Goal: Task Accomplishment & Management: Manage account settings

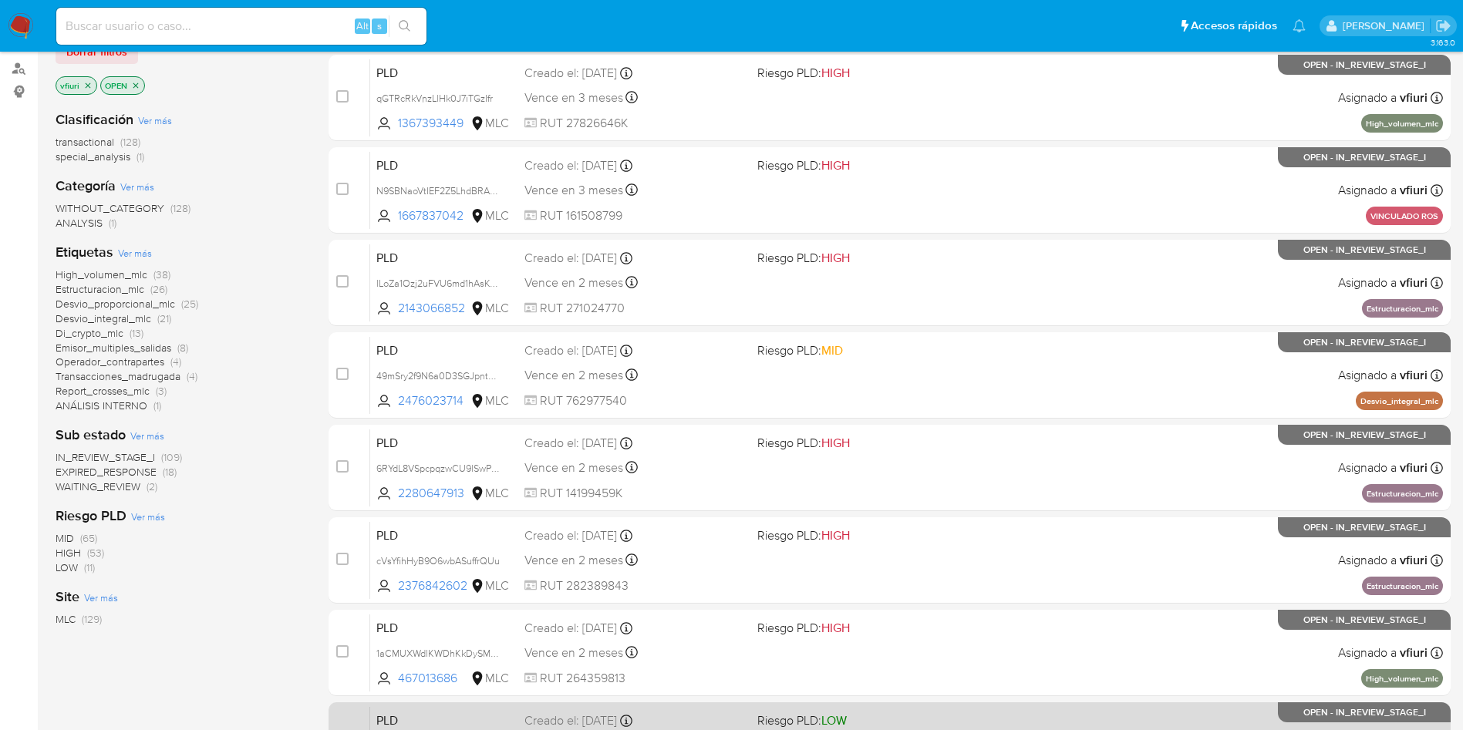
scroll to position [543, 0]
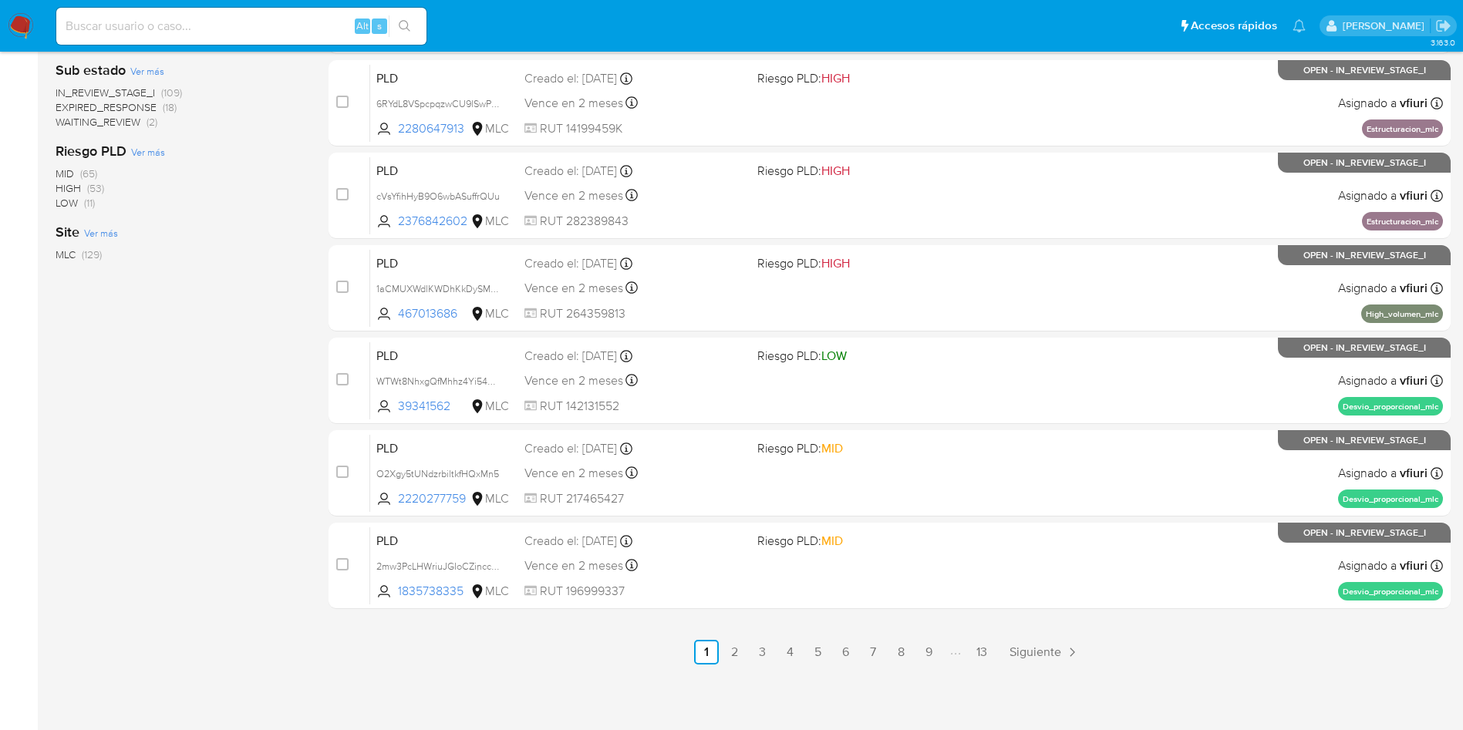
click at [1003, 657] on ul "Anterior 1 2 3 4 5 6 7 8 9 13 Siguiente" at bounding box center [890, 652] width 1122 height 25
click at [979, 649] on link "13" at bounding box center [981, 652] width 25 height 25
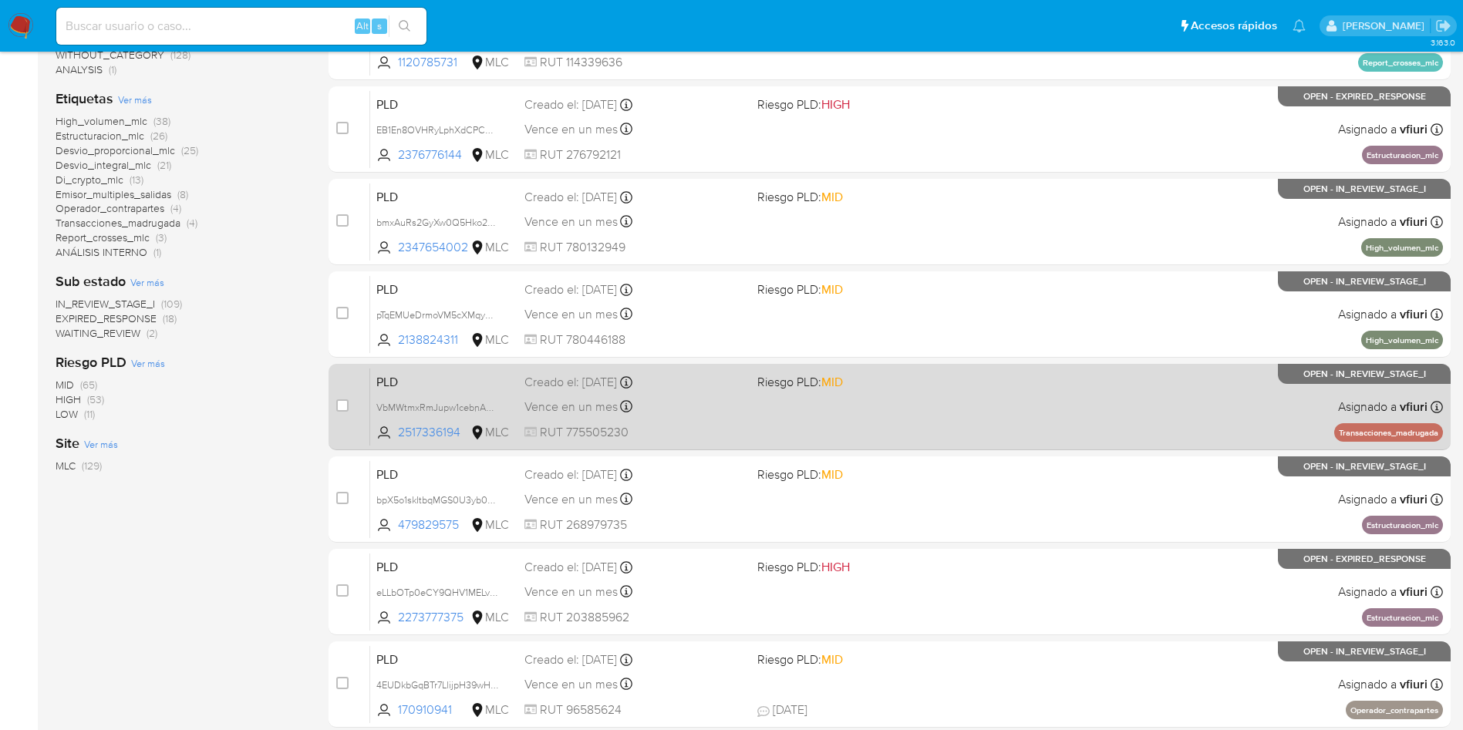
scroll to position [450, 0]
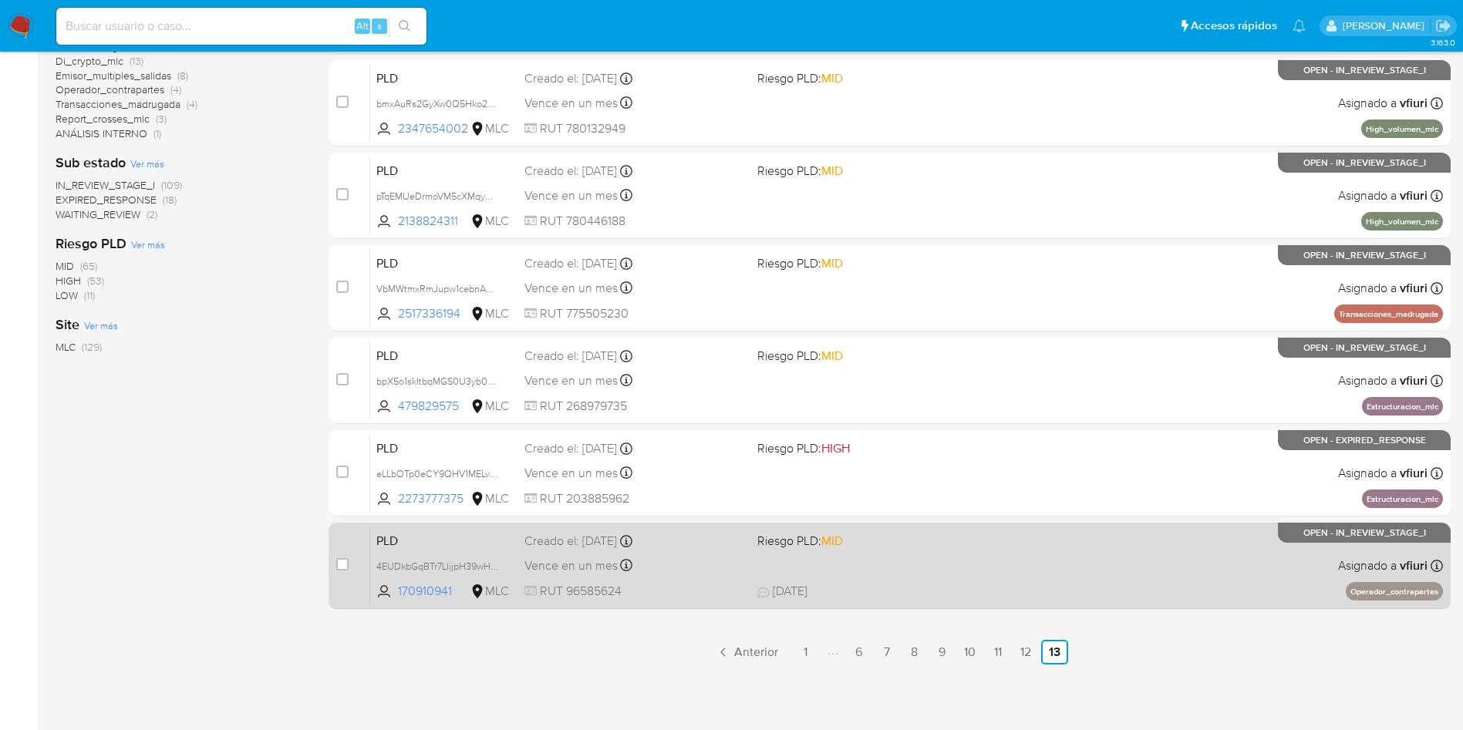
click at [926, 561] on div "PLD 4EUDkbGqBTr7LlijpH39wHa8 170910941 MLC Riesgo PLD: MID Creado el: 12/08/202…" at bounding box center [906, 566] width 1073 height 78
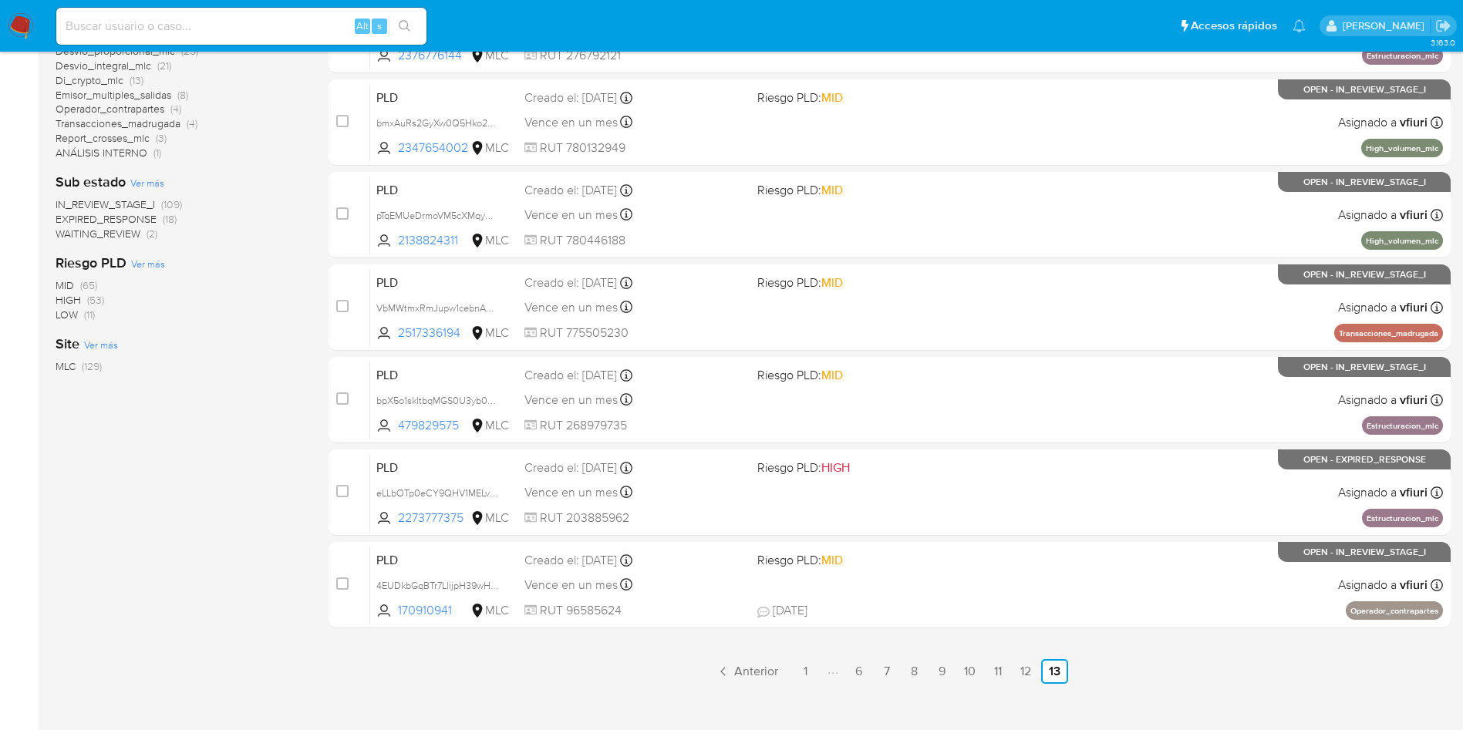
scroll to position [0, 0]
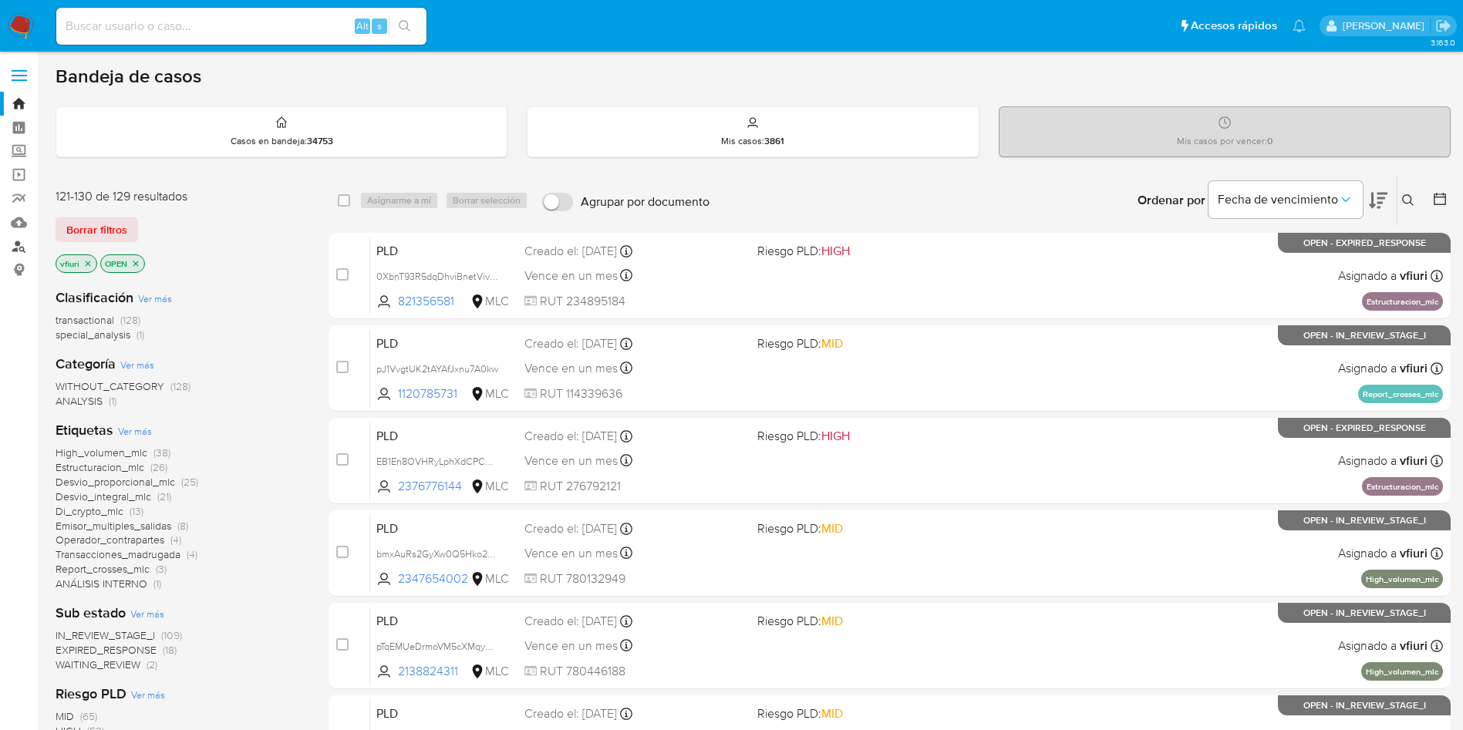
click at [17, 239] on link "Buscador de personas" at bounding box center [92, 246] width 184 height 24
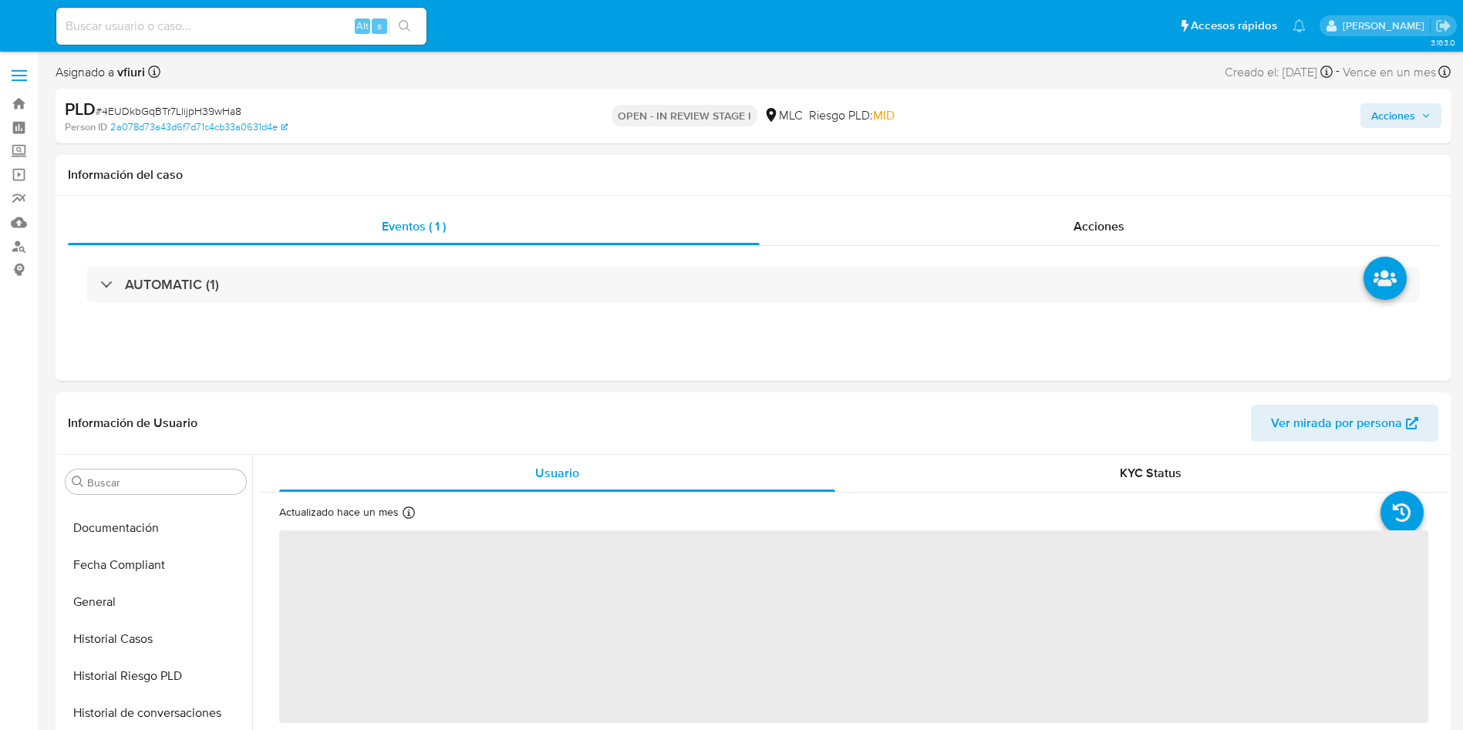
select select "10"
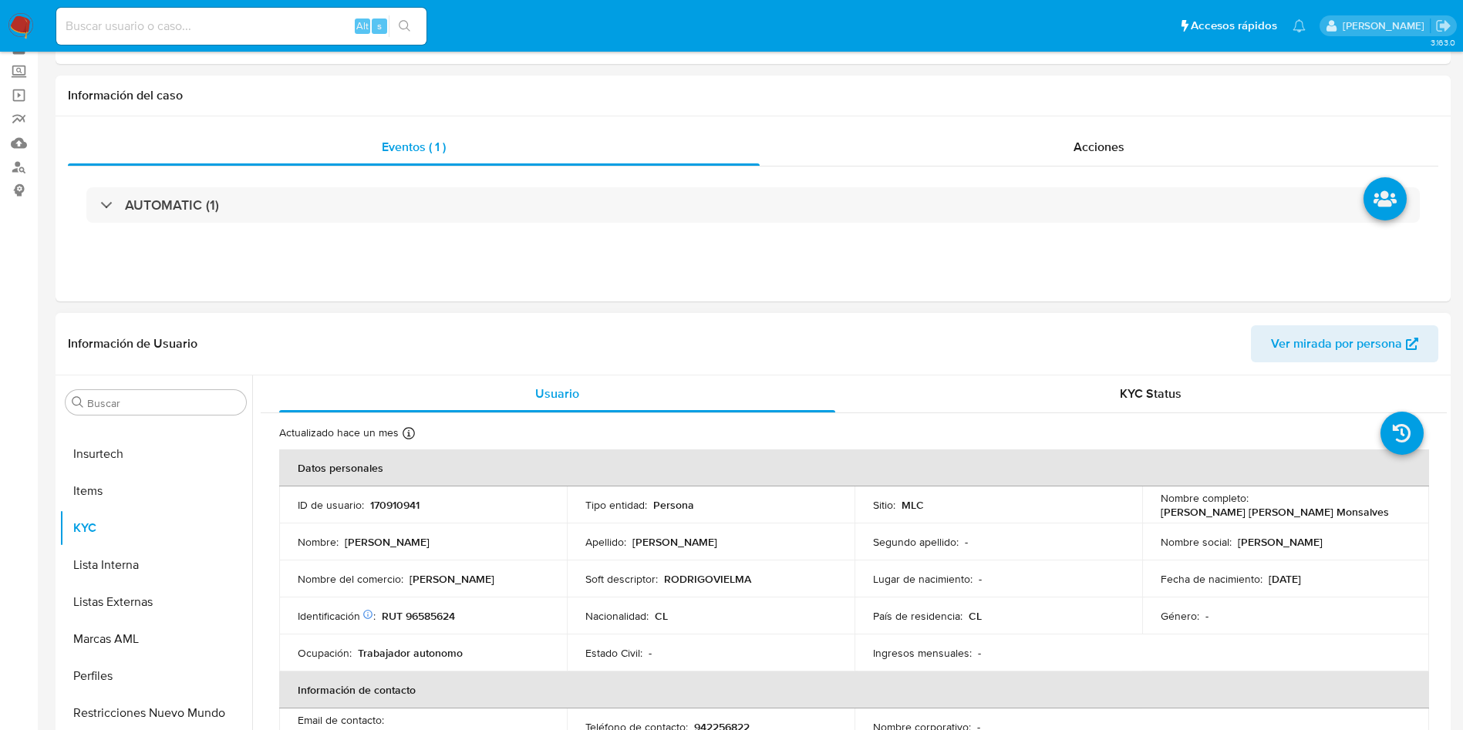
scroll to position [116, 0]
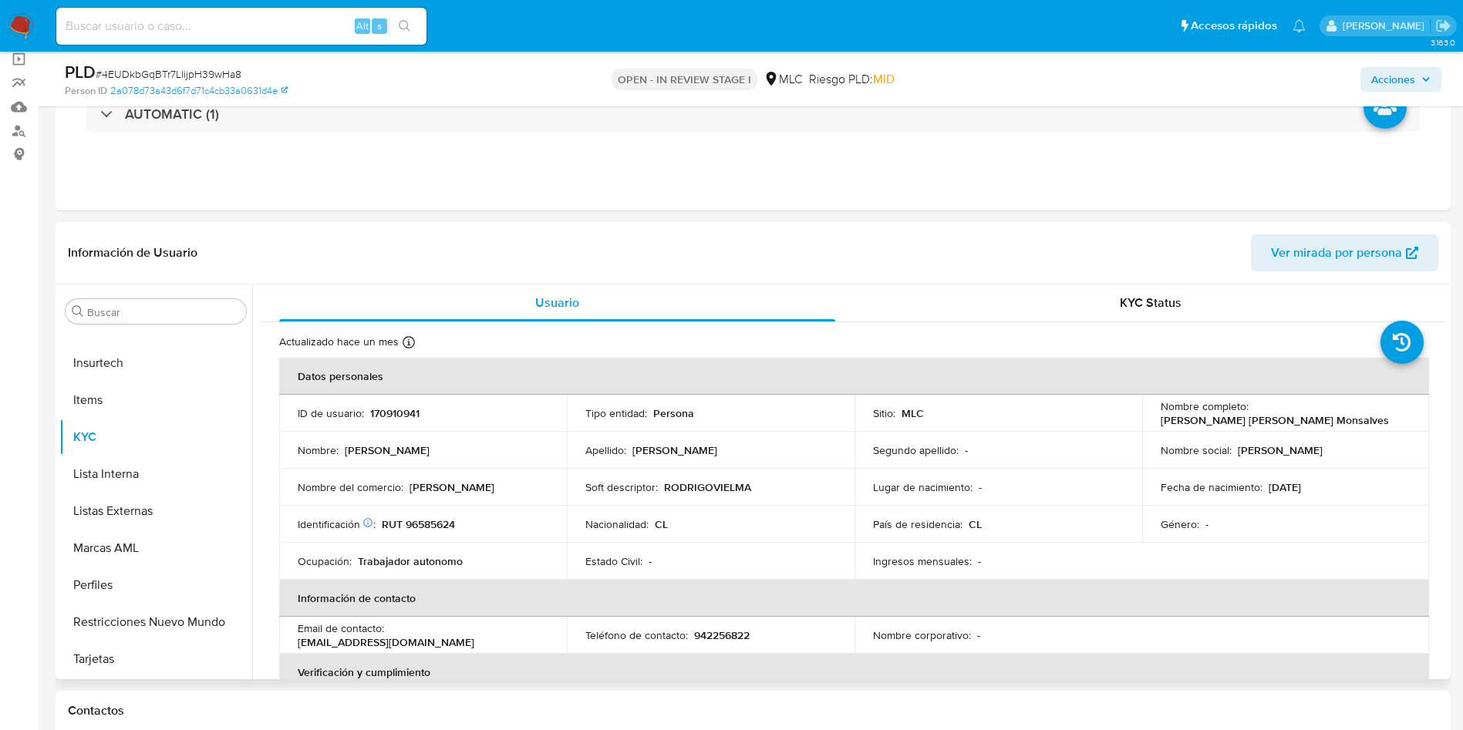
click at [392, 409] on p "170910941" at bounding box center [394, 413] width 49 height 14
copy p "170910941"
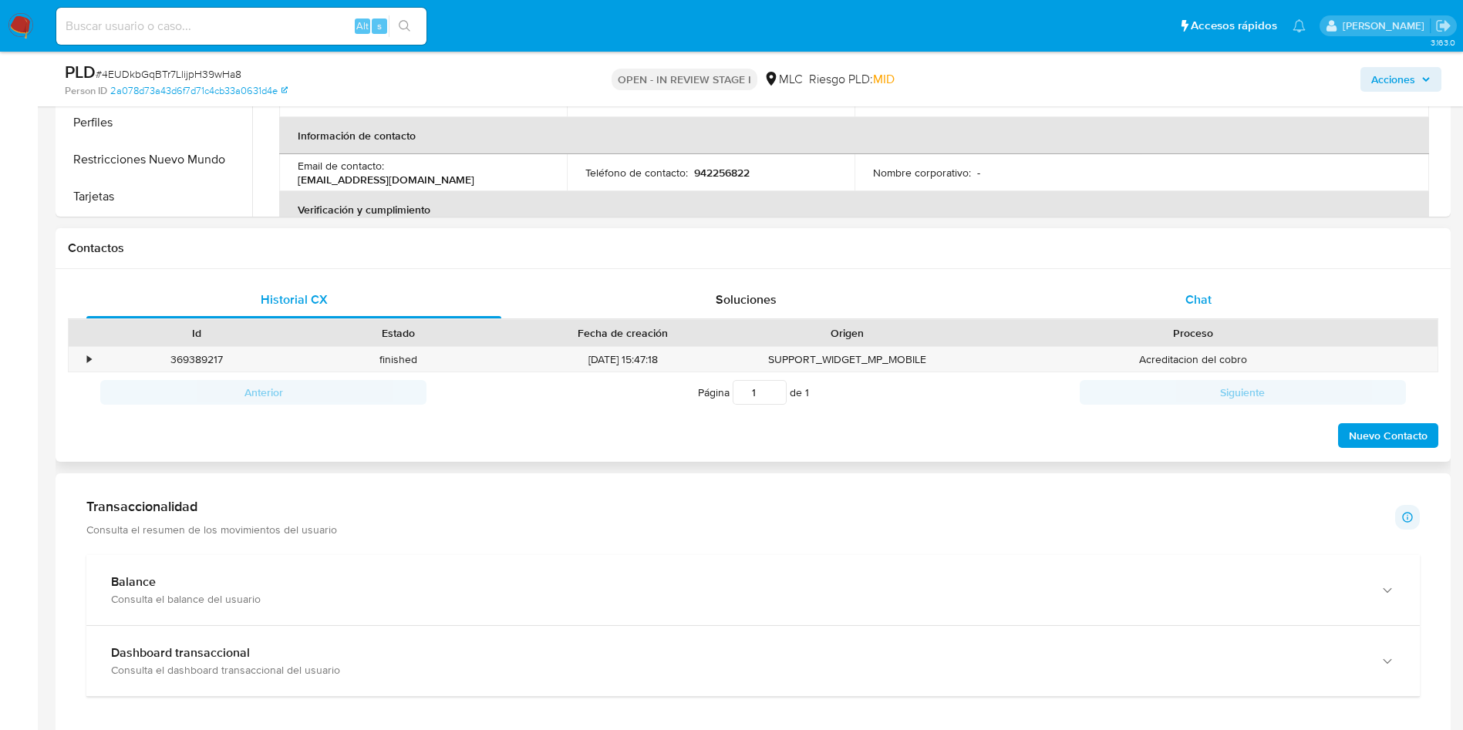
click at [1222, 296] on div "Chat" at bounding box center [1198, 300] width 415 height 37
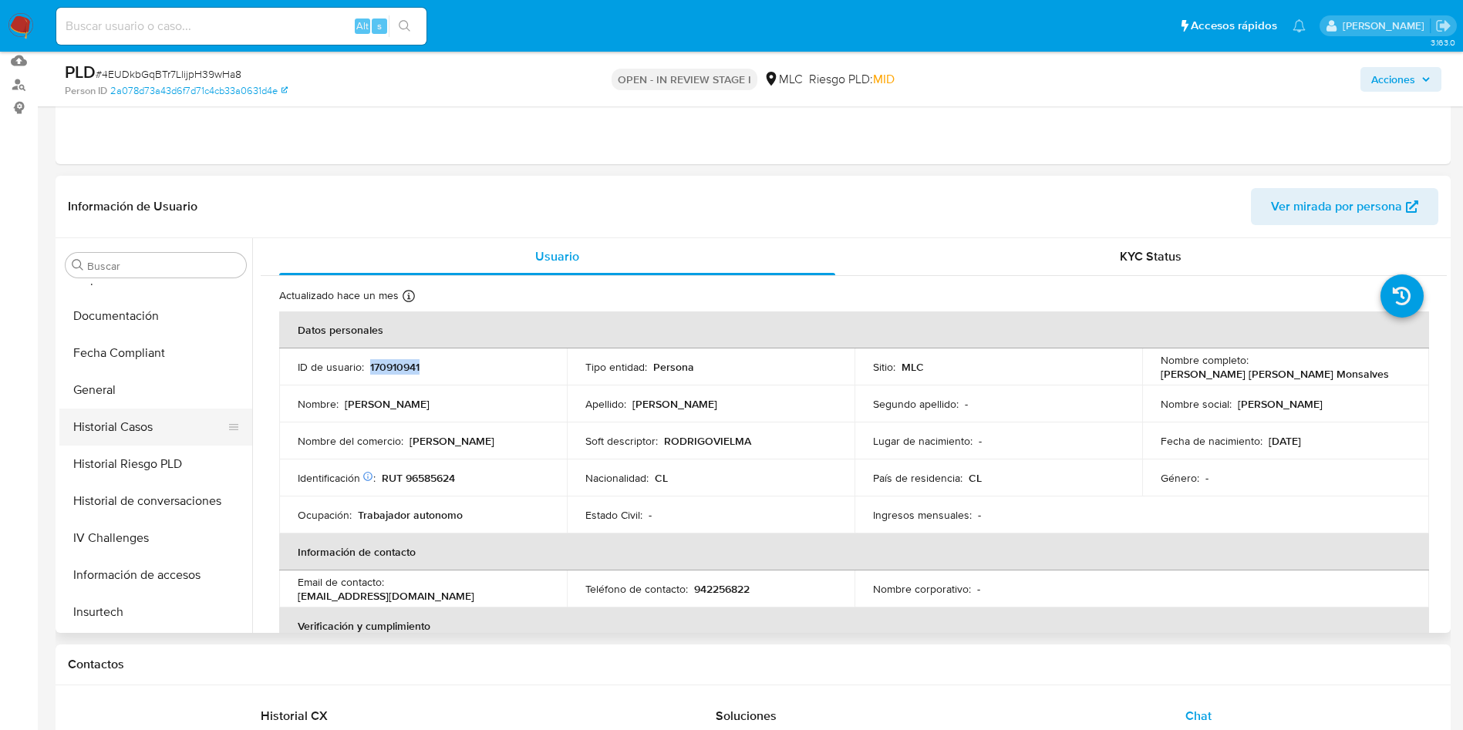
scroll to position [416, 0]
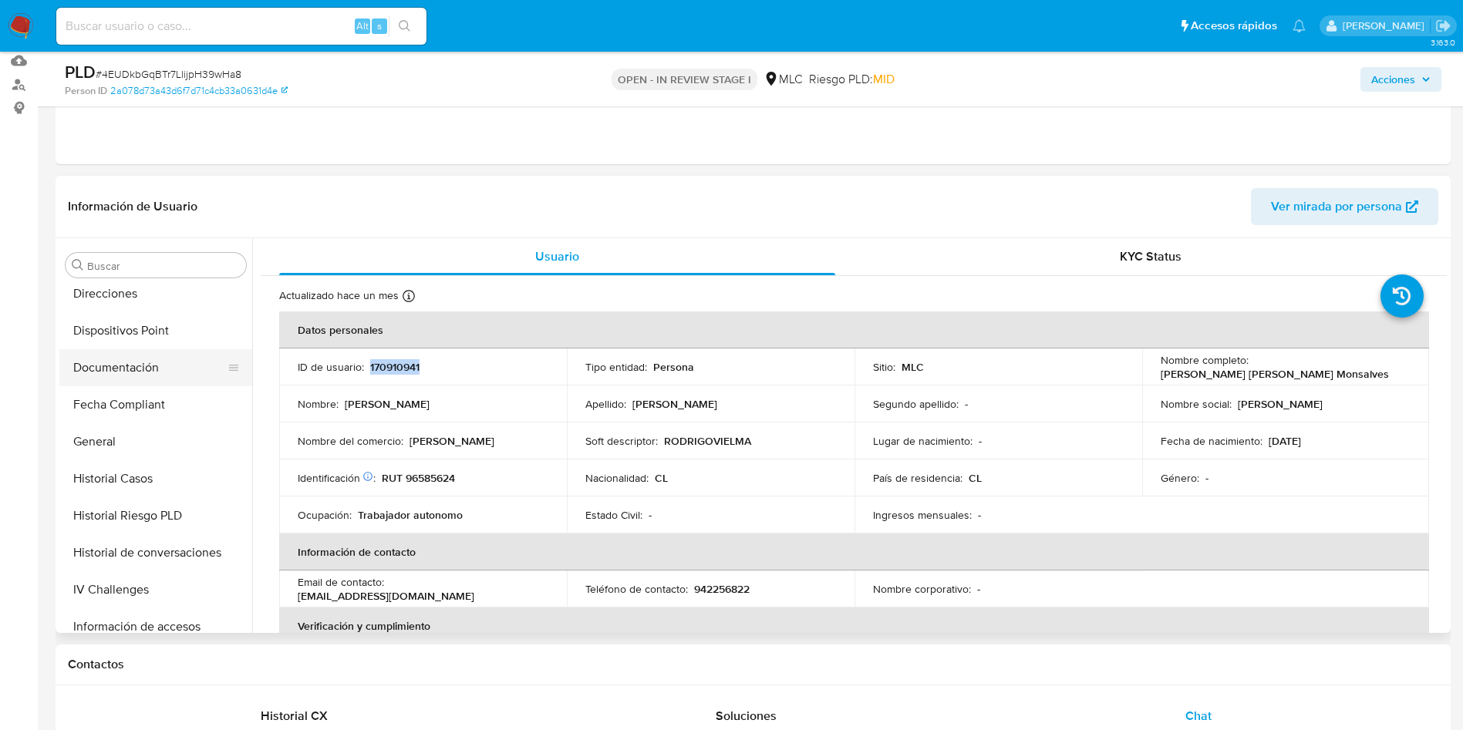
click at [118, 367] on button "Documentación" at bounding box center [149, 367] width 180 height 37
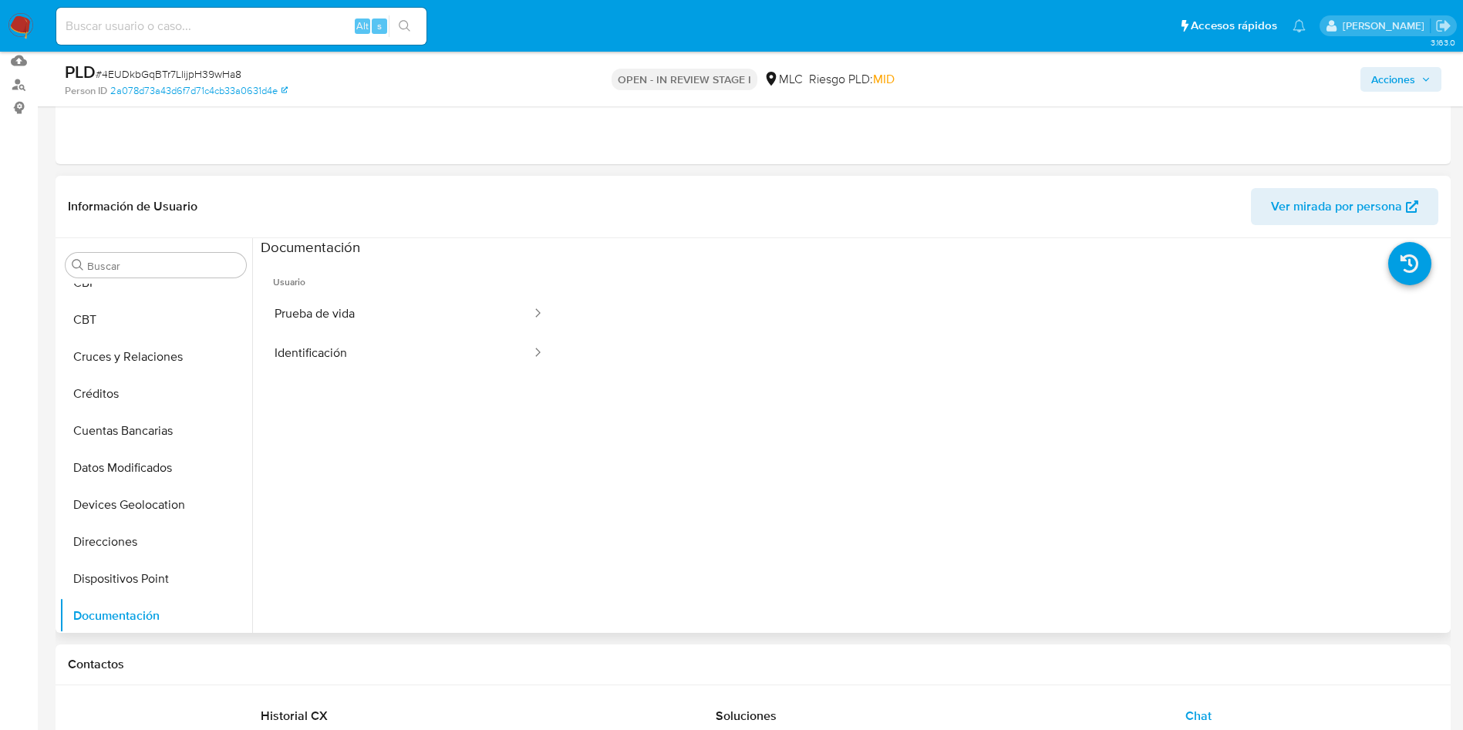
scroll to position [0, 0]
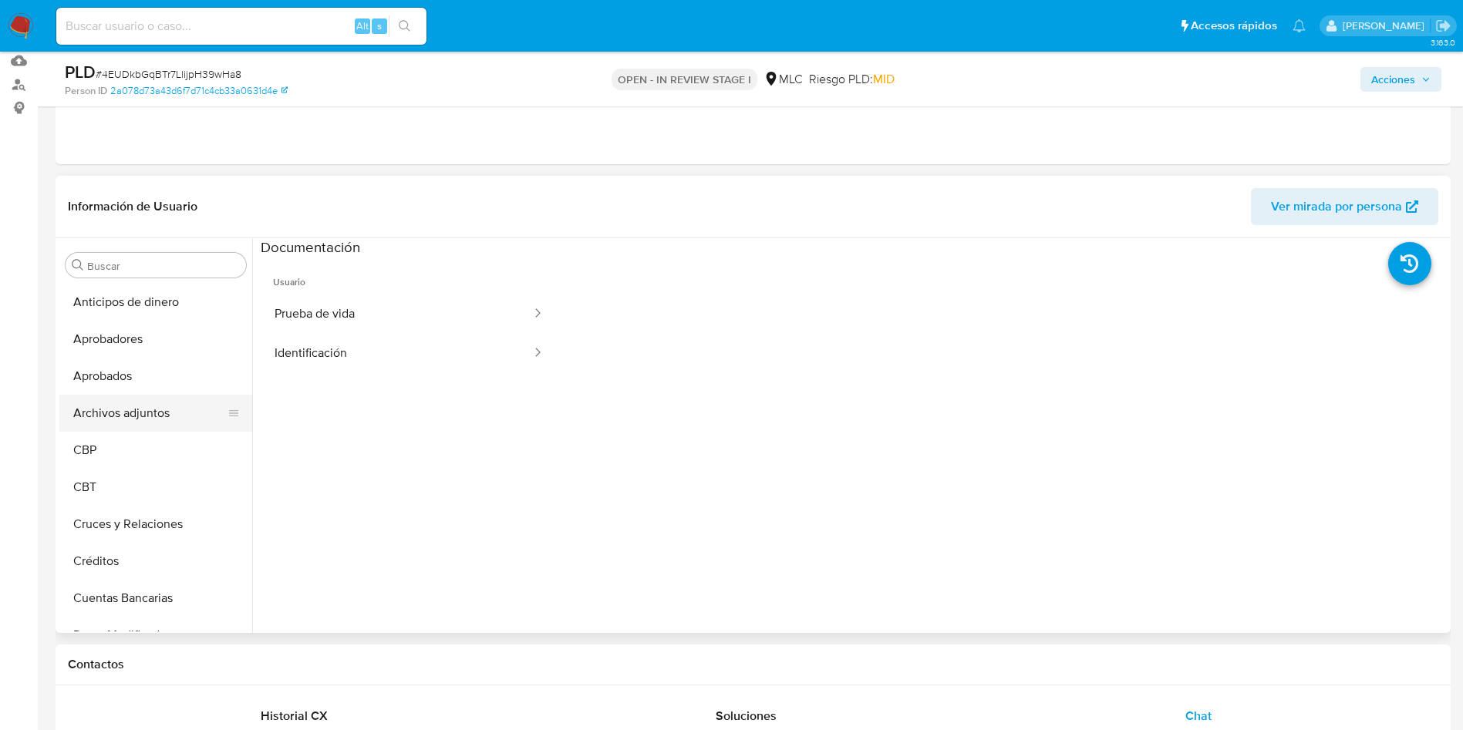
click at [106, 417] on button "Archivos adjuntos" at bounding box center [149, 413] width 180 height 37
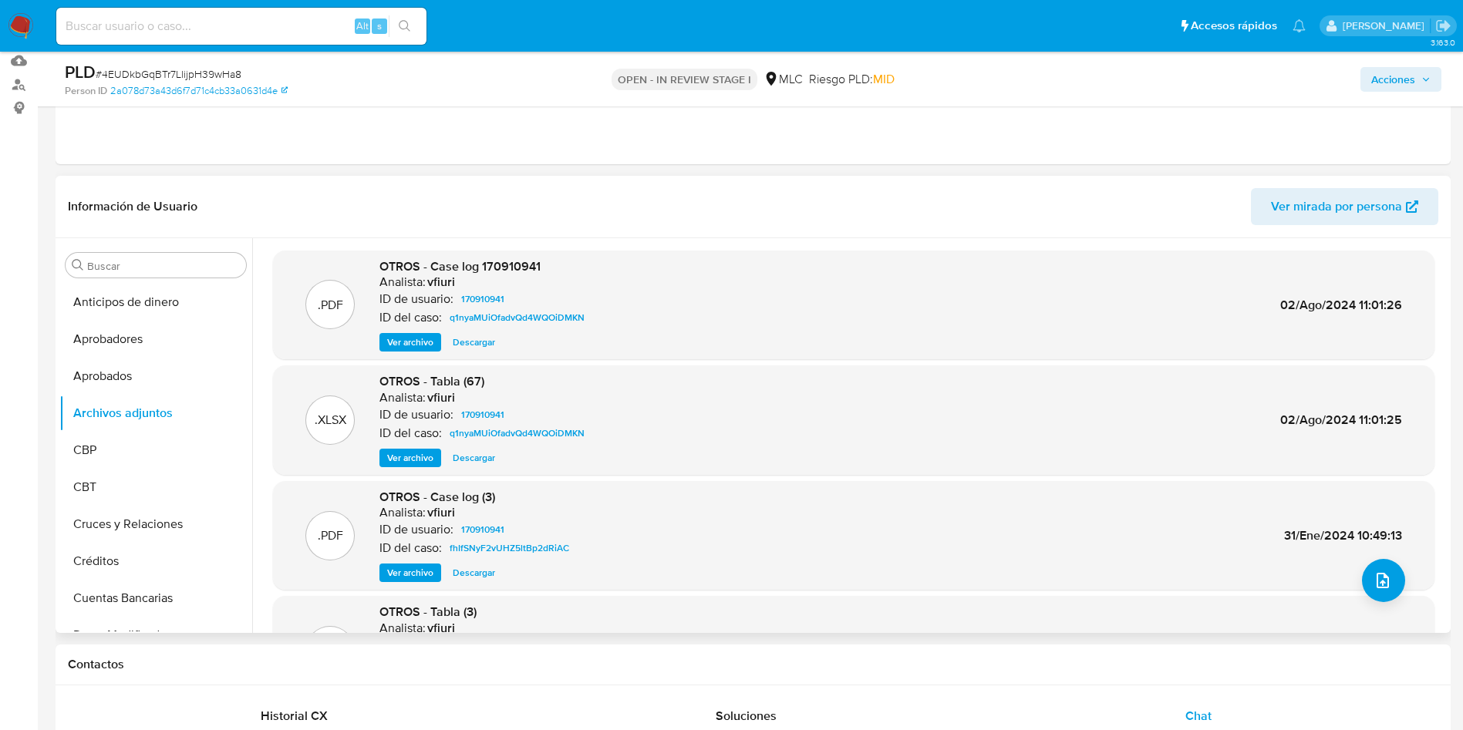
click at [423, 348] on span "Ver archivo" at bounding box center [410, 342] width 46 height 15
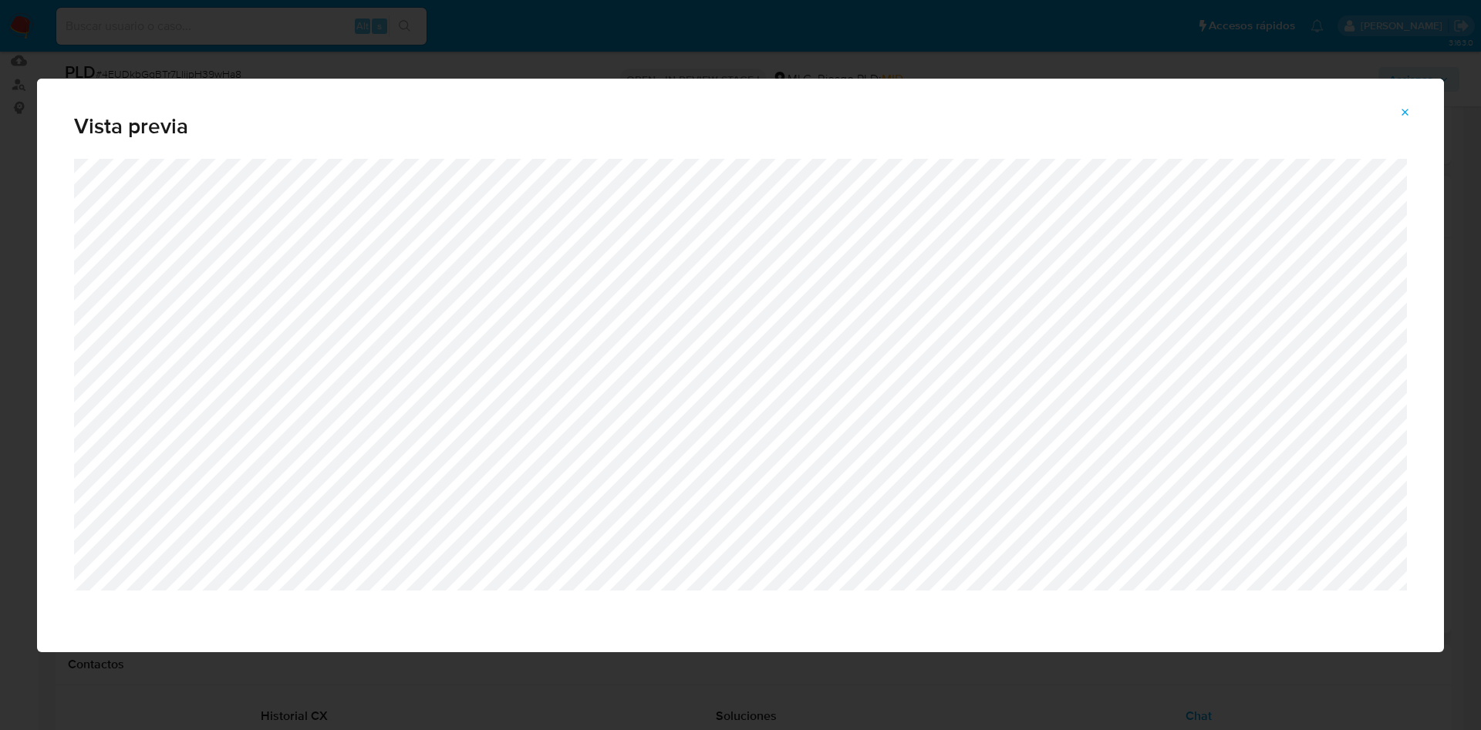
click at [1410, 116] on icon "Attachment preview" at bounding box center [1405, 112] width 12 height 12
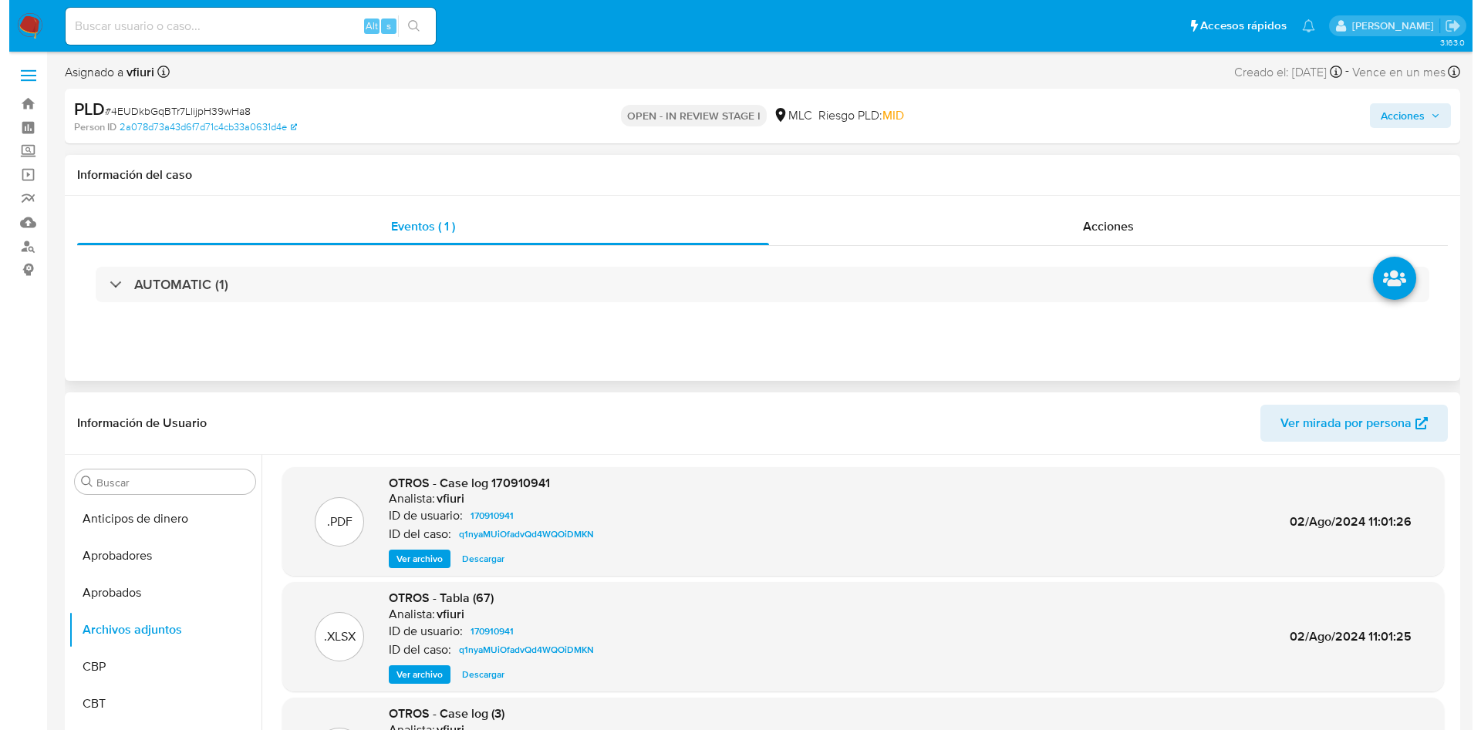
scroll to position [116, 0]
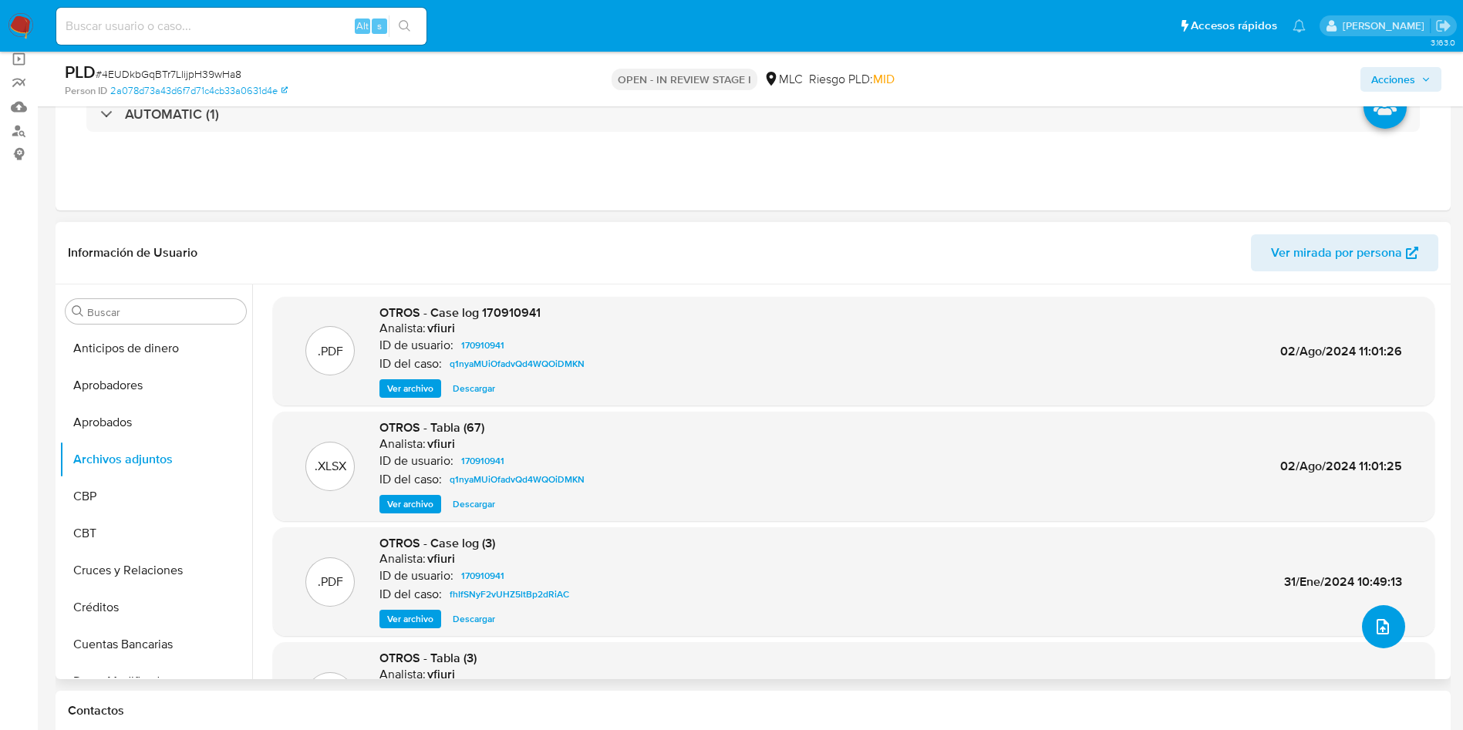
click at [1396, 619] on button "upload-file" at bounding box center [1383, 626] width 43 height 43
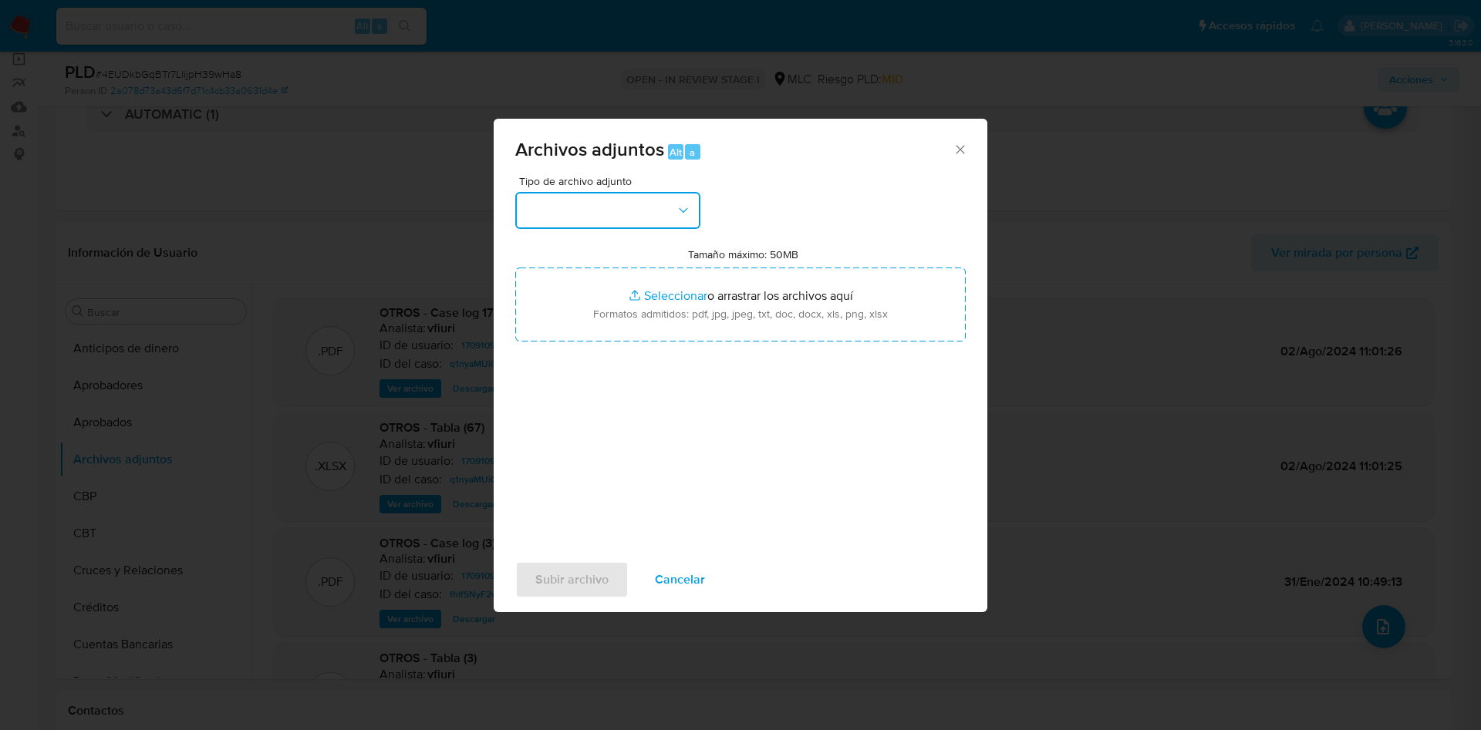
click at [612, 201] on button "button" at bounding box center [607, 210] width 185 height 37
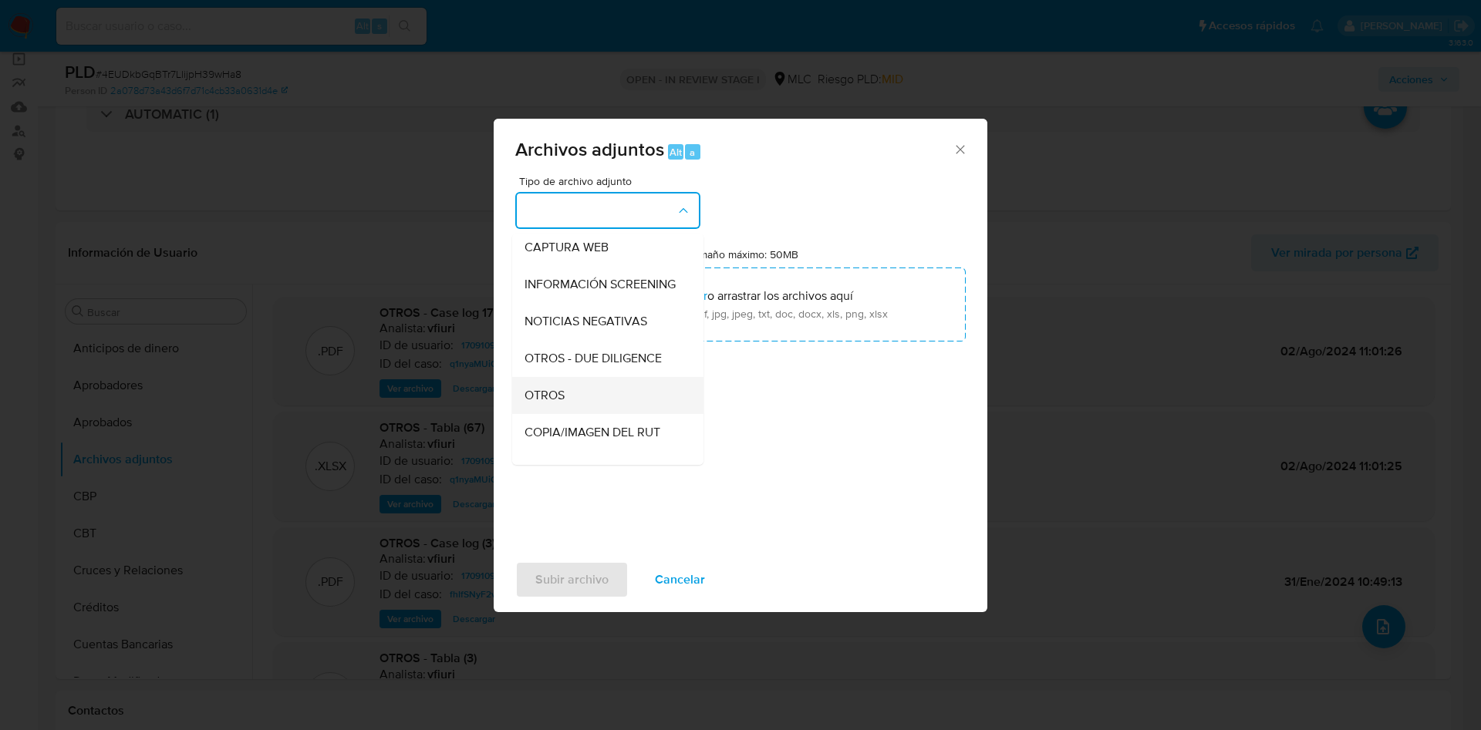
click at [563, 403] on span "OTROS" at bounding box center [544, 395] width 40 height 15
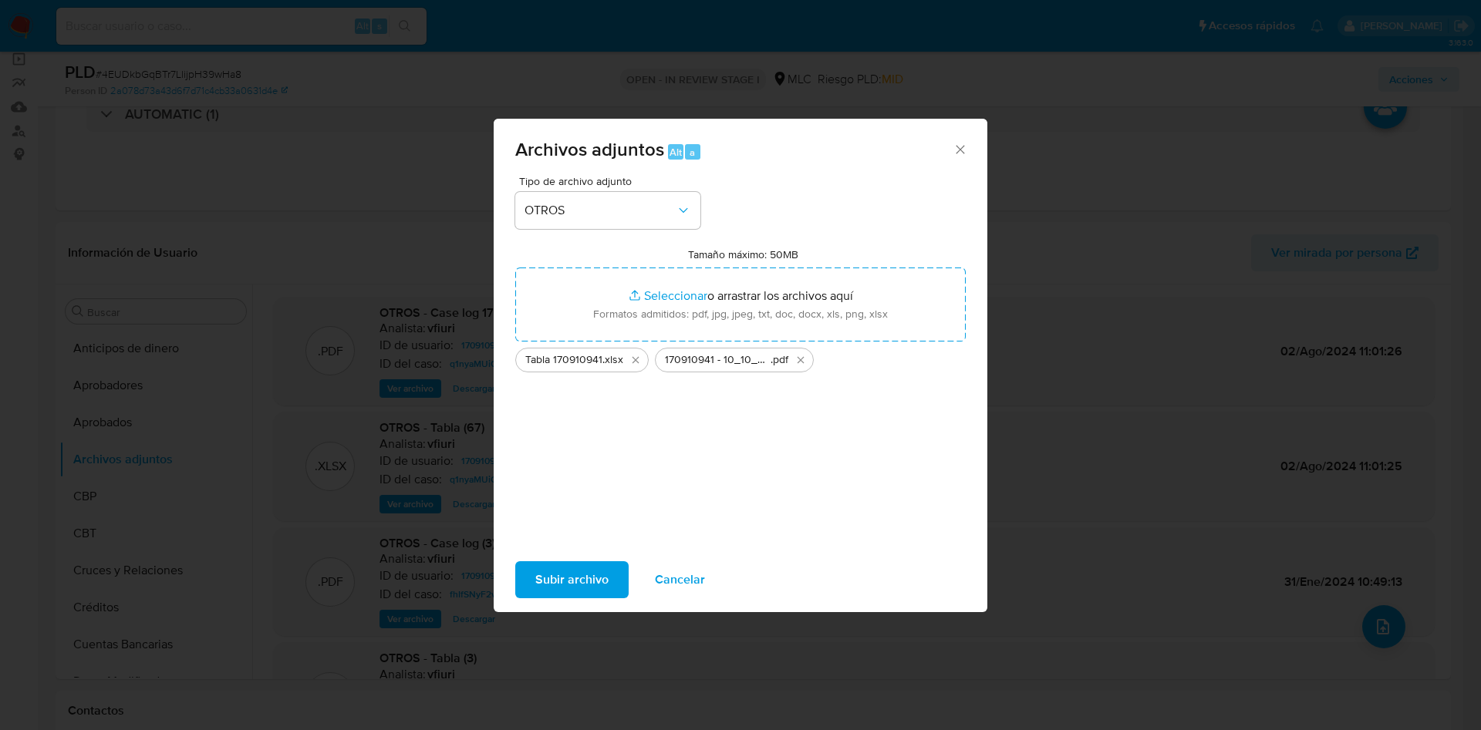
click at [605, 566] on span "Subir archivo" at bounding box center [571, 580] width 73 height 34
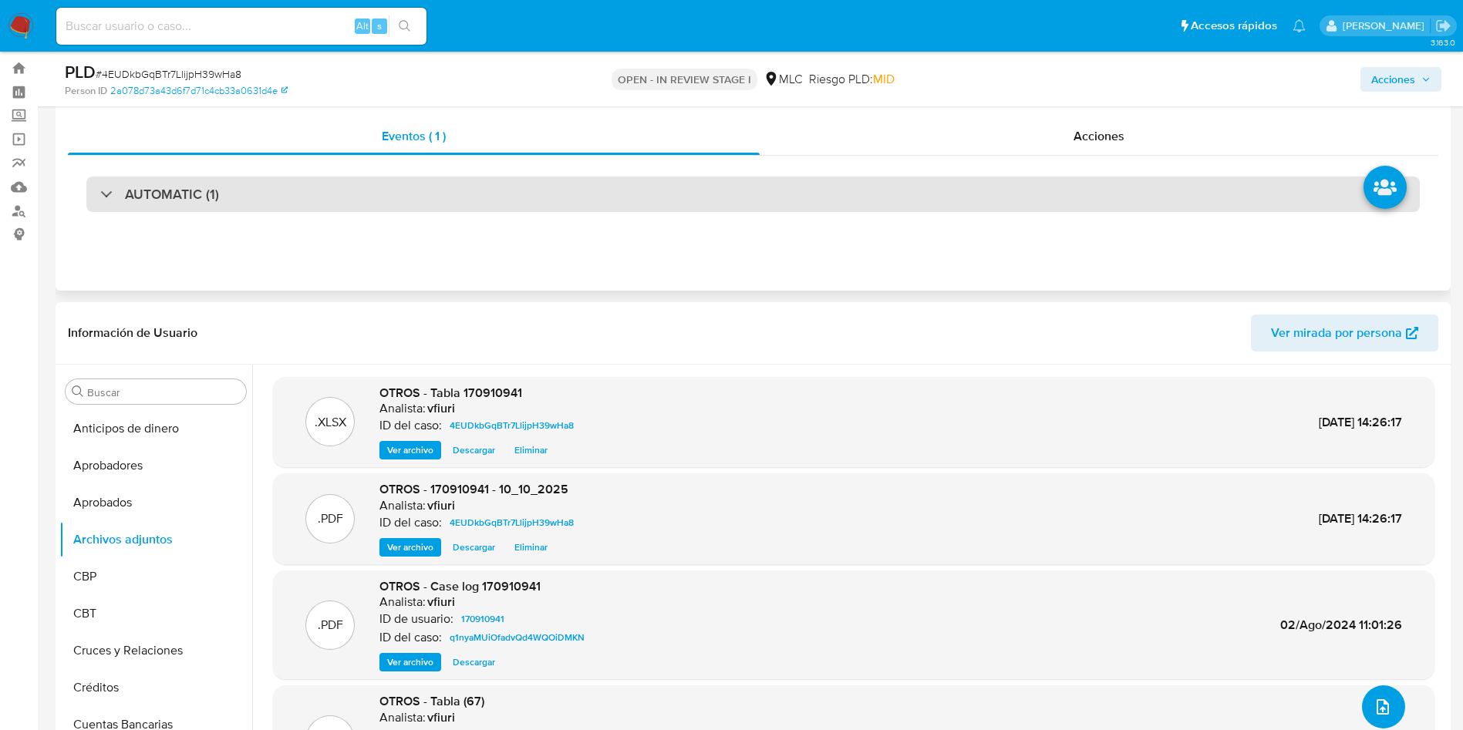
scroll to position [0, 0]
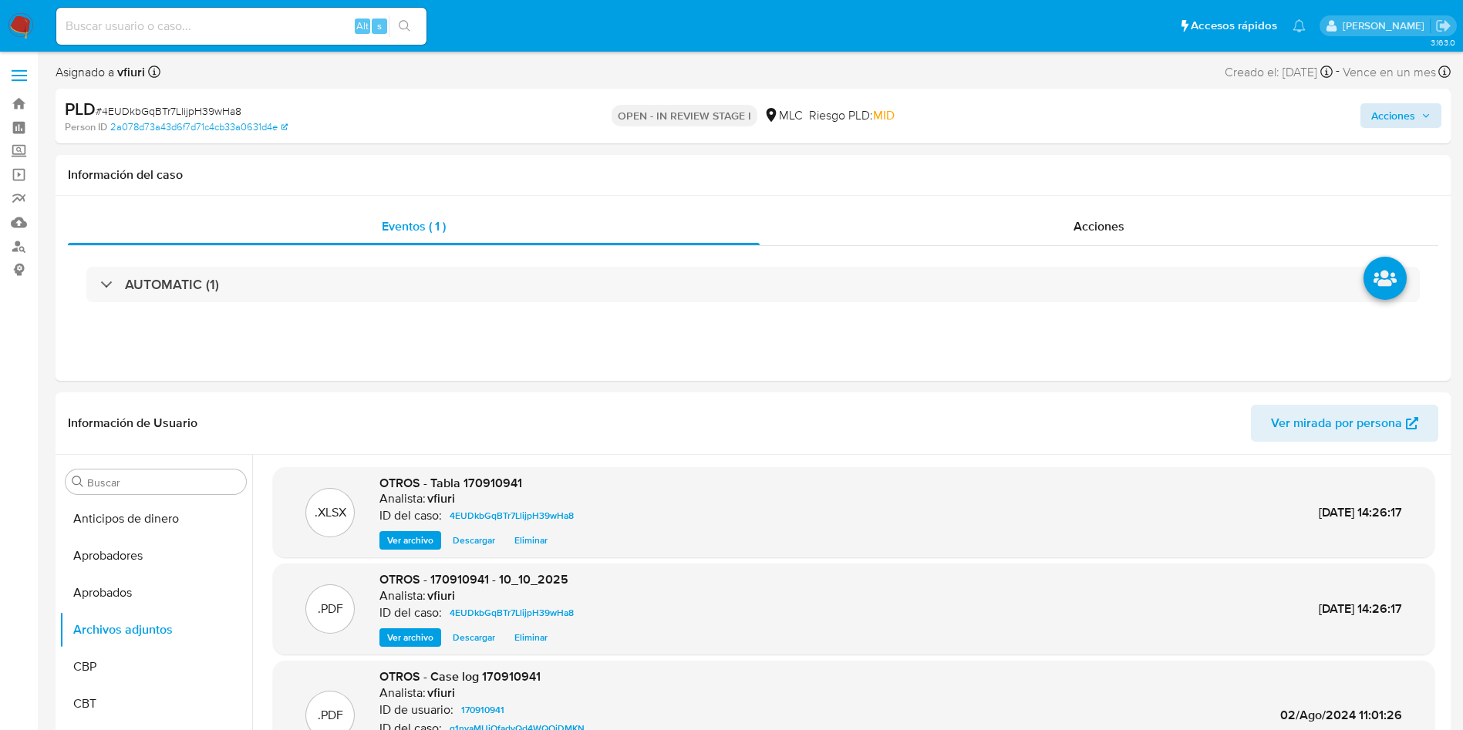
drag, startPoint x: 1357, startPoint y: 106, endPoint x: 1371, endPoint y: 114, distance: 15.9
click at [1357, 106] on div "Acciones" at bounding box center [1213, 116] width 455 height 36
click at [1384, 123] on span "Acciones" at bounding box center [1393, 115] width 44 height 25
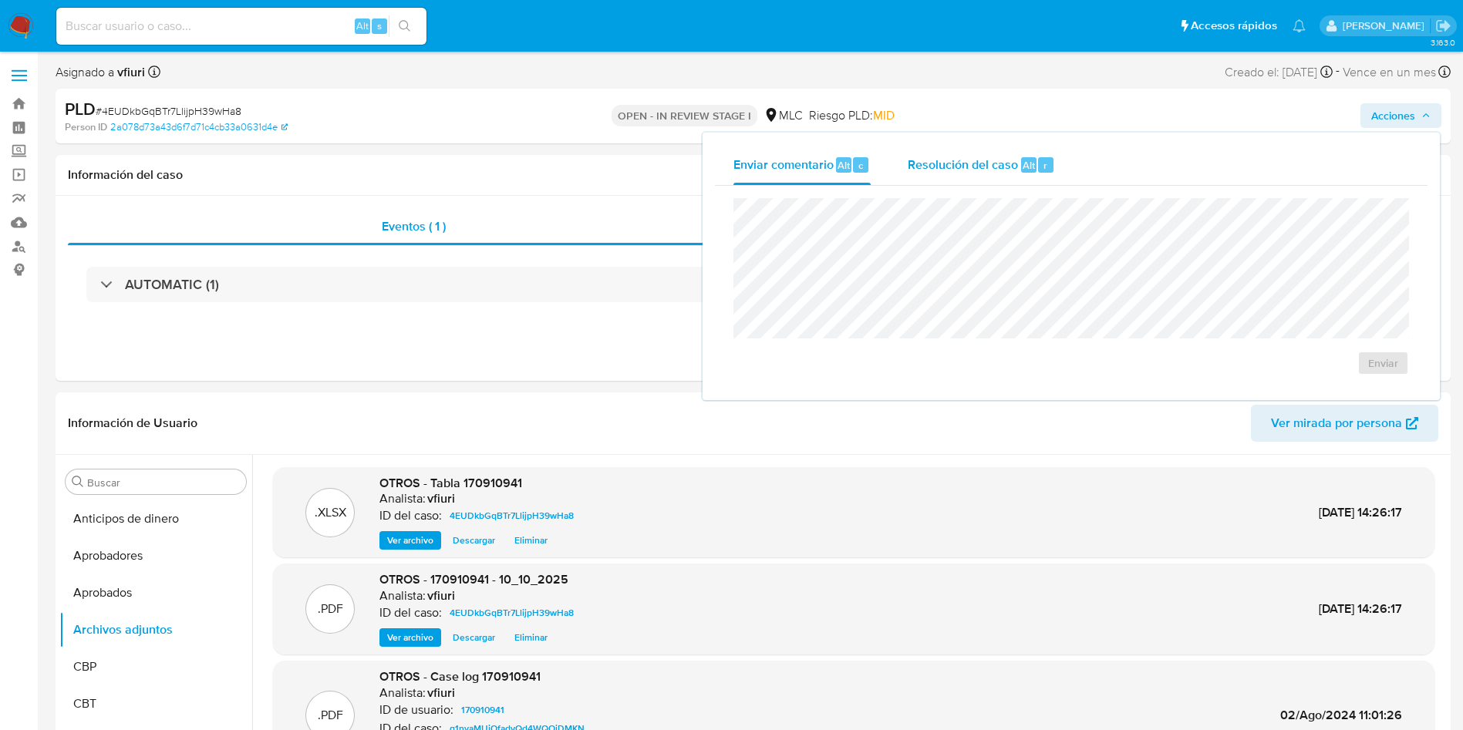
click at [909, 160] on span "Resolución del caso" at bounding box center [963, 165] width 110 height 18
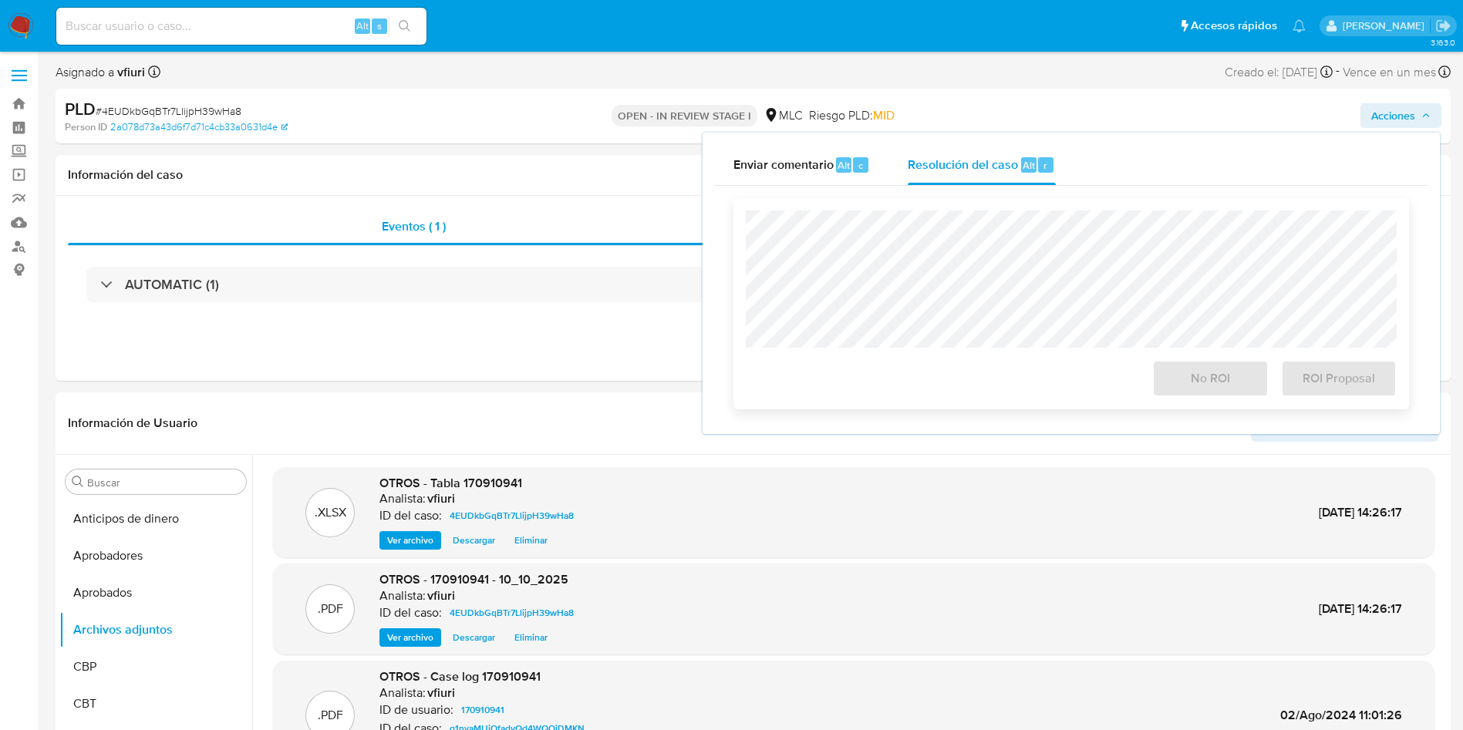
click at [941, 209] on div "No ROI ROI Proposal" at bounding box center [1071, 303] width 676 height 211
click at [1172, 372] on button "No ROI" at bounding box center [1210, 378] width 116 height 37
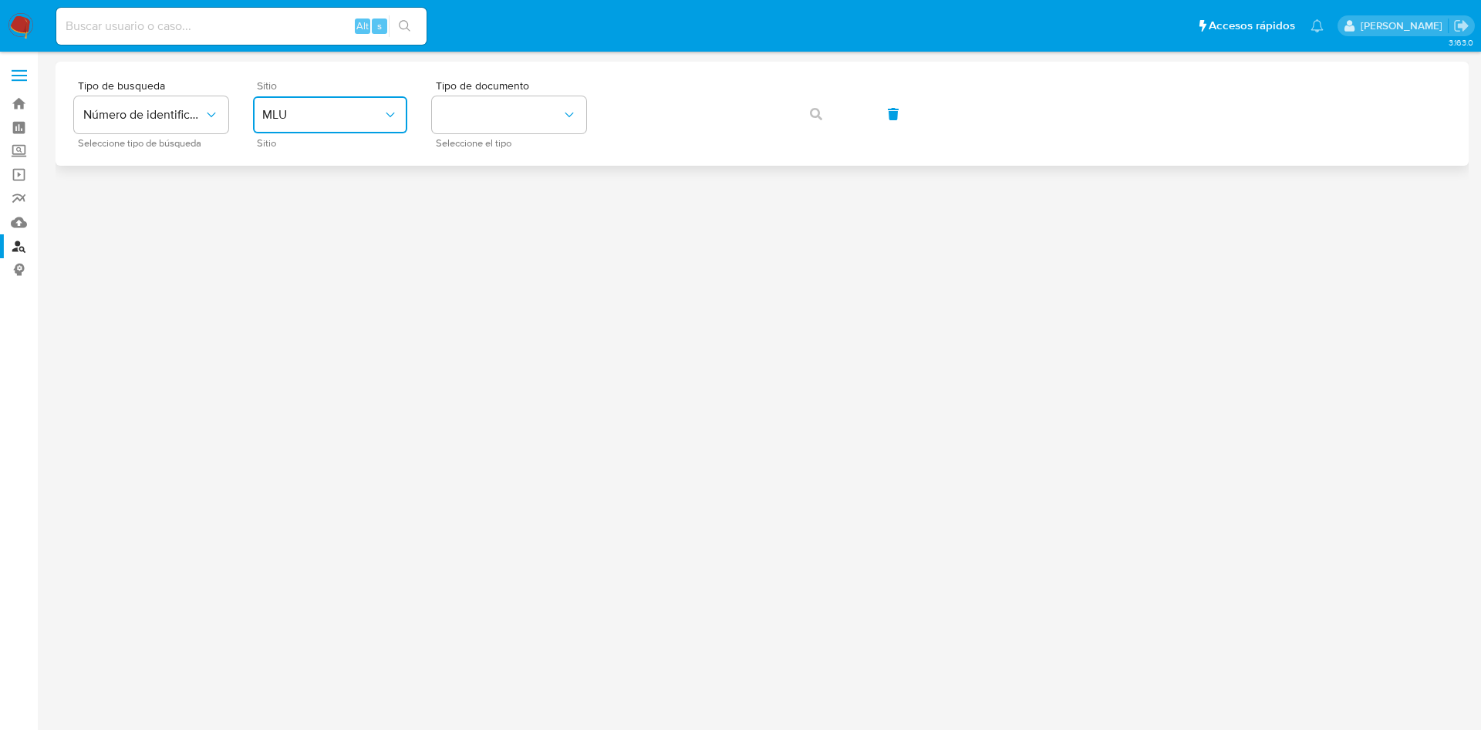
click at [319, 104] on button "MLU" at bounding box center [330, 114] width 154 height 37
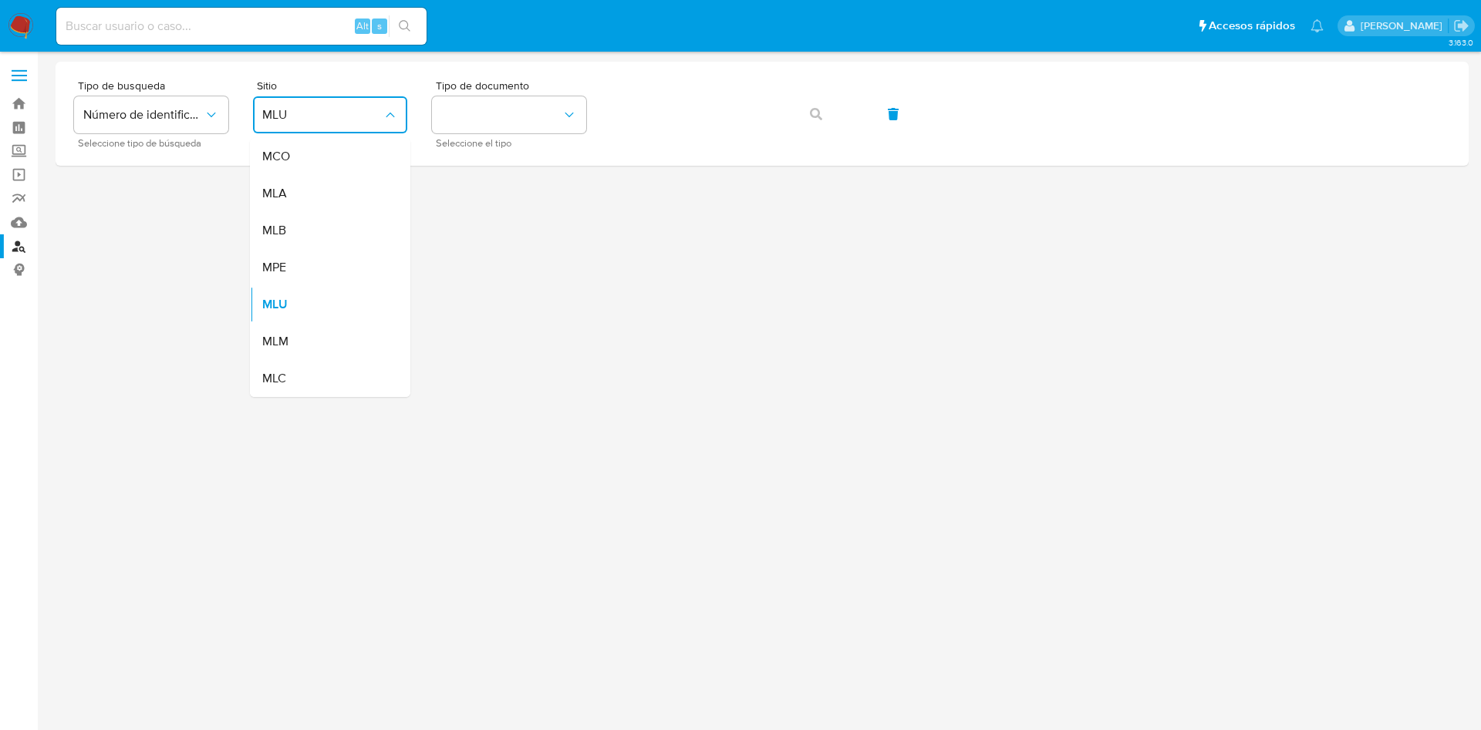
drag, startPoint x: 278, startPoint y: 382, endPoint x: 287, endPoint y: 376, distance: 10.1
click at [279, 382] on span "MLC" at bounding box center [274, 378] width 24 height 15
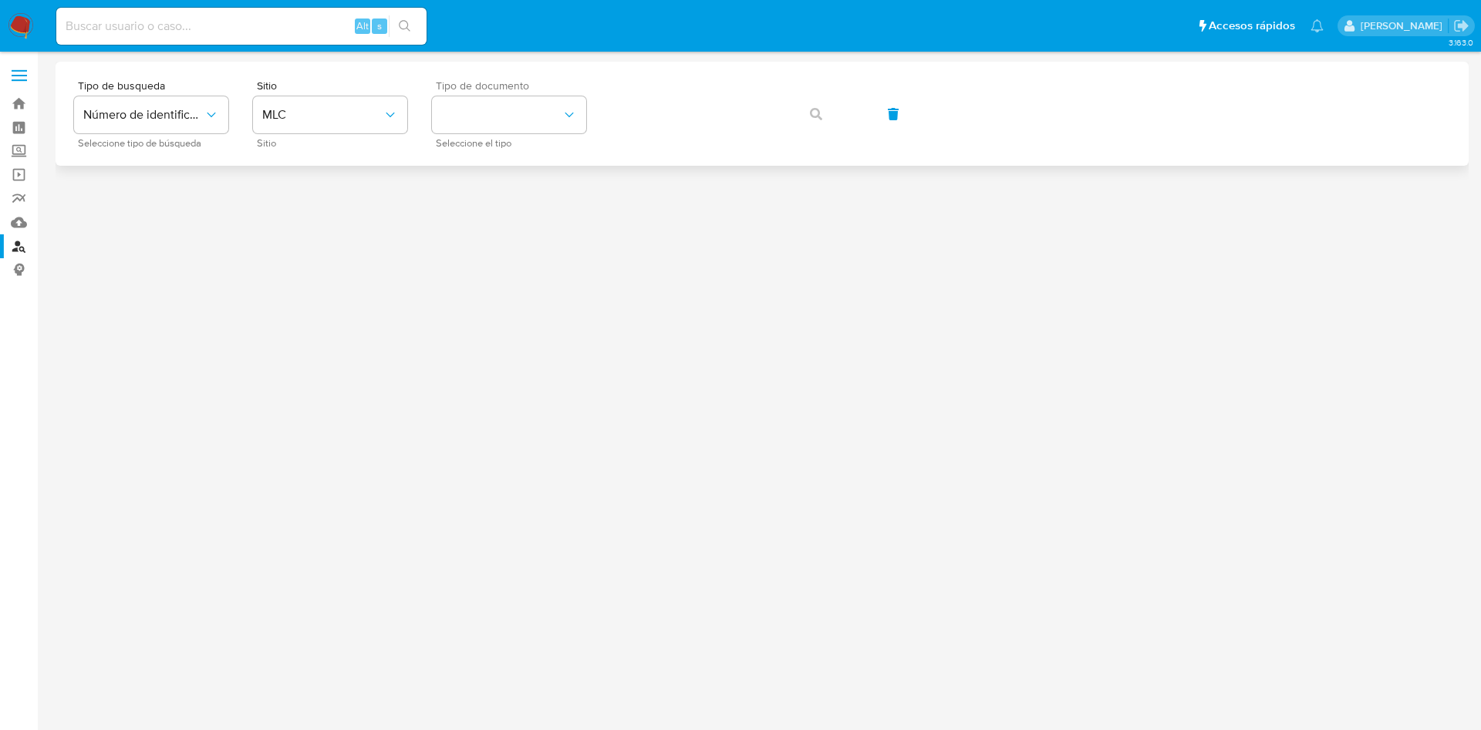
click at [523, 88] on span "Tipo de documento" at bounding box center [513, 85] width 154 height 11
click at [528, 112] on button "identificationType" at bounding box center [509, 114] width 154 height 37
click at [521, 162] on div "RUT RUT" at bounding box center [504, 164] width 126 height 52
click at [799, 117] on button "button" at bounding box center [816, 114] width 52 height 37
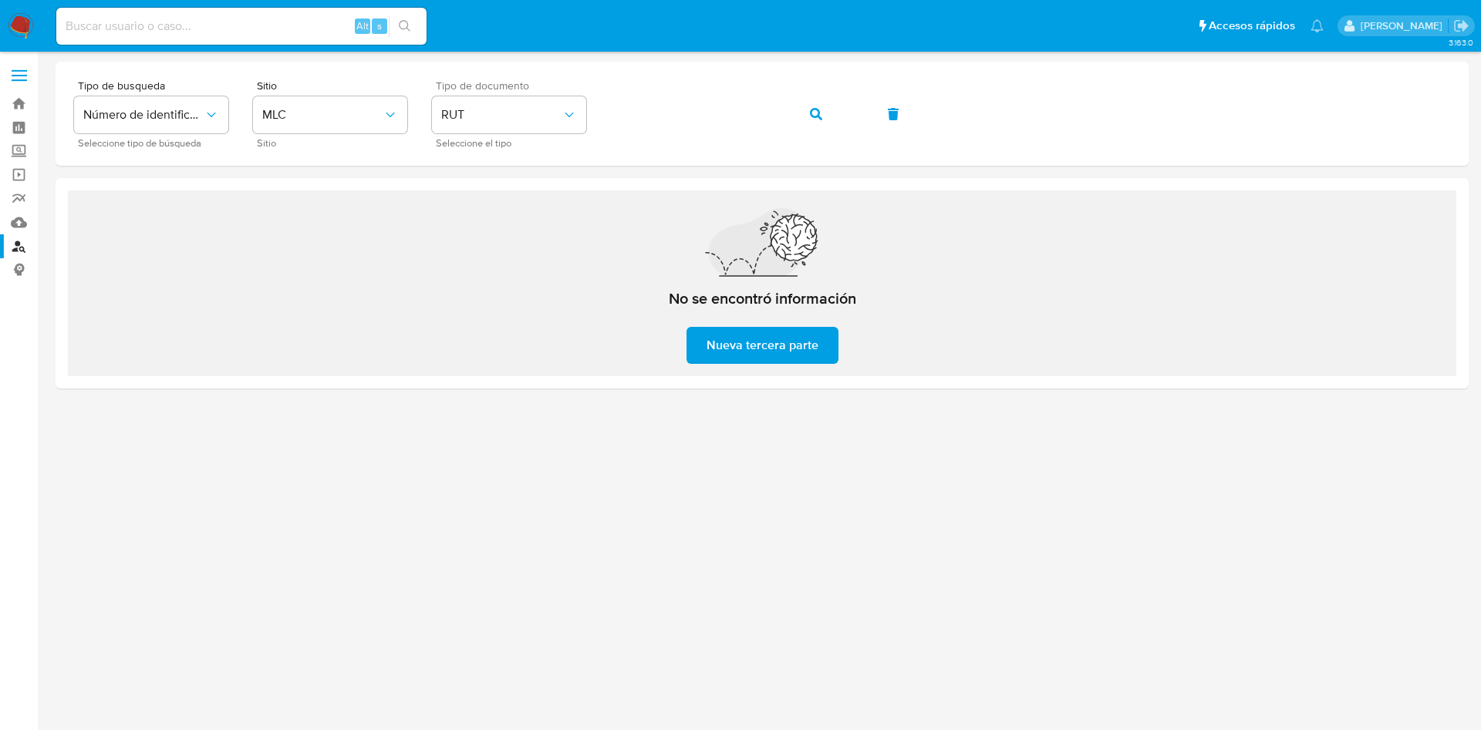
click at [750, 350] on span "Nueva tercera parte" at bounding box center [762, 346] width 112 height 34
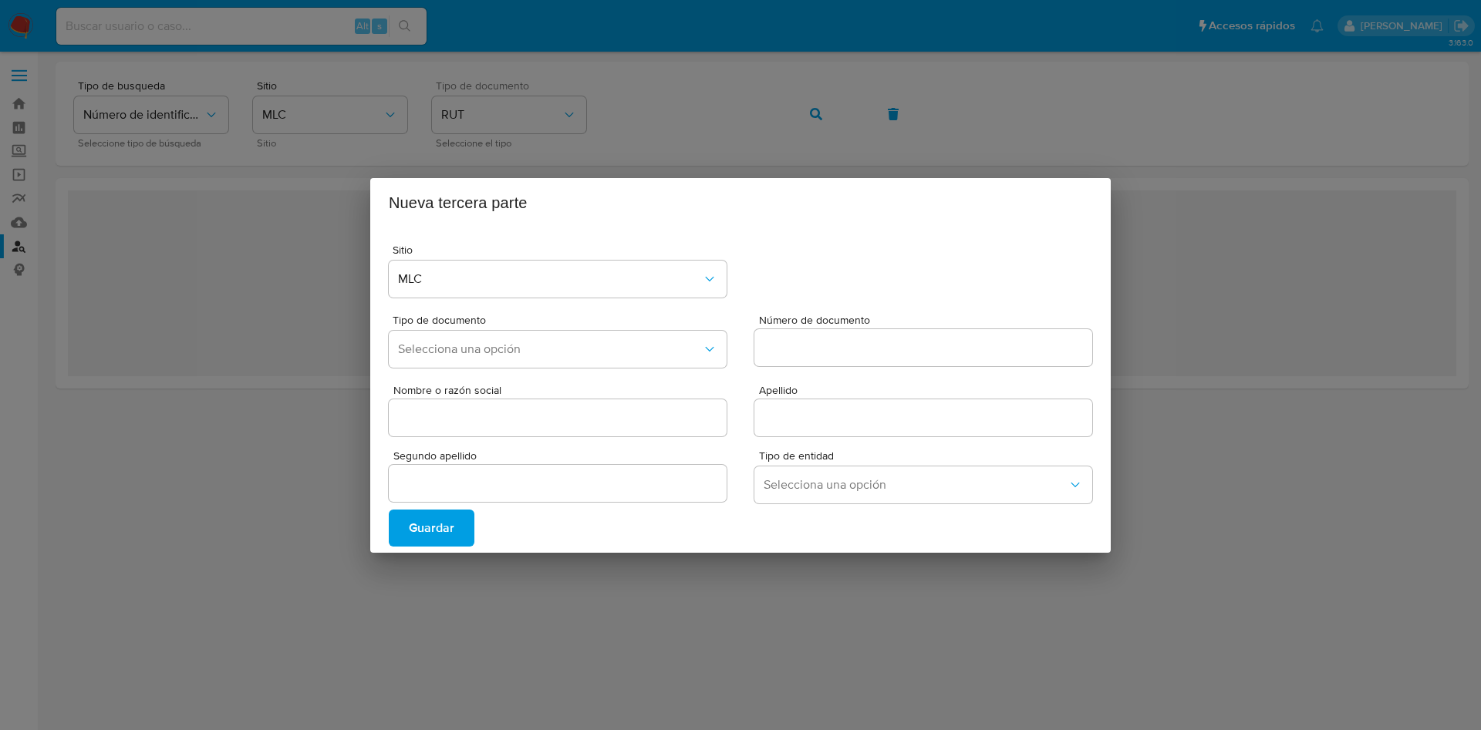
click at [696, 128] on div "Nueva tercera parte Sitio MLC Tipo de documento Selecciona una opción Número de…" at bounding box center [740, 365] width 1481 height 730
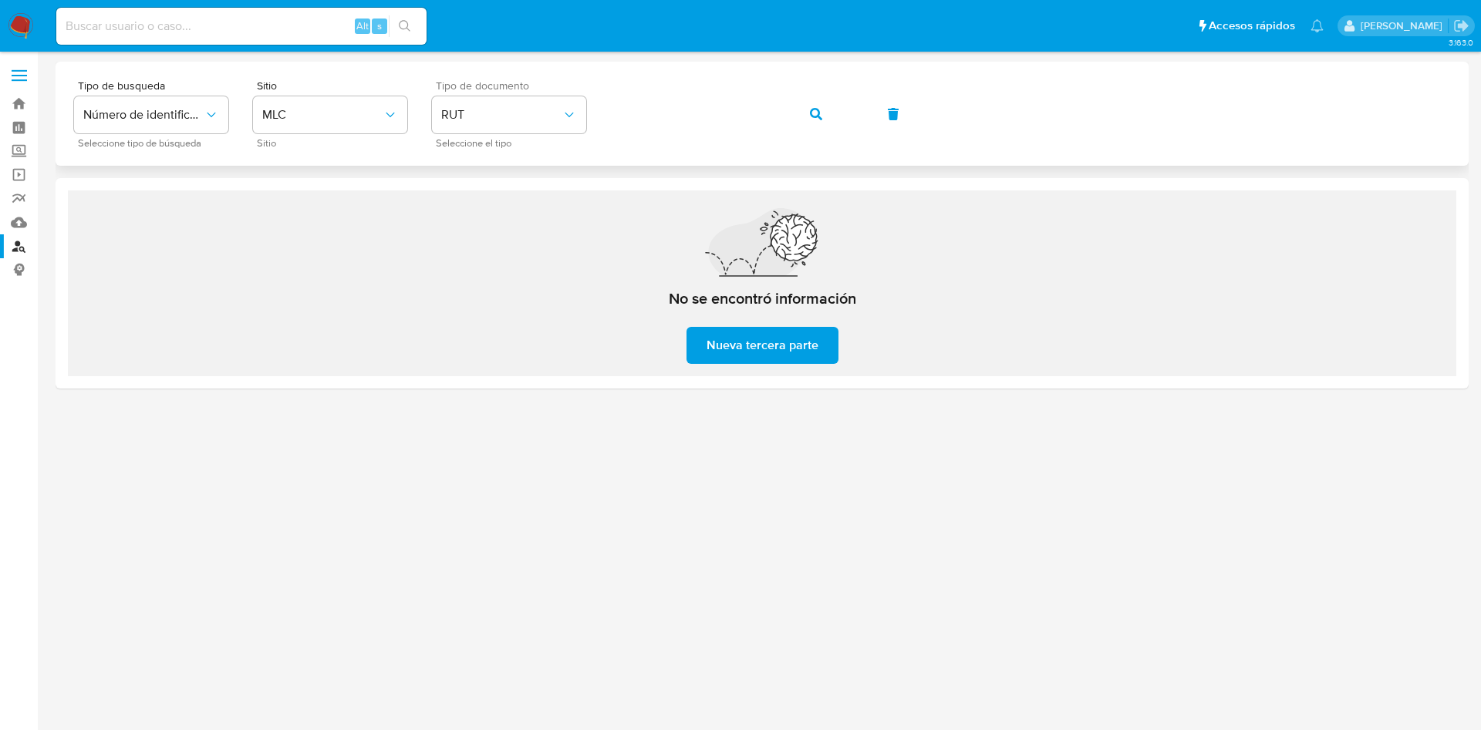
click at [603, 99] on div "Tipo de busqueda Número de identificación Seleccione tipo de búsqueda Sitio MLC…" at bounding box center [762, 113] width 1376 height 67
click at [811, 116] on icon "button" at bounding box center [816, 114] width 12 height 12
click at [582, 99] on div "Tipo de busqueda Número de identificación Seleccione tipo de búsqueda Sitio MLC…" at bounding box center [762, 113] width 1376 height 67
click at [821, 108] on icon "button" at bounding box center [816, 114] width 12 height 12
click at [794, 120] on button "button" at bounding box center [816, 114] width 52 height 37
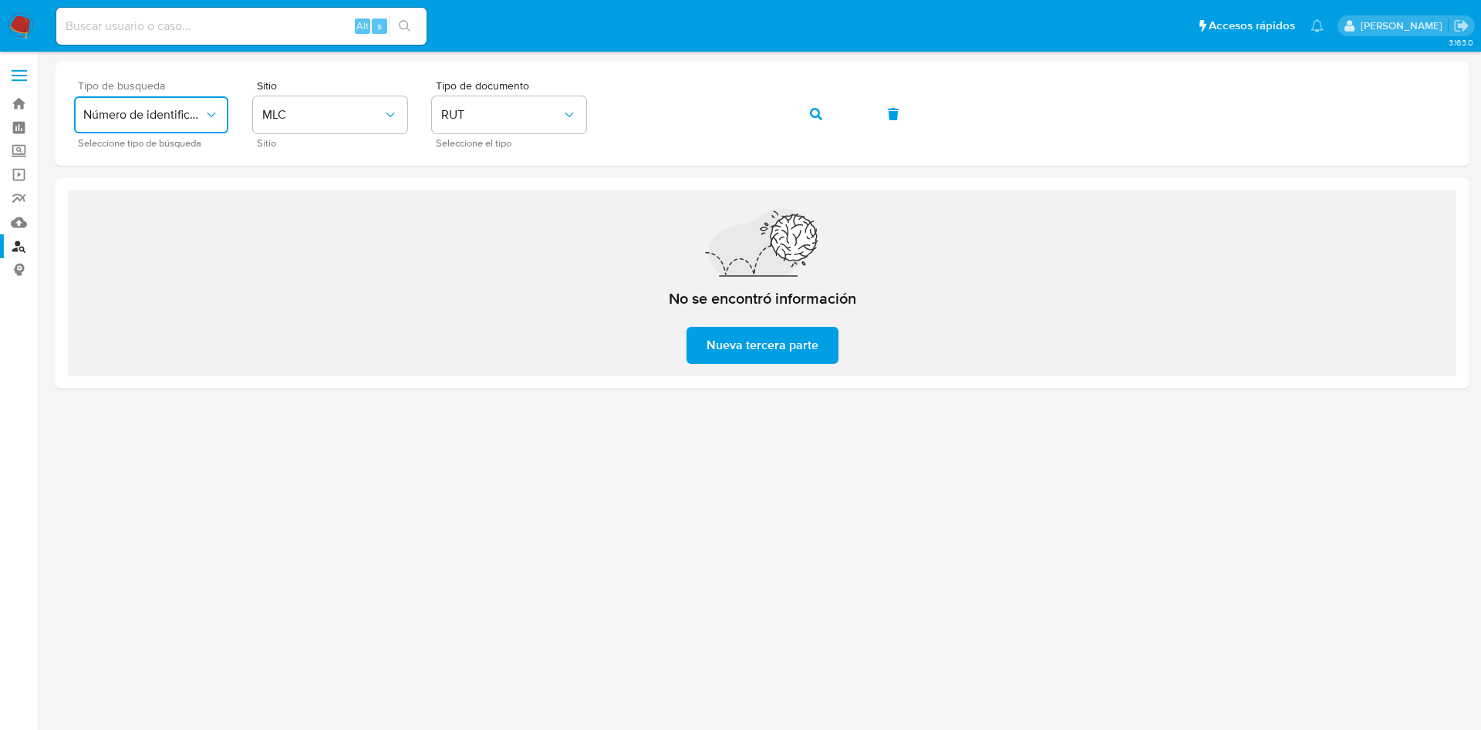
click at [155, 123] on button "Número de identificación" at bounding box center [151, 114] width 154 height 37
click at [161, 154] on span "Número de identificación" at bounding box center [146, 164] width 126 height 31
click at [322, 122] on button "site_id" at bounding box center [330, 114] width 154 height 37
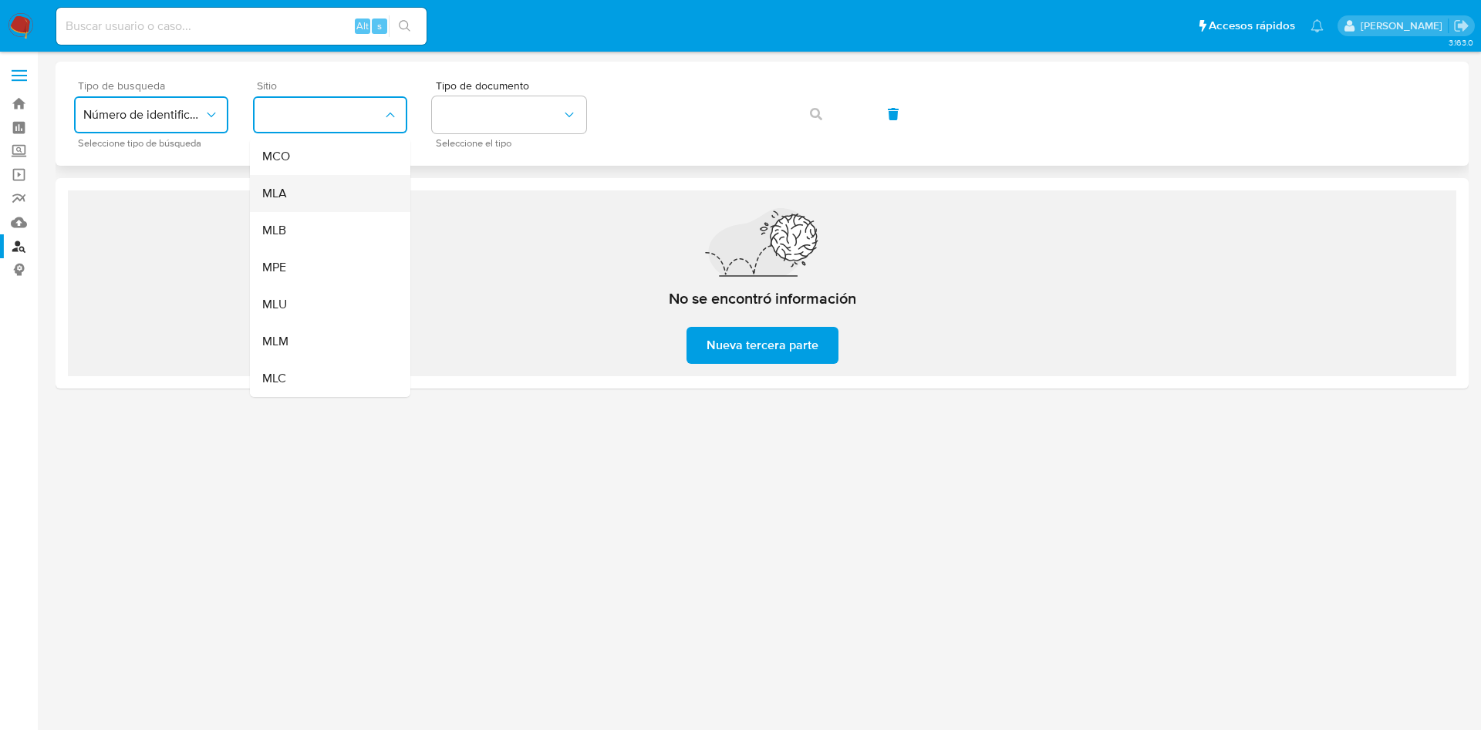
click at [317, 176] on div "MLA" at bounding box center [325, 193] width 126 height 37
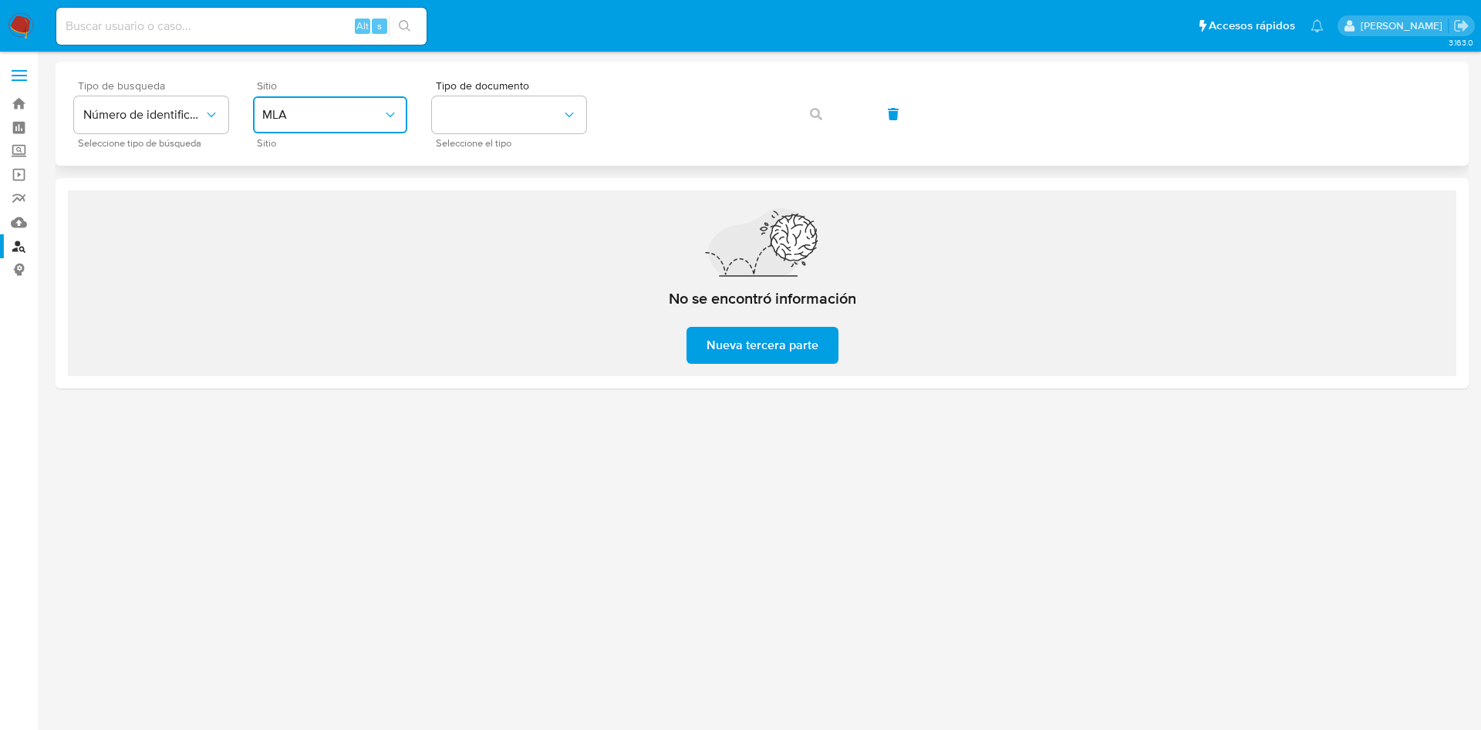
click at [319, 125] on button "MLA" at bounding box center [330, 114] width 154 height 37
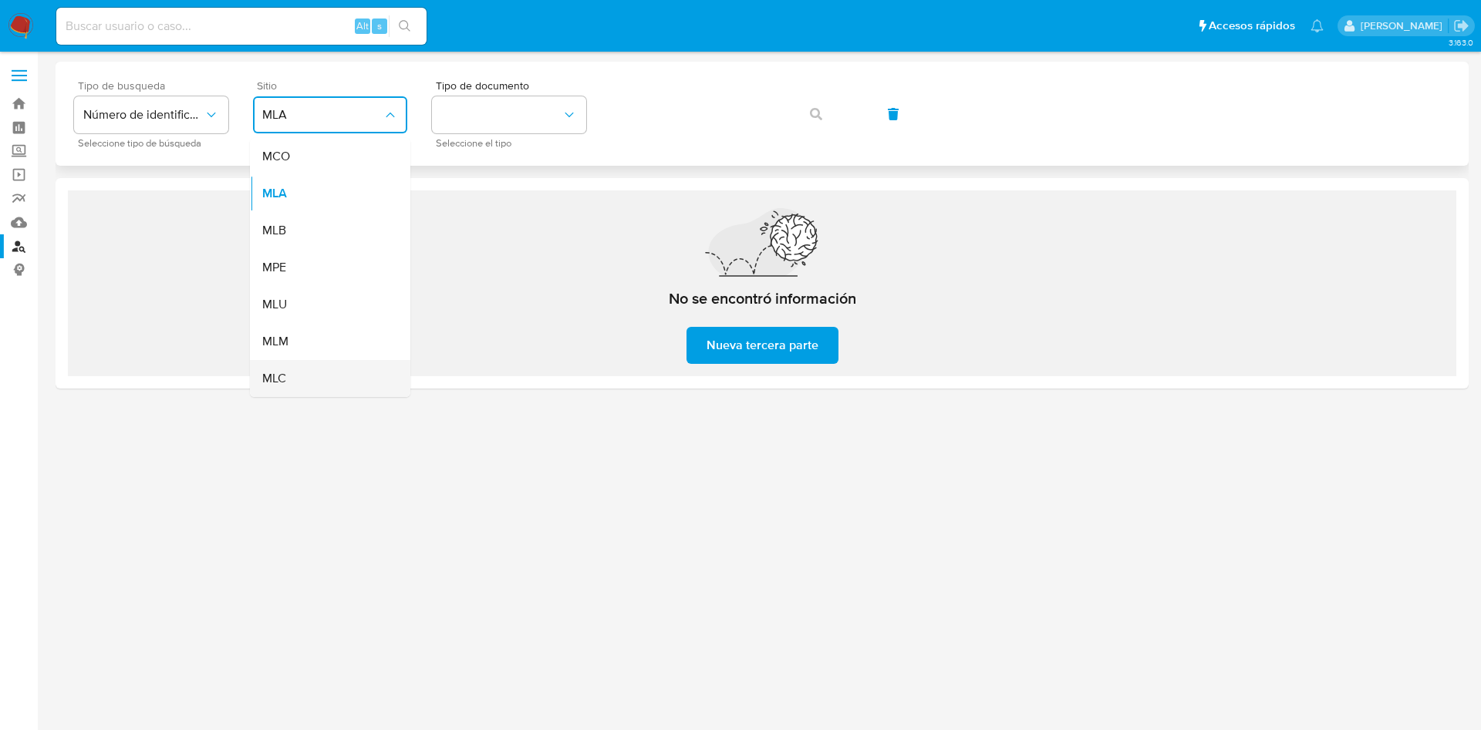
click at [292, 369] on div "MLC" at bounding box center [325, 378] width 126 height 37
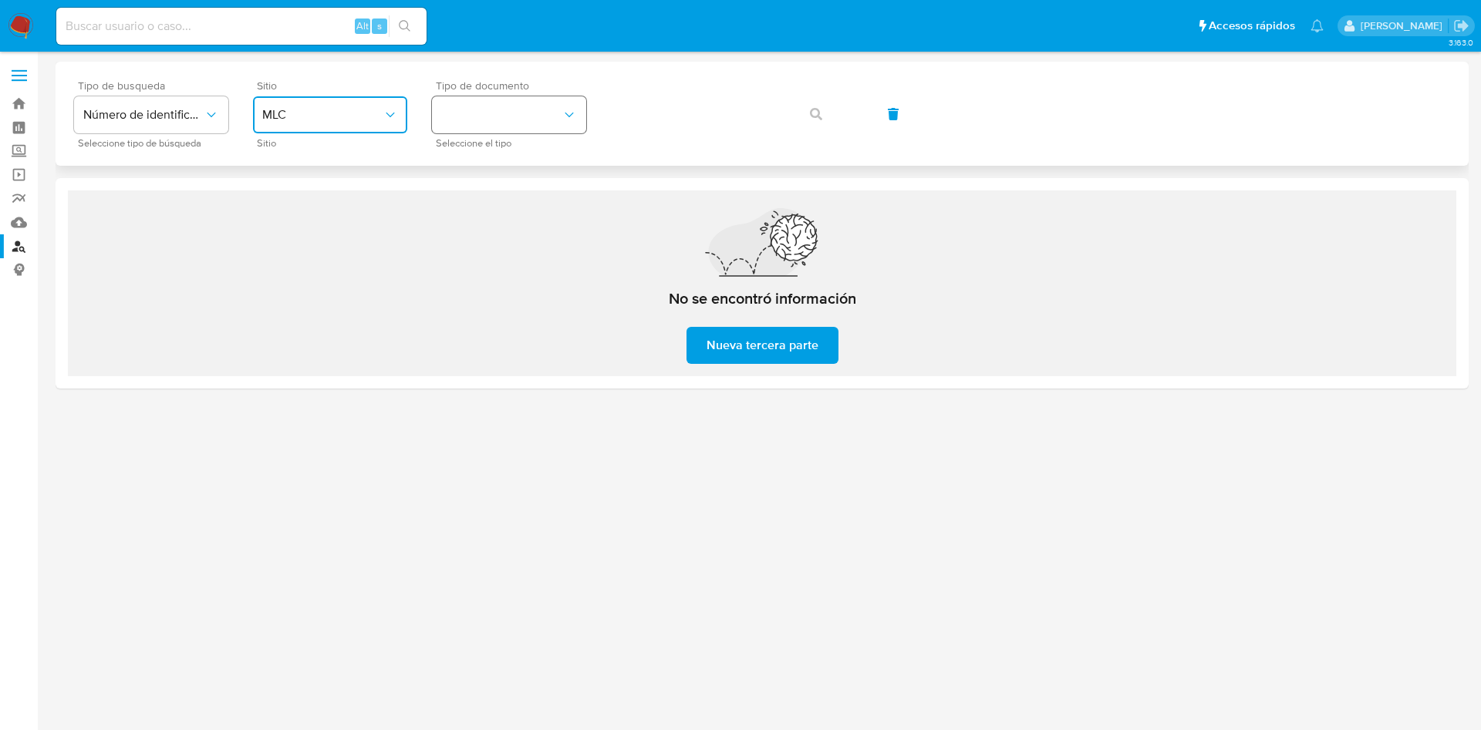
click at [494, 108] on button "identificationType" at bounding box center [509, 114] width 154 height 37
click at [487, 151] on div "RUT RUT" at bounding box center [504, 164] width 126 height 52
click at [839, 116] on button "button" at bounding box center [816, 114] width 52 height 37
click at [190, 110] on span "Número de identificación" at bounding box center [143, 114] width 120 height 15
click at [284, 120] on span "MLC" at bounding box center [322, 114] width 120 height 15
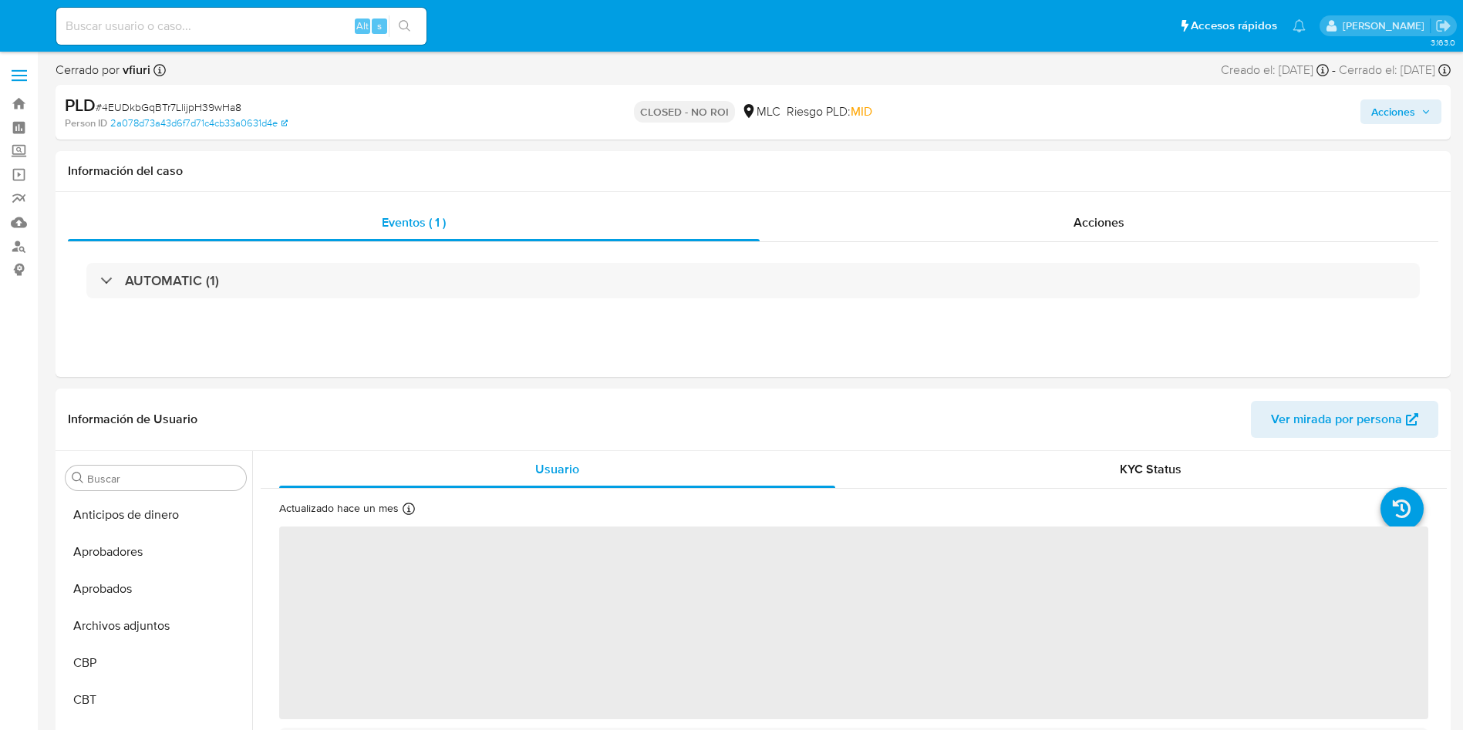
select select "10"
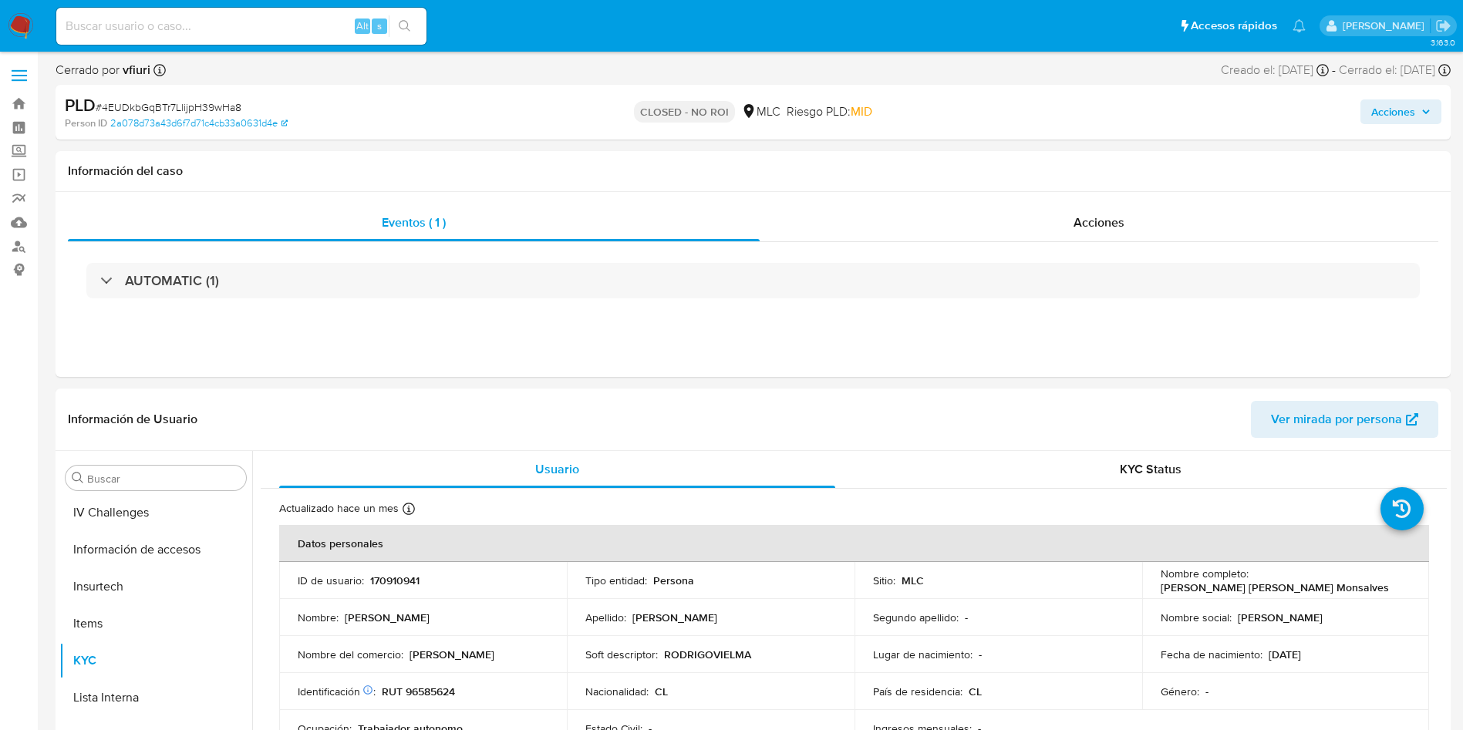
scroll to position [763, 0]
click at [7, 112] on link "Bandeja" at bounding box center [92, 104] width 184 height 24
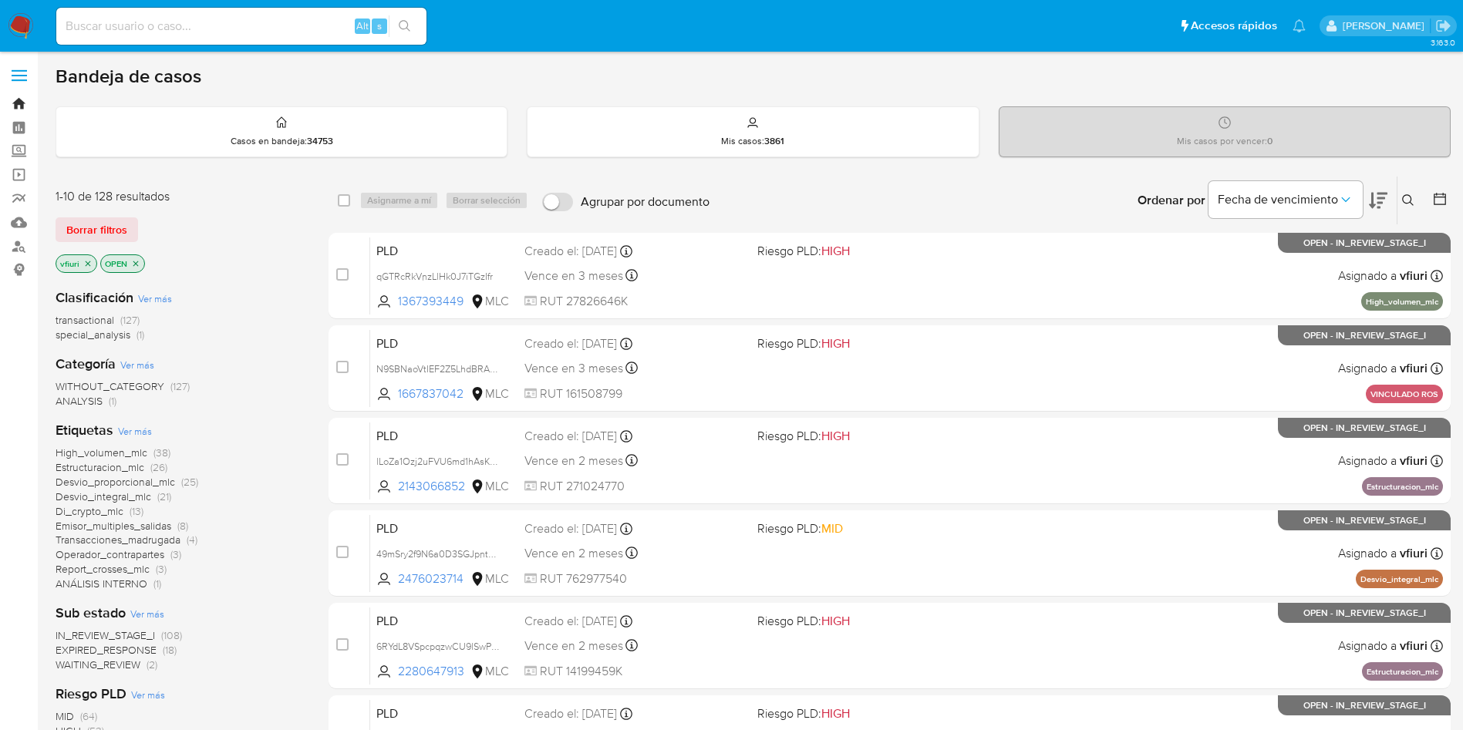
click at [25, 106] on link "Bandeja" at bounding box center [92, 104] width 184 height 24
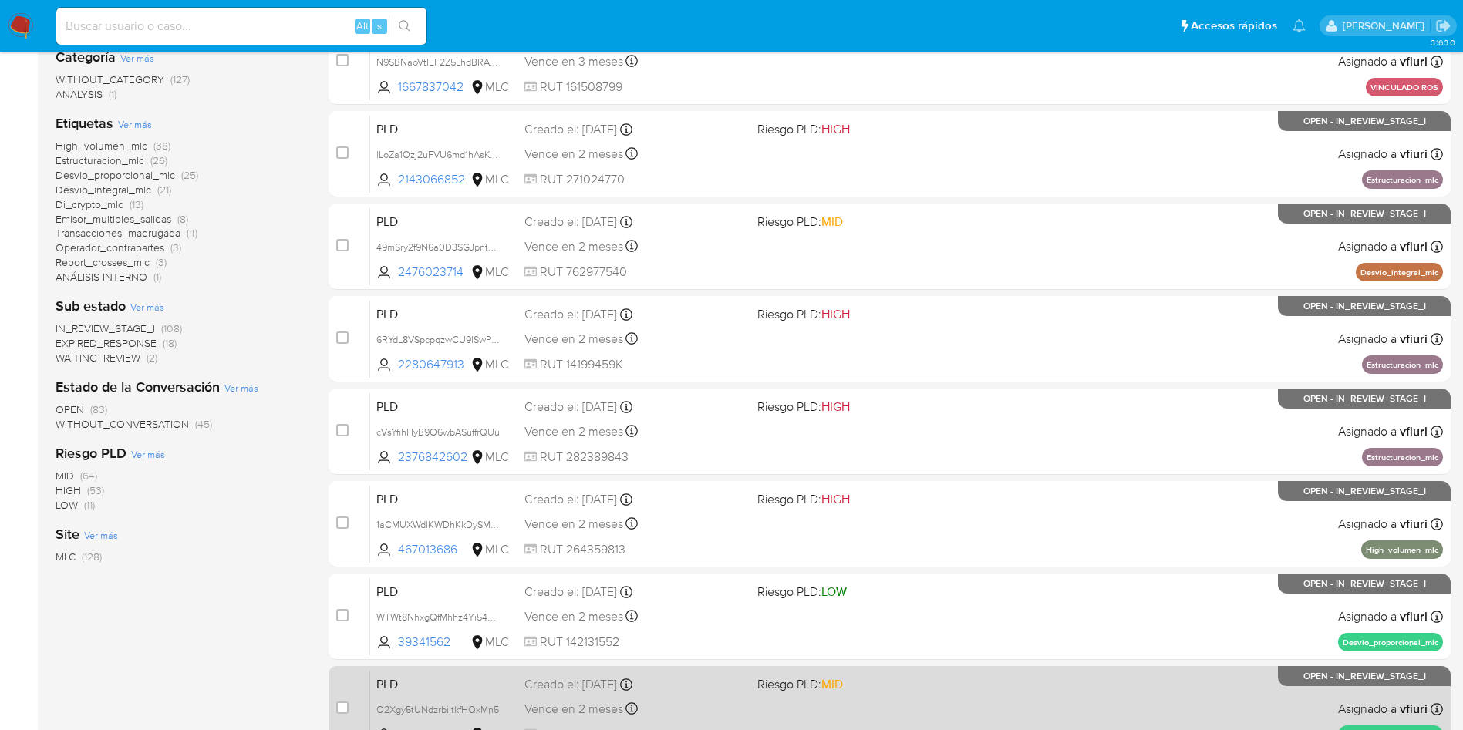
scroll to position [543, 0]
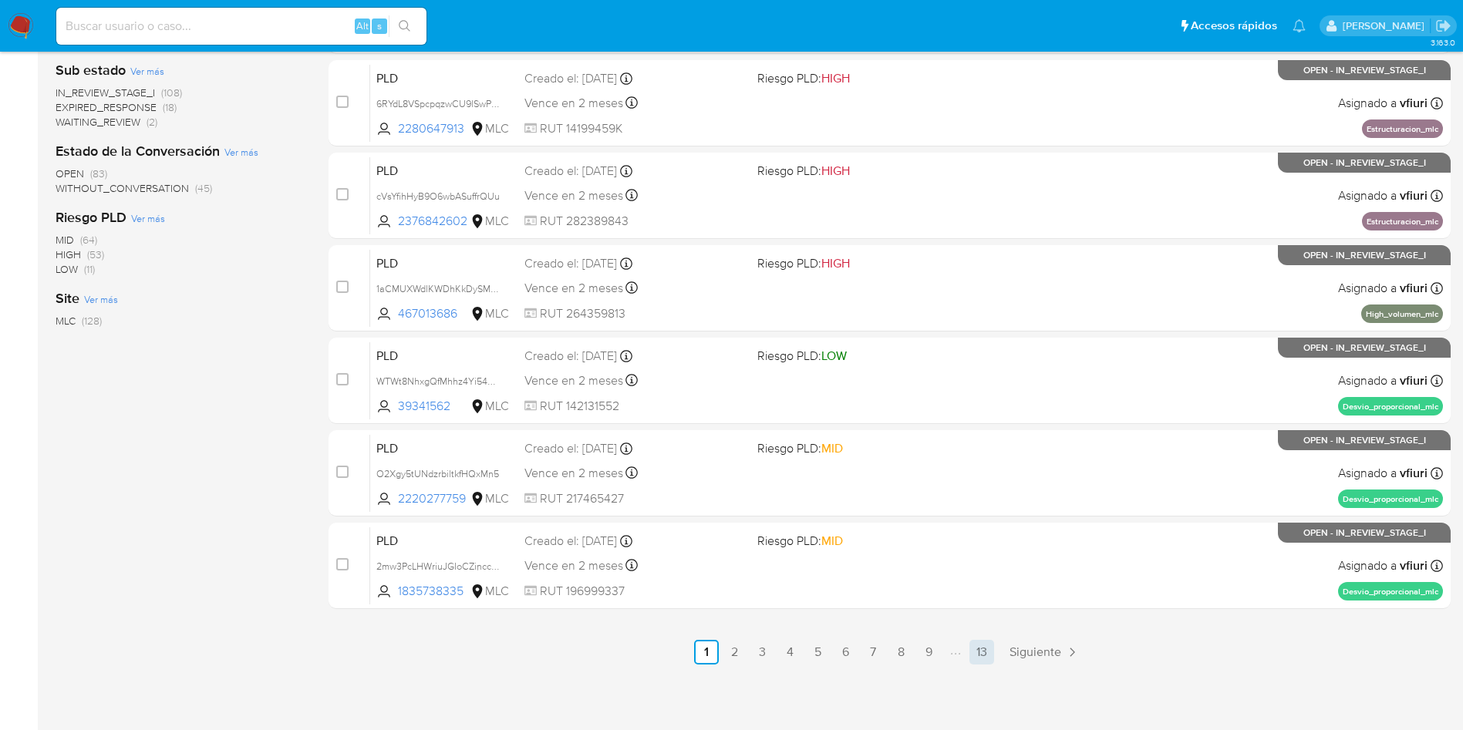
click at [988, 659] on link "13" at bounding box center [981, 652] width 25 height 25
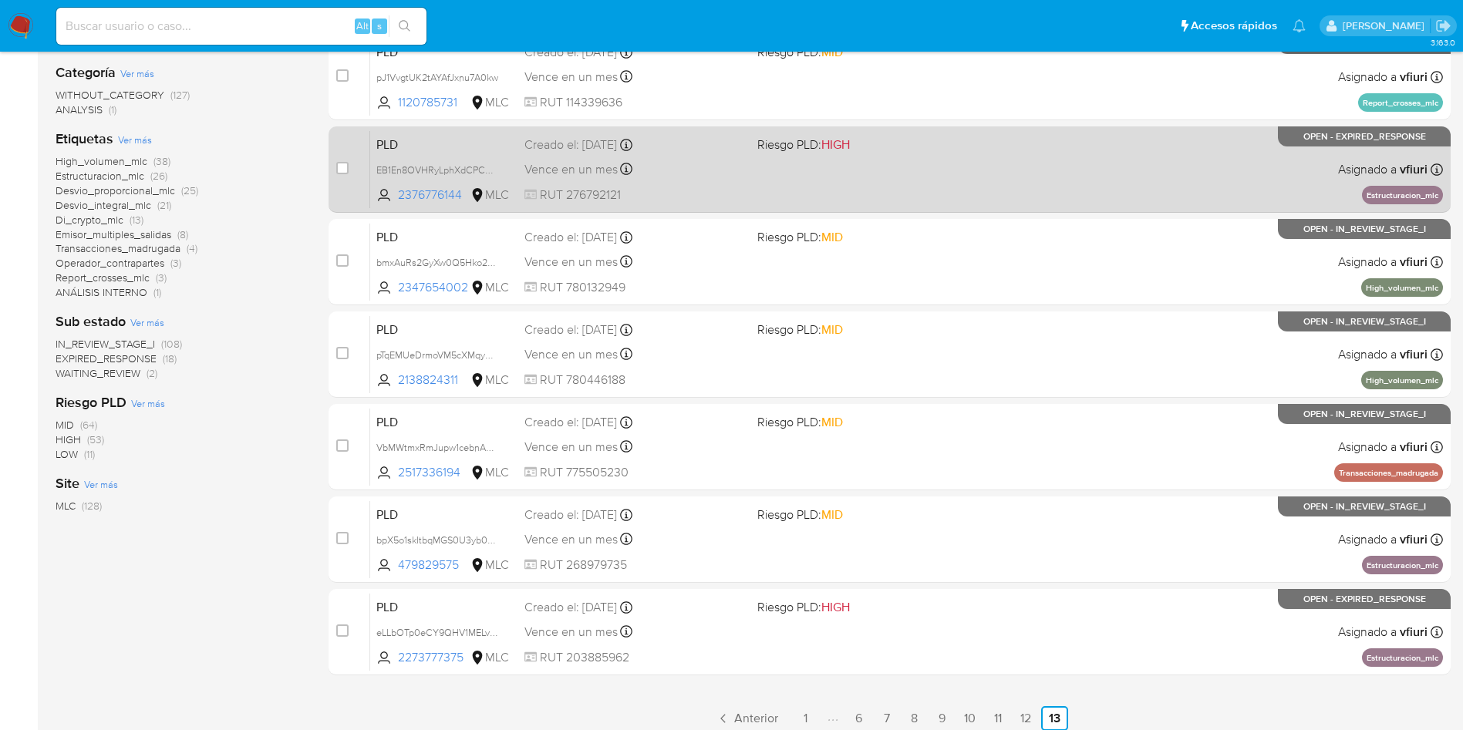
scroll to position [358, 0]
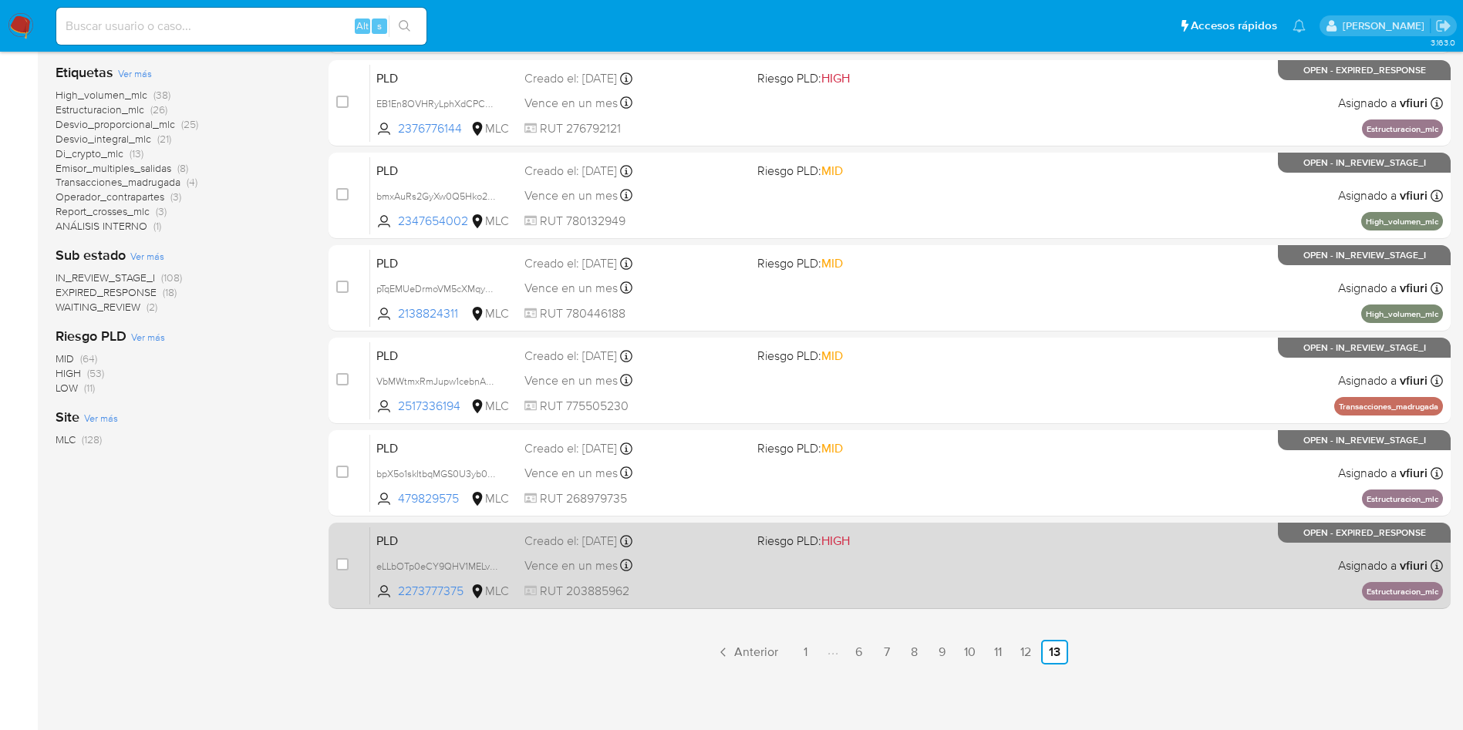
click at [948, 549] on span "Riesgo PLD: HIGH" at bounding box center [867, 540] width 221 height 20
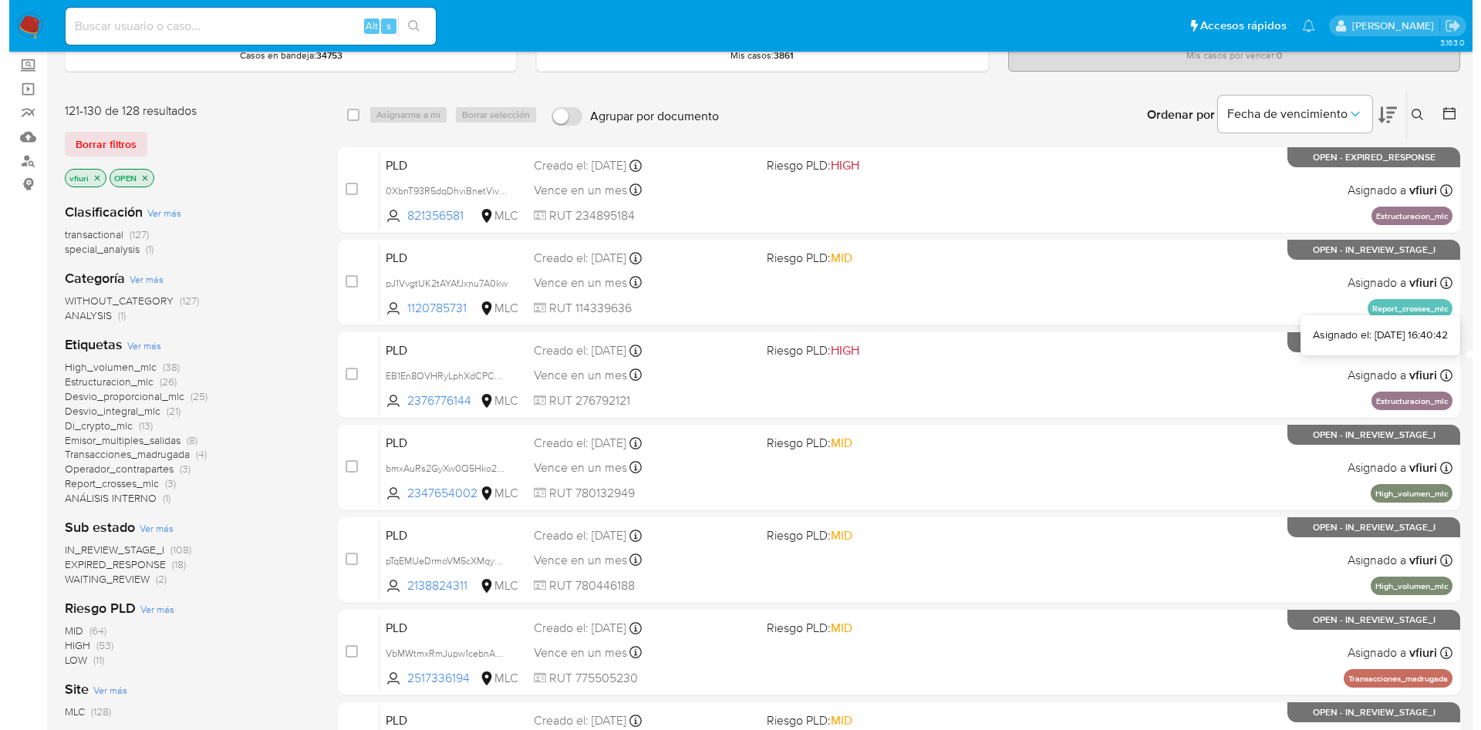
scroll to position [0, 0]
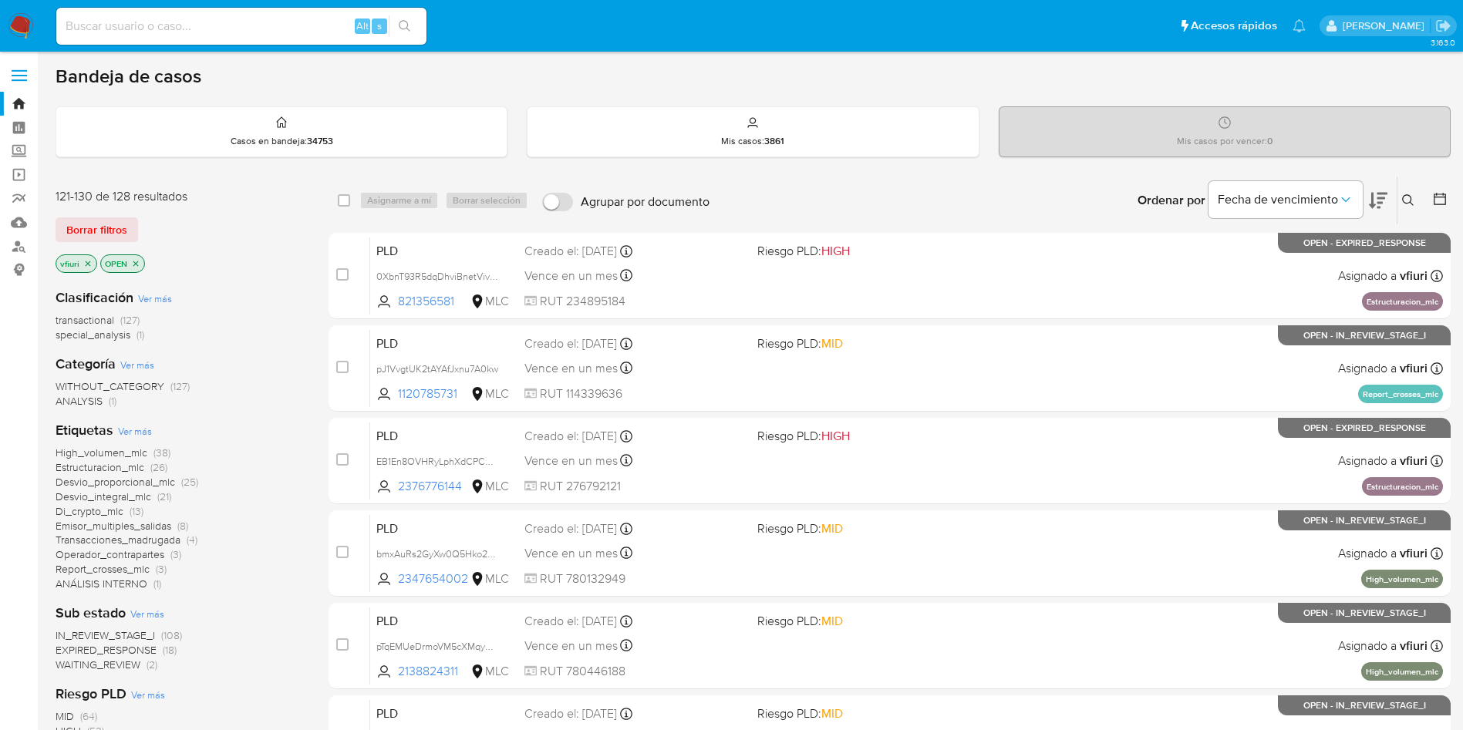
click at [1412, 208] on button at bounding box center [1410, 200] width 25 height 19
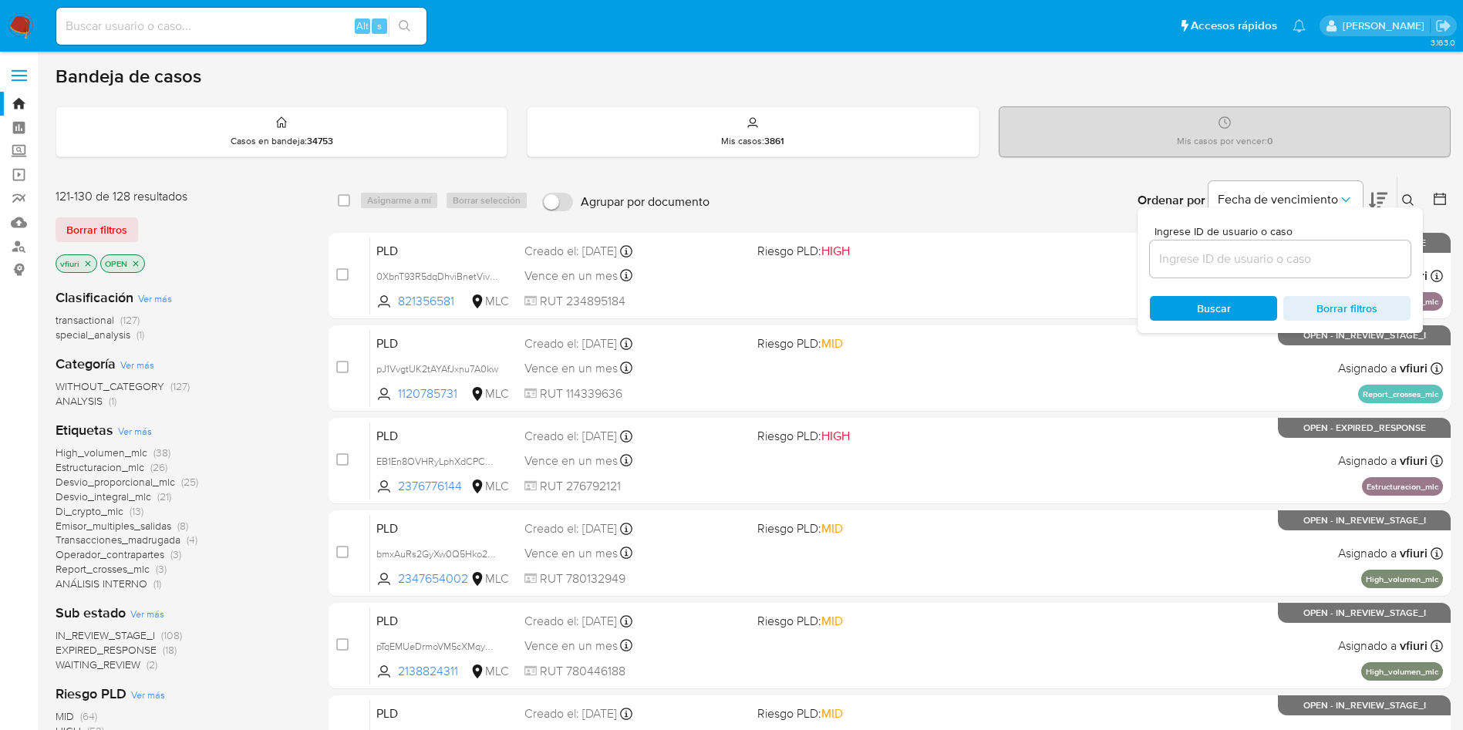
click at [1225, 265] on input at bounding box center [1280, 259] width 261 height 20
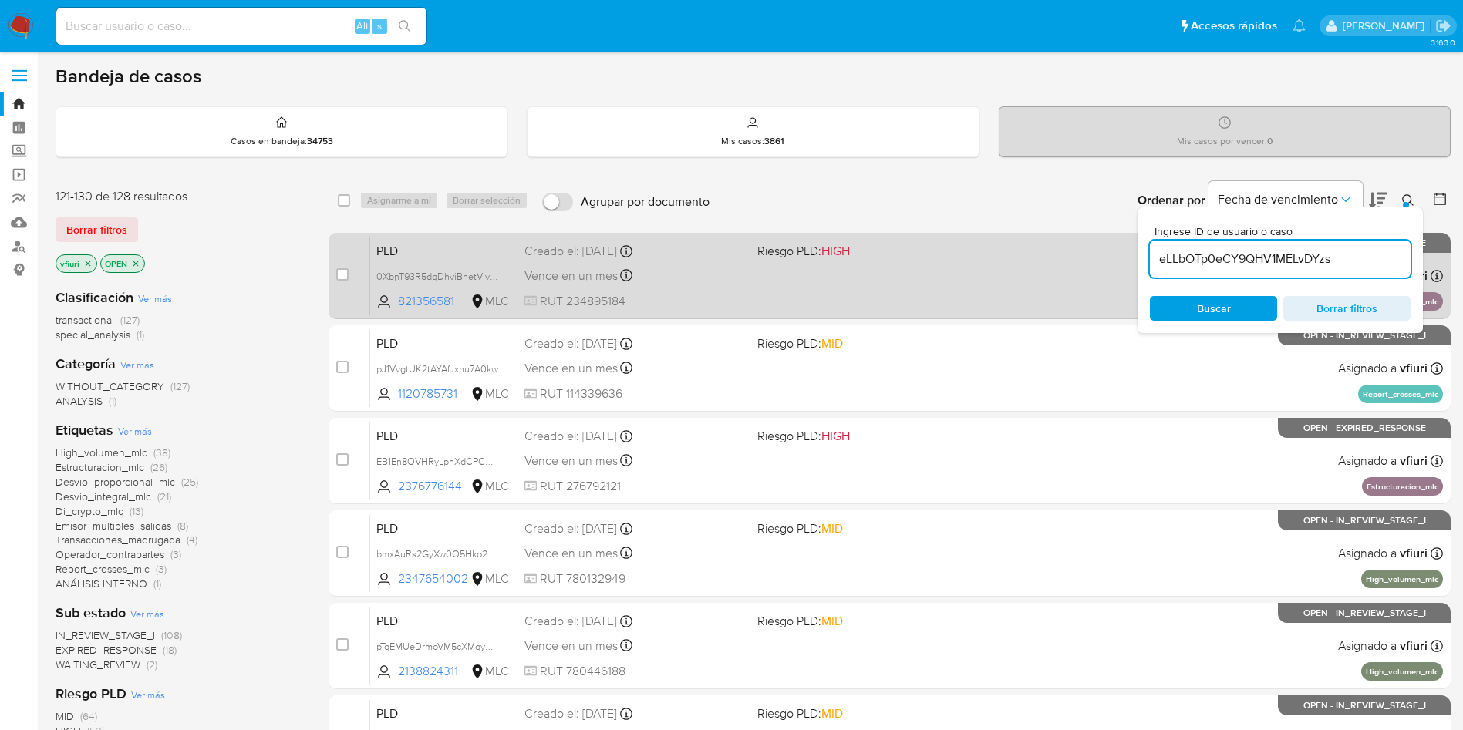
type input "eLLbOTp0eCY9QHV1MELvDYzs"
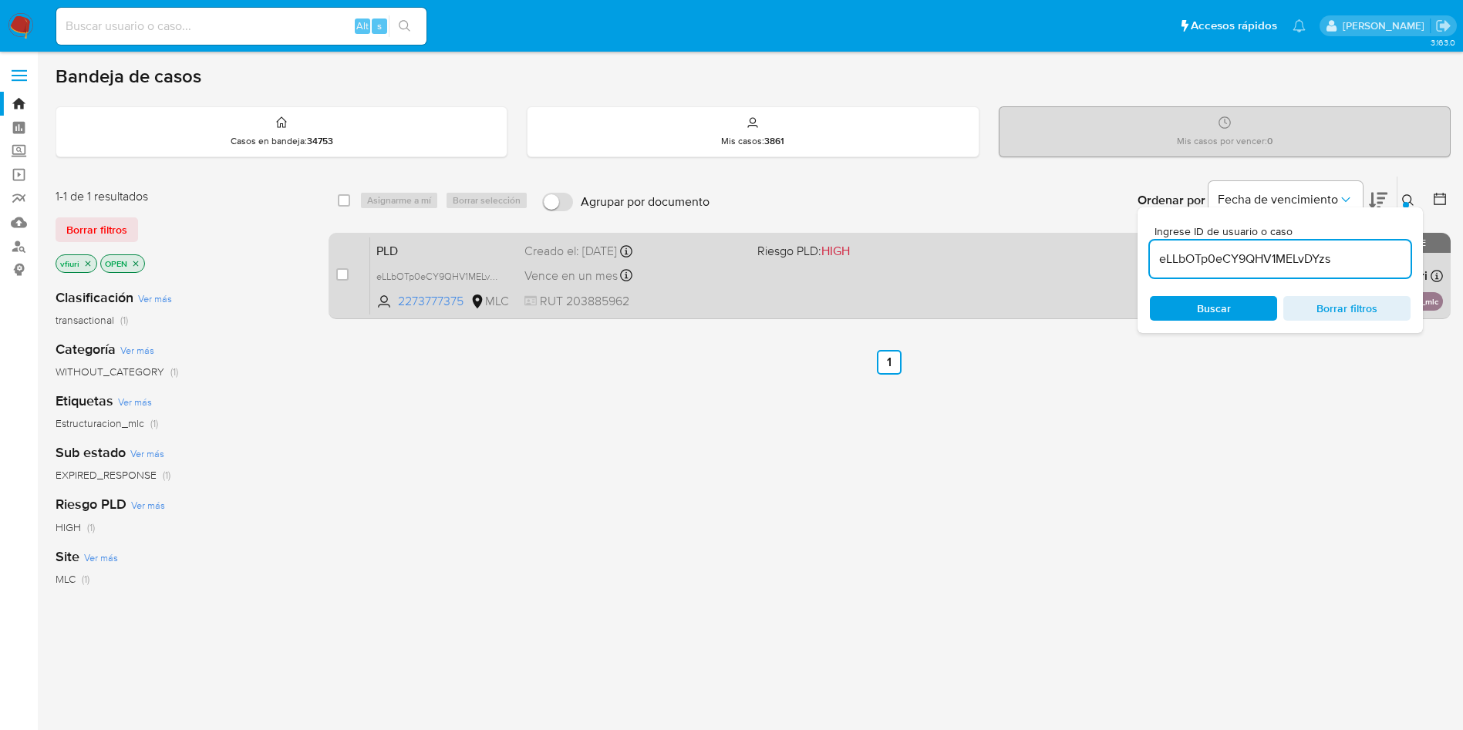
click at [351, 279] on div "case-item-checkbox No es posible asignar el caso" at bounding box center [353, 276] width 34 height 78
click at [350, 277] on div "case-item-checkbox No es posible asignar el caso" at bounding box center [353, 276] width 34 height 78
click at [343, 273] on input "checkbox" at bounding box center [342, 274] width 12 height 12
checkbox input "true"
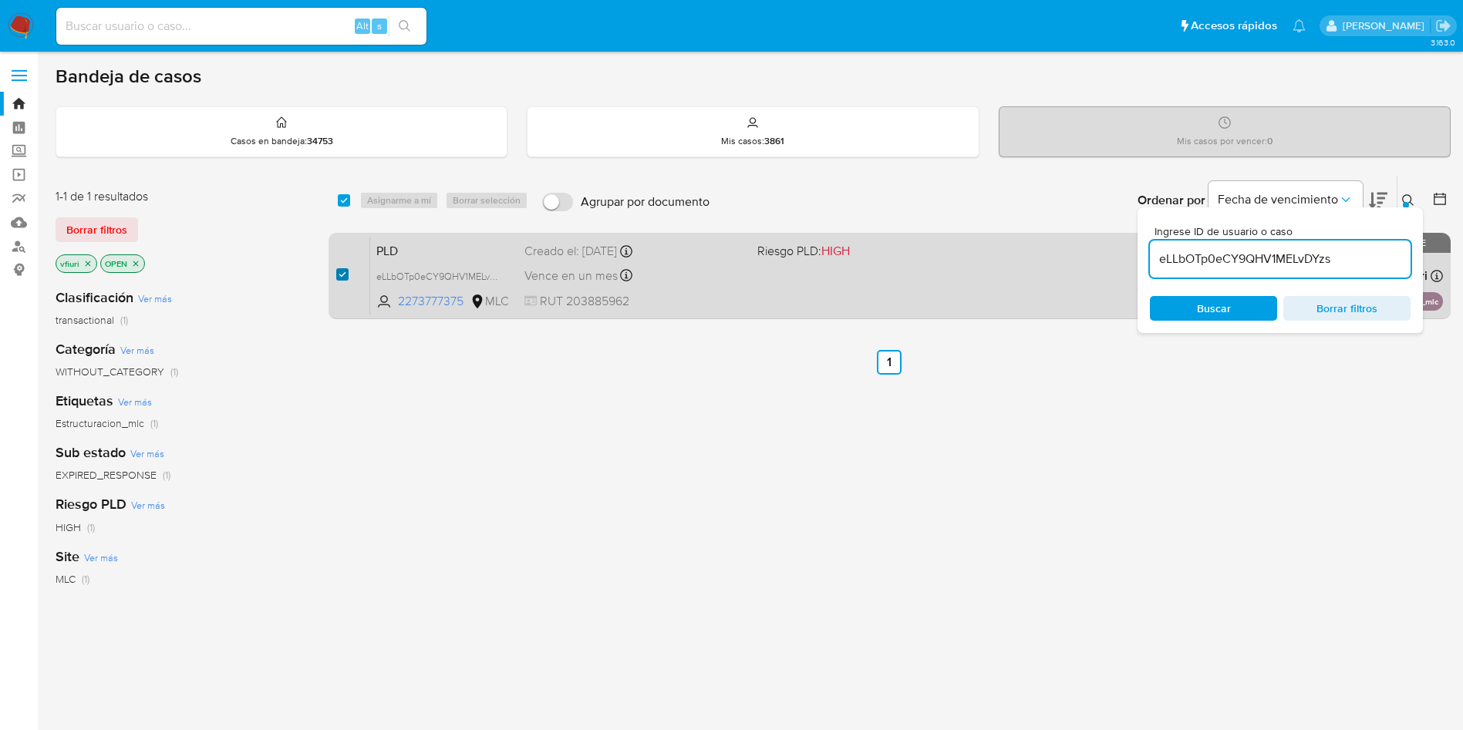
checkbox input "true"
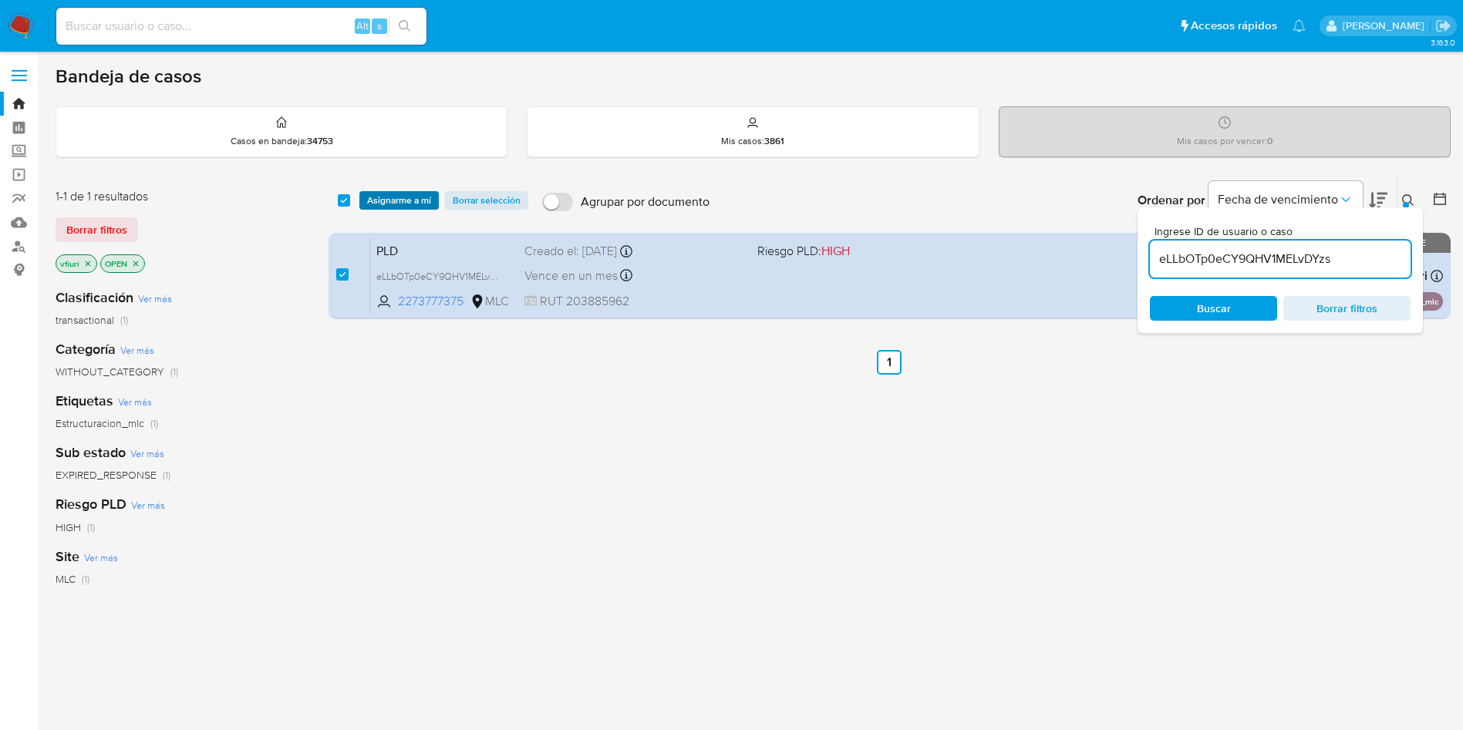
click at [415, 200] on span "Asignarme a mí" at bounding box center [399, 200] width 64 height 15
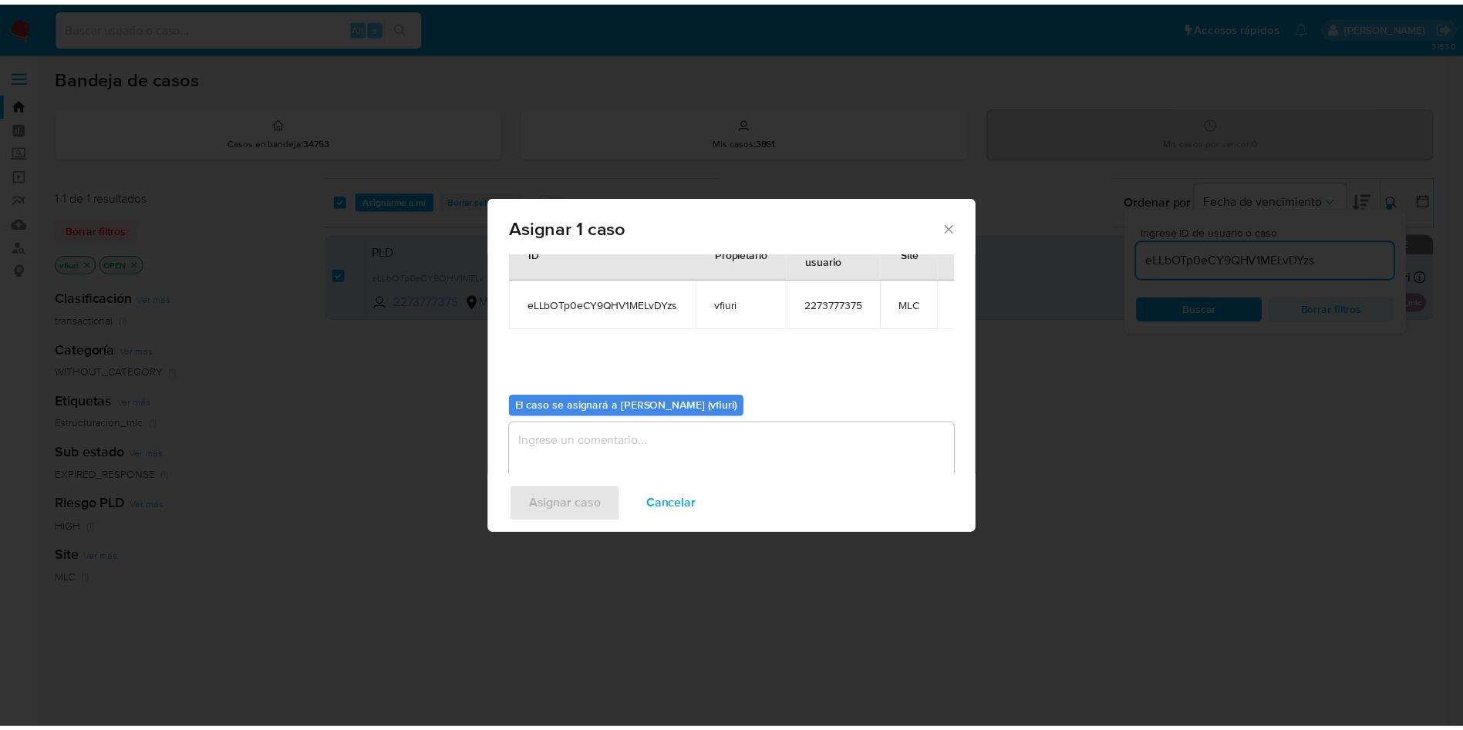
scroll to position [80, 0]
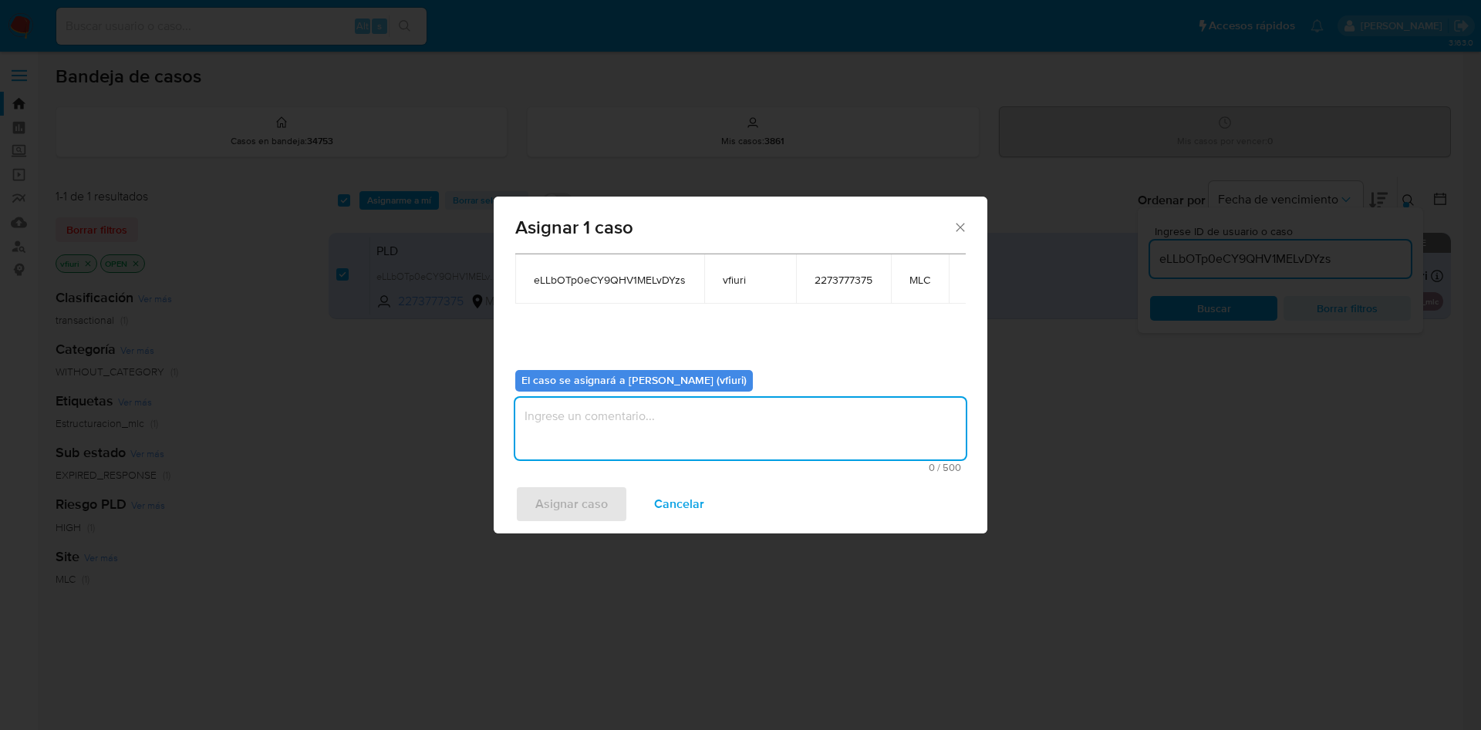
click at [640, 451] on textarea "assign-modal" at bounding box center [740, 429] width 450 height 62
type textarea "-"
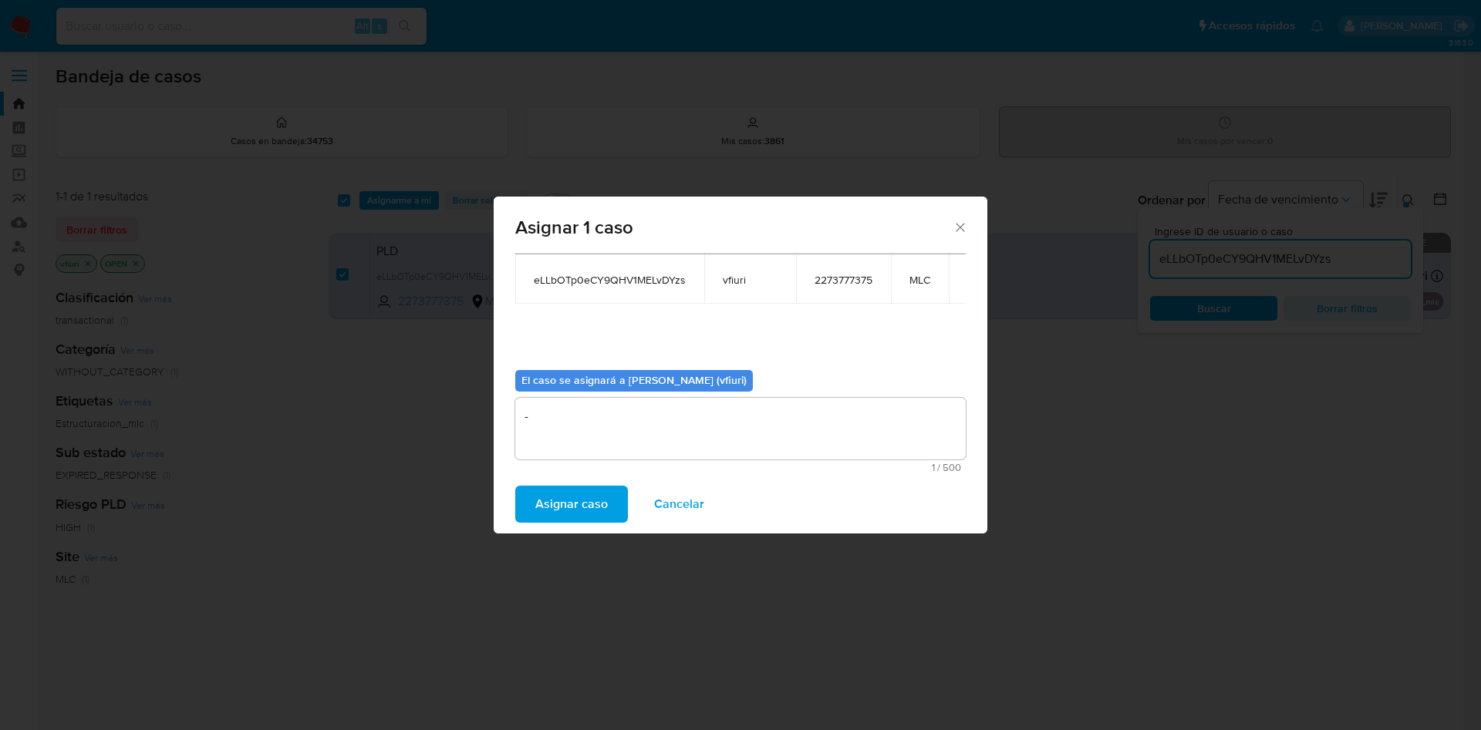
click at [546, 503] on span "Asignar caso" at bounding box center [571, 504] width 72 height 34
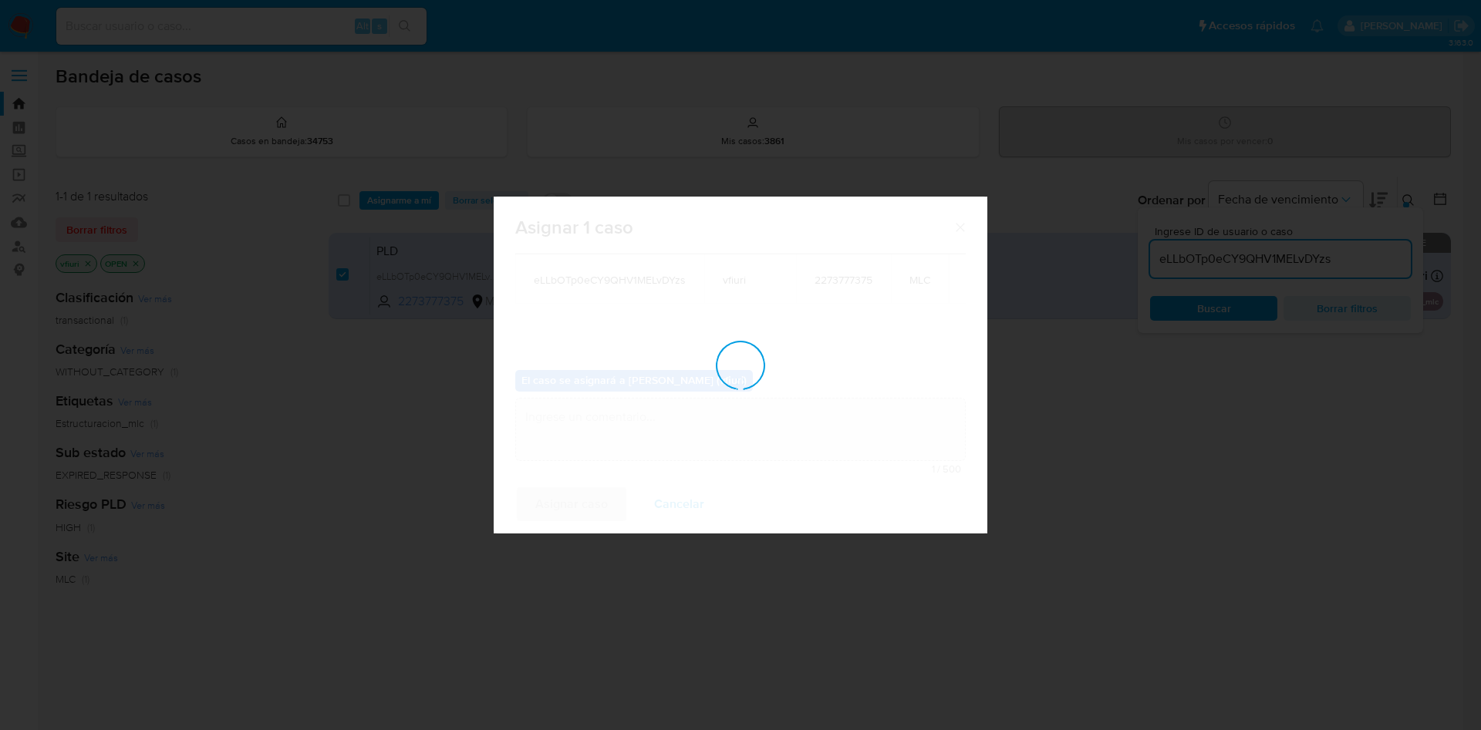
checkbox input "false"
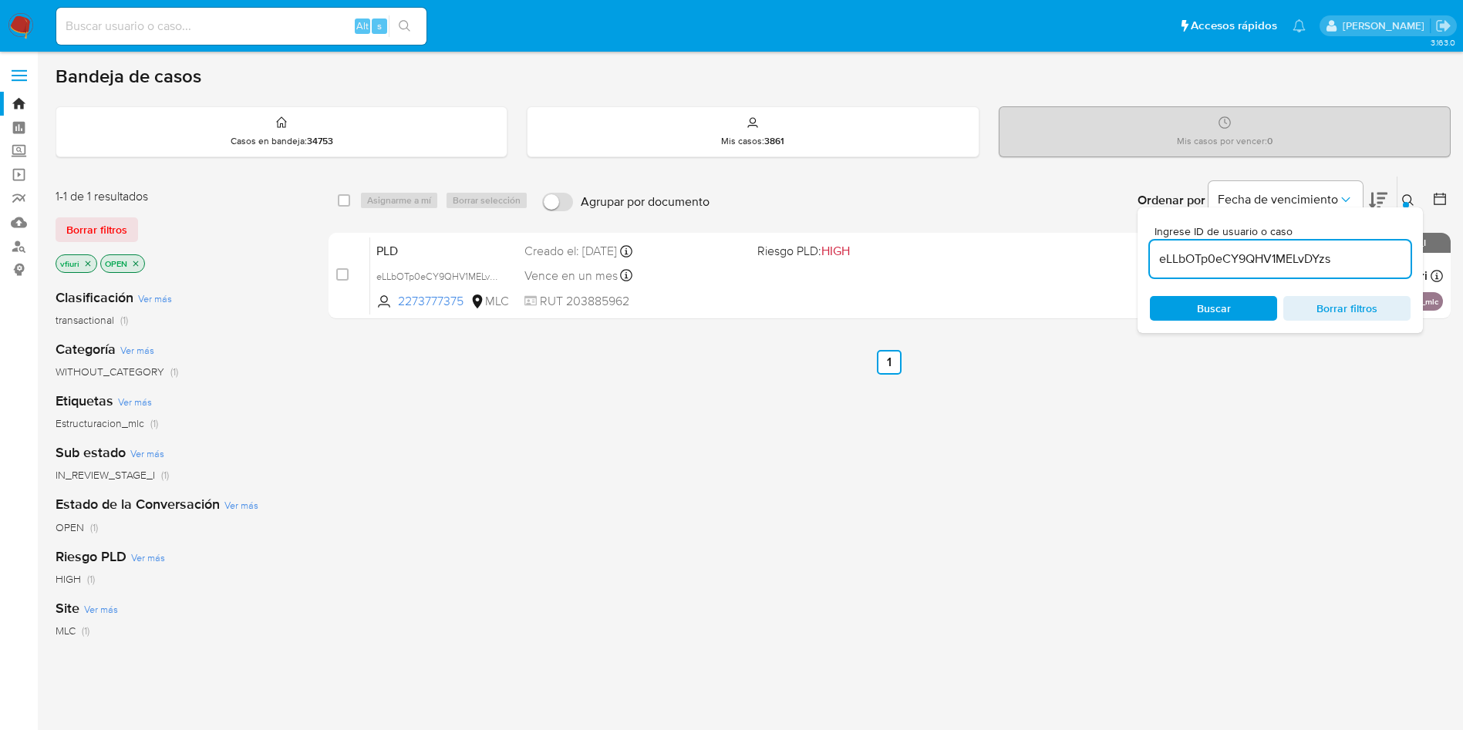
click at [1355, 298] on span "Borrar filtros" at bounding box center [1347, 309] width 106 height 22
click at [1357, 305] on span "Borrar filtros" at bounding box center [1347, 309] width 106 height 22
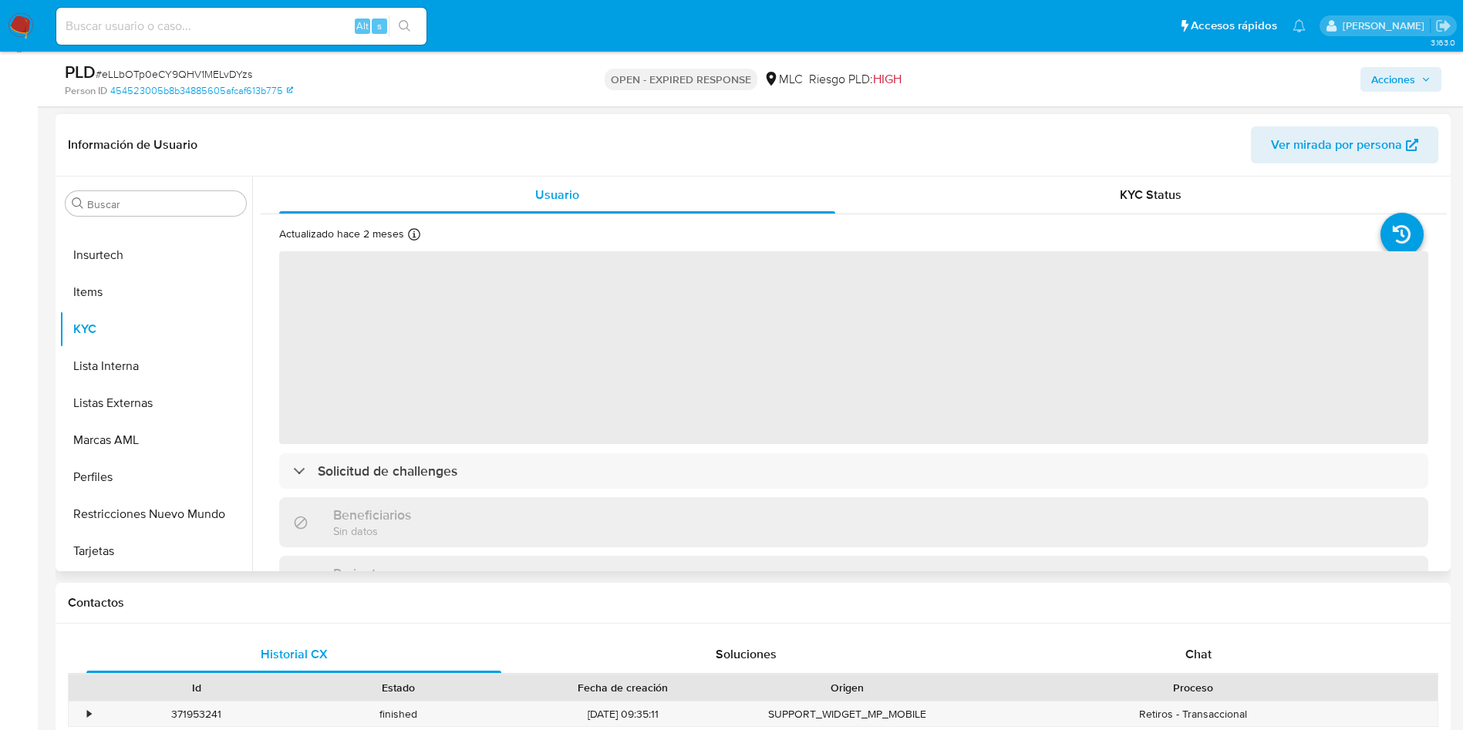
scroll to position [231, 0]
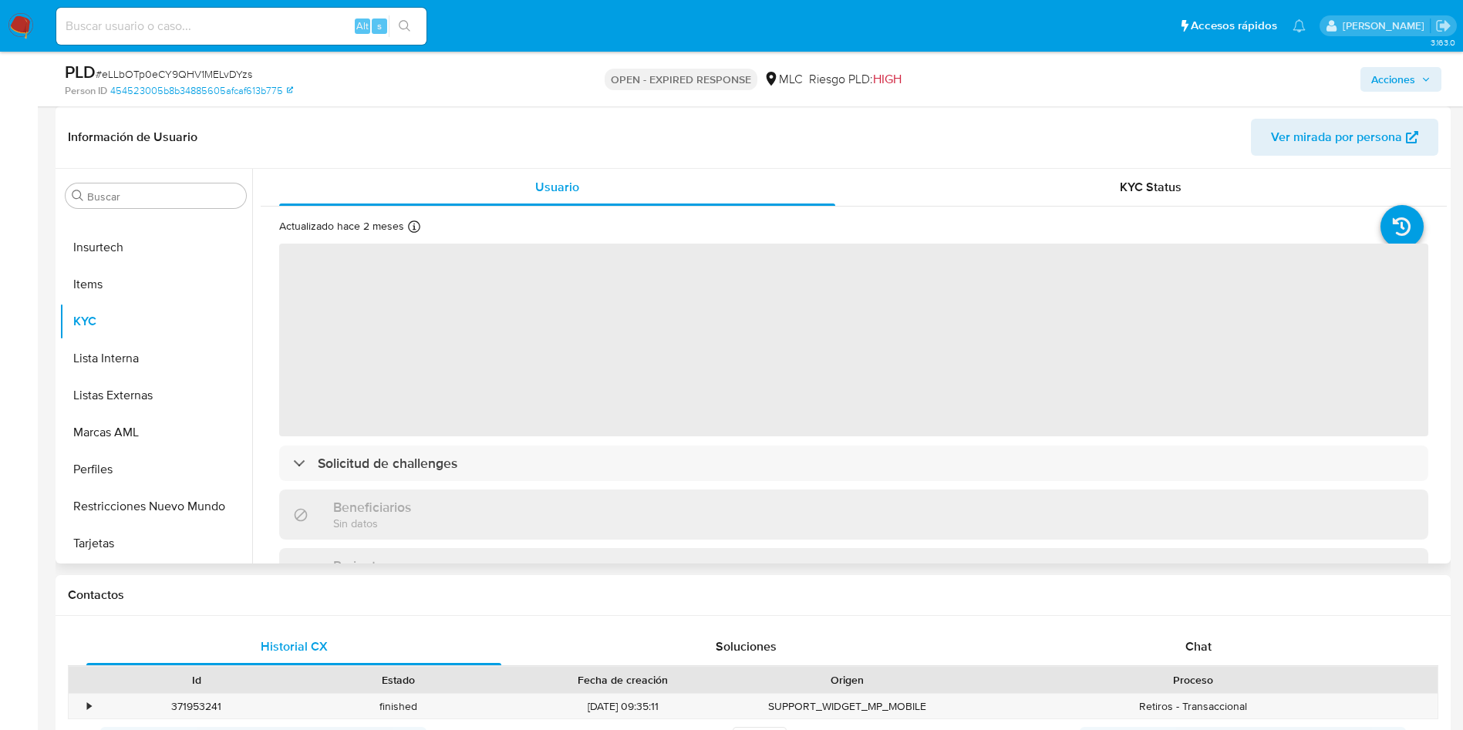
select select "10"
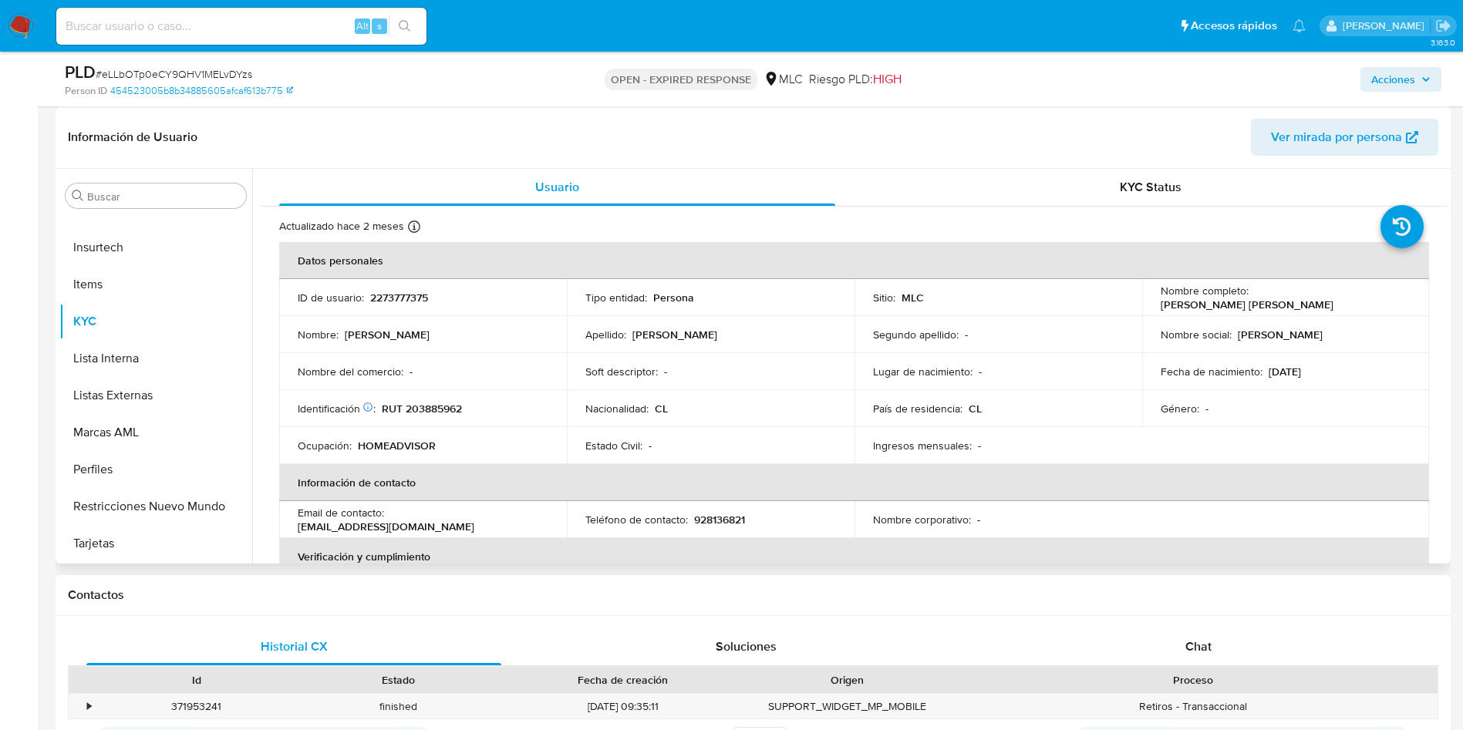
click at [420, 302] on p "2273777375" at bounding box center [399, 298] width 58 height 14
click at [417, 302] on p "2273777375" at bounding box center [399, 298] width 58 height 14
copy p "2273777375"
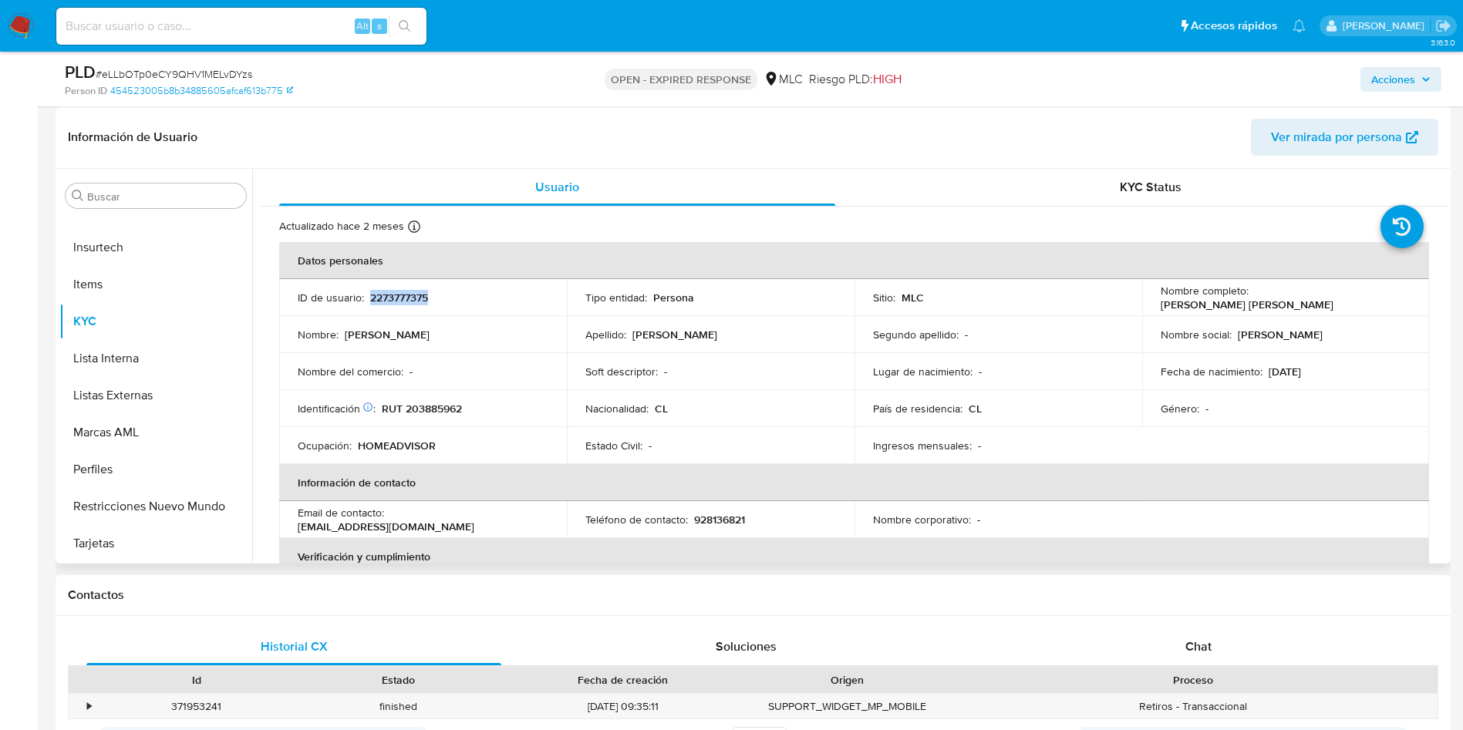
copy p "2273777375"
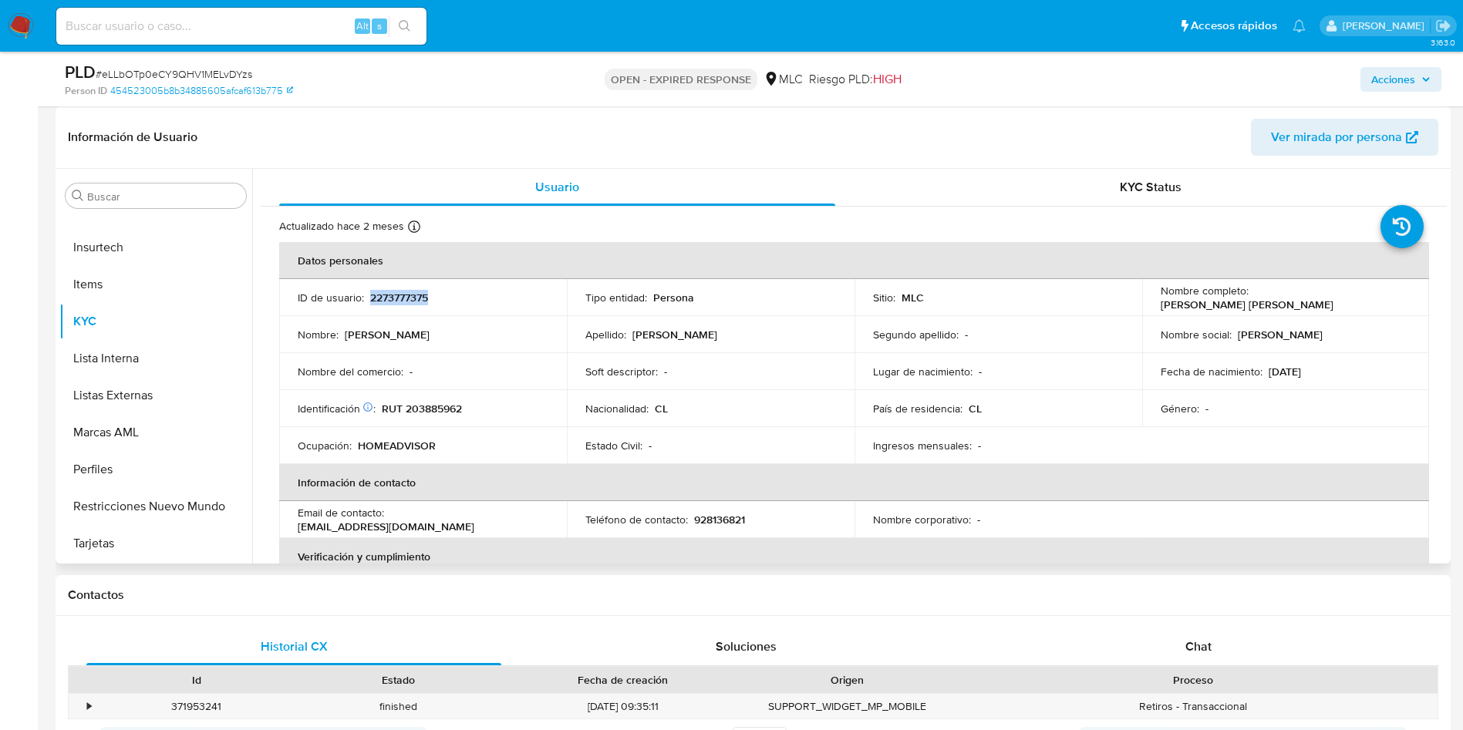
copy p "2273777375"
click at [174, 65] on div "PLD # eLLbOTp0eCY9QHV1MELvDYzs" at bounding box center [291, 72] width 453 height 23
copy span "eLLbOTp0eCY9QHV1MELvDYzs"
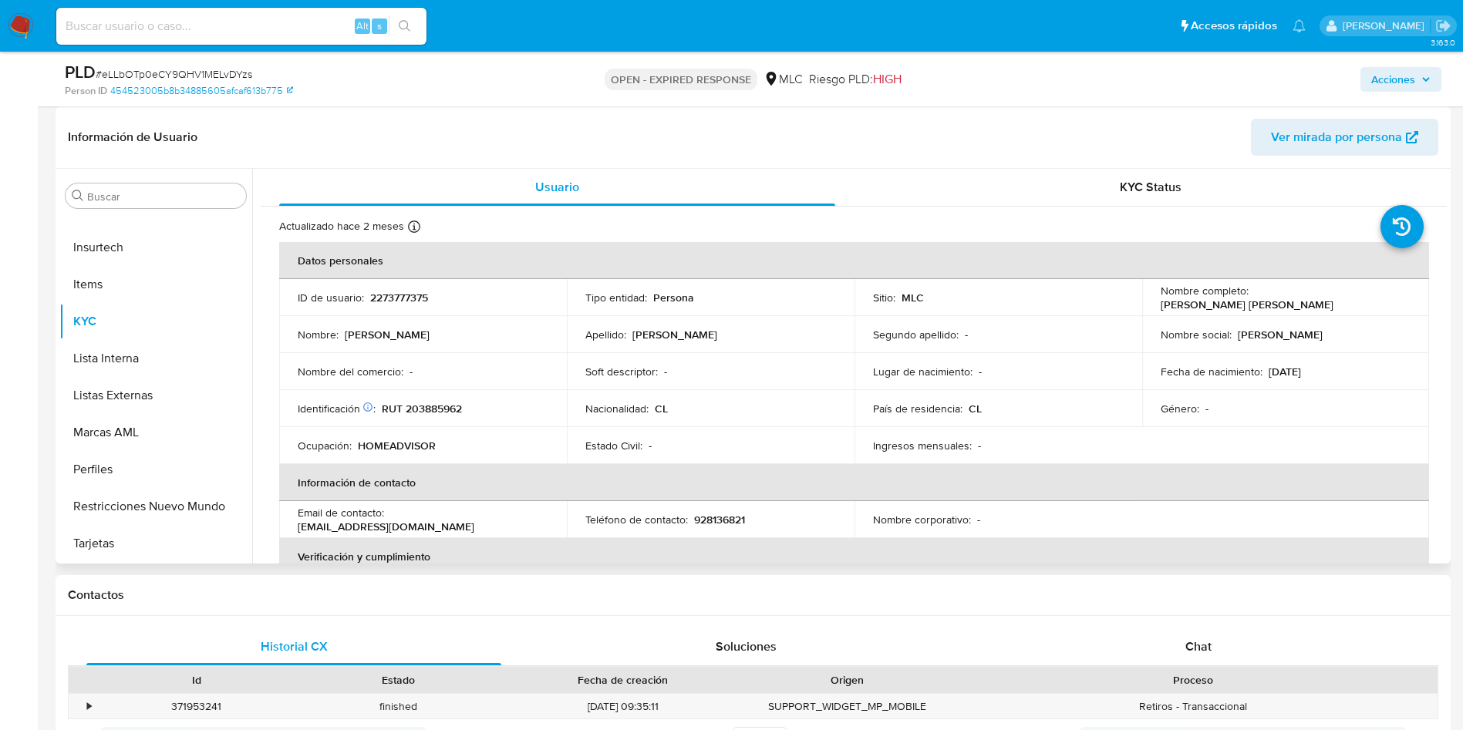
click at [447, 403] on p "RUT 203885962" at bounding box center [422, 409] width 80 height 14
copy p "203885962"
click at [636, 442] on p "Estado Civil :" at bounding box center [613, 446] width 57 height 14
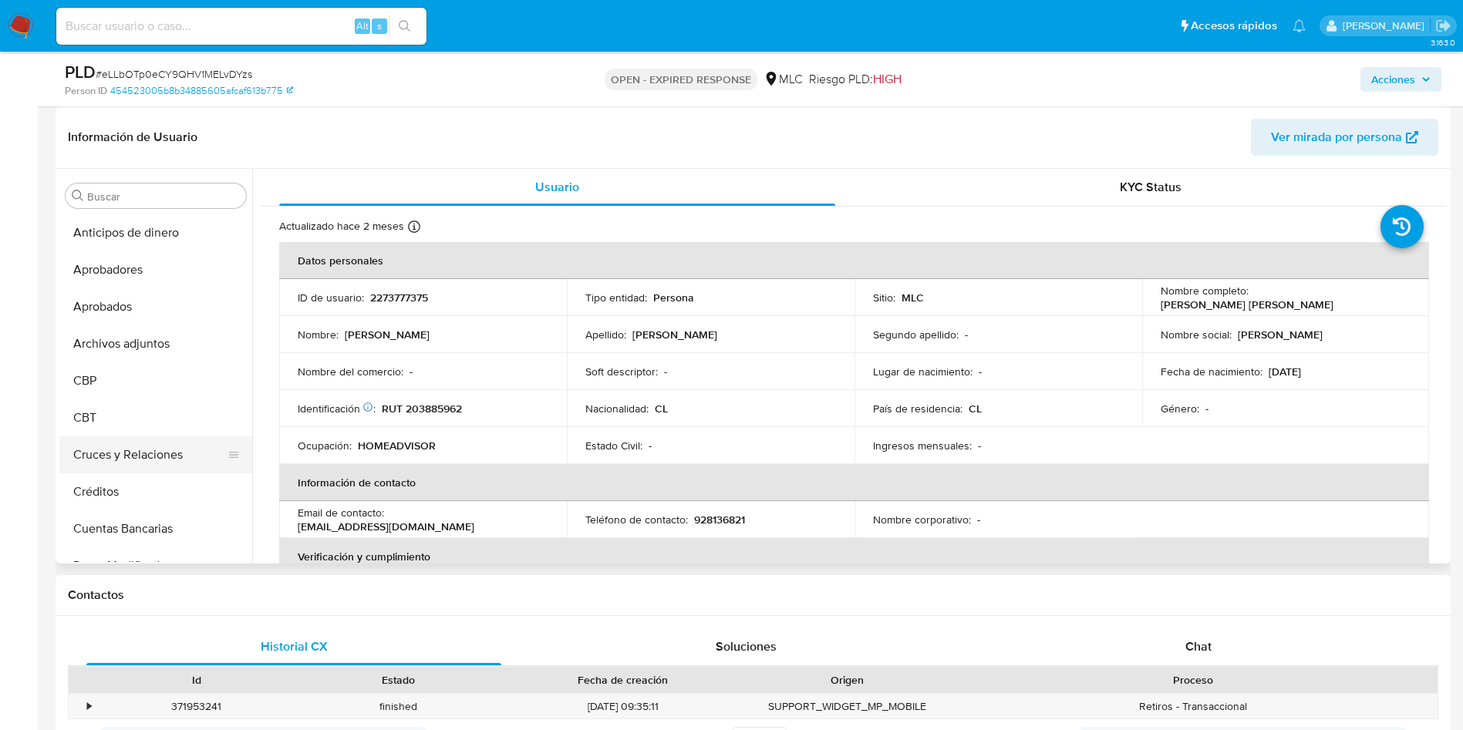
click at [154, 444] on button "Cruces y Relaciones" at bounding box center [149, 455] width 180 height 37
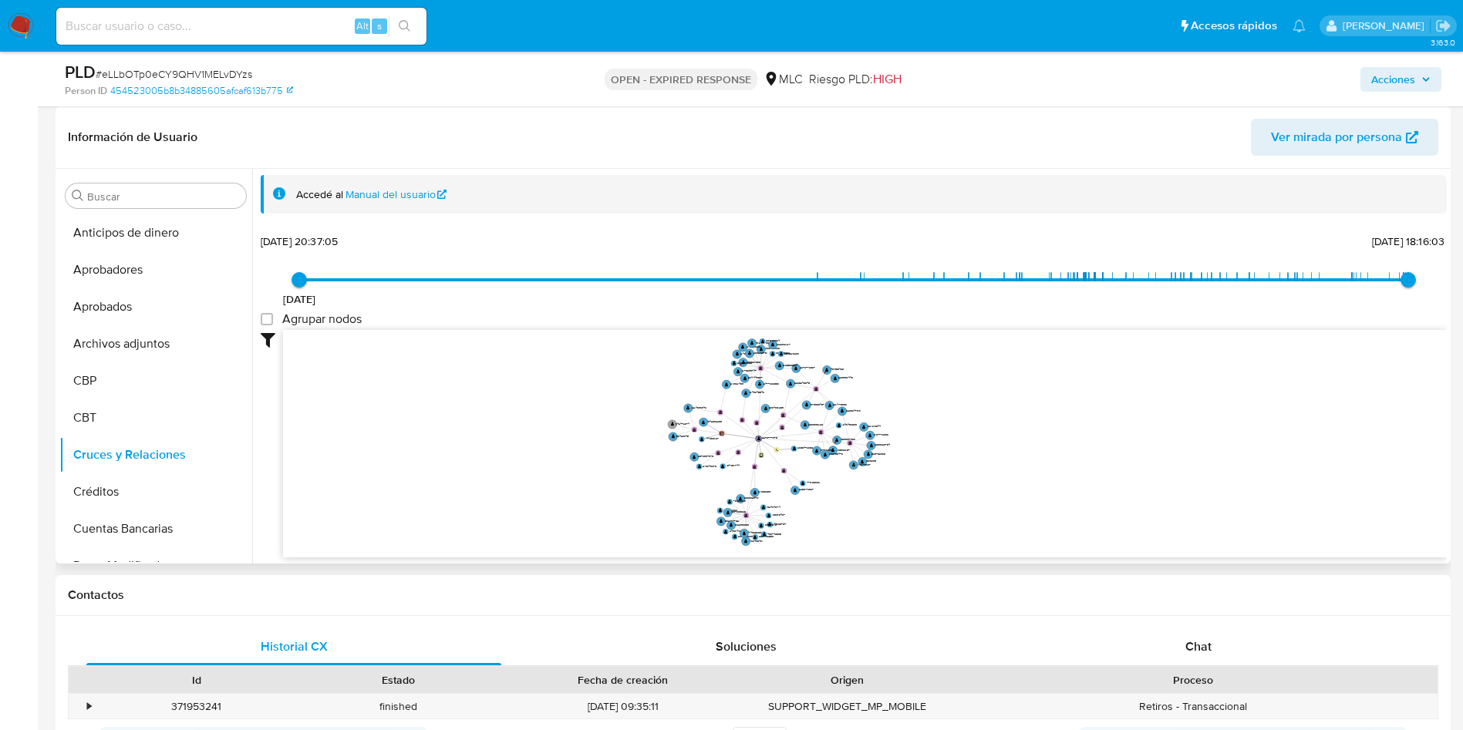
drag, startPoint x: 1003, startPoint y: 447, endPoint x: 1064, endPoint y: 454, distance: 62.1
click at [1064, 454] on icon "user-2273777375  2273777375 device-67b48c30f8ae7d7ac19e2d18  person-454523005…" at bounding box center [865, 442] width 1164 height 224
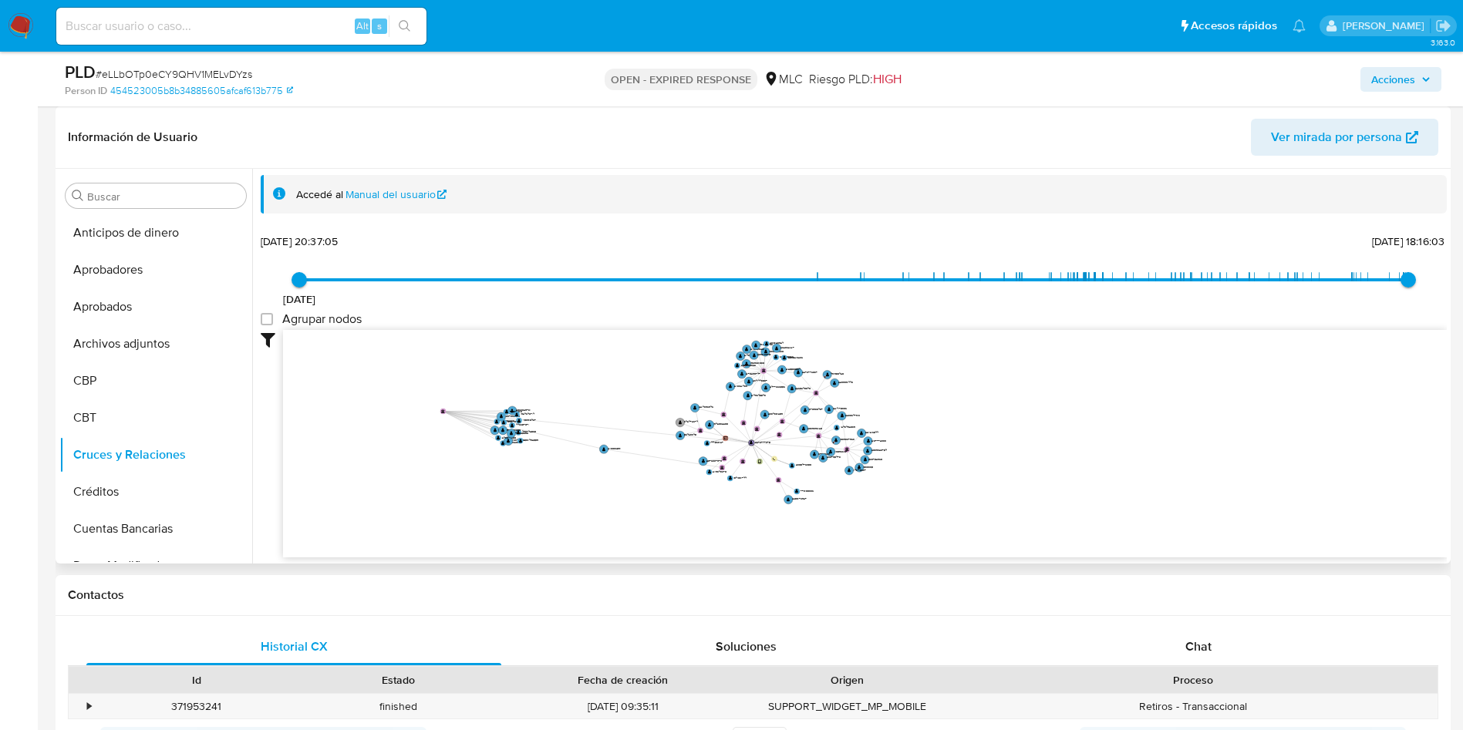
drag, startPoint x: 744, startPoint y: 516, endPoint x: 441, endPoint y: 412, distance: 320.5
click at [441, 412] on text "" at bounding box center [443, 412] width 4 height 4
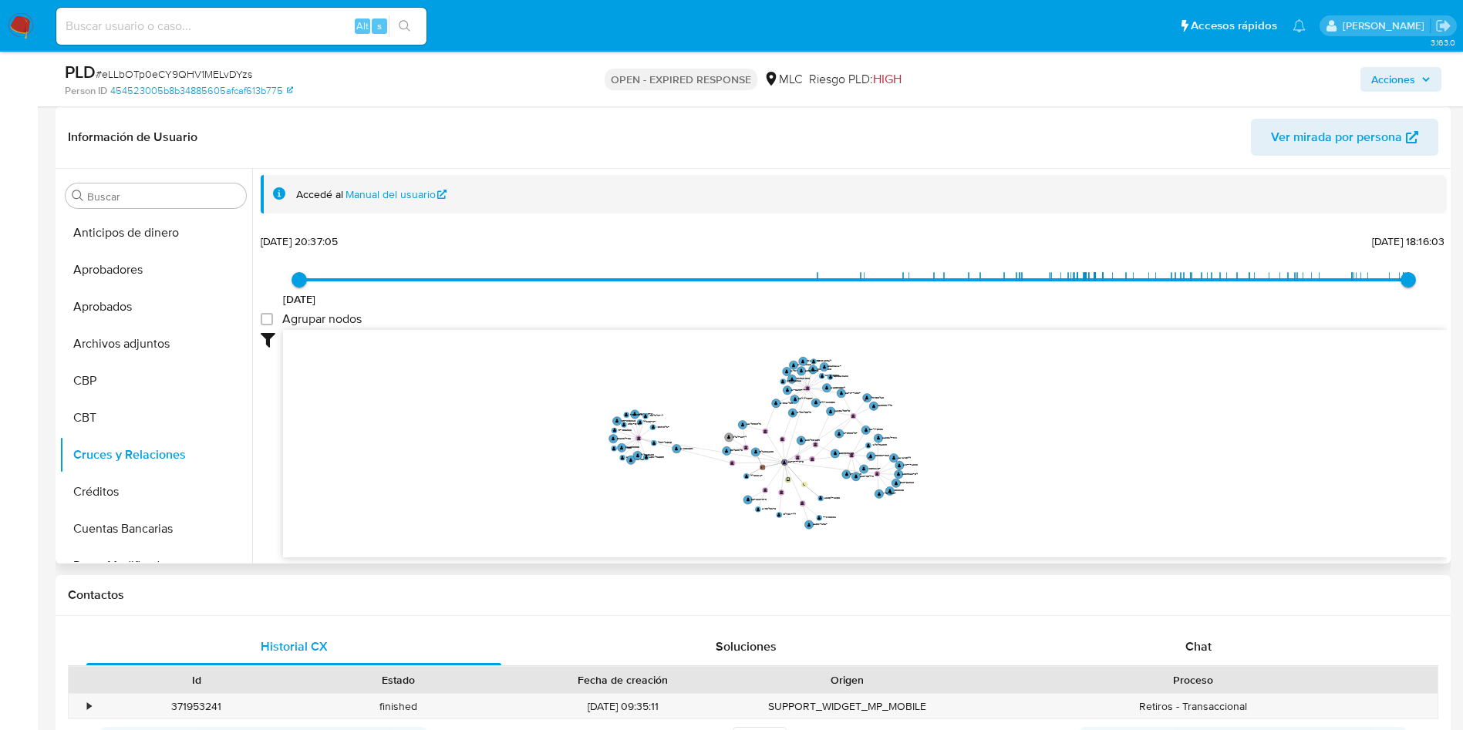
drag, startPoint x: 1006, startPoint y: 397, endPoint x: 1047, endPoint y: 405, distance: 40.8
click at [1047, 405] on icon "user-2273777375  2273777375 device-67b48c30f8ae7d7ac19e2d18  person-454523005…" at bounding box center [865, 442] width 1164 height 224
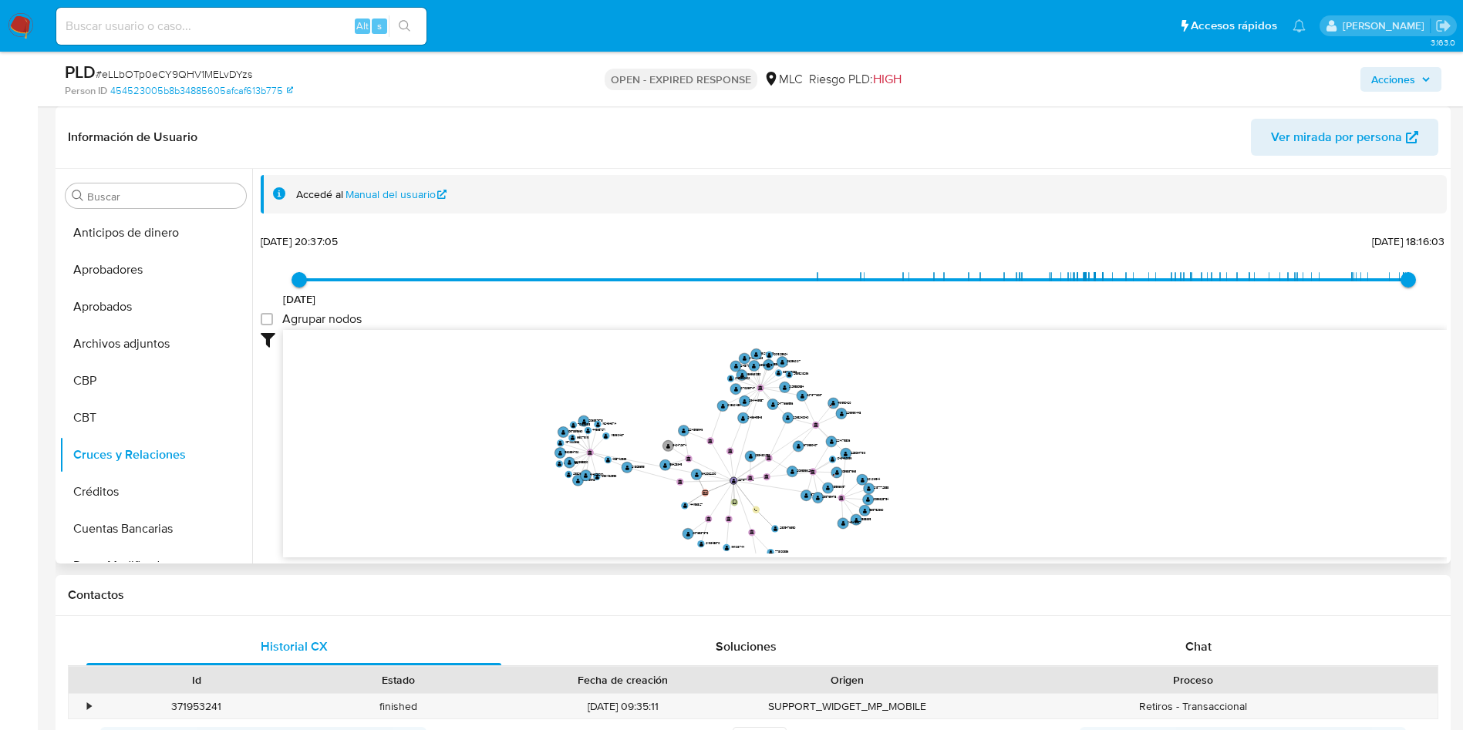
click at [1054, 399] on icon "user-2273777375  2273777375 device-67b48c30f8ae7d7ac19e2d18  person-454523005…" at bounding box center [865, 442] width 1164 height 224
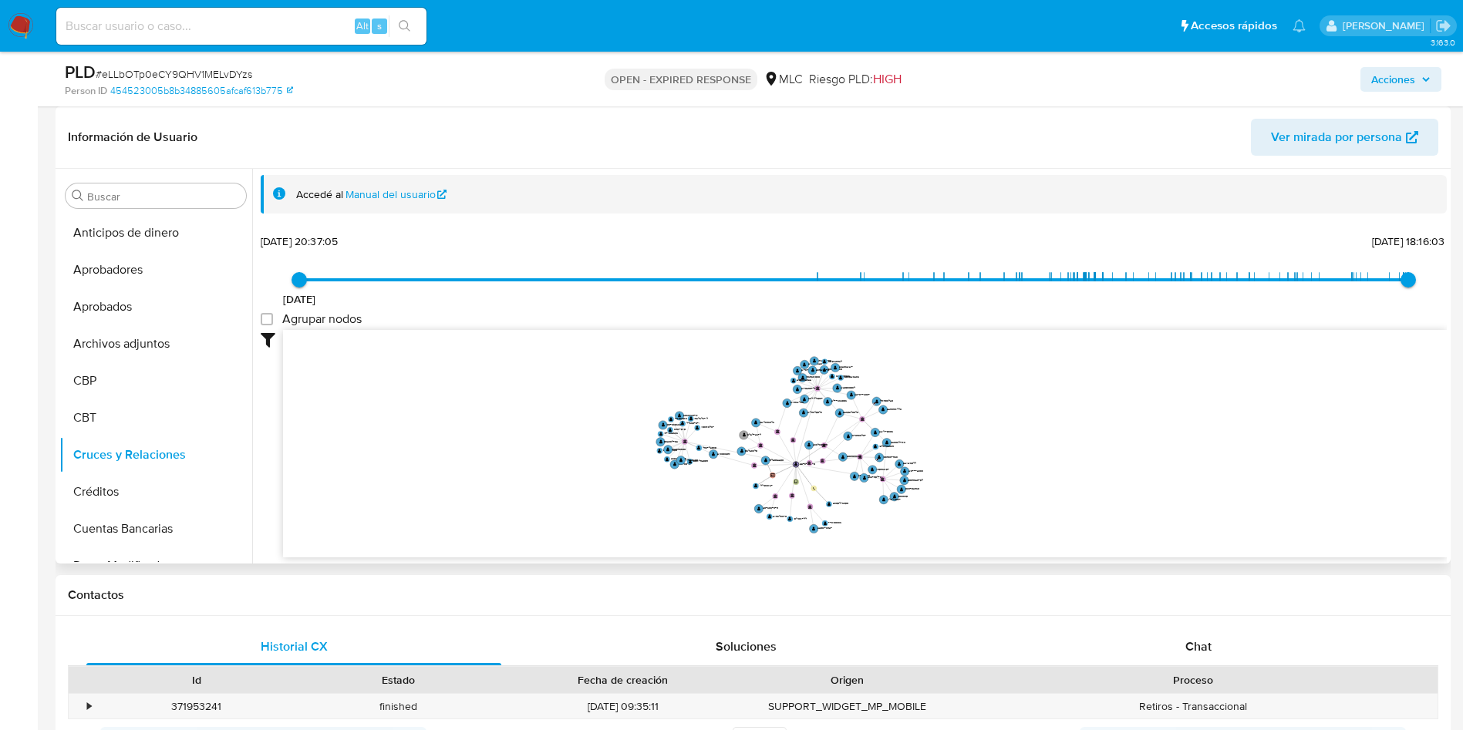
click at [1056, 397] on icon "user-2273777375  2273777375 device-67b48c30f8ae7d7ac19e2d18  person-454523005…" at bounding box center [865, 442] width 1164 height 224
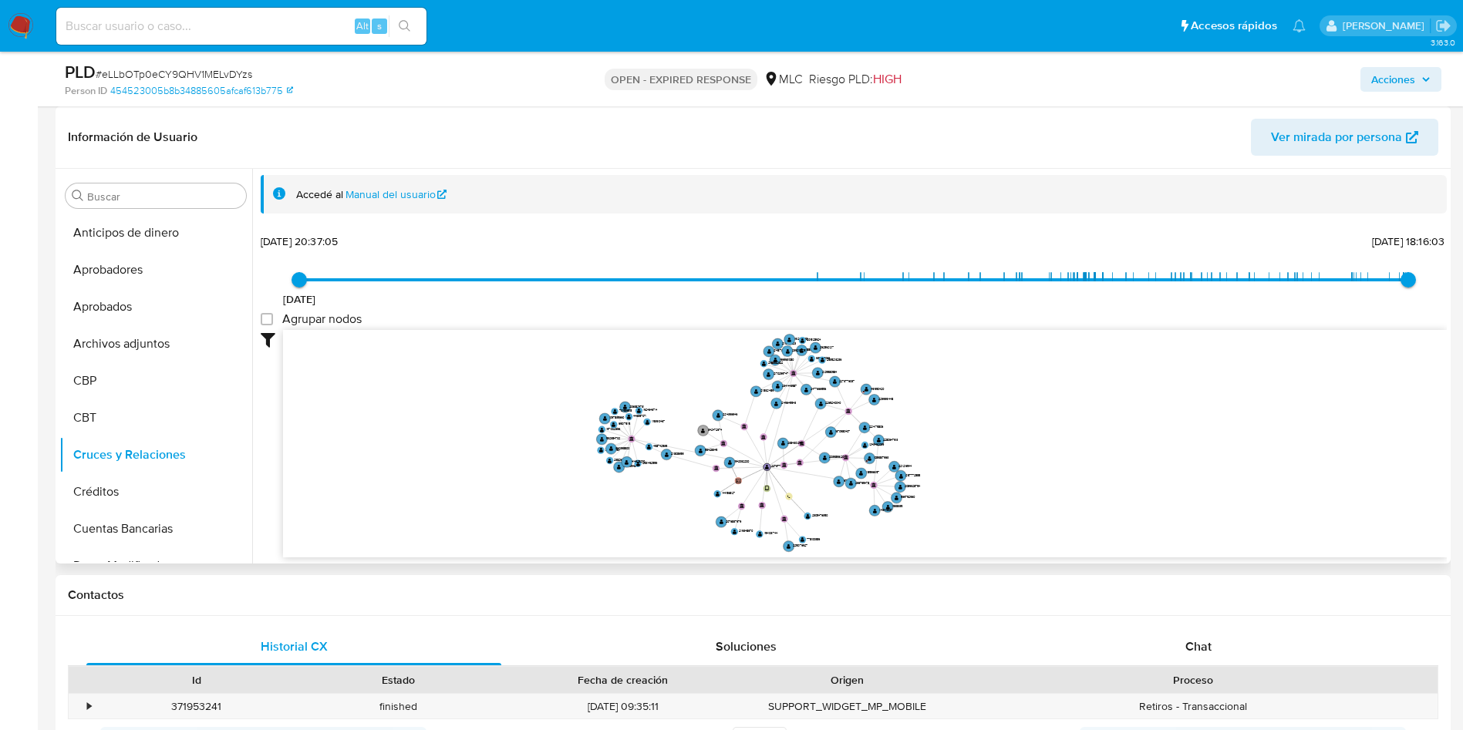
drag, startPoint x: 989, startPoint y: 394, endPoint x: 1004, endPoint y: 380, distance: 20.8
click at [1004, 380] on icon "user-2273777375  2273777375 device-67b48c30f8ae7d7ac19e2d18  person-454523005…" at bounding box center [865, 442] width 1164 height 224
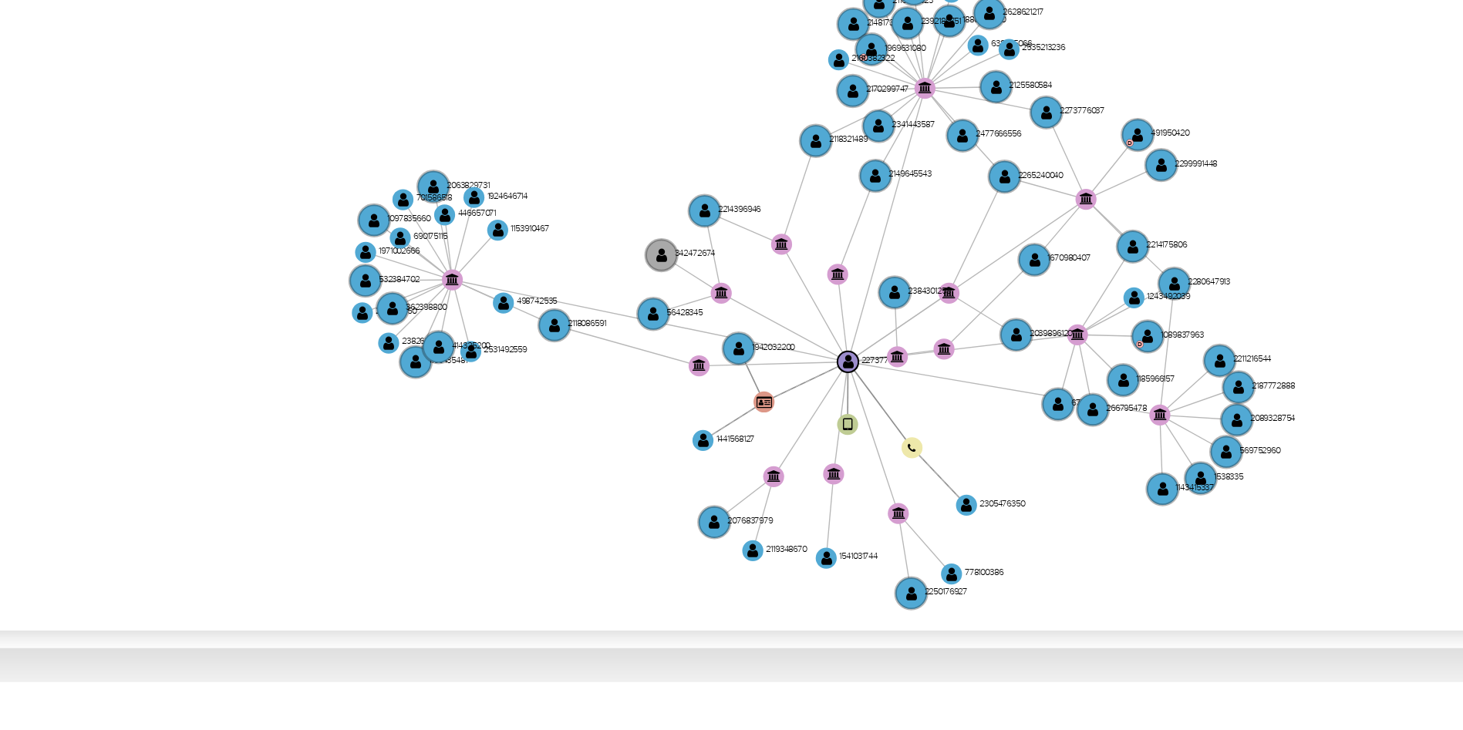
drag, startPoint x: 693, startPoint y: 371, endPoint x: 652, endPoint y: 369, distance: 40.9
click at [652, 369] on icon "user-2273777375  2273777375 device-67b48c30f8ae7d7ac19e2d18  person-454523005…" at bounding box center [865, 442] width 1164 height 224
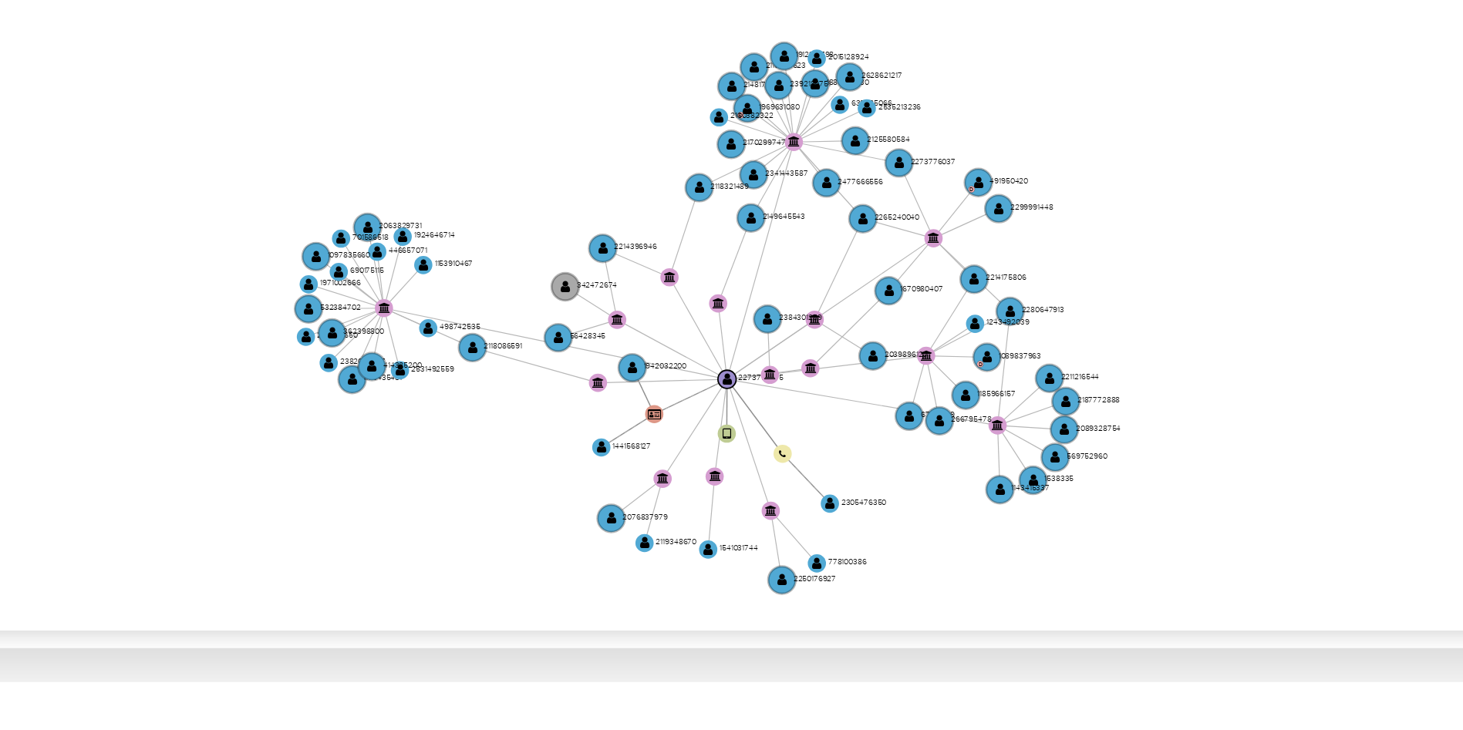
drag, startPoint x: 851, startPoint y: 386, endPoint x: 819, endPoint y: 404, distance: 36.9
click at [819, 404] on icon "user-2273777375  2273777375 device-67b48c30f8ae7d7ac19e2d18  person-454523005…" at bounding box center [865, 442] width 1164 height 224
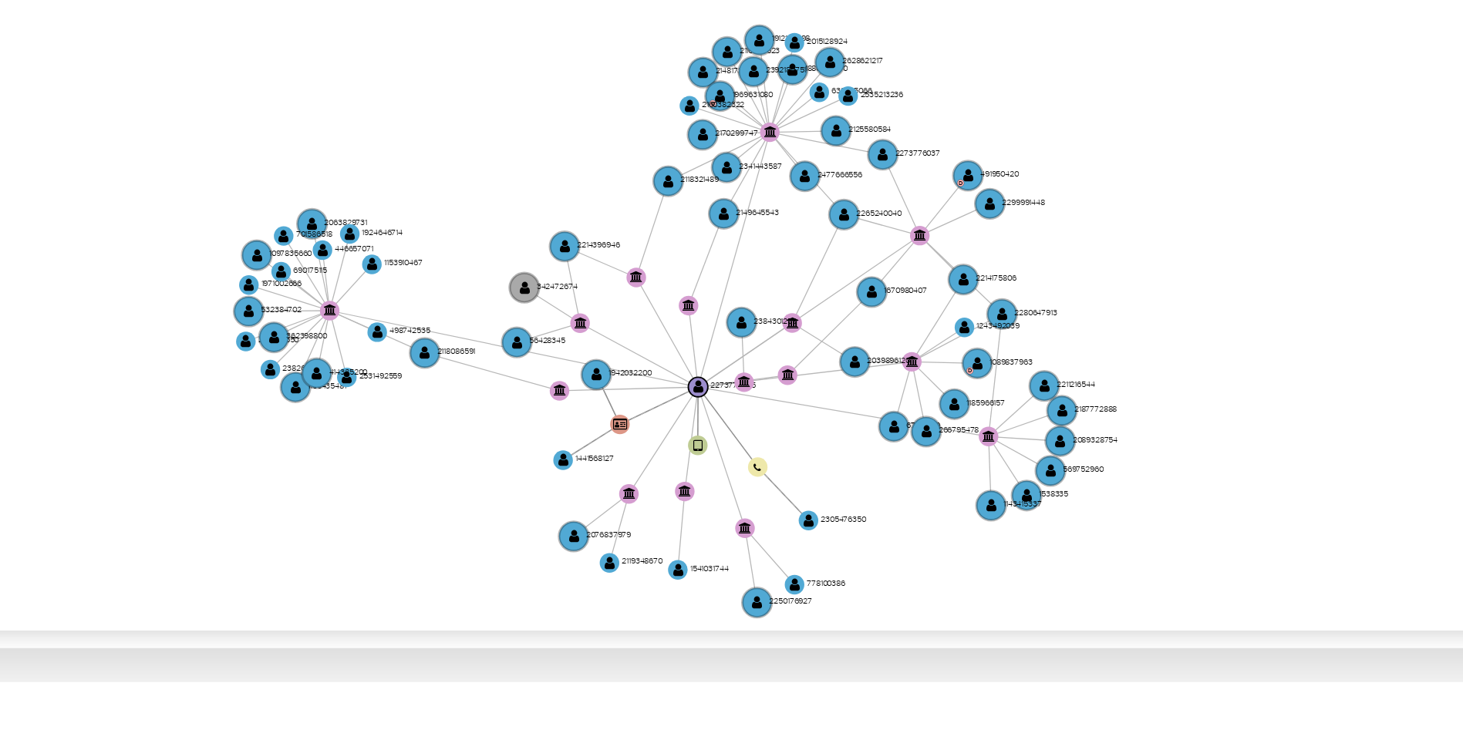
click at [819, 402] on icon "user-2273777375  2273777375 device-67b48c30f8ae7d7ac19e2d18  person-454523005…" at bounding box center [865, 442] width 1164 height 224
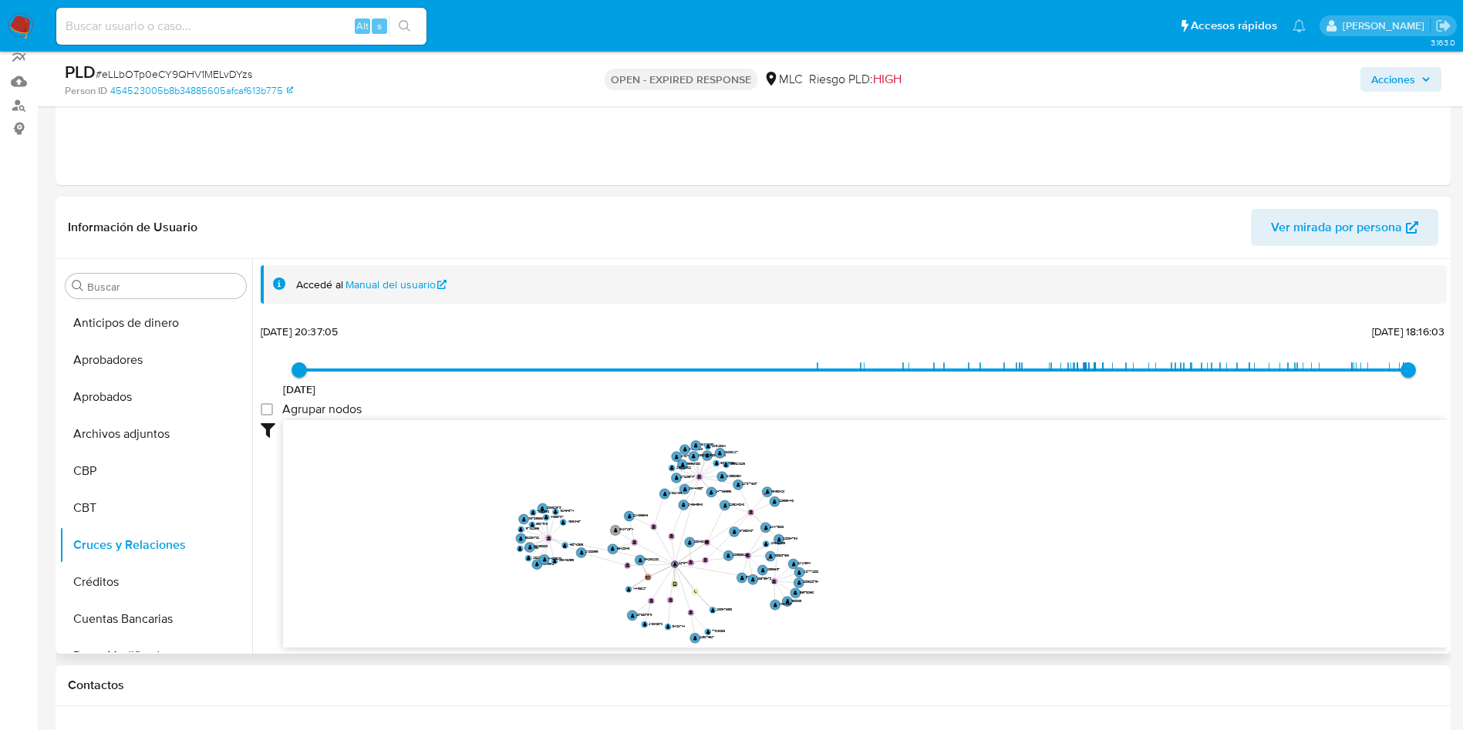
scroll to position [231, 0]
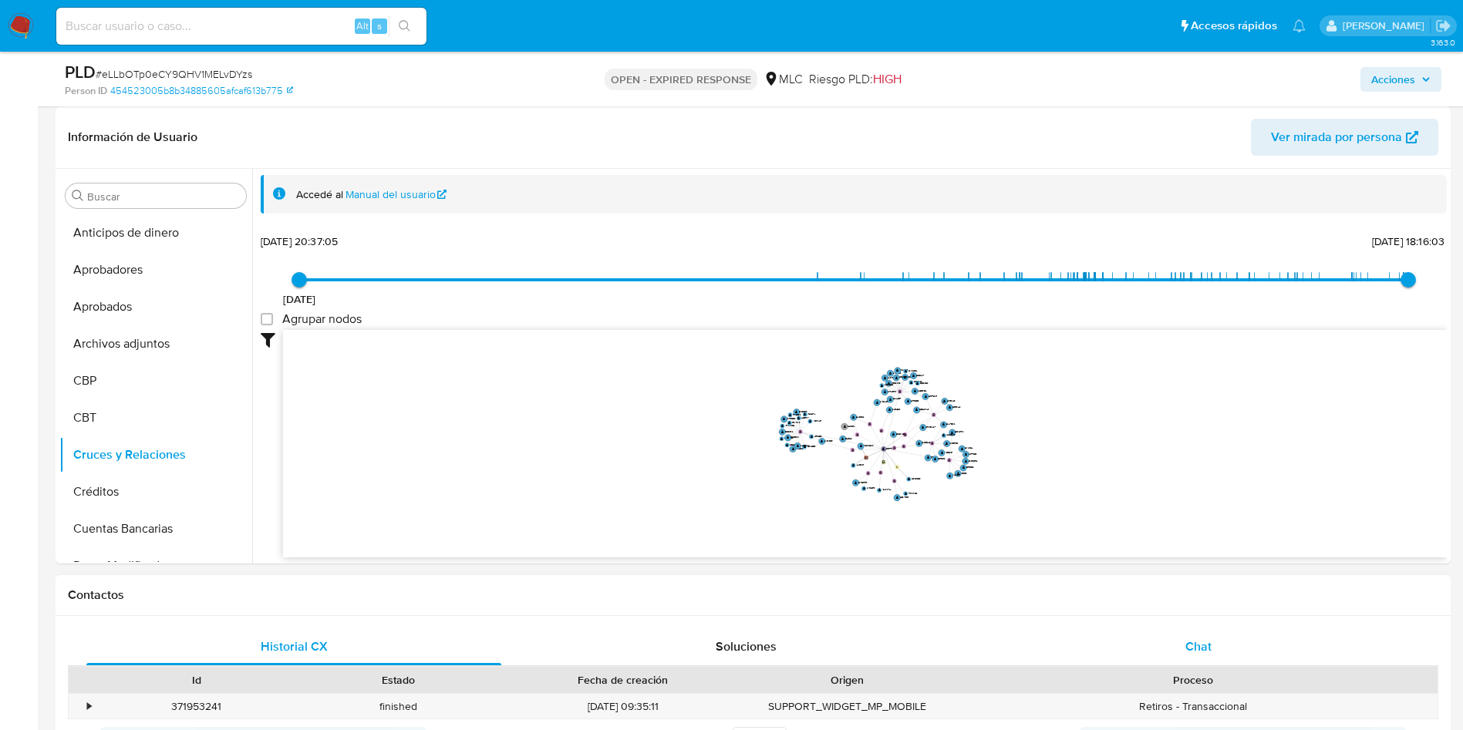
click at [1193, 649] on span "Chat" at bounding box center [1198, 647] width 26 height 18
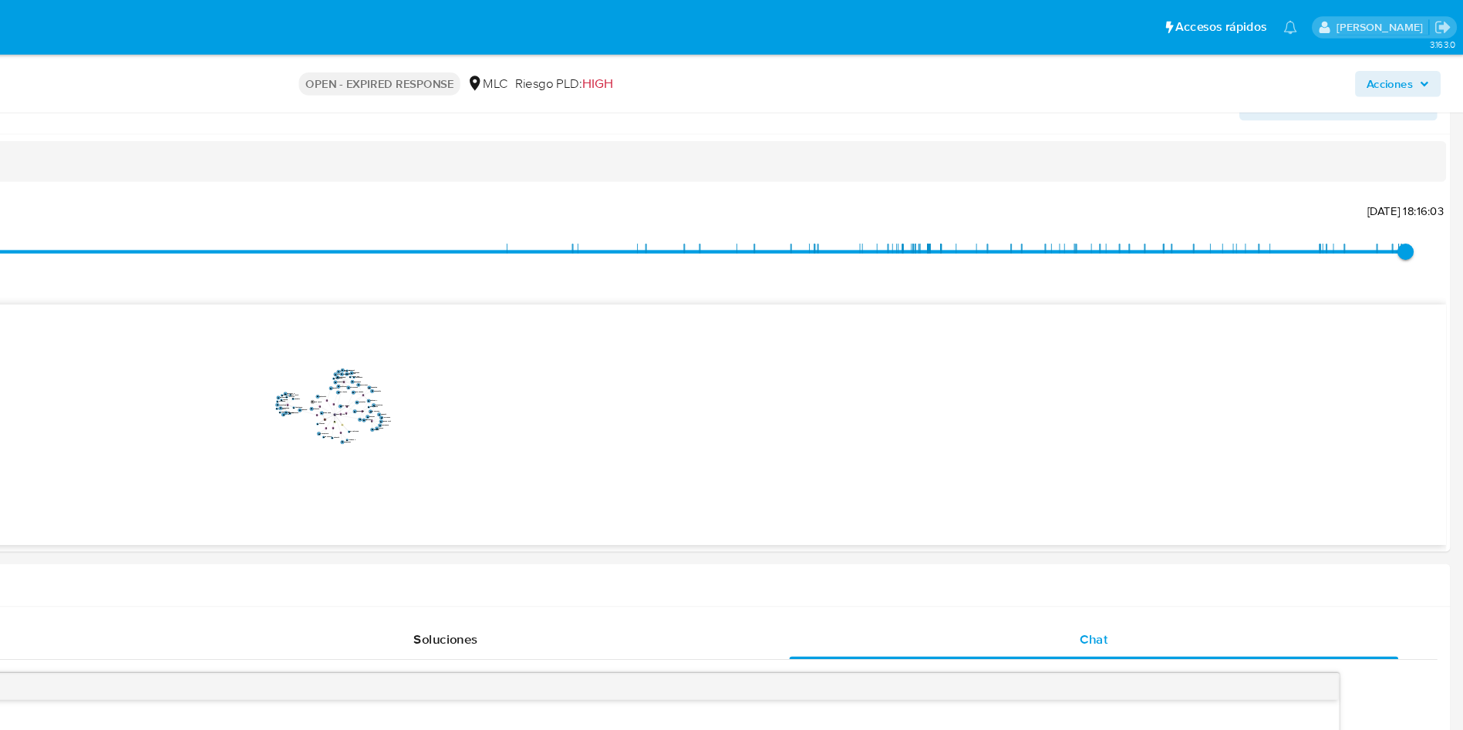
scroll to position [0, 0]
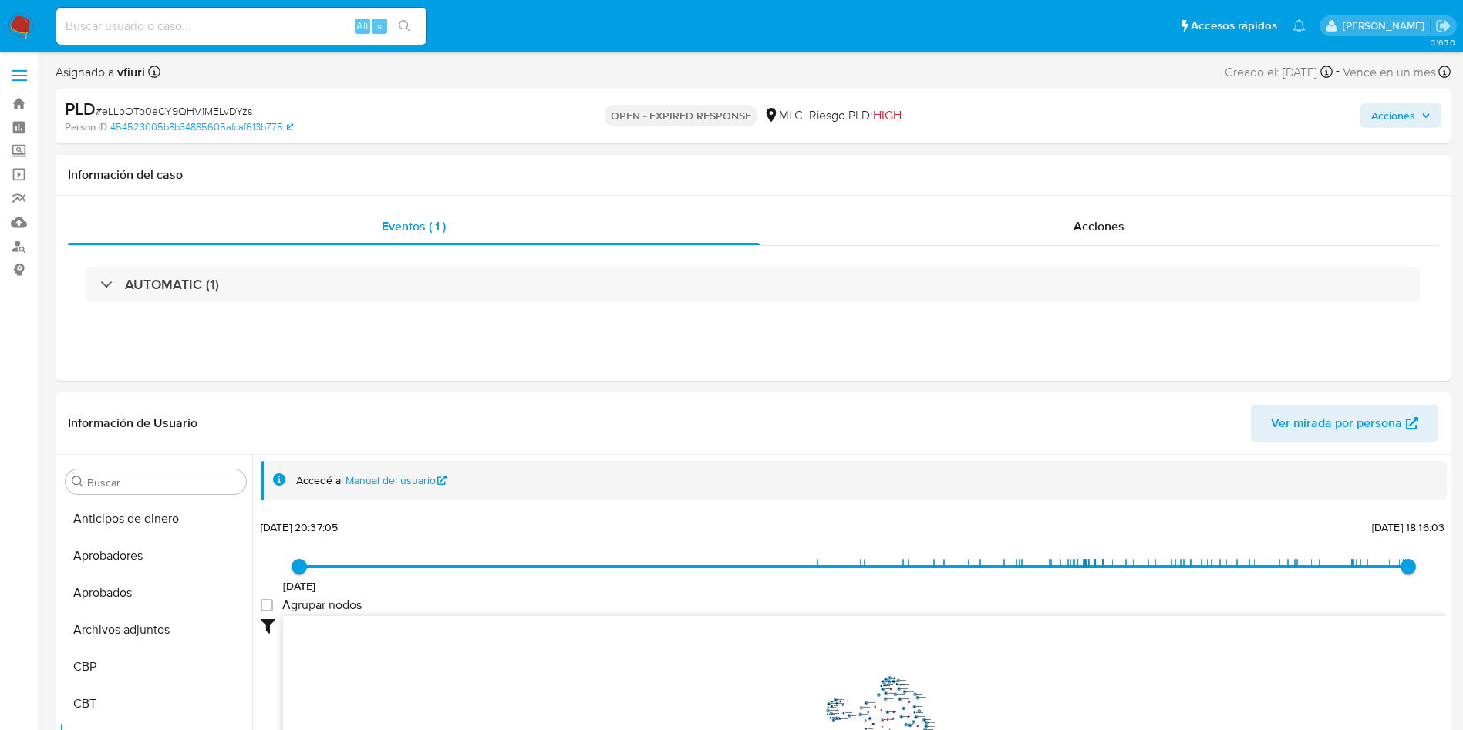
click at [223, 109] on span "# eLLbOTp0eCY9QHV1MELvDYzs" at bounding box center [174, 110] width 157 height 15
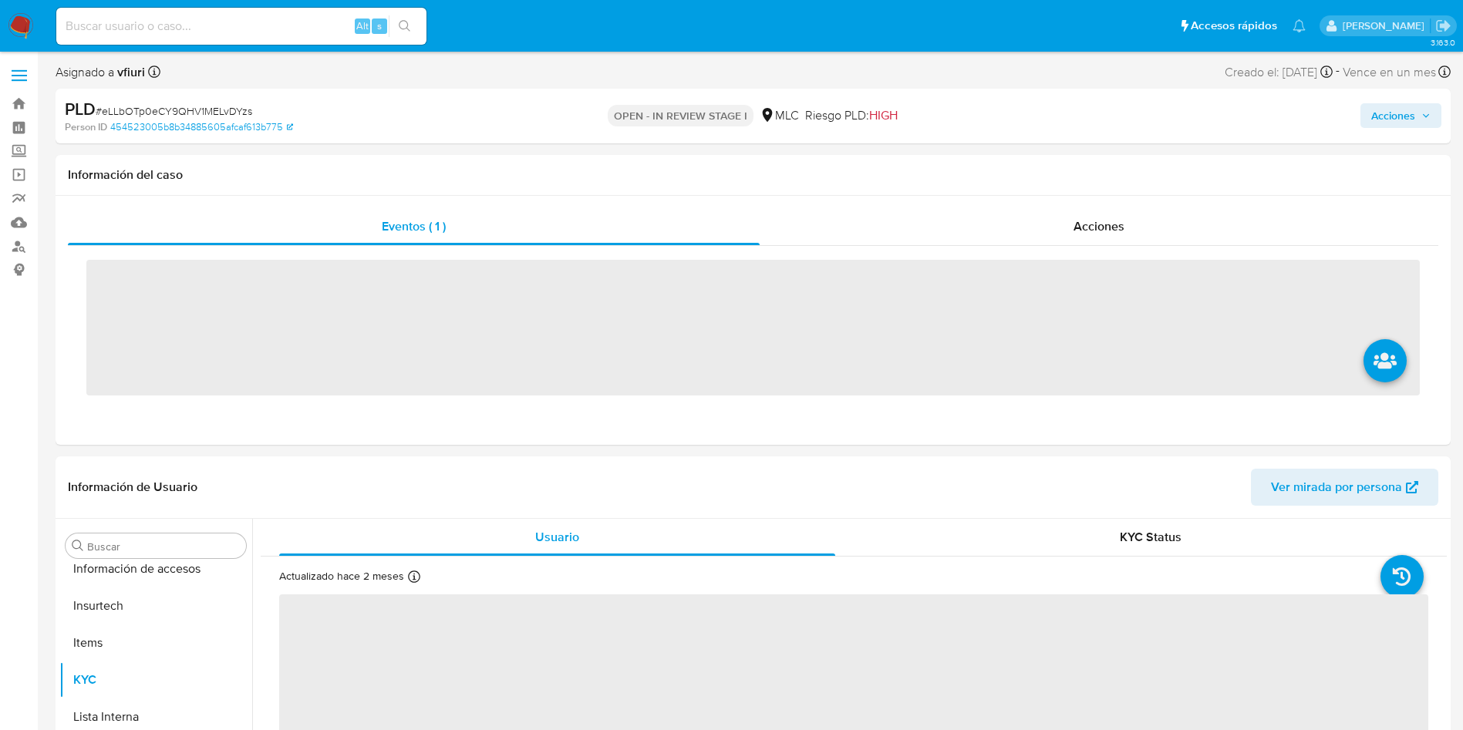
scroll to position [763, 0]
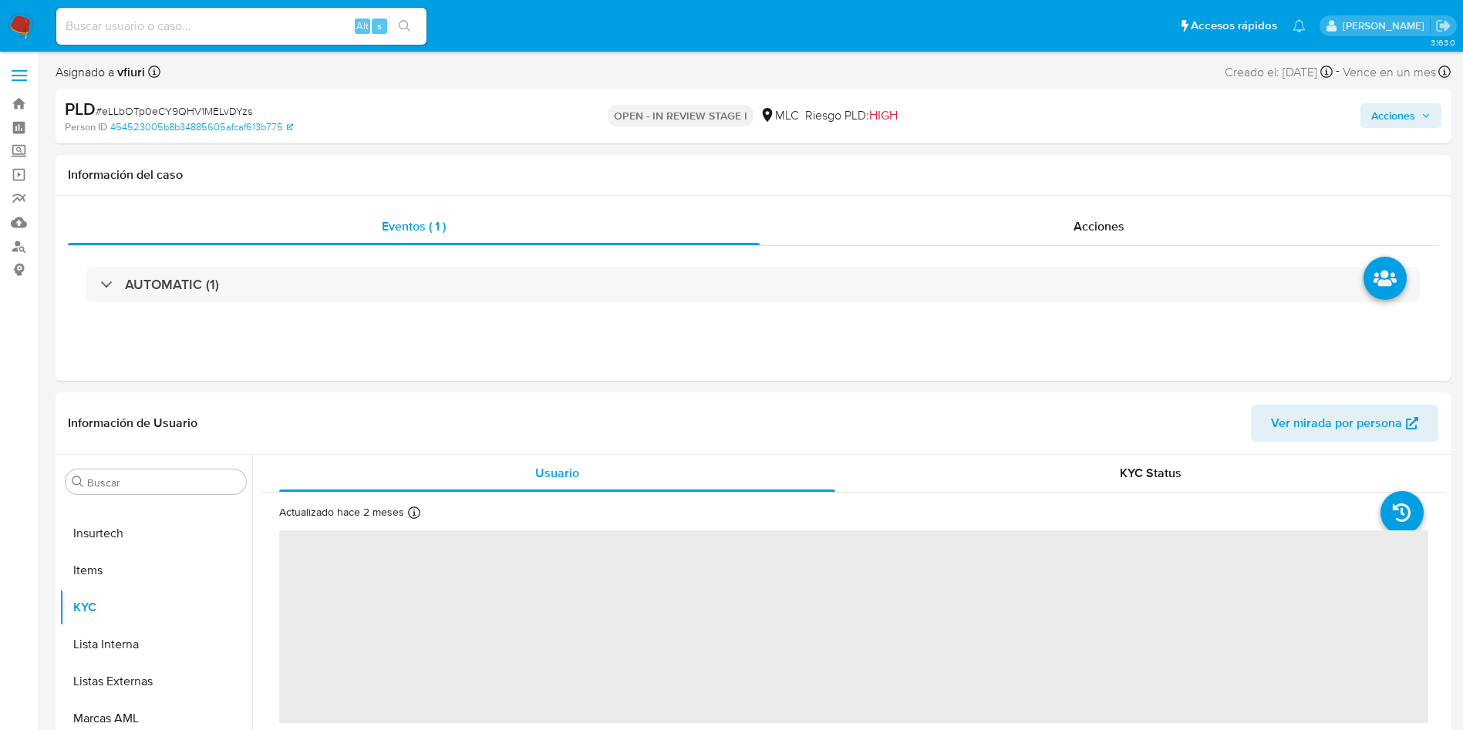
select select "10"
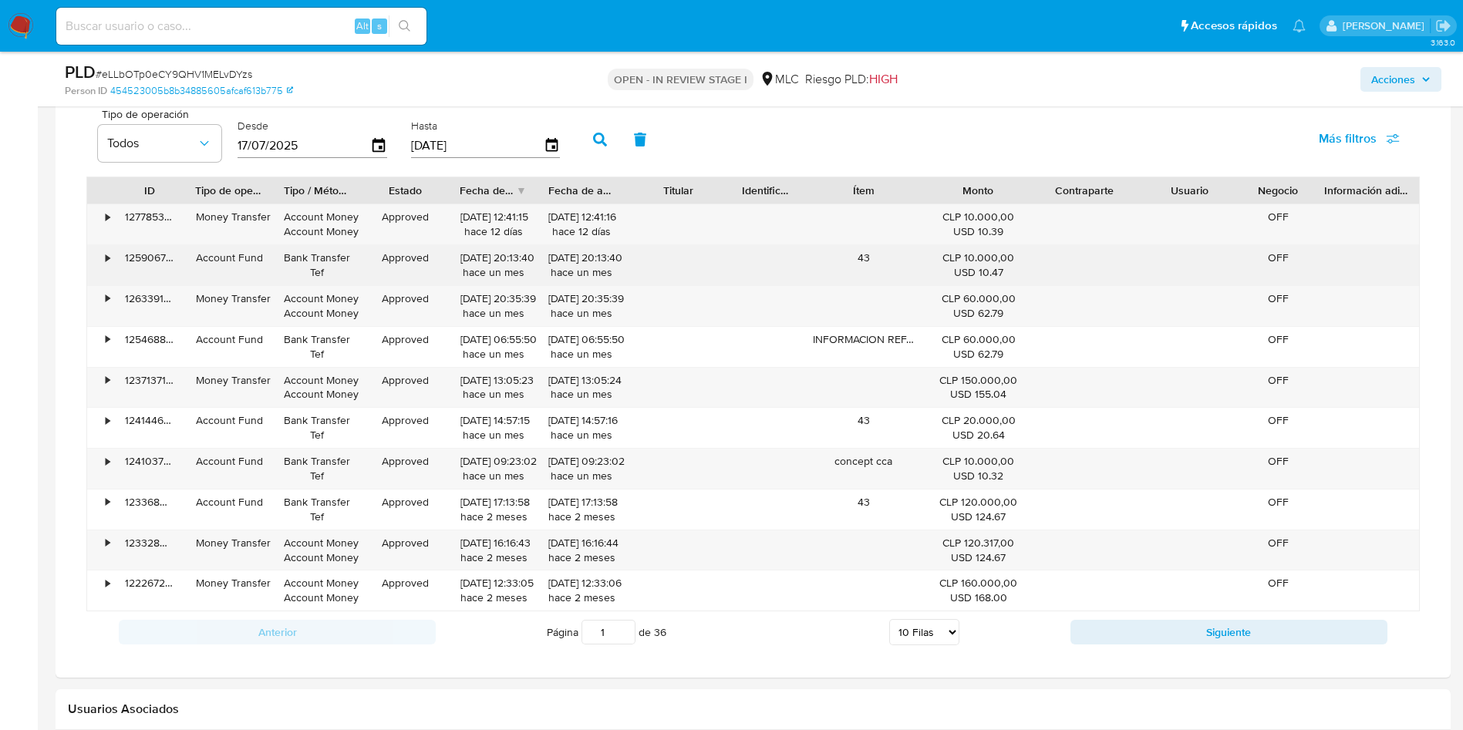
scroll to position [1157, 0]
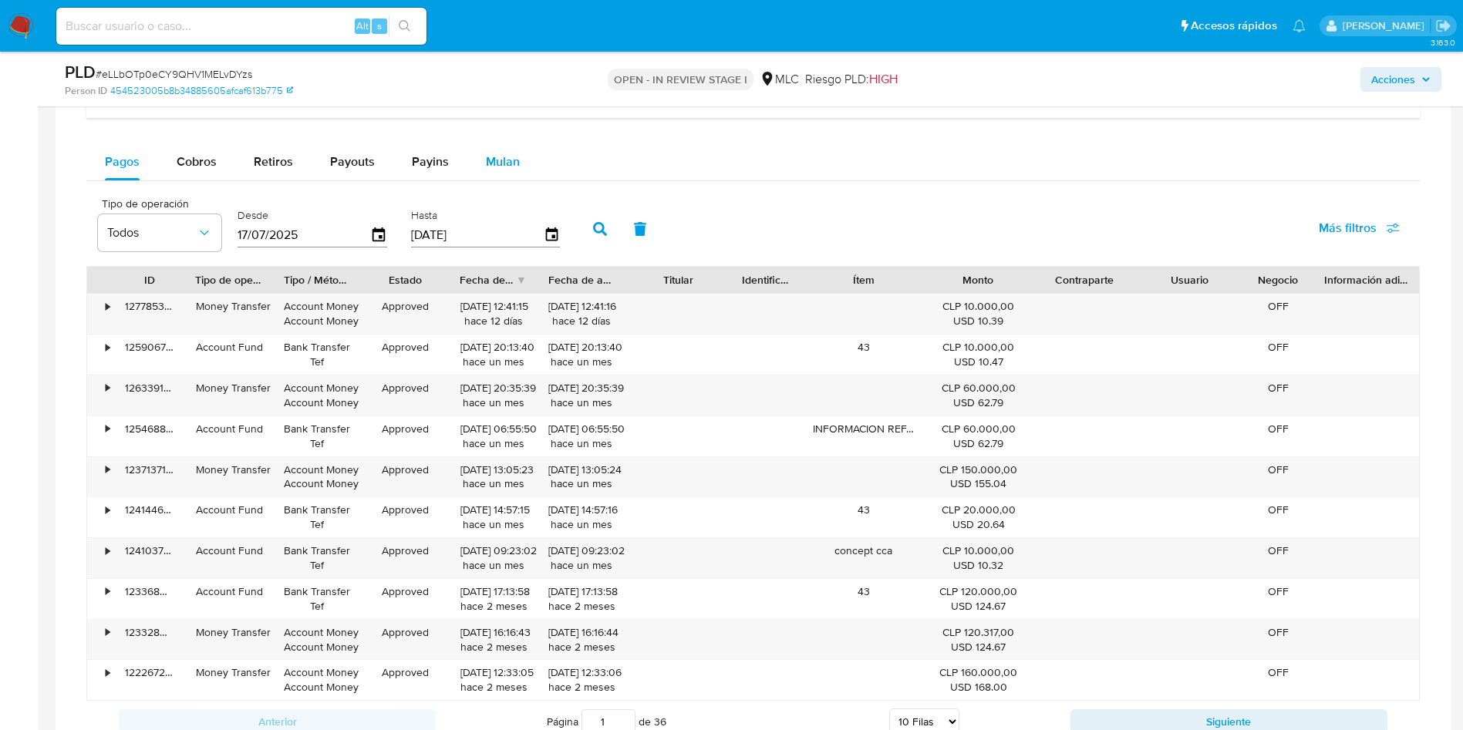
drag, startPoint x: 491, startPoint y: 152, endPoint x: 474, endPoint y: 159, distance: 17.6
click at [491, 153] on span "Mulan" at bounding box center [503, 162] width 34 height 18
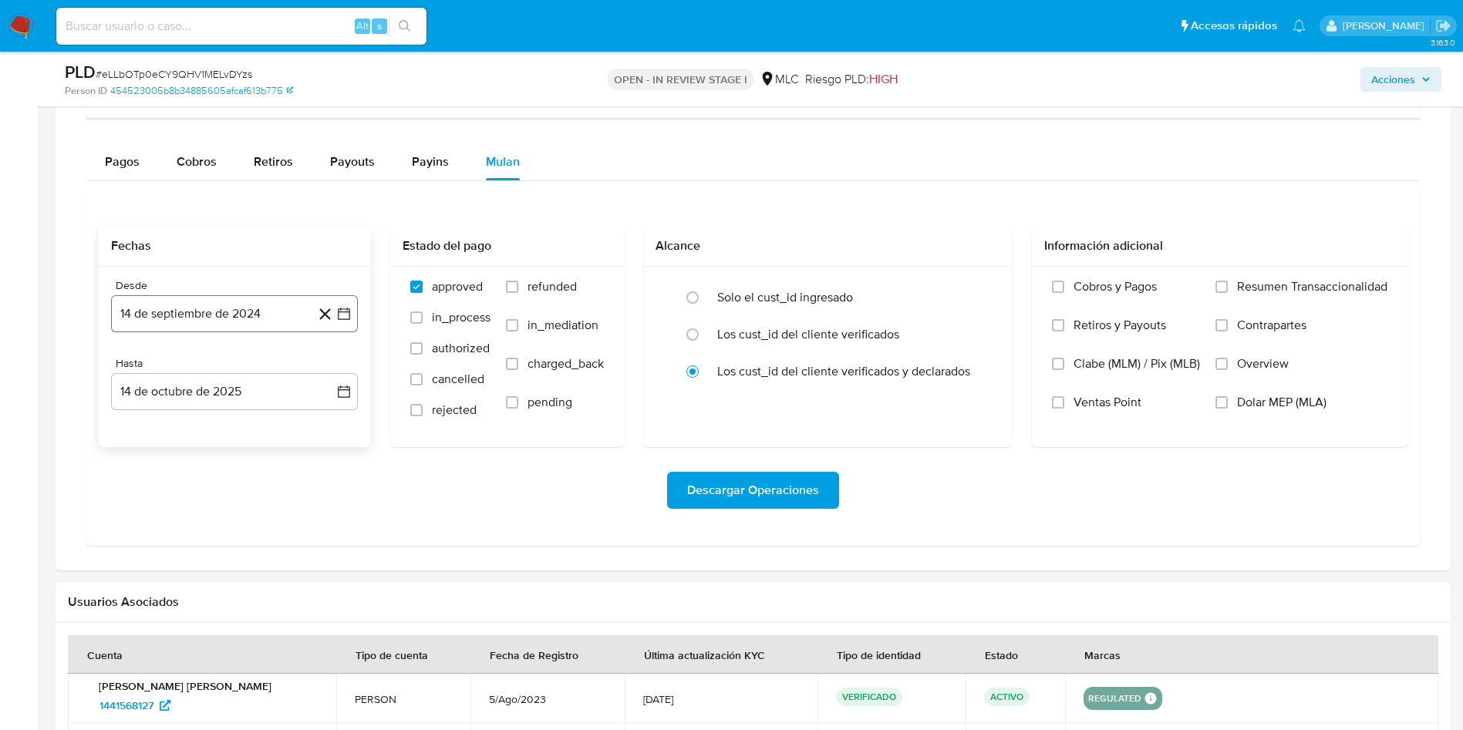
click at [340, 315] on icon "button" at bounding box center [343, 313] width 15 height 15
click at [201, 552] on button "25" at bounding box center [203, 550] width 25 height 25
click at [333, 400] on button "14 de octubre de 2025" at bounding box center [234, 391] width 247 height 37
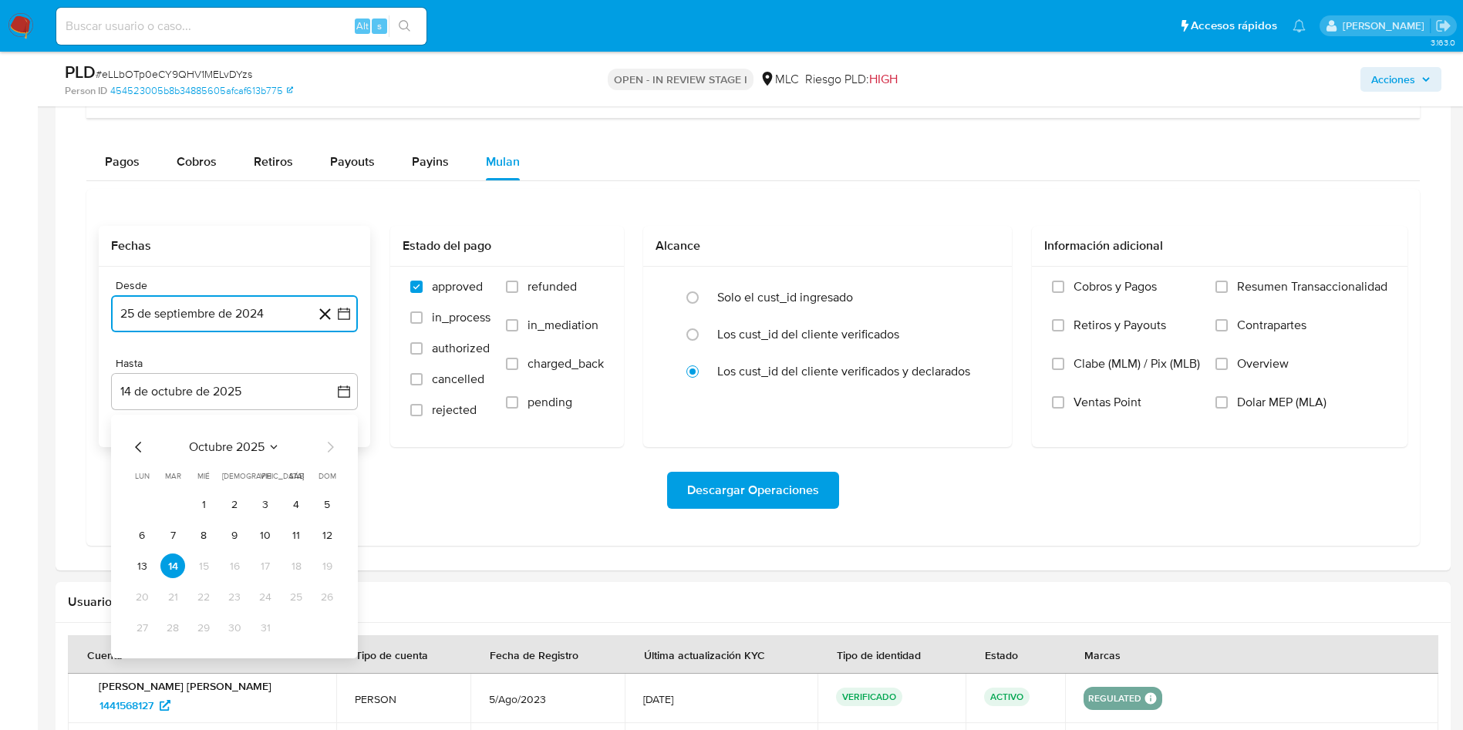
click at [134, 452] on icon "Mes anterior" at bounding box center [139, 447] width 19 height 19
click at [203, 597] on button "24" at bounding box center [203, 597] width 25 height 25
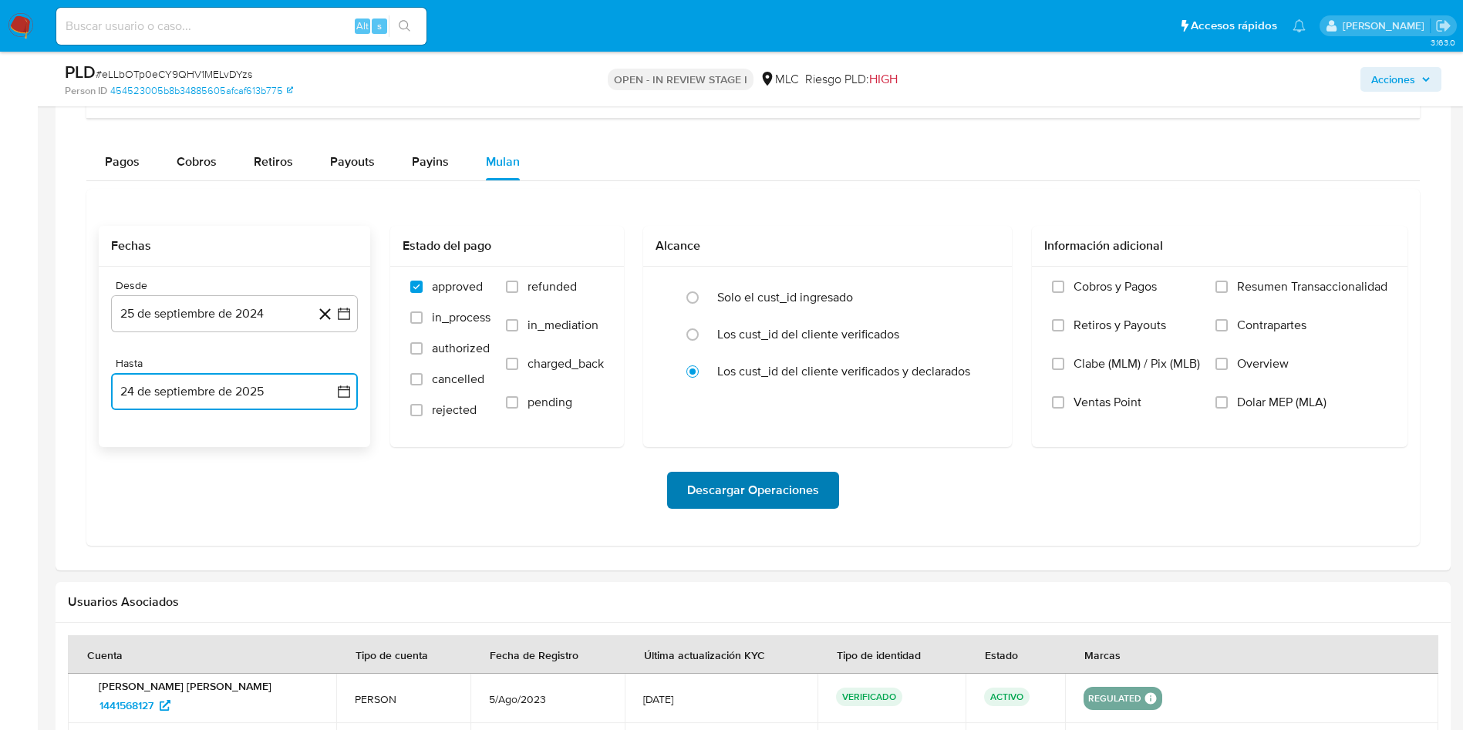
click at [702, 492] on span "Descargar Operaciones" at bounding box center [753, 491] width 132 height 34
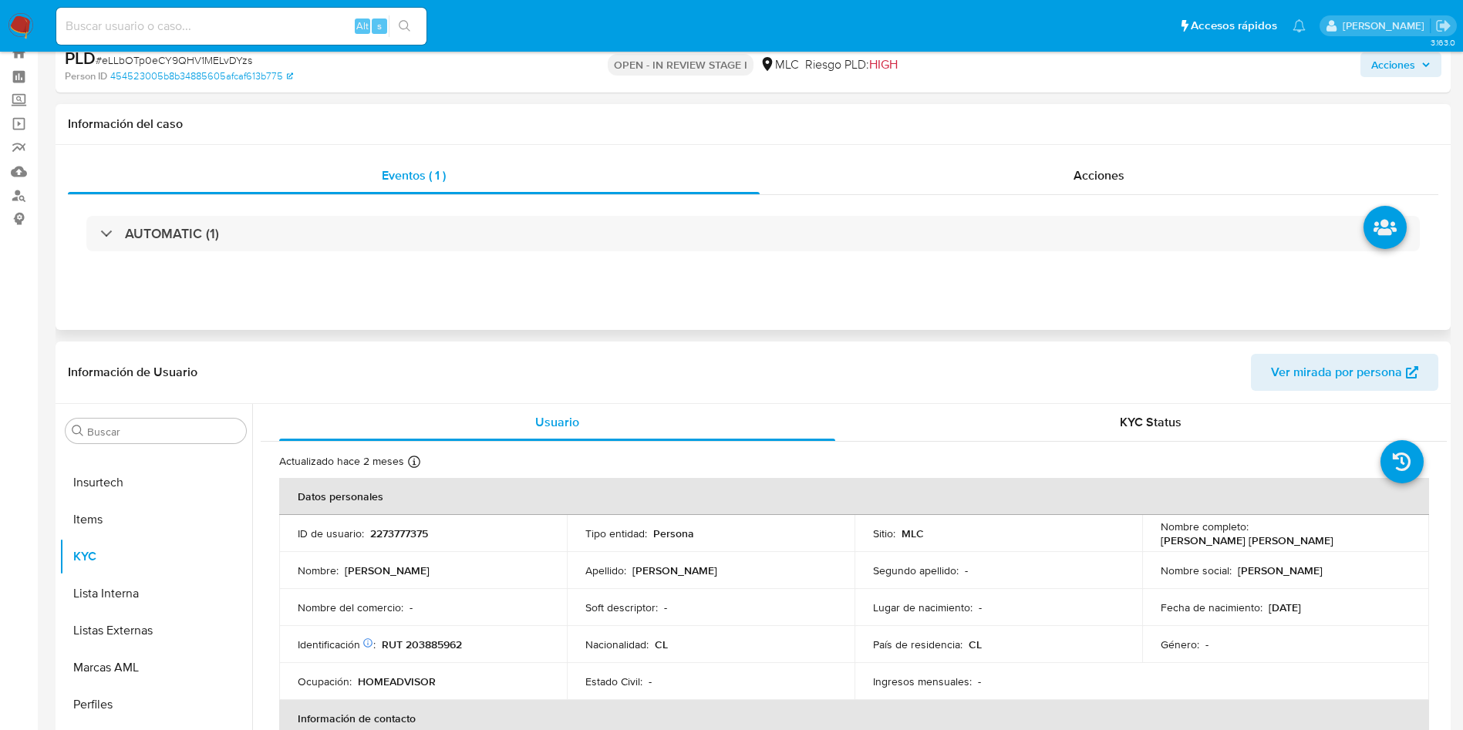
scroll to position [0, 0]
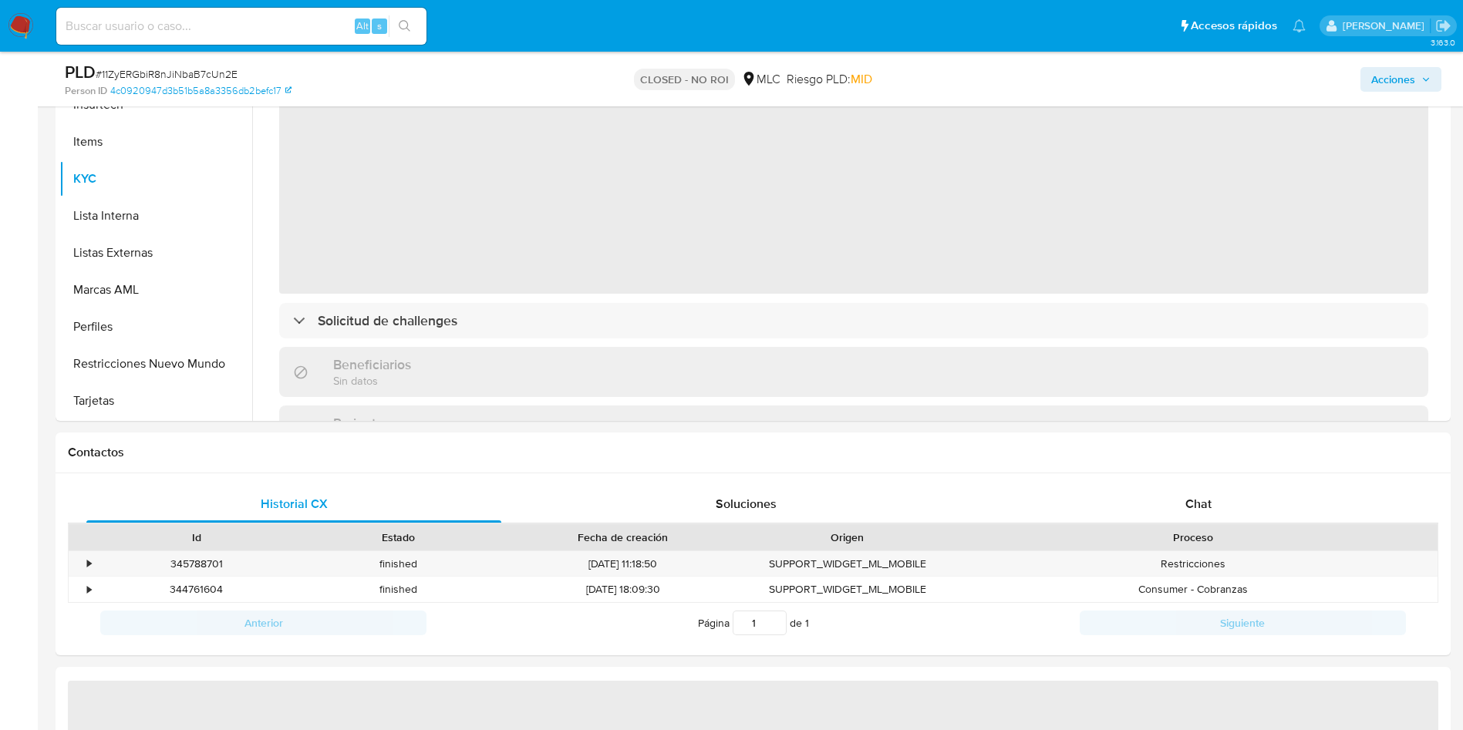
scroll to position [810, 0]
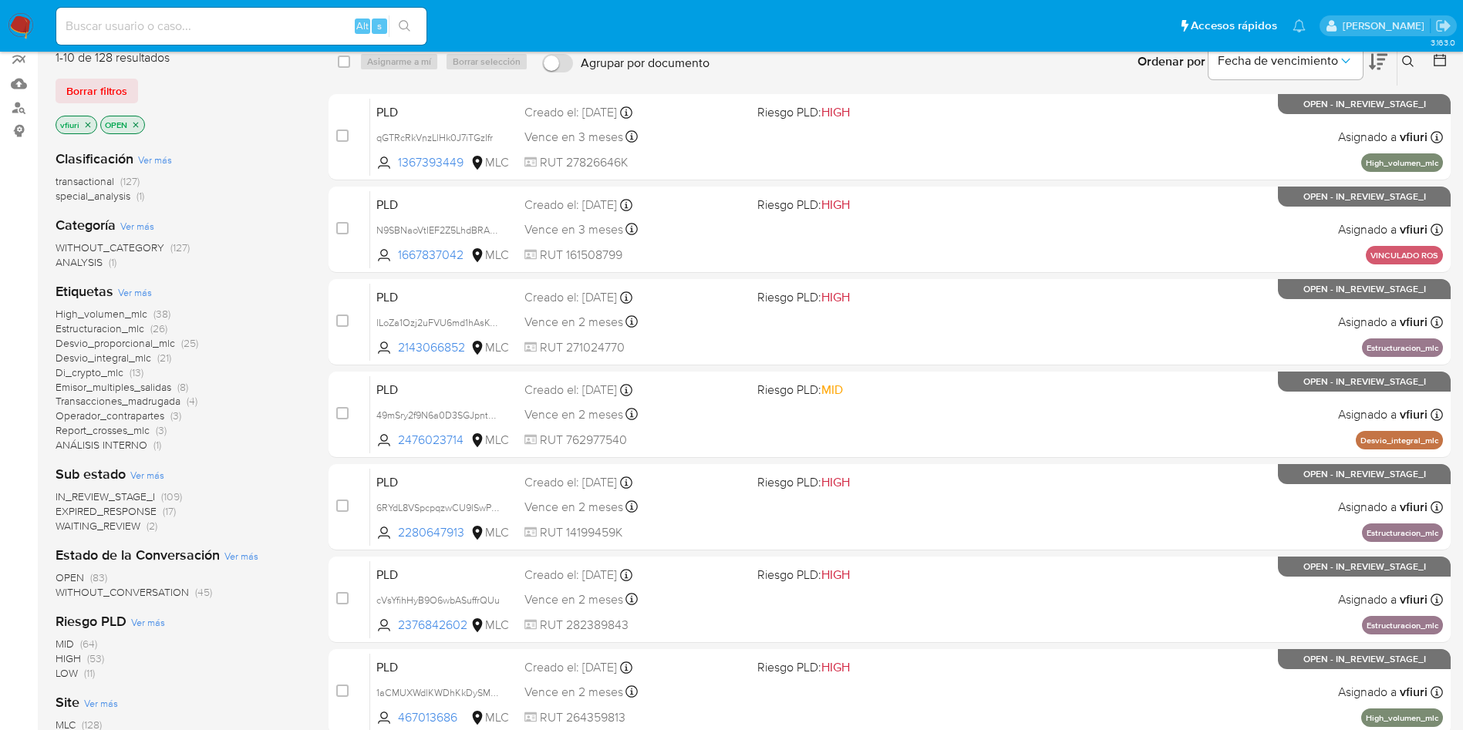
scroll to position [543, 0]
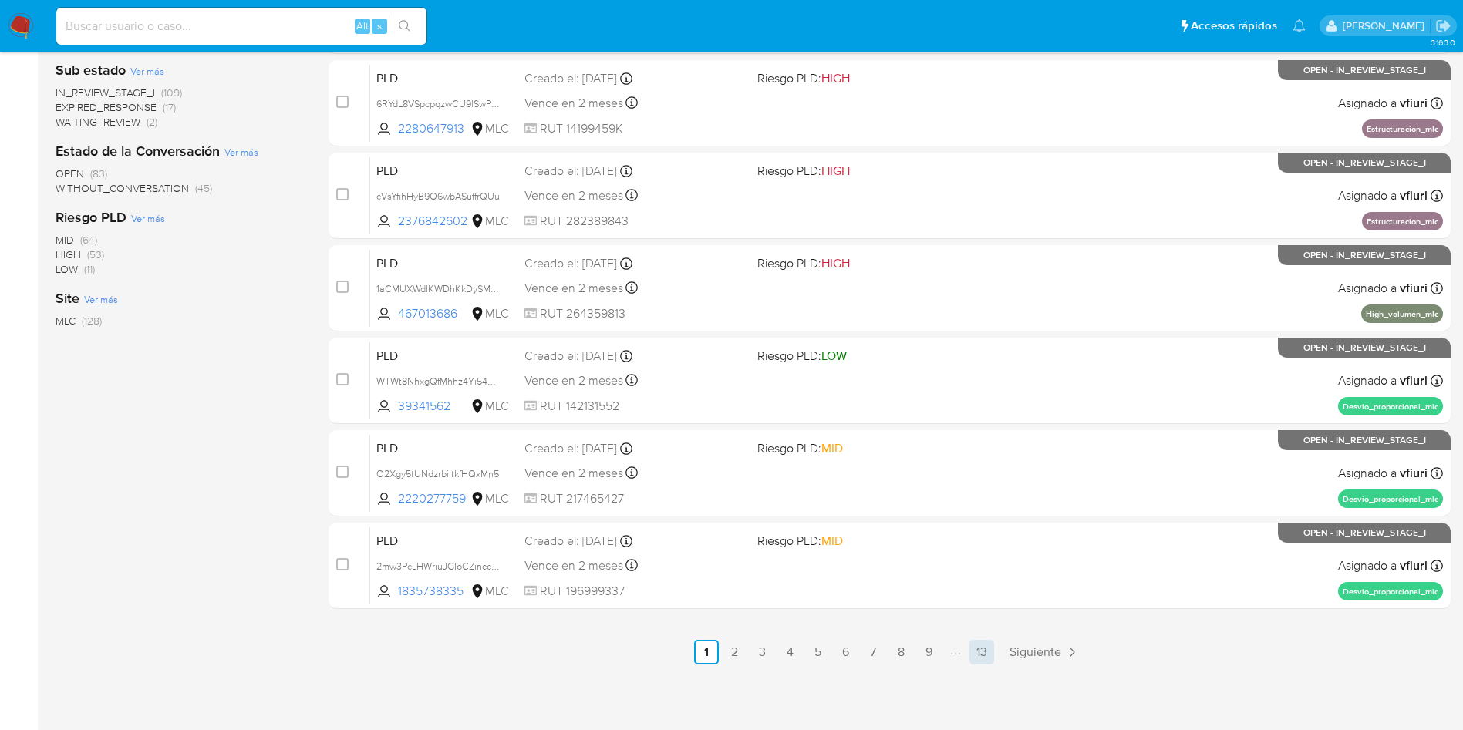
click at [969, 659] on link "13" at bounding box center [981, 652] width 25 height 25
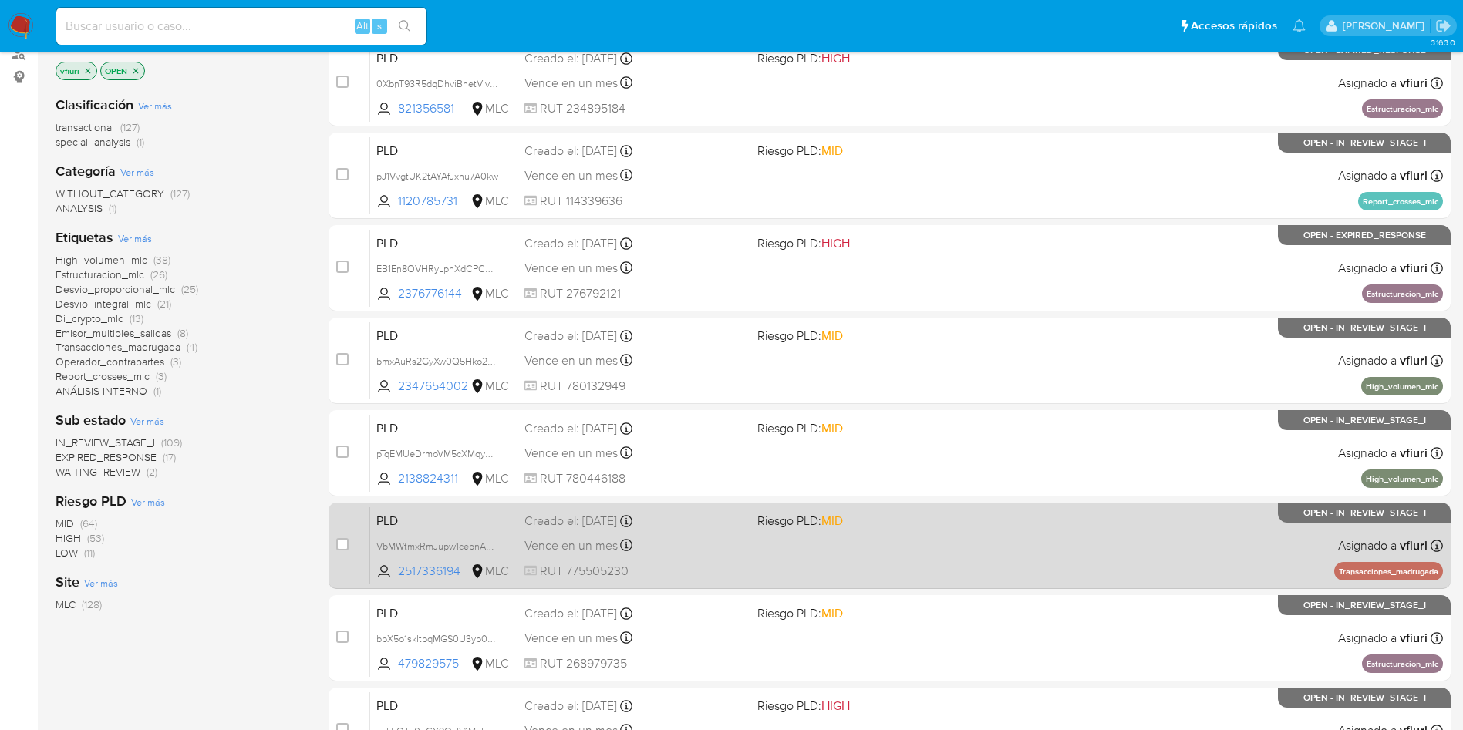
scroll to position [358, 0]
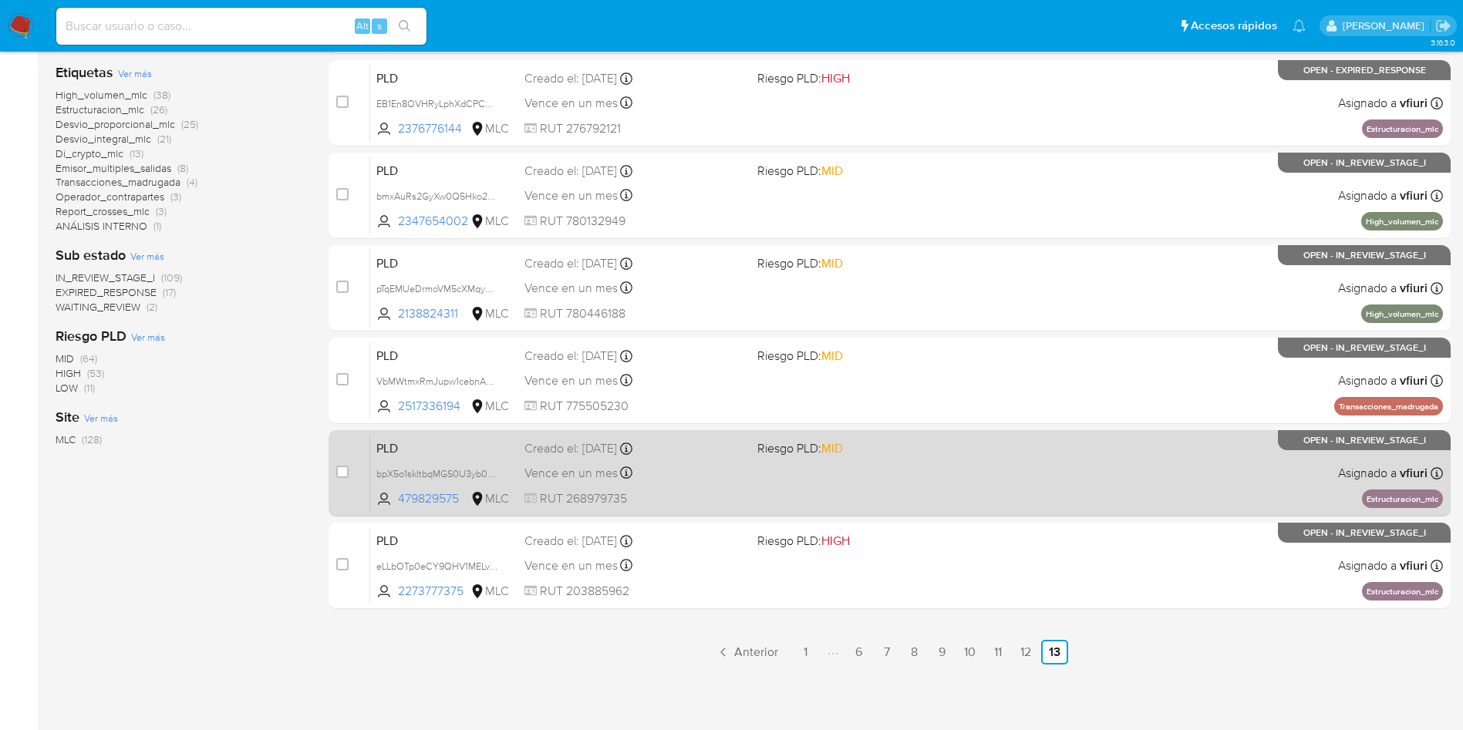
click at [956, 474] on div "PLD bpX5o1skItbqMGS0U3yb08fK 479829575 MLC Riesgo PLD: MID Creado el: [DATE] Cr…" at bounding box center [906, 473] width 1073 height 78
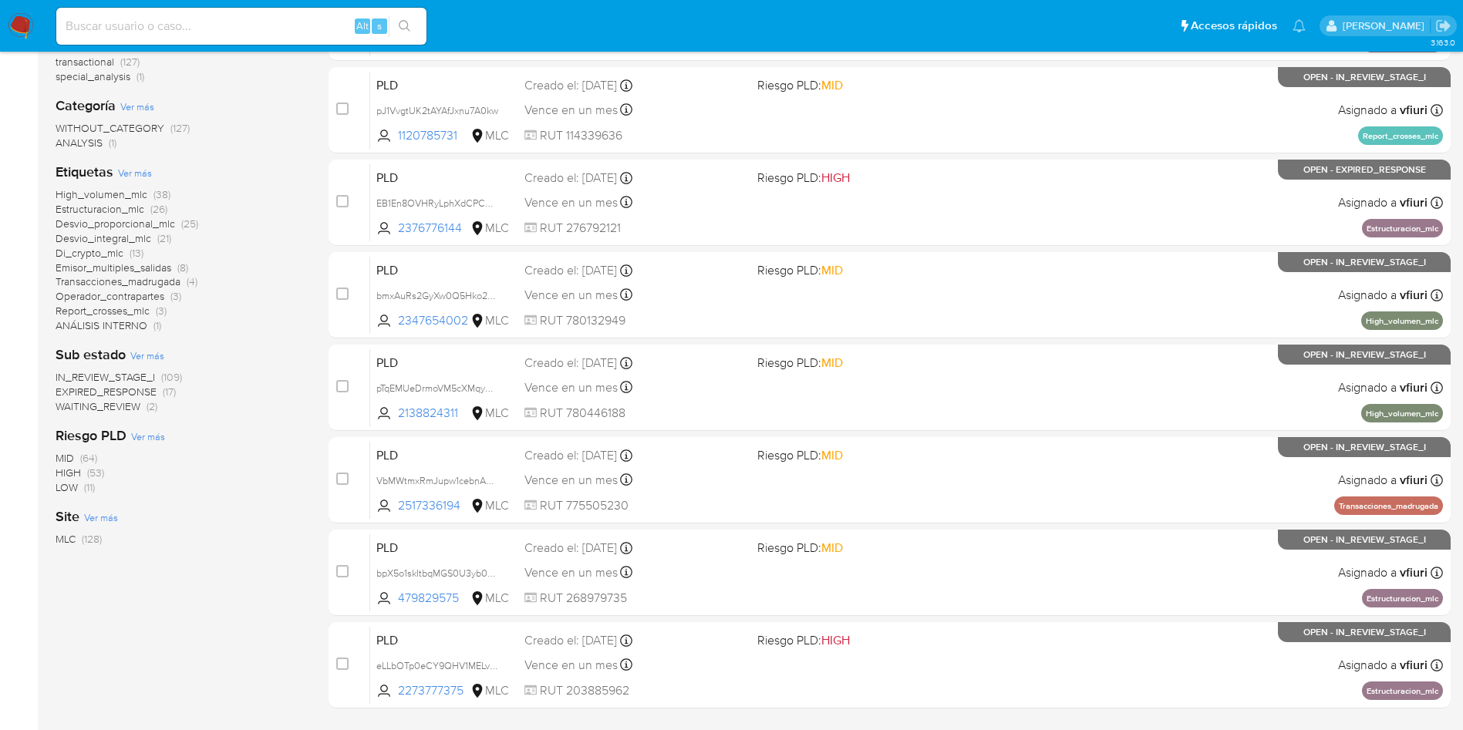
scroll to position [0, 0]
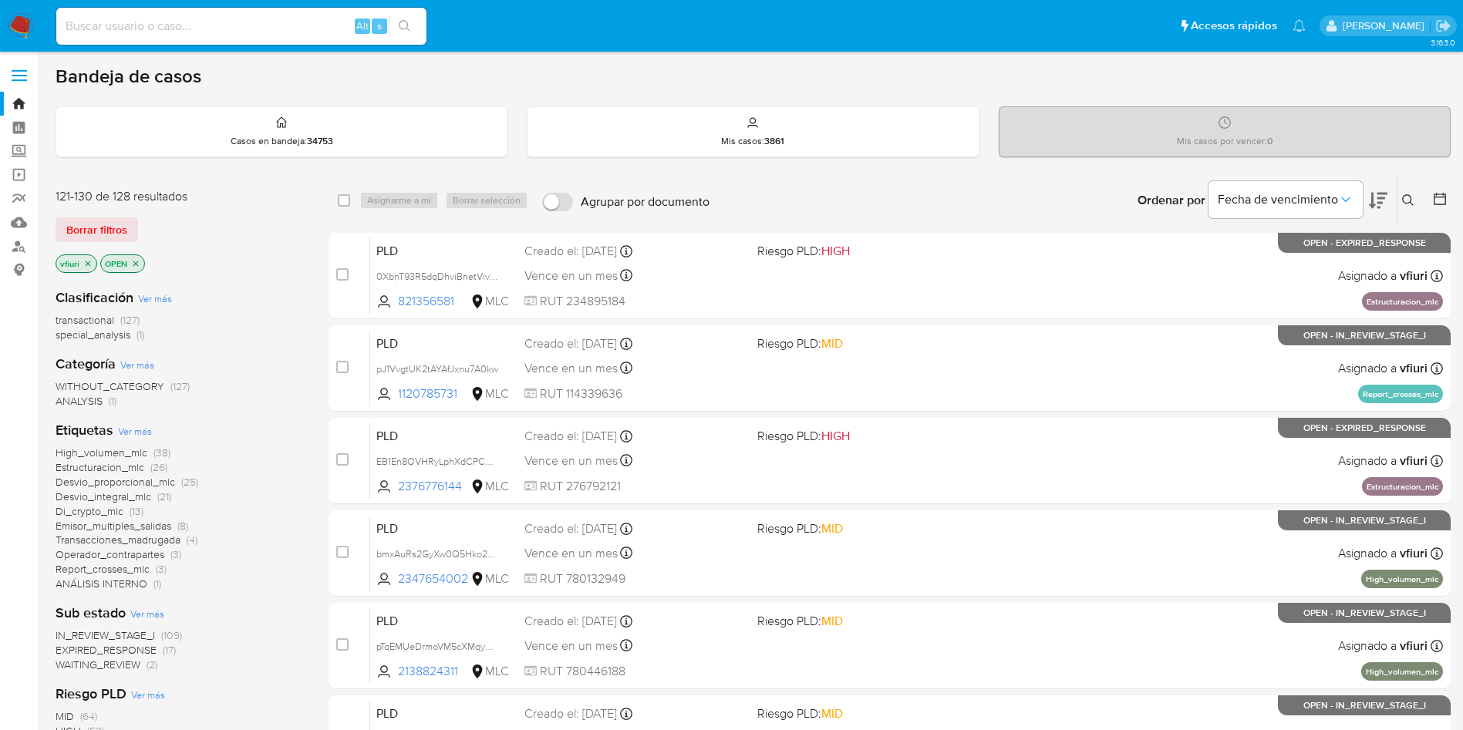
click at [1405, 201] on icon at bounding box center [1408, 200] width 12 height 12
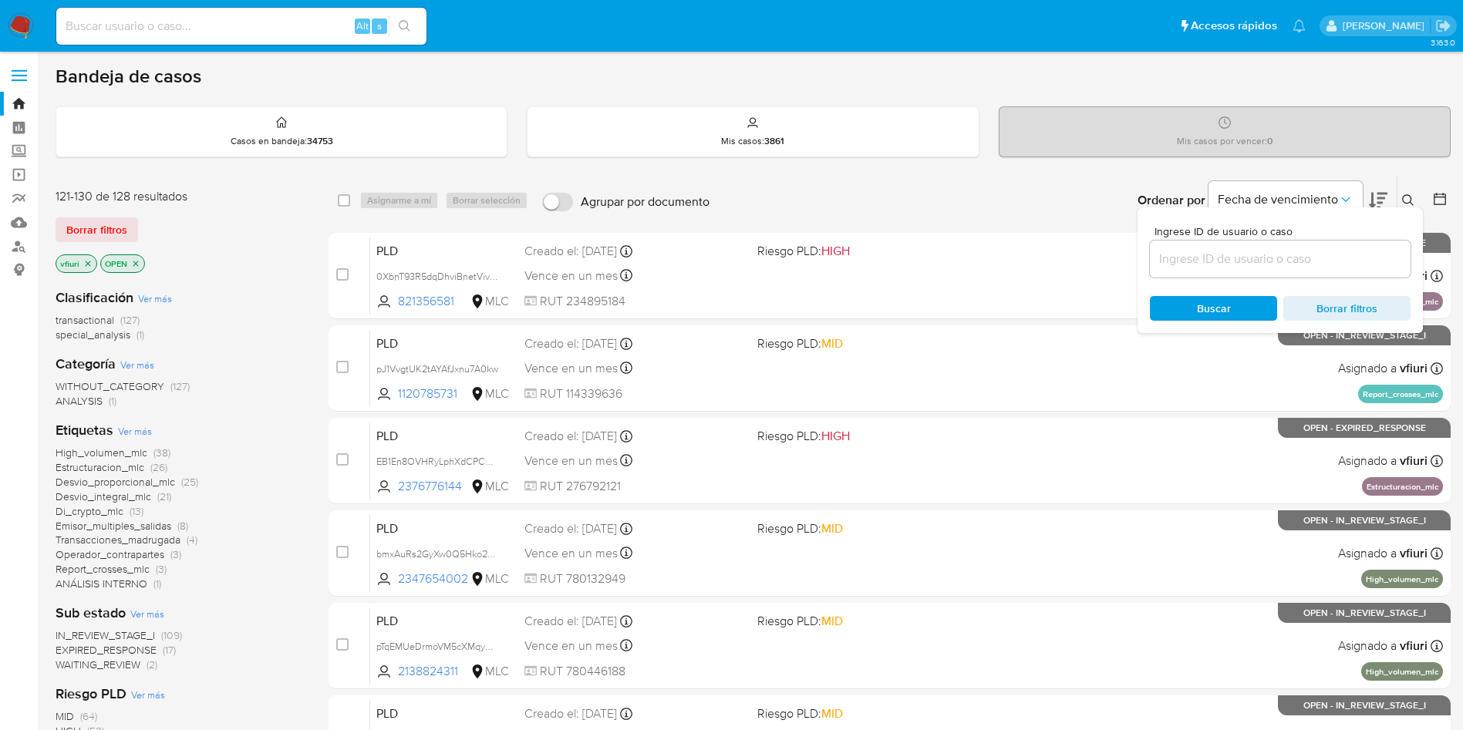
click at [1242, 261] on input at bounding box center [1280, 259] width 261 height 20
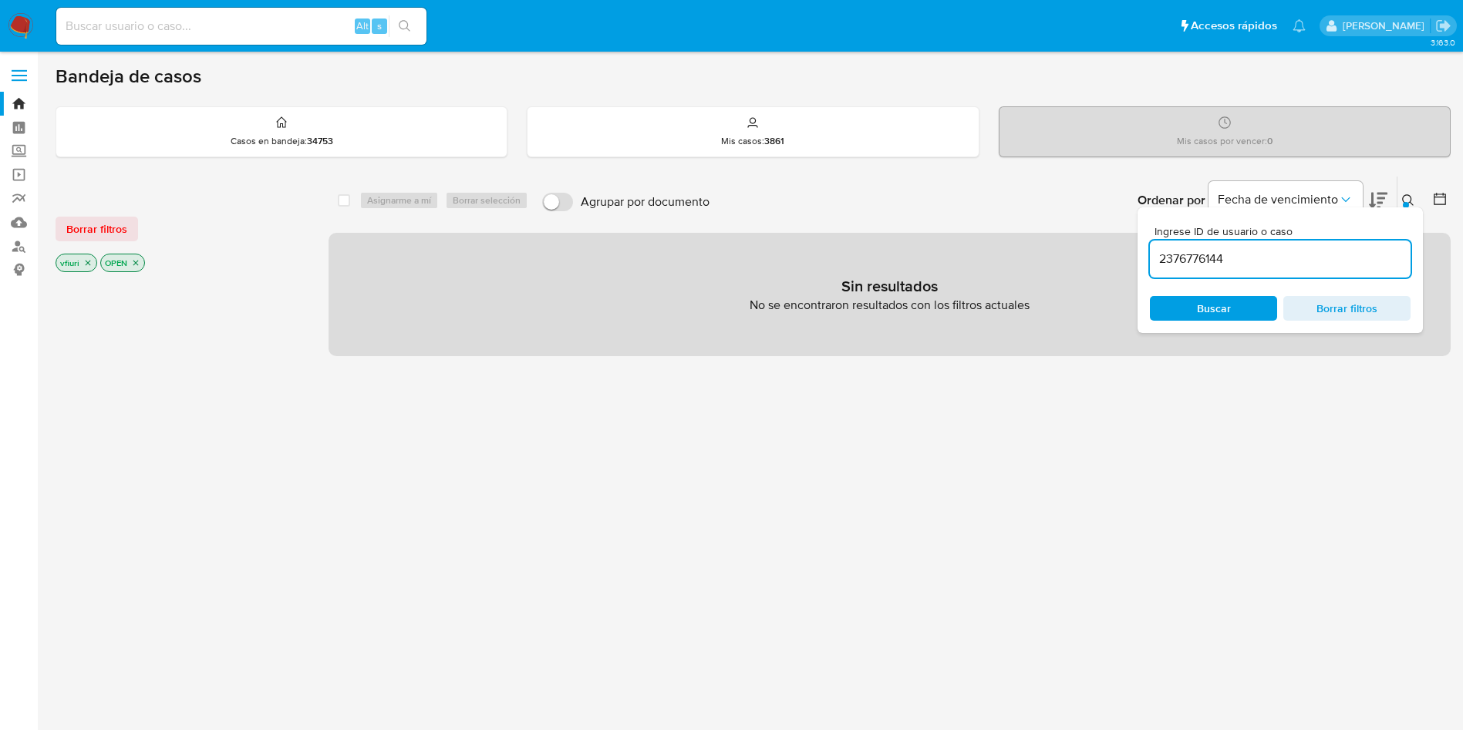
click at [1240, 254] on input "2376776144" at bounding box center [1280, 259] width 261 height 20
type input "2376776144"
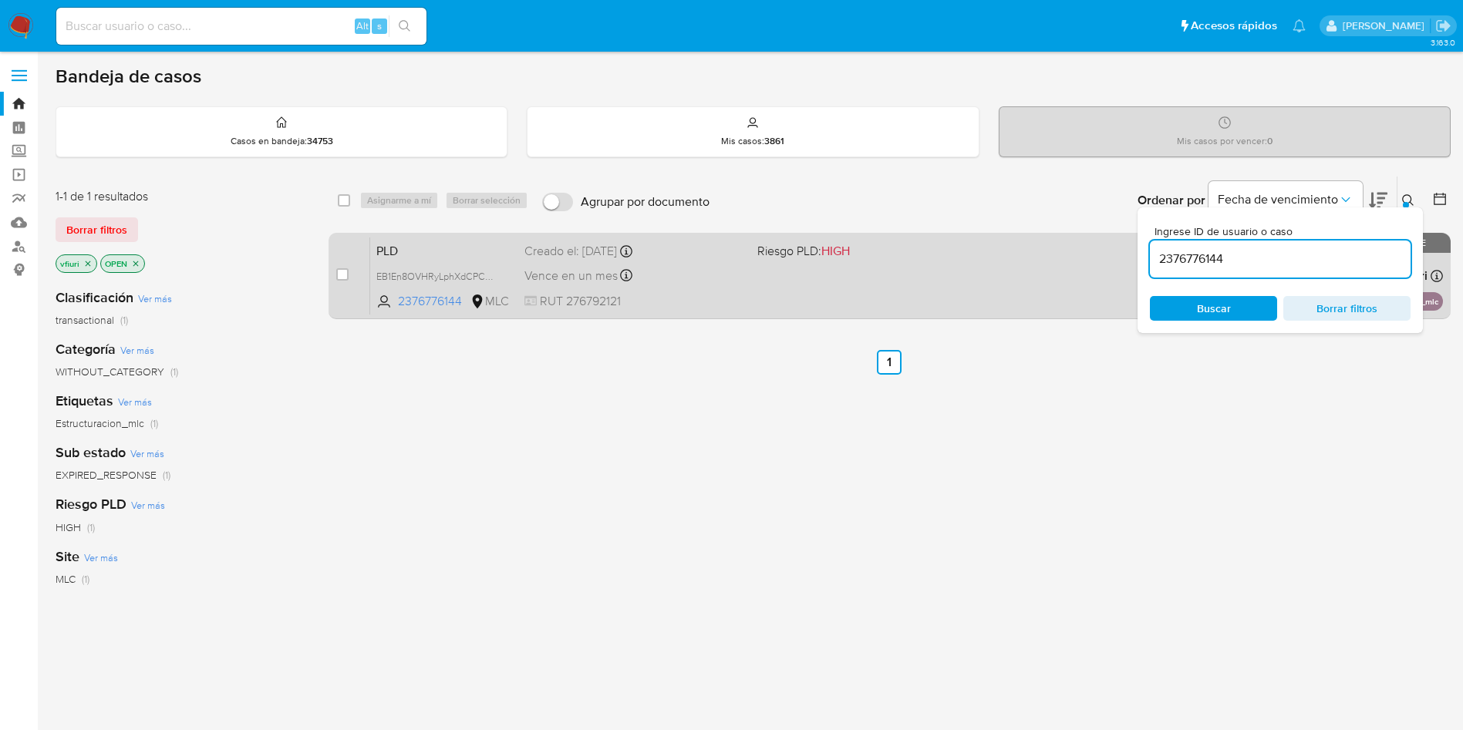
click at [972, 292] on div "PLD EB1En8OVHRyLphXdCPCW8ucw 2376776144 MLC Riesgo PLD: HIGH Creado el: 12/08/2…" at bounding box center [906, 276] width 1073 height 78
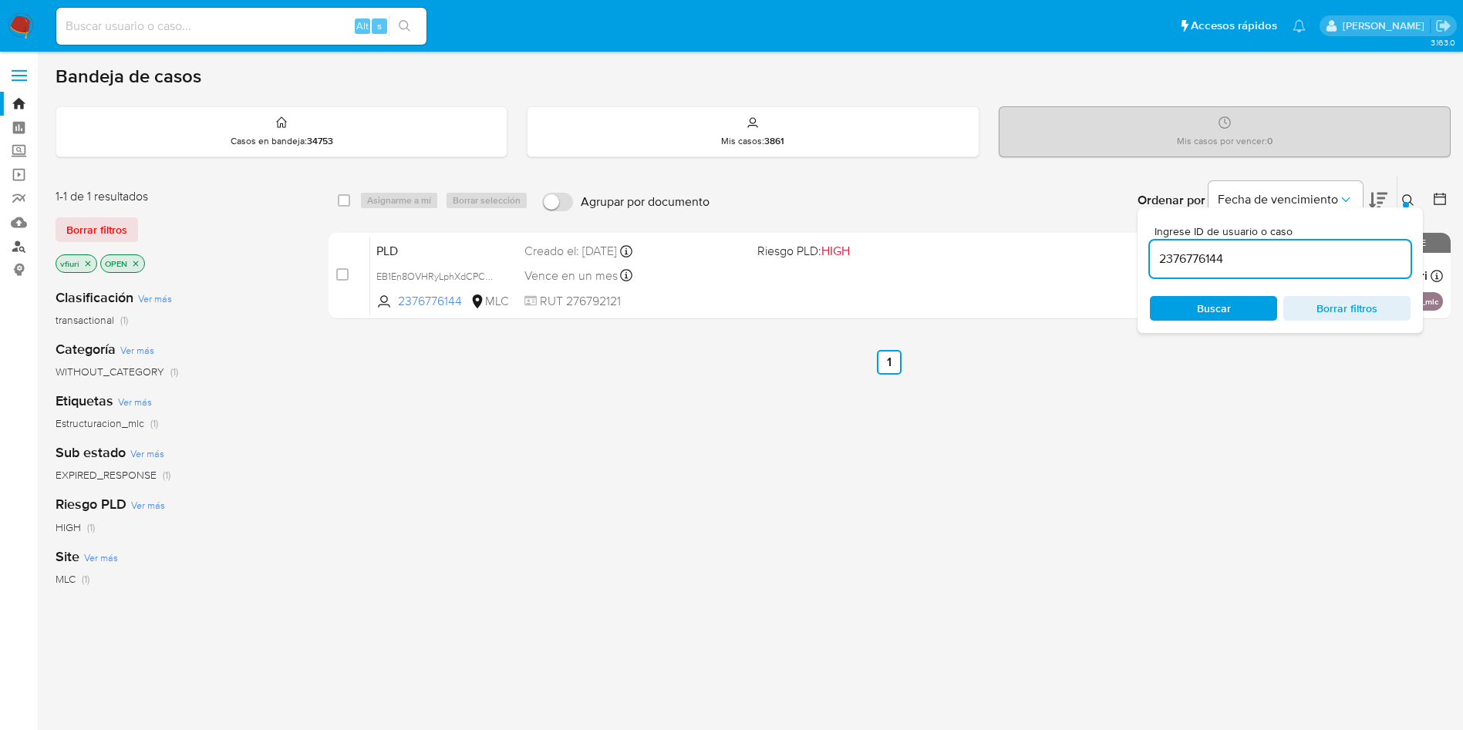
click at [21, 242] on link "Buscador de personas" at bounding box center [92, 246] width 184 height 24
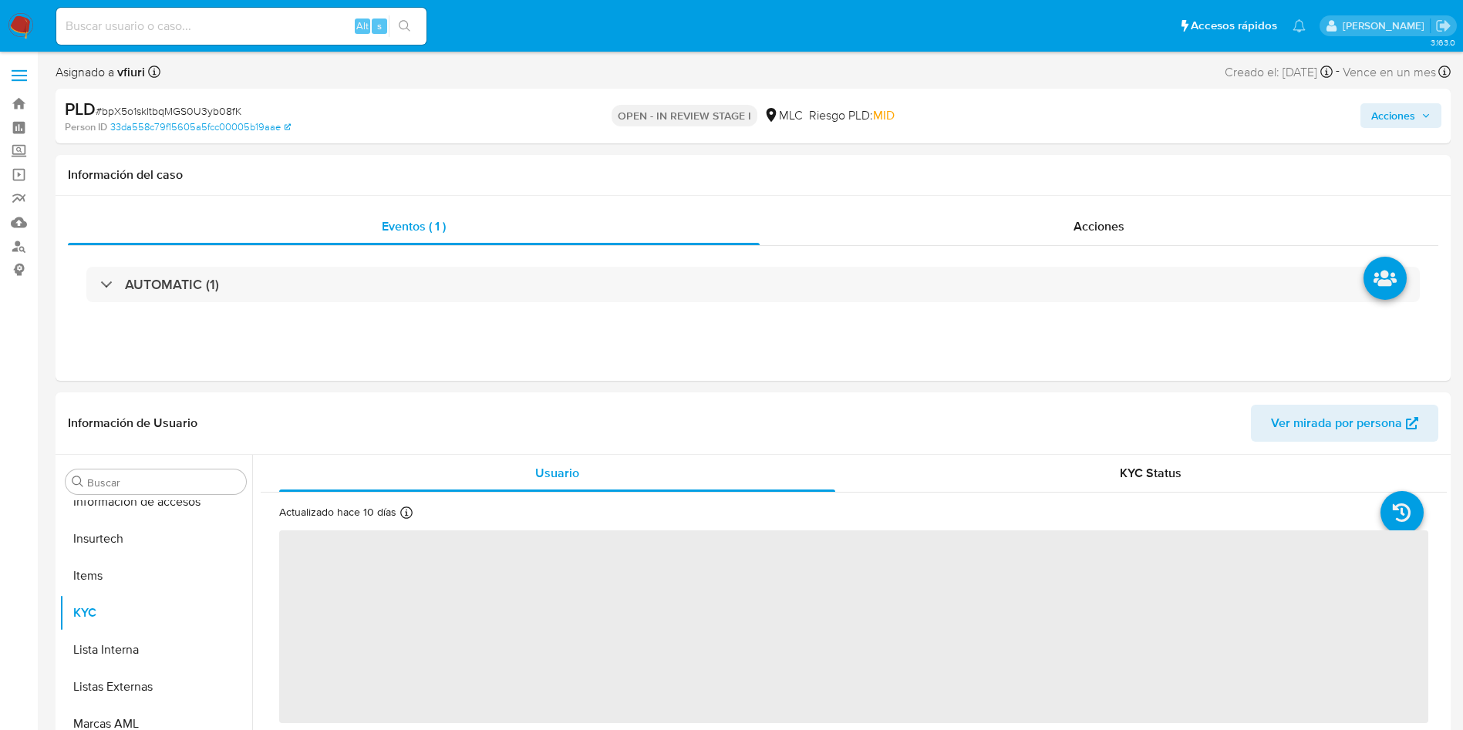
scroll to position [763, 0]
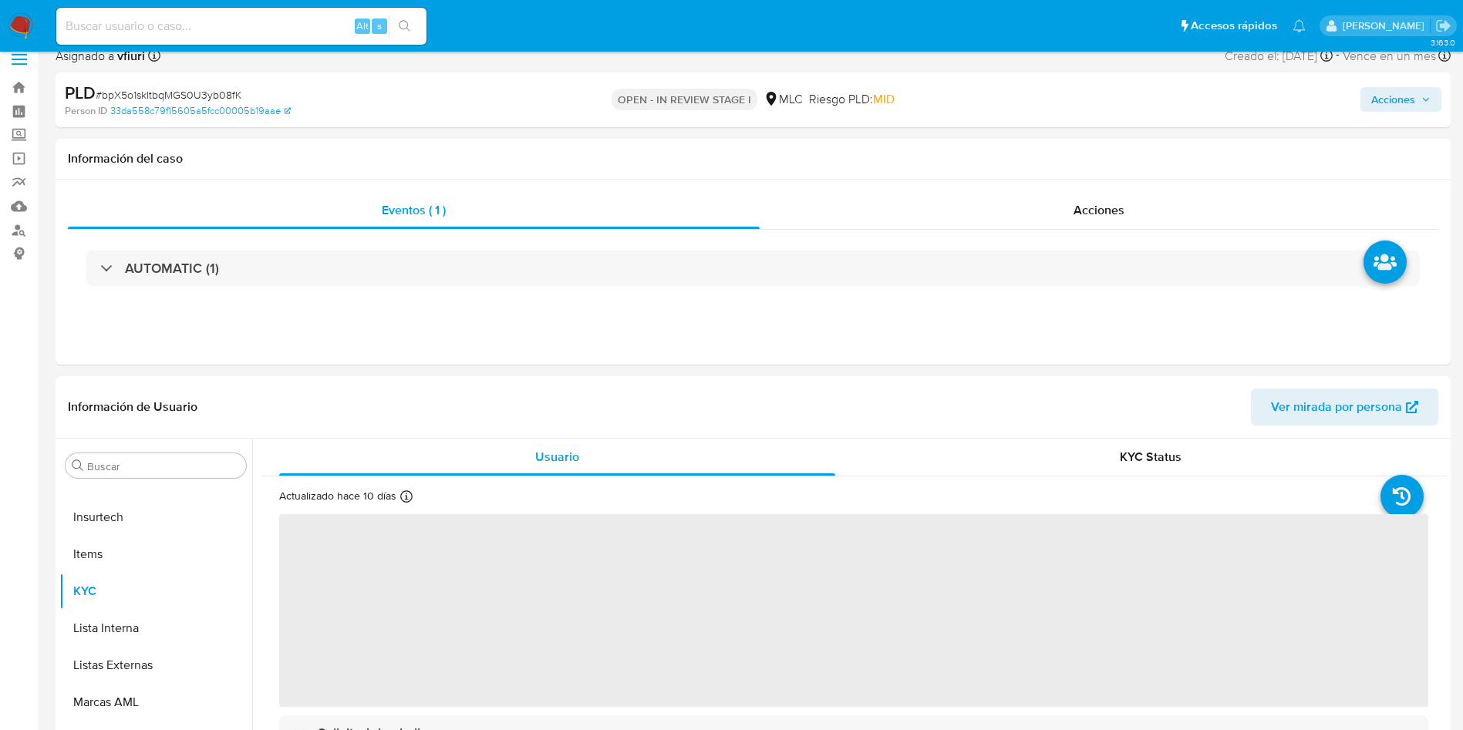
select select "10"
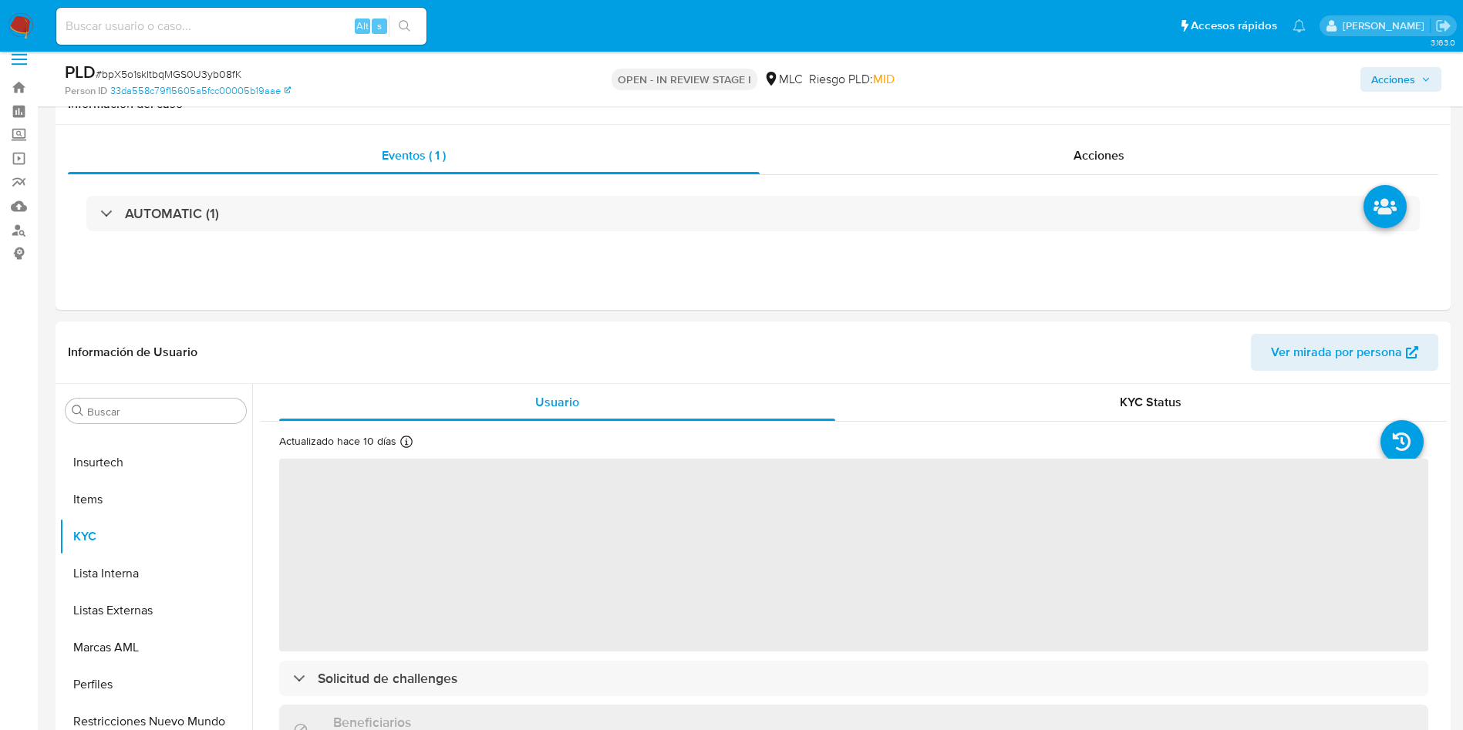
scroll to position [231, 0]
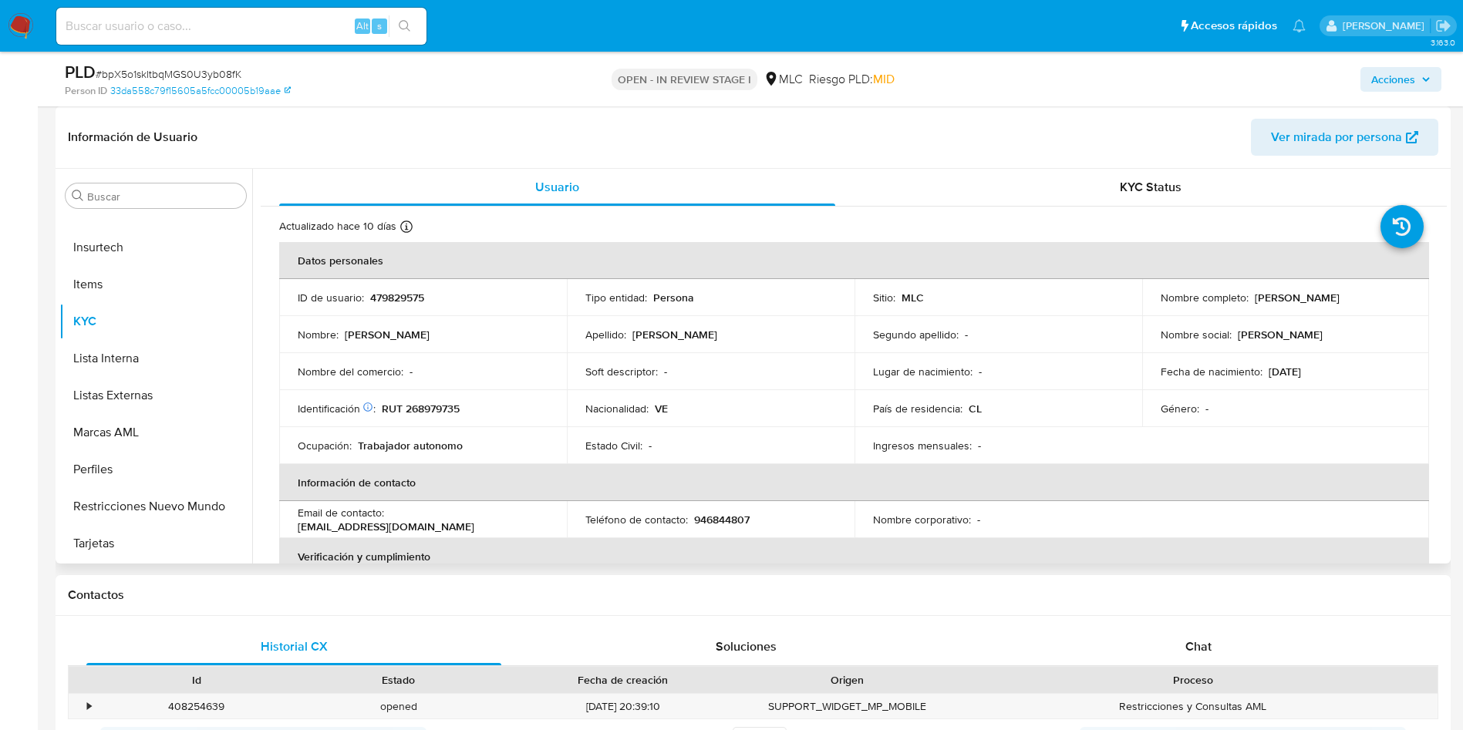
click at [379, 292] on p "479829575" at bounding box center [397, 298] width 54 height 14
copy p "479829575"
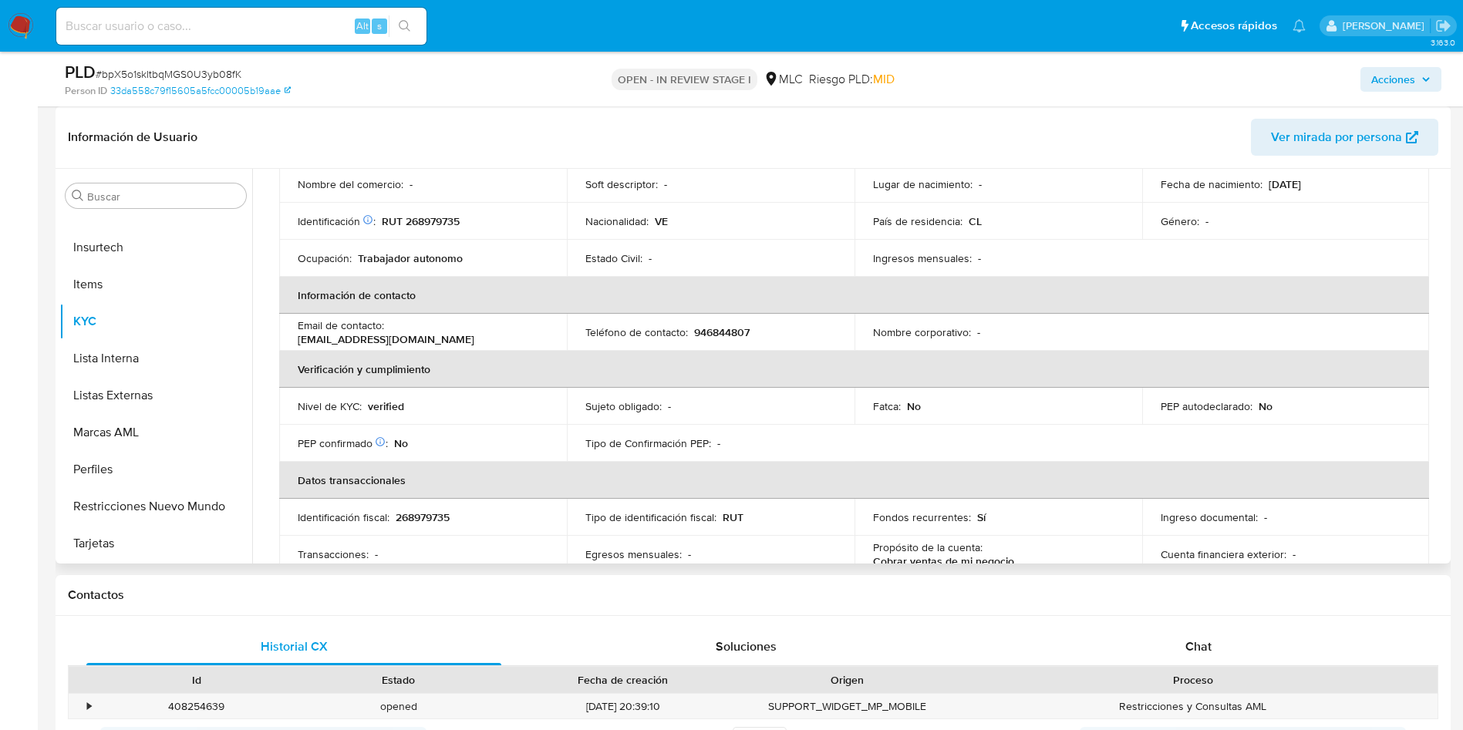
scroll to position [347, 0]
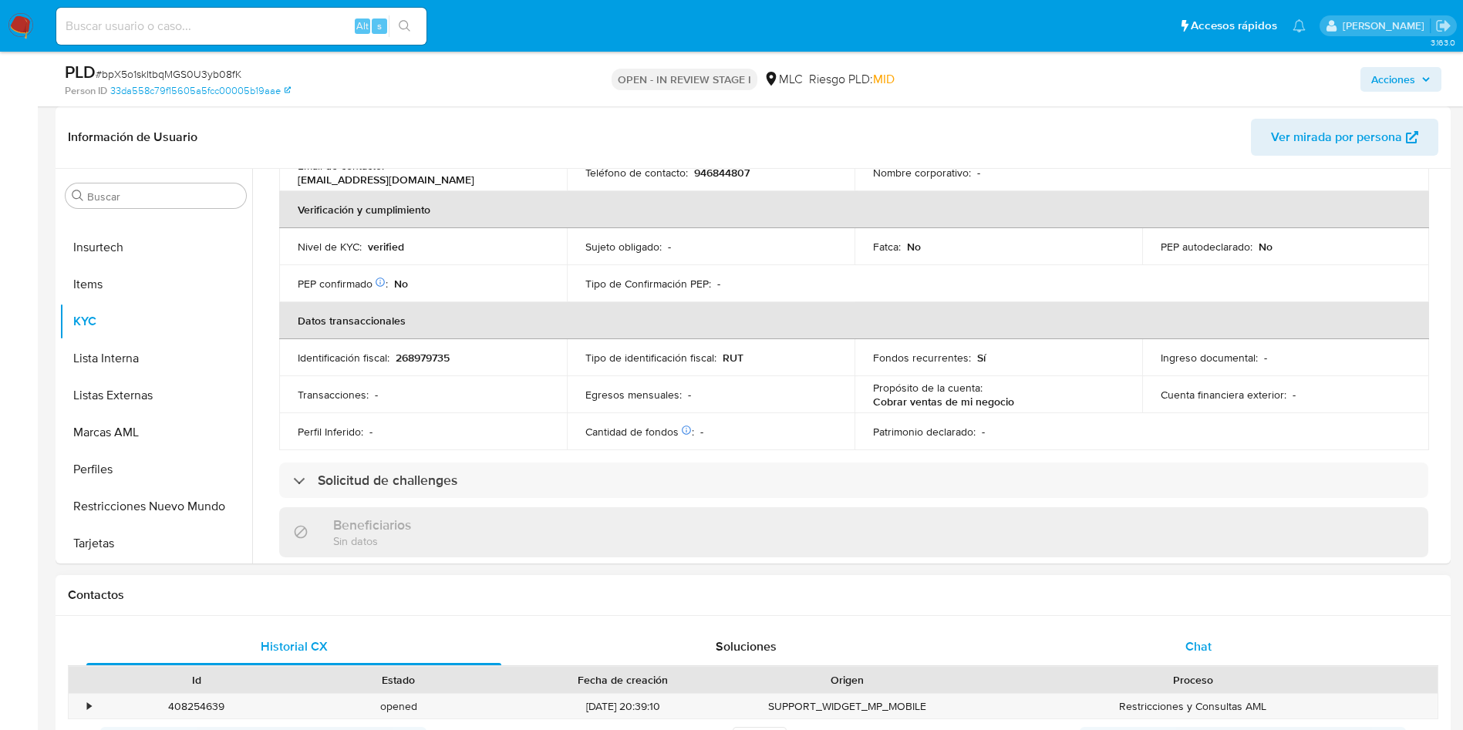
click at [1185, 629] on div "Chat" at bounding box center [1198, 647] width 415 height 37
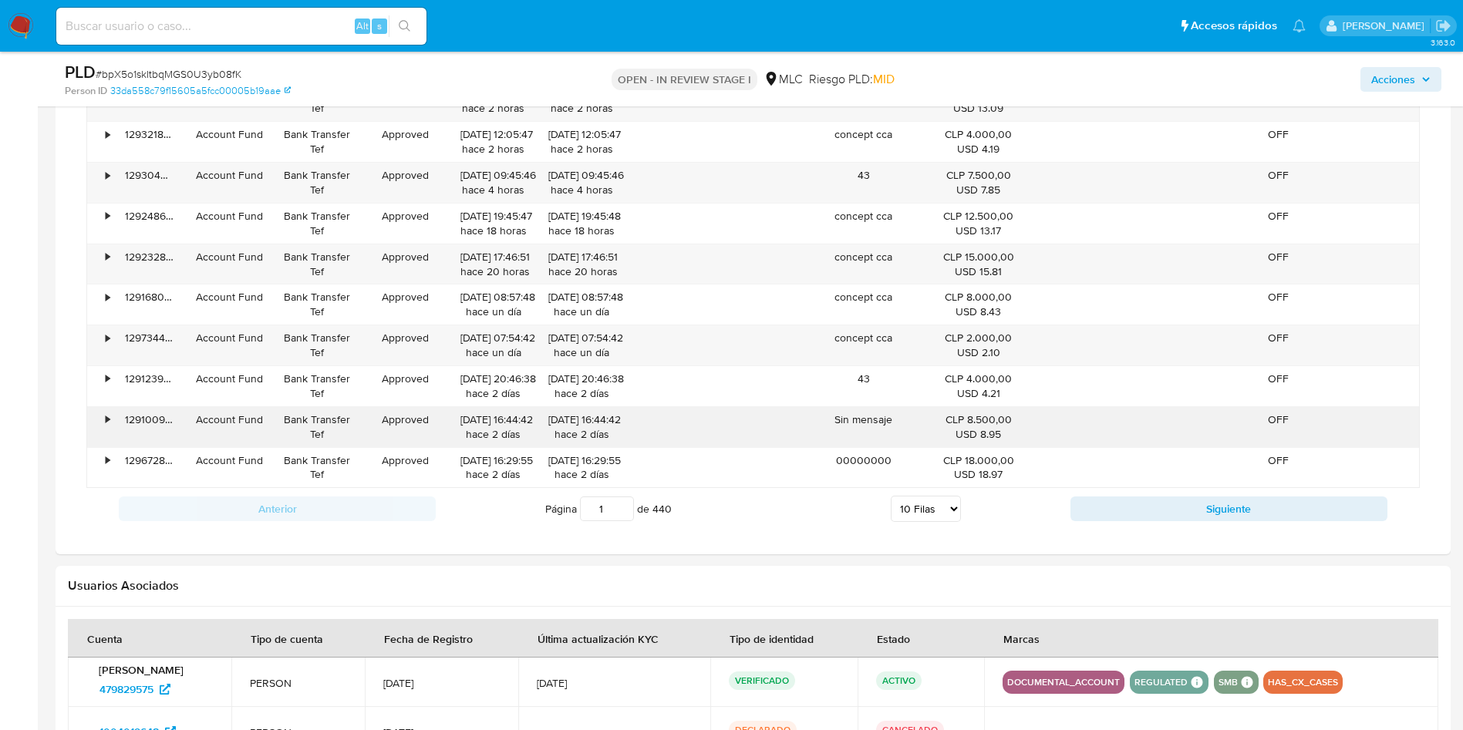
scroll to position [1504, 0]
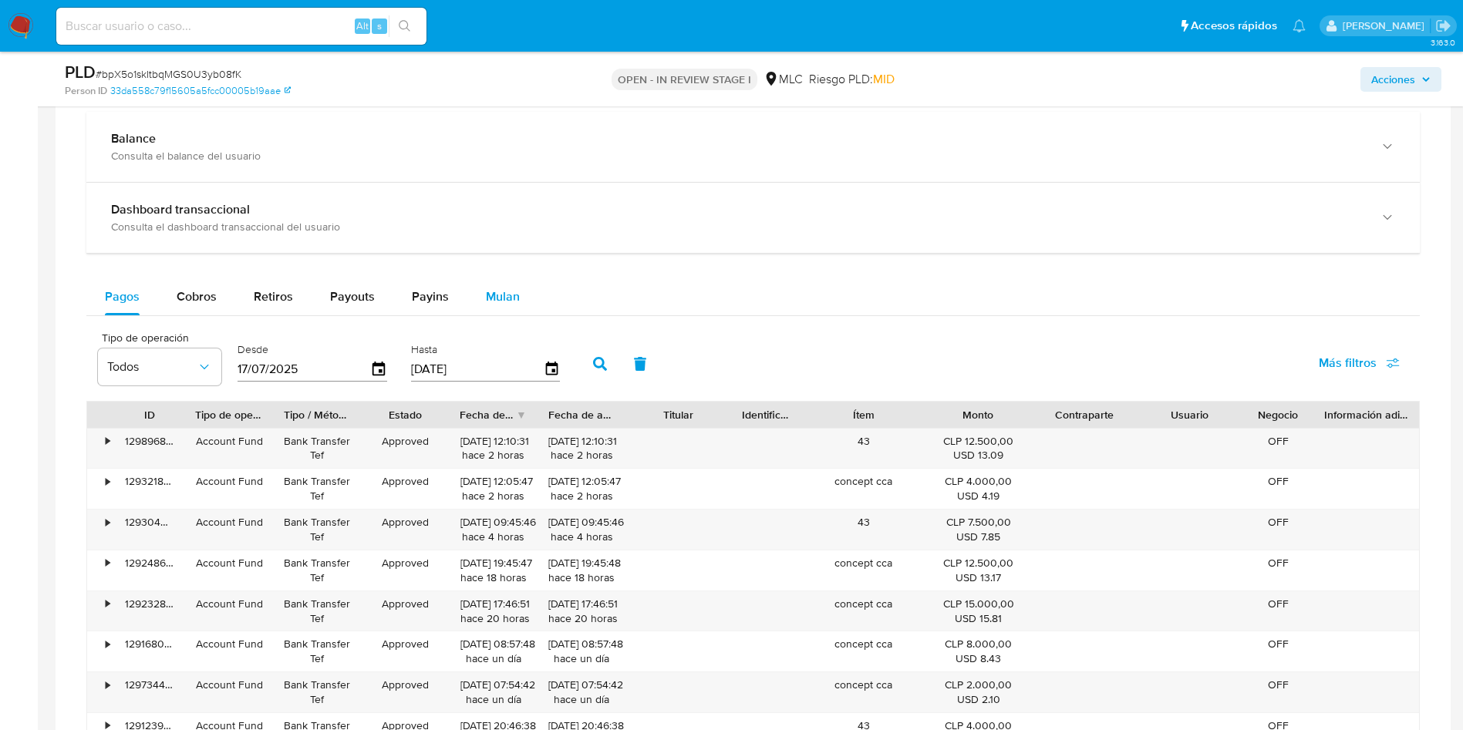
click at [504, 298] on span "Mulan" at bounding box center [503, 297] width 34 height 18
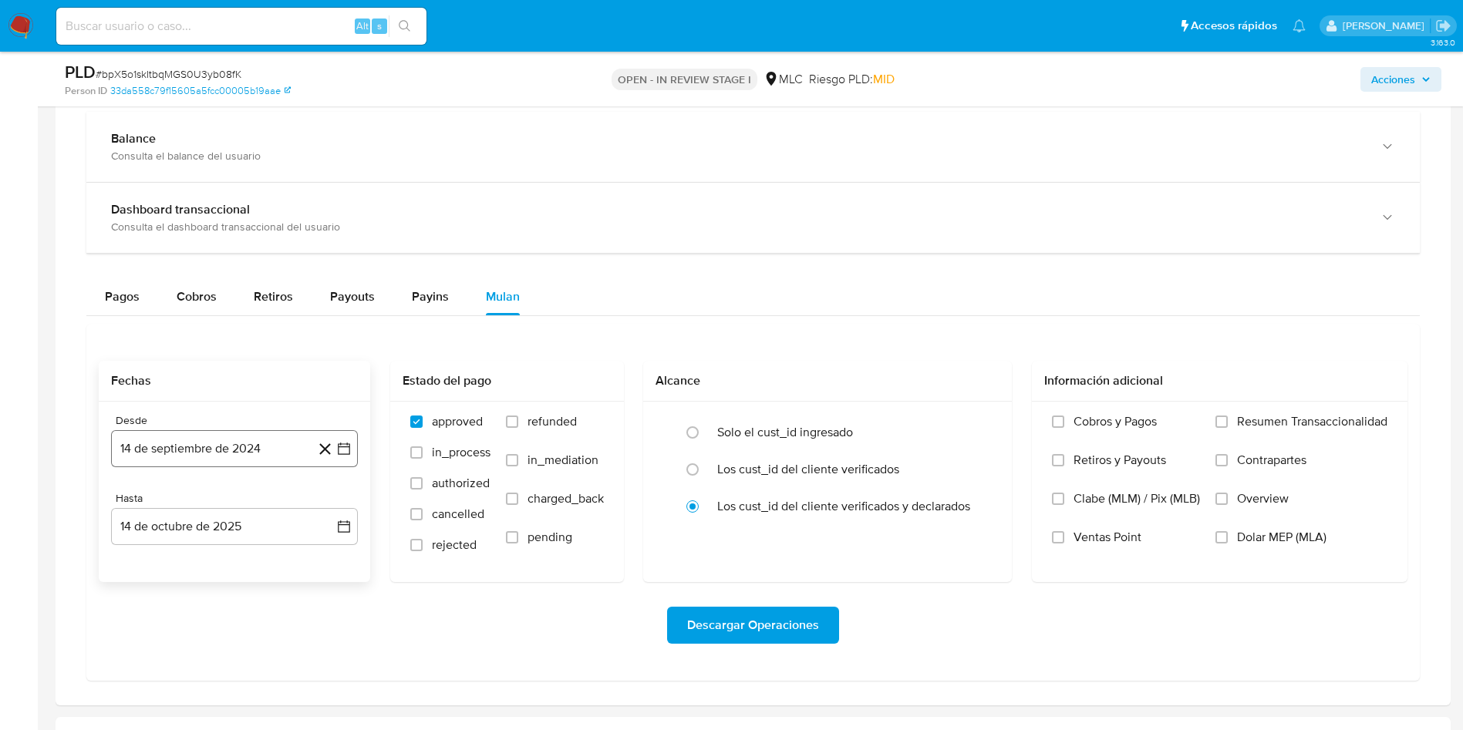
click at [355, 443] on button "14 de septiembre de 2024" at bounding box center [234, 448] width 247 height 37
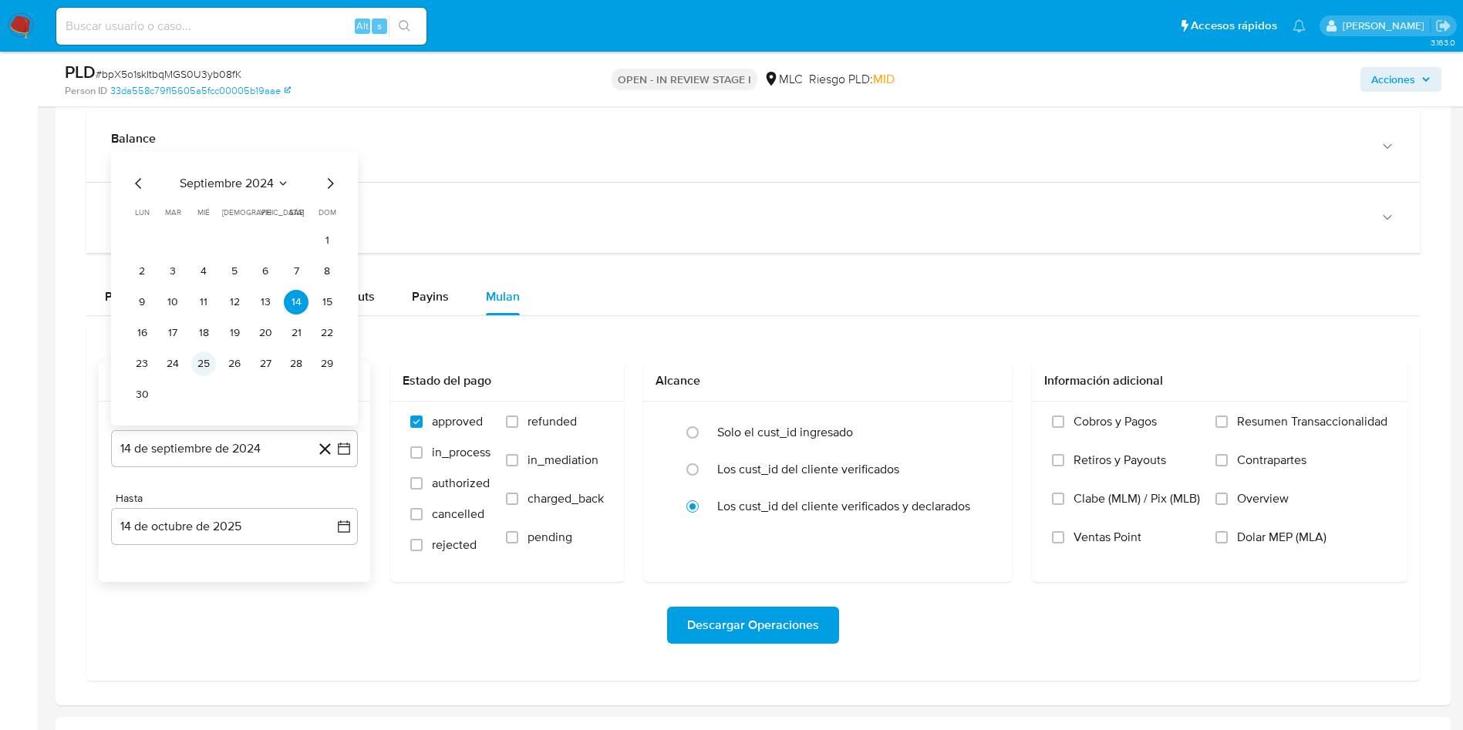
click at [200, 367] on button "25" at bounding box center [203, 364] width 25 height 25
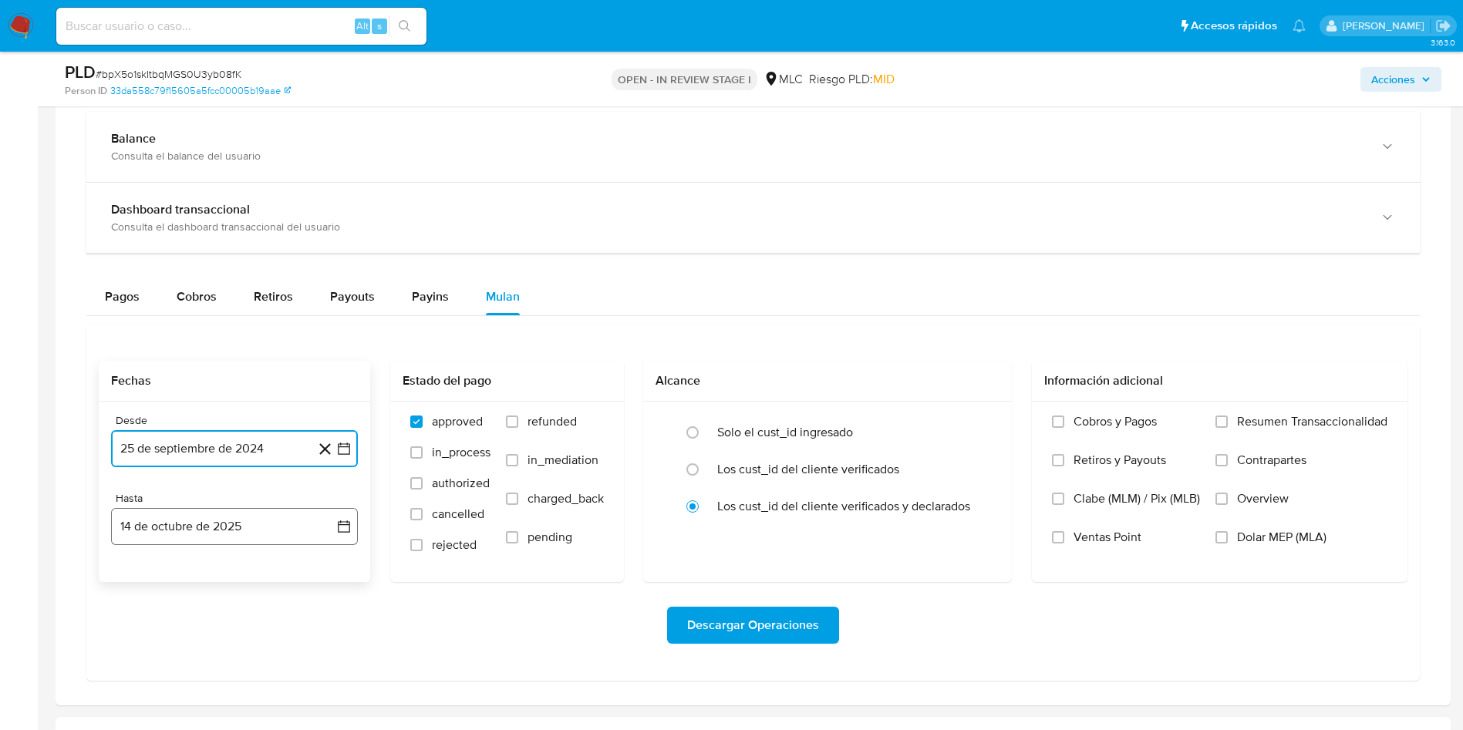
click at [351, 528] on icon "button" at bounding box center [343, 526] width 15 height 15
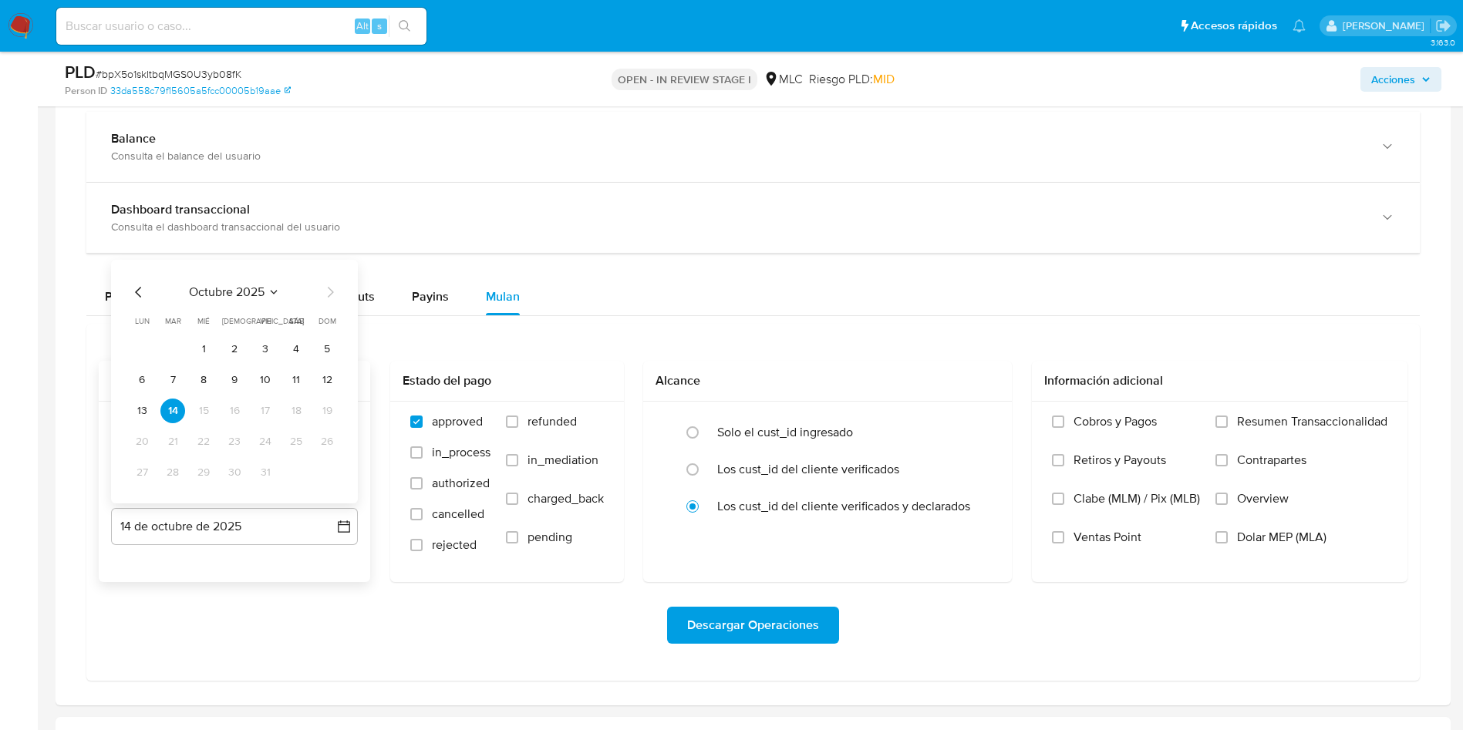
click at [133, 292] on icon "Mes anterior" at bounding box center [139, 292] width 19 height 19
click at [205, 451] on button "24" at bounding box center [203, 442] width 25 height 25
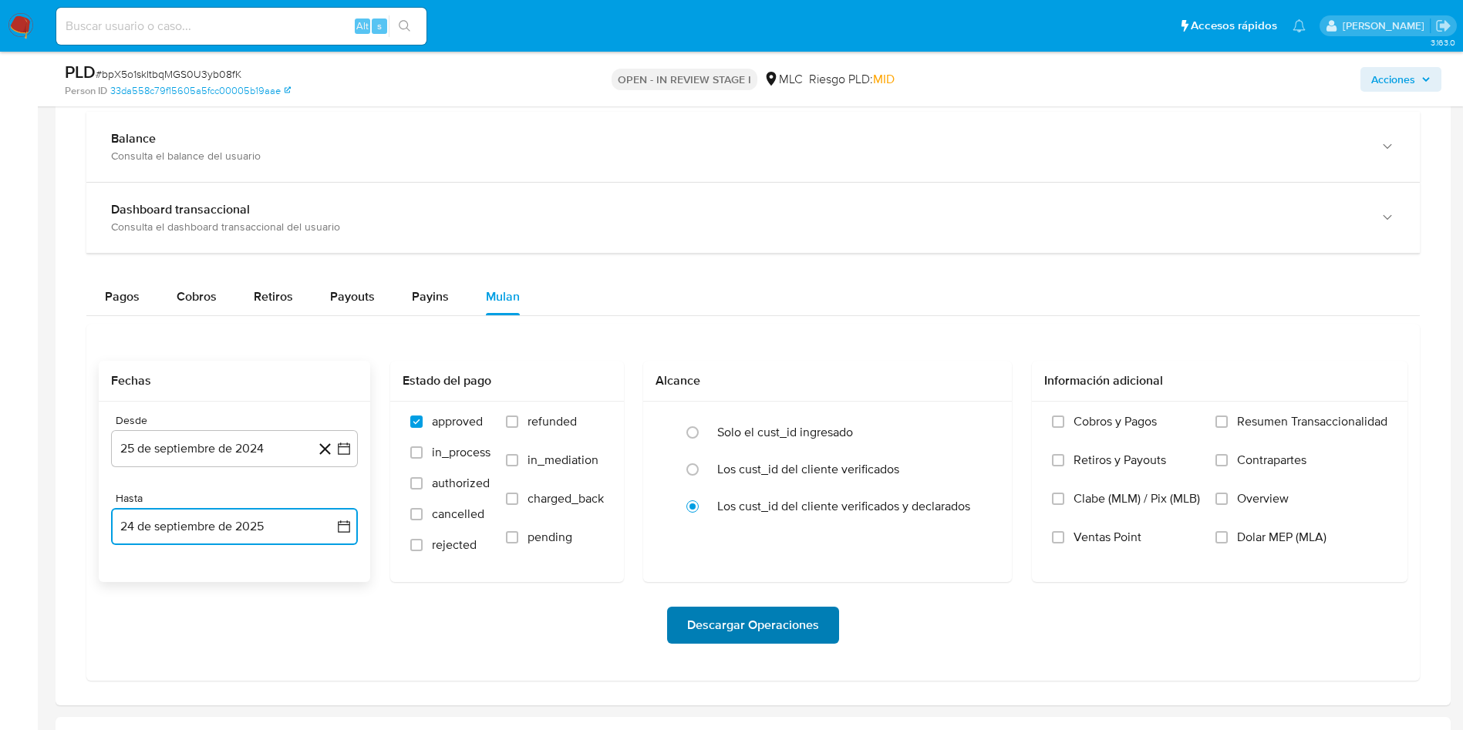
click at [704, 630] on span "Descargar Operaciones" at bounding box center [753, 626] width 132 height 34
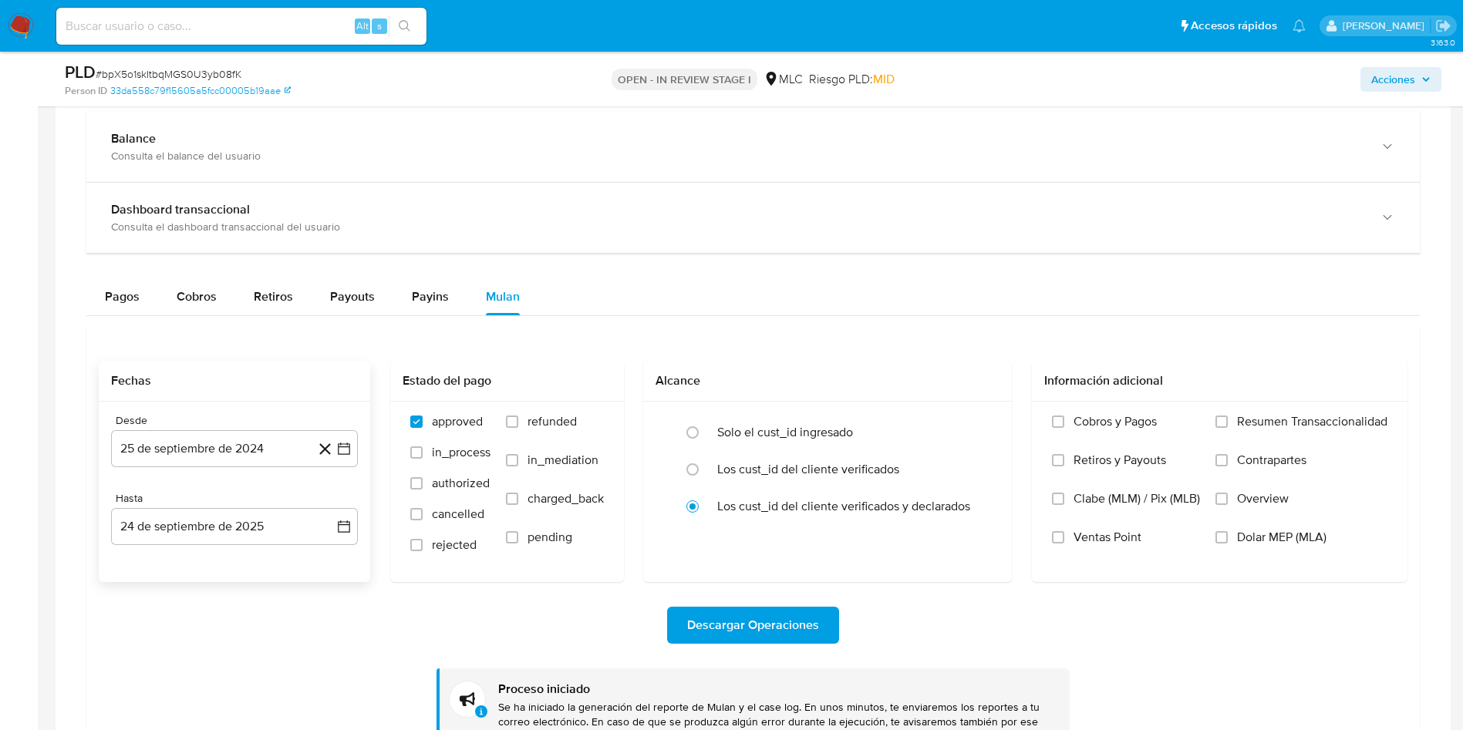
click at [197, 70] on span "# bpX5o1skItbqMGS0U3yb08fK" at bounding box center [169, 73] width 146 height 15
copy span "bpX5o1skItbqMGS0U3yb08fK"
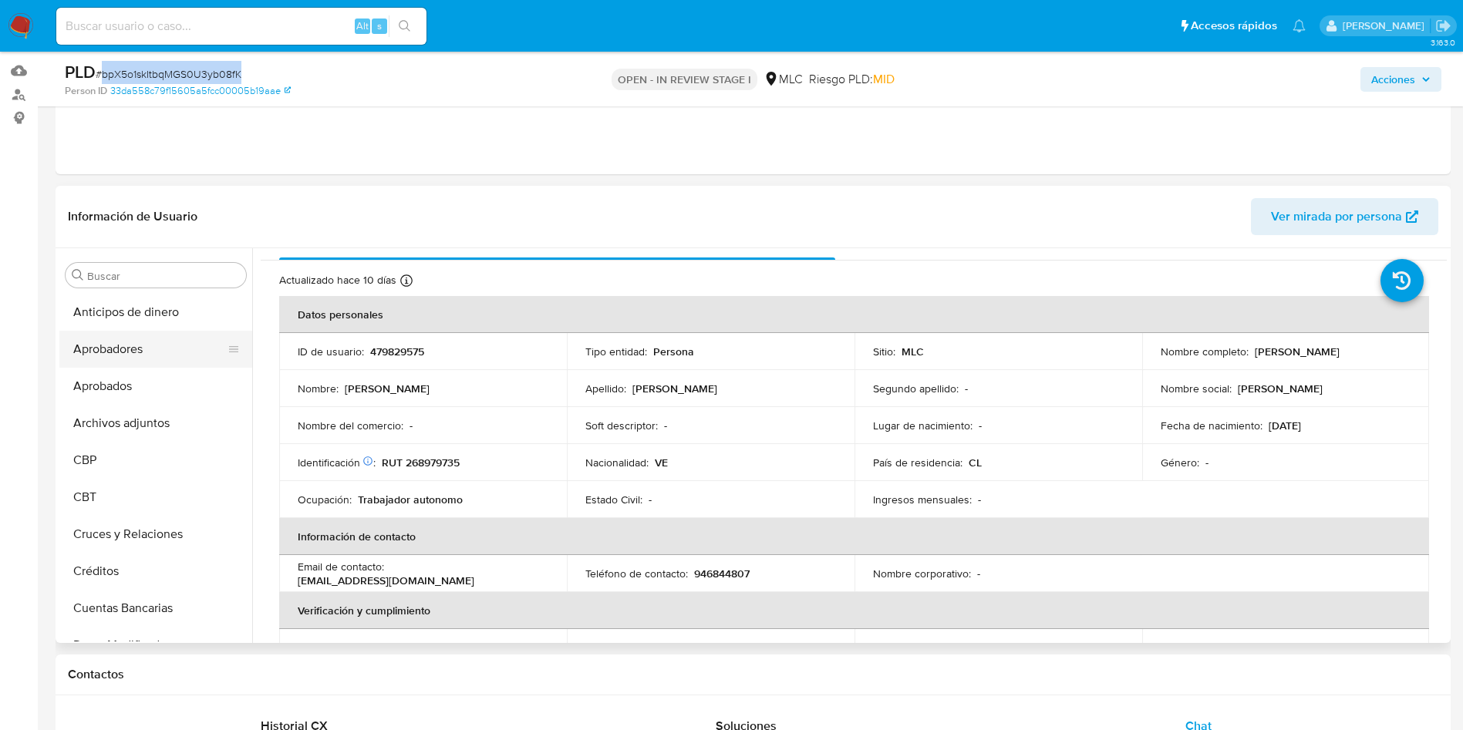
scroll to position [116, 0]
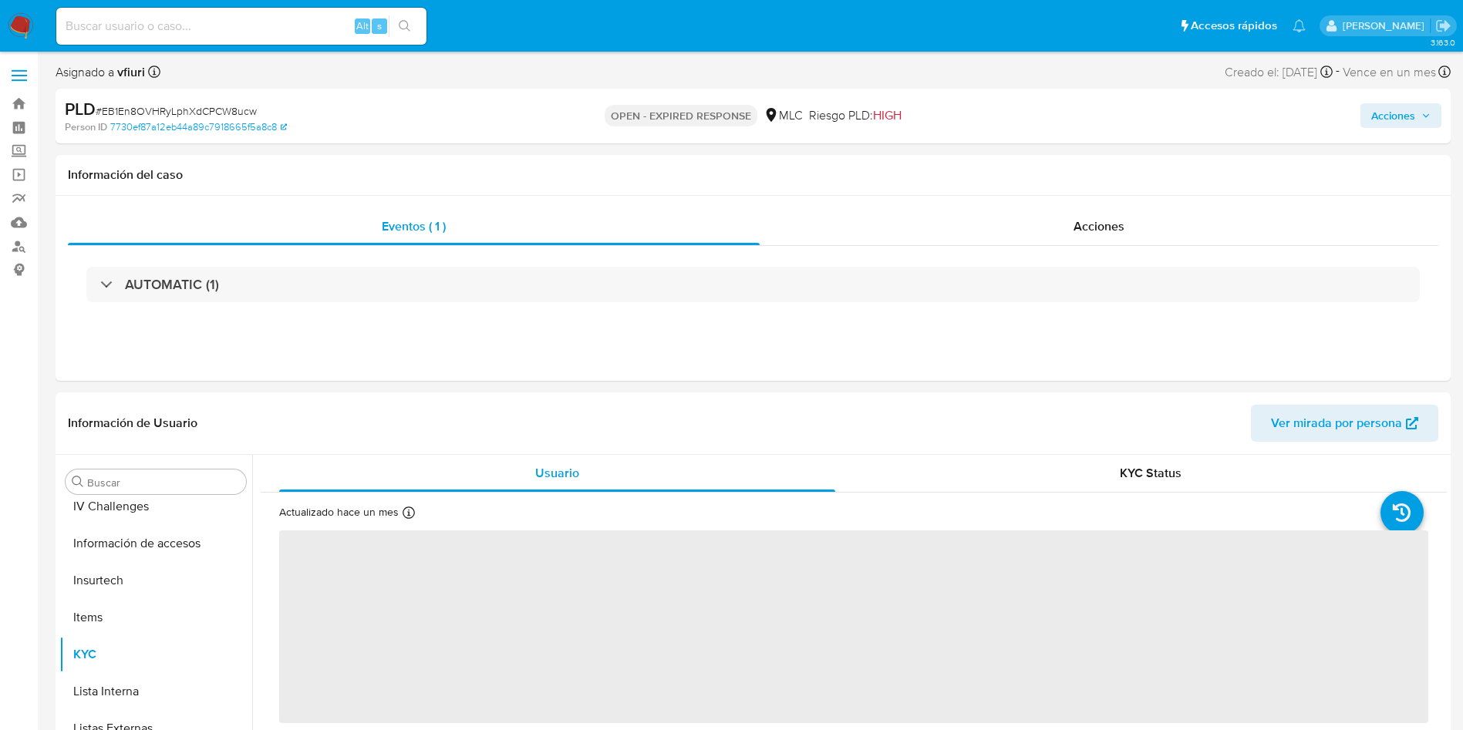
scroll to position [763, 0]
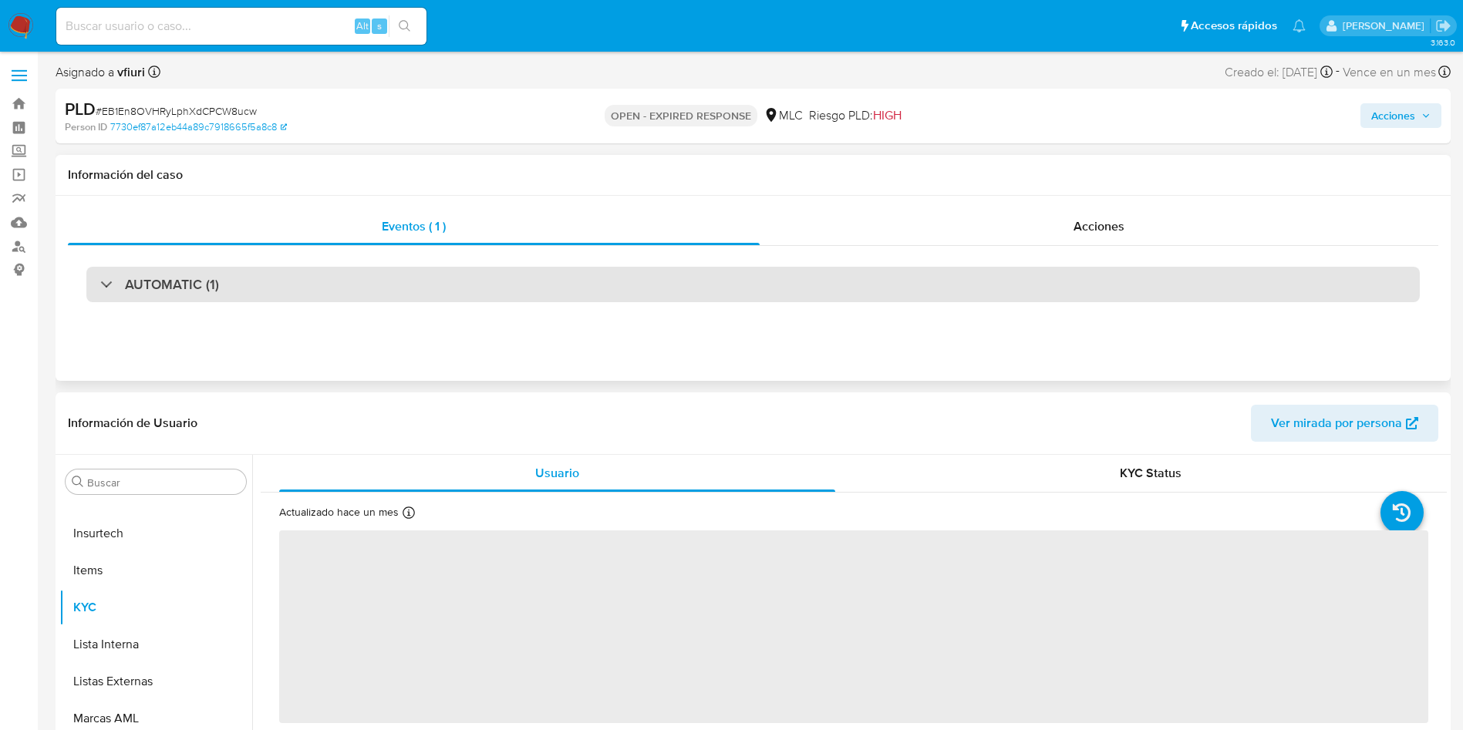
select select "10"
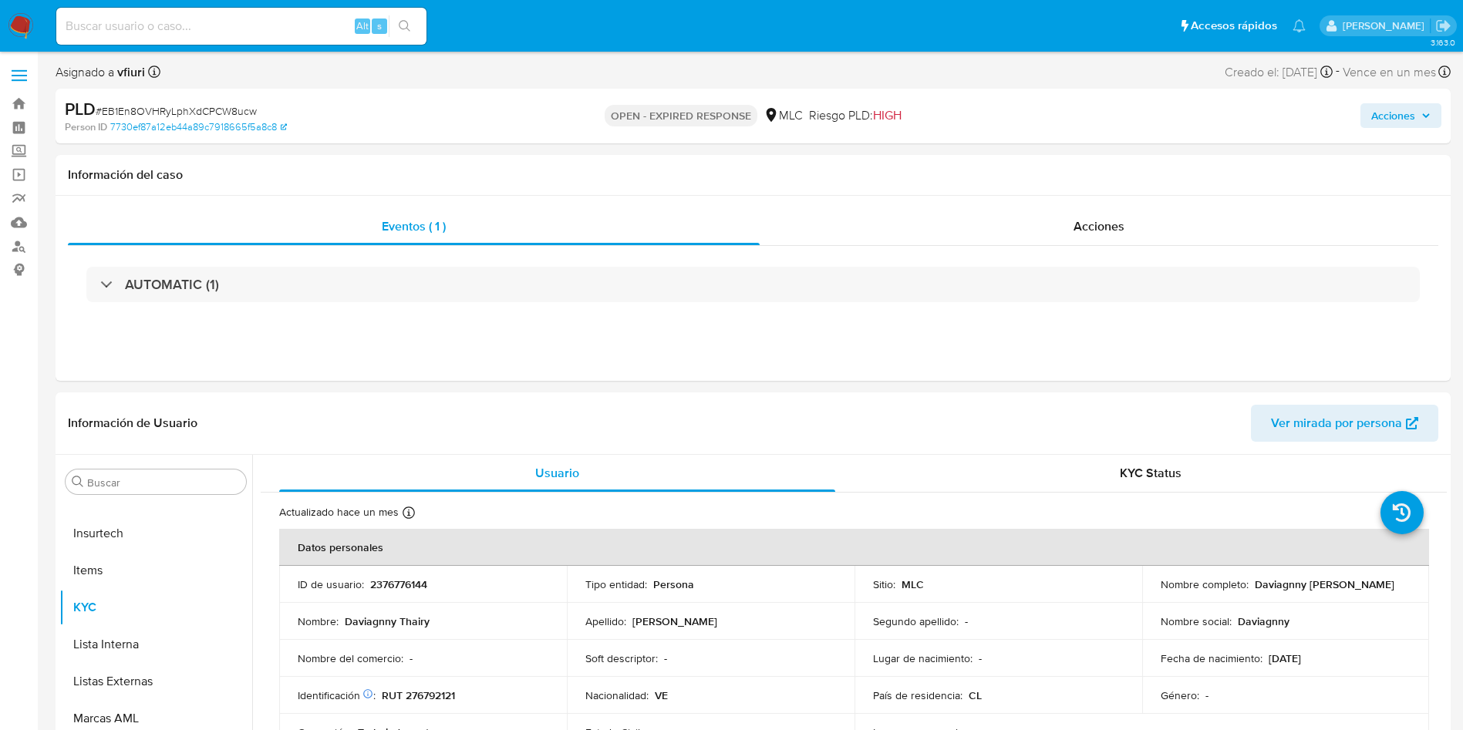
click at [168, 111] on span "# EB1En8OVHRyLphXdCPCW8ucw" at bounding box center [176, 110] width 161 height 15
copy span "EB1En8OVHRyLphXdCPCW8ucw"
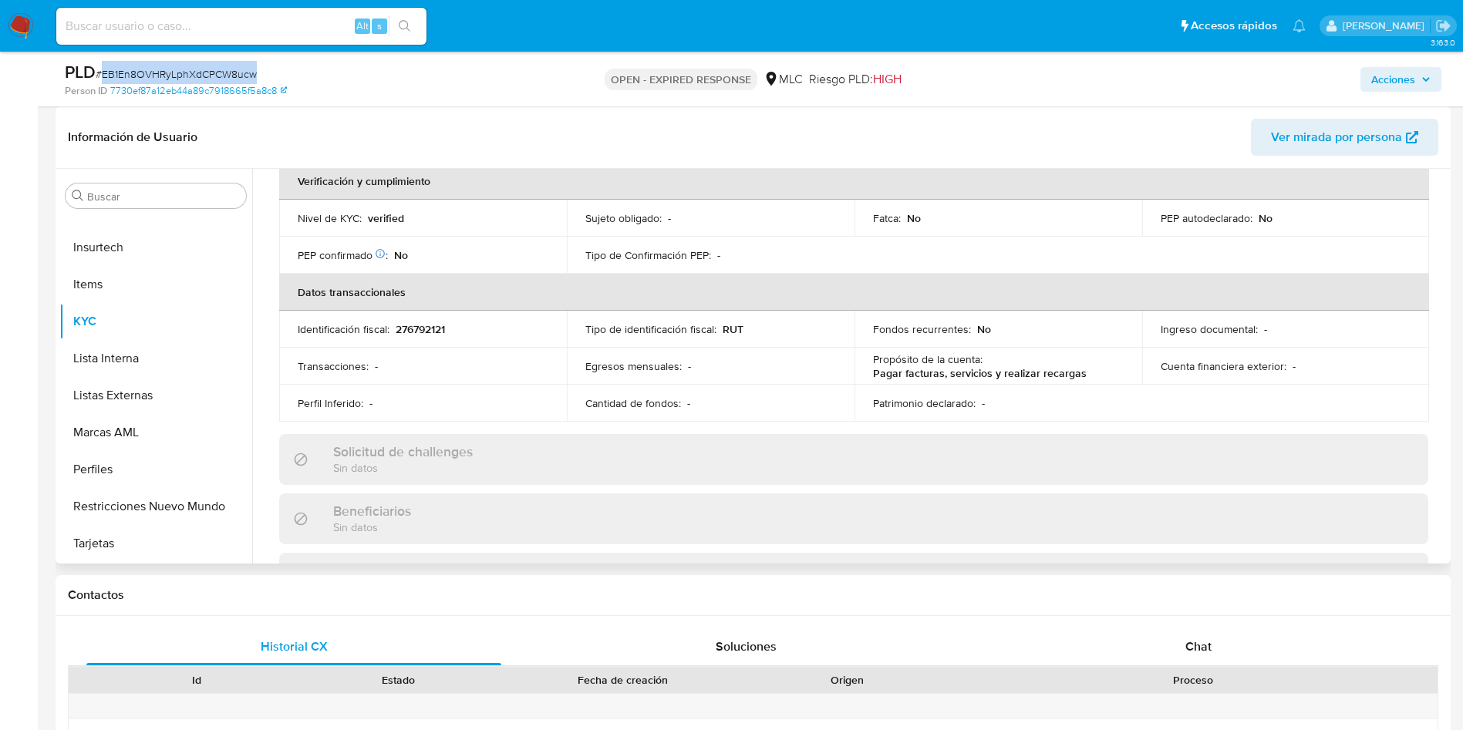
scroll to position [413, 0]
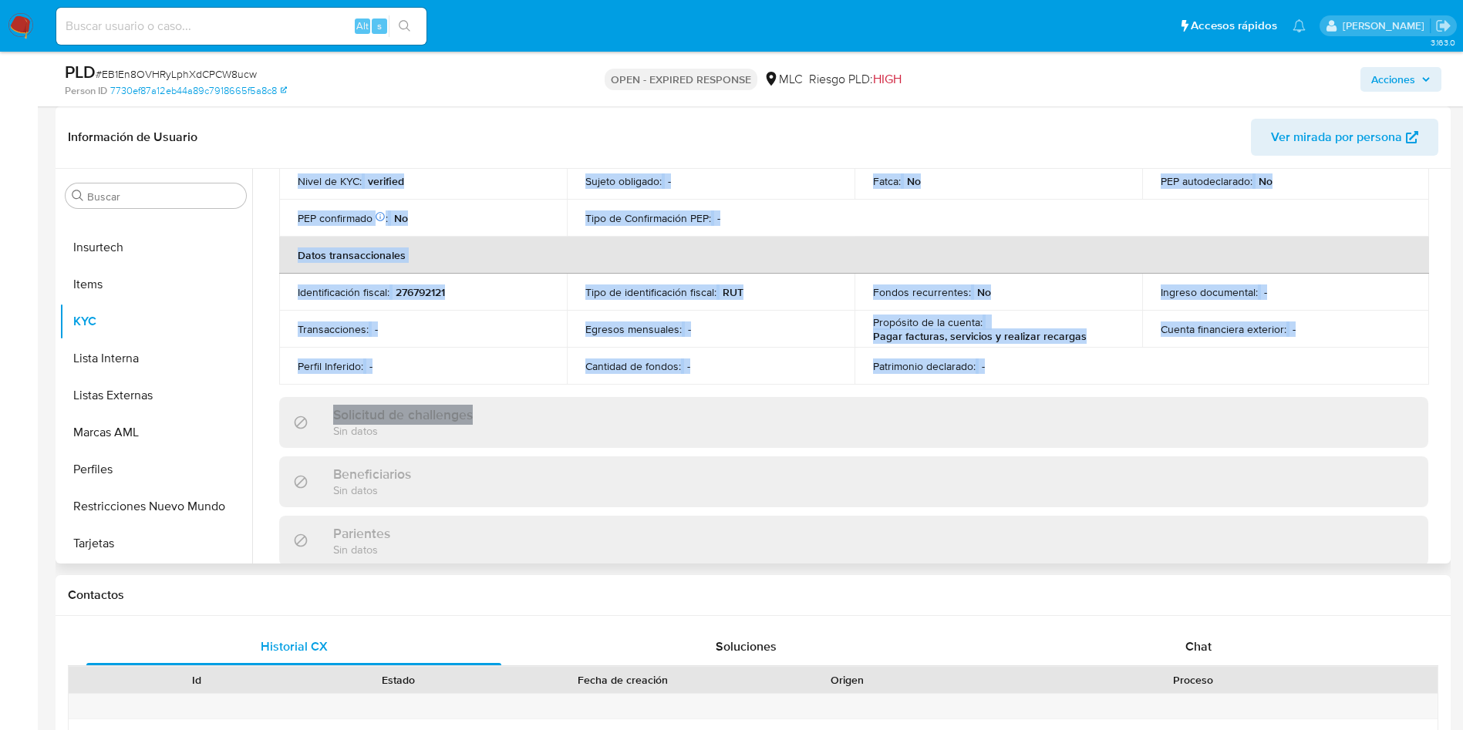
drag, startPoint x: 1439, startPoint y: 386, endPoint x: 1438, endPoint y: 367, distance: 19.3
click at [1438, 367] on div "Actualizado hace un mes Creado: 24/04/2025 13:05:46 Actualizado: 01/09/2025 02:…" at bounding box center [854, 398] width 1186 height 1208
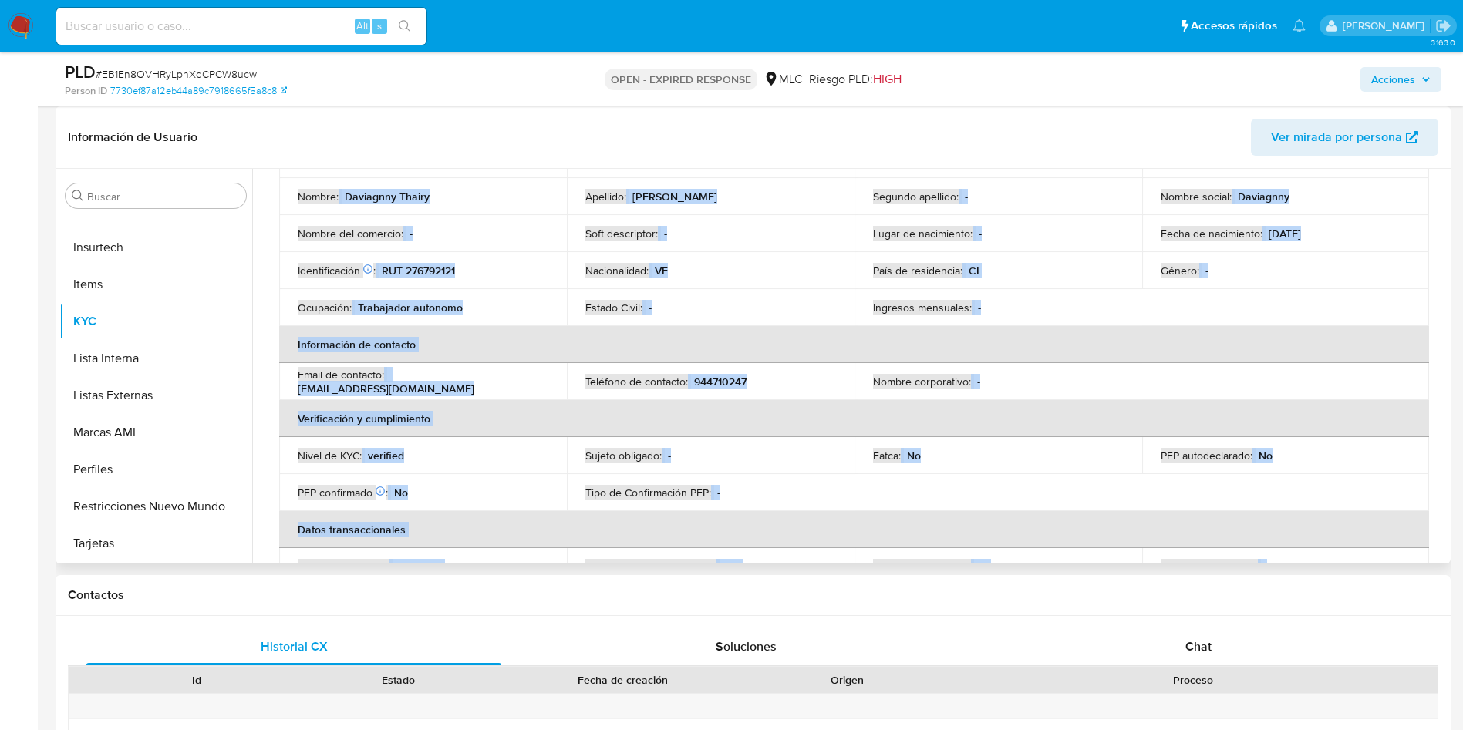
scroll to position [0, 0]
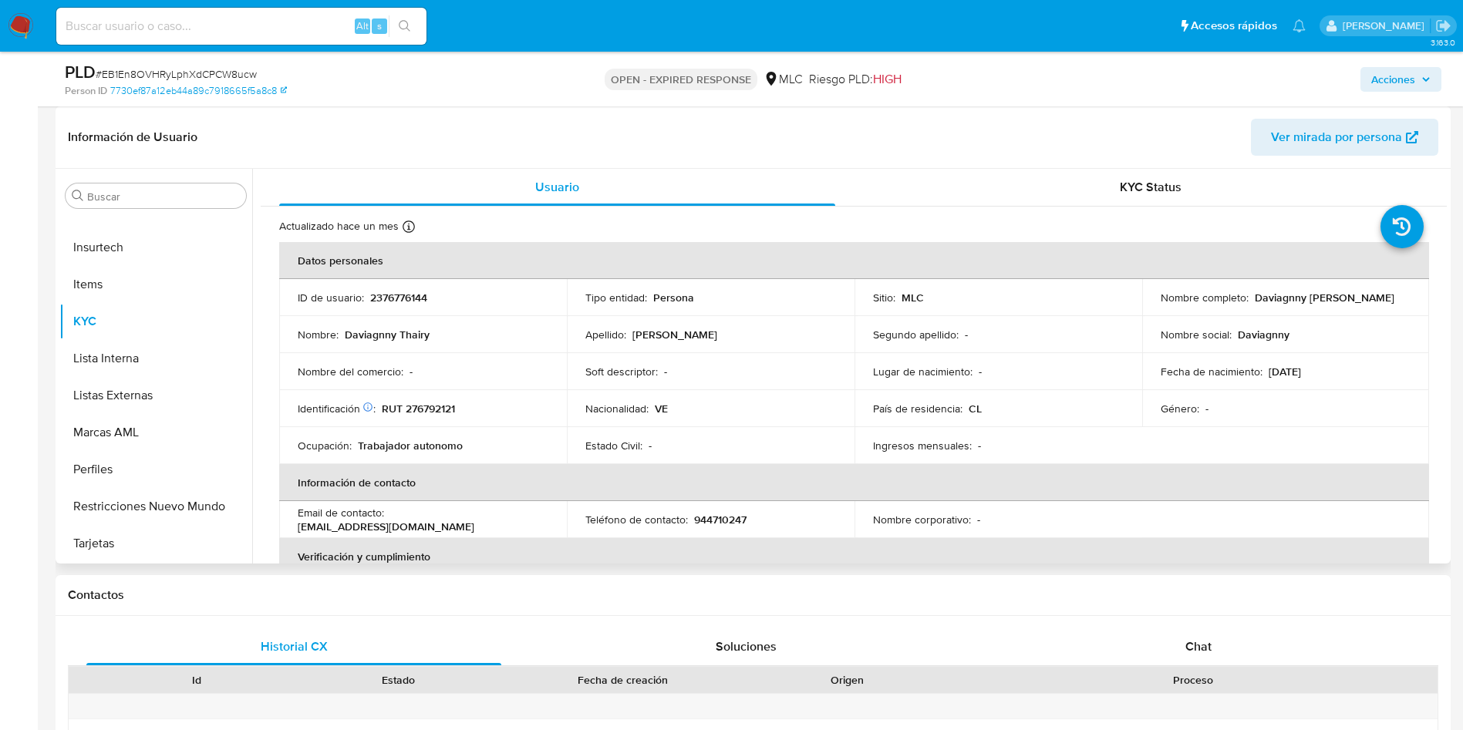
click at [424, 411] on p "RUT 276792121" at bounding box center [418, 409] width 73 height 14
copy p "276792121"
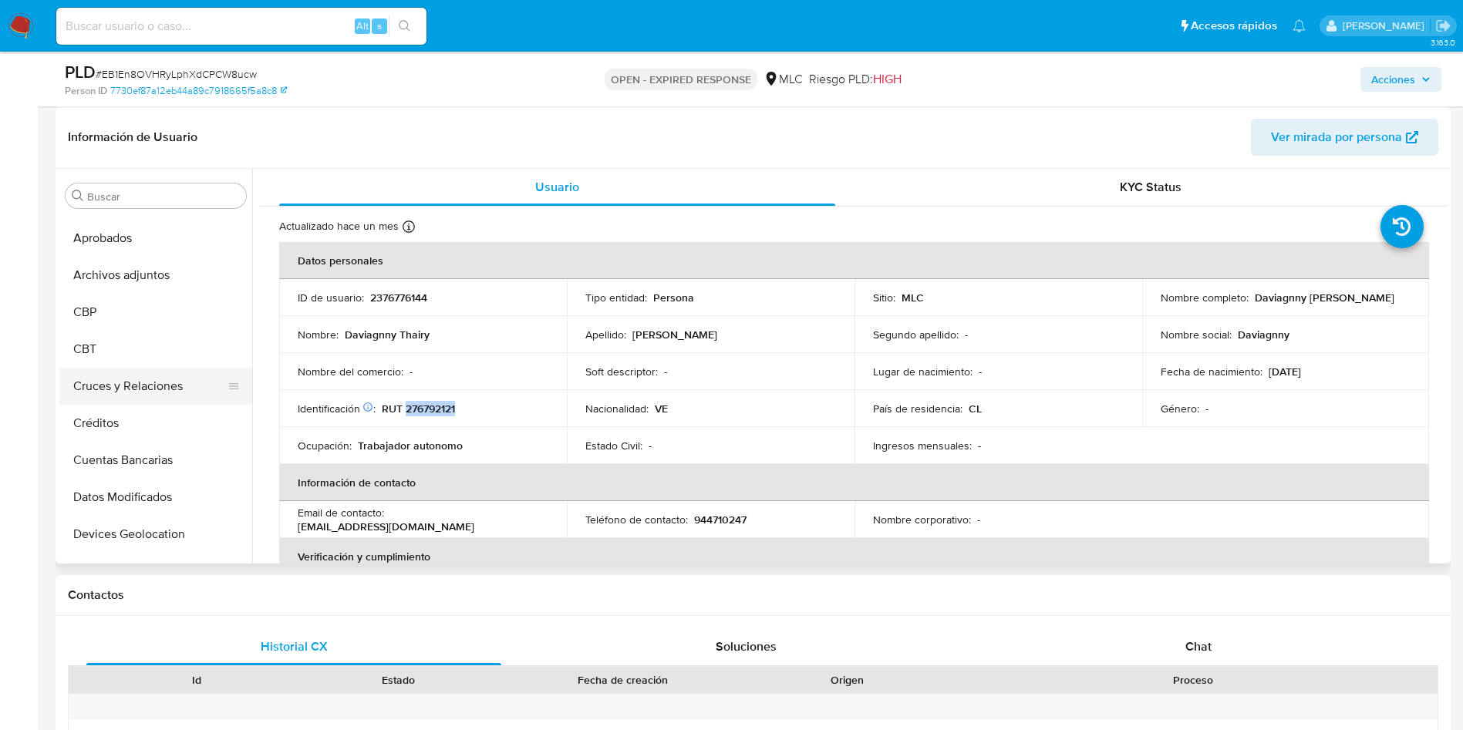
click at [133, 379] on button "Cruces y Relaciones" at bounding box center [149, 386] width 180 height 37
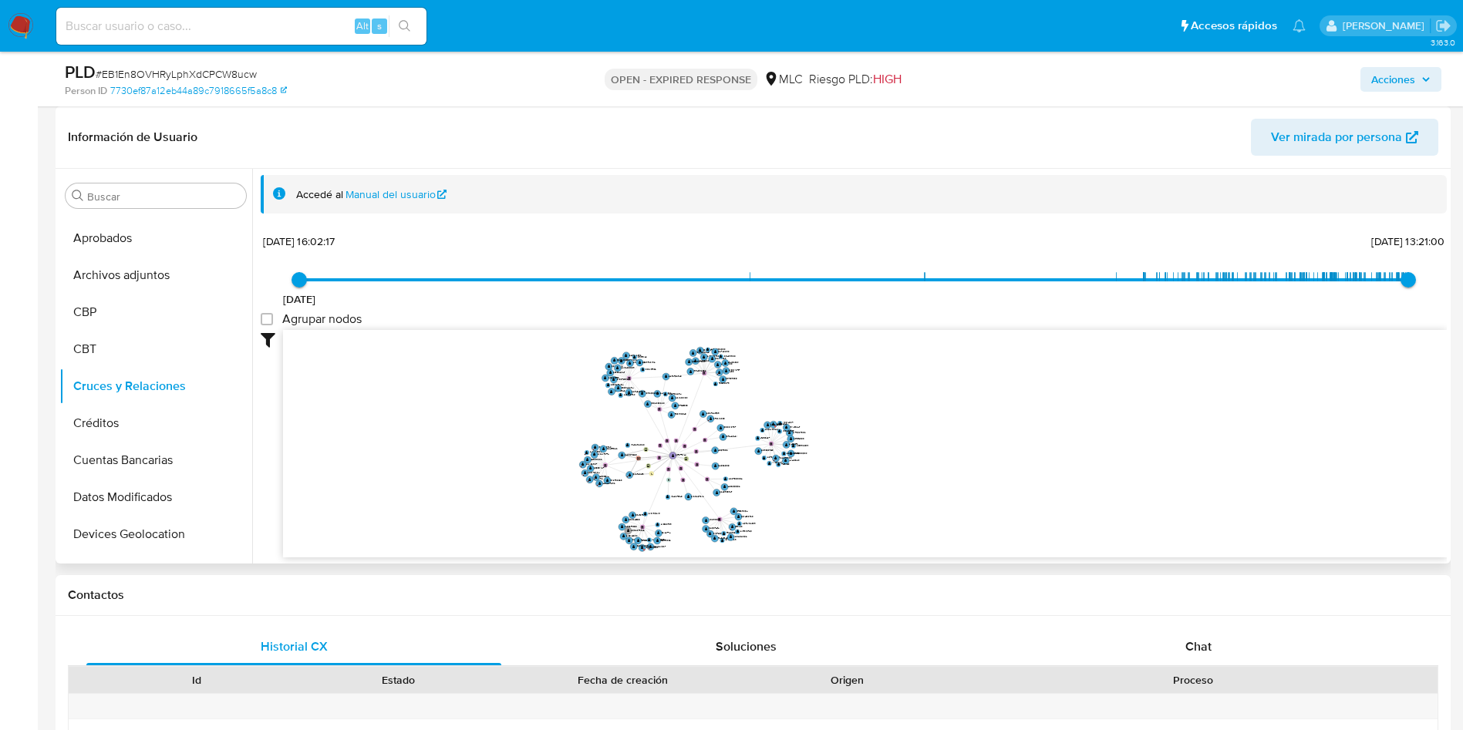
drag, startPoint x: 855, startPoint y: 443, endPoint x: 921, endPoint y: 467, distance: 70.5
click at [919, 469] on icon "device-680a612ba7c32328431fbbeb  device-67f2a81a6d33f4f5e9b19625  user-237677…" at bounding box center [865, 442] width 1164 height 224
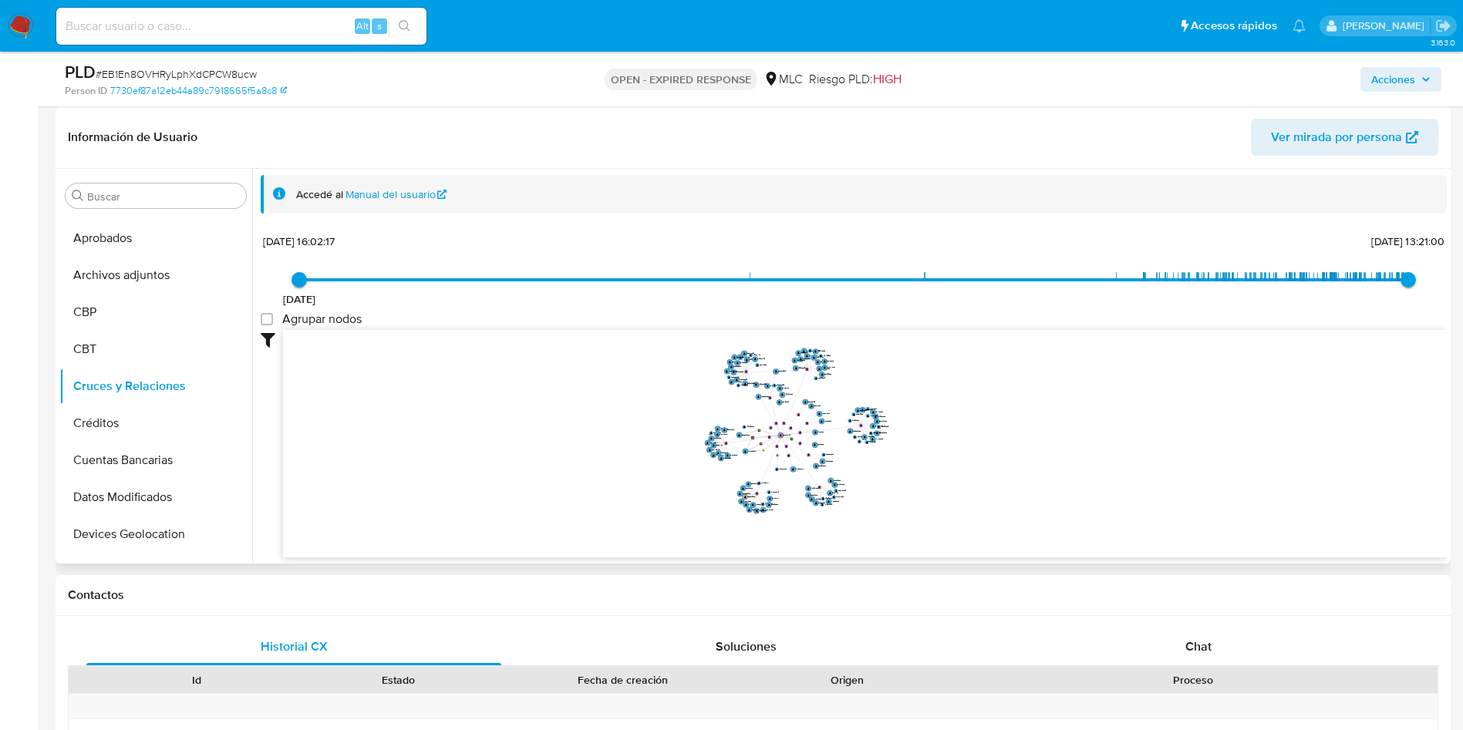
drag, startPoint x: 920, startPoint y: 464, endPoint x: 981, endPoint y: 442, distance: 64.9
click at [956, 442] on icon "device-680a612ba7c32328431fbbeb  device-67f2a81a6d33f4f5e9b19625  user-237677…" at bounding box center [865, 442] width 1164 height 224
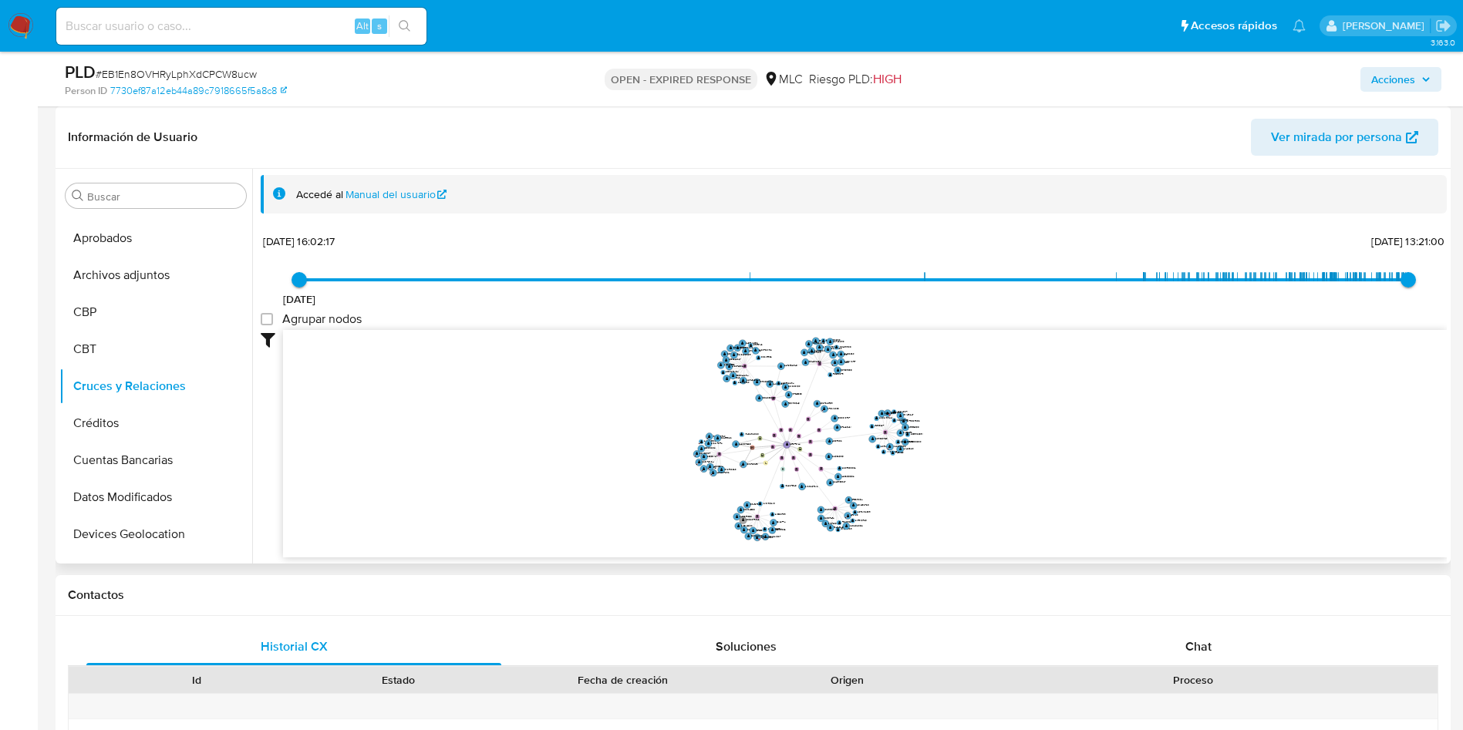
drag, startPoint x: 981, startPoint y: 442, endPoint x: 1029, endPoint y: 453, distance: 49.0
click at [1029, 453] on icon "device-680a612ba7c32328431fbbeb  device-67f2a81a6d33f4f5e9b19625  user-237677…" at bounding box center [865, 442] width 1164 height 224
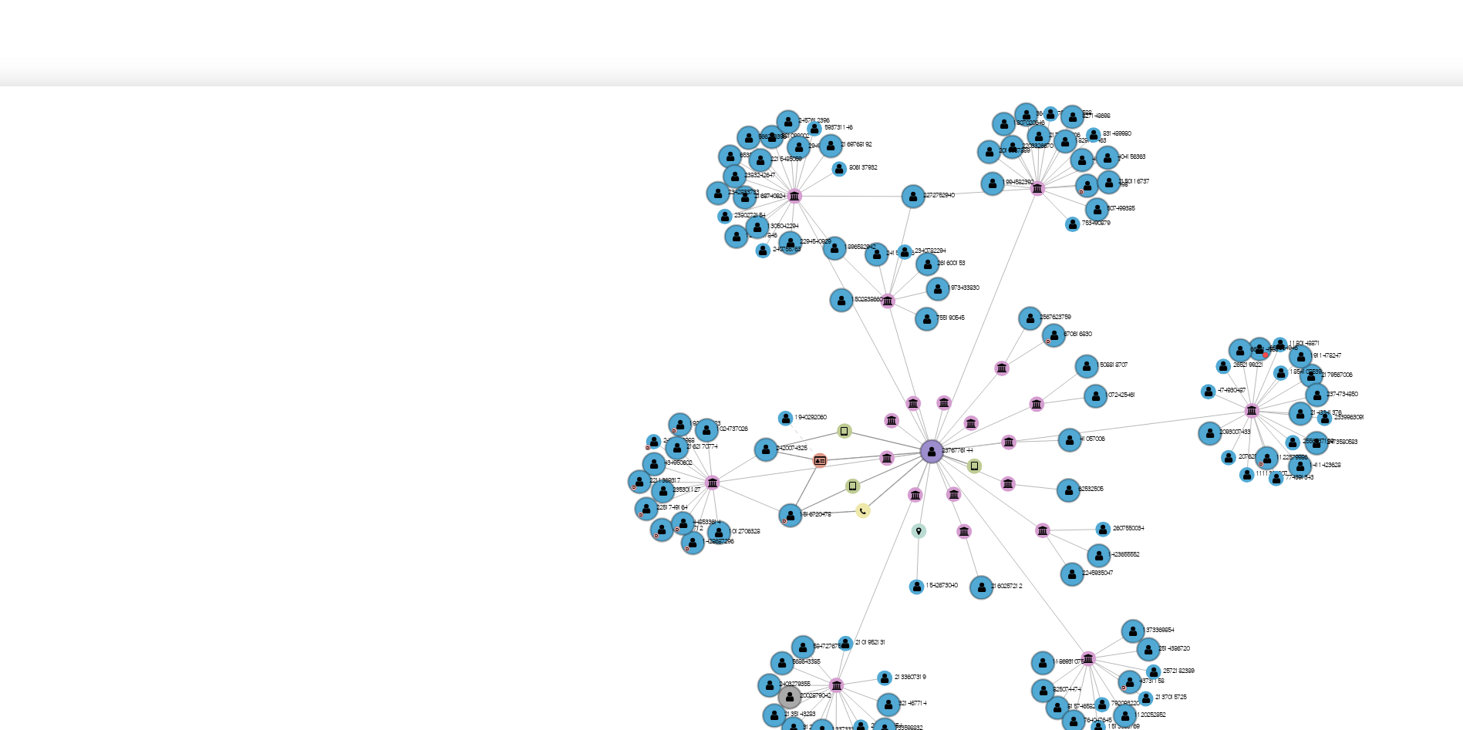
drag, startPoint x: 667, startPoint y: 351, endPoint x: 631, endPoint y: 347, distance: 36.5
click at [631, 347] on icon "device-680a612ba7c32328431fbbeb  device-67f2a81a6d33f4f5e9b19625  user-237677…" at bounding box center [865, 442] width 1164 height 224
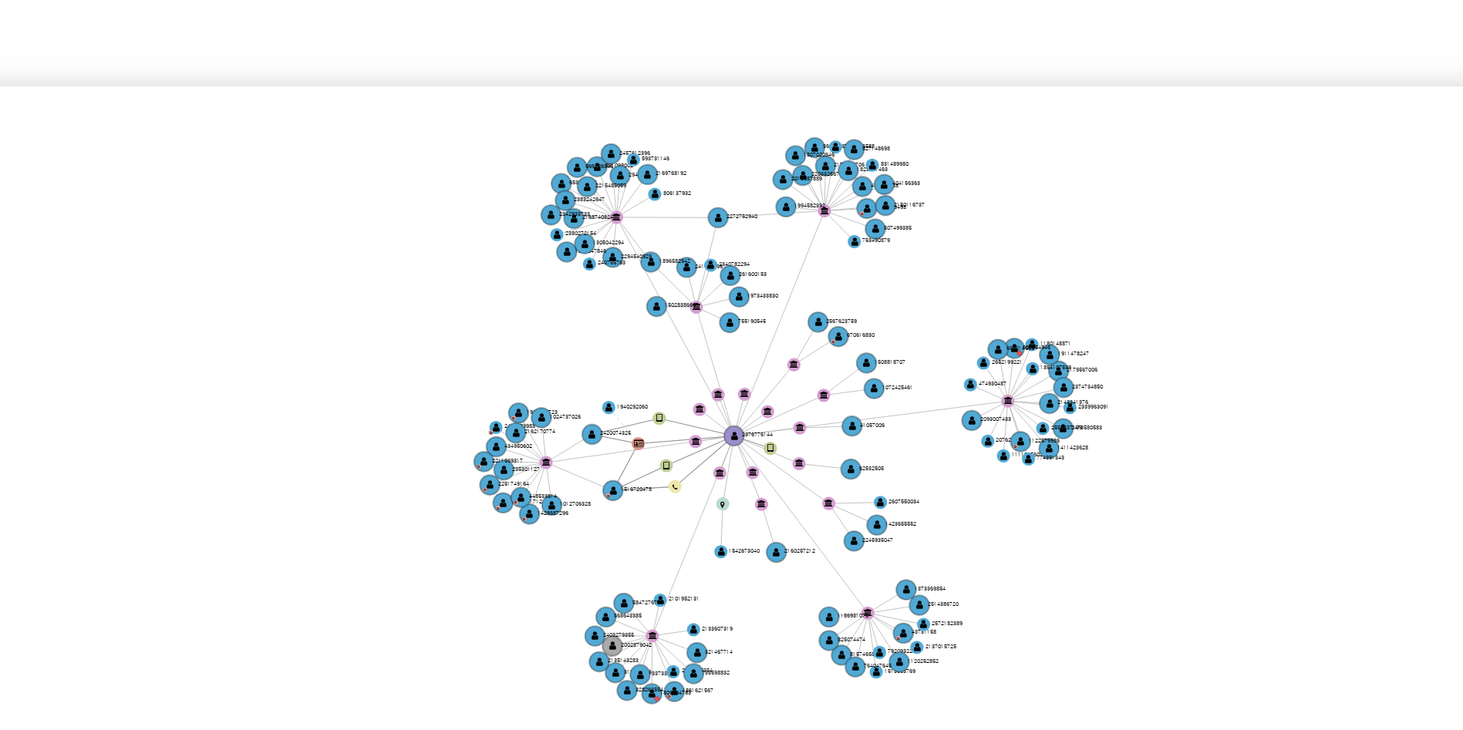
drag, startPoint x: 833, startPoint y: 356, endPoint x: 771, endPoint y: 365, distance: 62.3
click at [771, 365] on icon "device-680a612ba7c32328431fbbeb  device-67f2a81a6d33f4f5e9b19625  user-237677…" at bounding box center [865, 442] width 1164 height 224
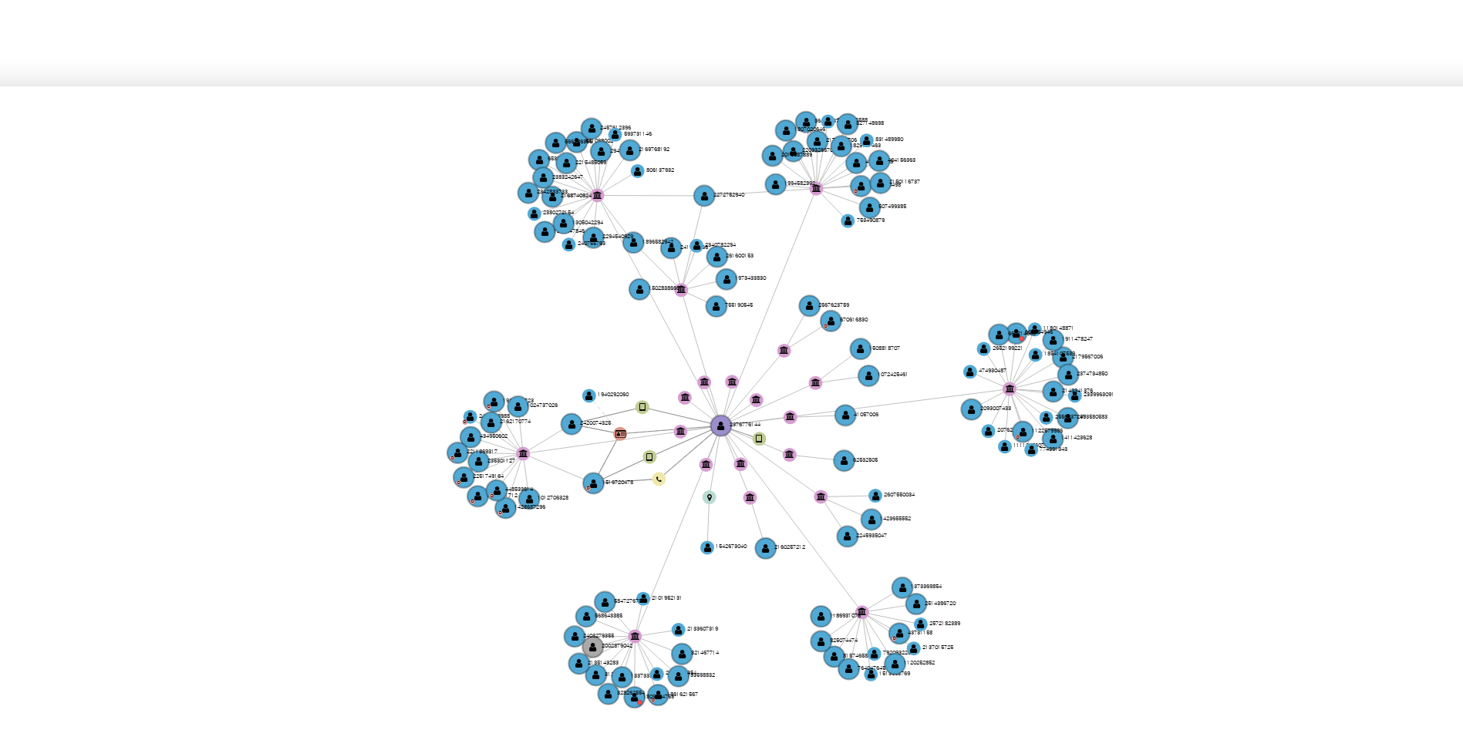
click at [778, 376] on icon "device-680a612ba7c32328431fbbeb  device-67f2a81a6d33f4f5e9b19625  user-237677…" at bounding box center [865, 442] width 1164 height 224
drag, startPoint x: 863, startPoint y: 387, endPoint x: 868, endPoint y: 374, distance: 14.2
click at [868, 374] on icon "device-680a612ba7c32328431fbbeb  device-67f2a81a6d33f4f5e9b19625  user-237677…" at bounding box center [865, 442] width 1164 height 224
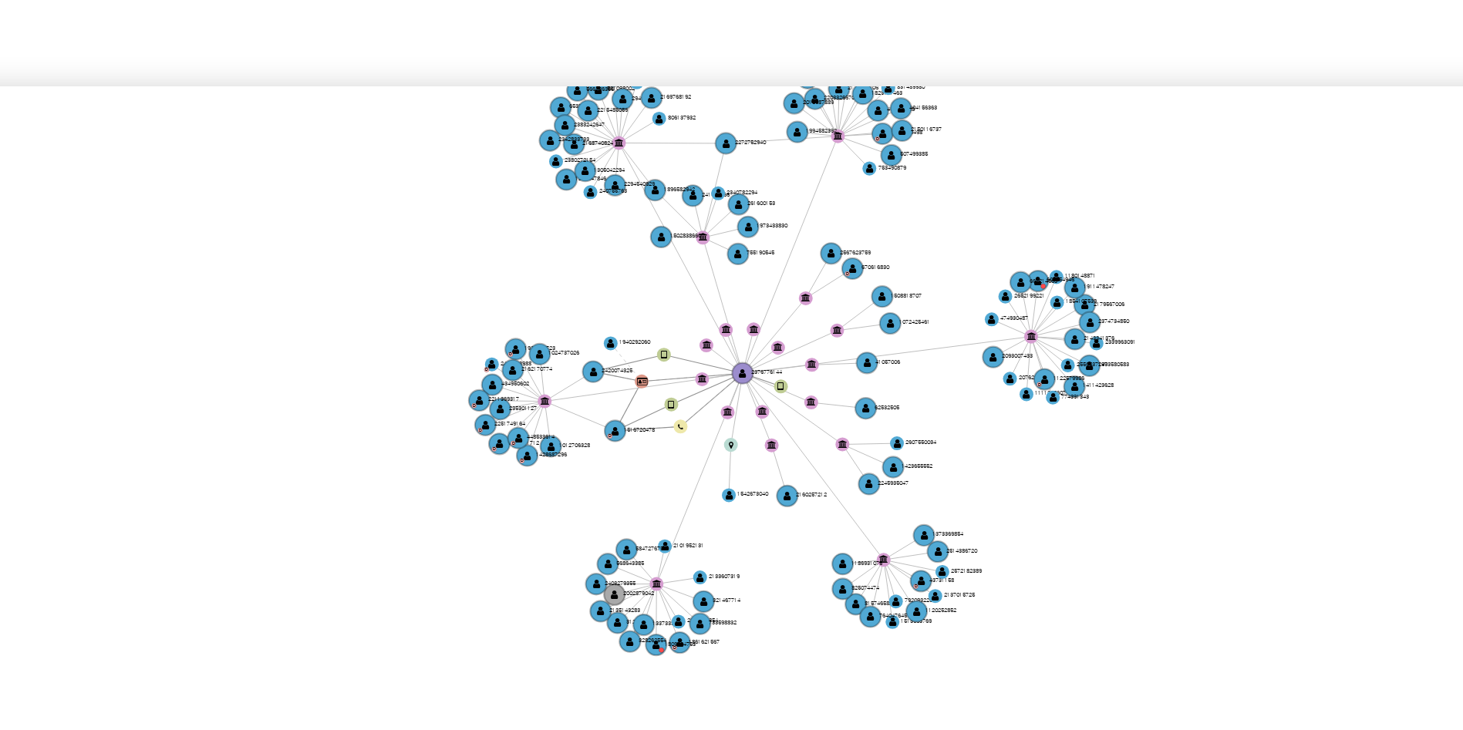
scroll to position [0, 0]
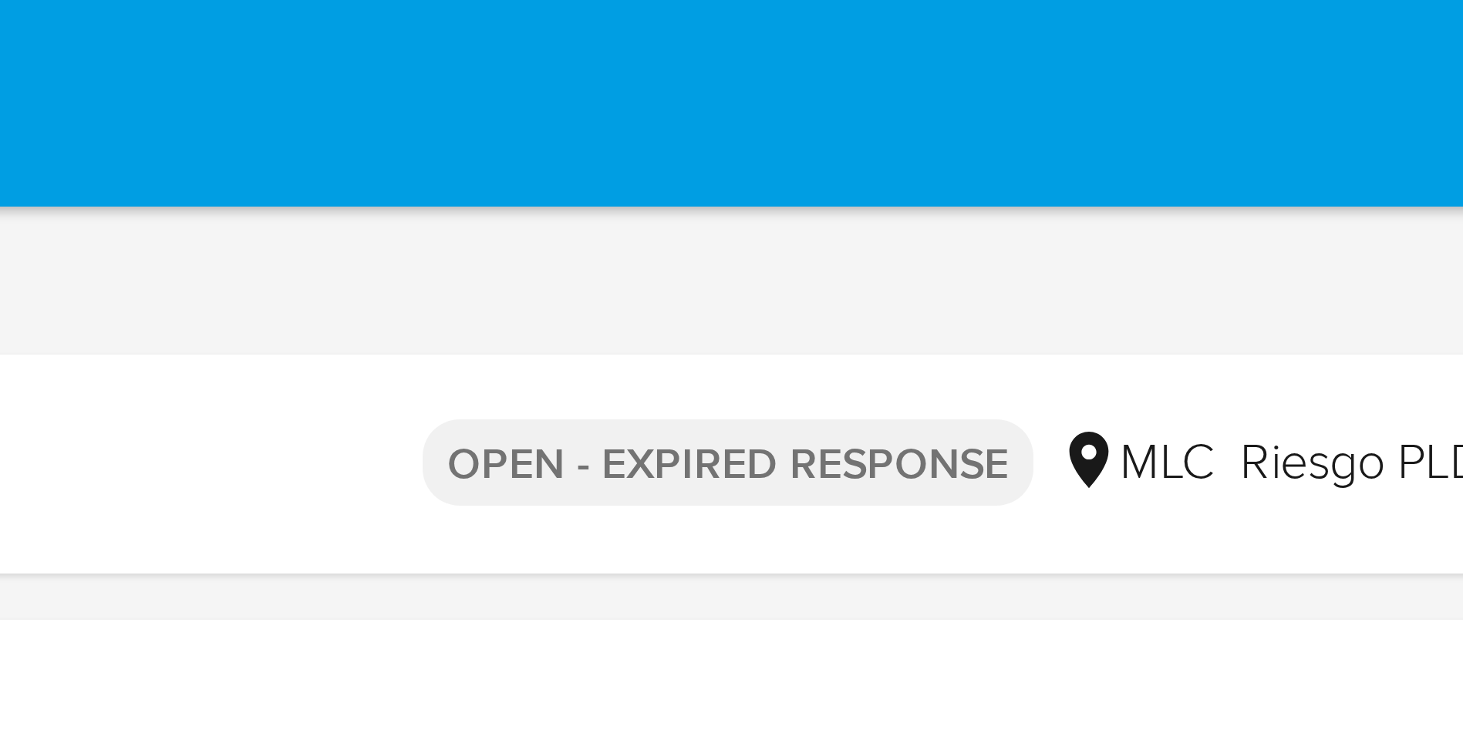
drag, startPoint x: 868, startPoint y: 374, endPoint x: 862, endPoint y: -6, distance: 380.3
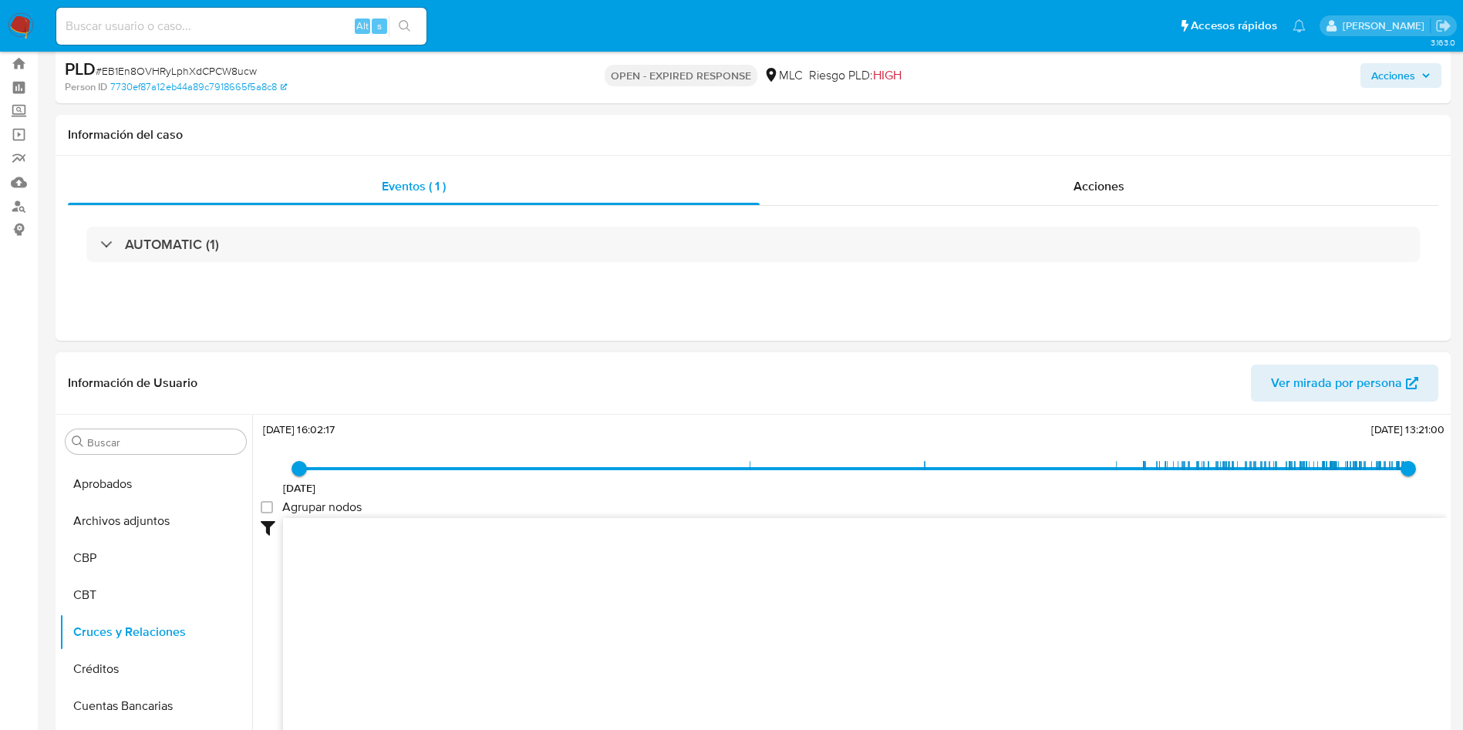
scroll to position [463, 0]
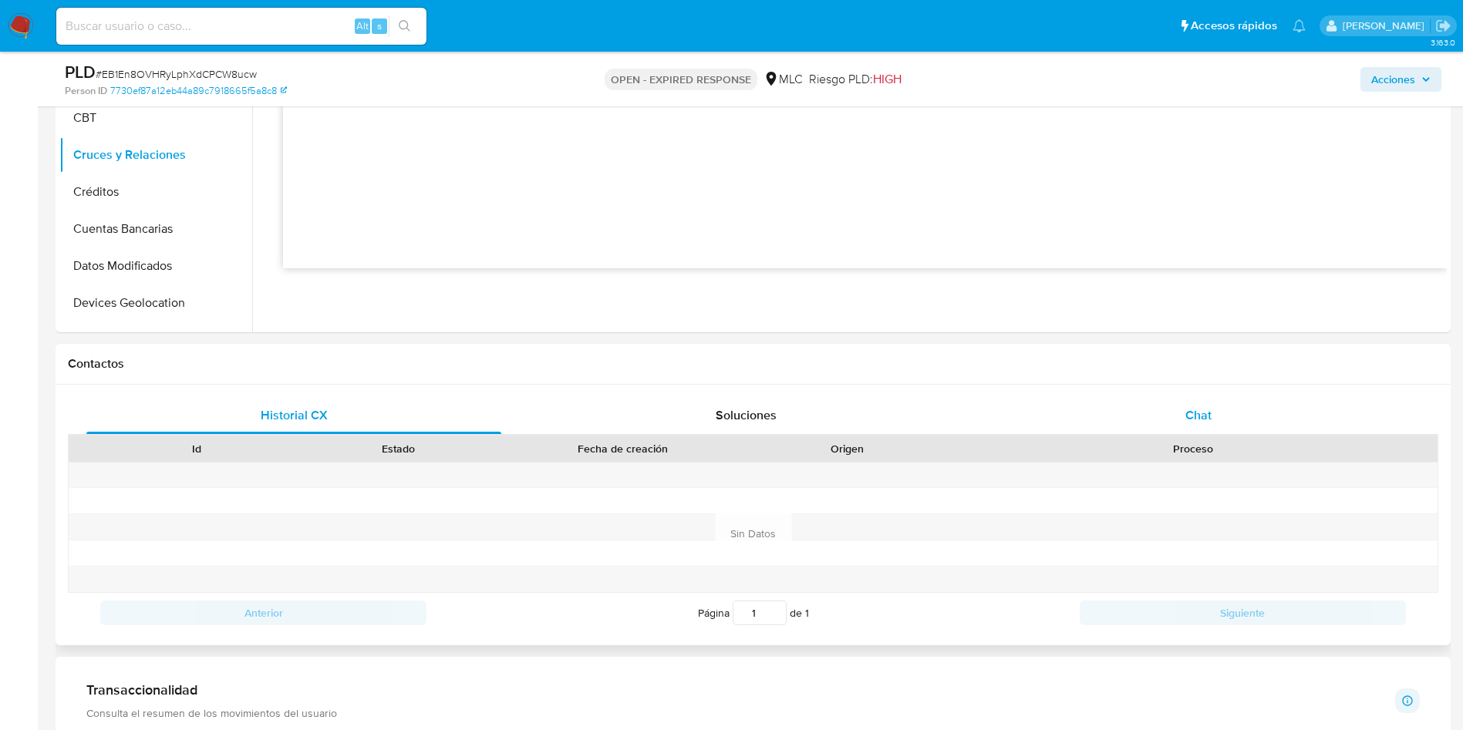
click at [1199, 418] on span "Chat" at bounding box center [1198, 415] width 26 height 18
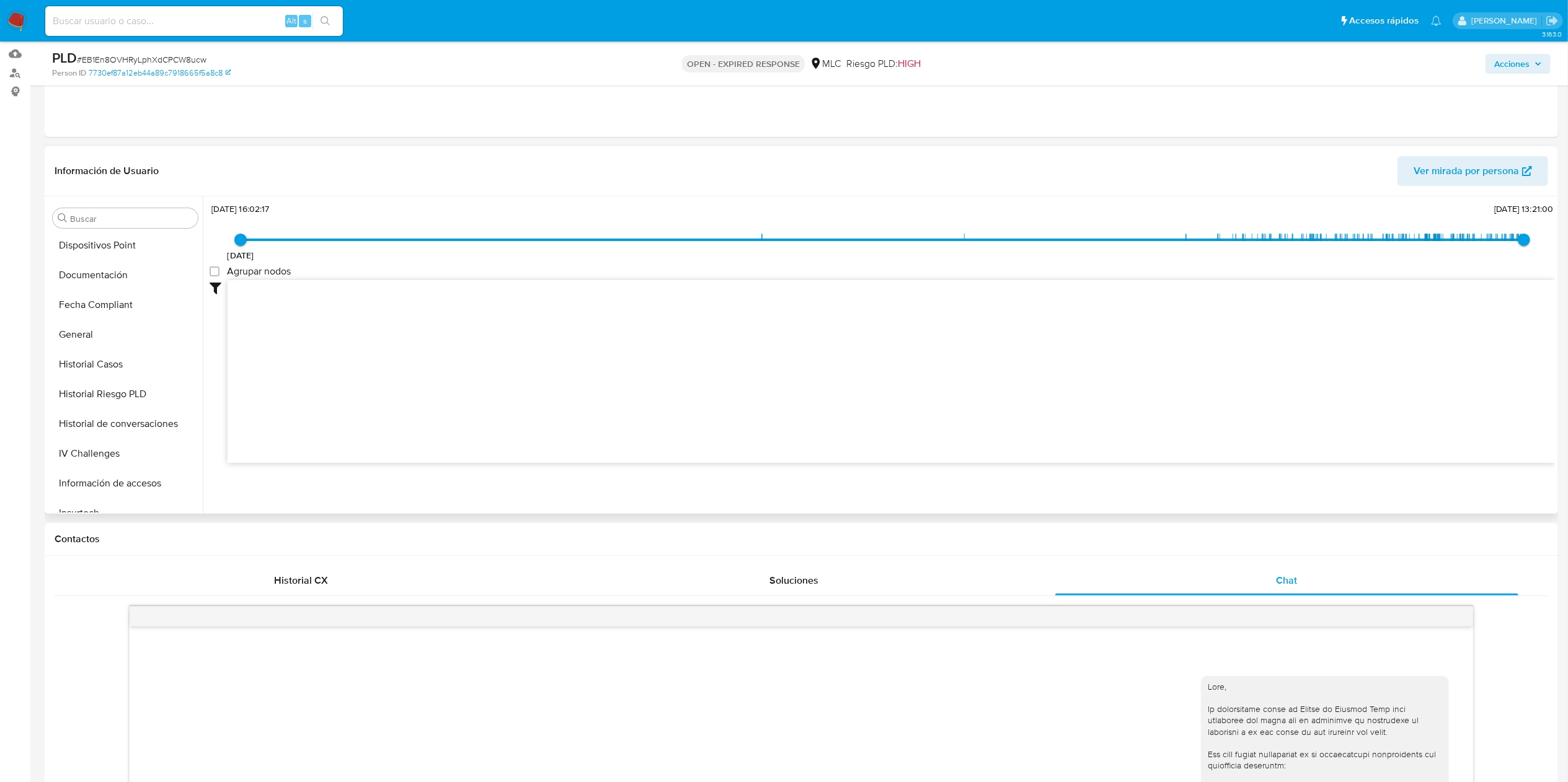
scroll to position [613, 0]
click at [99, 315] on button "KYC" at bounding box center [120, 319] width 145 height 30
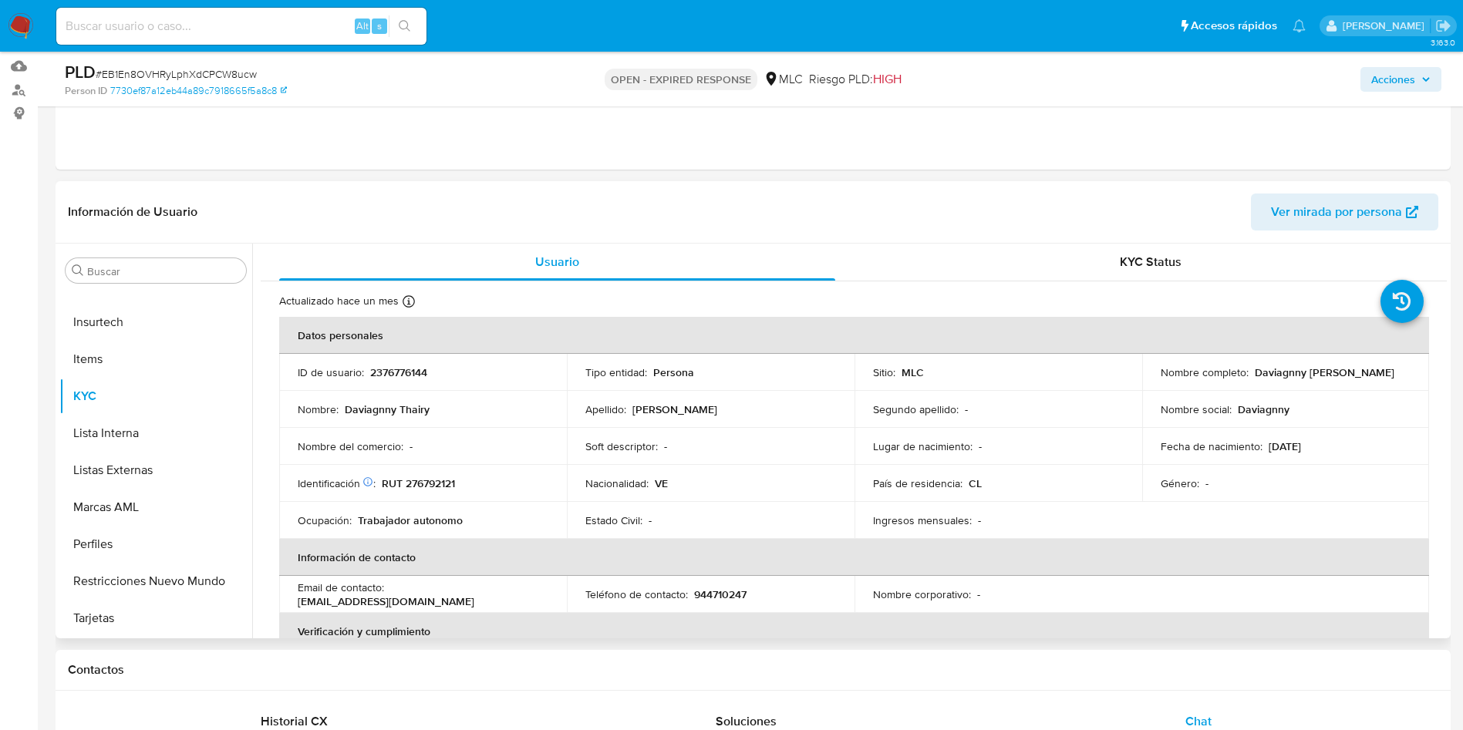
click at [447, 484] on p "RUT 276792121" at bounding box center [418, 484] width 73 height 14
copy p "276792121"
click at [1145, 380] on td "Nombre completo : Daviagnny Thairy Gascon Vargas" at bounding box center [1286, 372] width 288 height 37
drag, startPoint x: 1157, startPoint y: 380, endPoint x: 1333, endPoint y: 380, distance: 176.6
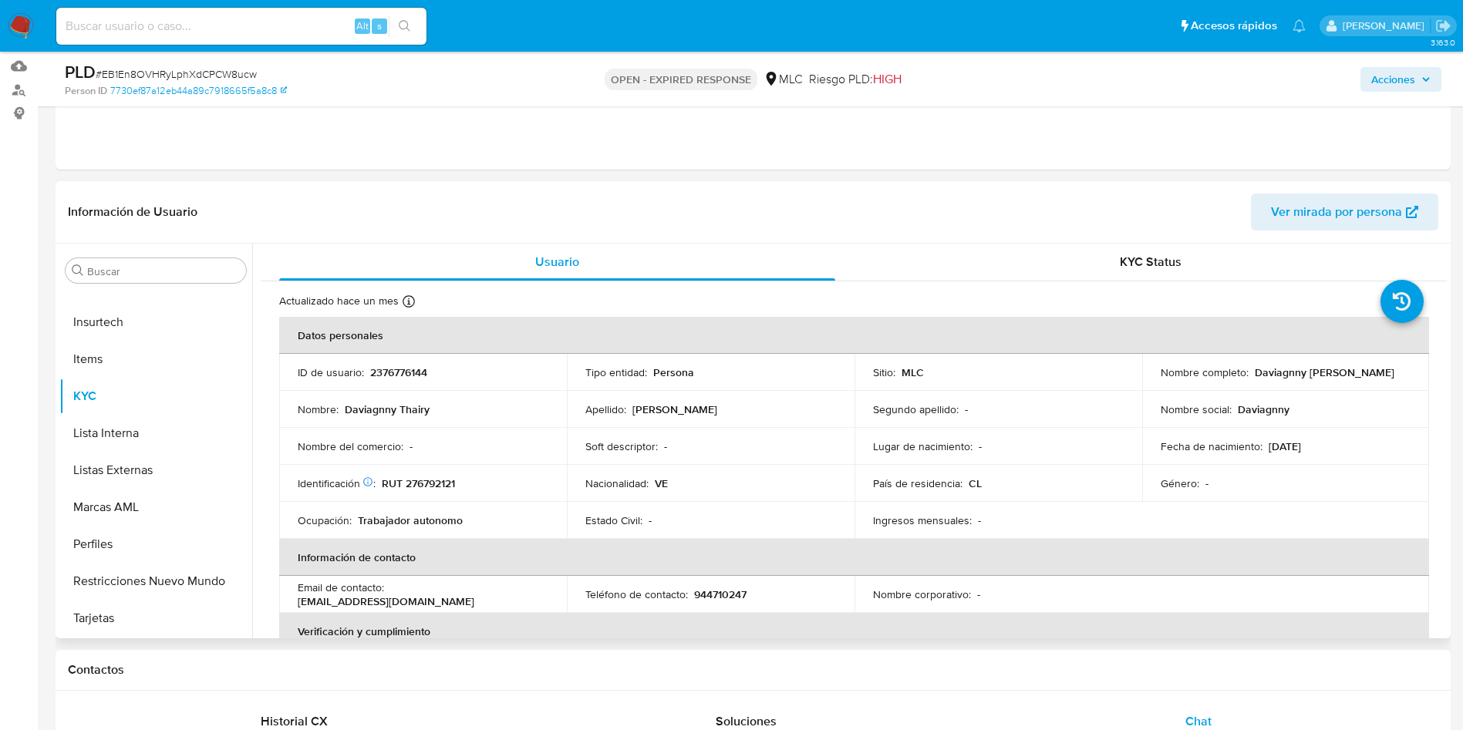
click at [1333, 379] on div "Nombre completo : Daviagnny Thairy Gascon Vargas" at bounding box center [1286, 373] width 251 height 14
copy p "Daviagnny [PERSON_NAME]"
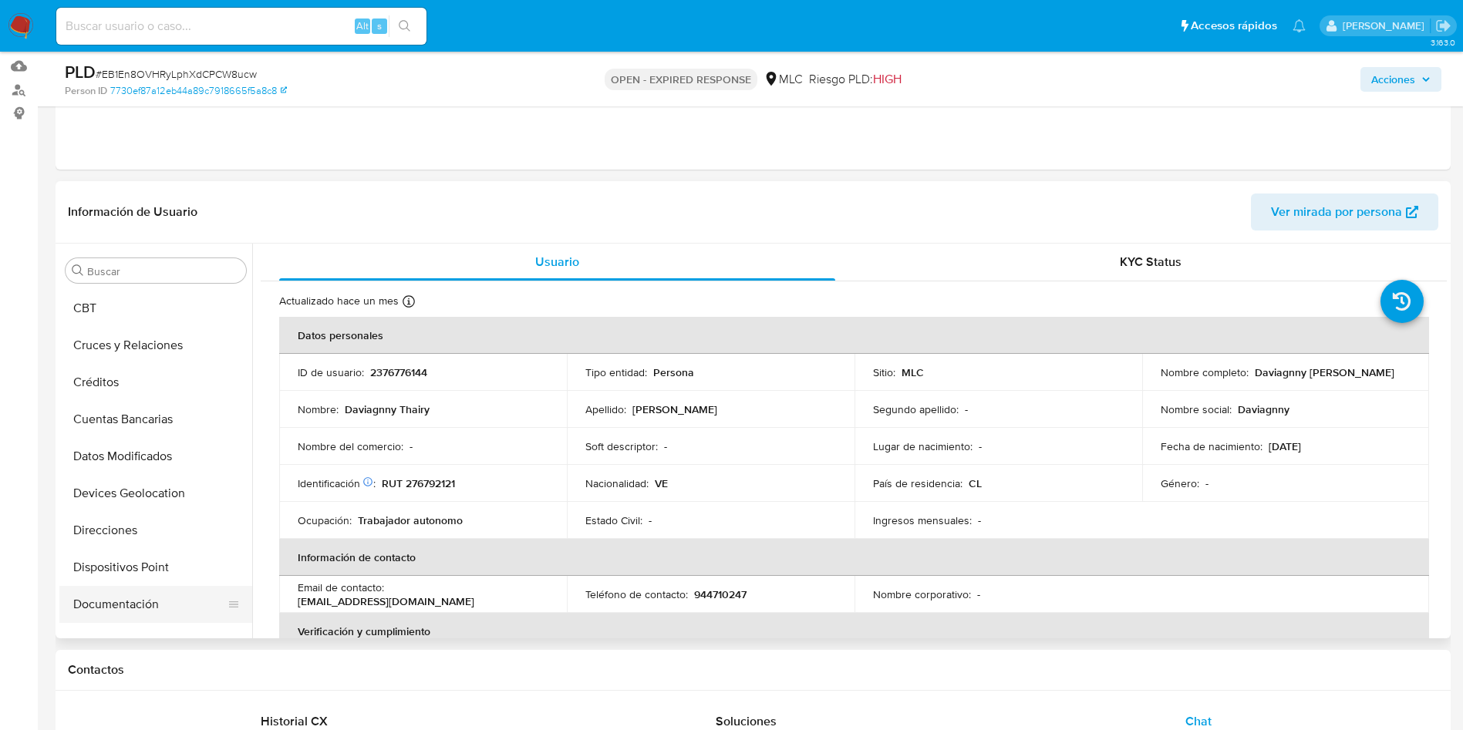
click at [148, 595] on button "Documentación" at bounding box center [149, 604] width 180 height 37
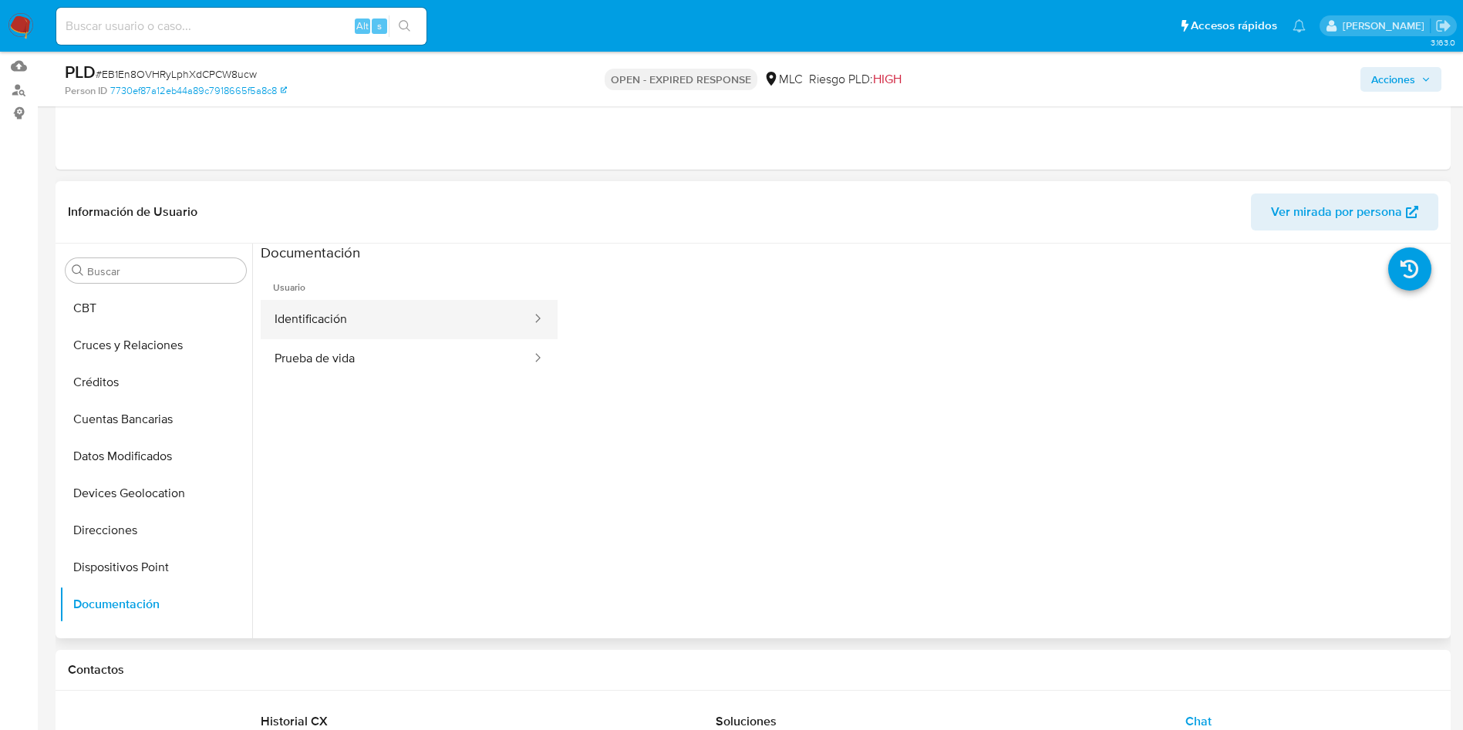
click at [342, 312] on button "Identificación" at bounding box center [397, 319] width 272 height 39
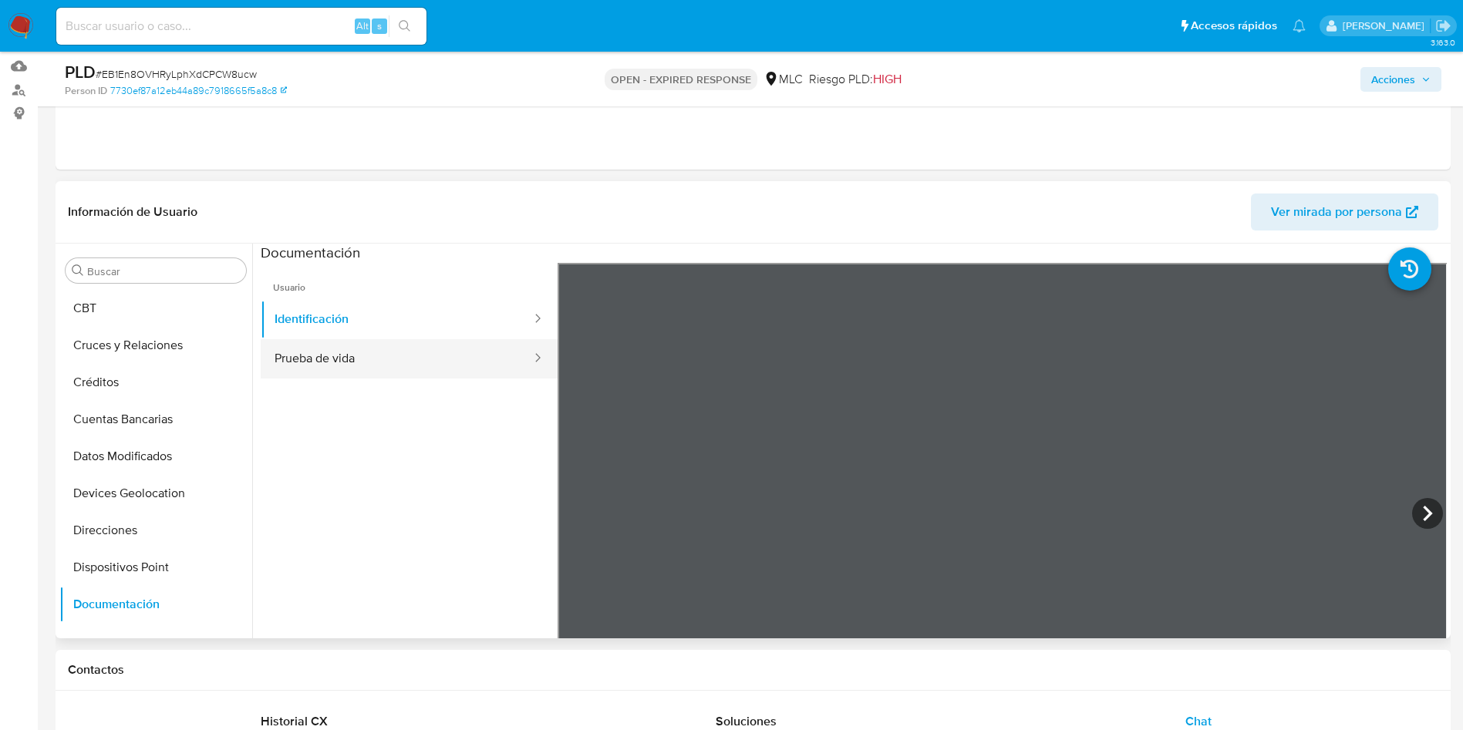
click at [423, 363] on button "Prueba de vida" at bounding box center [397, 358] width 272 height 39
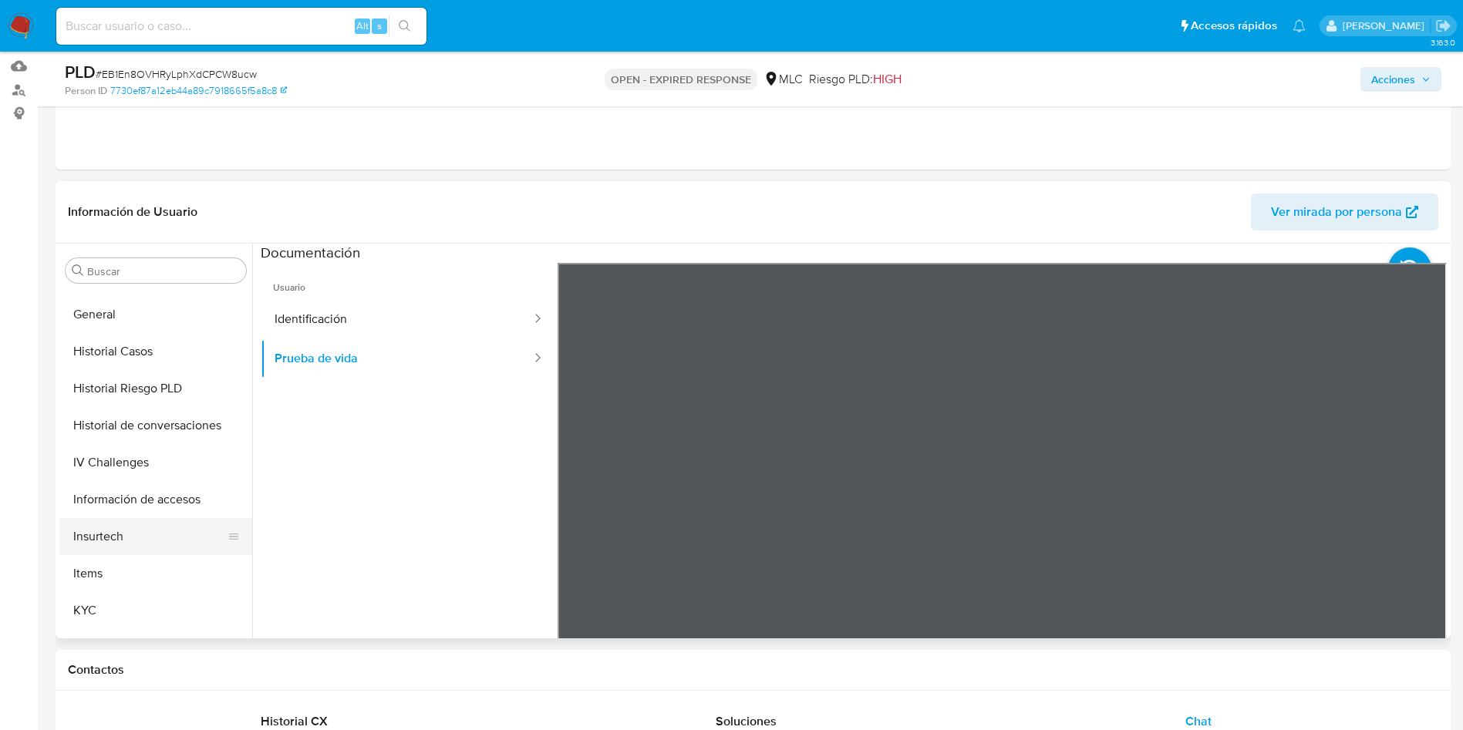
scroll to position [647, 0]
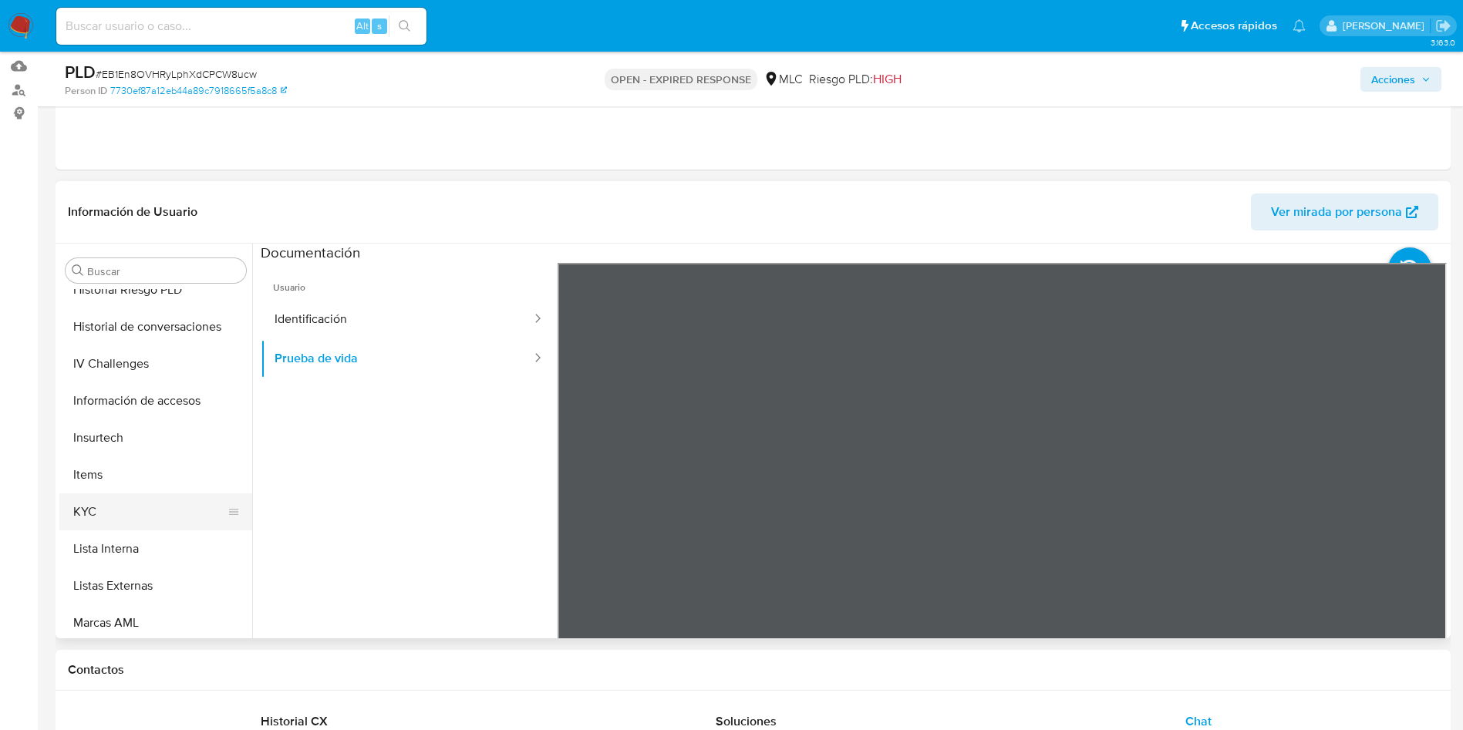
click at [137, 504] on button "KYC" at bounding box center [149, 512] width 180 height 37
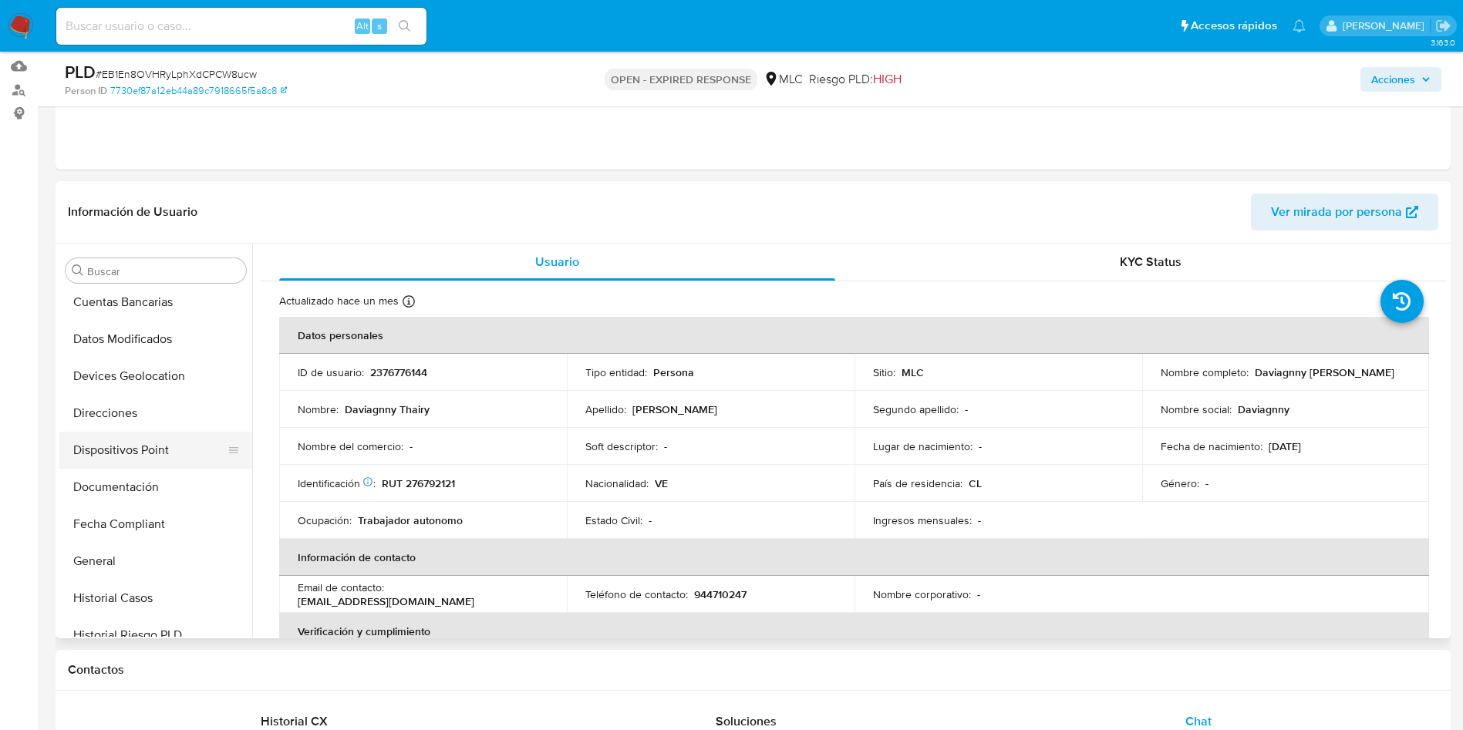
scroll to position [300, 0]
click at [120, 560] on button "General" at bounding box center [149, 563] width 180 height 37
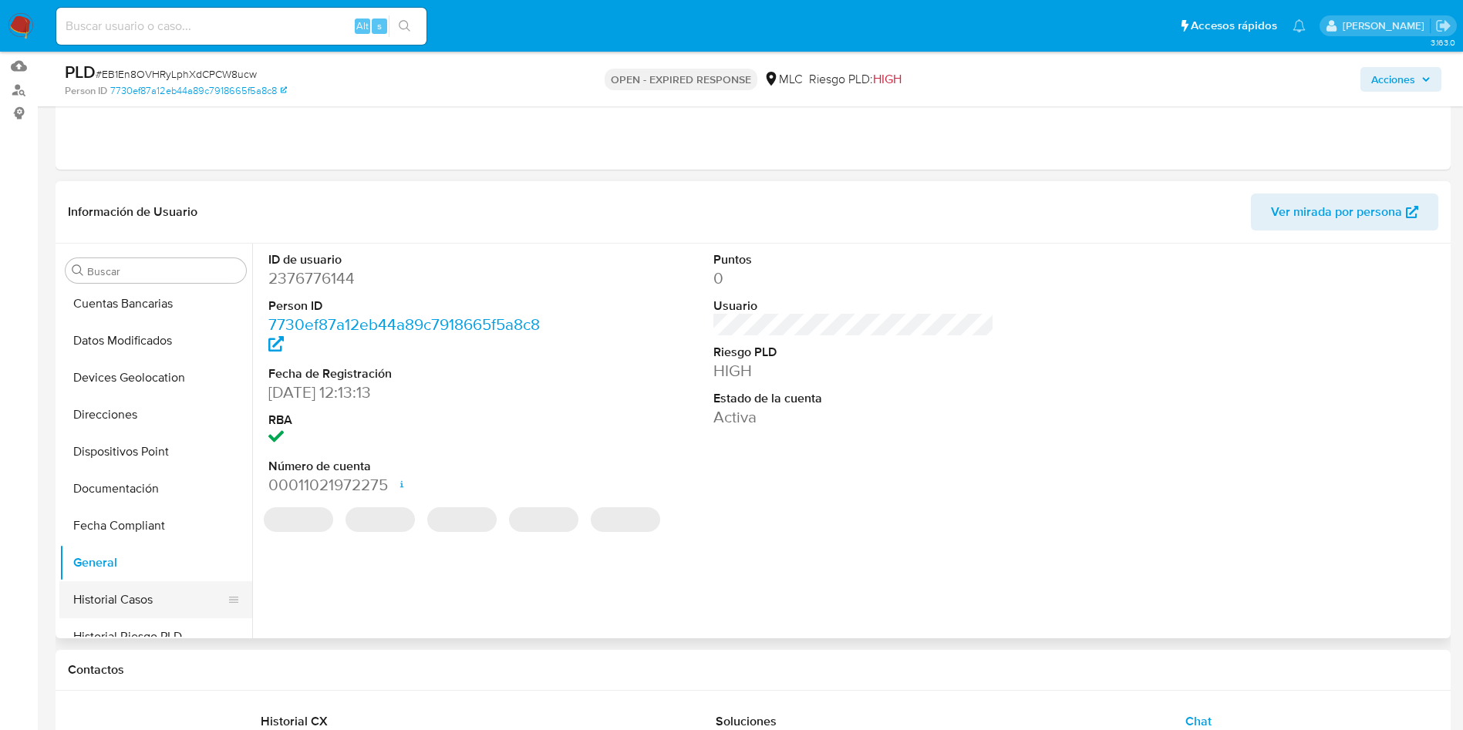
click at [132, 592] on button "Historial Casos" at bounding box center [149, 600] width 180 height 37
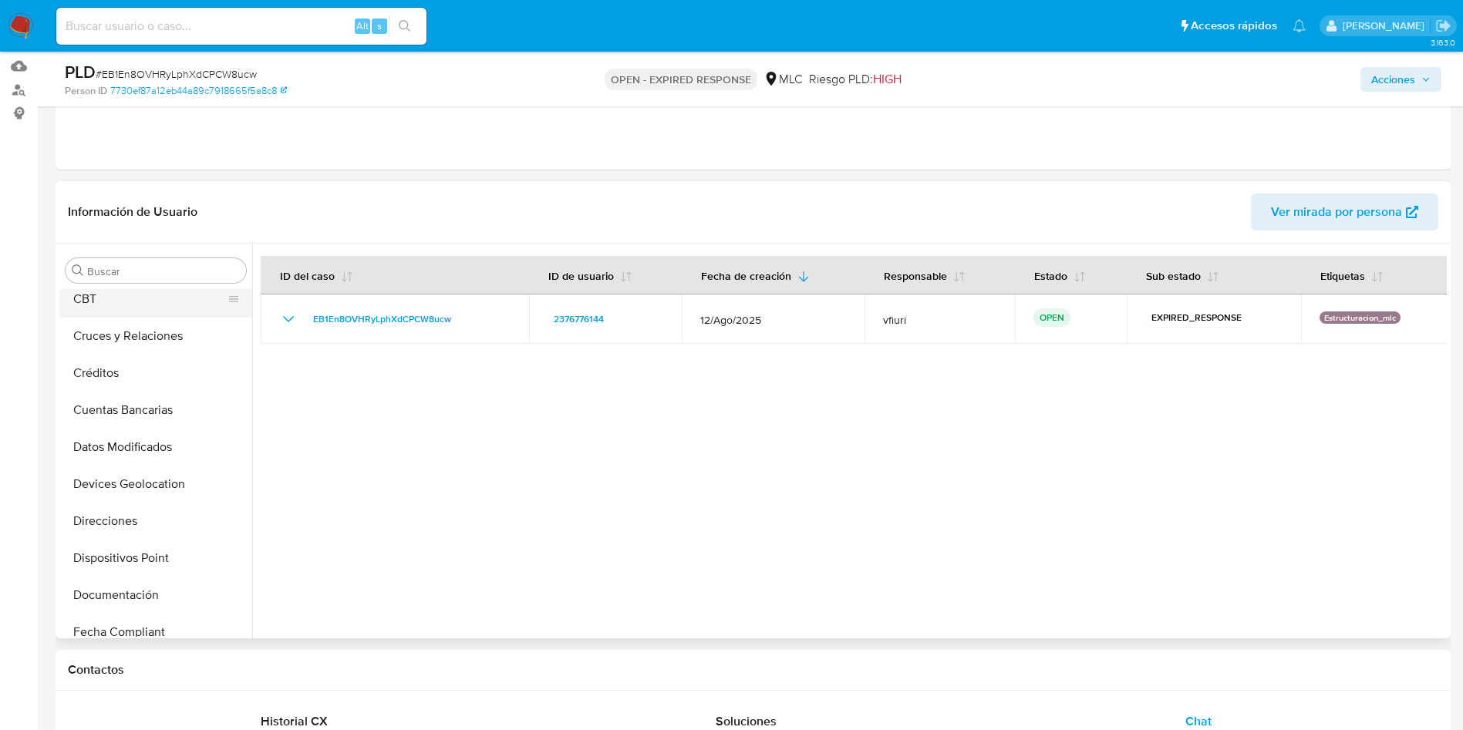
scroll to position [231, 0]
click at [143, 559] on button "Documentación" at bounding box center [149, 557] width 180 height 37
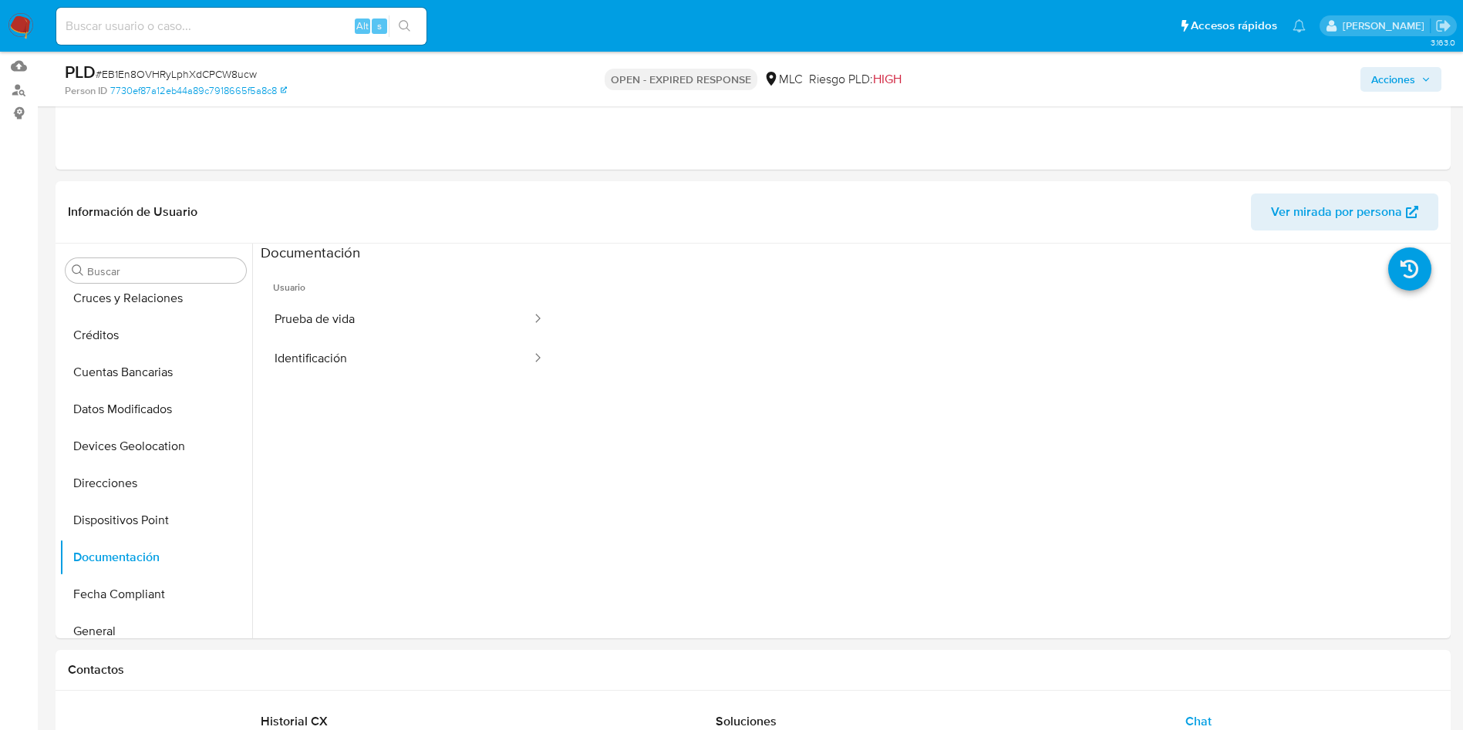
click at [433, 329] on button "Prueba de vida" at bounding box center [397, 319] width 272 height 39
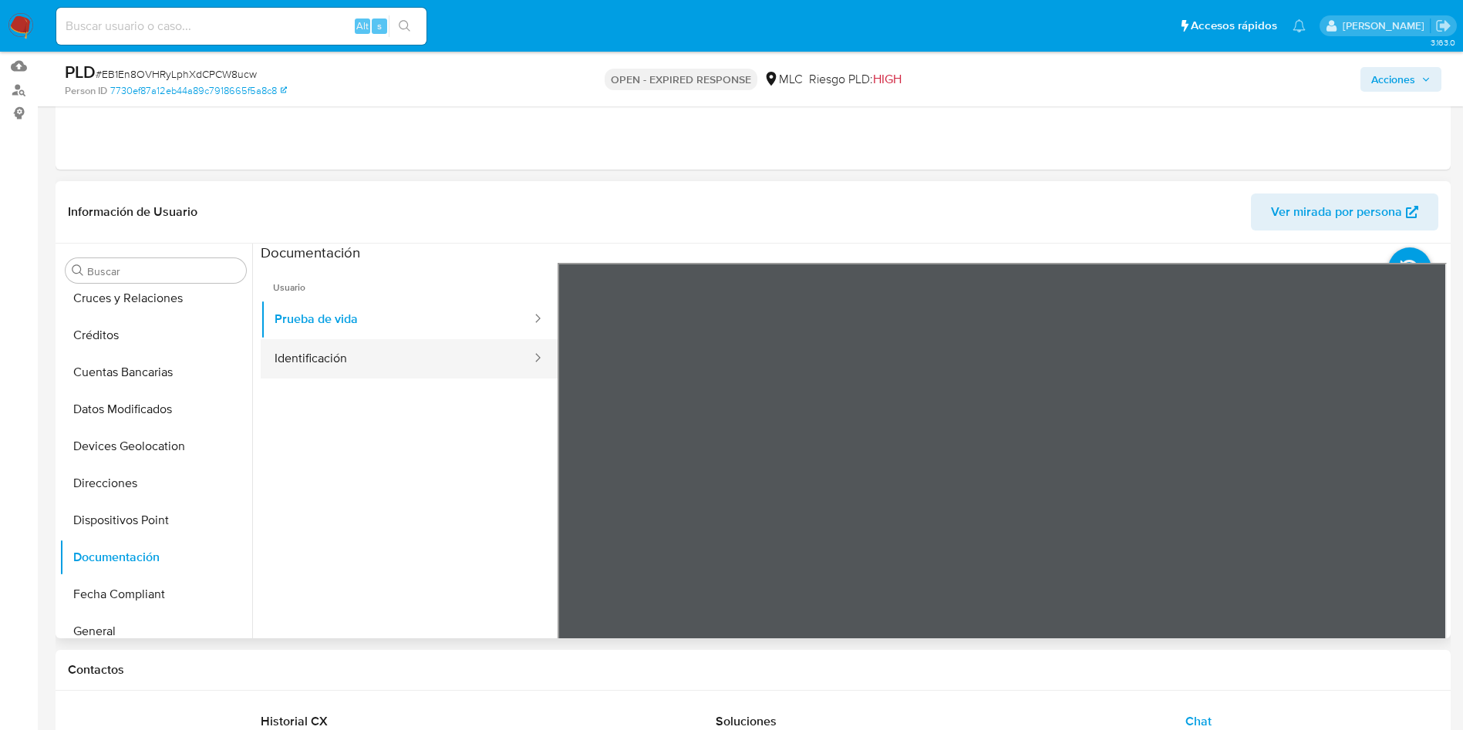
click at [419, 349] on button "Identificación" at bounding box center [397, 358] width 272 height 39
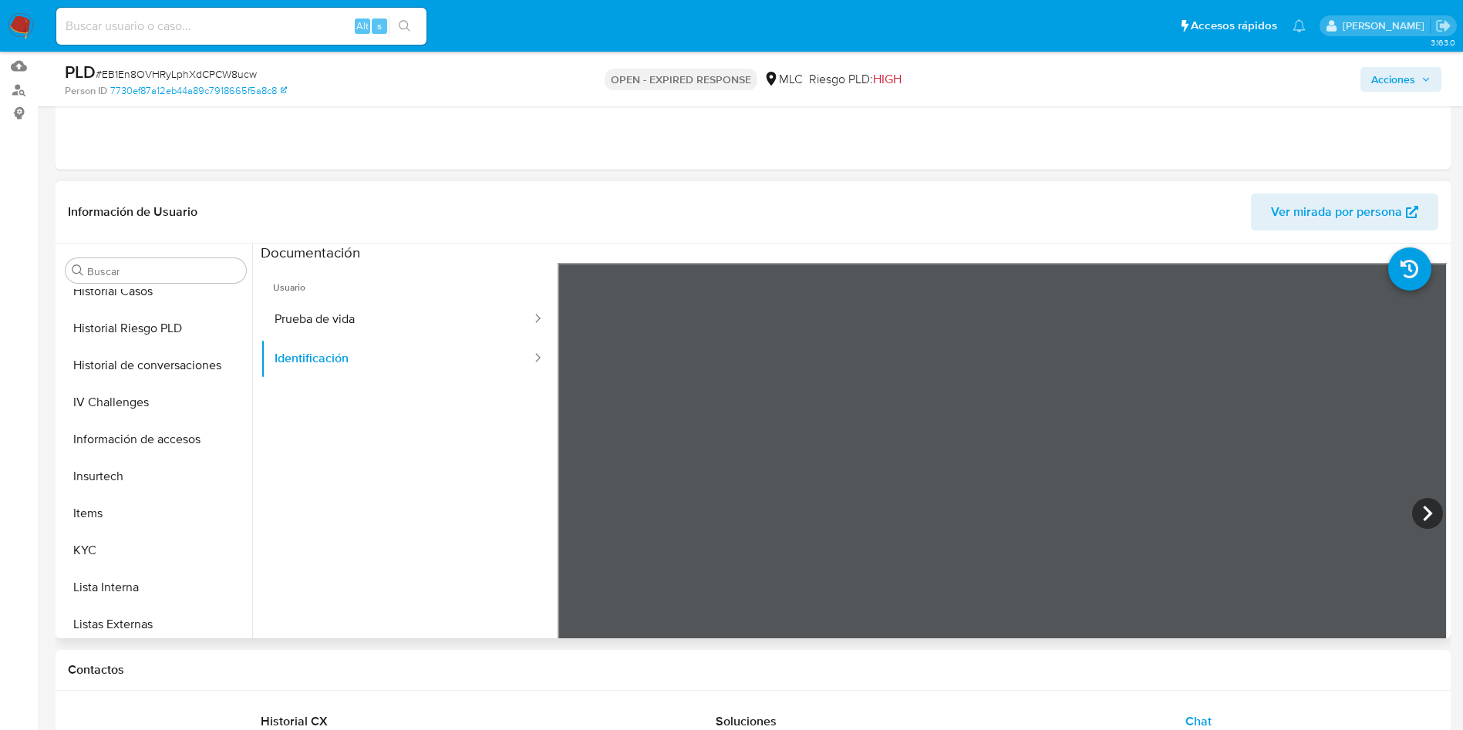
scroll to position [763, 0]
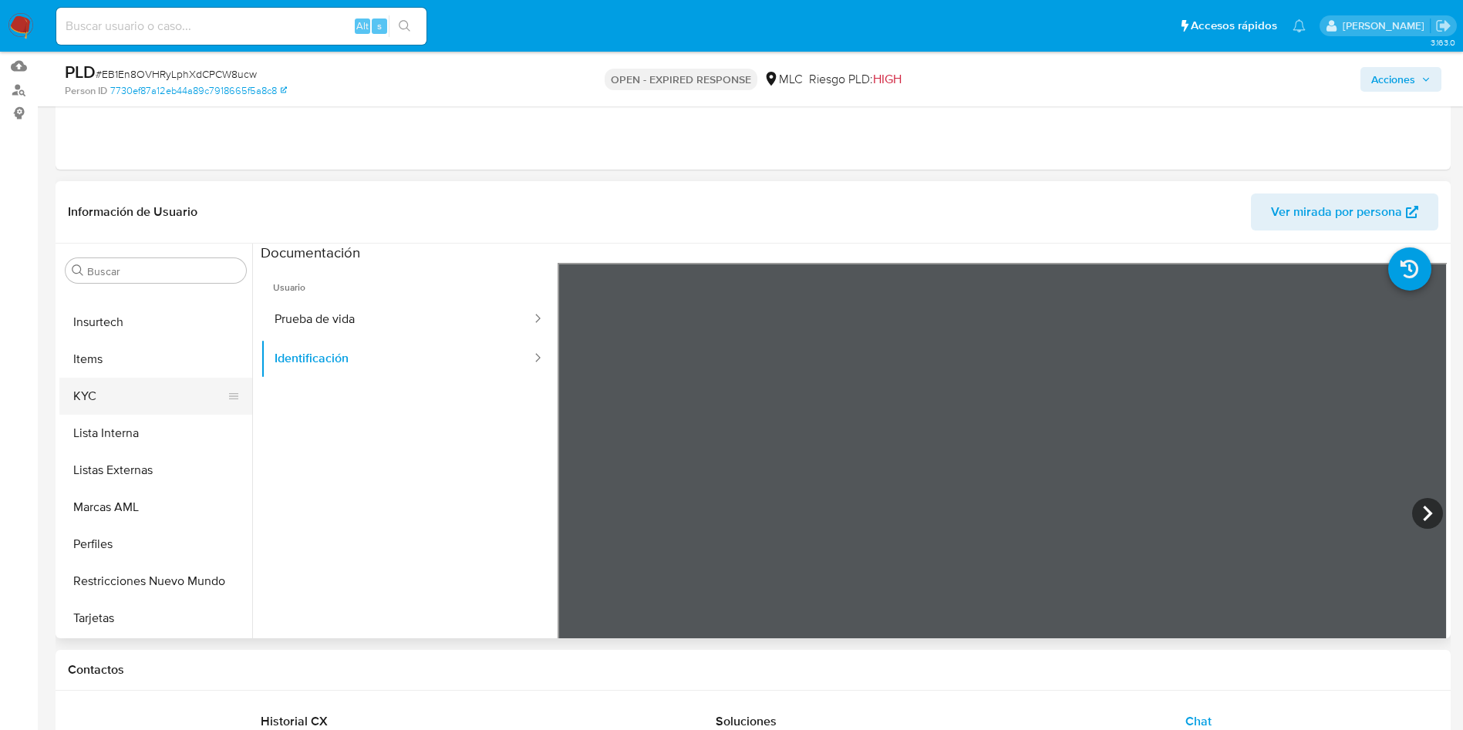
click at [153, 406] on button "KYC" at bounding box center [149, 396] width 180 height 37
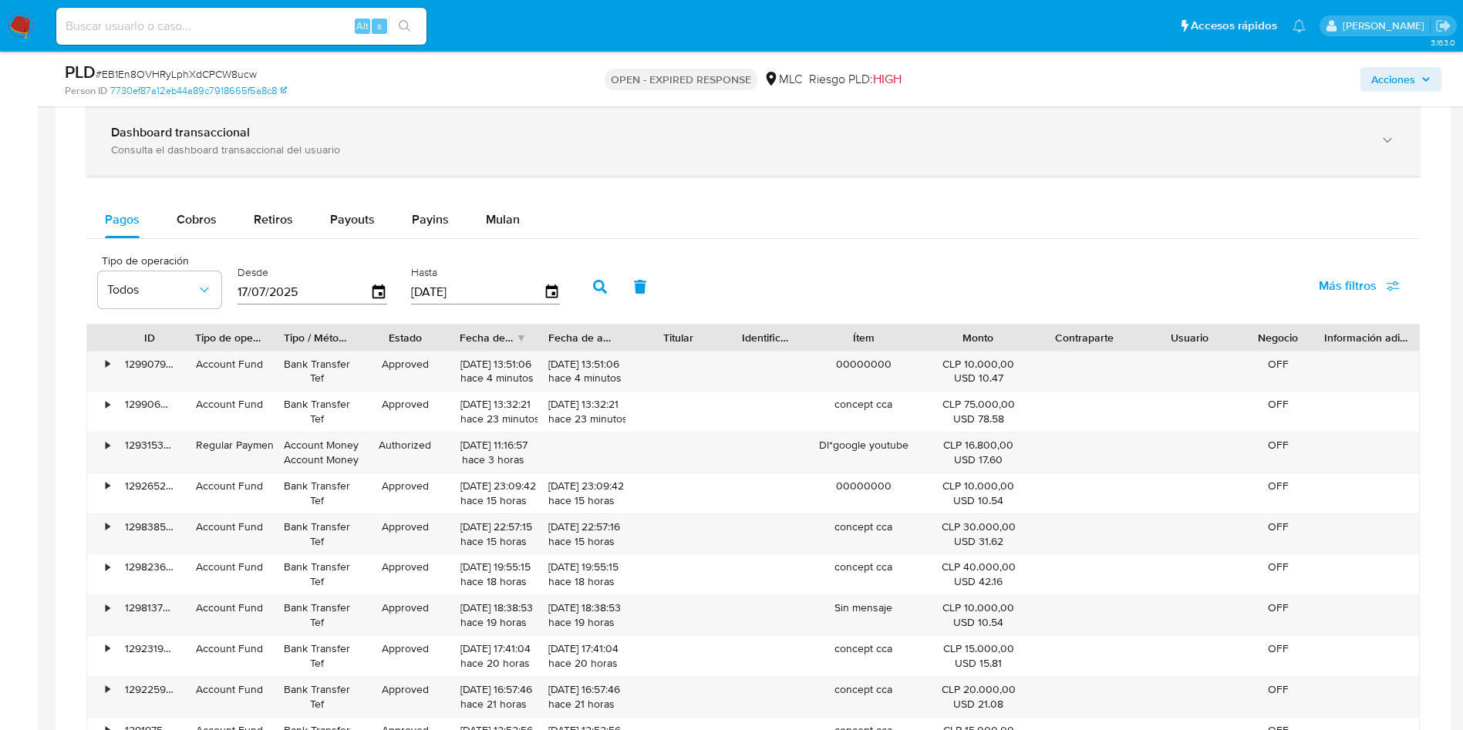
scroll to position [1313, 0]
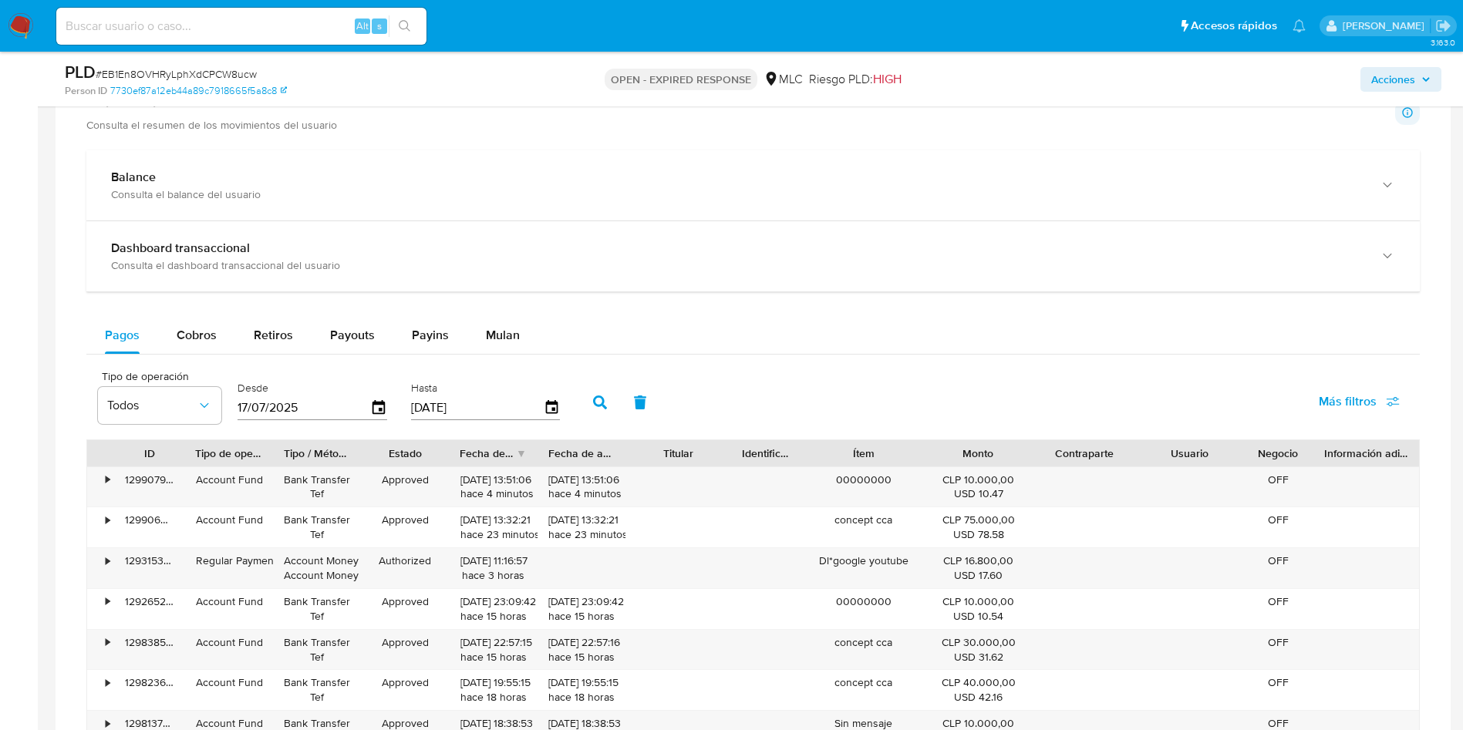
click at [196, 73] on span "# EB1En8OVHRyLphXdCPCW8ucw" at bounding box center [176, 73] width 161 height 15
copy span "EB1En8OVHRyLphXdCPCW8ucw"
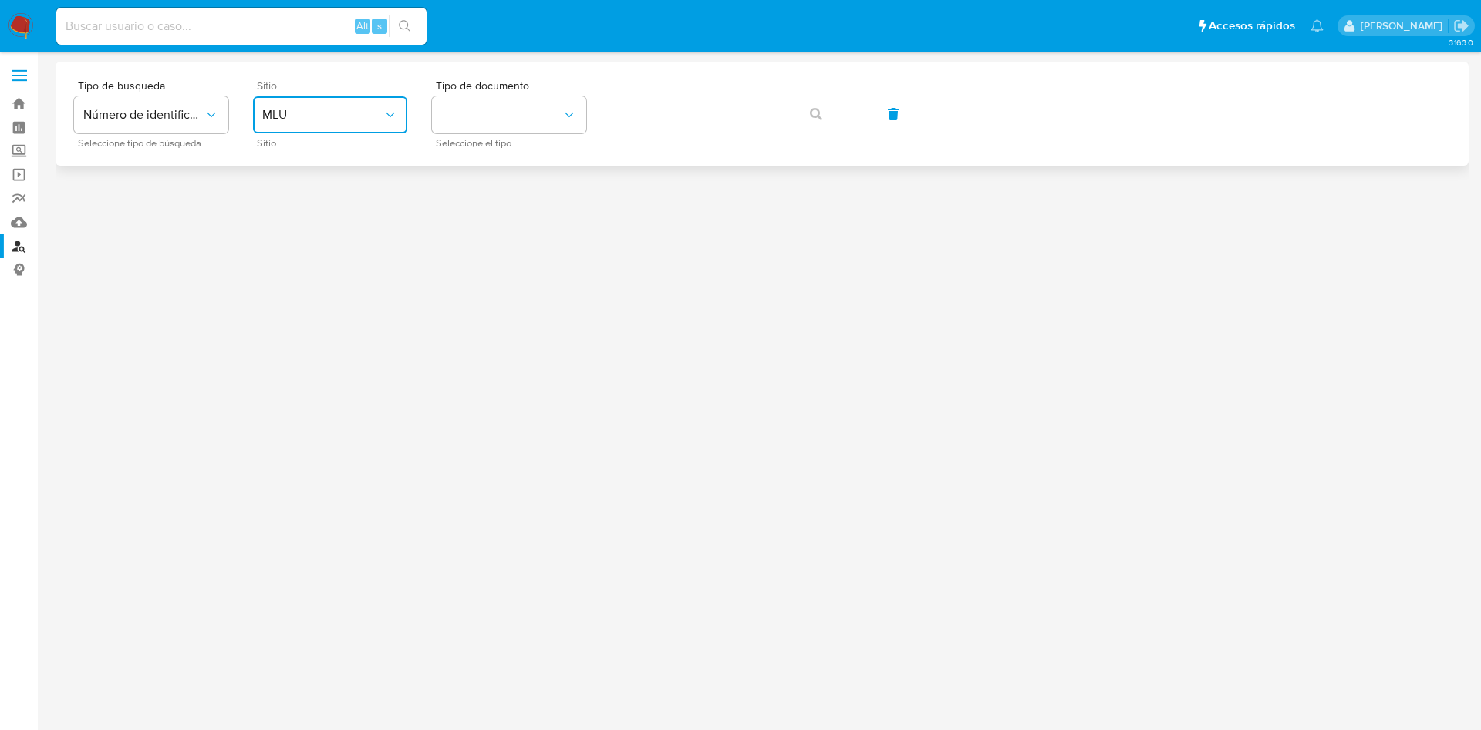
click at [322, 123] on button "MLU" at bounding box center [330, 114] width 154 height 37
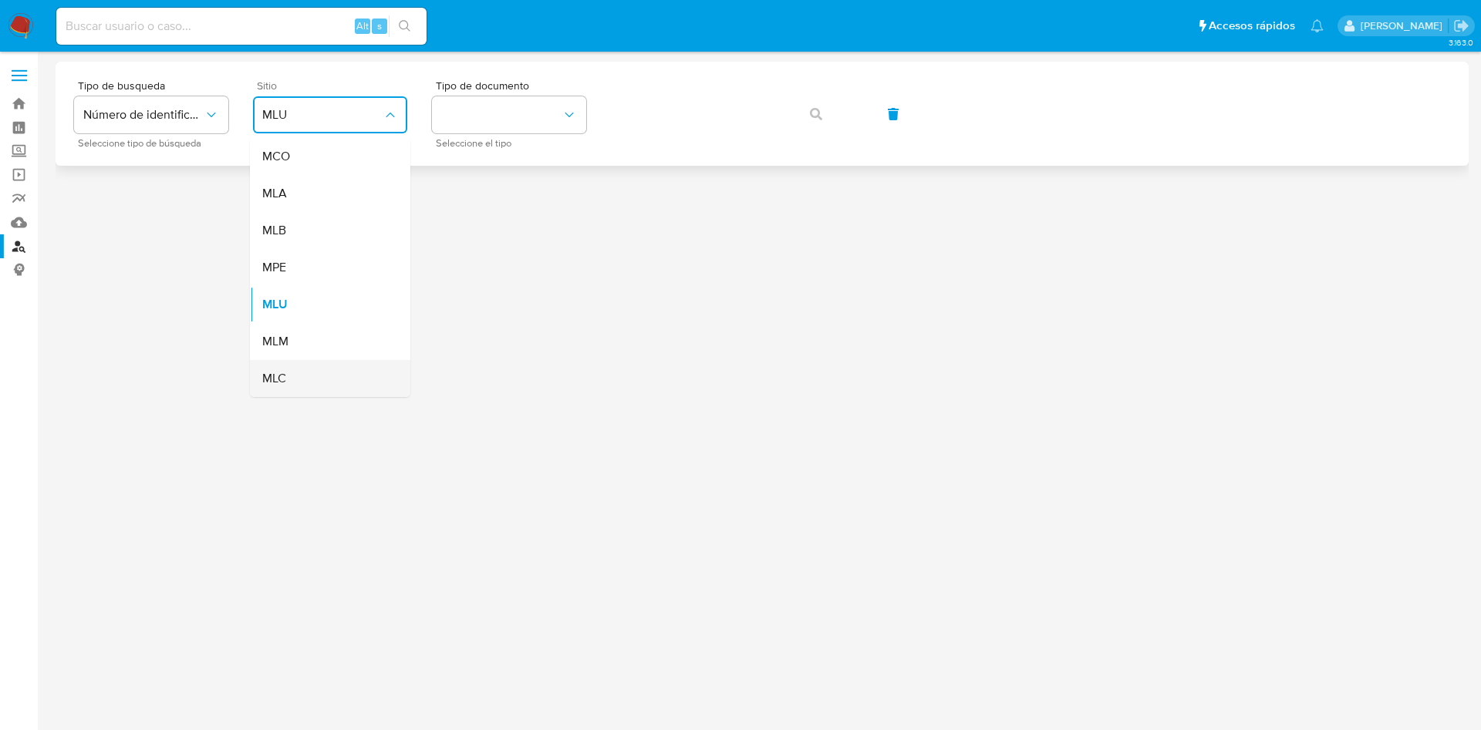
click at [301, 382] on div "MLC" at bounding box center [325, 378] width 126 height 37
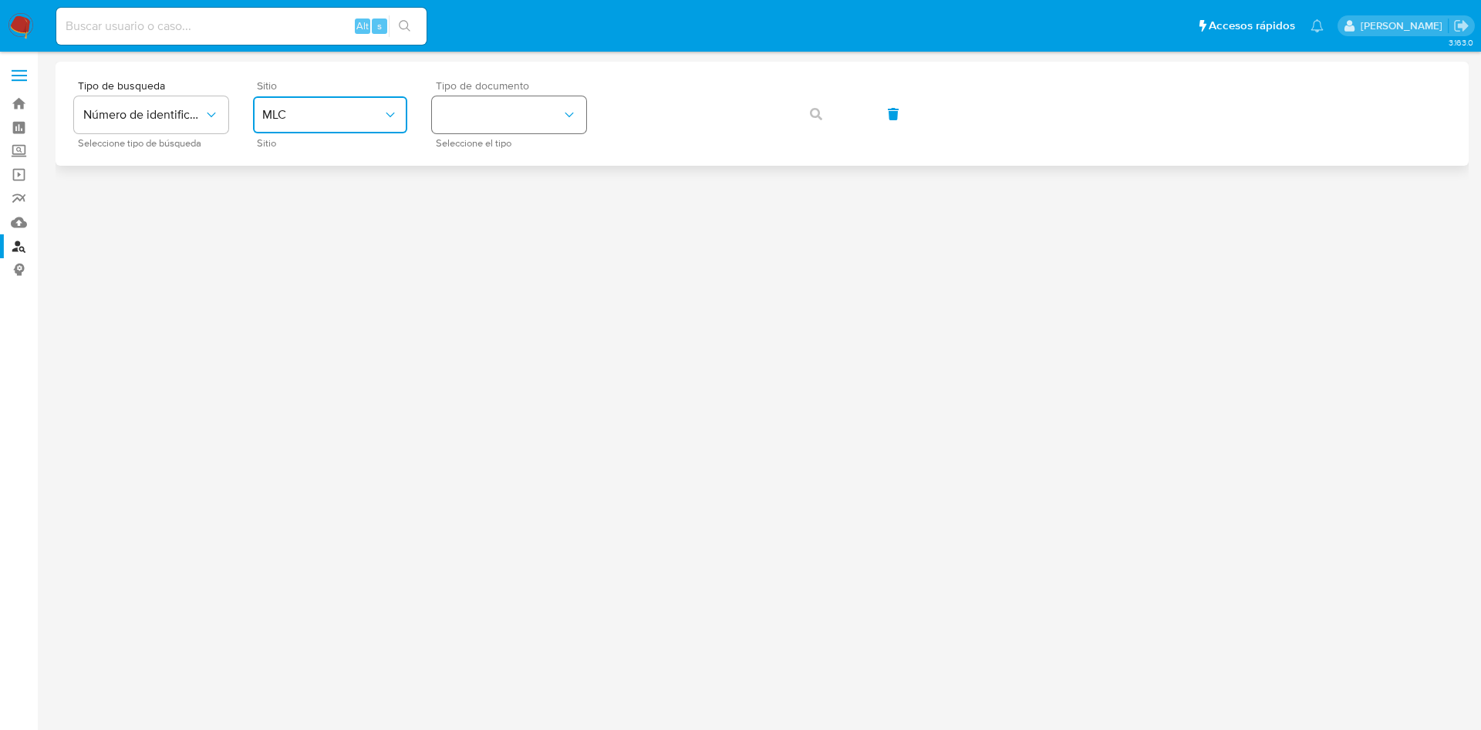
click at [524, 110] on button "identificationType" at bounding box center [509, 114] width 154 height 37
drag, startPoint x: 506, startPoint y: 160, endPoint x: 597, endPoint y: 133, distance: 95.1
click at [507, 160] on div "RUT RUT" at bounding box center [504, 164] width 126 height 52
click at [592, 113] on div "Tipo de busqueda Número de identificación Seleccione tipo de búsqueda Sitio MLC…" at bounding box center [762, 113] width 1376 height 67
click at [815, 122] on span "button" at bounding box center [816, 114] width 12 height 34
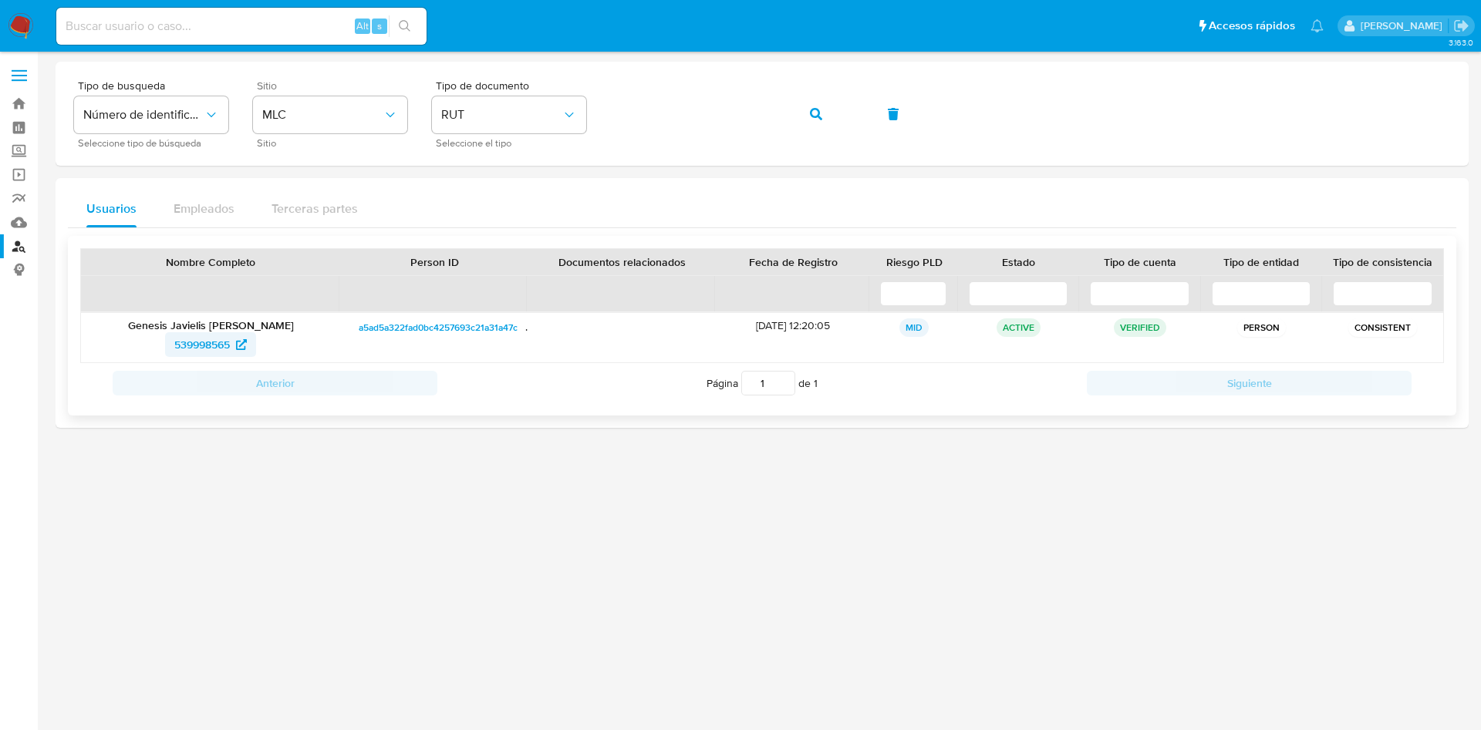
click at [194, 349] on span "539998565" at bounding box center [202, 344] width 56 height 25
click at [818, 122] on span "button" at bounding box center [816, 114] width 12 height 34
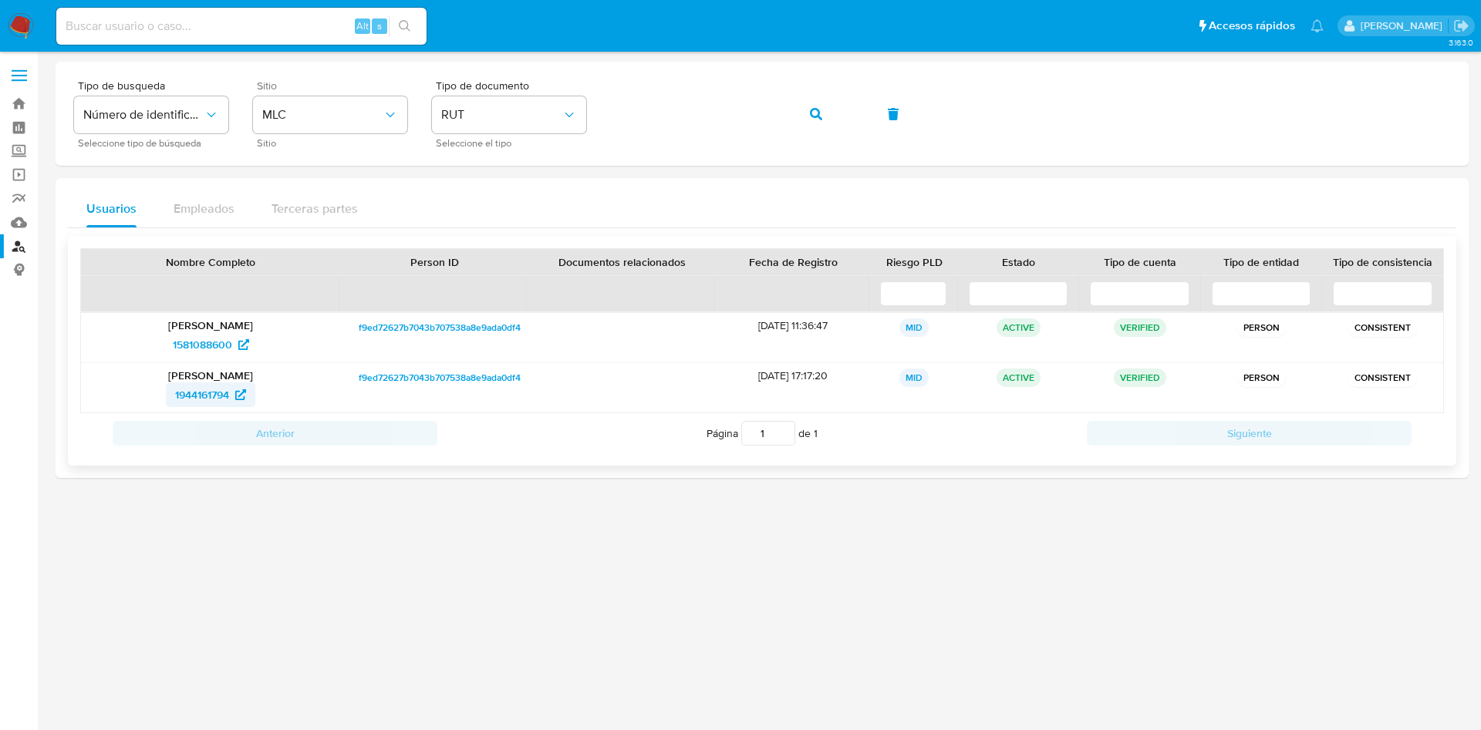
click at [190, 394] on span "1944161794" at bounding box center [202, 395] width 54 height 25
click at [541, 118] on div "Tipo de busqueda Número de identificación Seleccione tipo de búsqueda Sitio MLC…" at bounding box center [762, 113] width 1376 height 67
click at [809, 113] on button "button" at bounding box center [816, 114] width 52 height 37
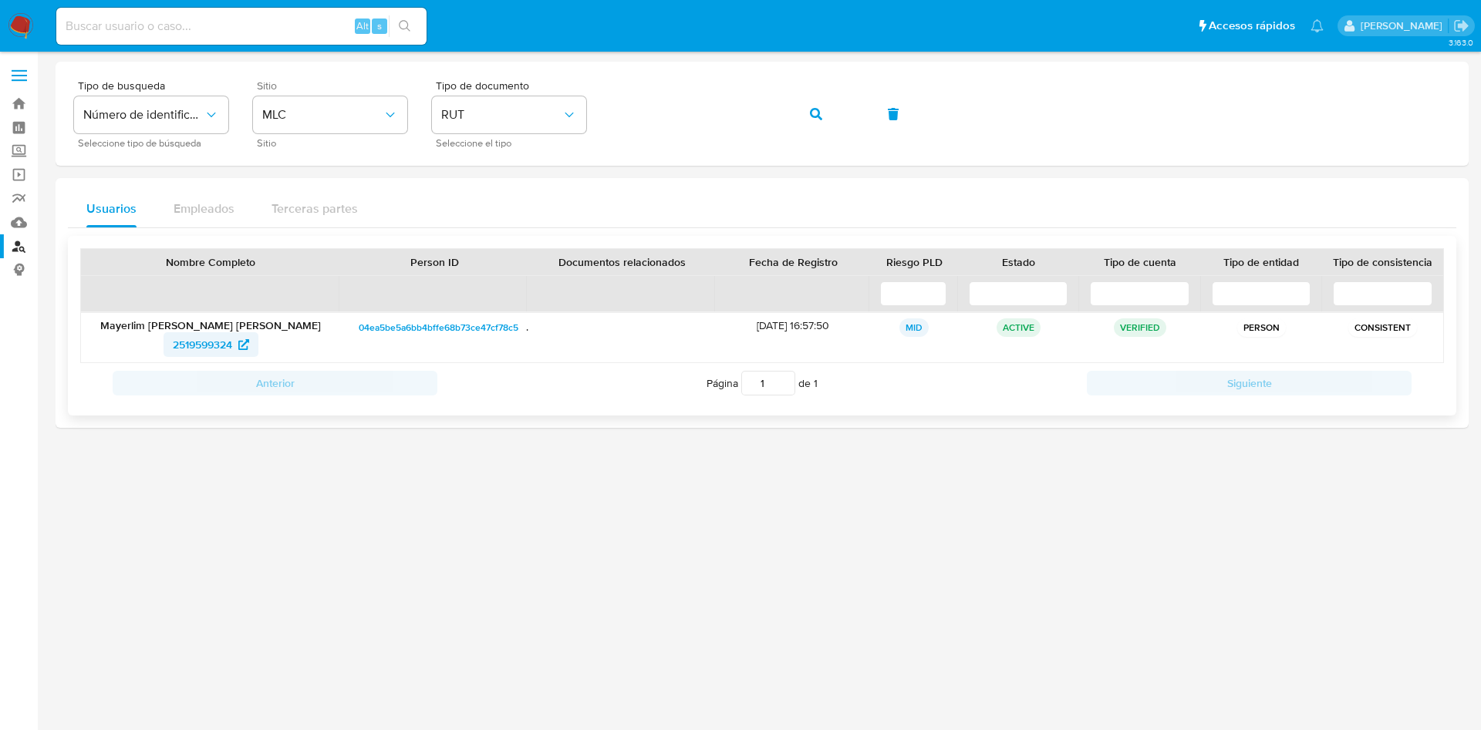
click at [234, 339] on span "2519599324" at bounding box center [211, 344] width 76 height 25
click at [541, 100] on div "Tipo de busqueda Número de identificación Seleccione tipo de búsqueda Sitio MLC…" at bounding box center [762, 113] width 1376 height 67
click at [803, 111] on button "button" at bounding box center [816, 114] width 52 height 37
click at [187, 342] on span "1450460368" at bounding box center [202, 344] width 61 height 25
click at [568, 113] on div "Tipo de busqueda Número de identificación Seleccione tipo de búsqueda Sitio MLC…" at bounding box center [762, 113] width 1376 height 67
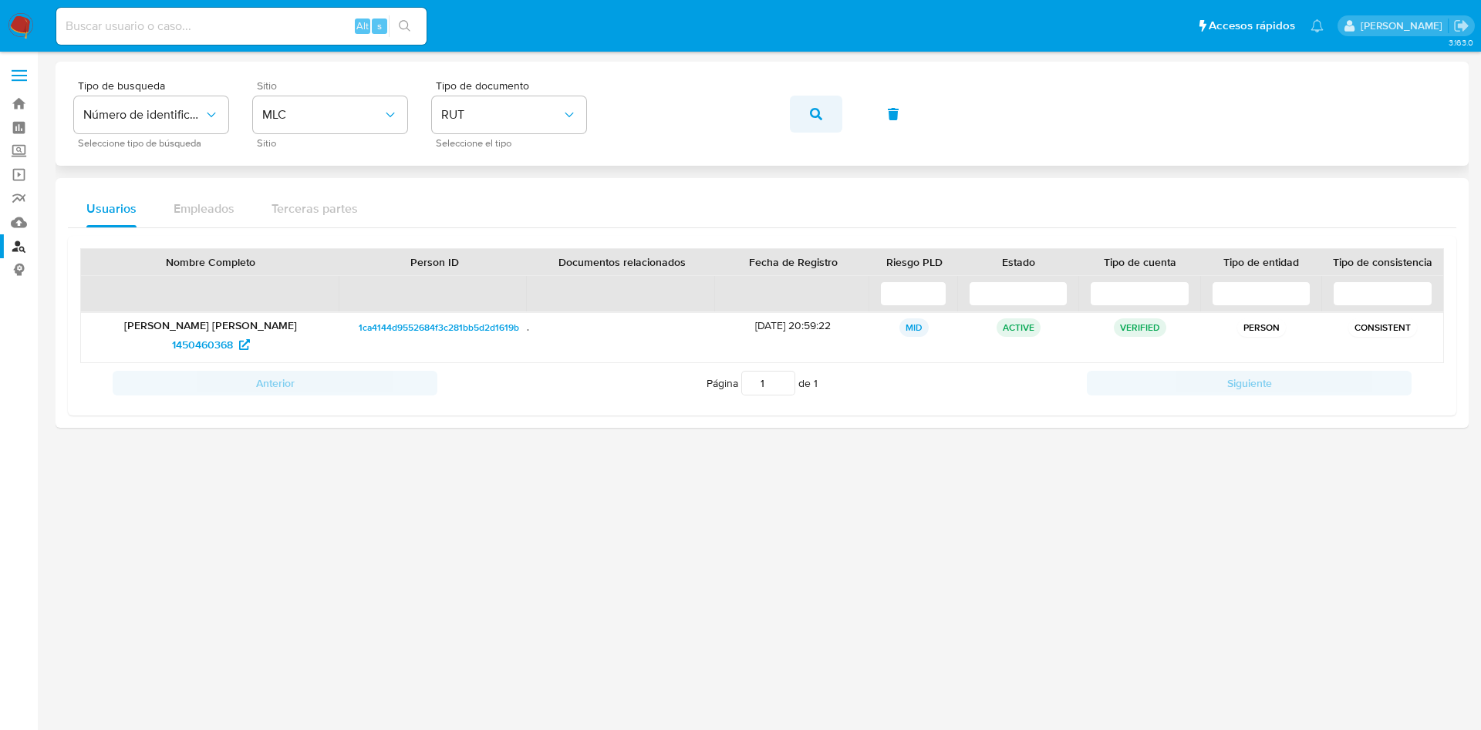
click at [813, 120] on span "button" at bounding box center [816, 114] width 12 height 34
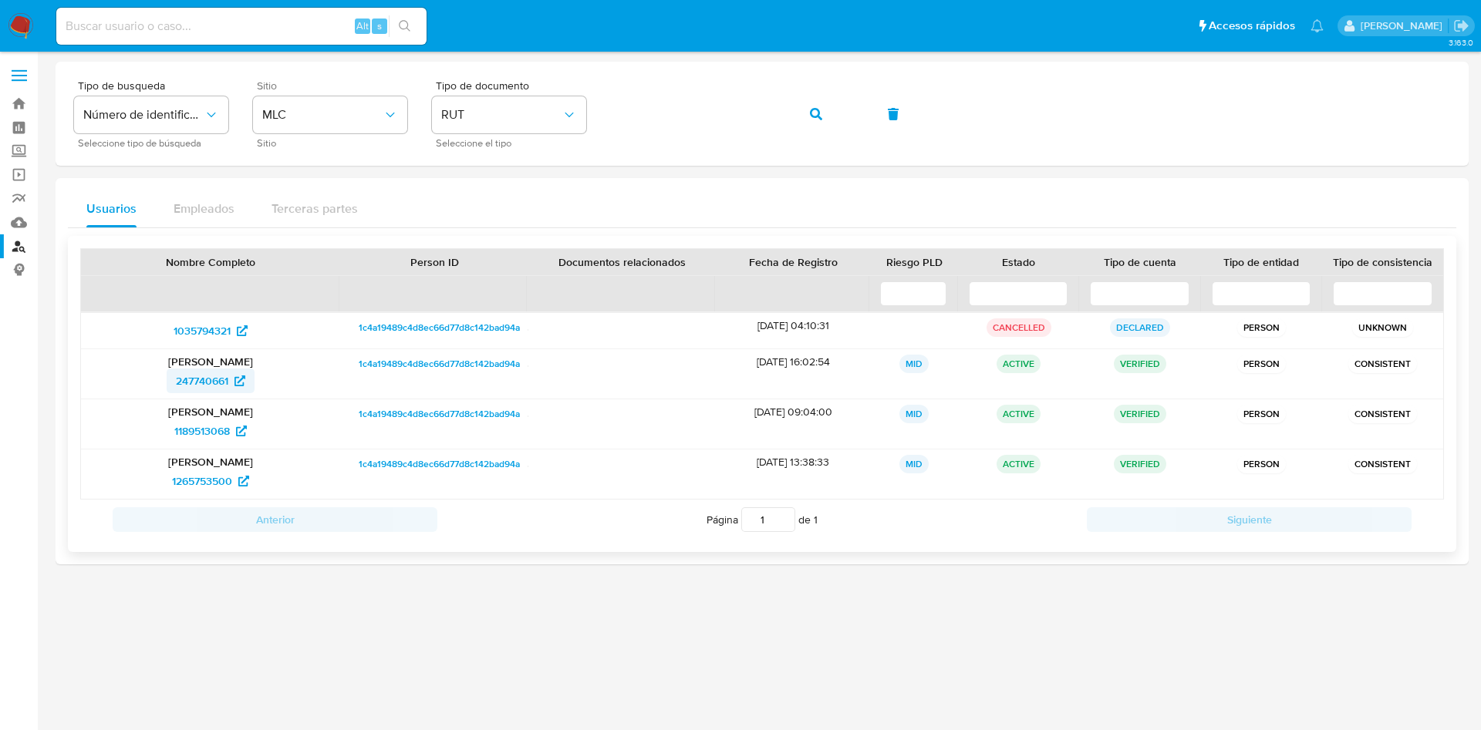
click at [224, 382] on span "247740661" at bounding box center [202, 381] width 52 height 25
click at [594, 105] on div "Tipo de busqueda Número de identificación Seleccione tipo de búsqueda Sitio MLC…" at bounding box center [762, 113] width 1376 height 67
click at [799, 116] on button "button" at bounding box center [816, 114] width 52 height 37
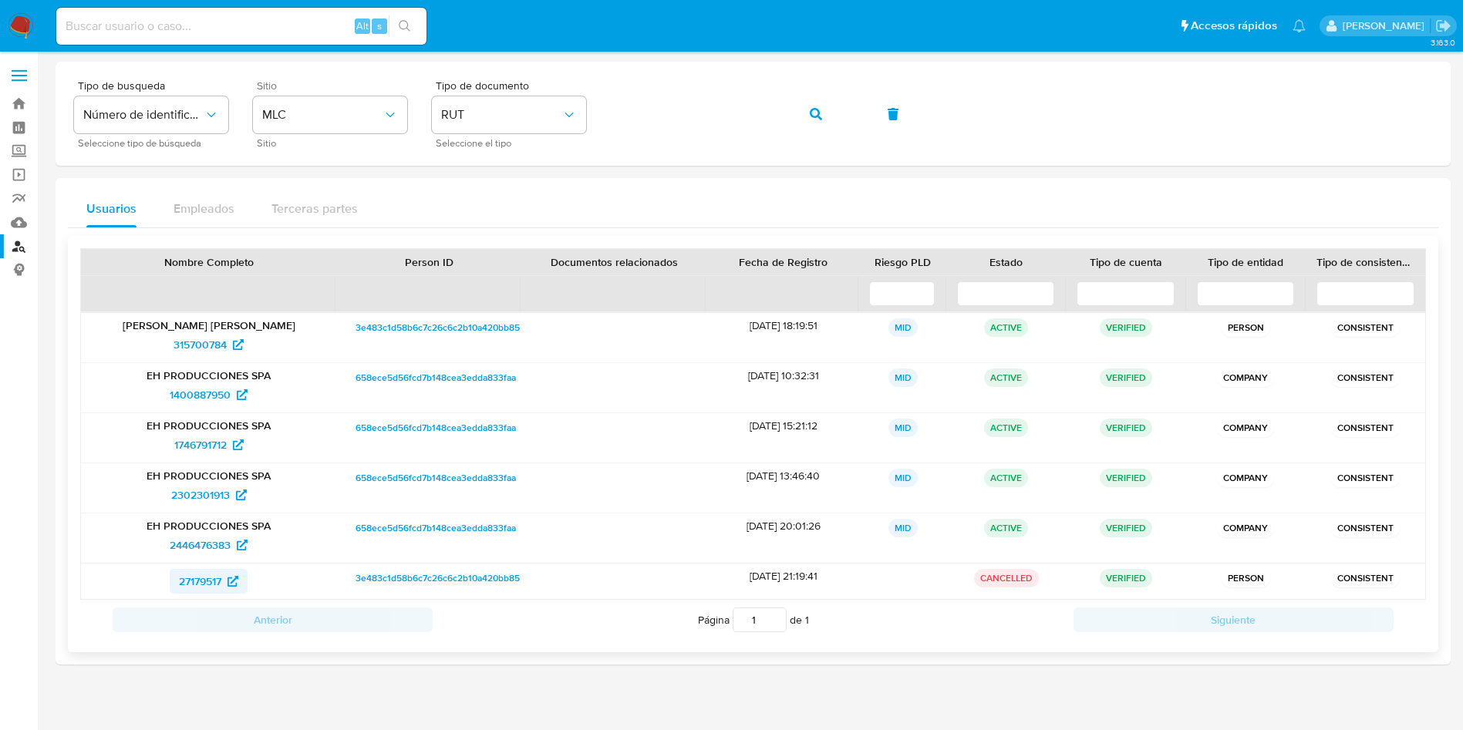
click at [197, 582] on span "27179517" at bounding box center [200, 581] width 42 height 25
click at [538, 112] on div "Tipo de busqueda Número de identificación Seleccione tipo de búsqueda Sitio MLC…" at bounding box center [753, 113] width 1358 height 67
click at [805, 116] on button "button" at bounding box center [816, 114] width 52 height 37
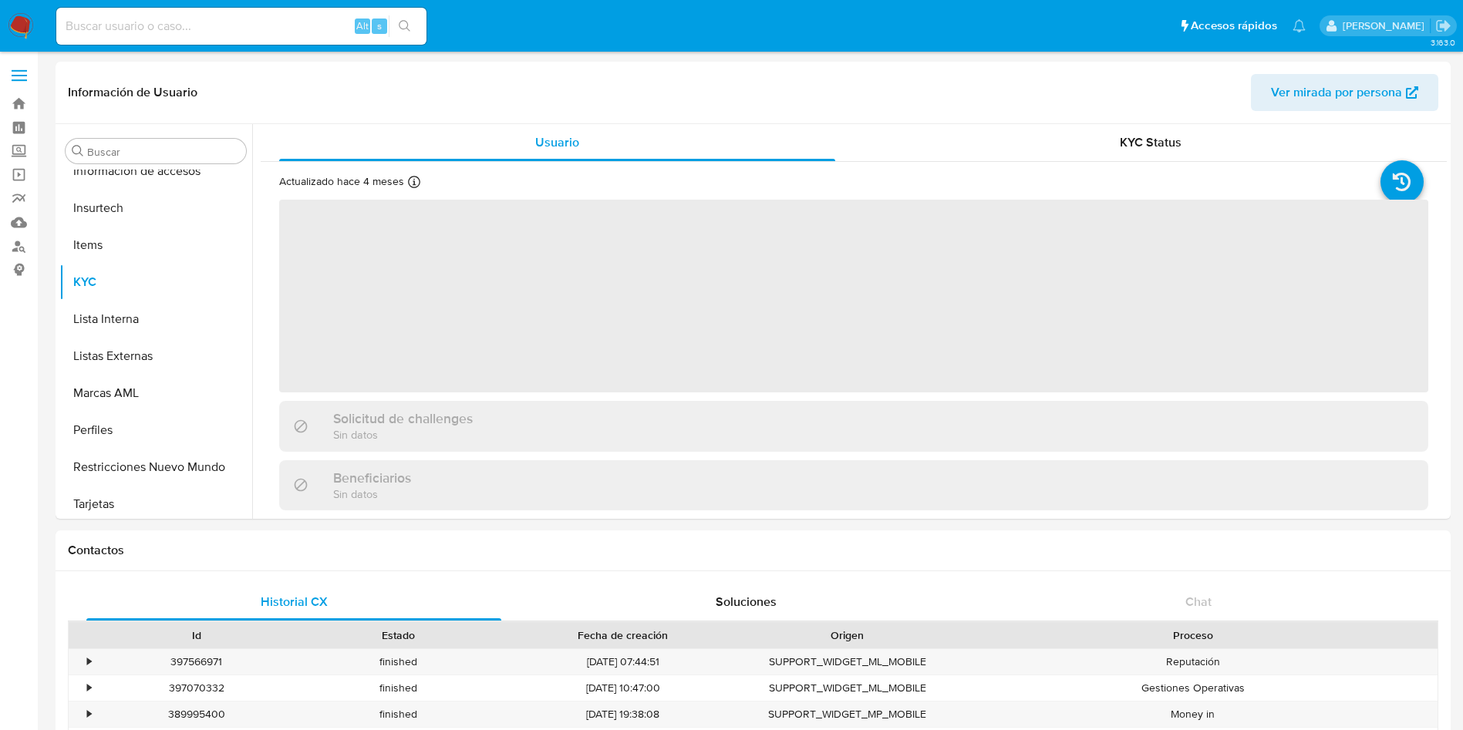
scroll to position [763, 0]
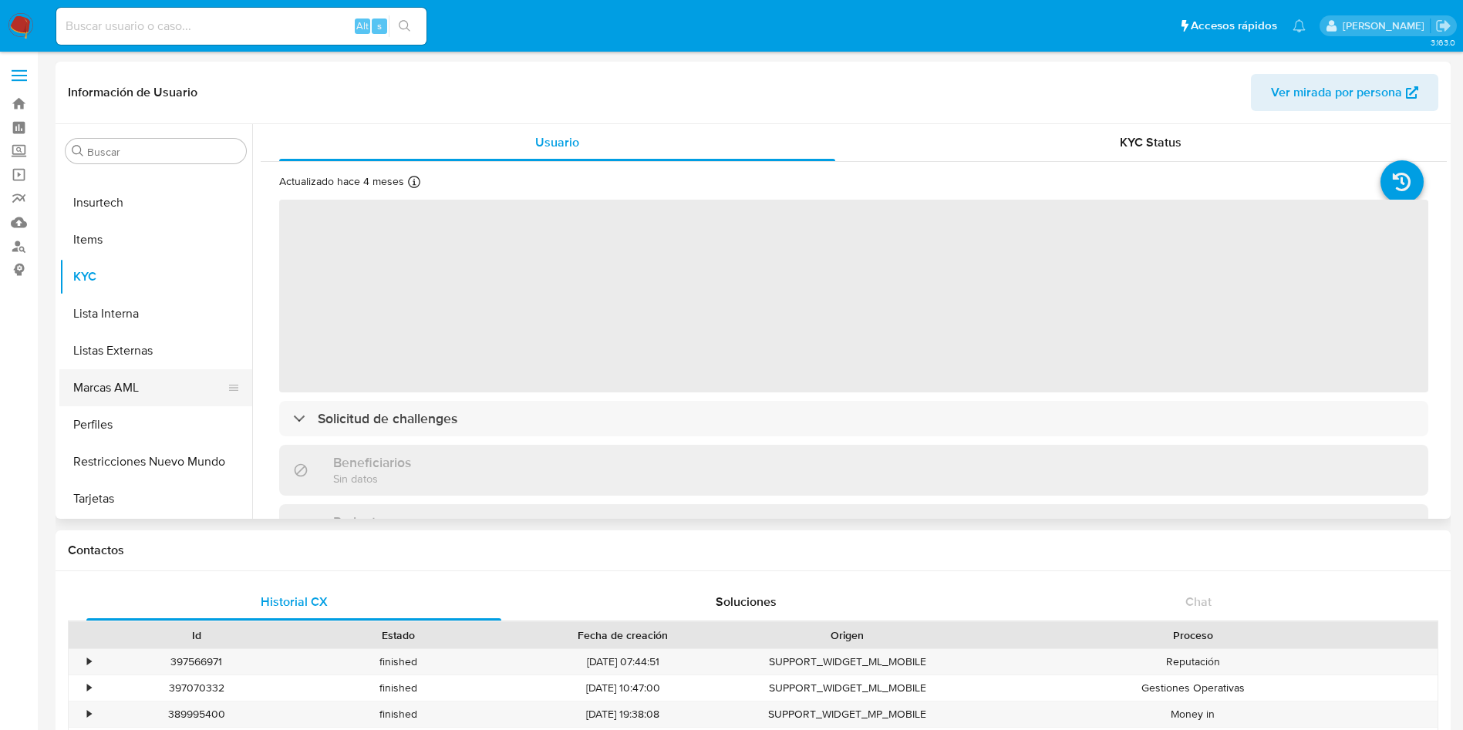
select select "10"
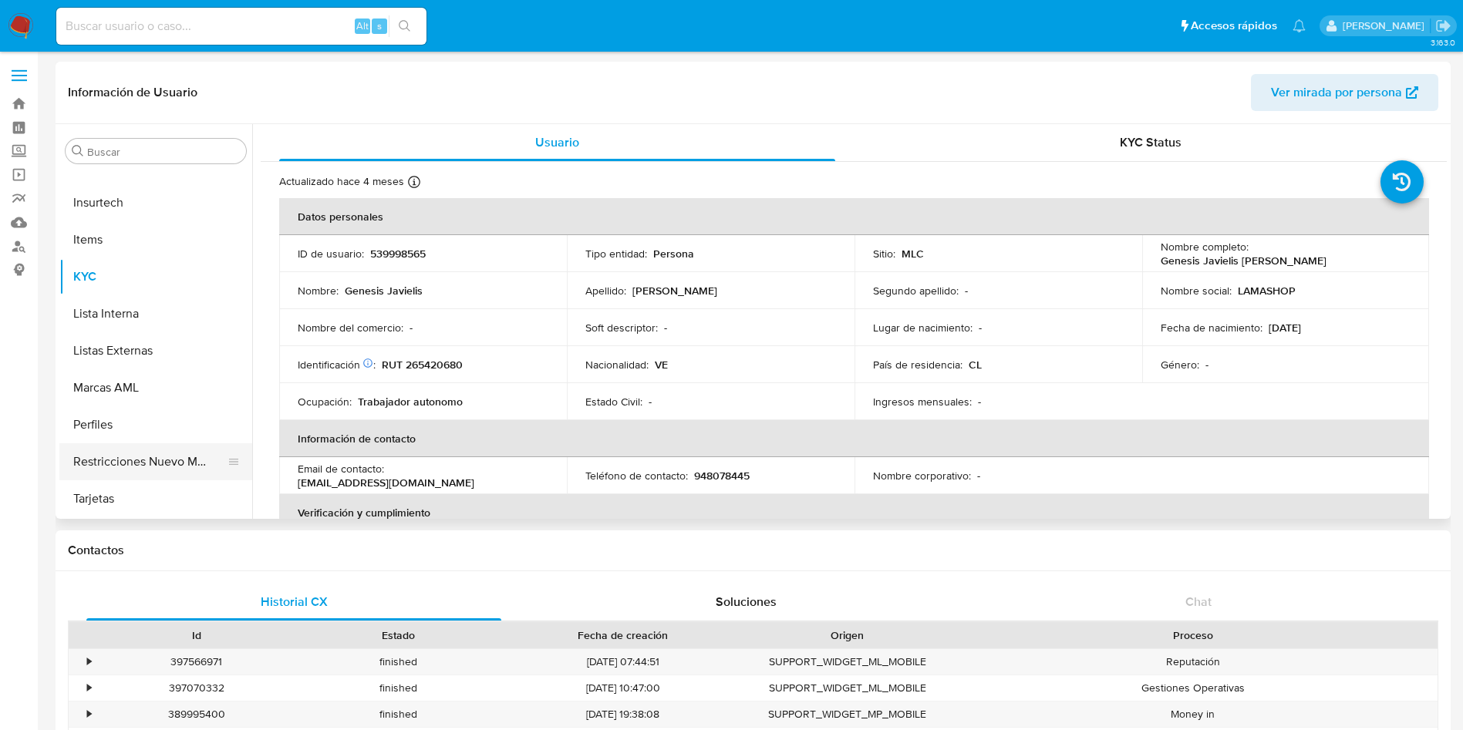
click at [194, 445] on button "Restricciones Nuevo Mundo" at bounding box center [149, 461] width 180 height 37
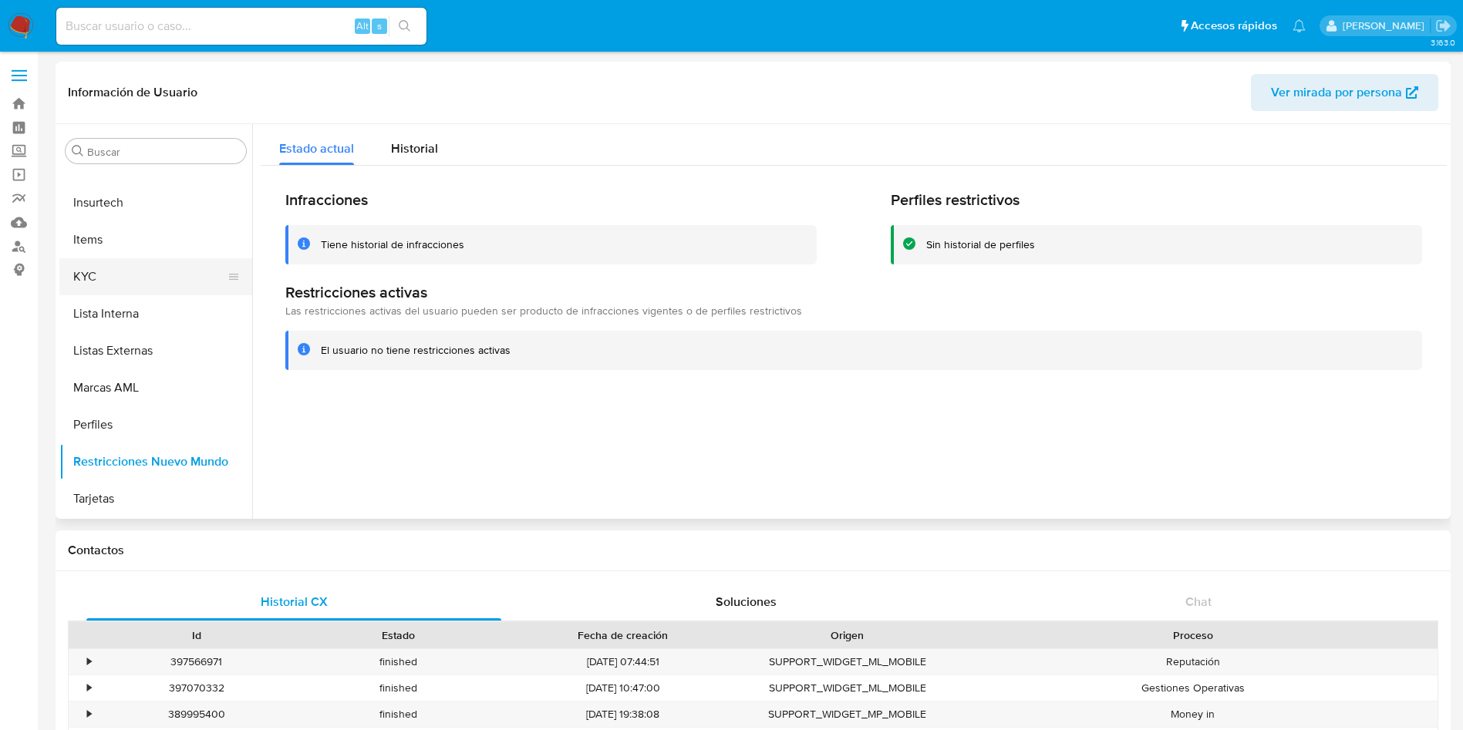
click at [154, 269] on button "KYC" at bounding box center [149, 276] width 180 height 37
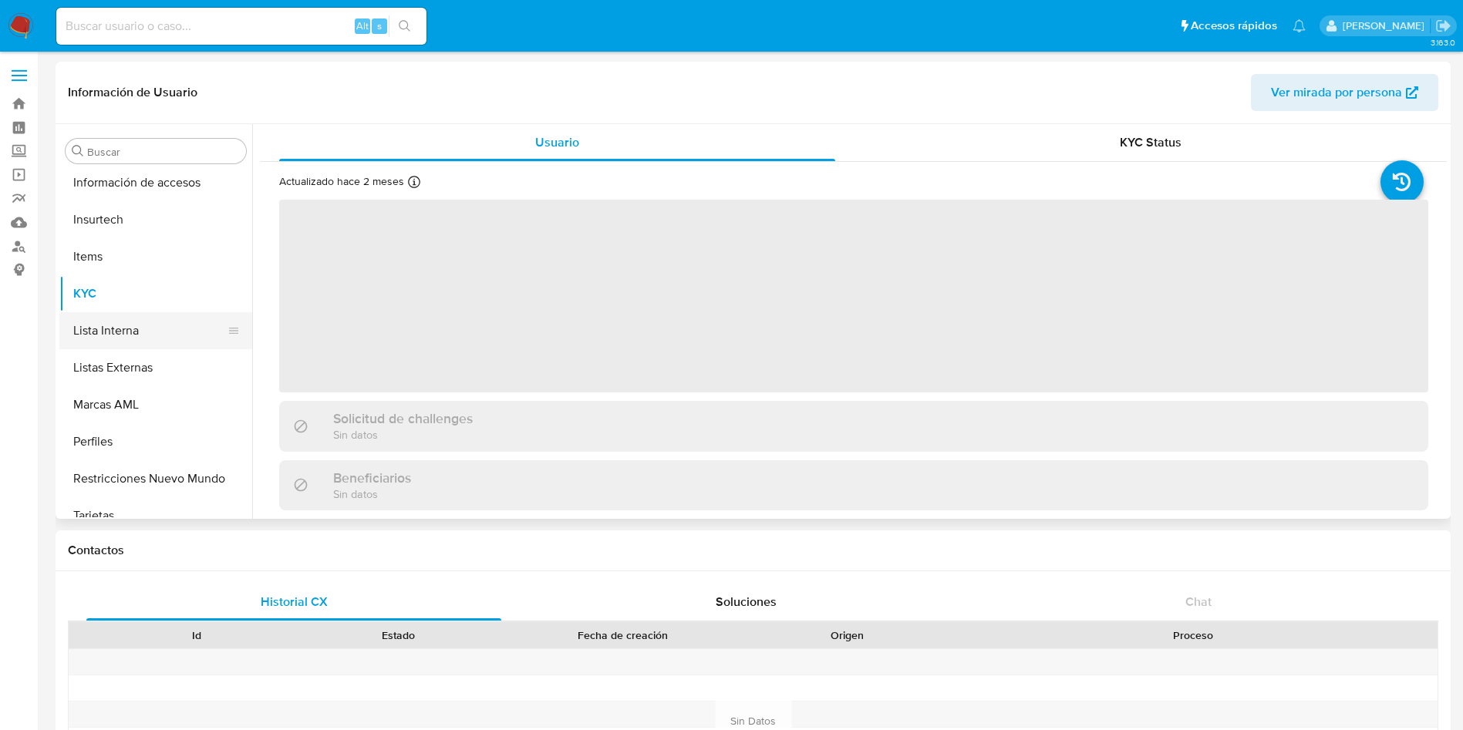
scroll to position [763, 0]
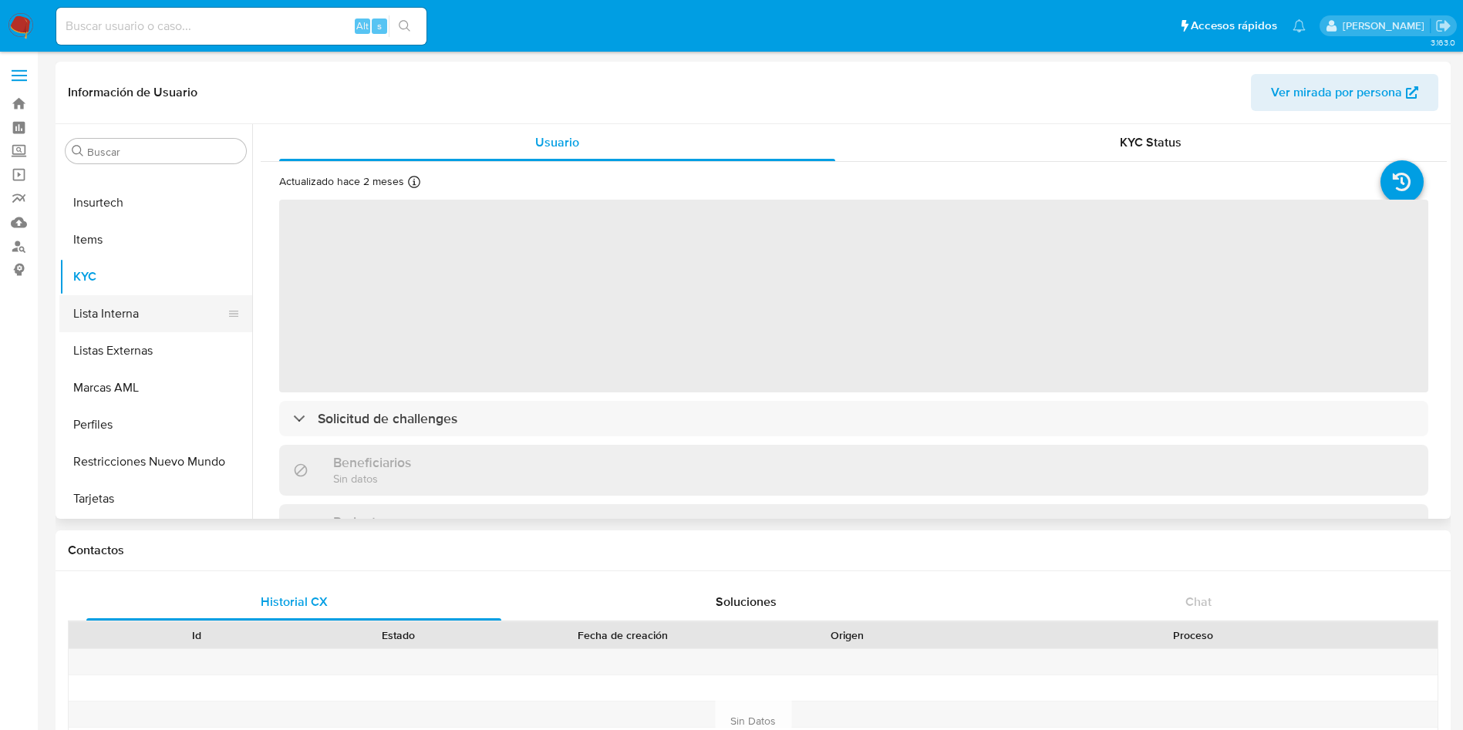
select select "10"
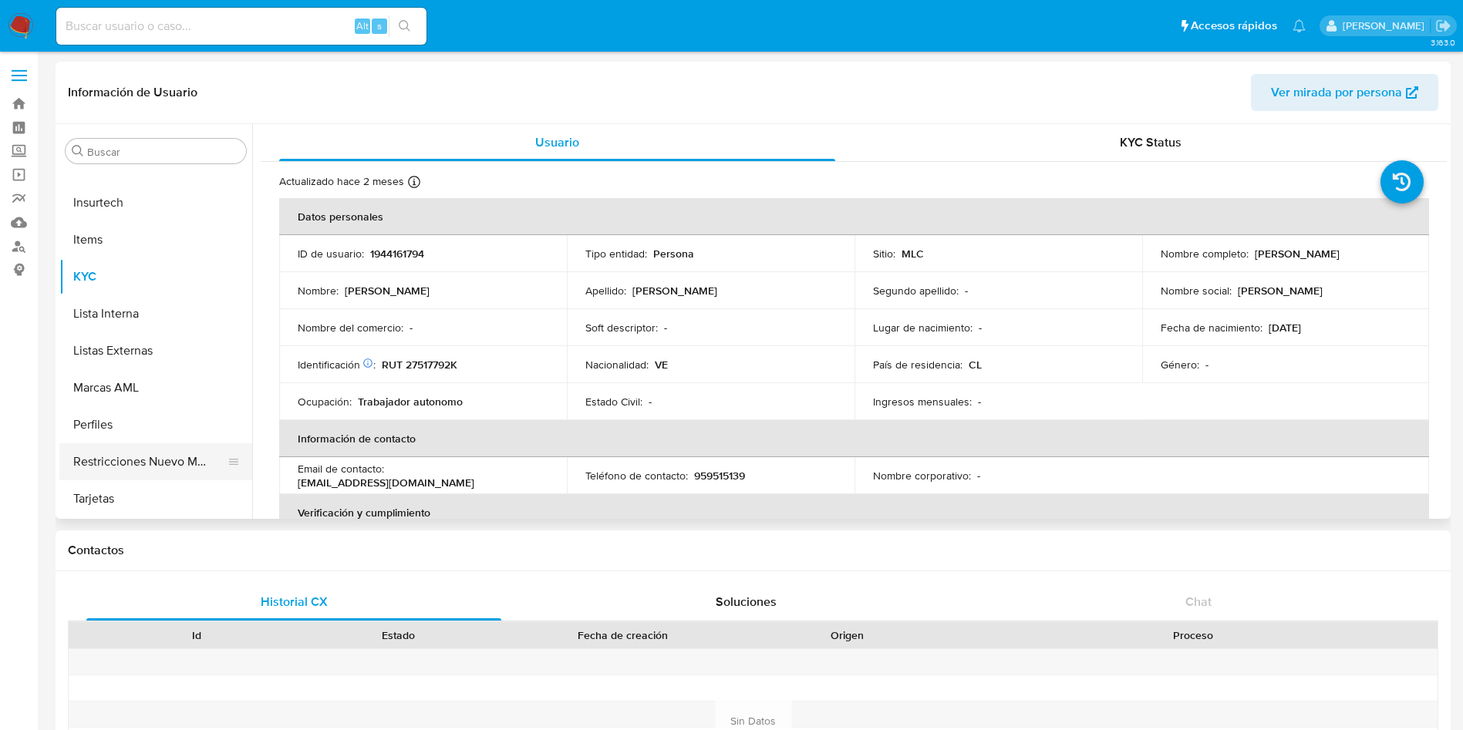
click at [171, 456] on button "Restricciones Nuevo Mundo" at bounding box center [149, 461] width 180 height 37
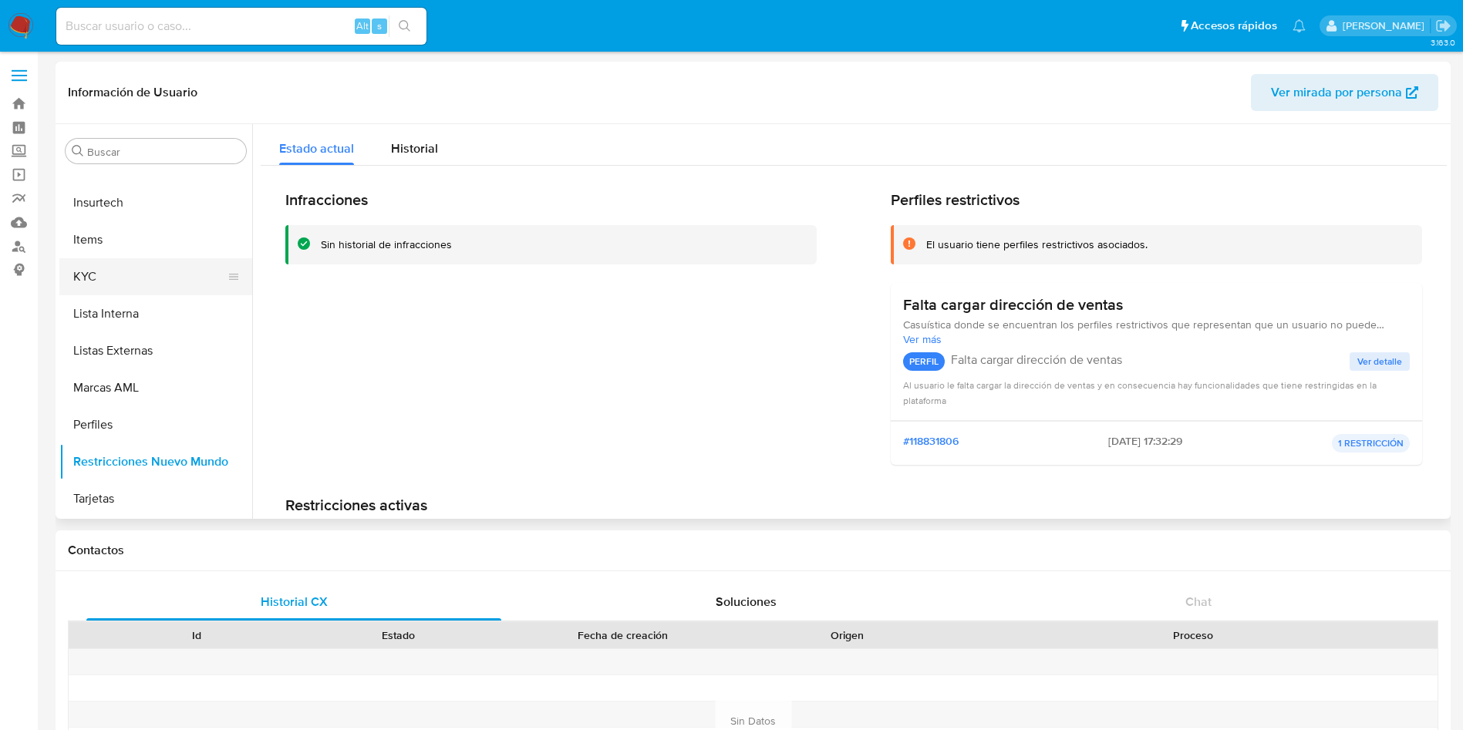
click at [128, 286] on button "KYC" at bounding box center [149, 276] width 180 height 37
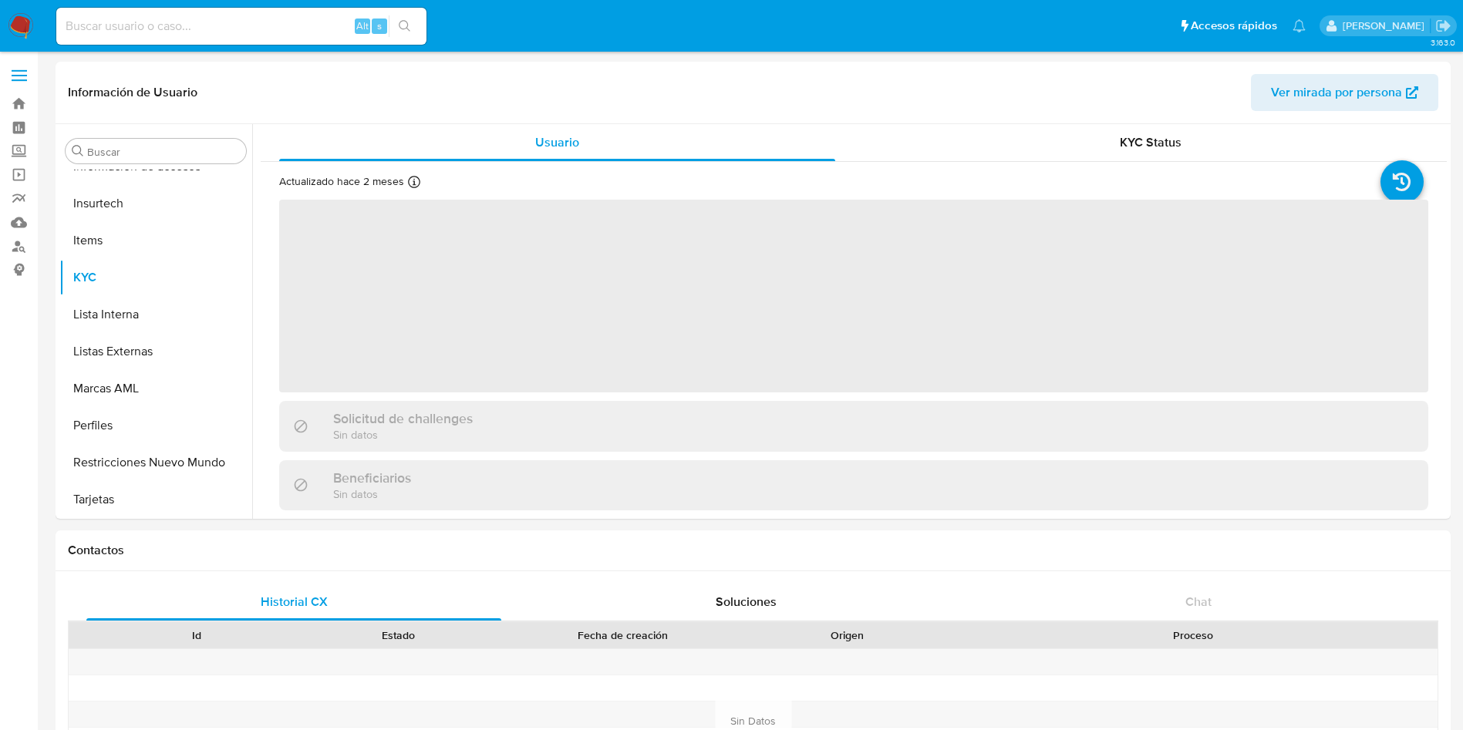
scroll to position [763, 0]
select select "10"
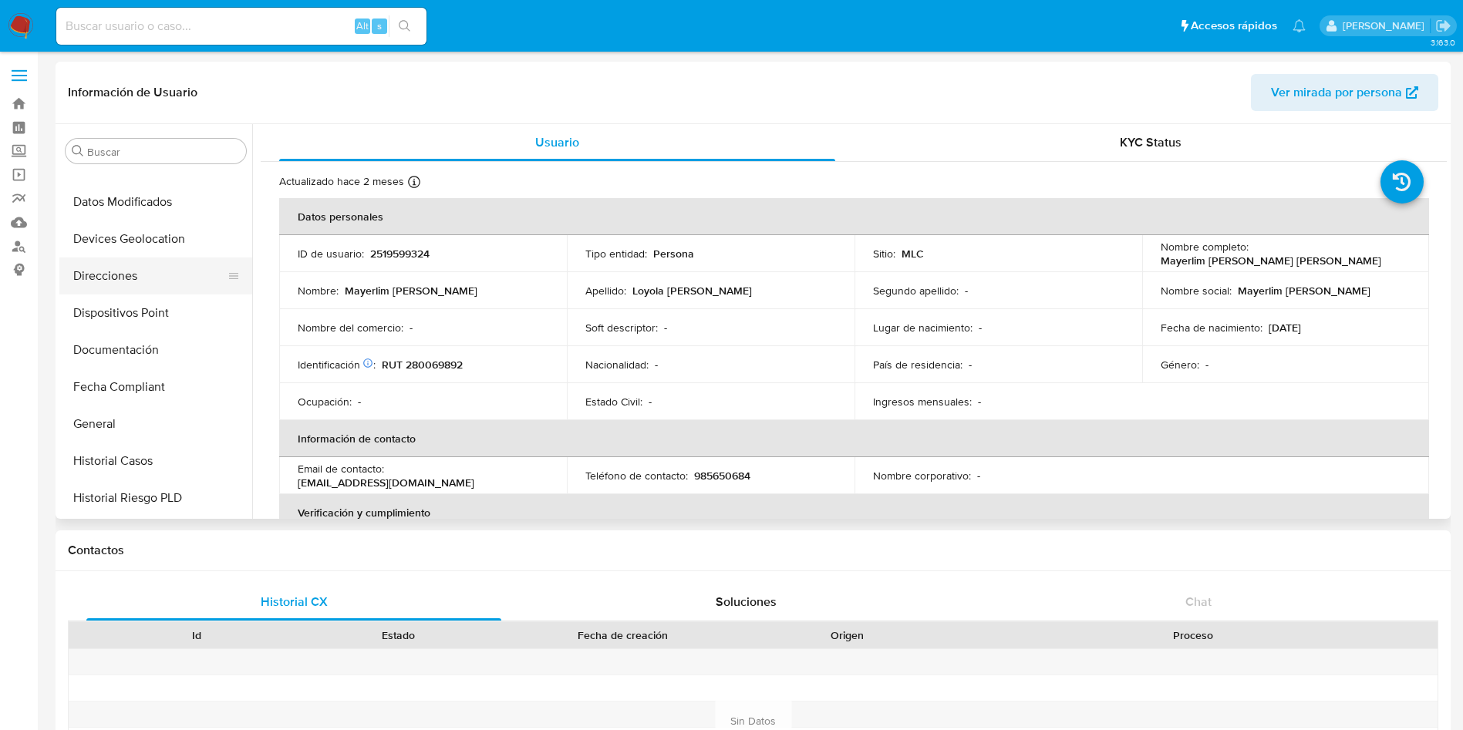
scroll to position [300, 0]
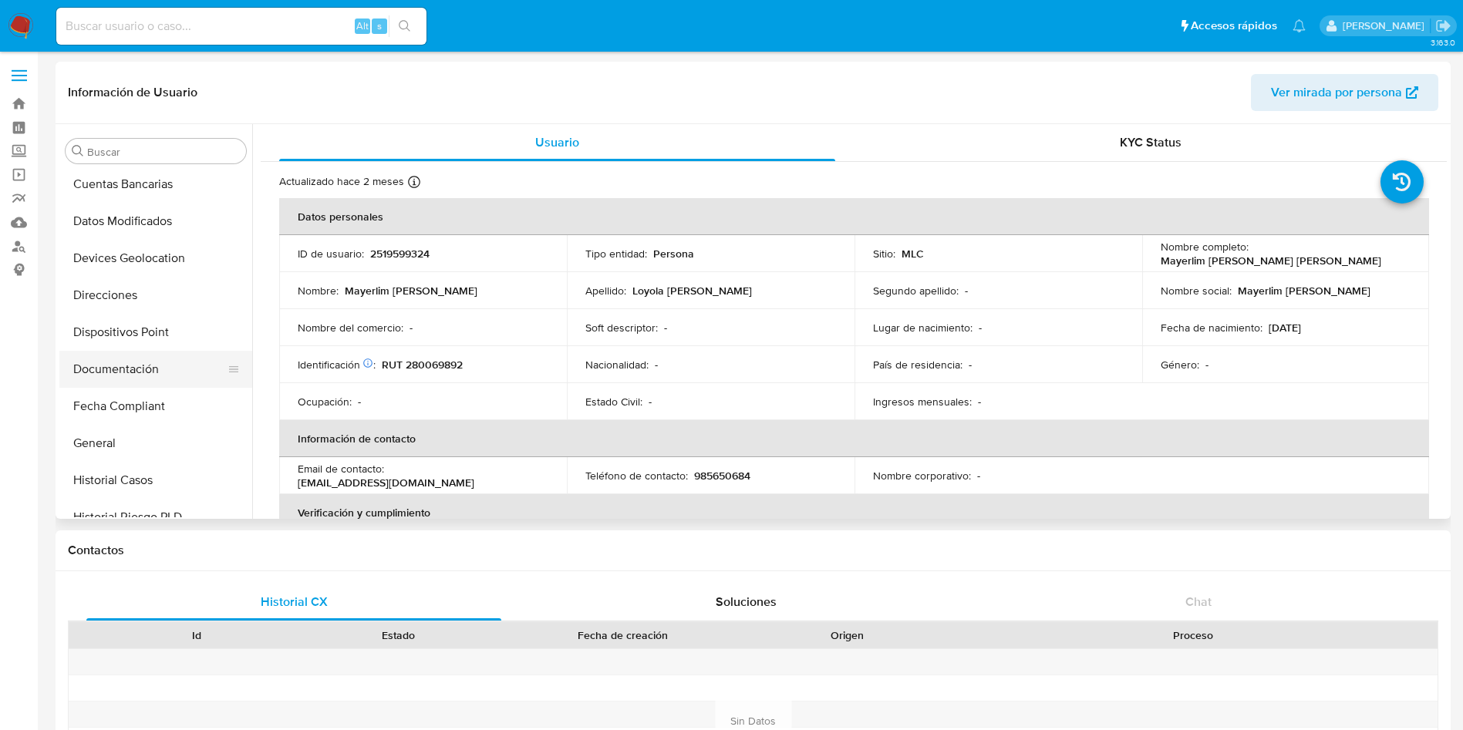
click at [124, 358] on button "Documentación" at bounding box center [149, 369] width 180 height 37
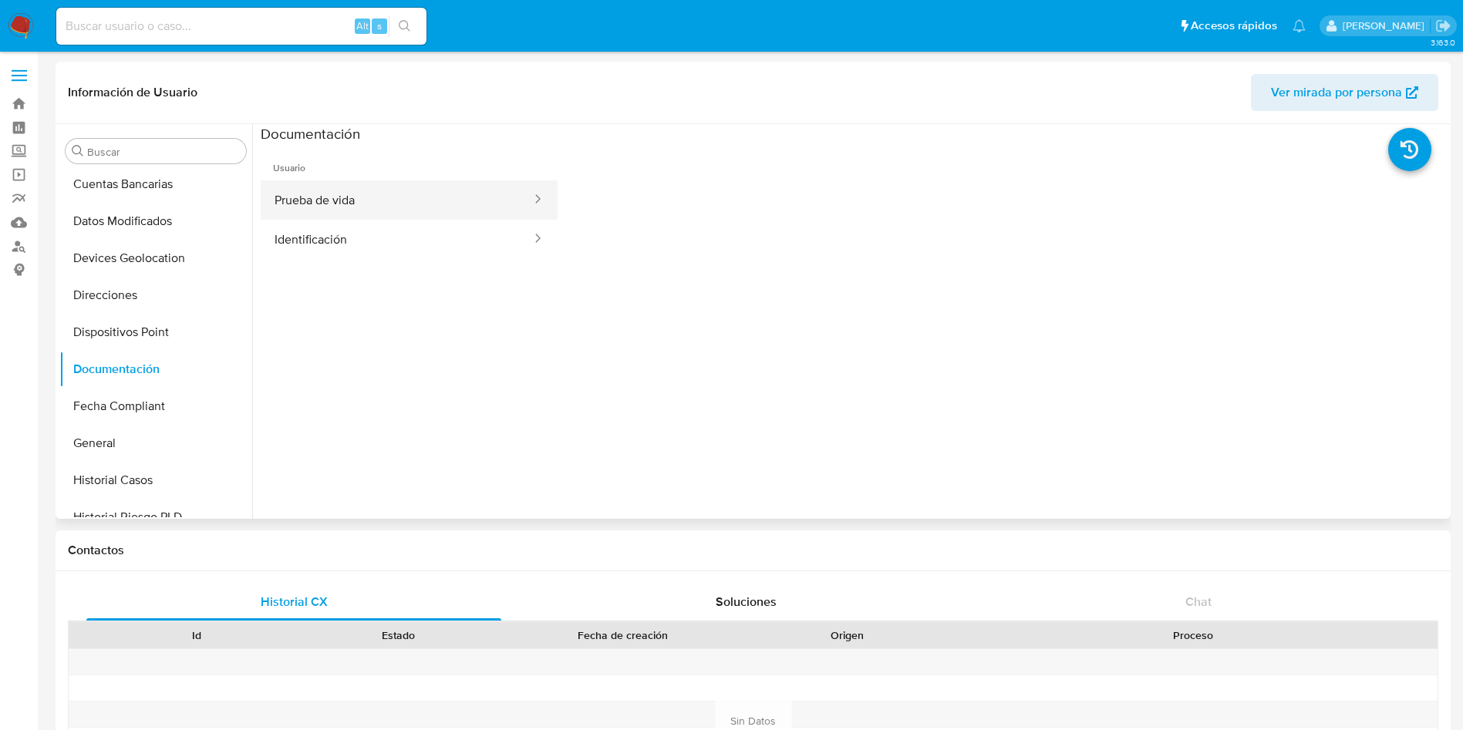
click at [324, 200] on button "Prueba de vida" at bounding box center [397, 199] width 272 height 39
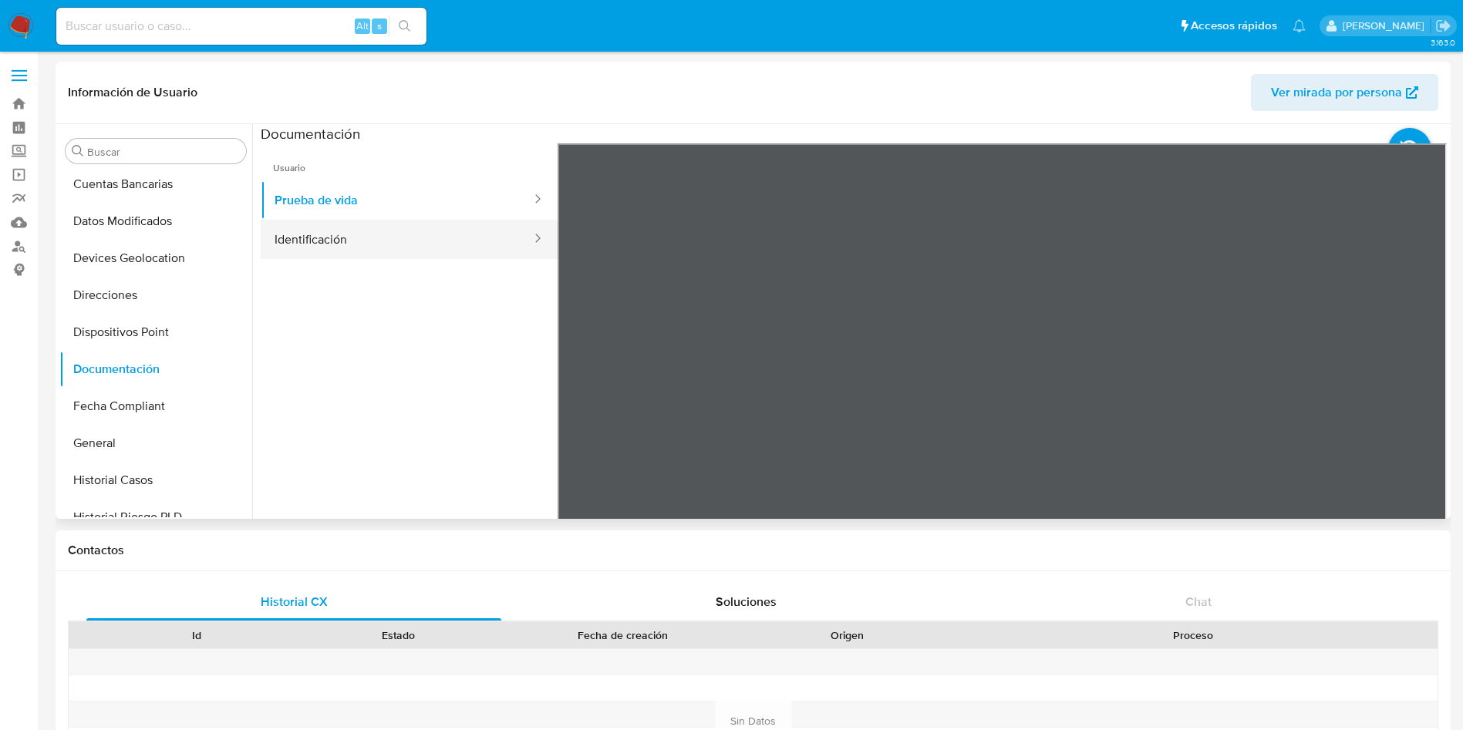
click at [320, 227] on button "Identificación" at bounding box center [397, 239] width 272 height 39
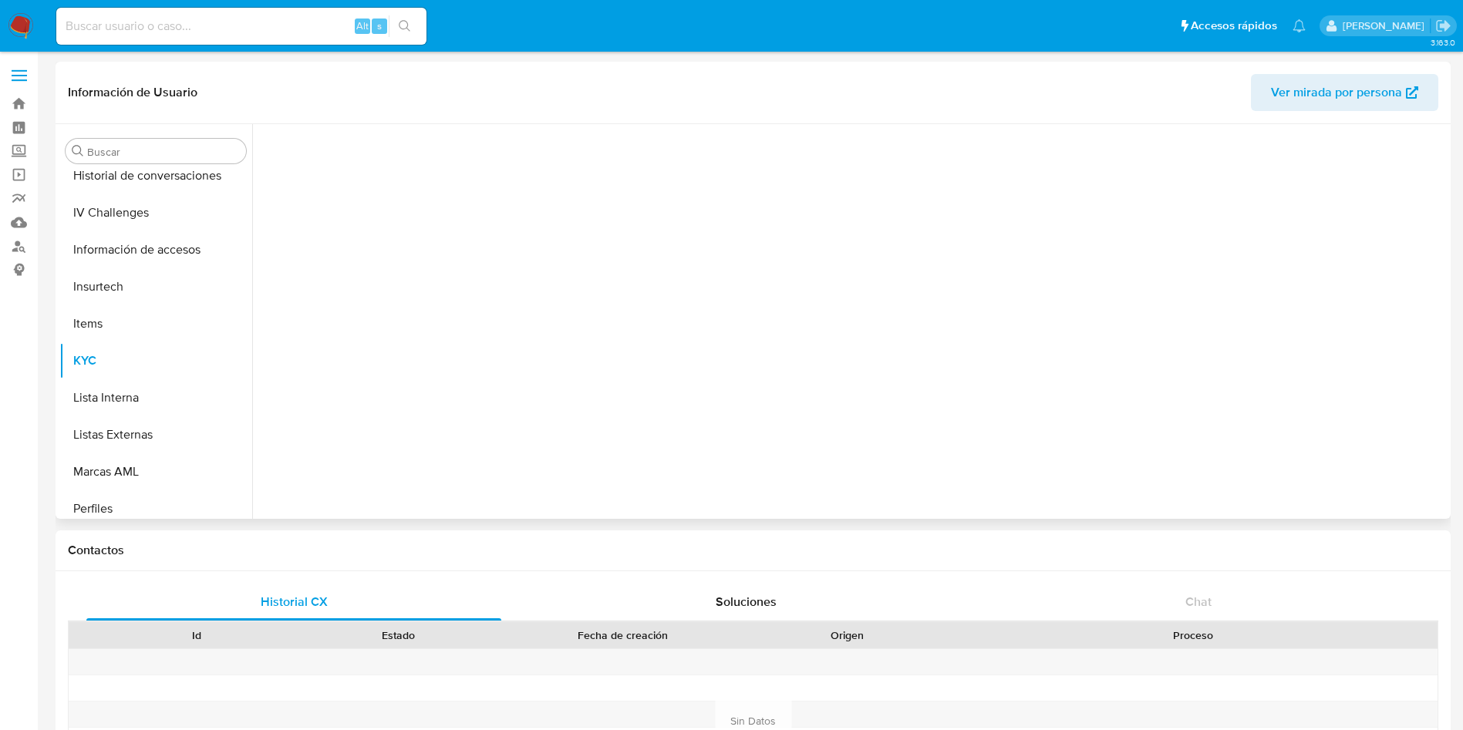
scroll to position [763, 0]
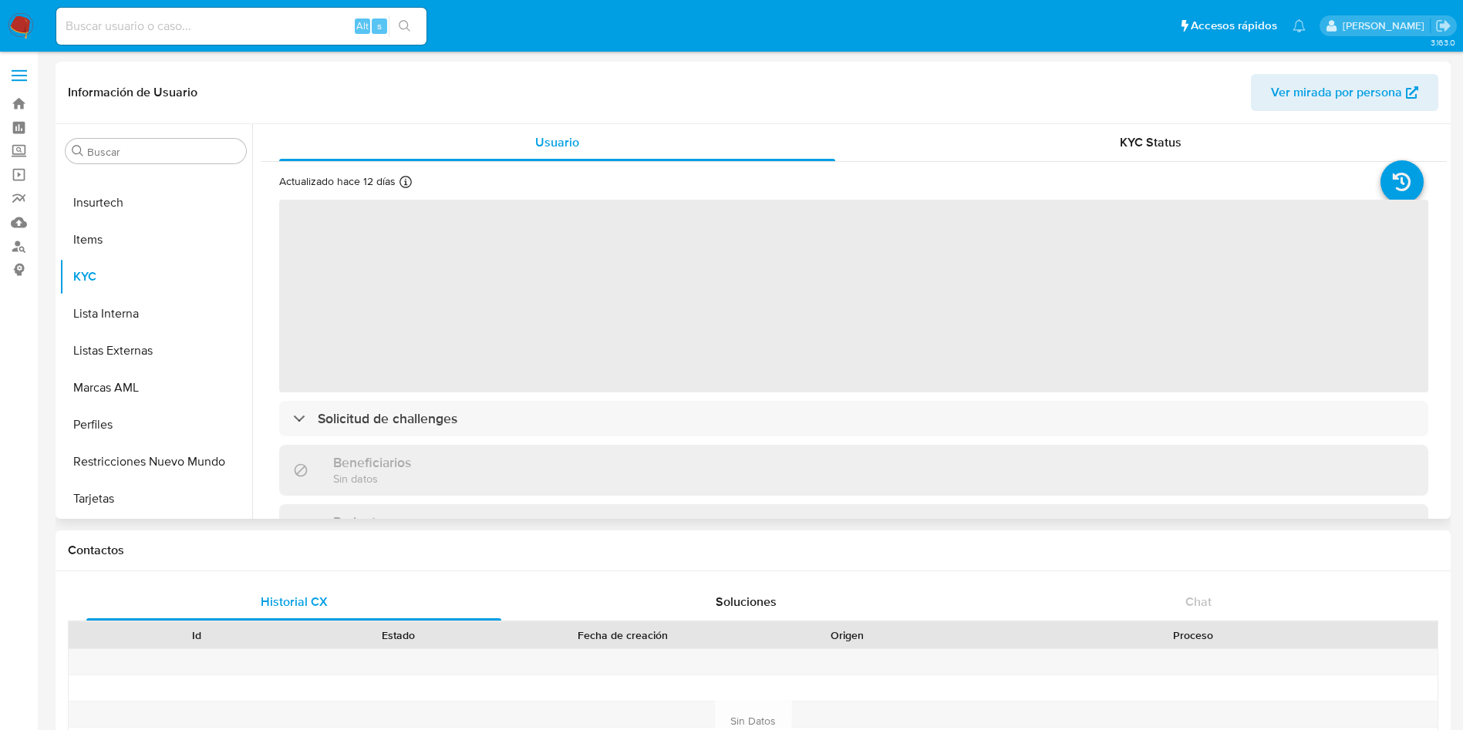
select select "10"
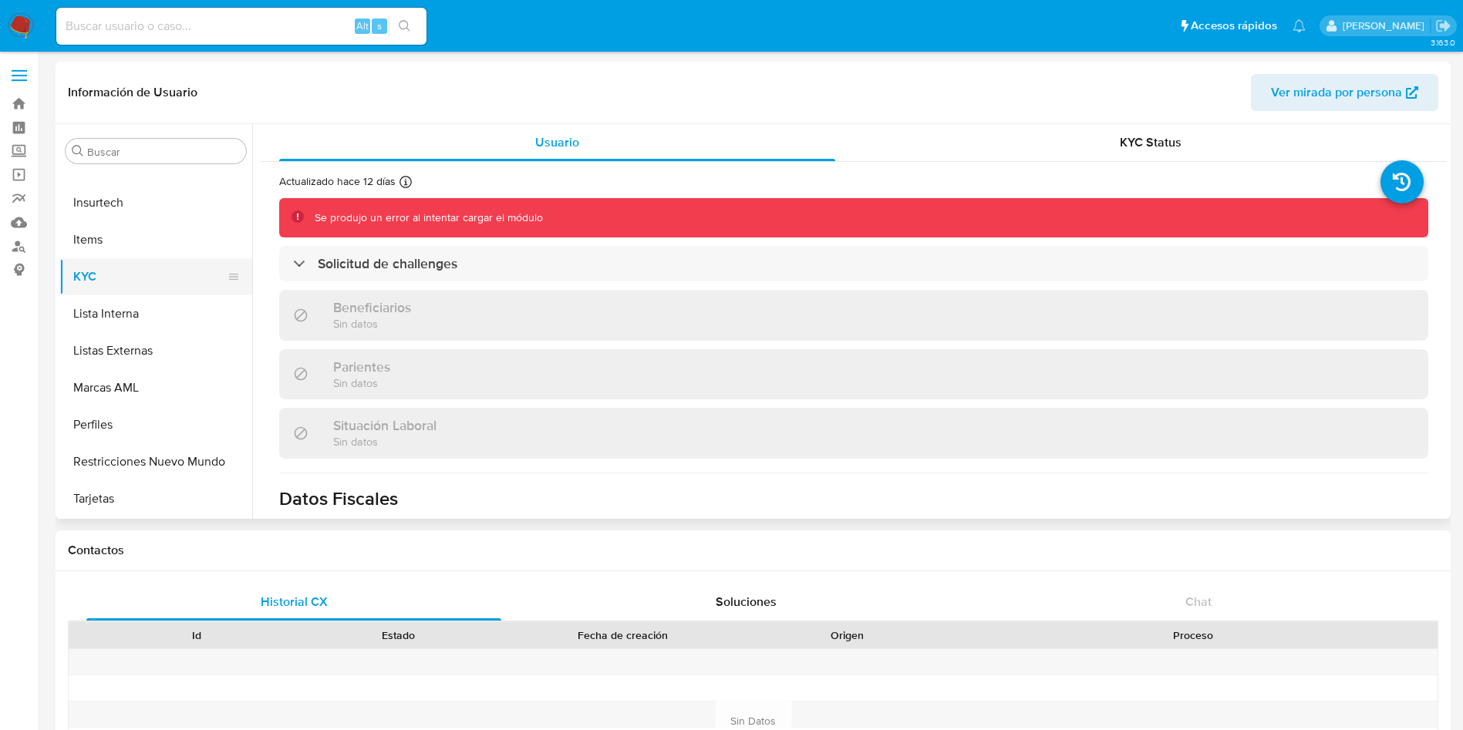
click at [168, 270] on button "KYC" at bounding box center [149, 276] width 180 height 37
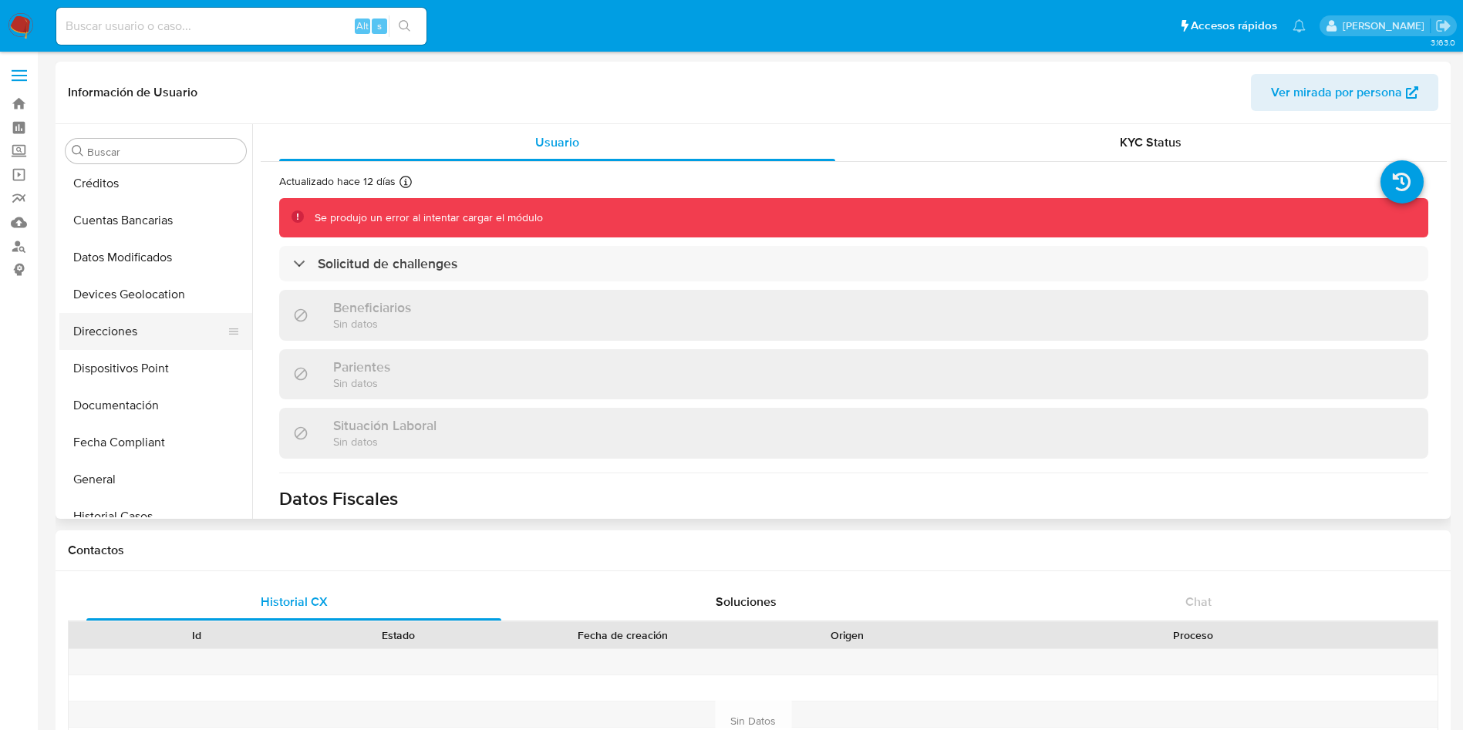
scroll to position [300, 0]
click at [122, 353] on button "Documentación" at bounding box center [149, 369] width 180 height 37
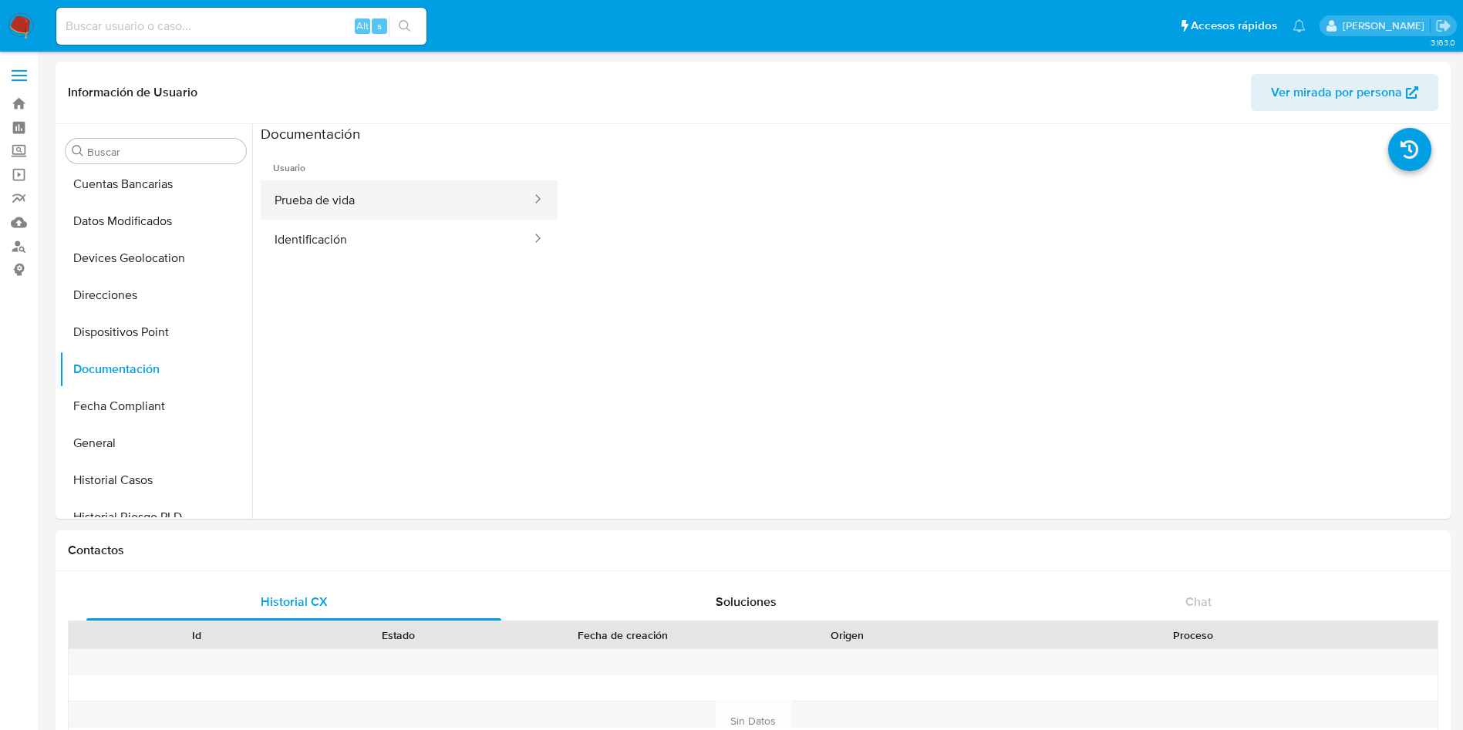
click at [312, 203] on button "Prueba de vida" at bounding box center [397, 199] width 272 height 39
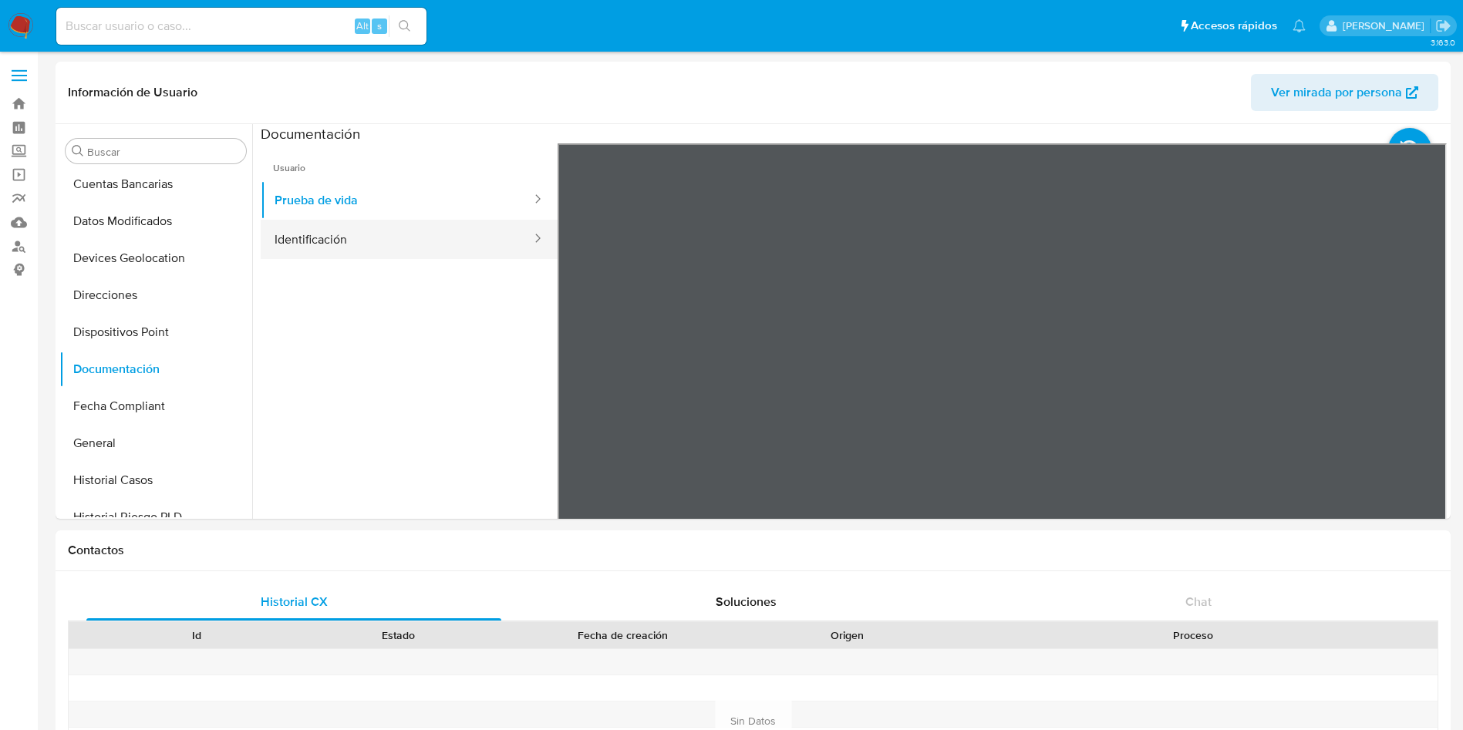
click at [475, 243] on button "Identificación" at bounding box center [397, 239] width 272 height 39
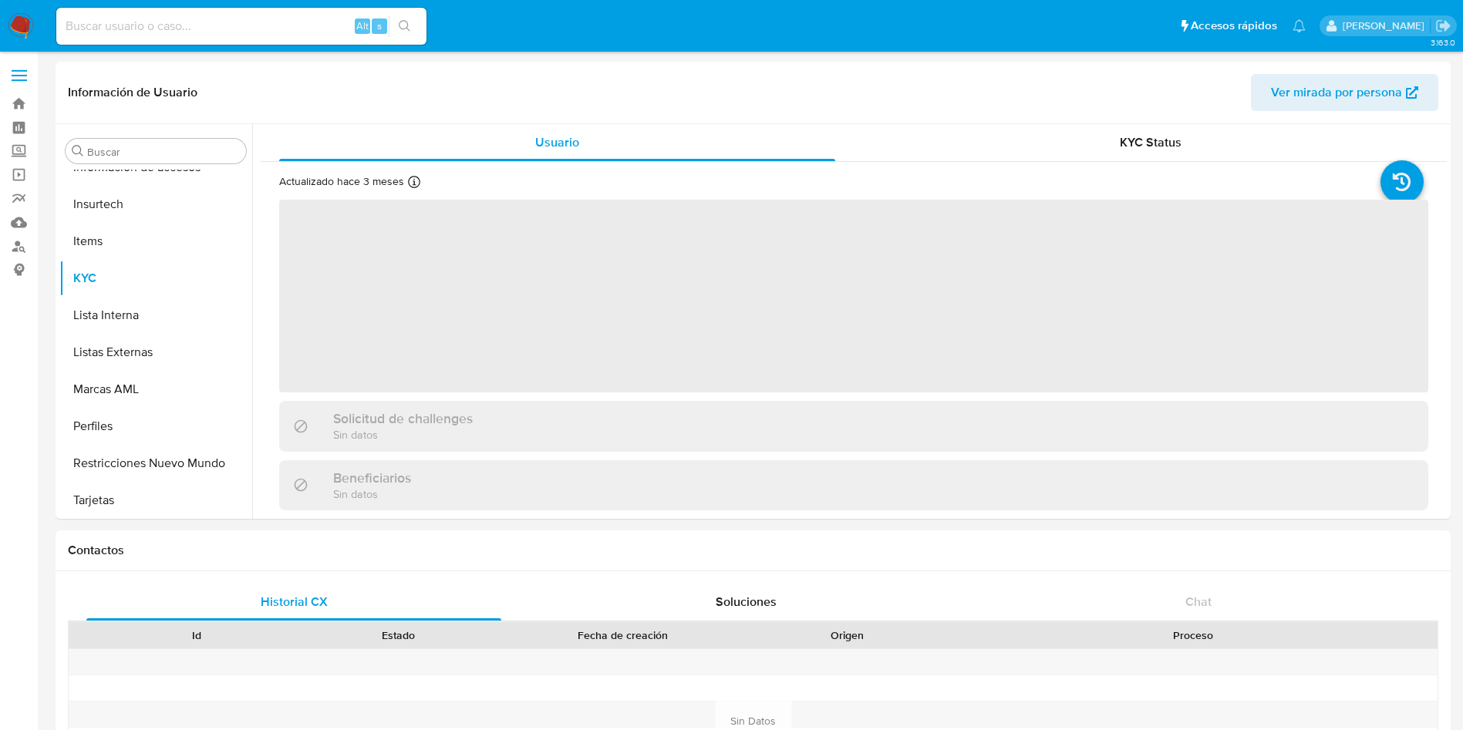
scroll to position [763, 0]
select select "10"
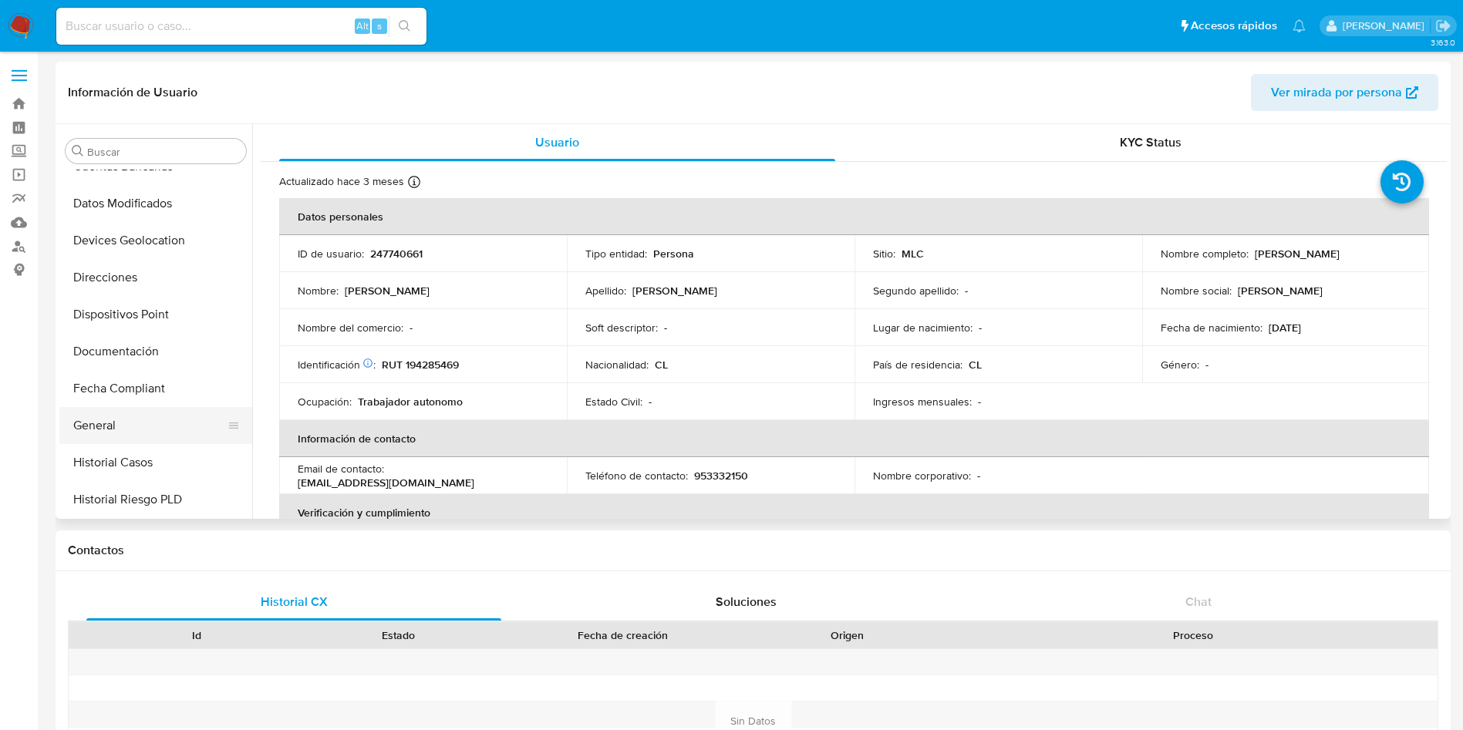
scroll to position [416, 0]
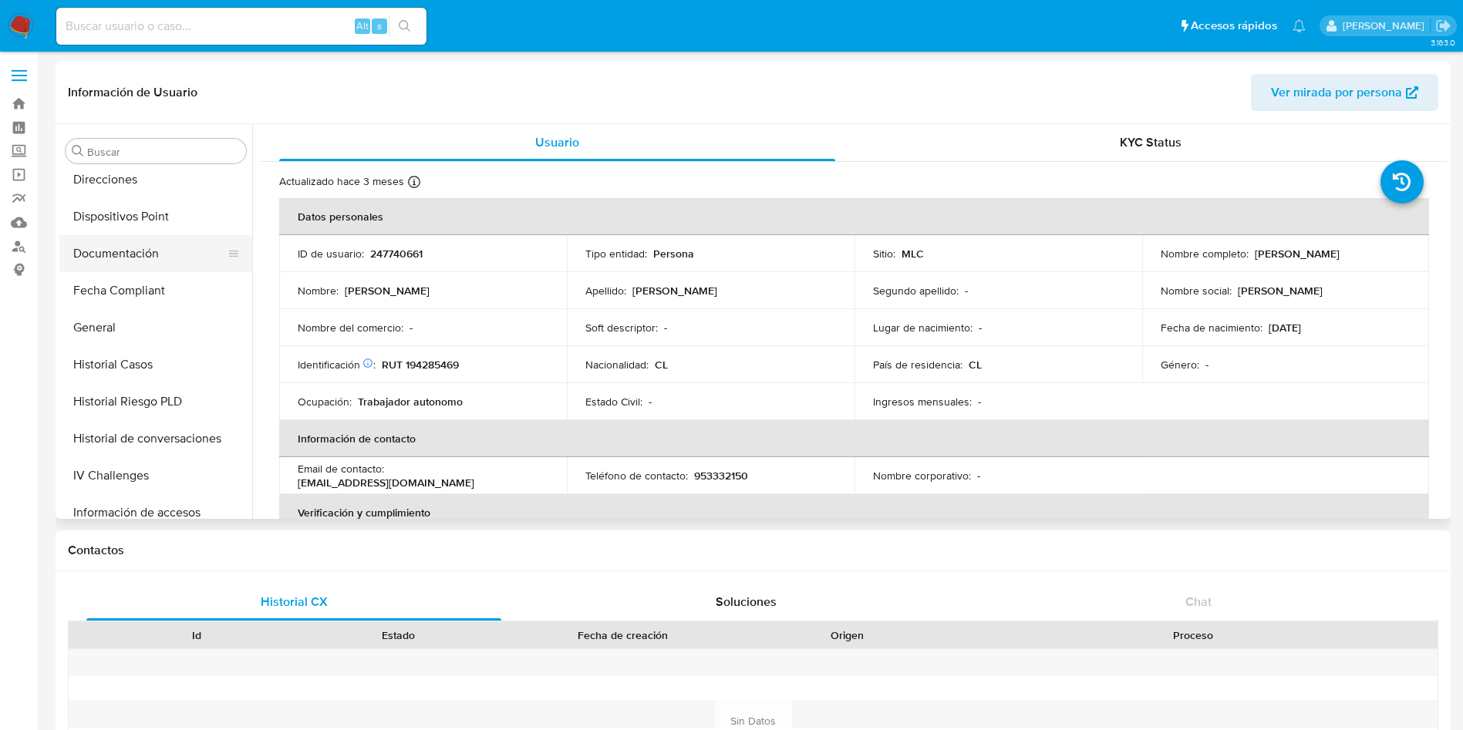
click at [96, 248] on button "Documentación" at bounding box center [149, 253] width 180 height 37
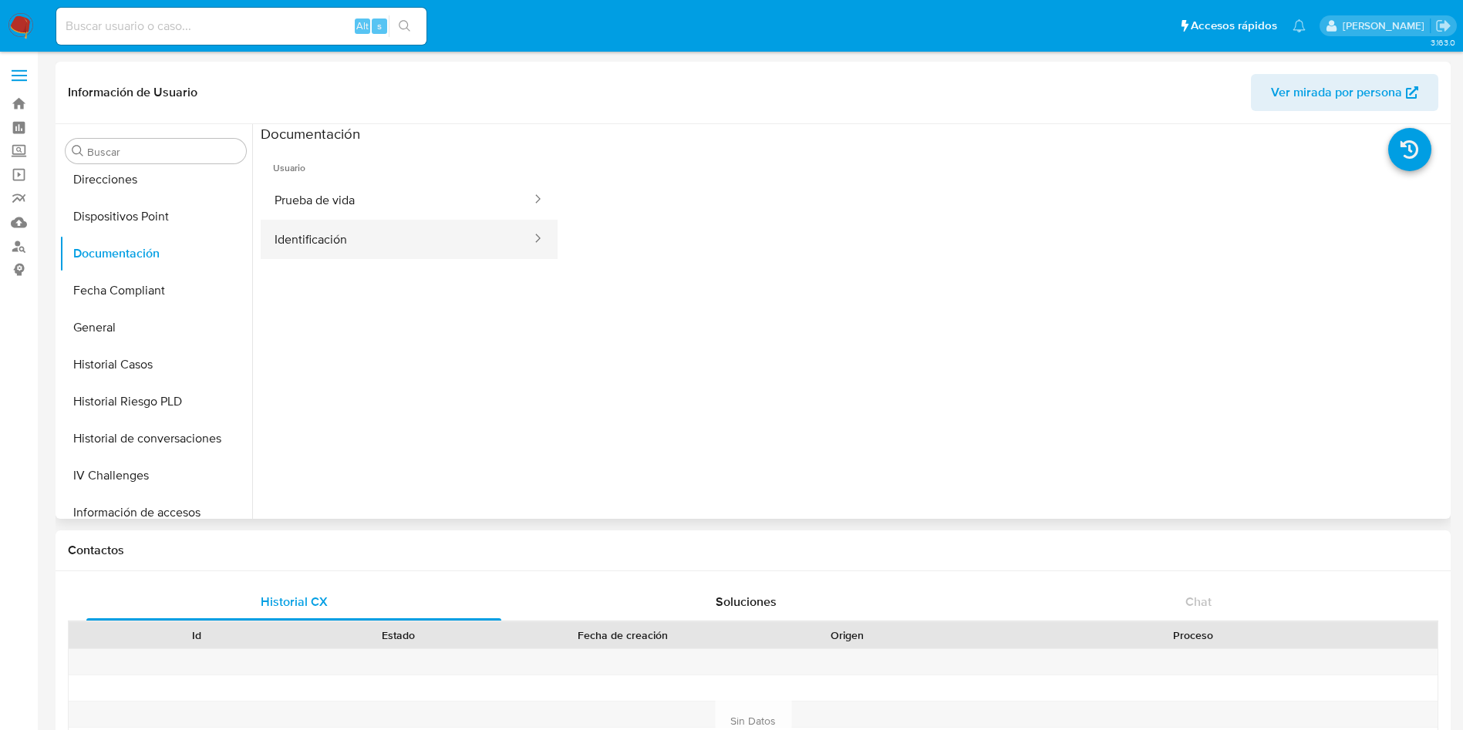
click at [346, 224] on button "Identificación" at bounding box center [397, 239] width 272 height 39
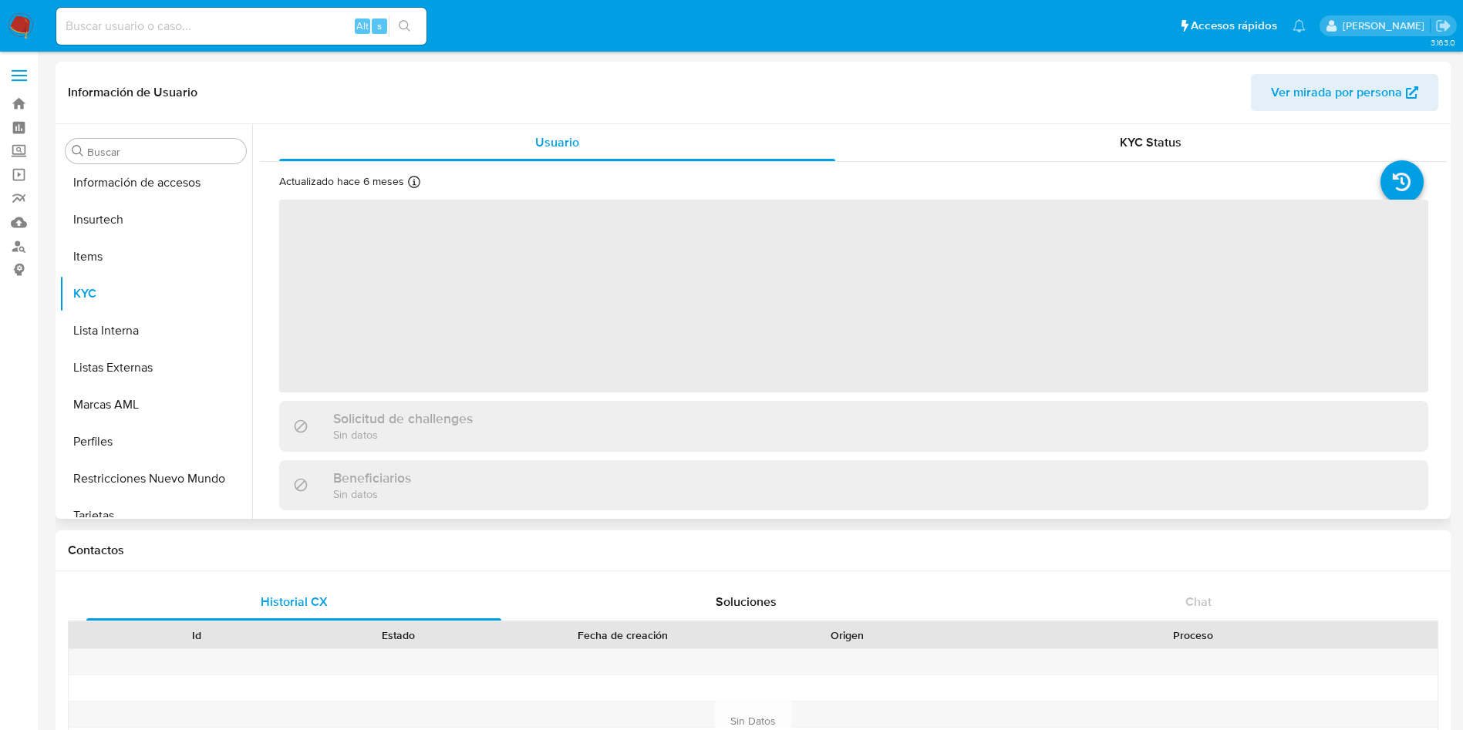
scroll to position [763, 0]
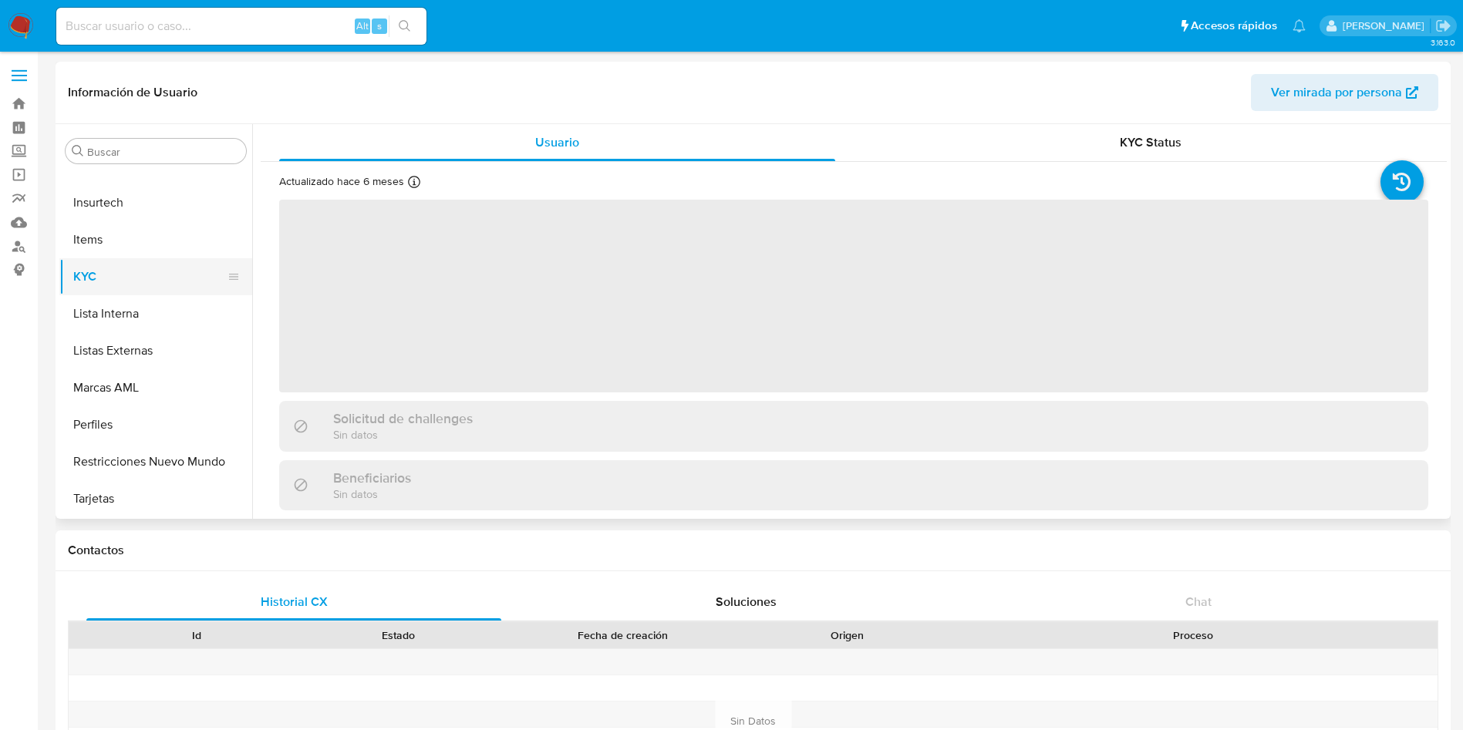
select select "10"
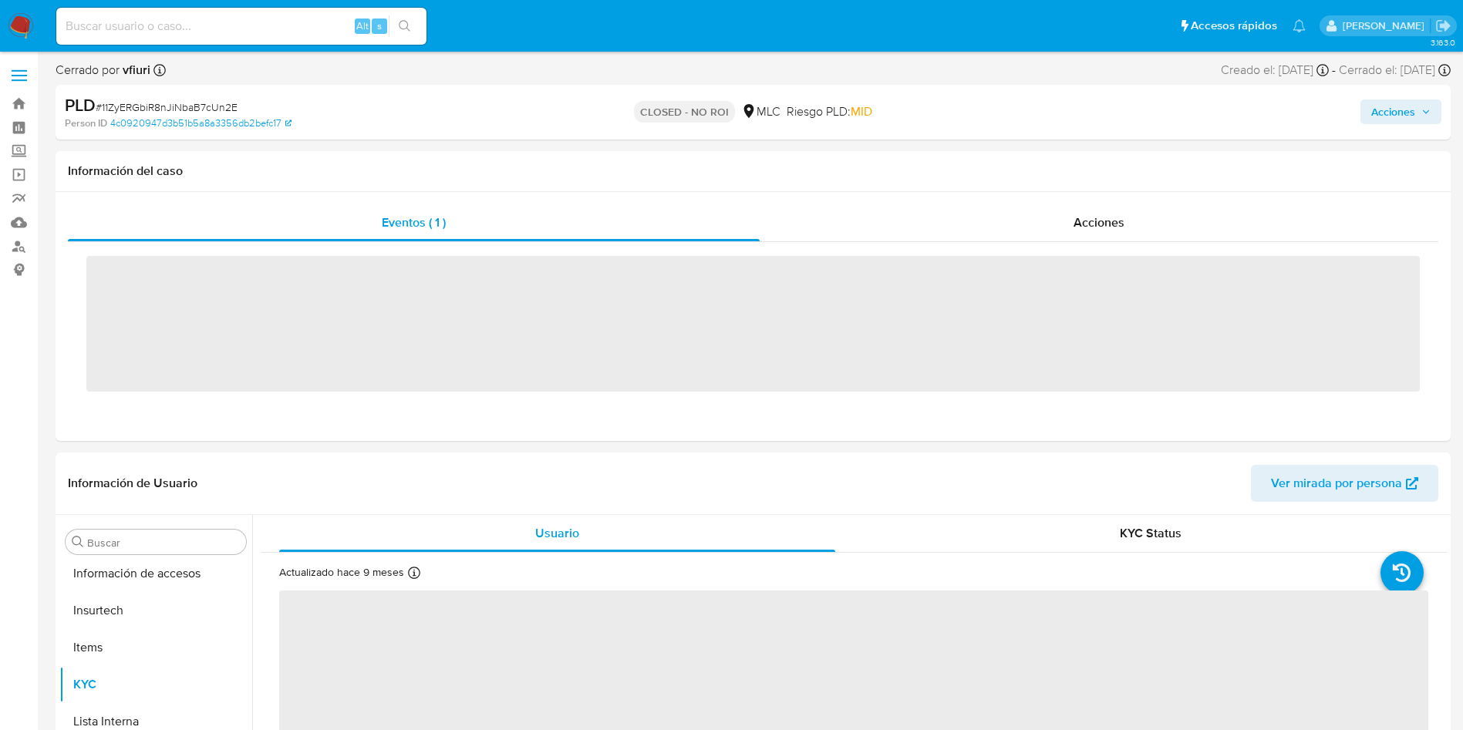
scroll to position [763, 0]
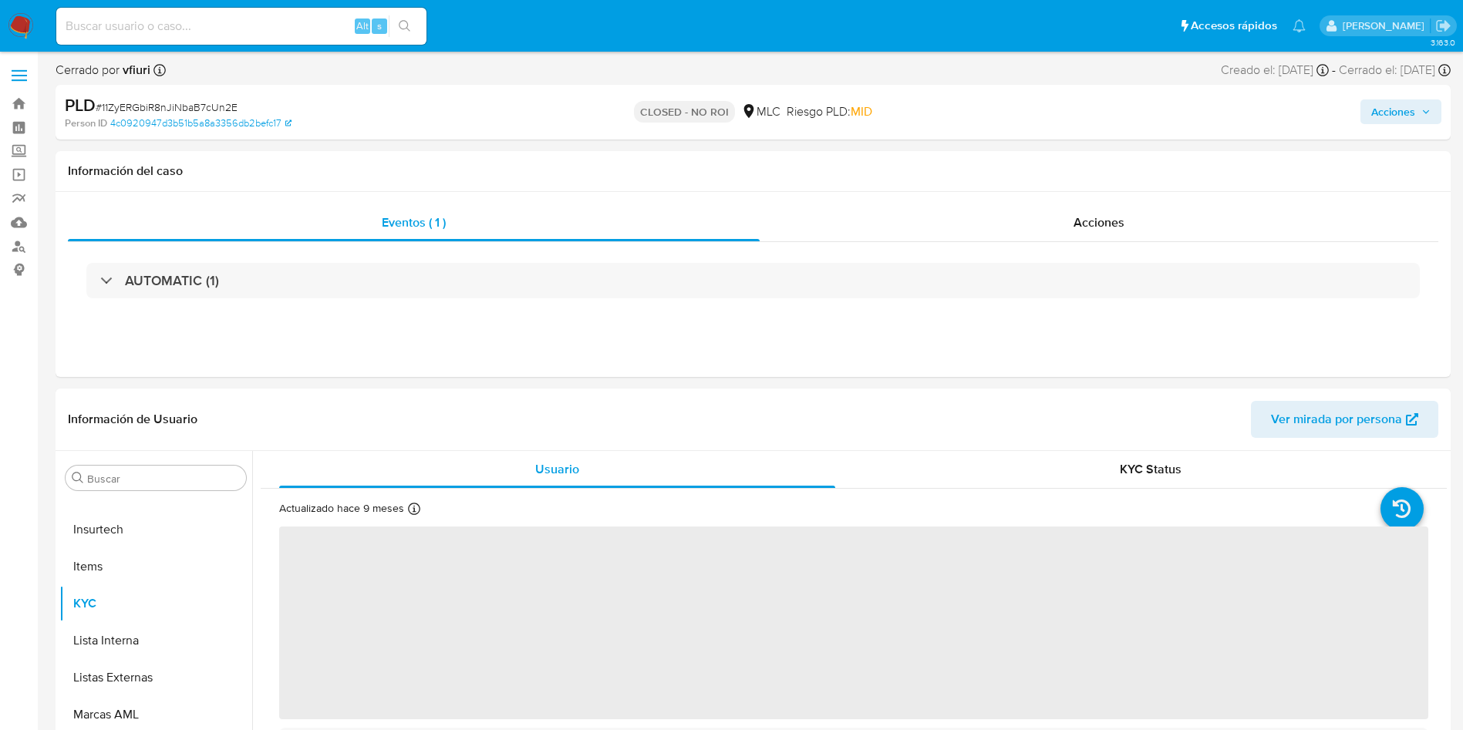
click at [143, 23] on input at bounding box center [241, 26] width 370 height 20
paste input "1929785723"
type input "1929785723"
select select "10"
type input "1929785723"
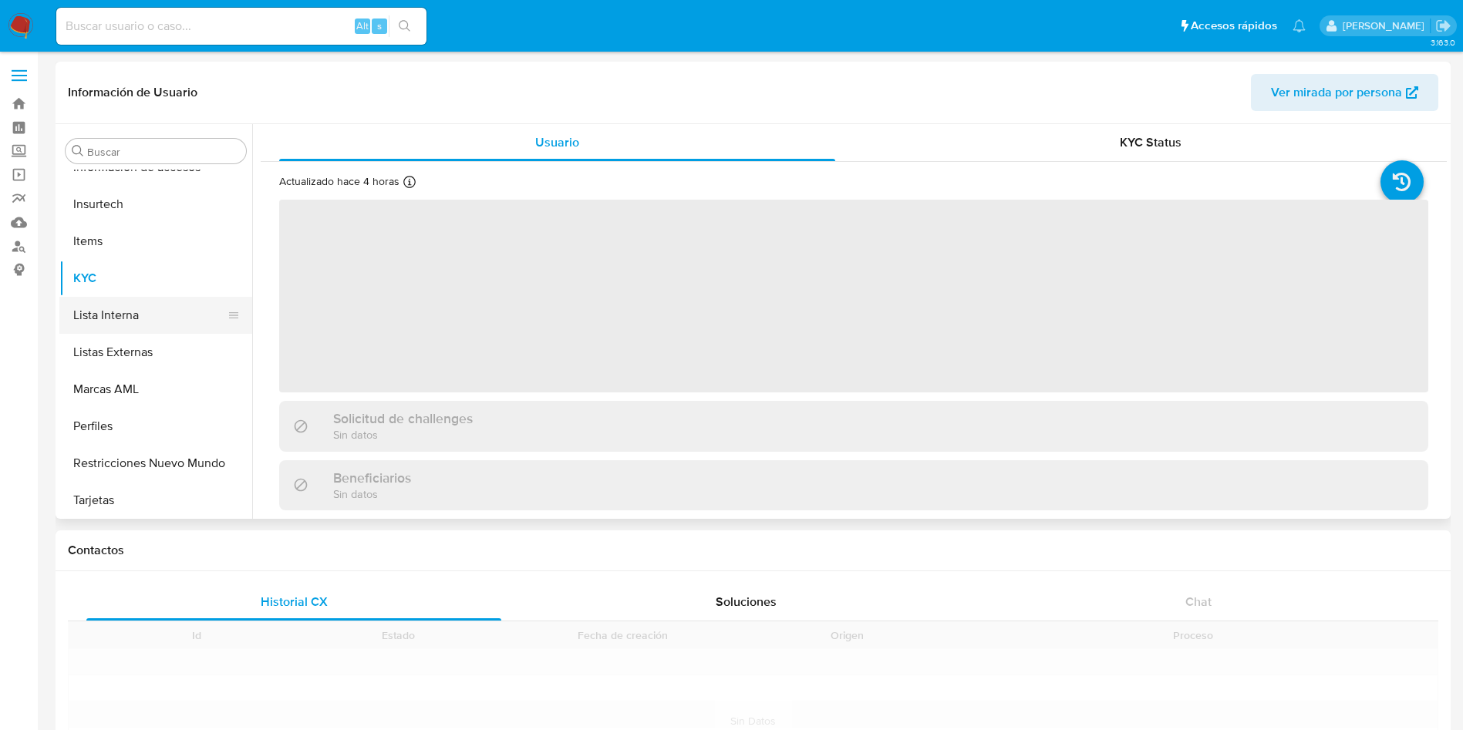
scroll to position [763, 0]
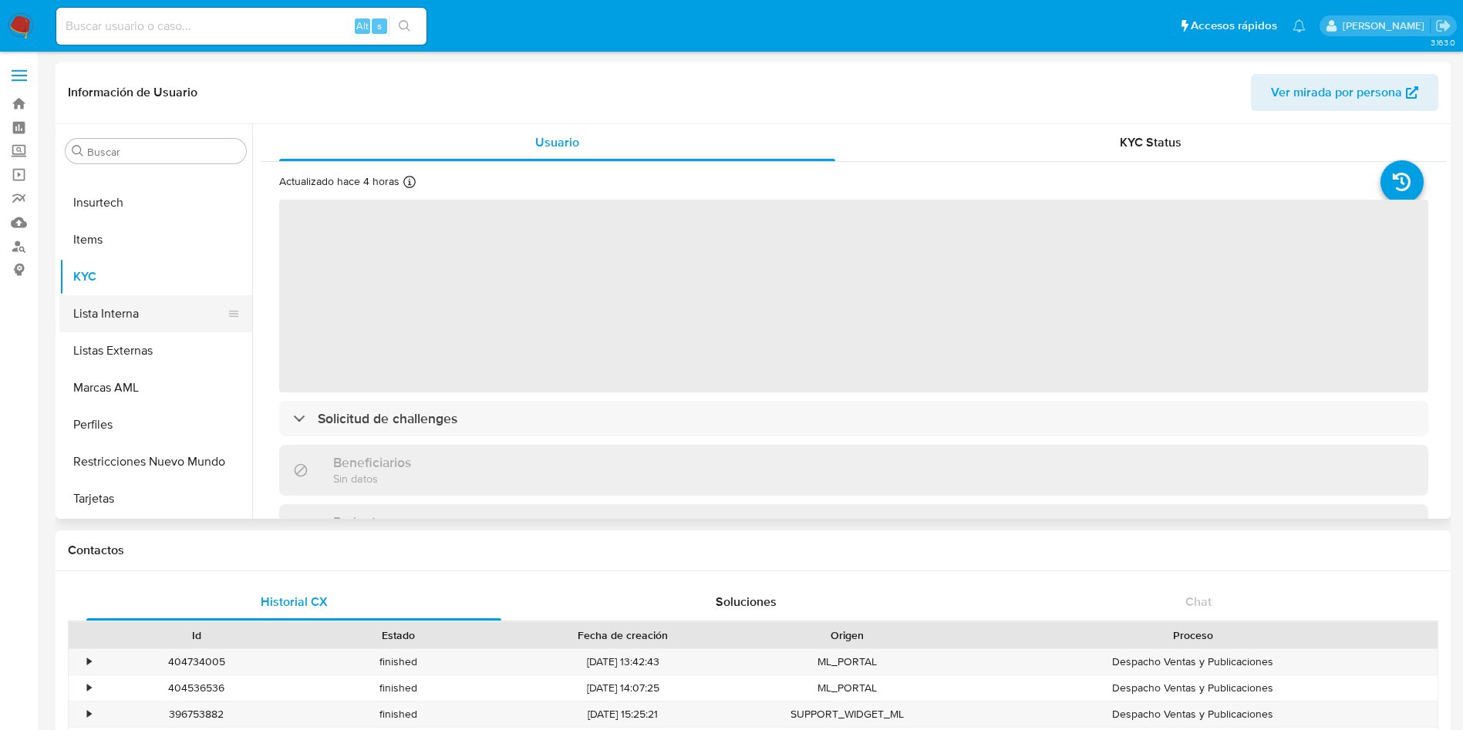
select select "10"
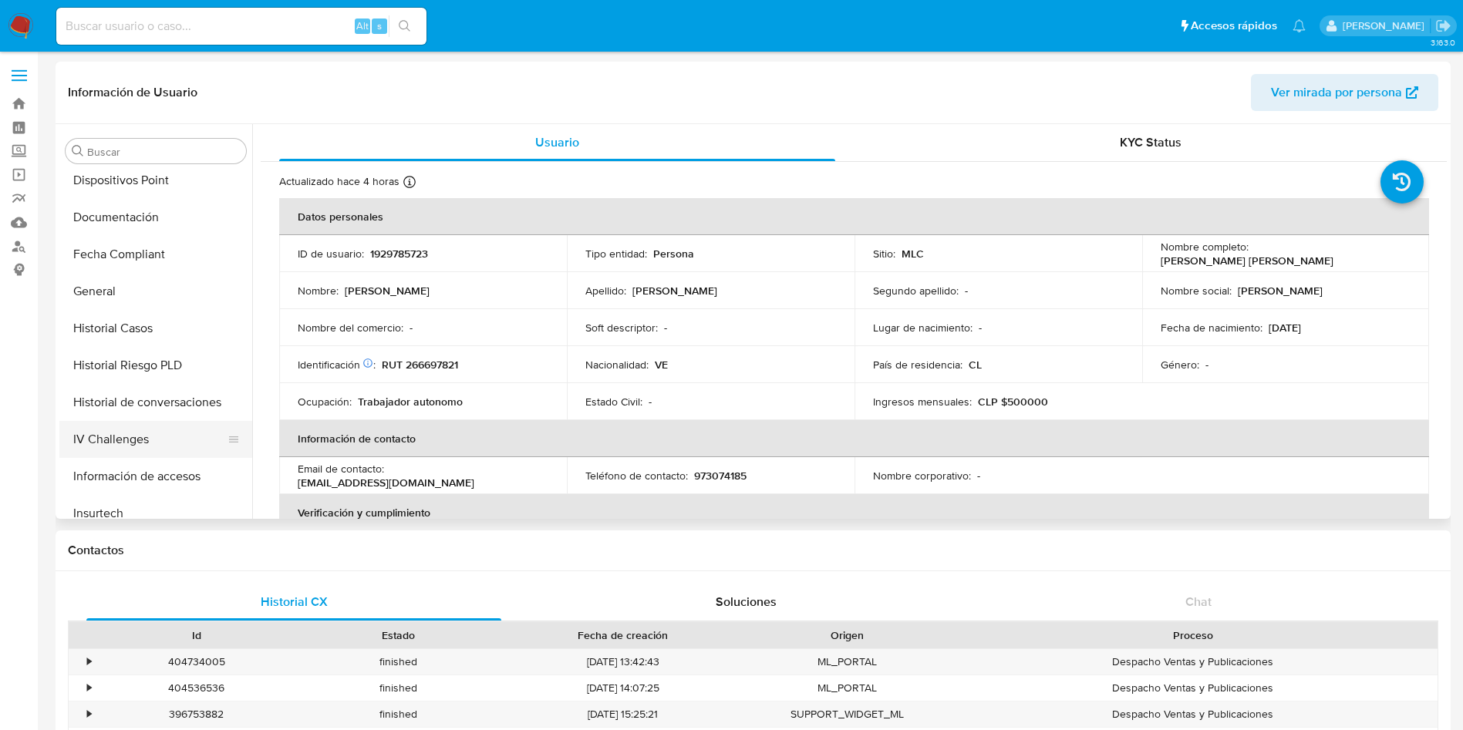
scroll to position [416, 0]
click at [108, 312] on button "General" at bounding box center [149, 327] width 180 height 37
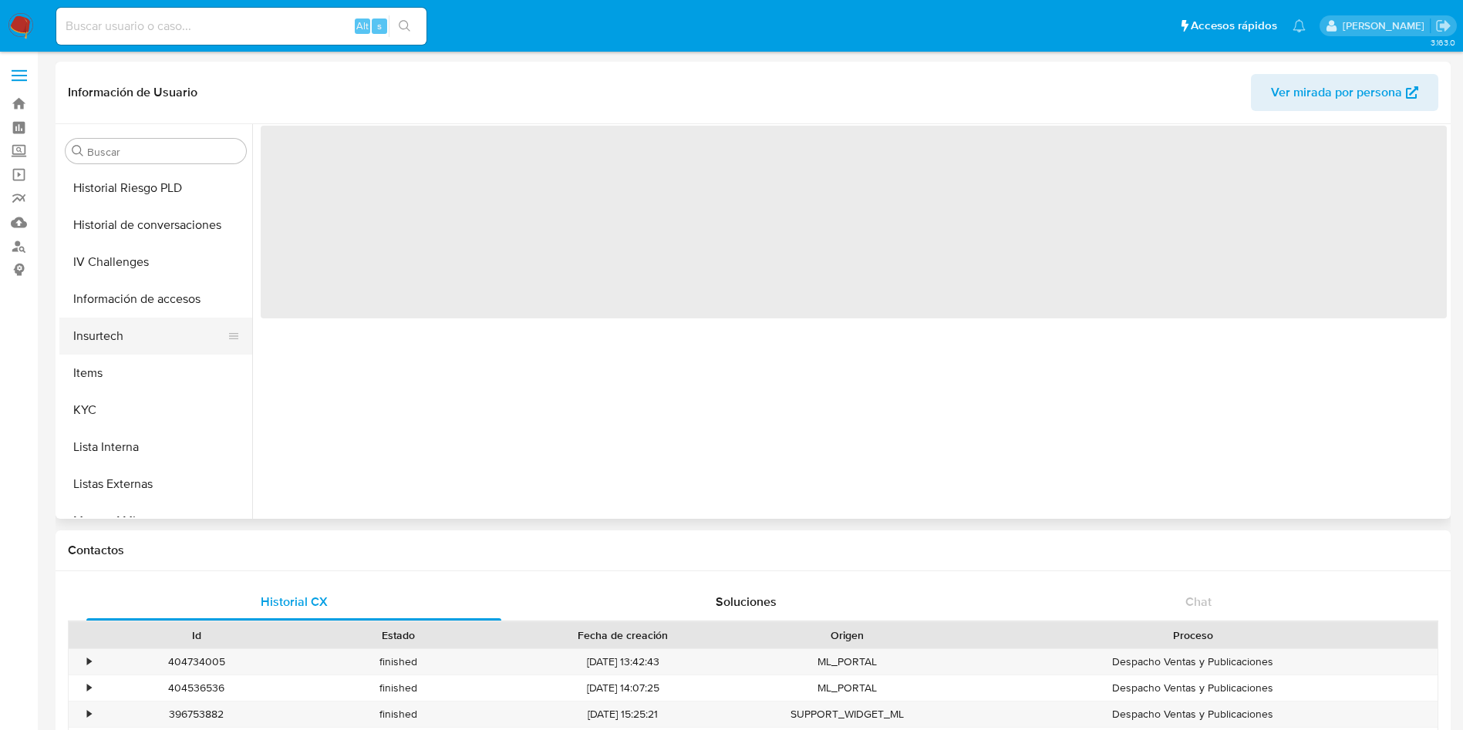
scroll to position [647, 0]
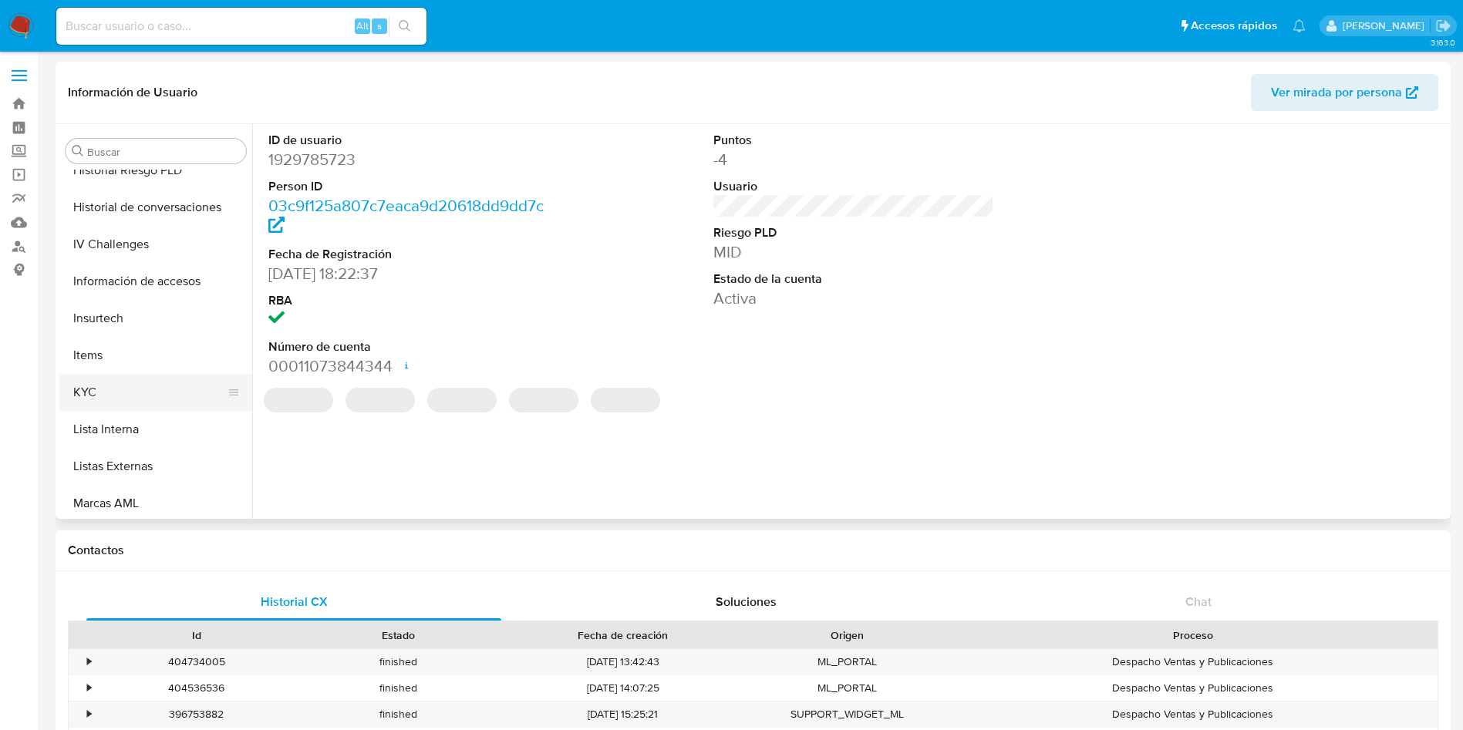
click at [120, 380] on button "KYC" at bounding box center [149, 392] width 180 height 37
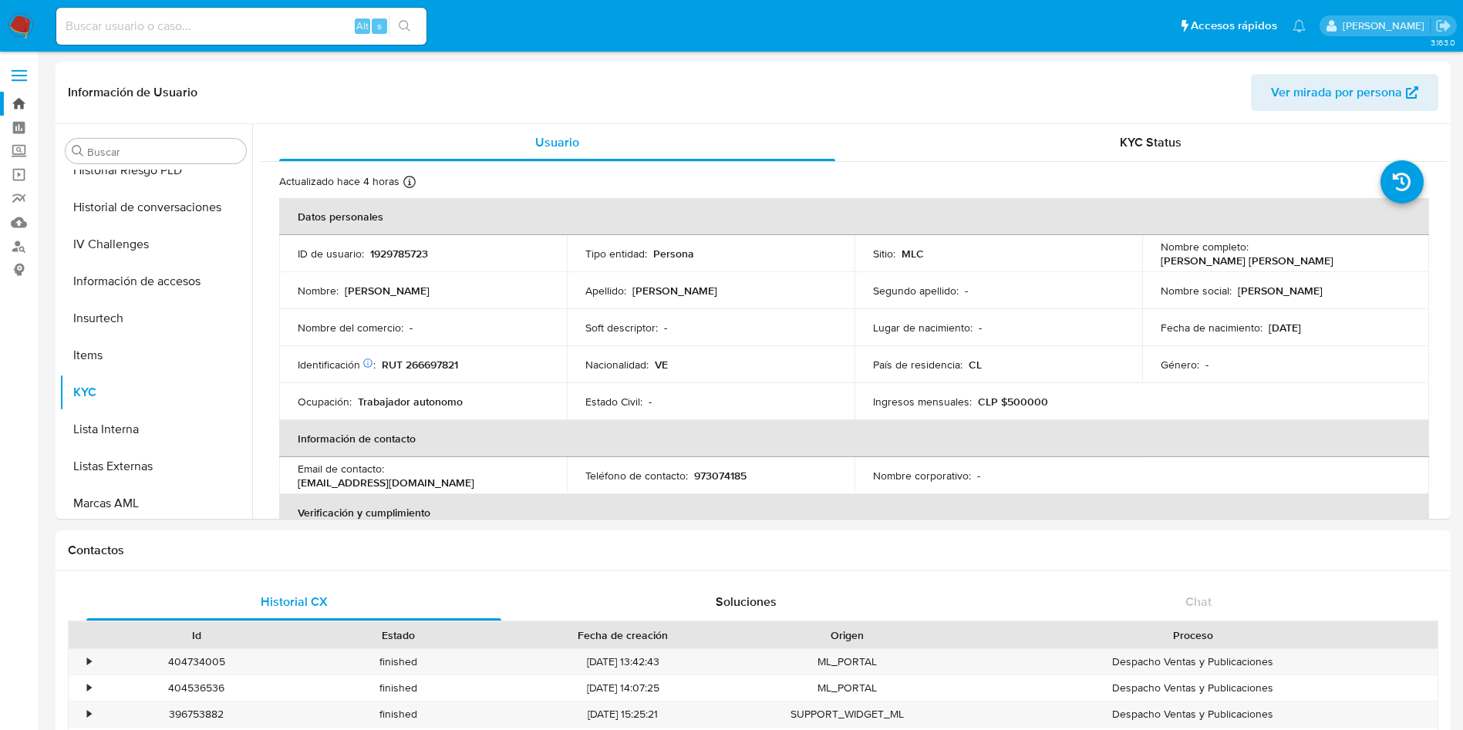
click at [23, 96] on link "Bandeja" at bounding box center [92, 104] width 184 height 24
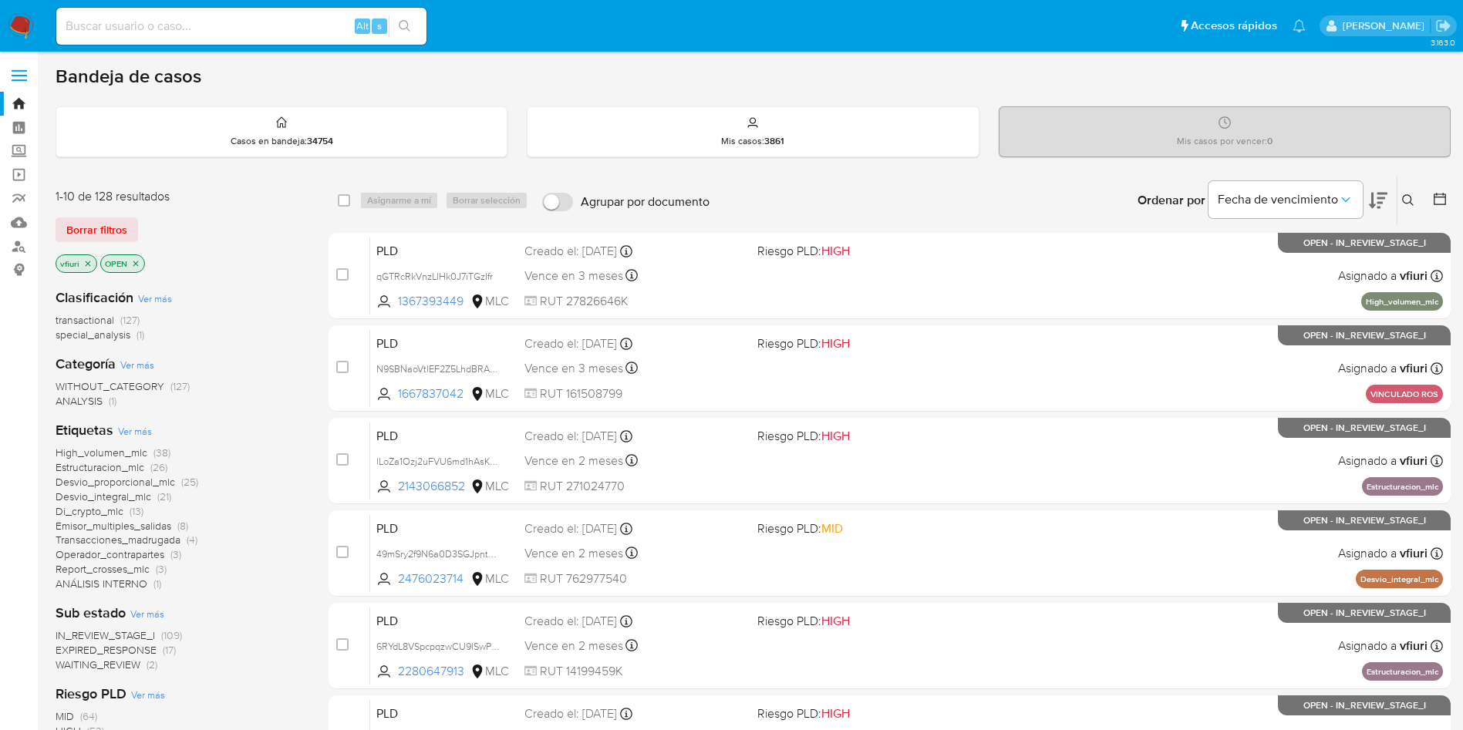
click at [1408, 200] on icon at bounding box center [1408, 200] width 12 height 12
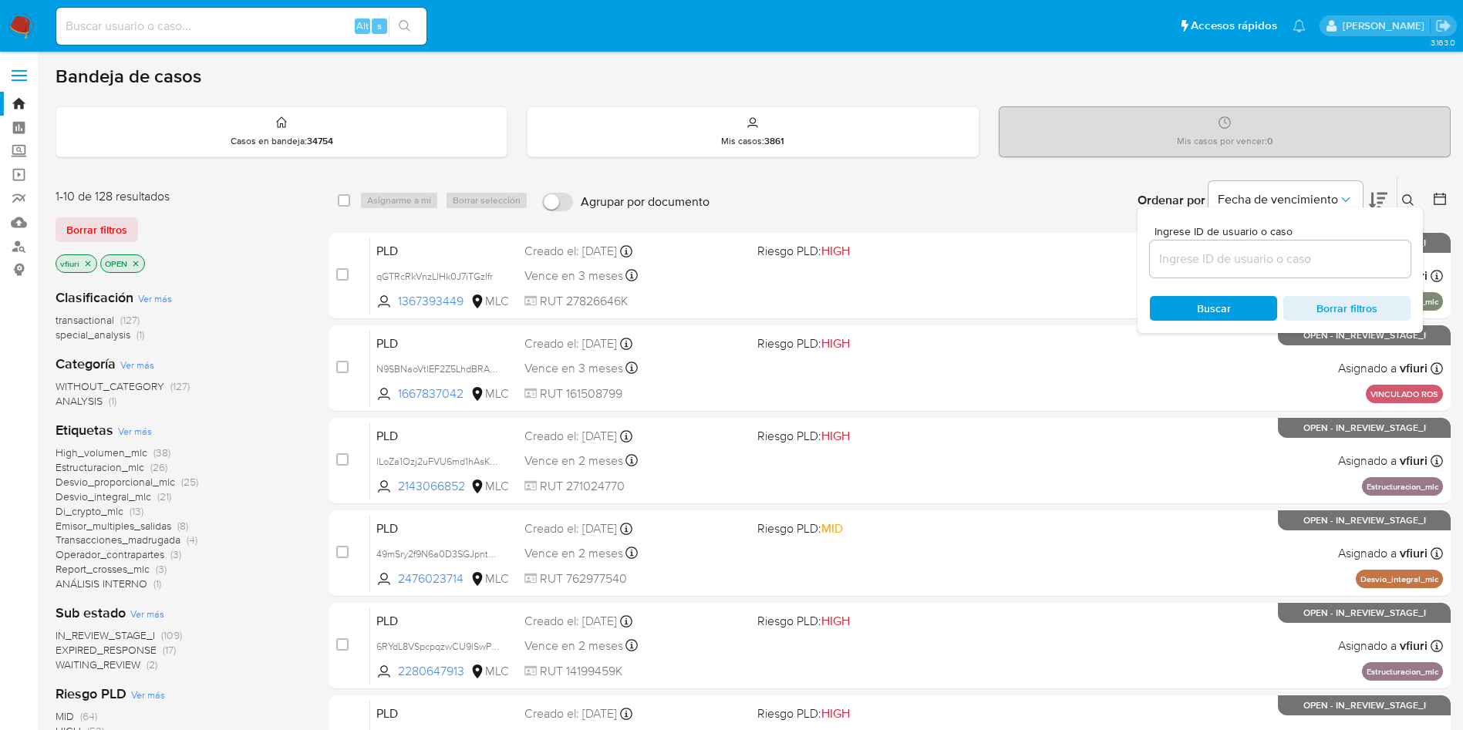
click at [1259, 258] on input at bounding box center [1280, 259] width 261 height 20
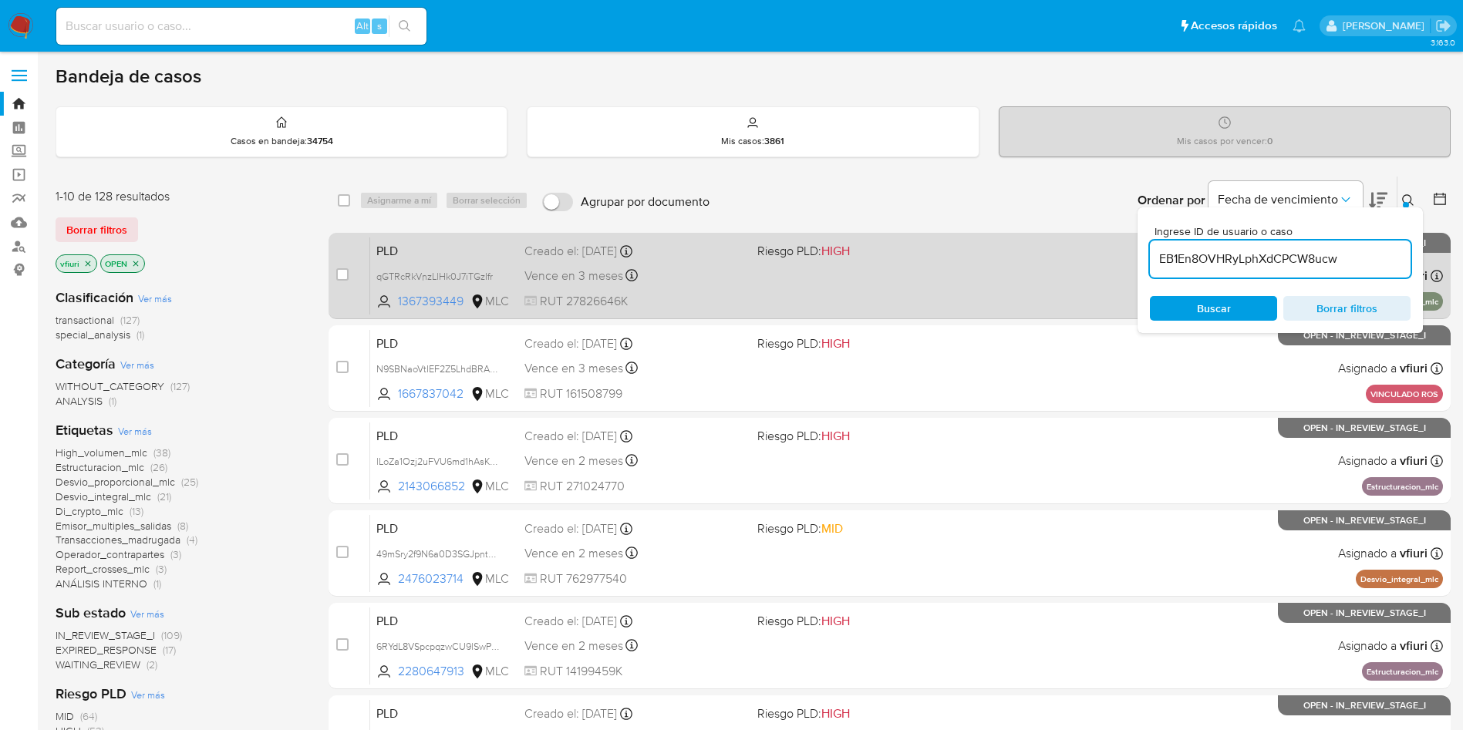
type input "EB1En8OVHRyLphXdCPCW8ucw"
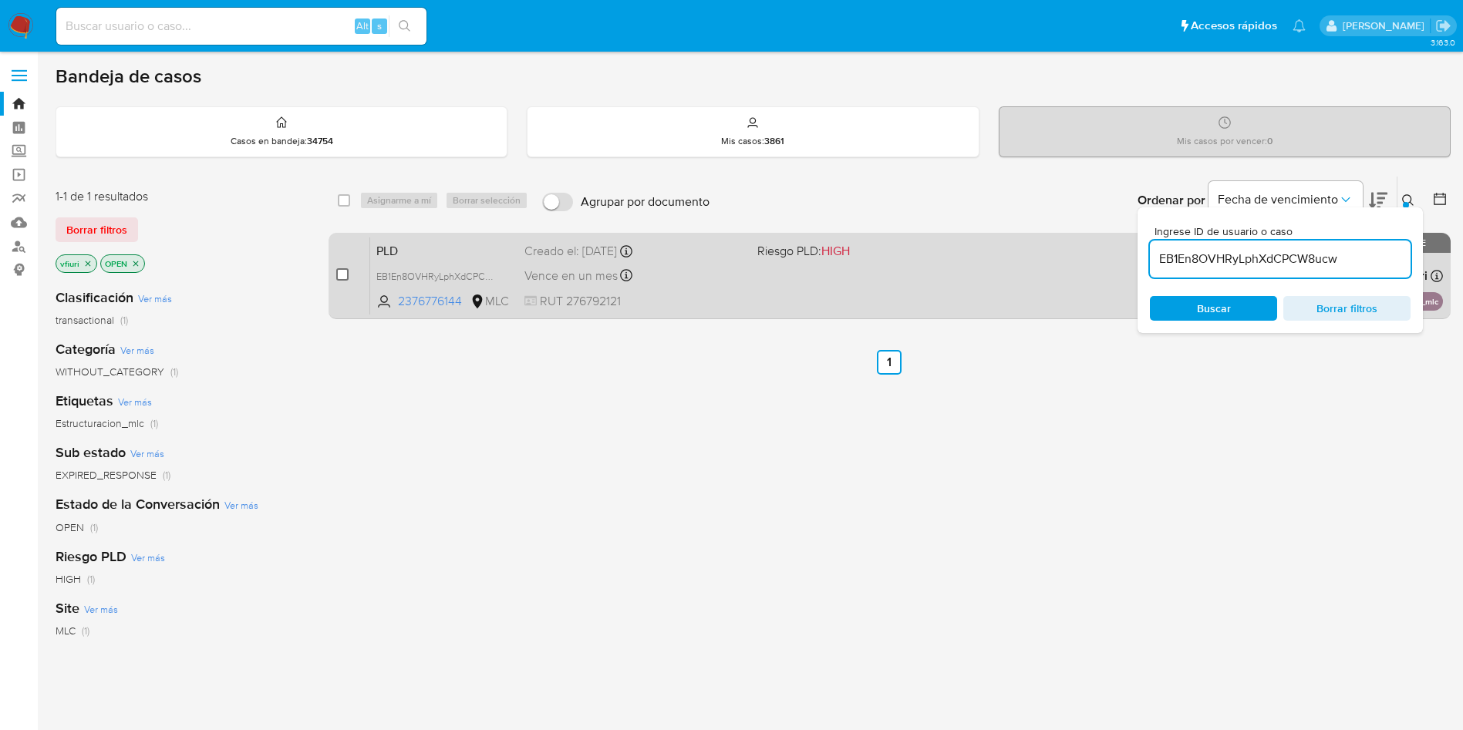
click at [338, 276] on input "checkbox" at bounding box center [342, 274] width 12 height 12
checkbox input "true"
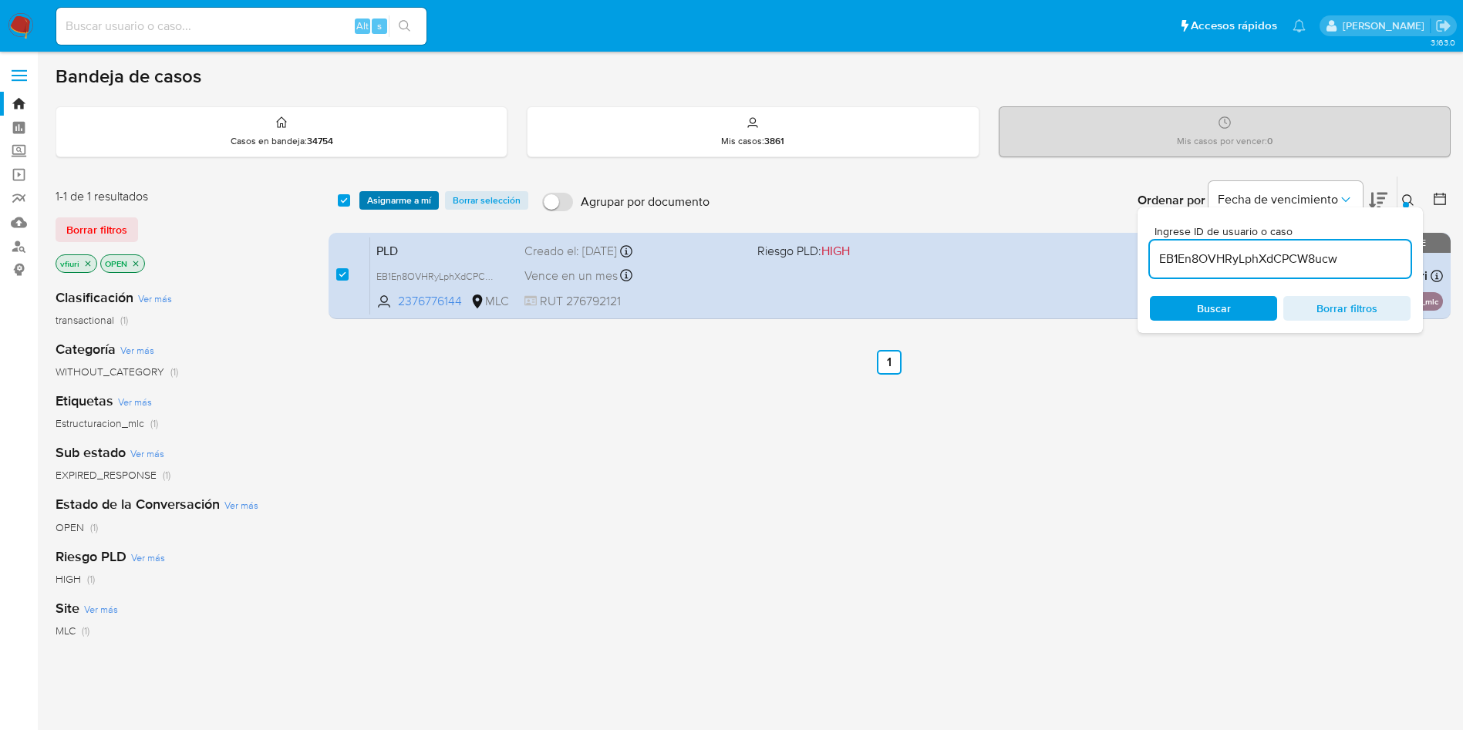
click at [389, 201] on span "Asignarme a mí" at bounding box center [399, 200] width 64 height 15
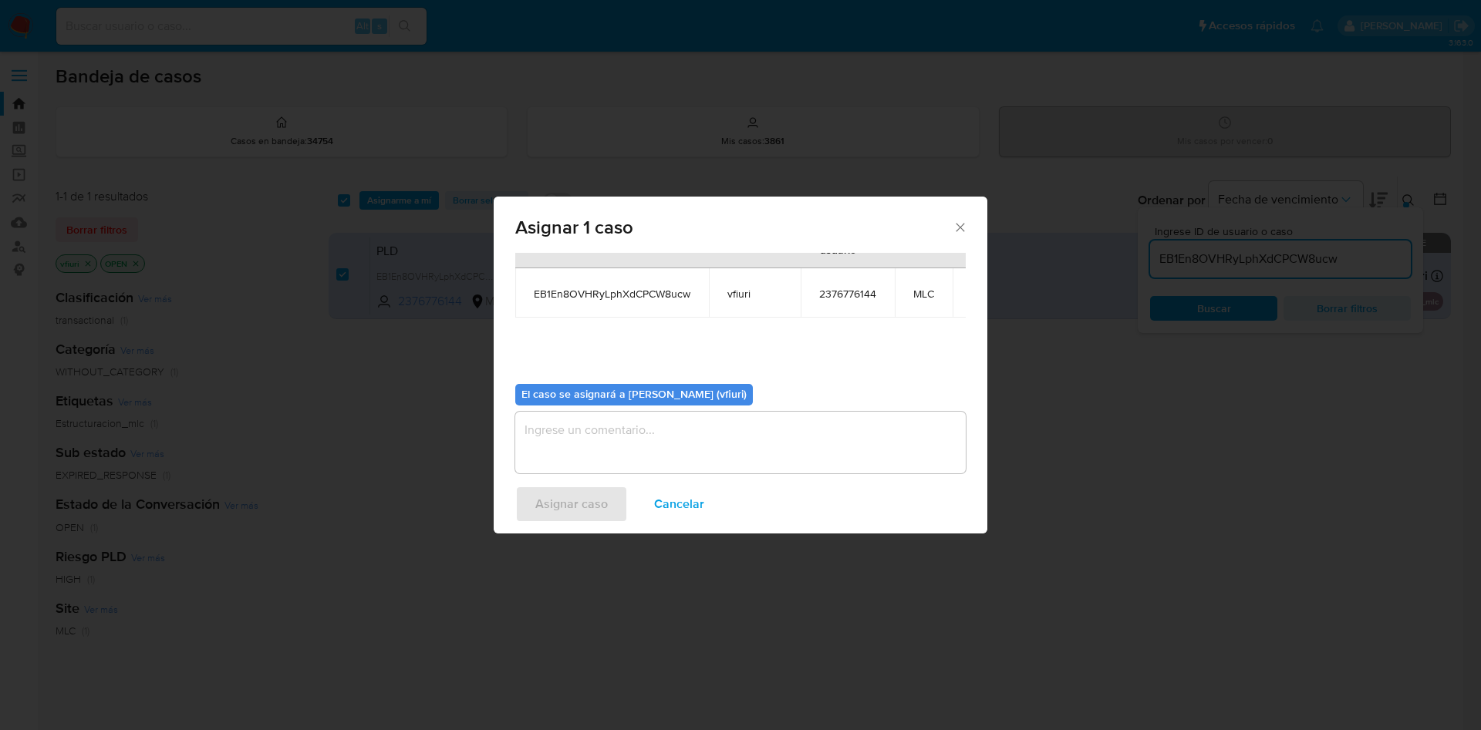
scroll to position [98, 0]
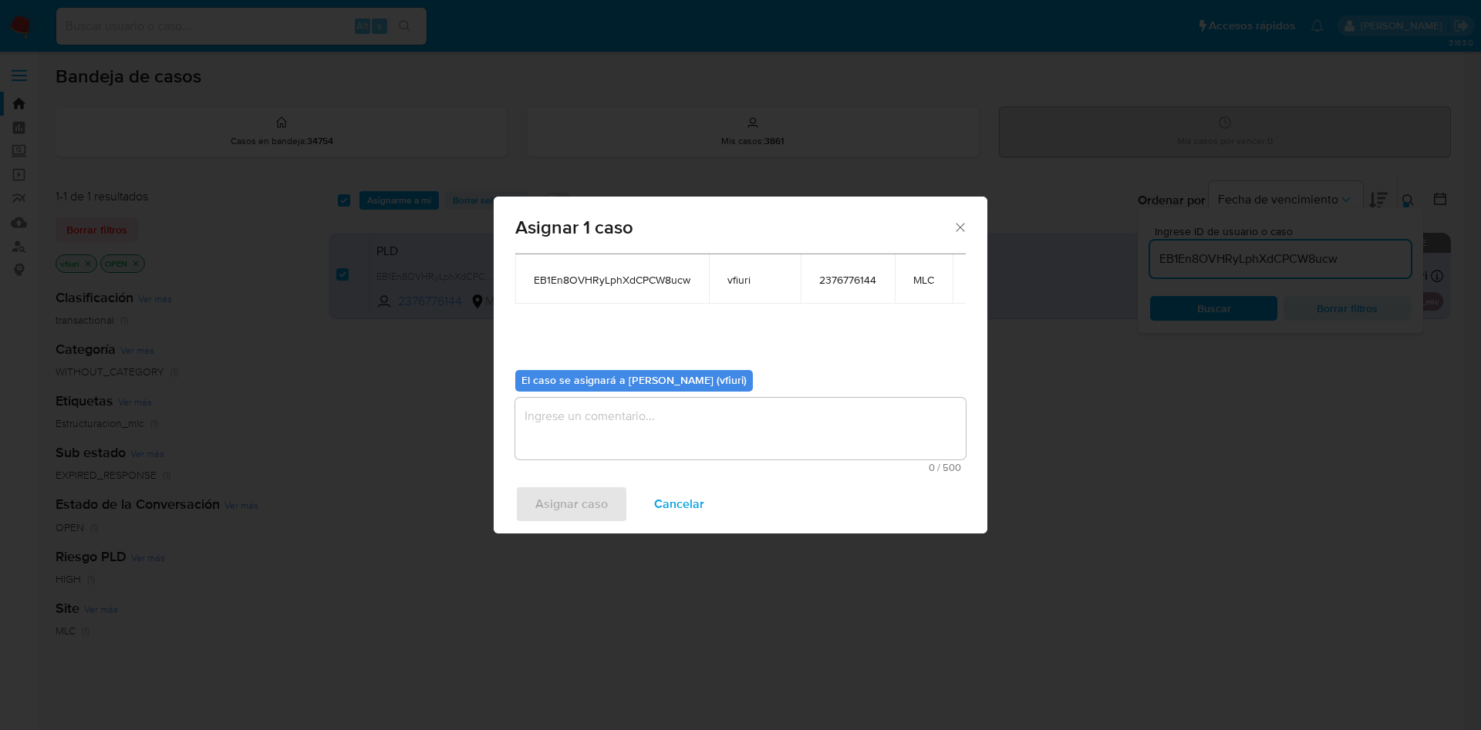
click at [742, 398] on textarea "assign-modal" at bounding box center [740, 429] width 450 height 62
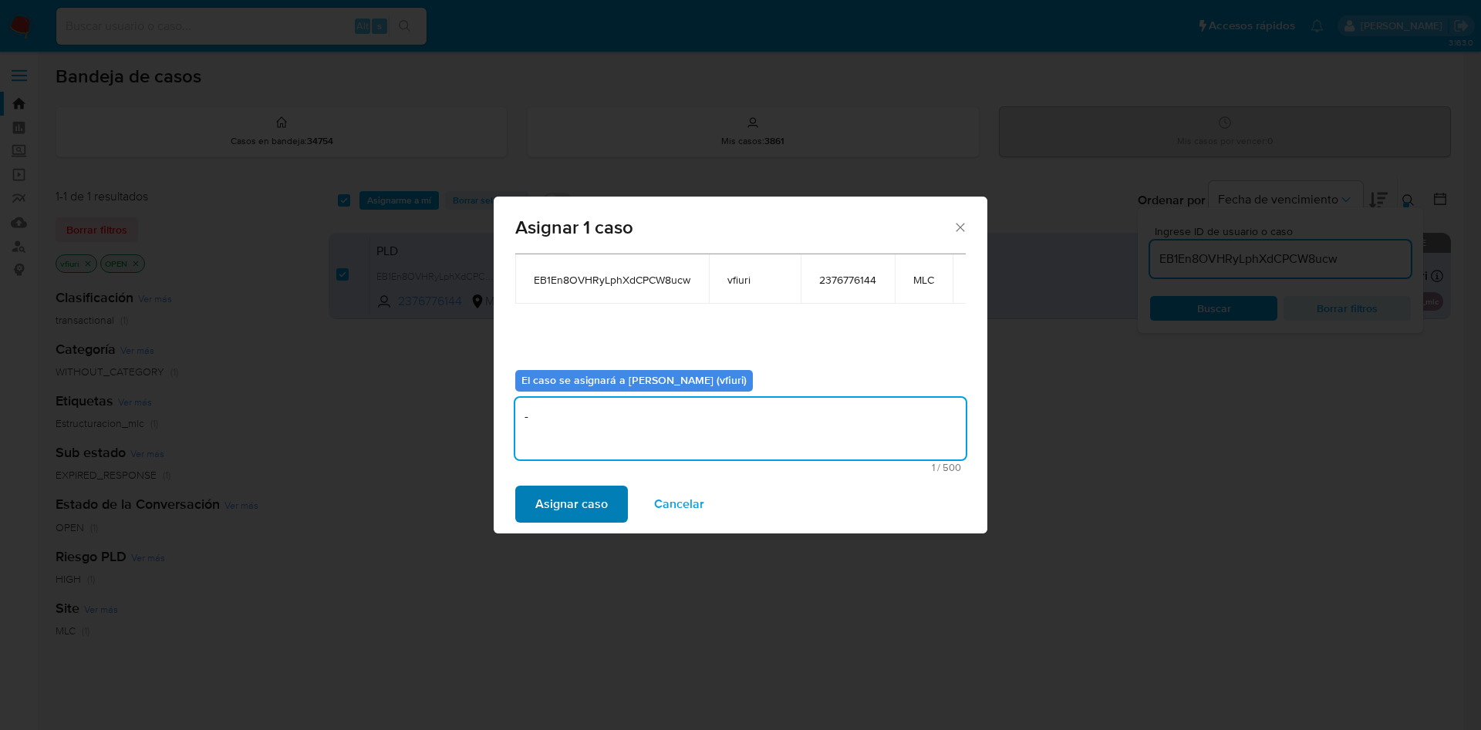
type textarea "-"
click at [622, 496] on button "Asignar caso" at bounding box center [571, 504] width 113 height 37
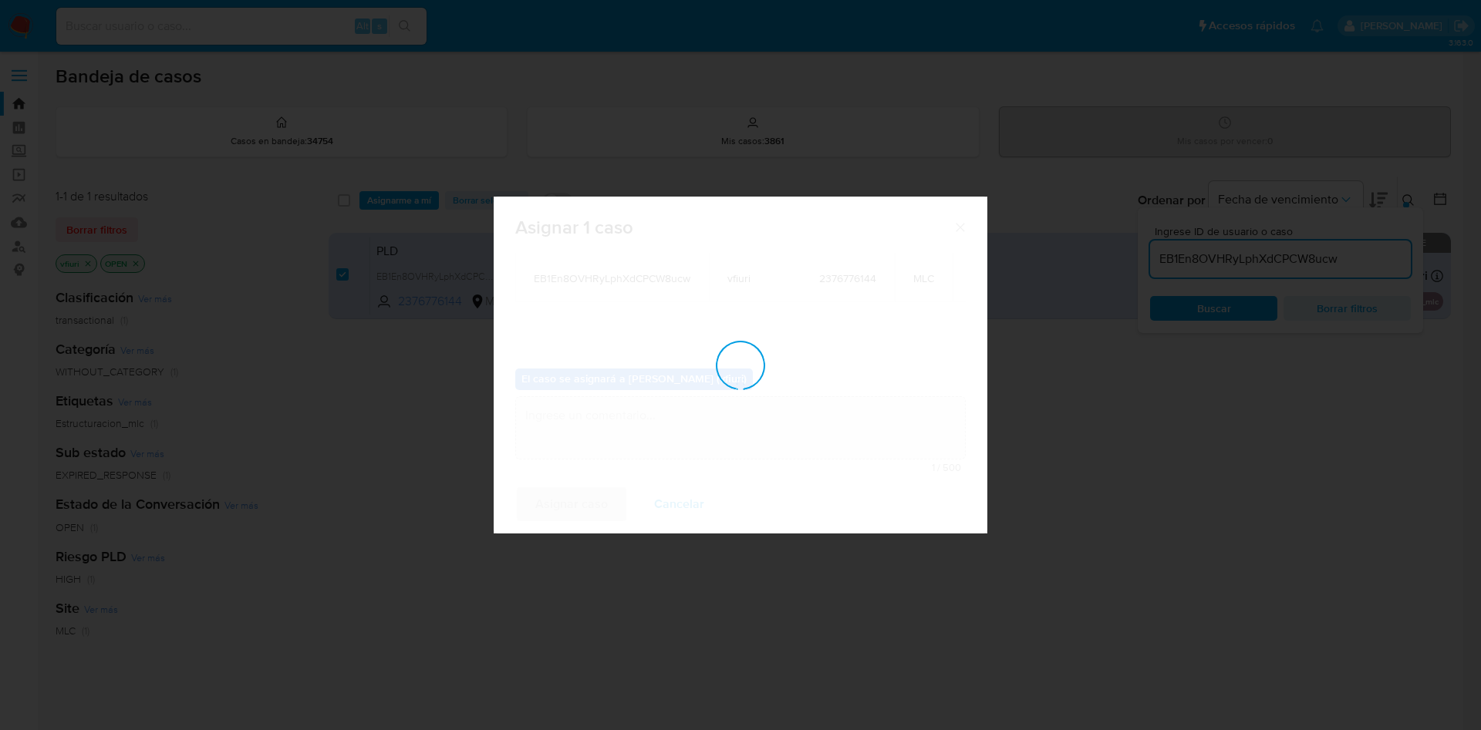
checkbox input "false"
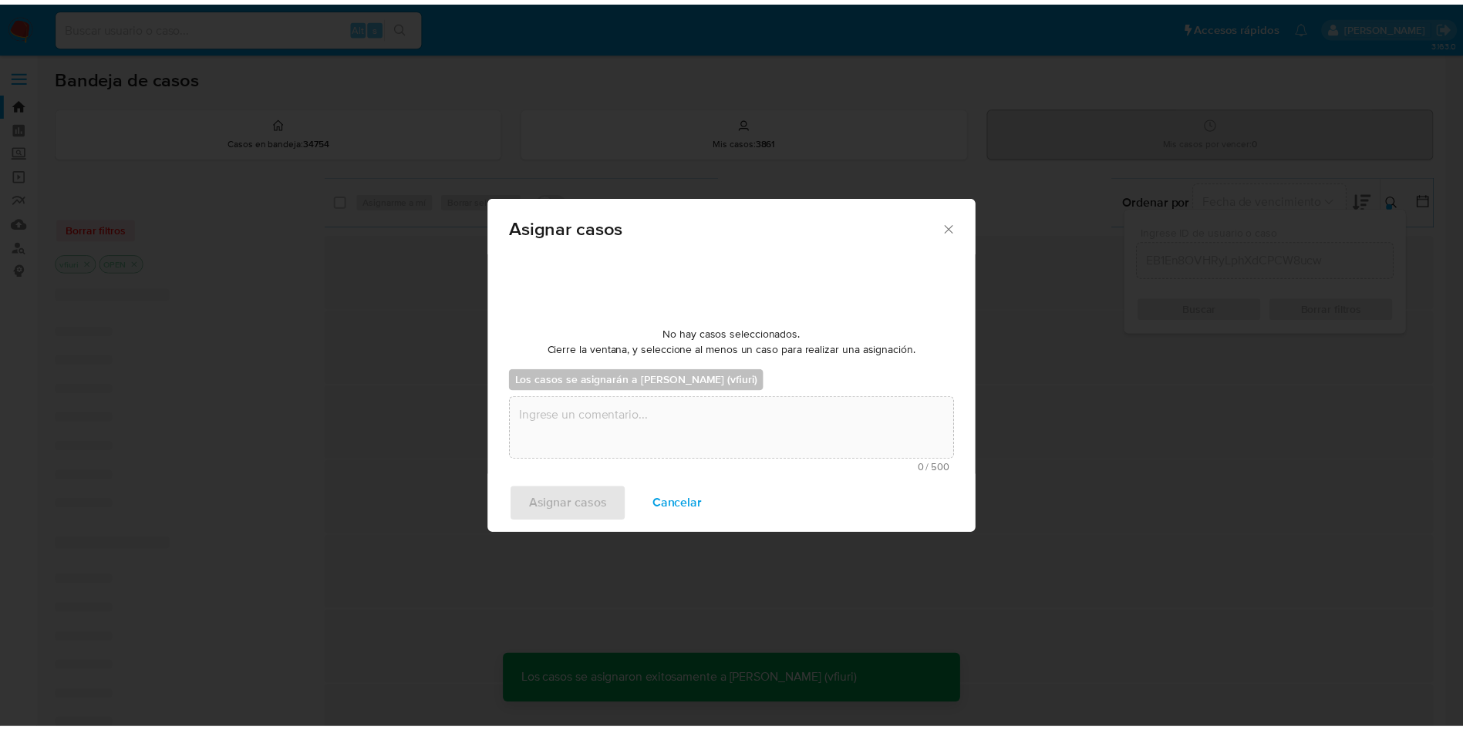
scroll to position [93, 0]
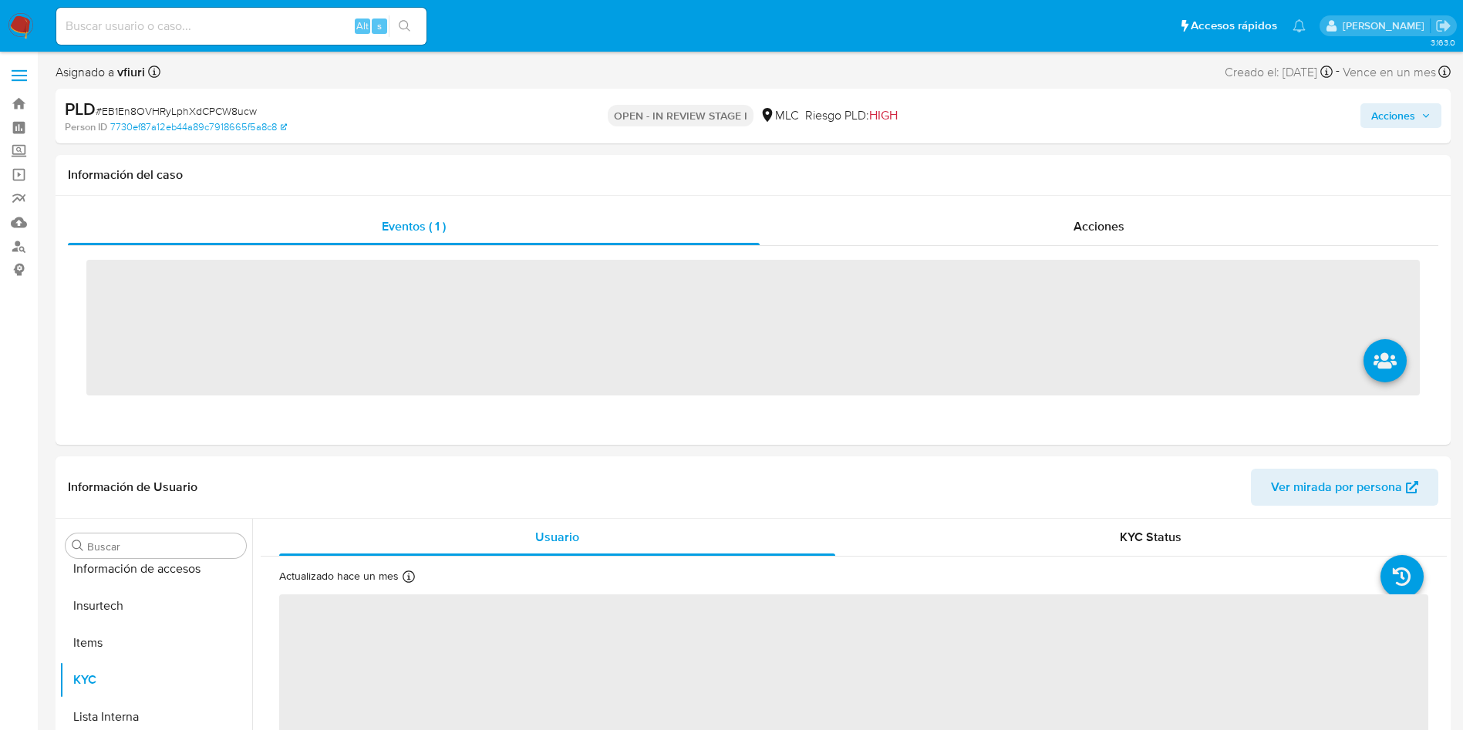
scroll to position [763, 0]
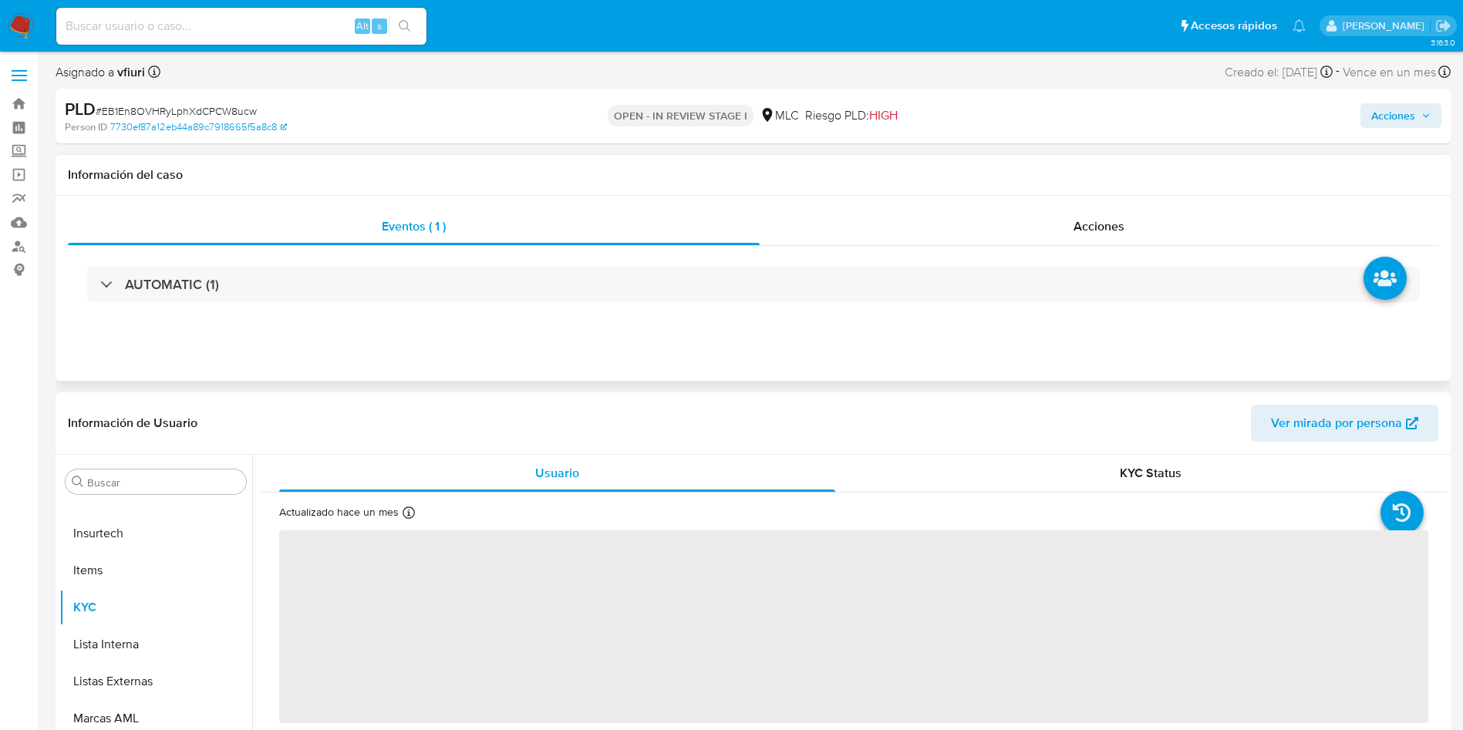
select select "10"
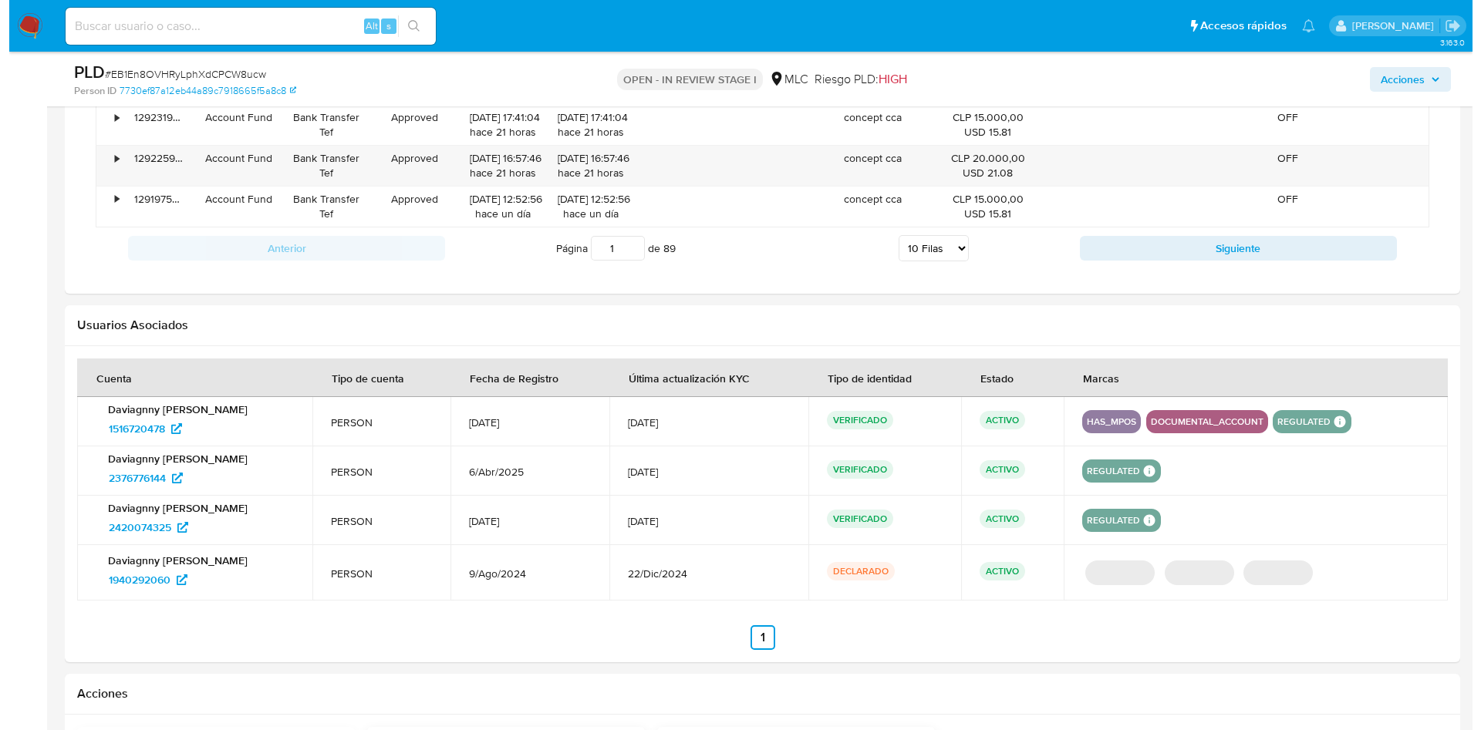
scroll to position [2132, 0]
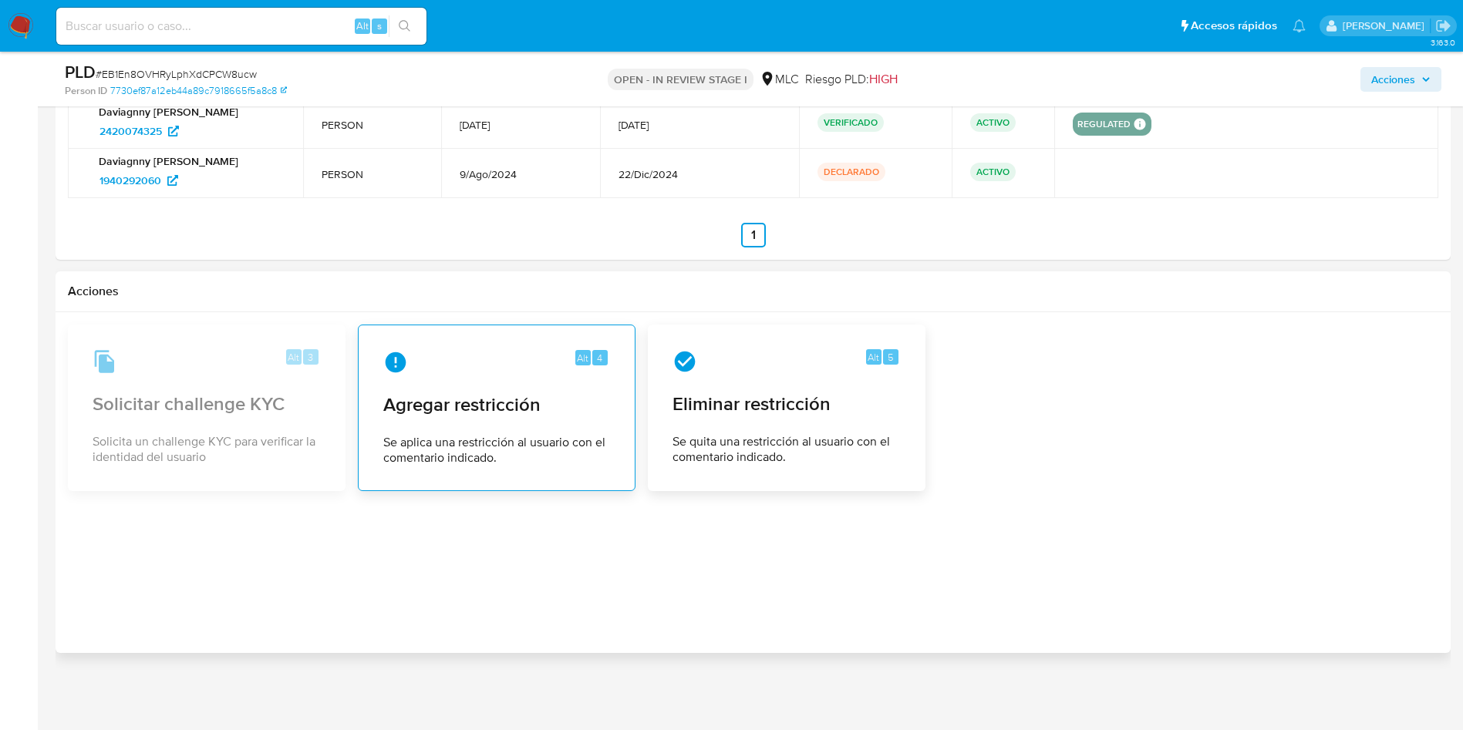
click at [541, 395] on span "Agregar restricción" at bounding box center [496, 404] width 227 height 23
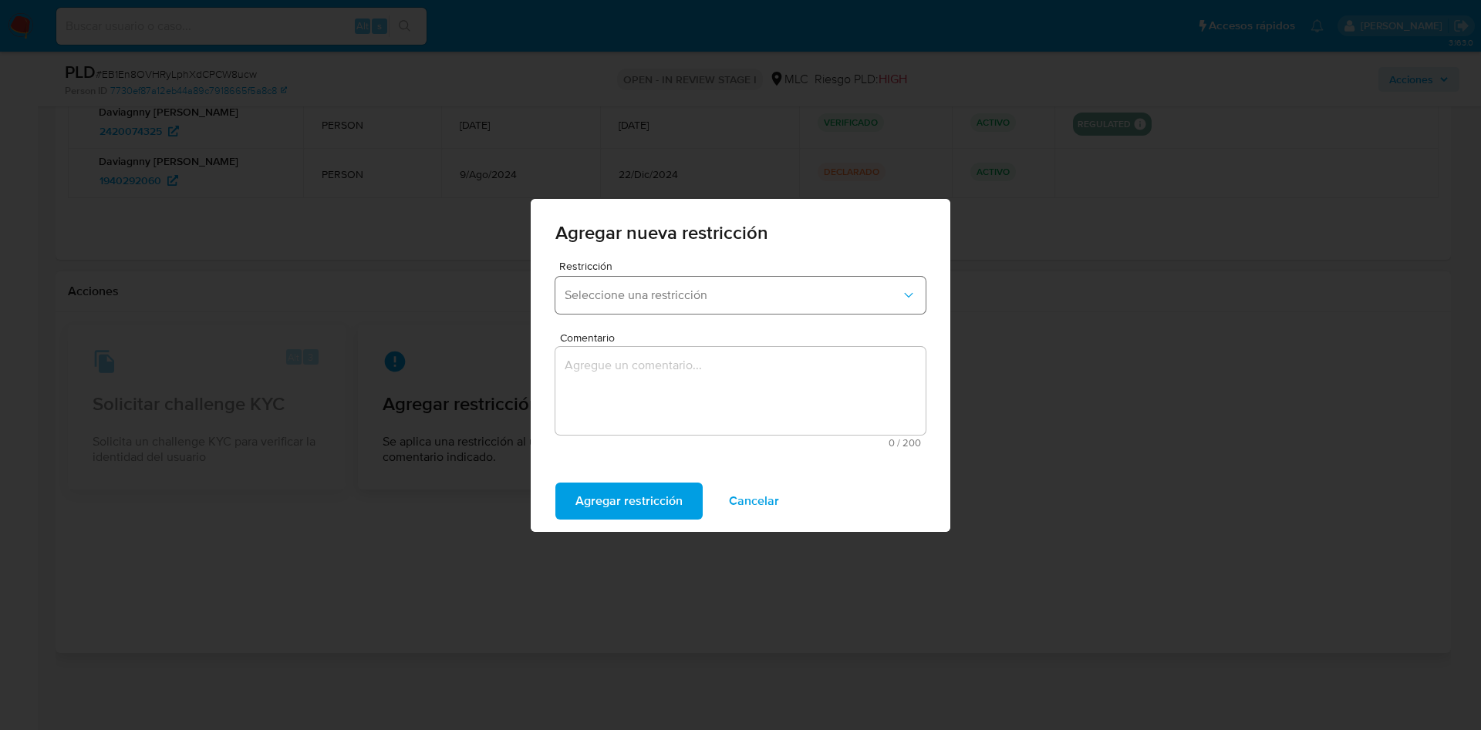
click at [648, 300] on span "Seleccione una restricción" at bounding box center [733, 295] width 336 height 15
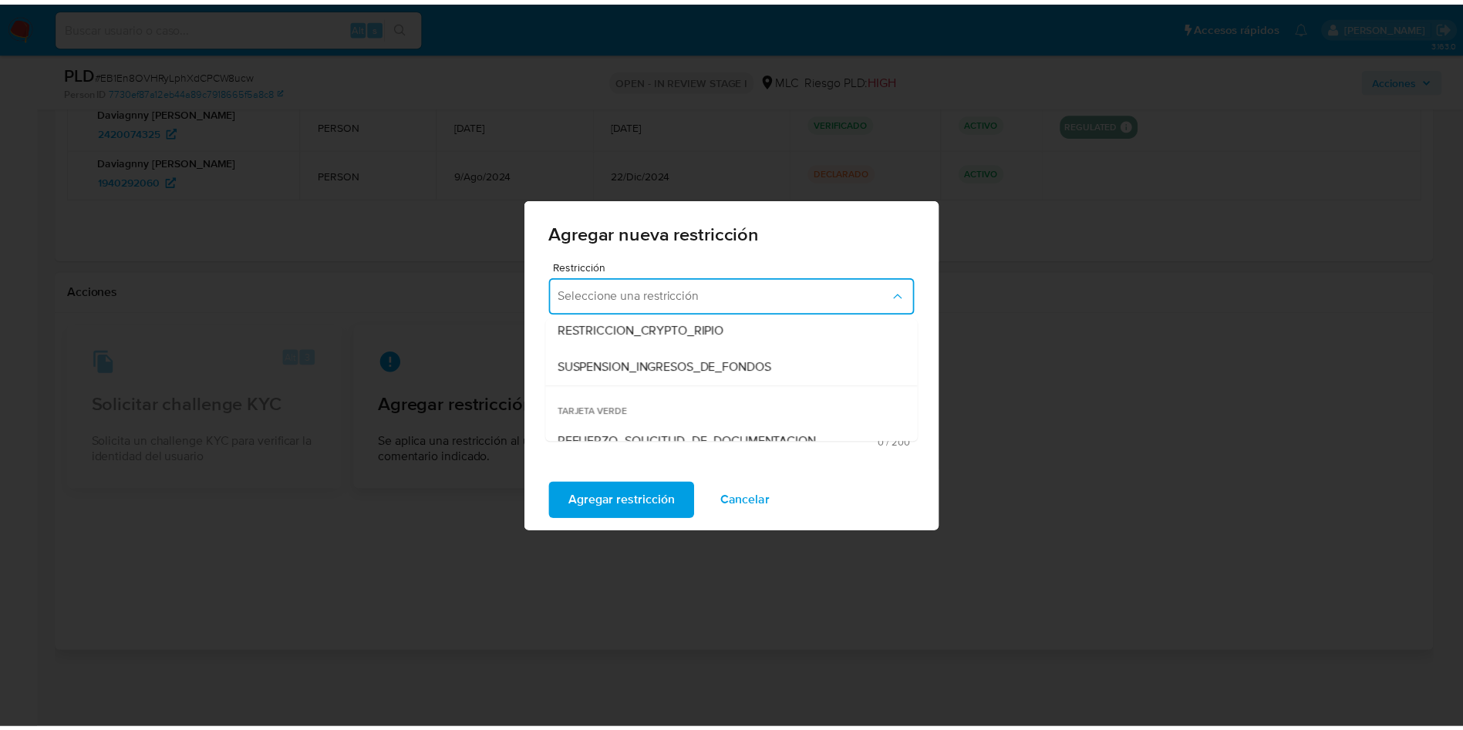
scroll to position [322, 0]
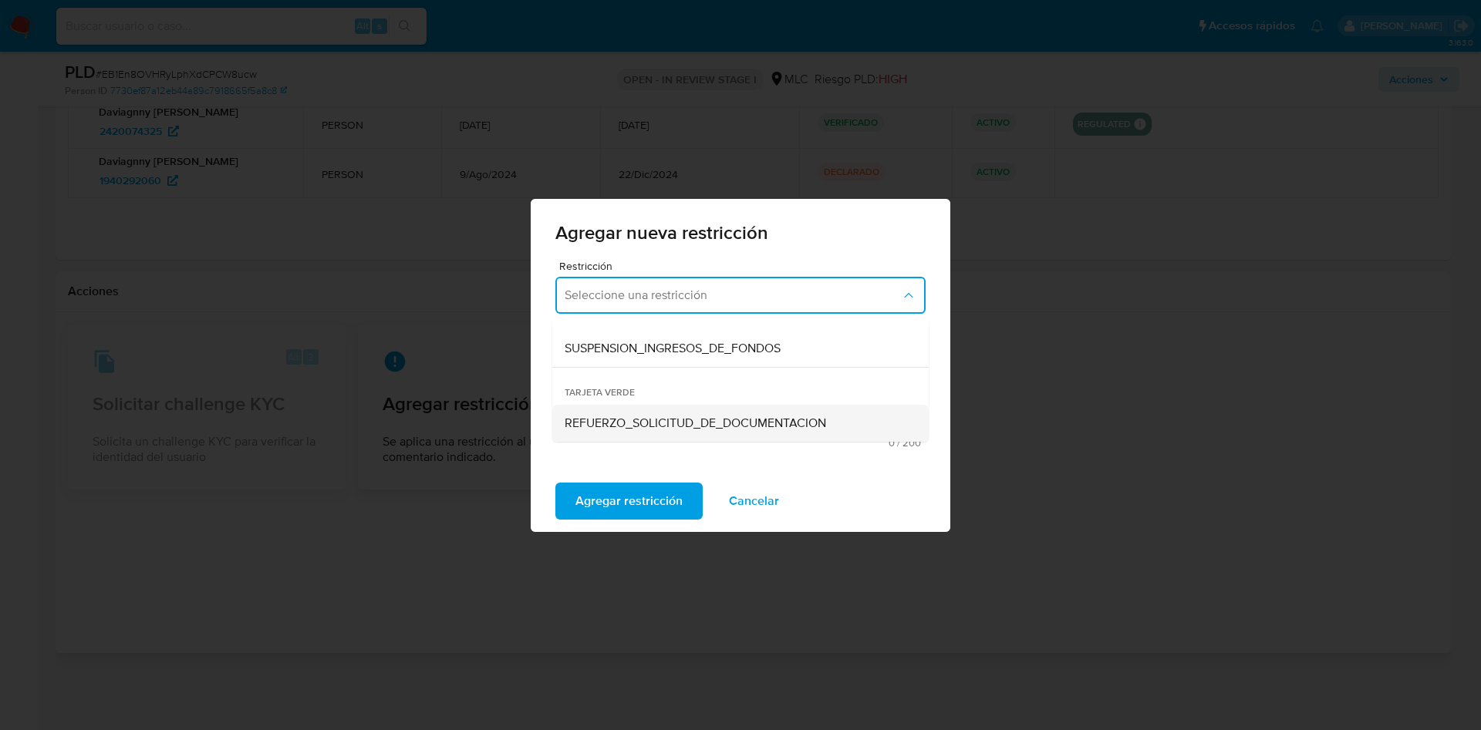
click at [666, 421] on span "REFUERZO_SOLICITUD_DE_DOCUMENTACION" at bounding box center [695, 423] width 261 height 15
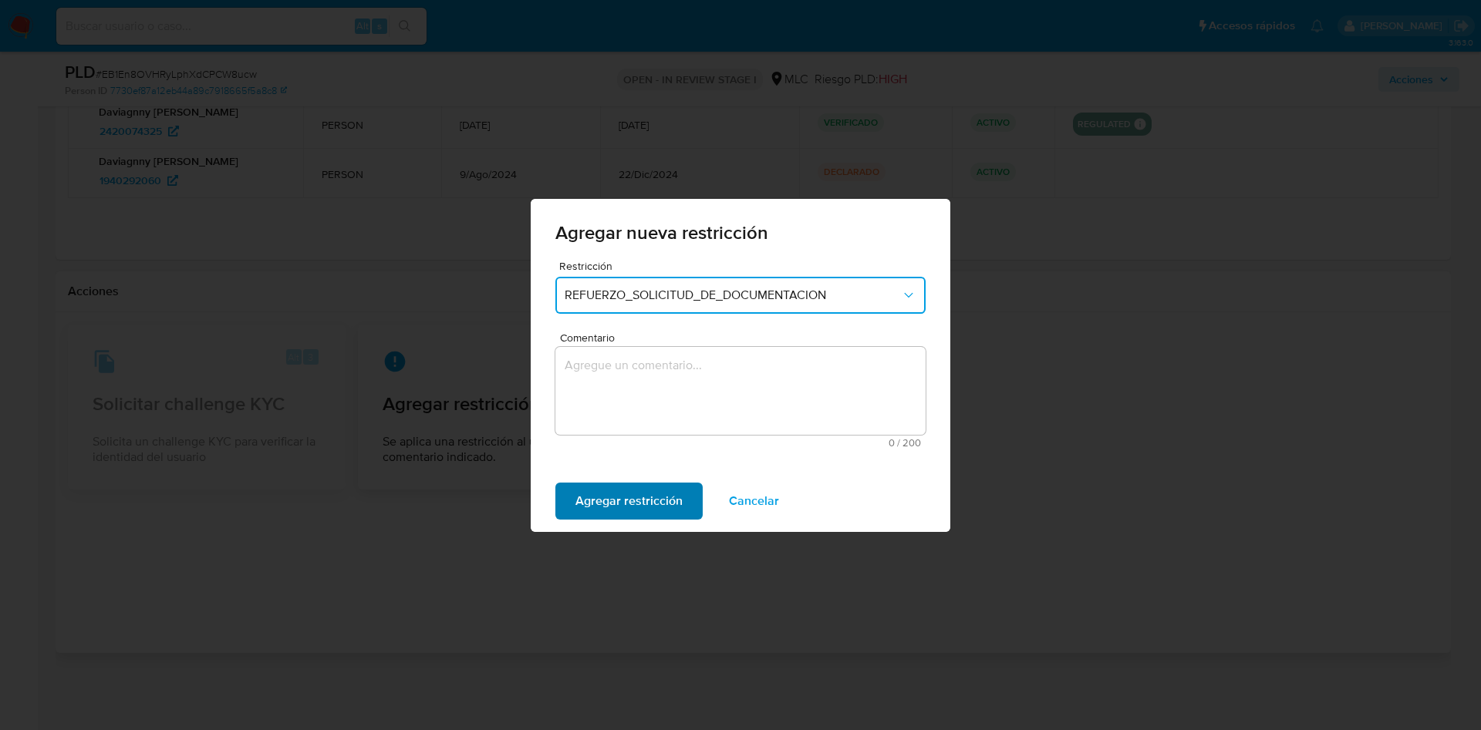
click at [630, 498] on span "Agregar restricción" at bounding box center [628, 501] width 107 height 34
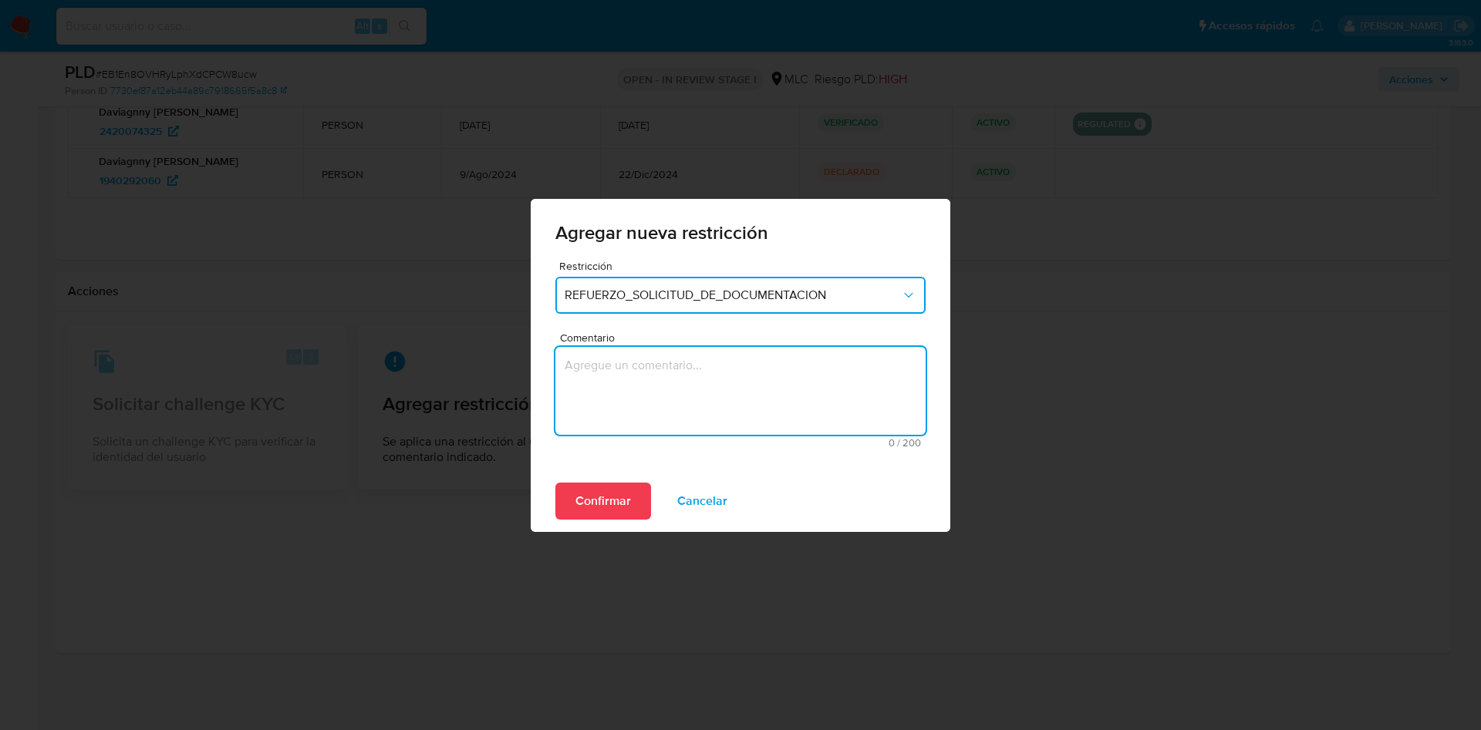
click at [651, 418] on textarea "Comentario" at bounding box center [740, 391] width 370 height 88
type textarea "se aplica tarjeta verde"
click at [609, 501] on span "Confirmar" at bounding box center [603, 501] width 56 height 34
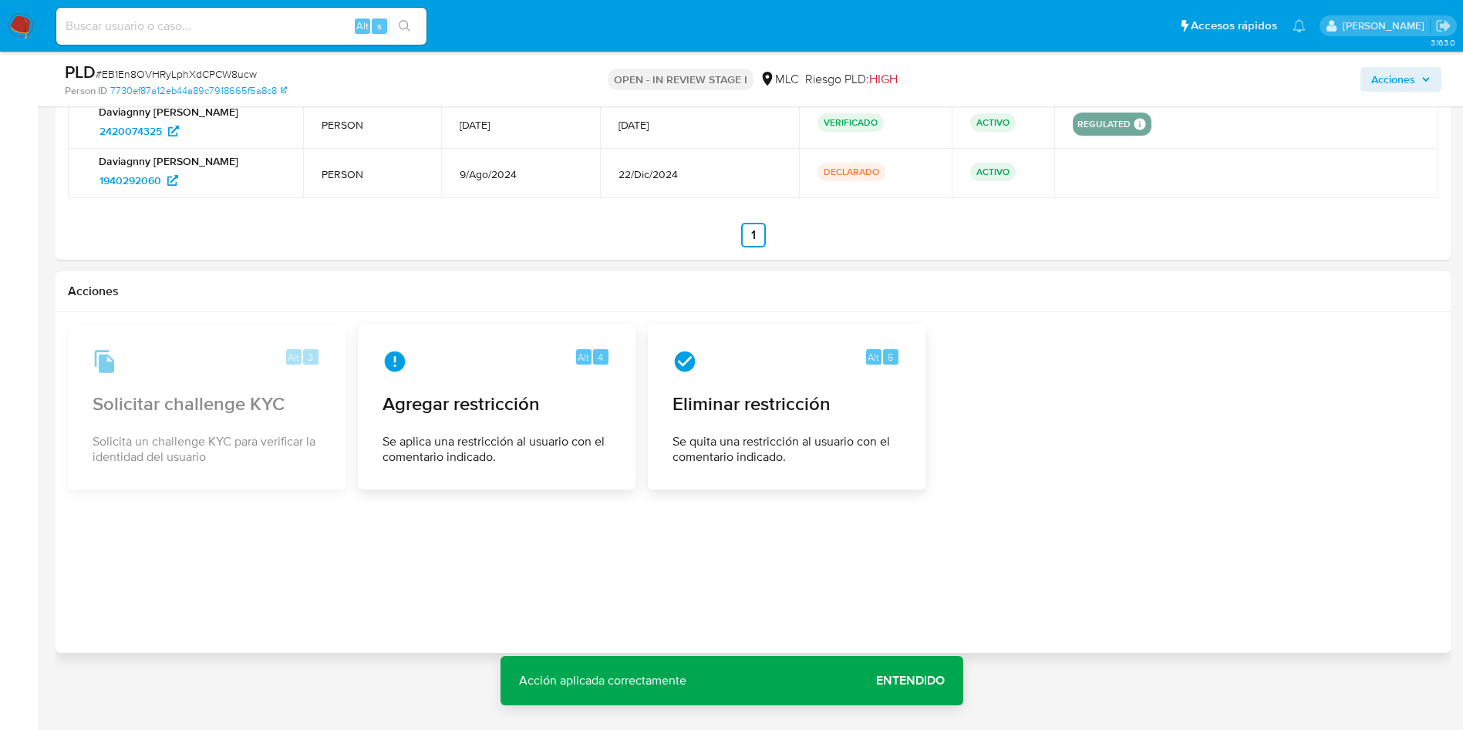
click at [911, 681] on span "Entendido" at bounding box center [910, 681] width 69 height 0
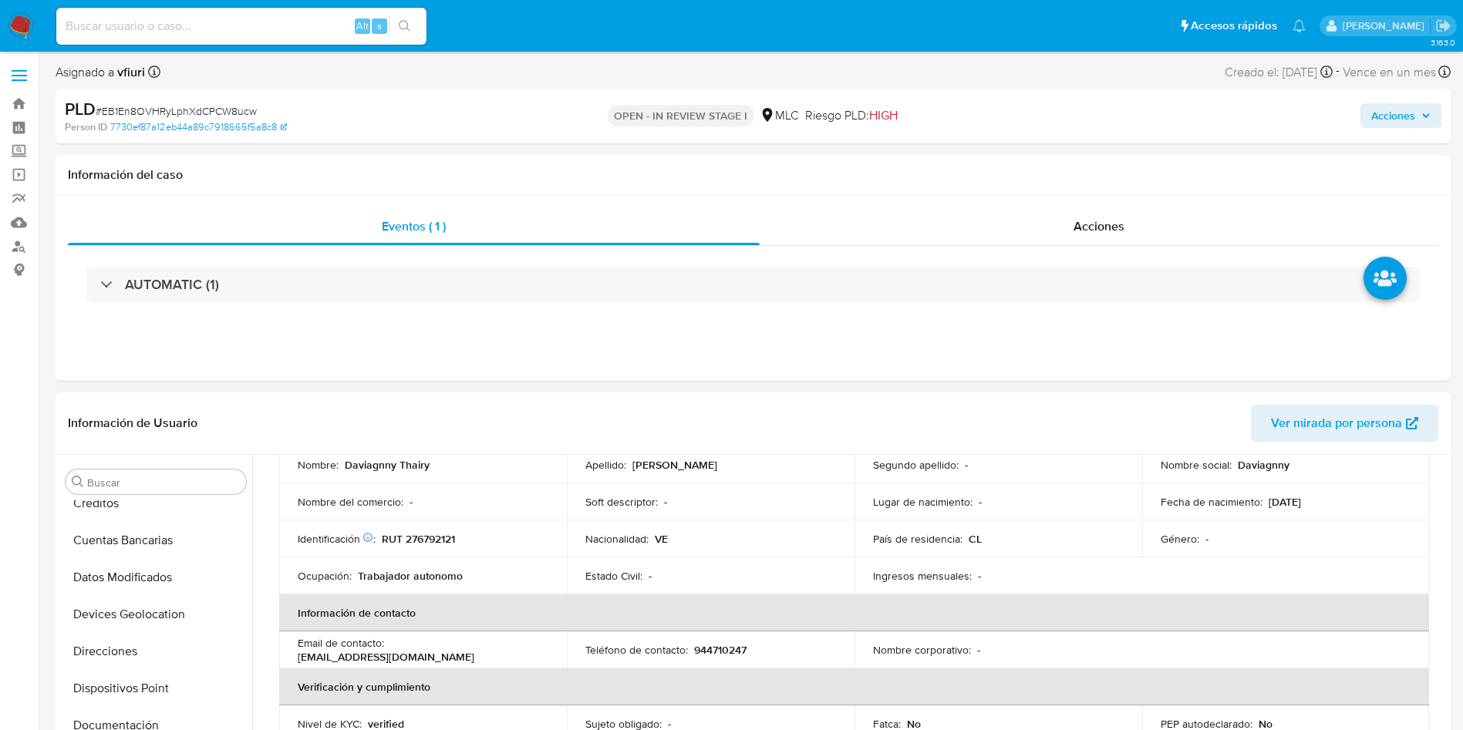
scroll to position [0, 0]
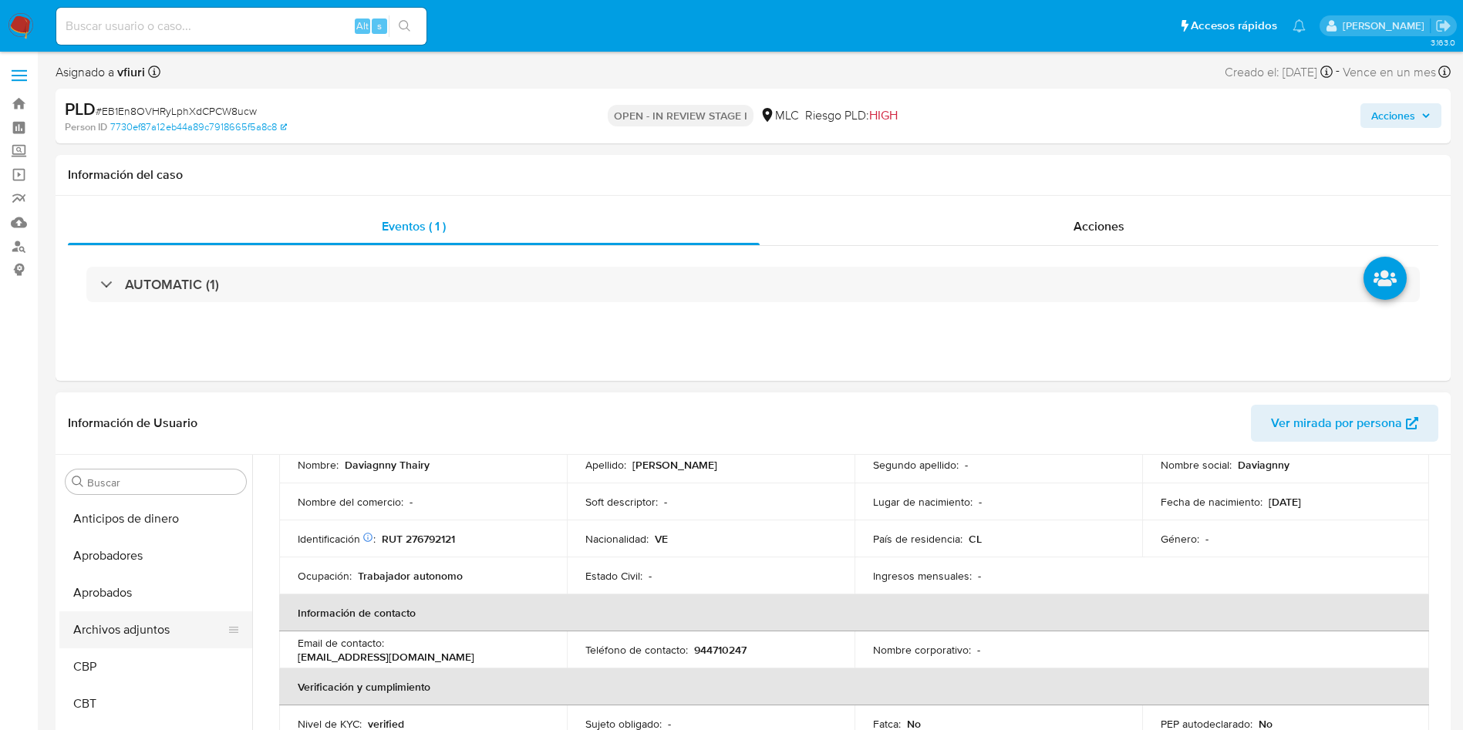
click at [154, 627] on button "Archivos adjuntos" at bounding box center [149, 630] width 180 height 37
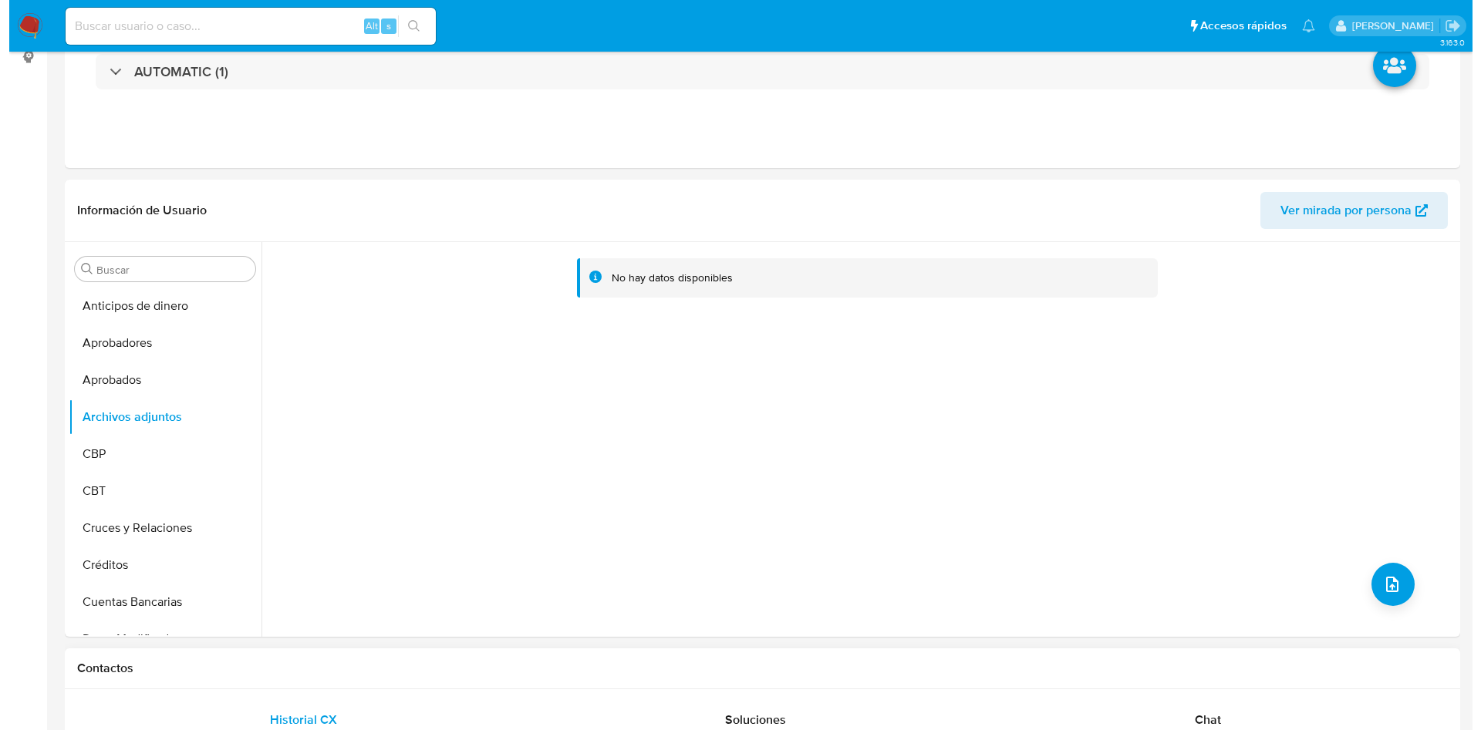
scroll to position [347, 0]
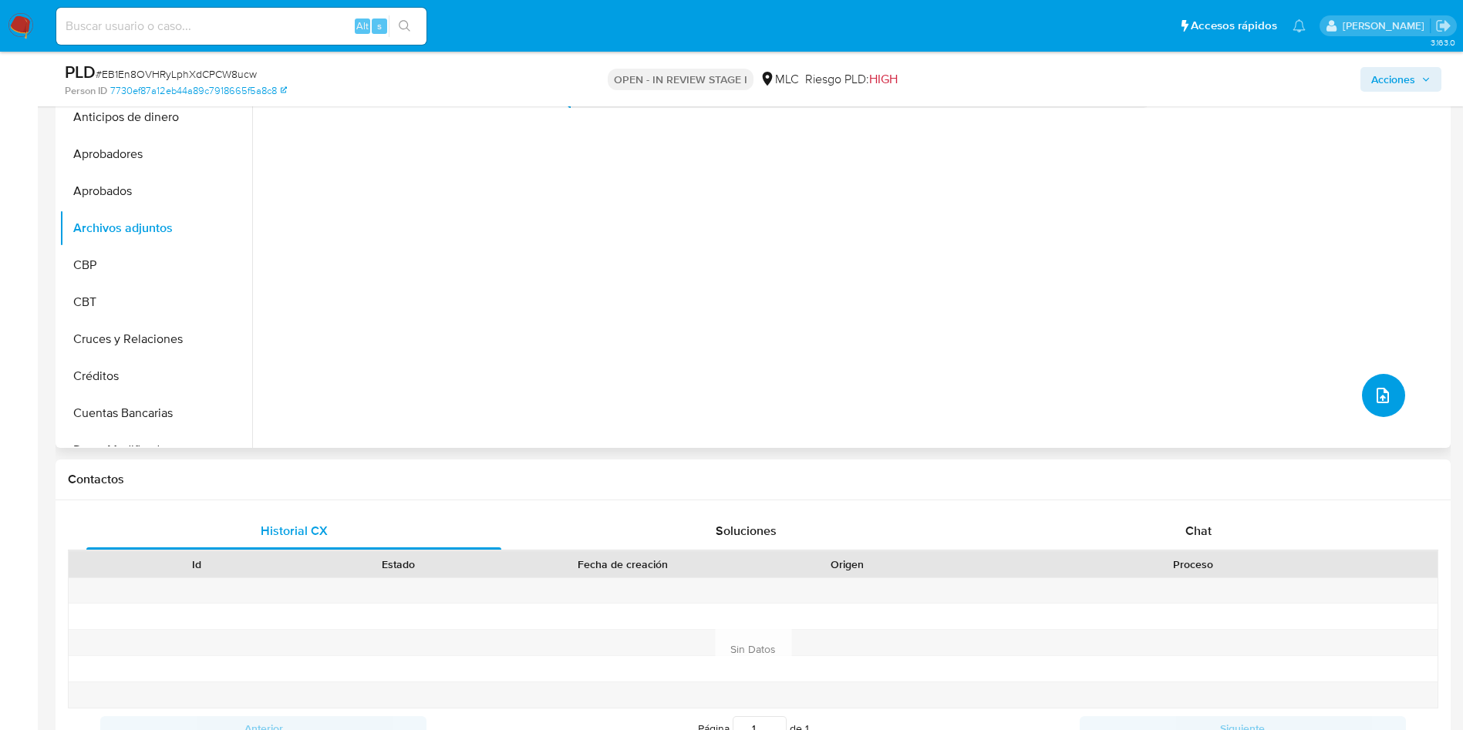
click at [1391, 379] on button "upload-file" at bounding box center [1383, 395] width 43 height 43
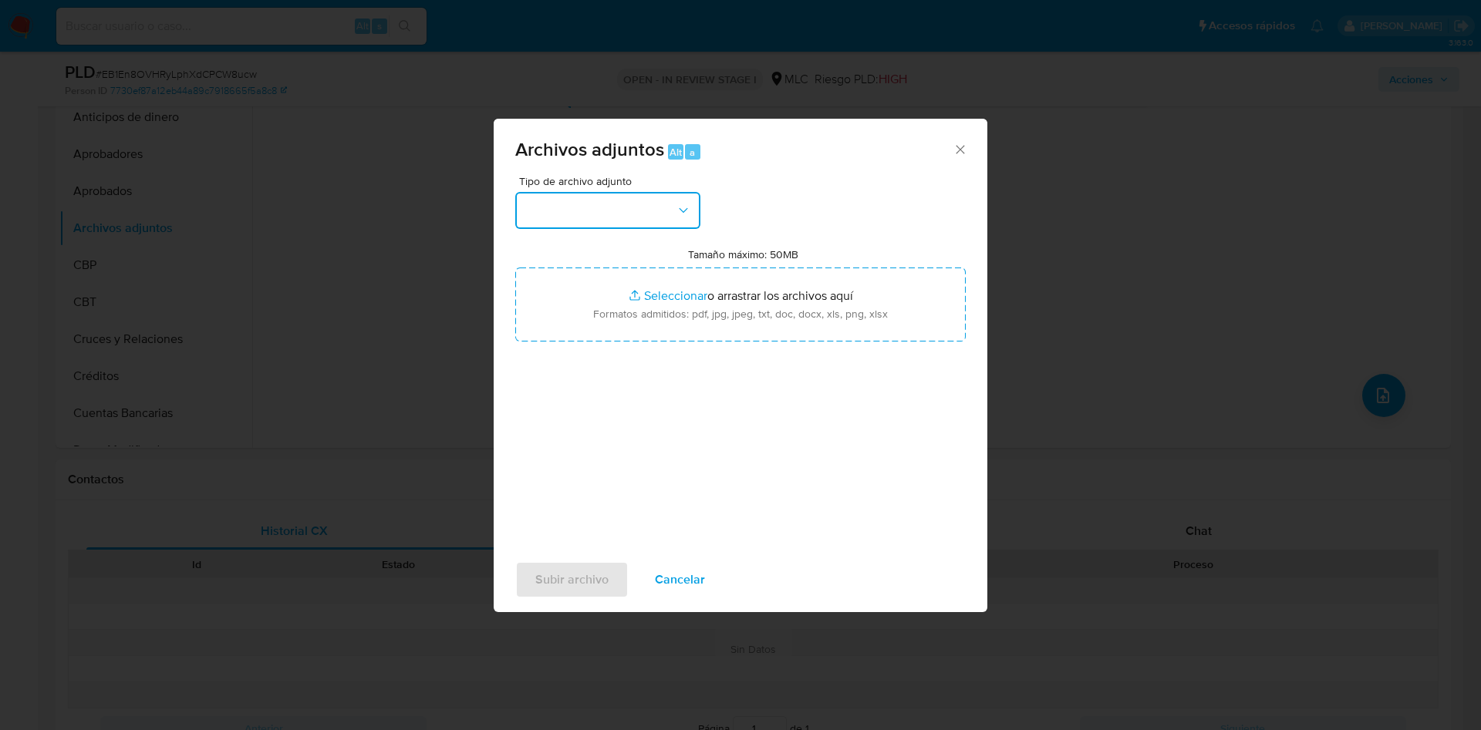
click at [558, 194] on button "button" at bounding box center [607, 210] width 185 height 37
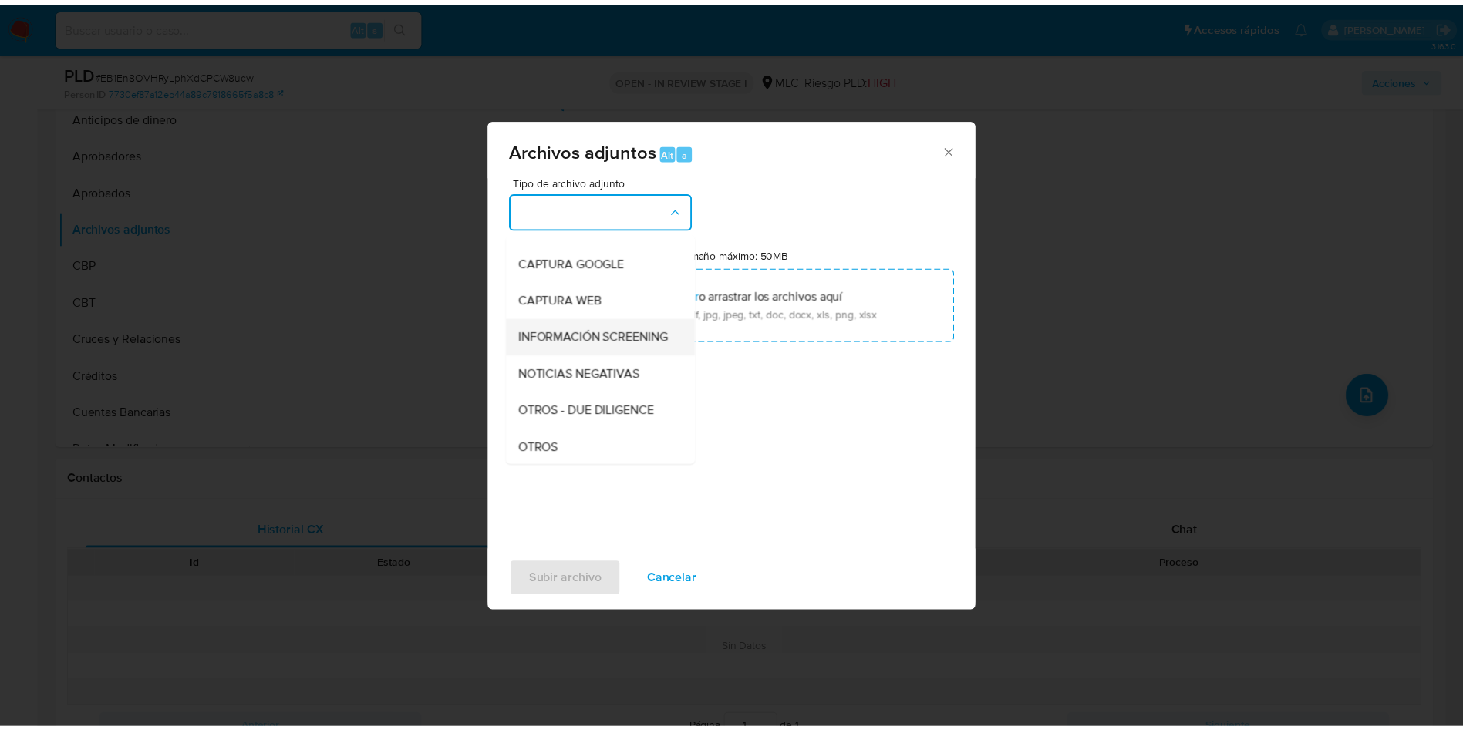
scroll to position [295, 0]
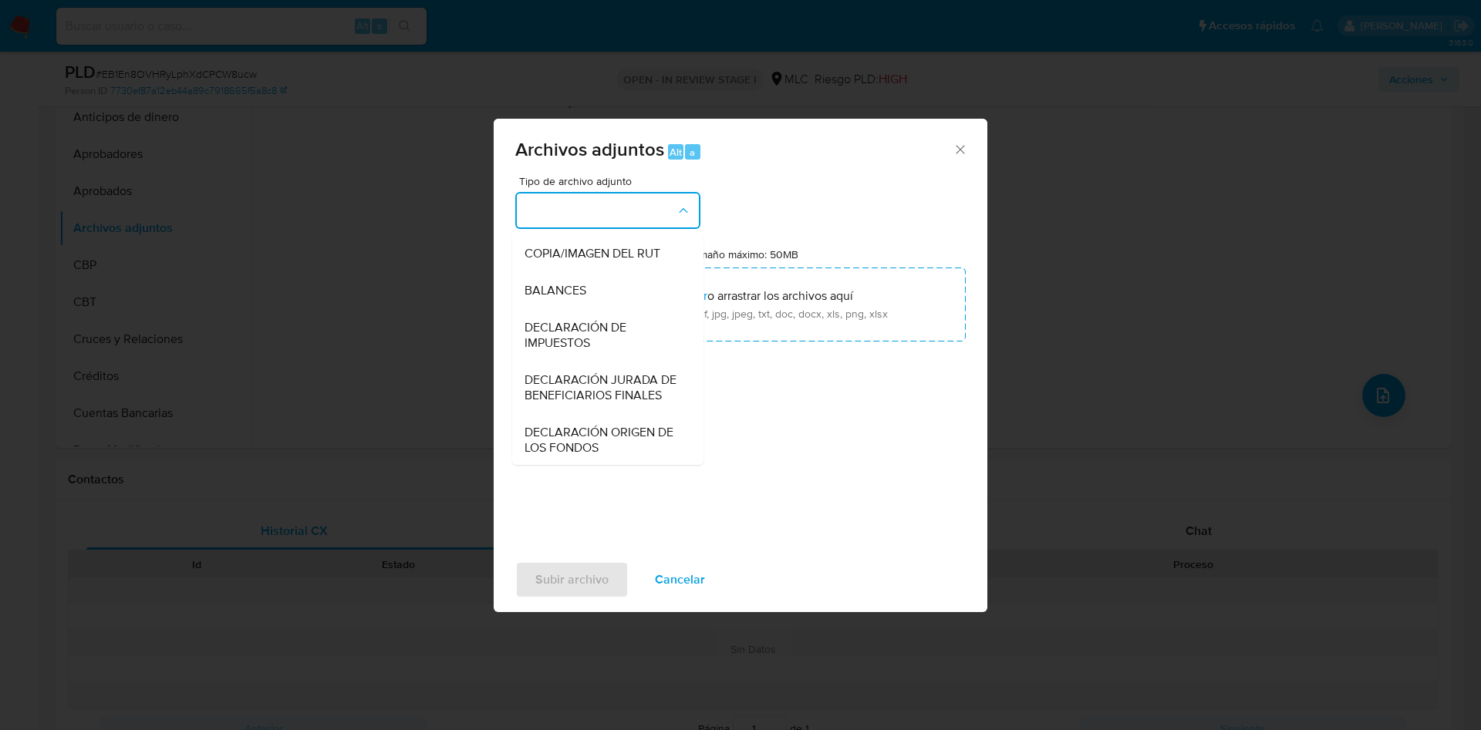
click at [553, 235] on div "OTROS" at bounding box center [602, 216] width 157 height 37
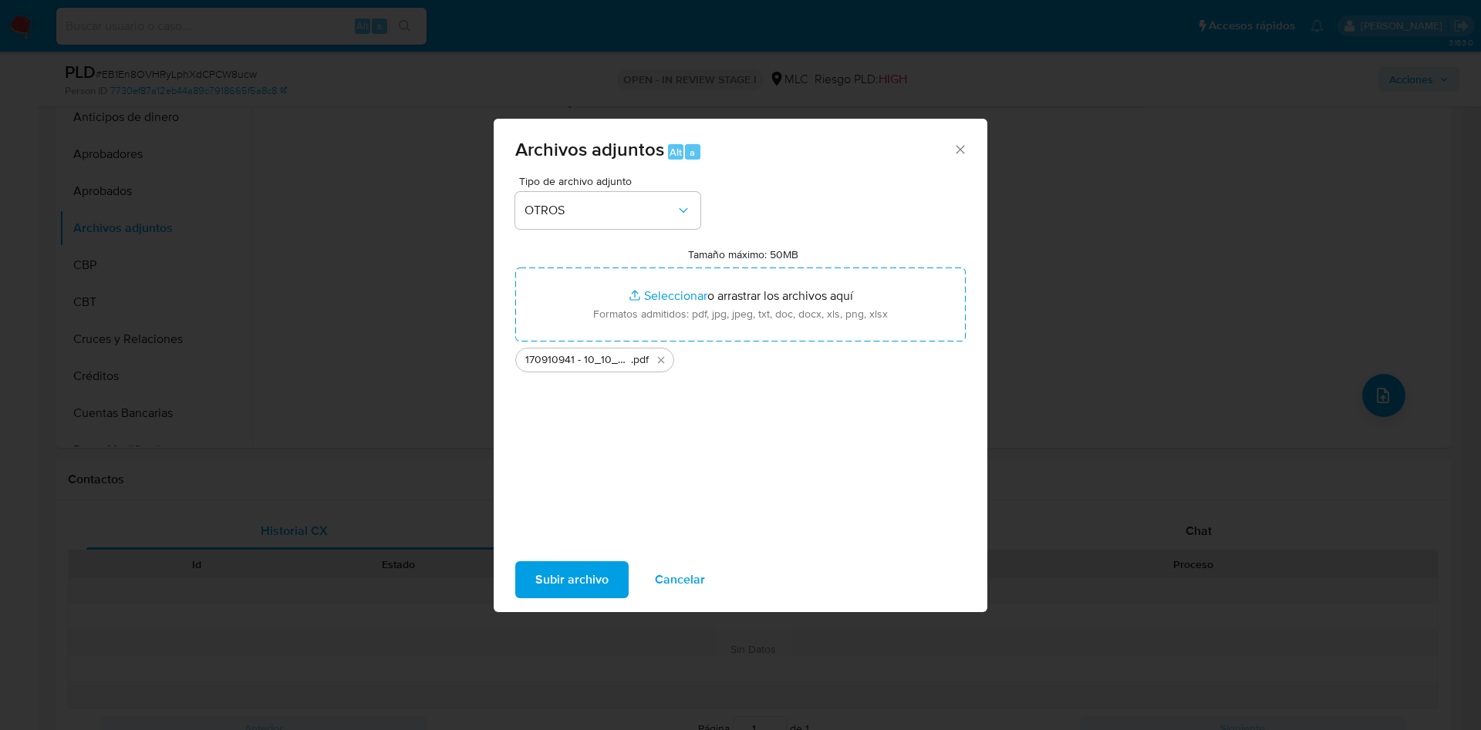
click at [680, 575] on span "Cancelar" at bounding box center [680, 580] width 50 height 34
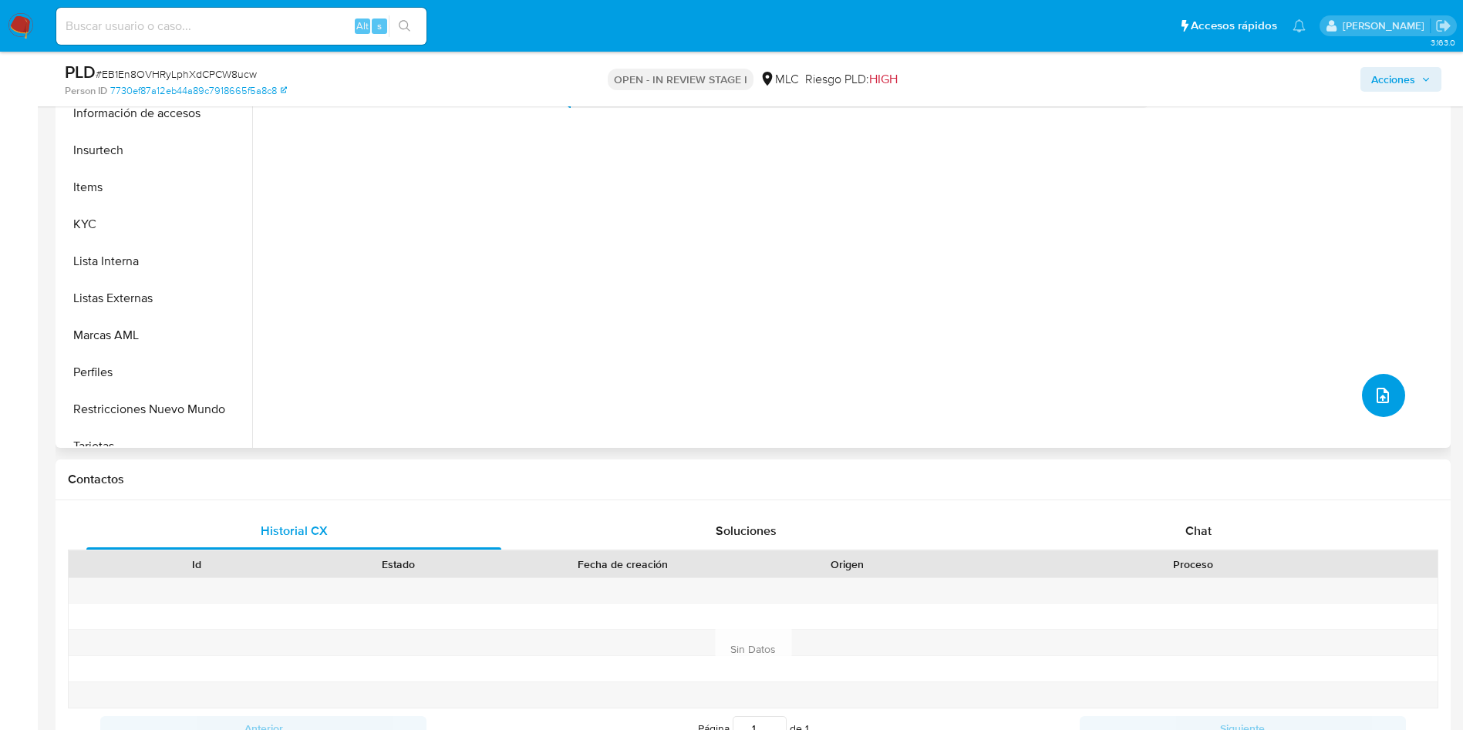
scroll to position [763, 0]
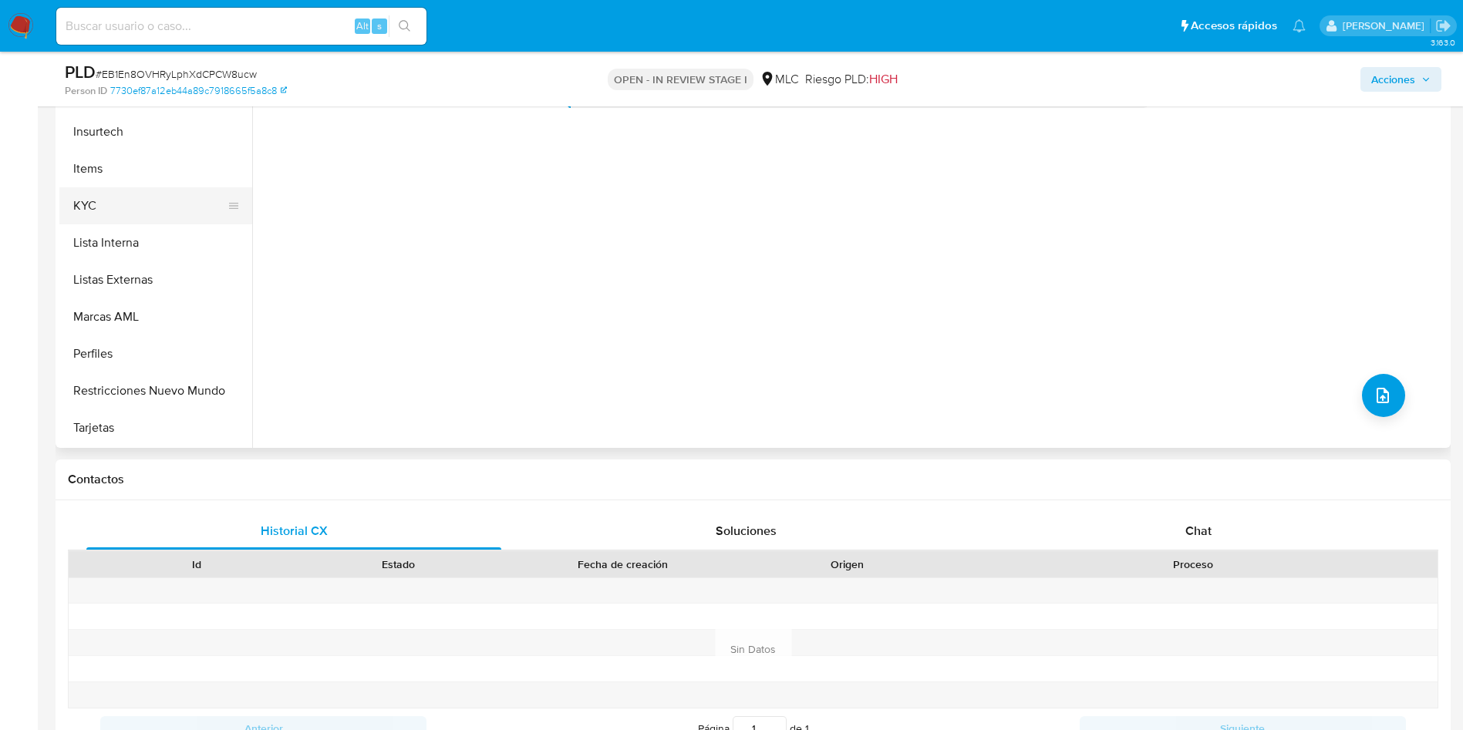
click at [107, 199] on button "KYC" at bounding box center [149, 205] width 180 height 37
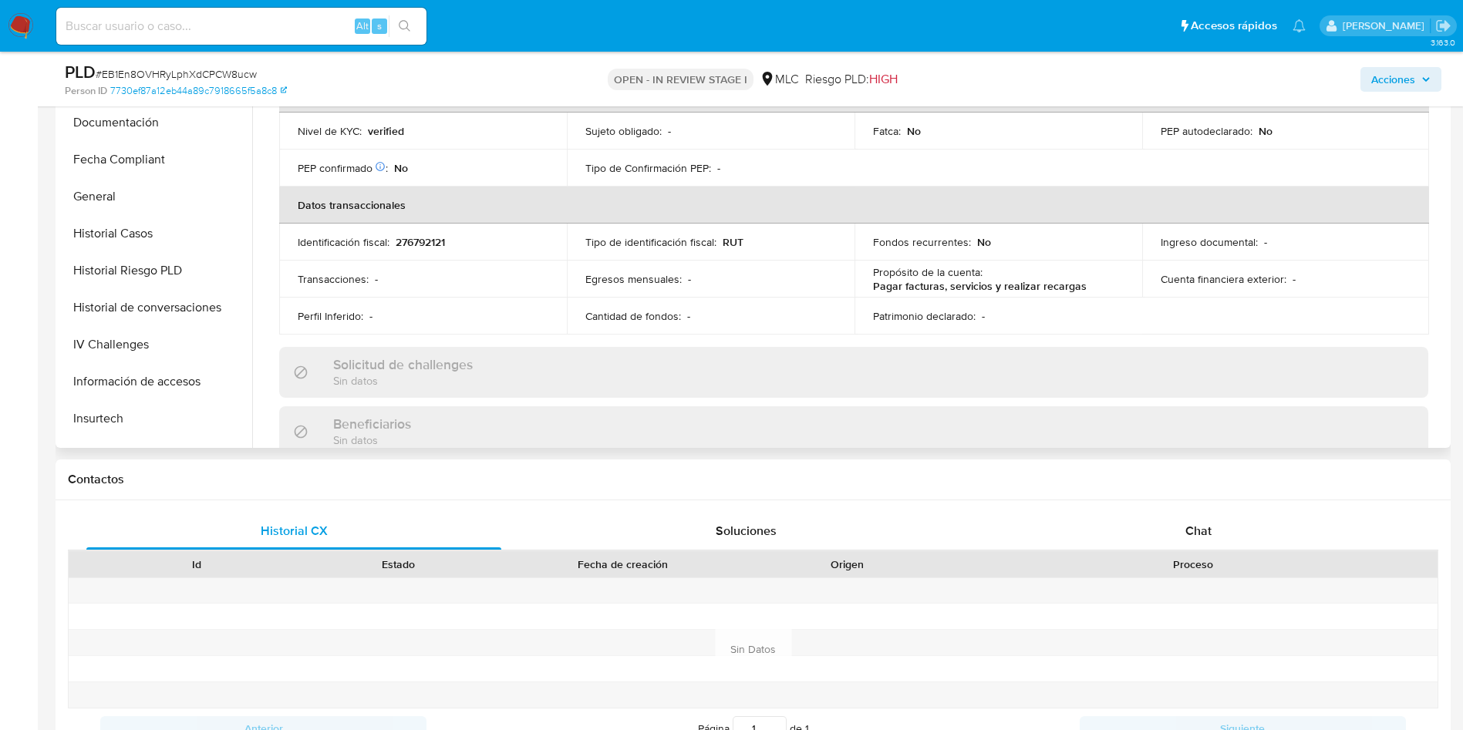
scroll to position [0, 0]
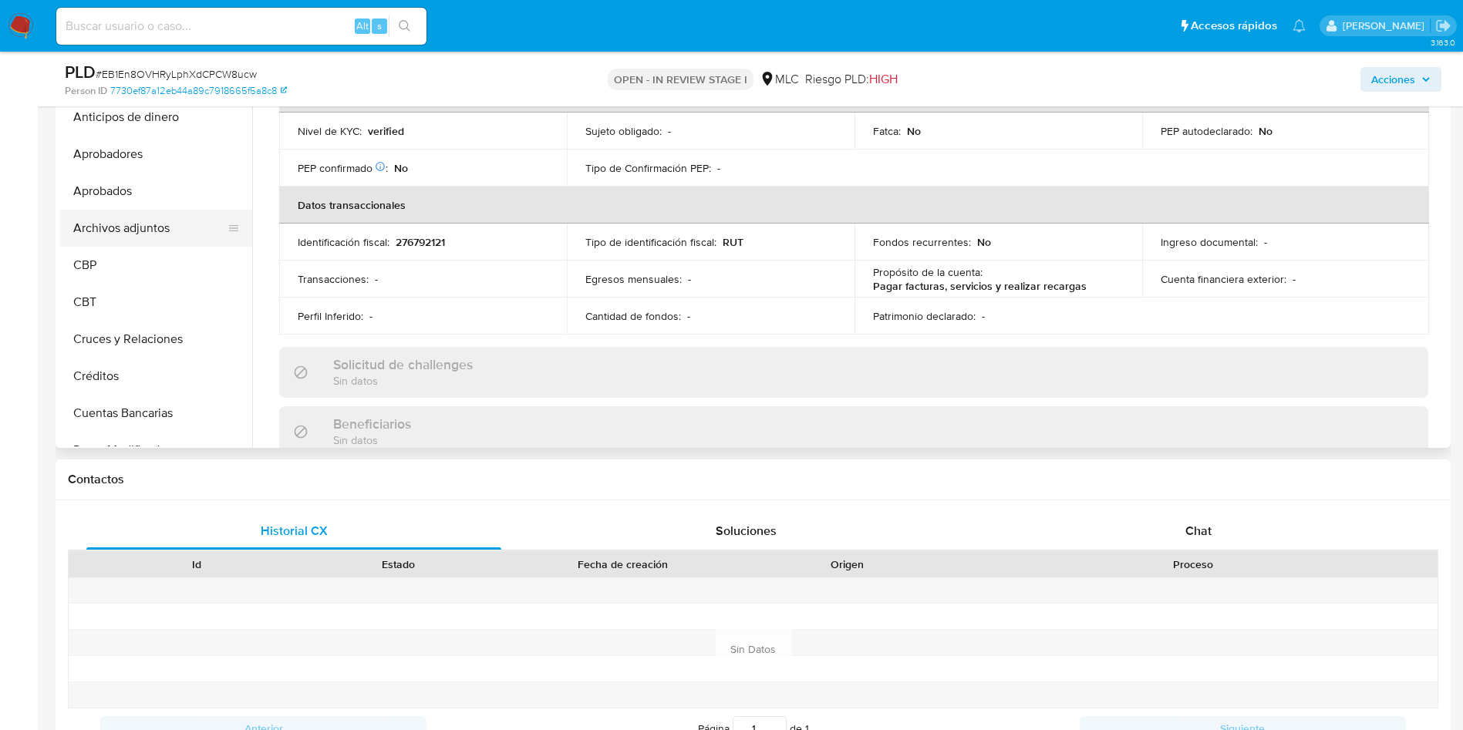
click at [153, 226] on button "Archivos adjuntos" at bounding box center [149, 228] width 180 height 37
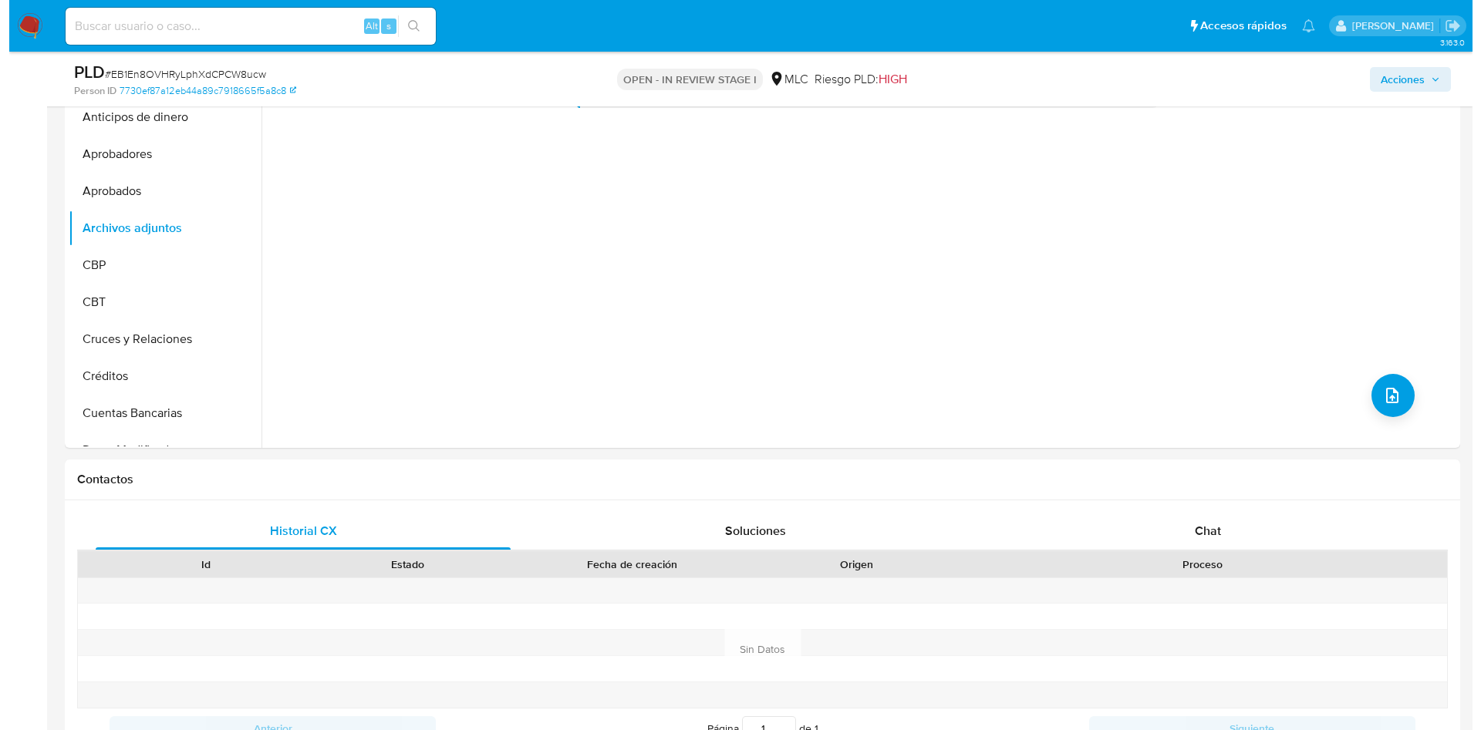
scroll to position [231, 0]
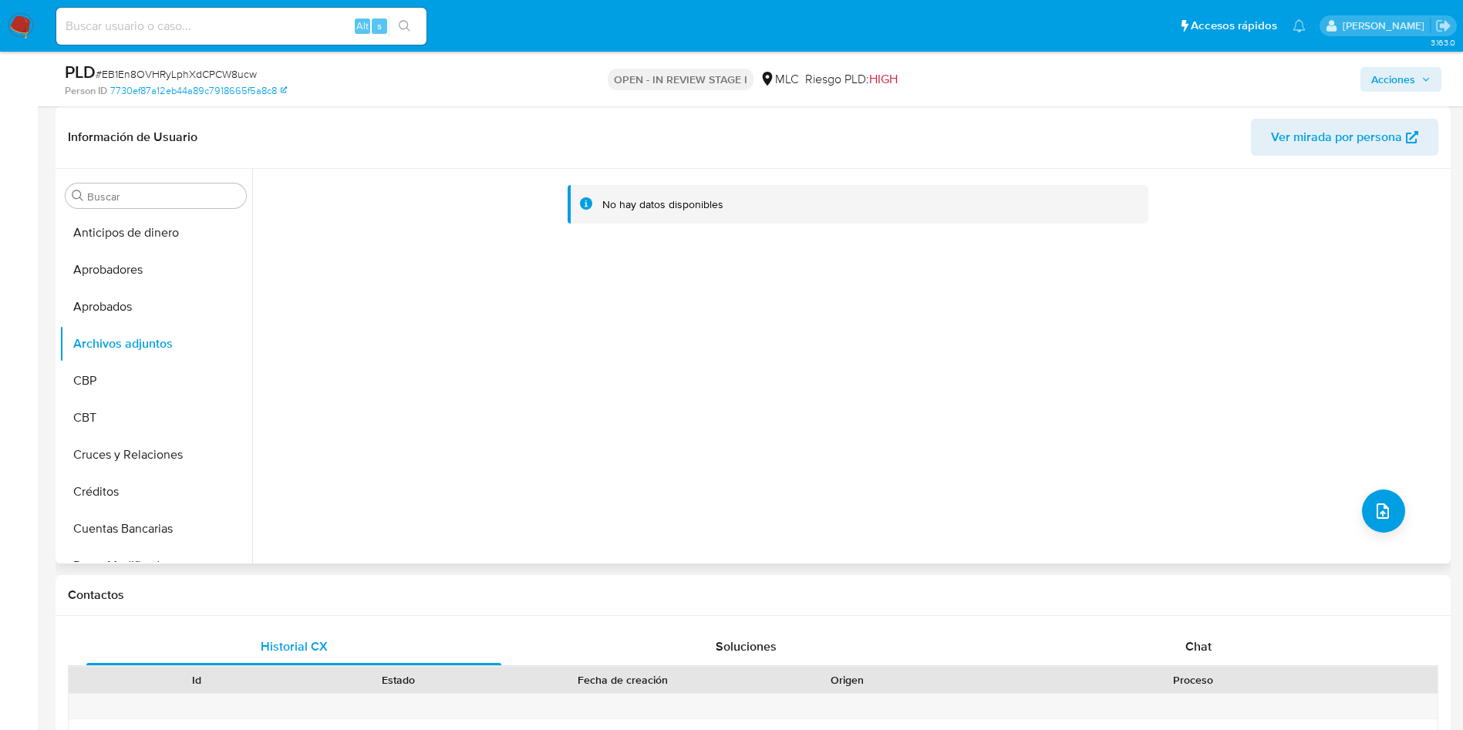
click at [1399, 520] on div "No hay datos disponibles" at bounding box center [849, 366] width 1195 height 395
click at [1381, 515] on icon "upload-file" at bounding box center [1383, 511] width 12 height 15
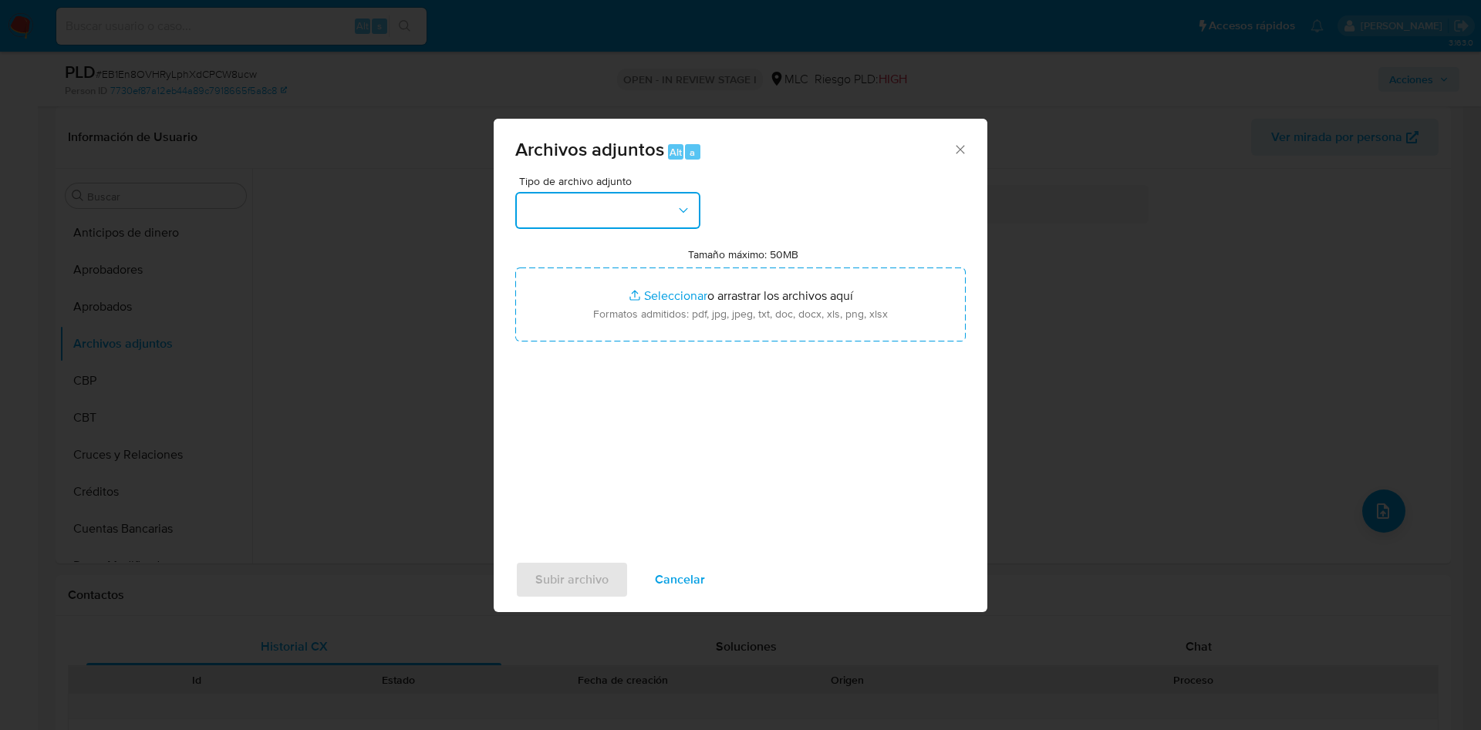
click at [607, 201] on button "button" at bounding box center [607, 210] width 185 height 37
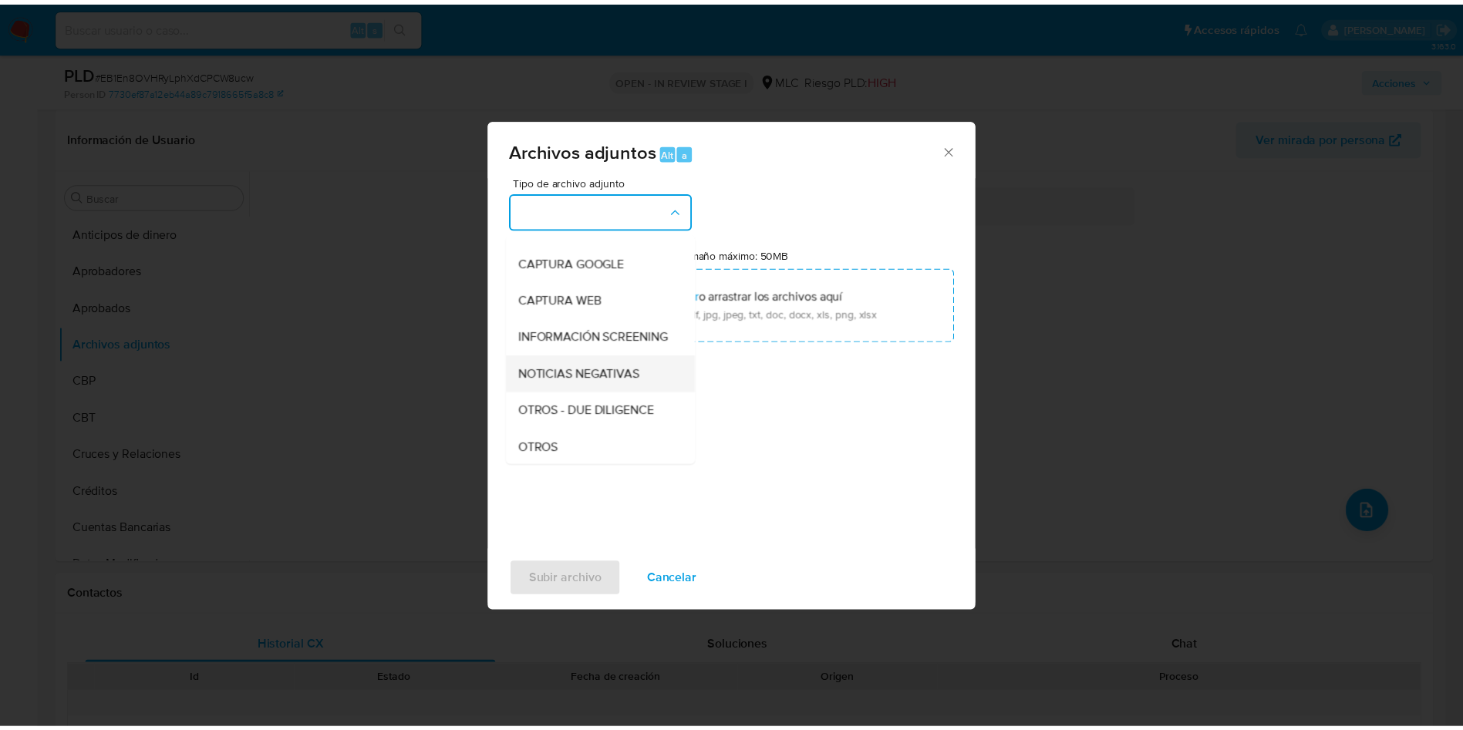
scroll to position [179, 0]
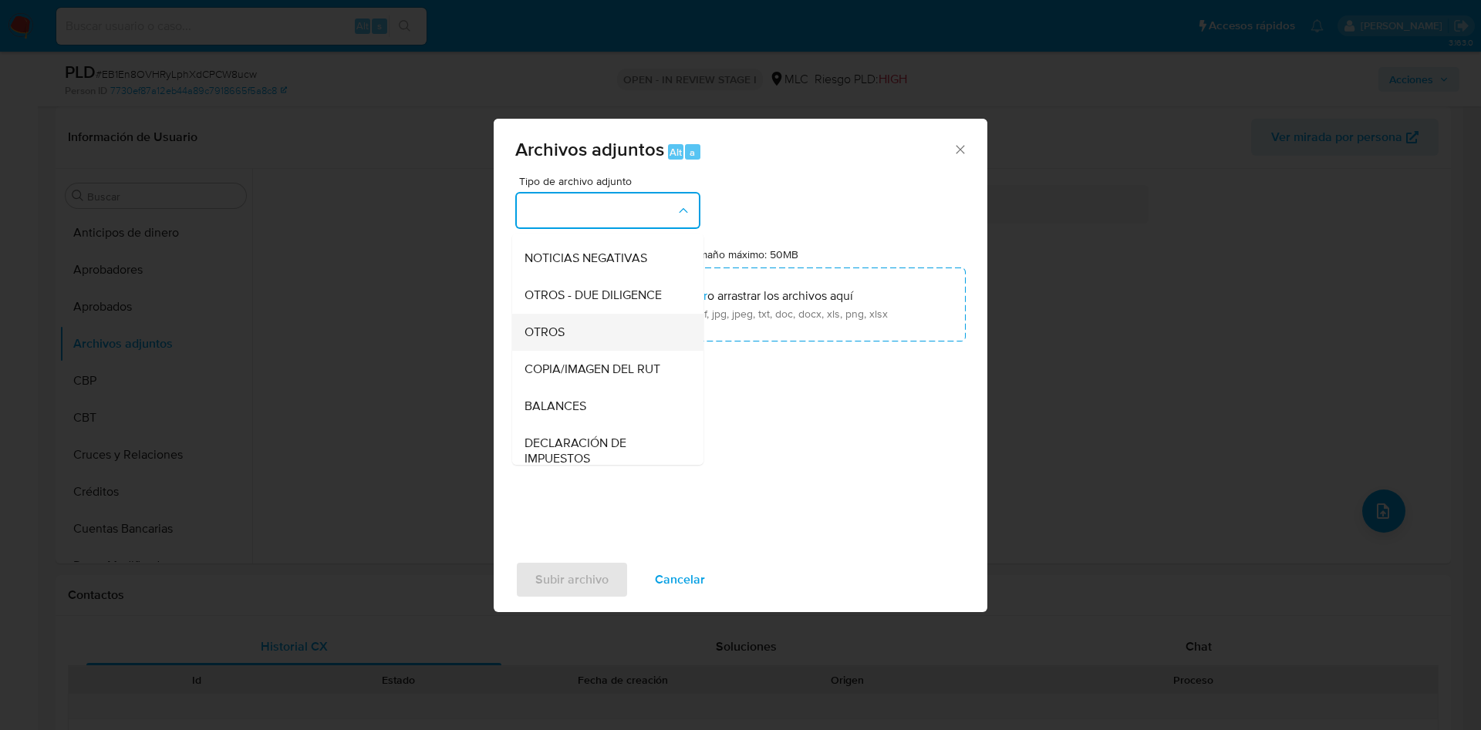
click at [571, 350] on div "OTROS" at bounding box center [602, 332] width 157 height 37
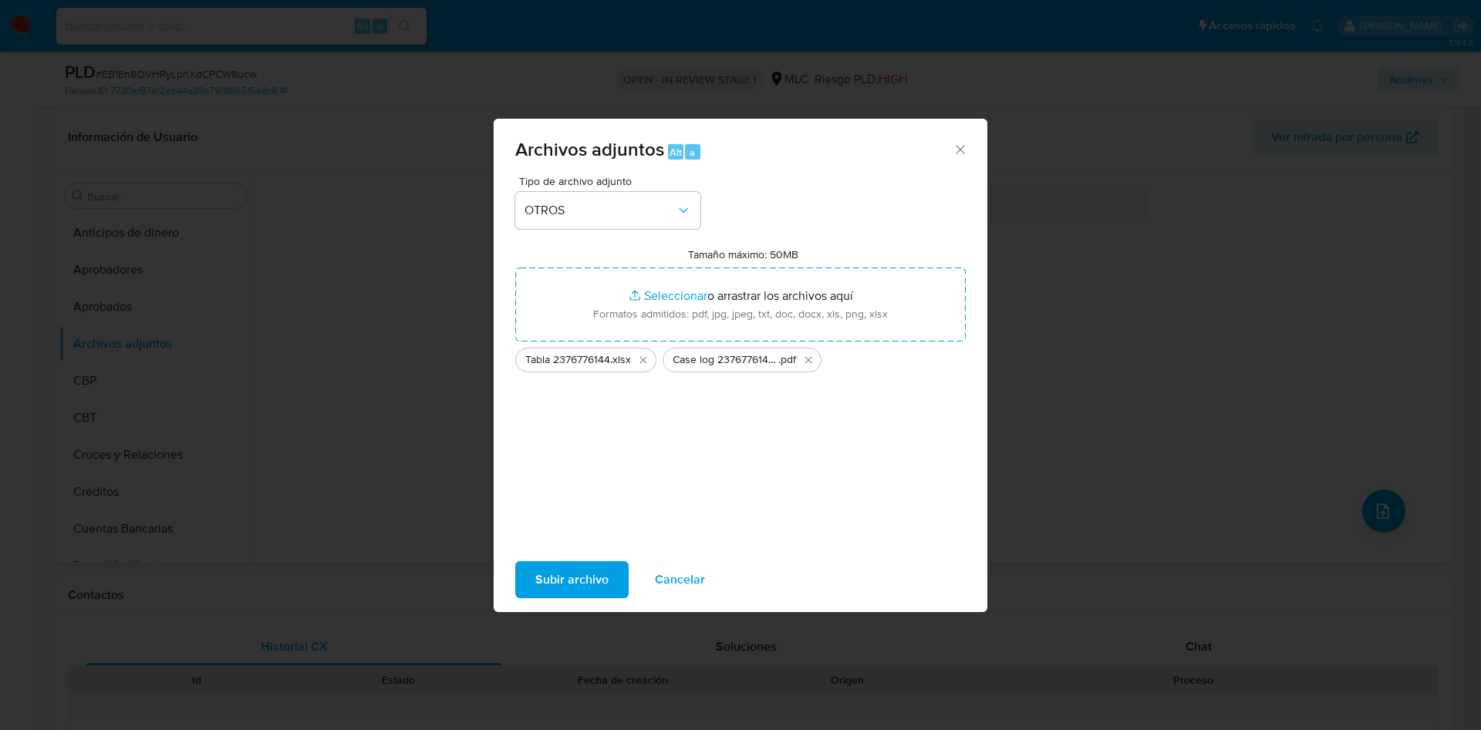
click at [563, 564] on span "Subir archivo" at bounding box center [571, 580] width 73 height 34
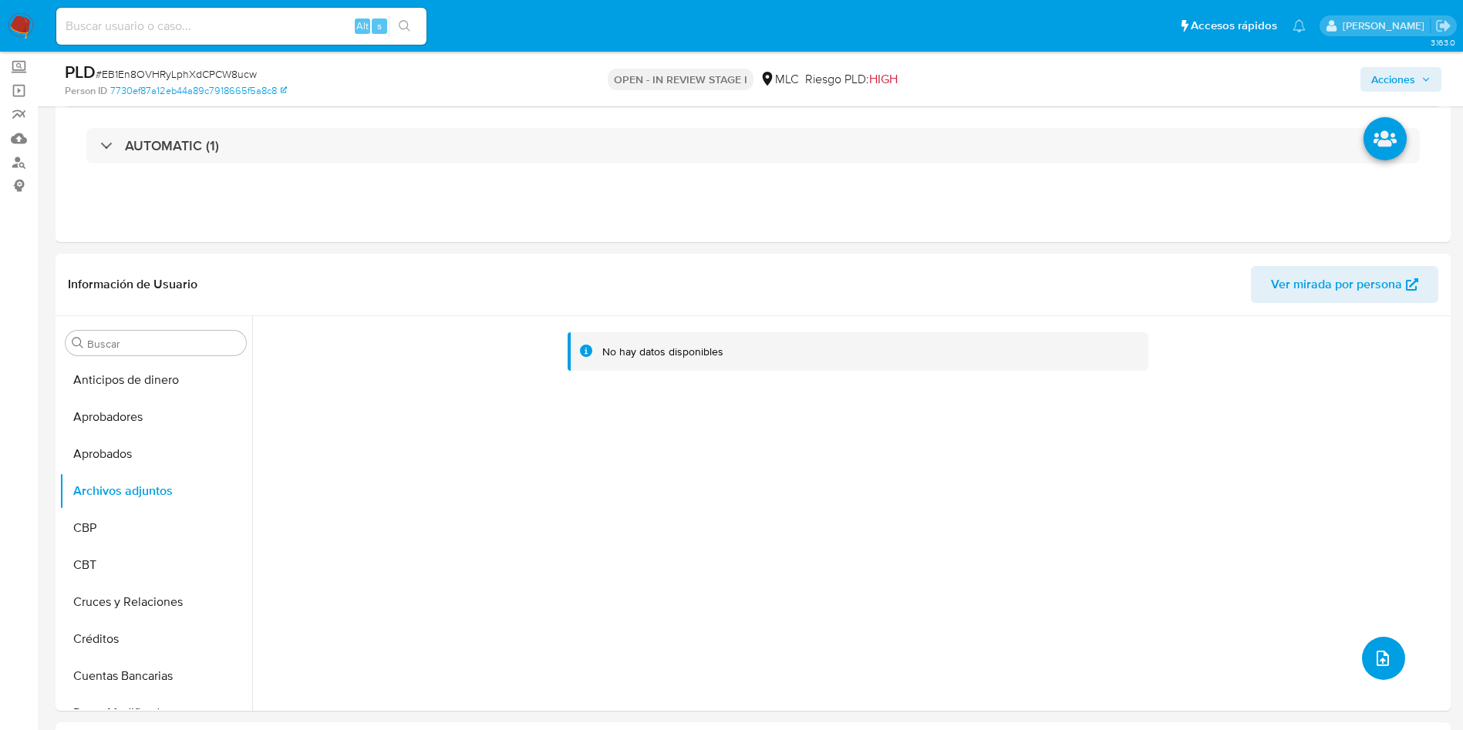
scroll to position [0, 0]
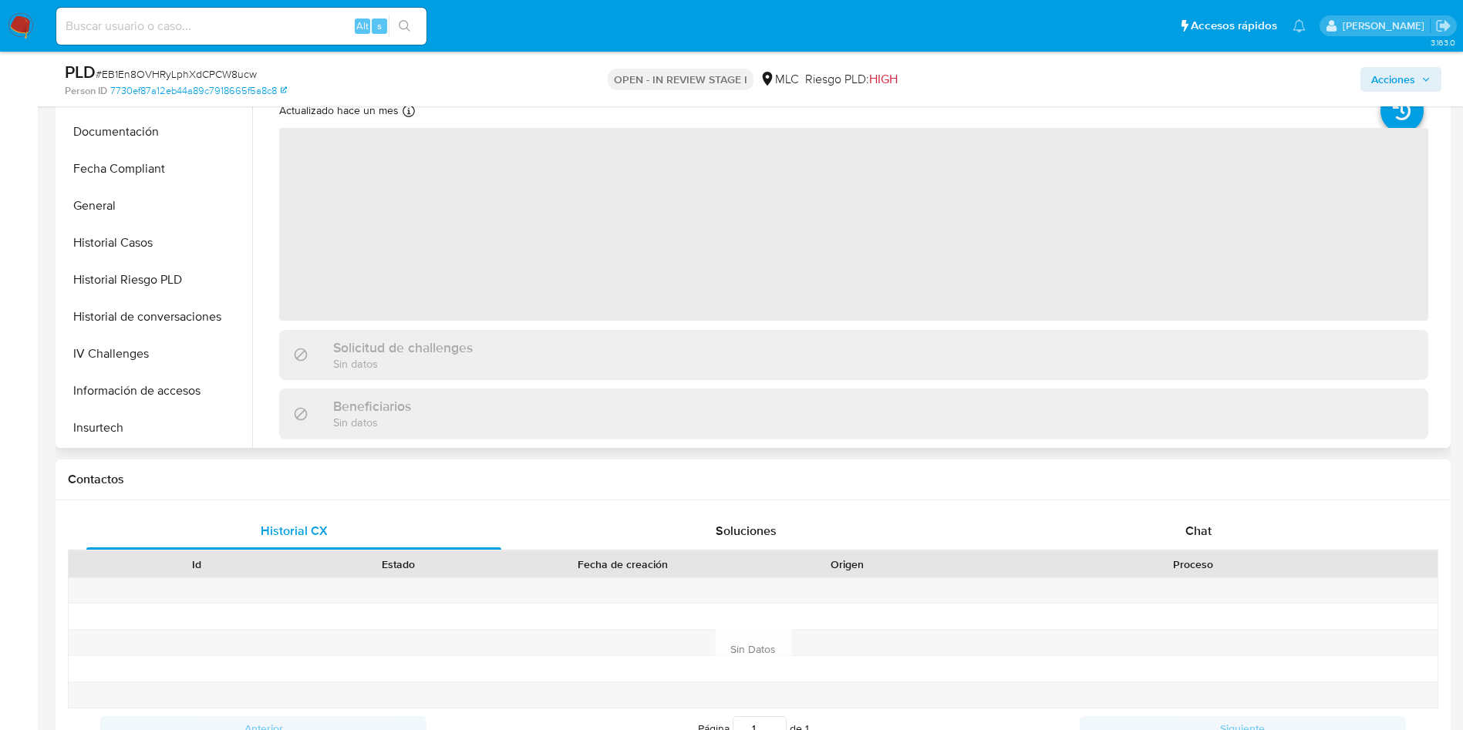
scroll to position [69, 0]
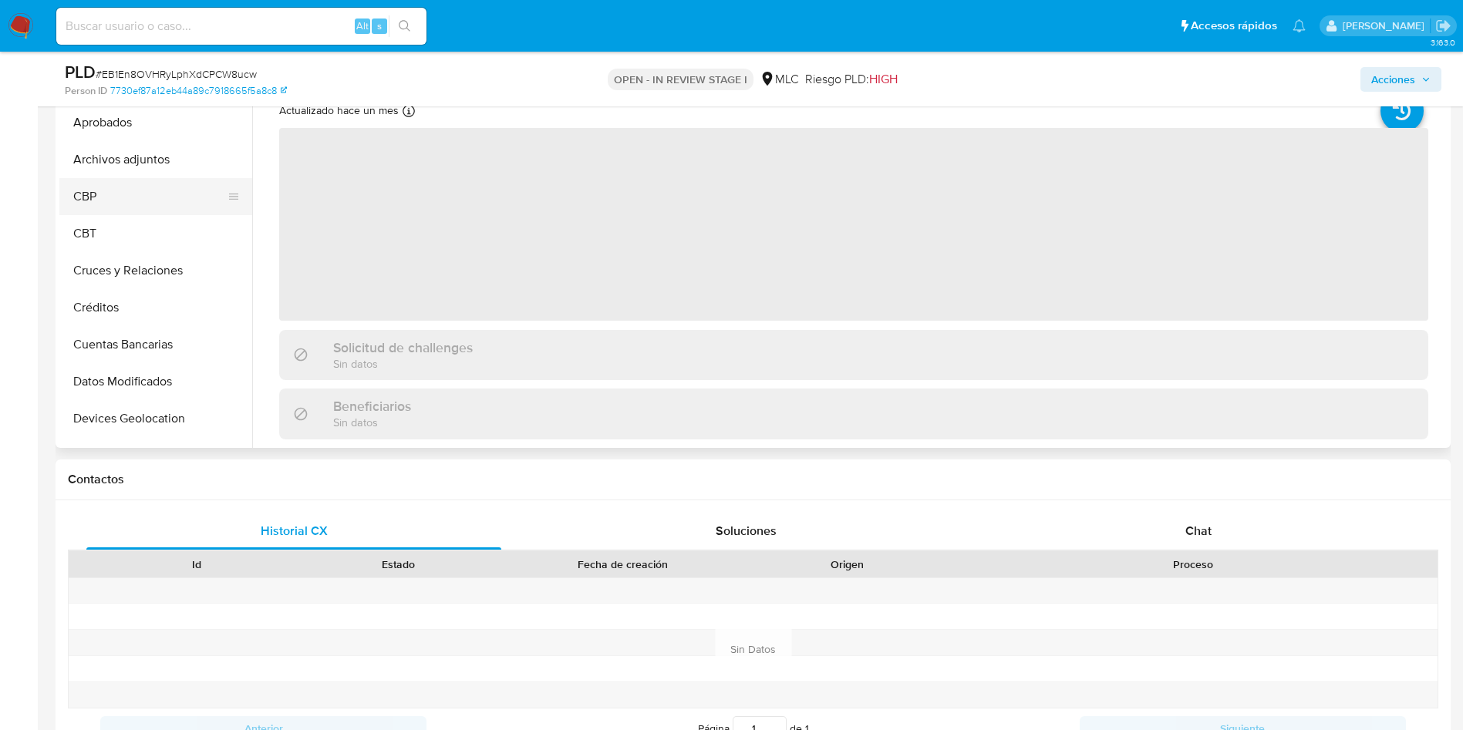
select select "10"
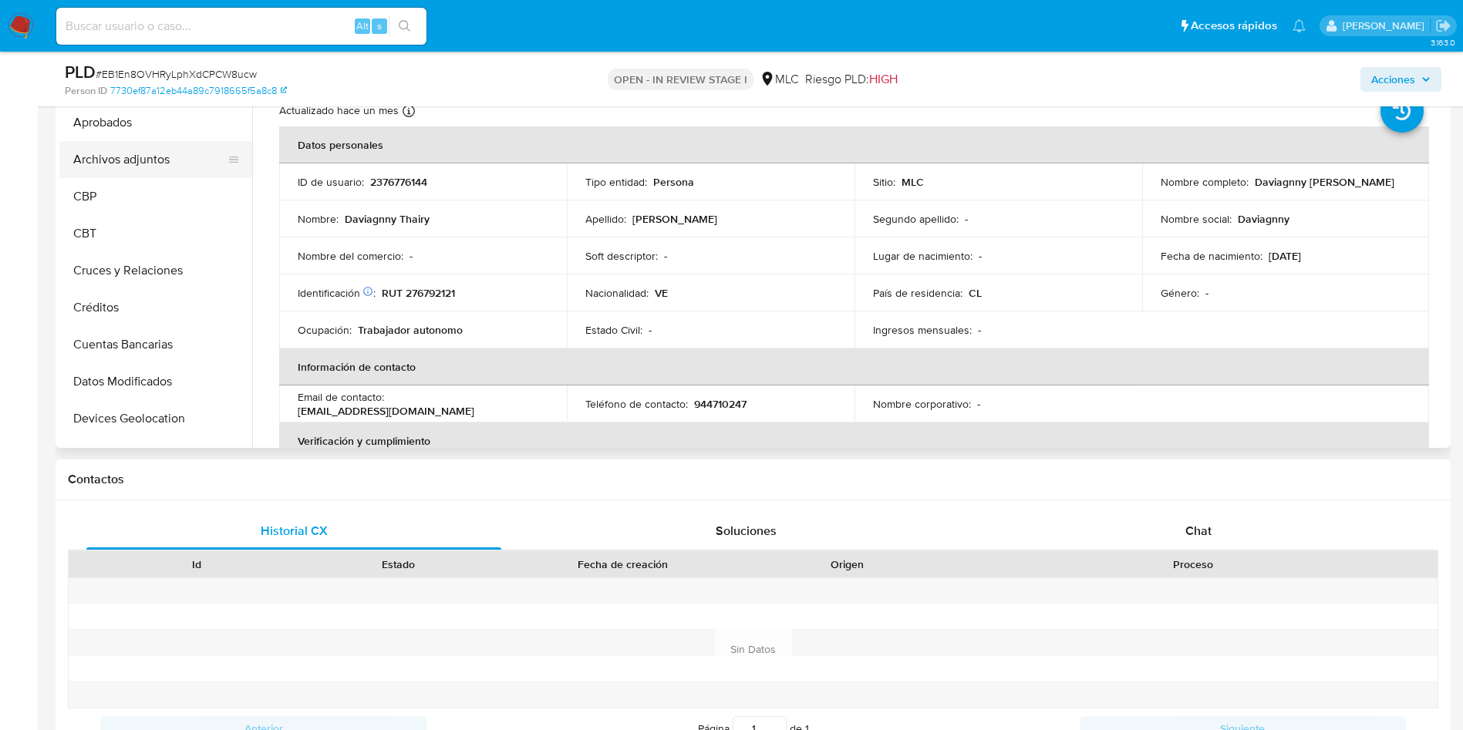
click at [128, 162] on button "Archivos adjuntos" at bounding box center [149, 159] width 180 height 37
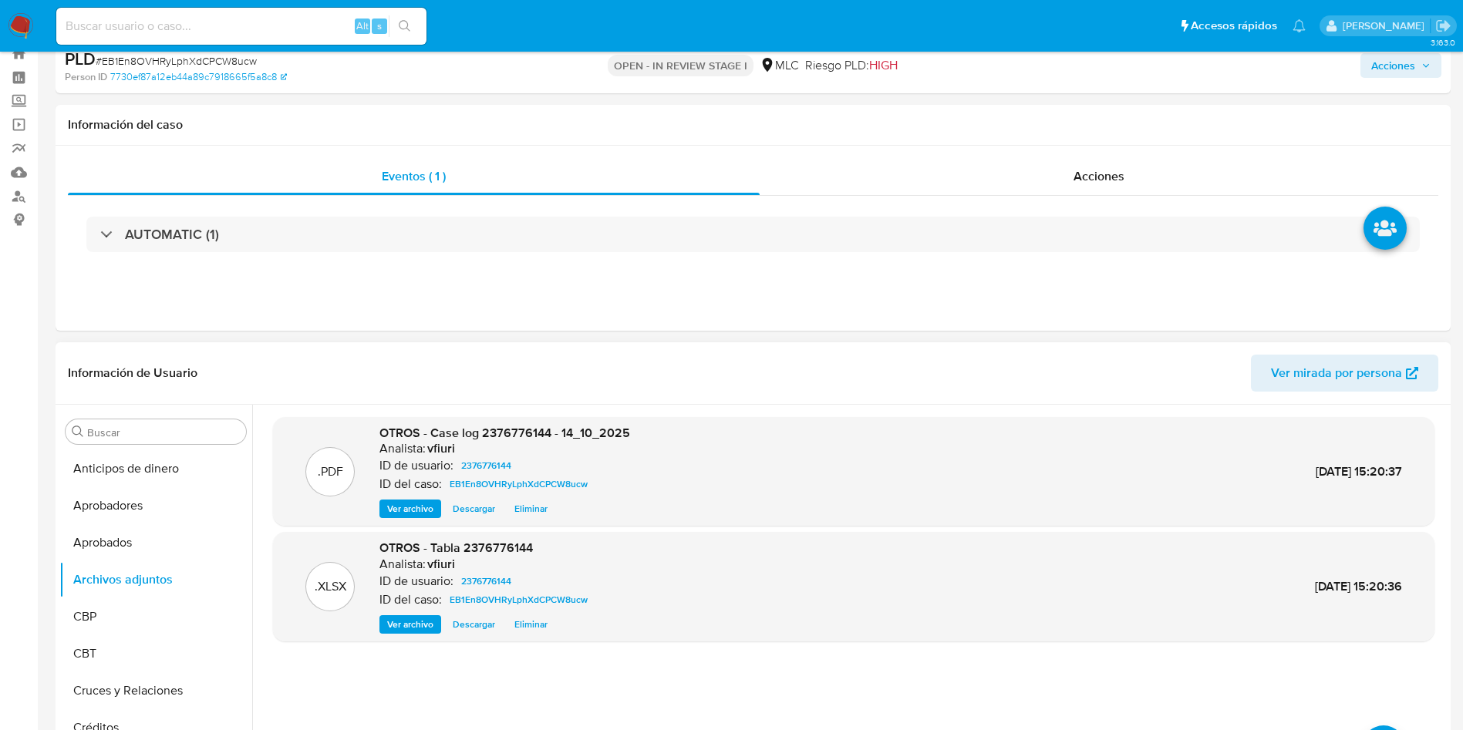
scroll to position [0, 0]
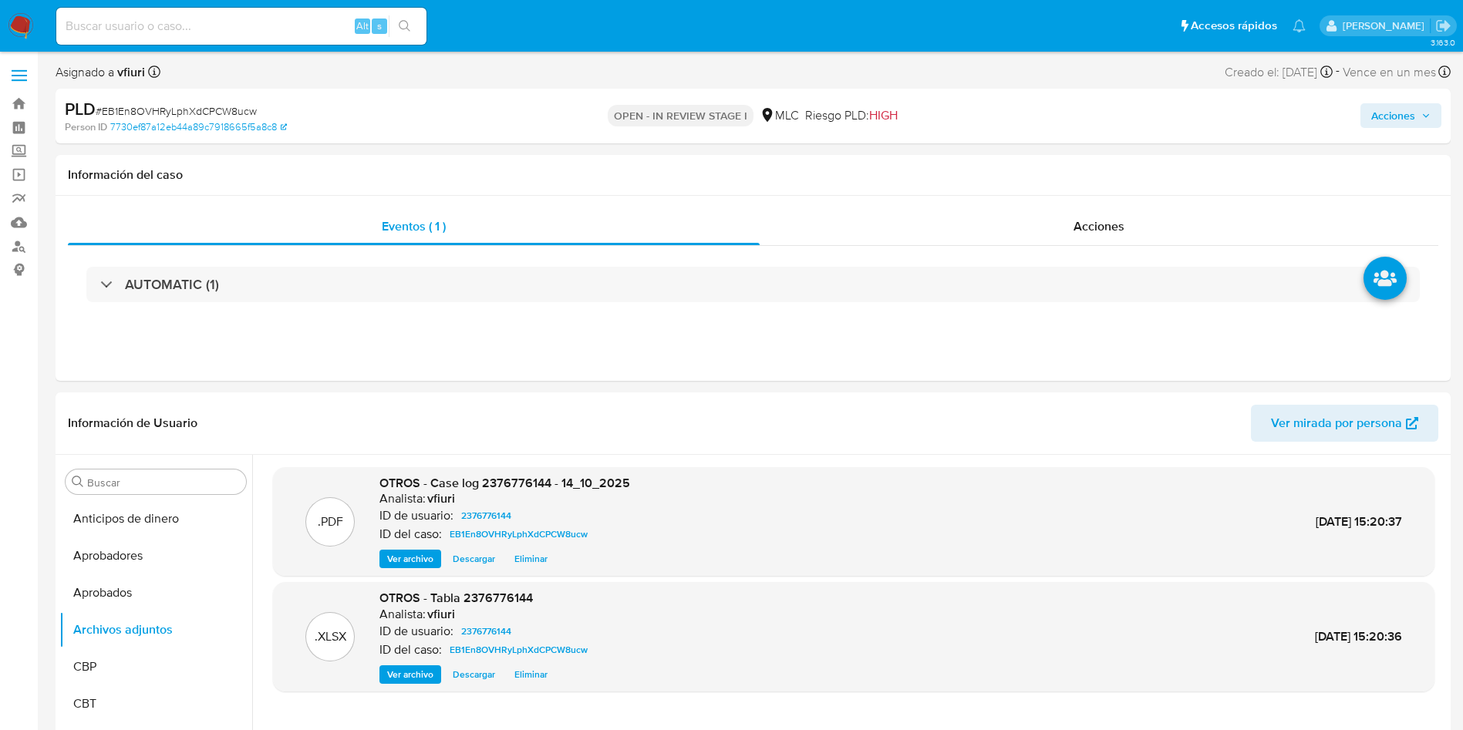
click at [1375, 126] on span "Acciones" at bounding box center [1393, 115] width 44 height 25
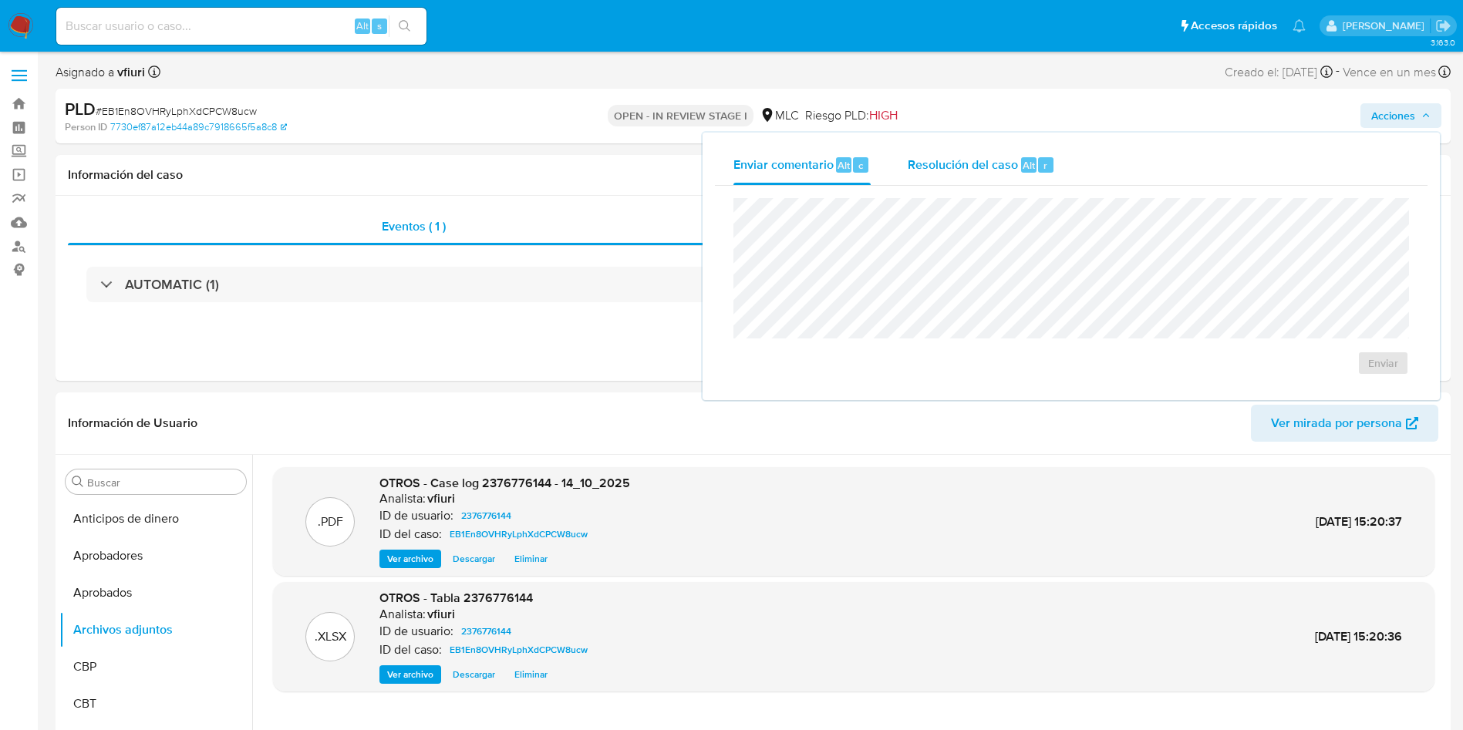
click at [985, 168] on span "Resolución del caso" at bounding box center [963, 165] width 110 height 18
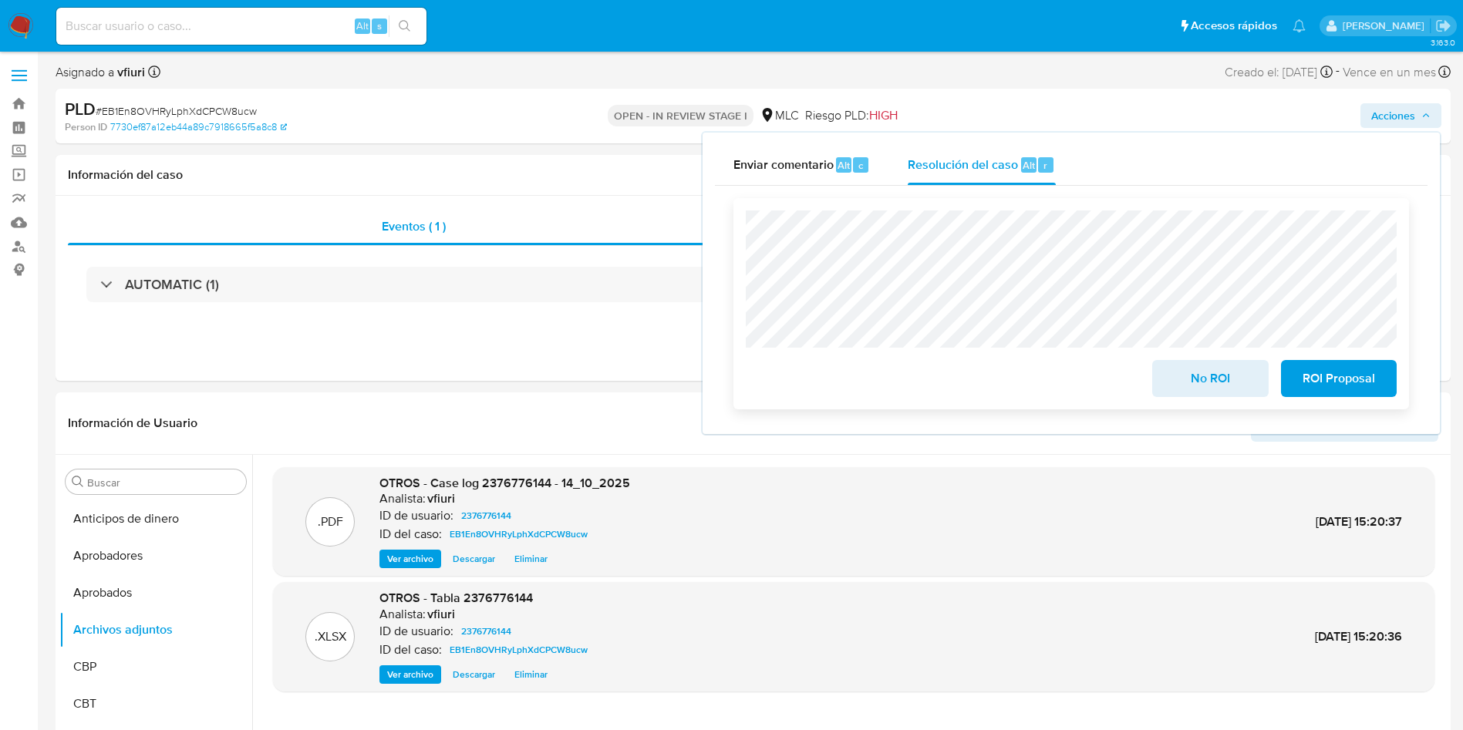
click at [1308, 374] on span "ROI Proposal" at bounding box center [1339, 379] width 76 height 34
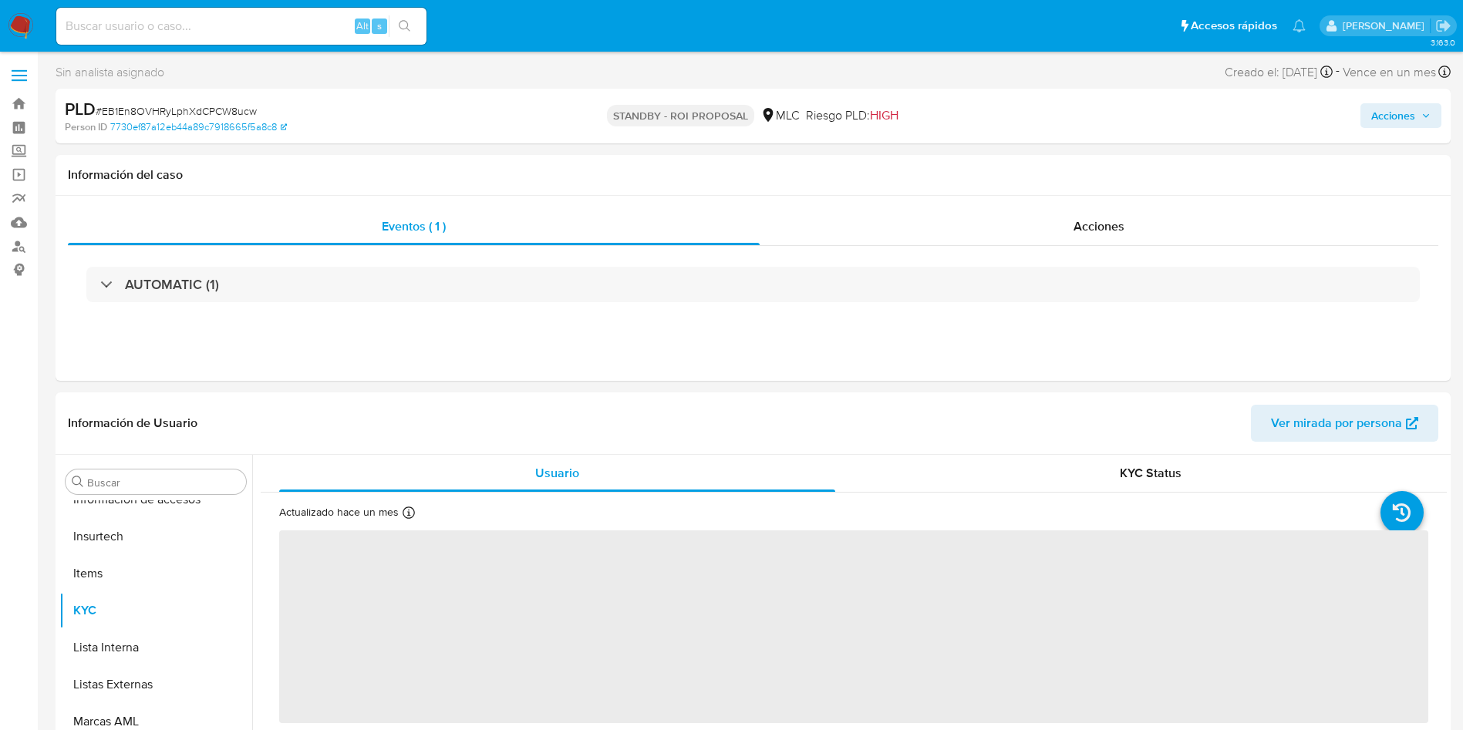
scroll to position [763, 0]
select select "10"
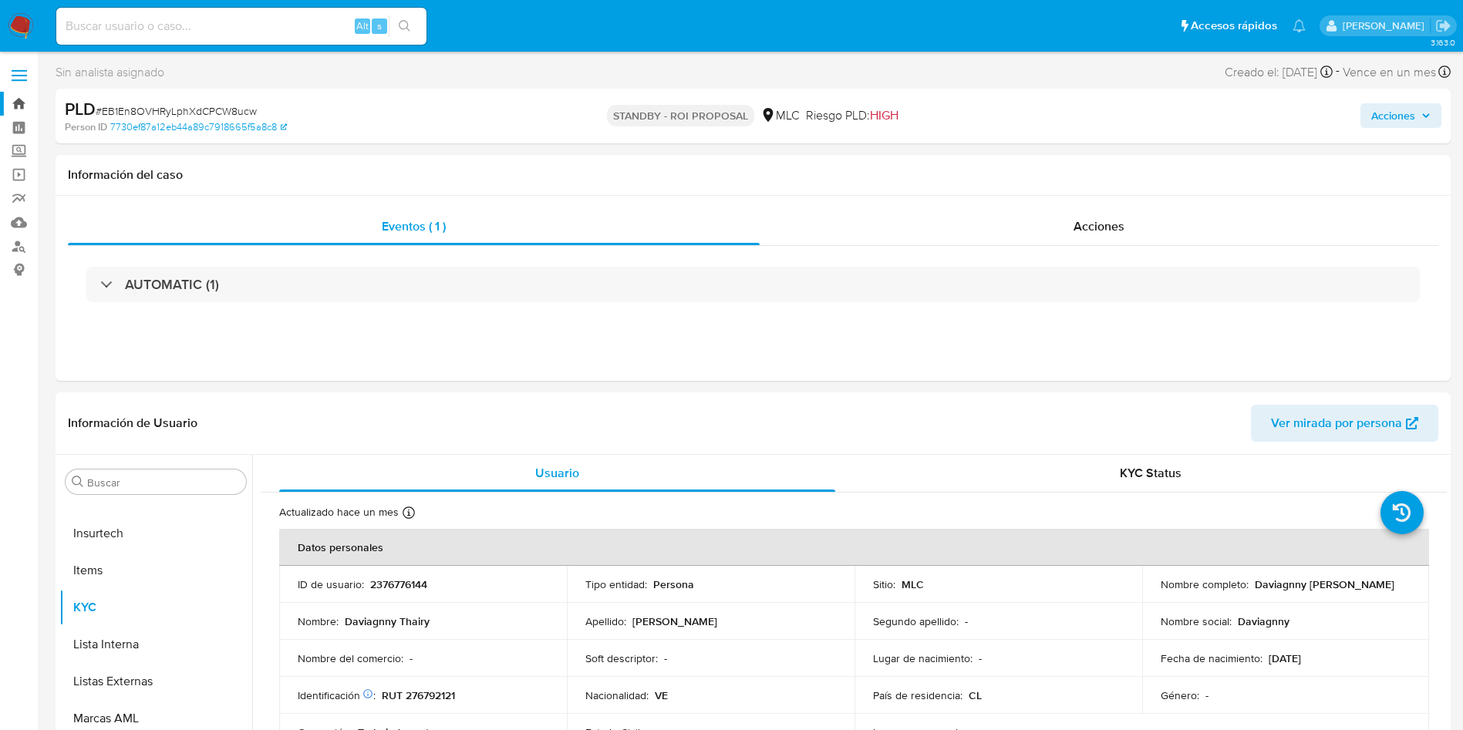
click at [25, 101] on link "Bandeja" at bounding box center [92, 104] width 184 height 24
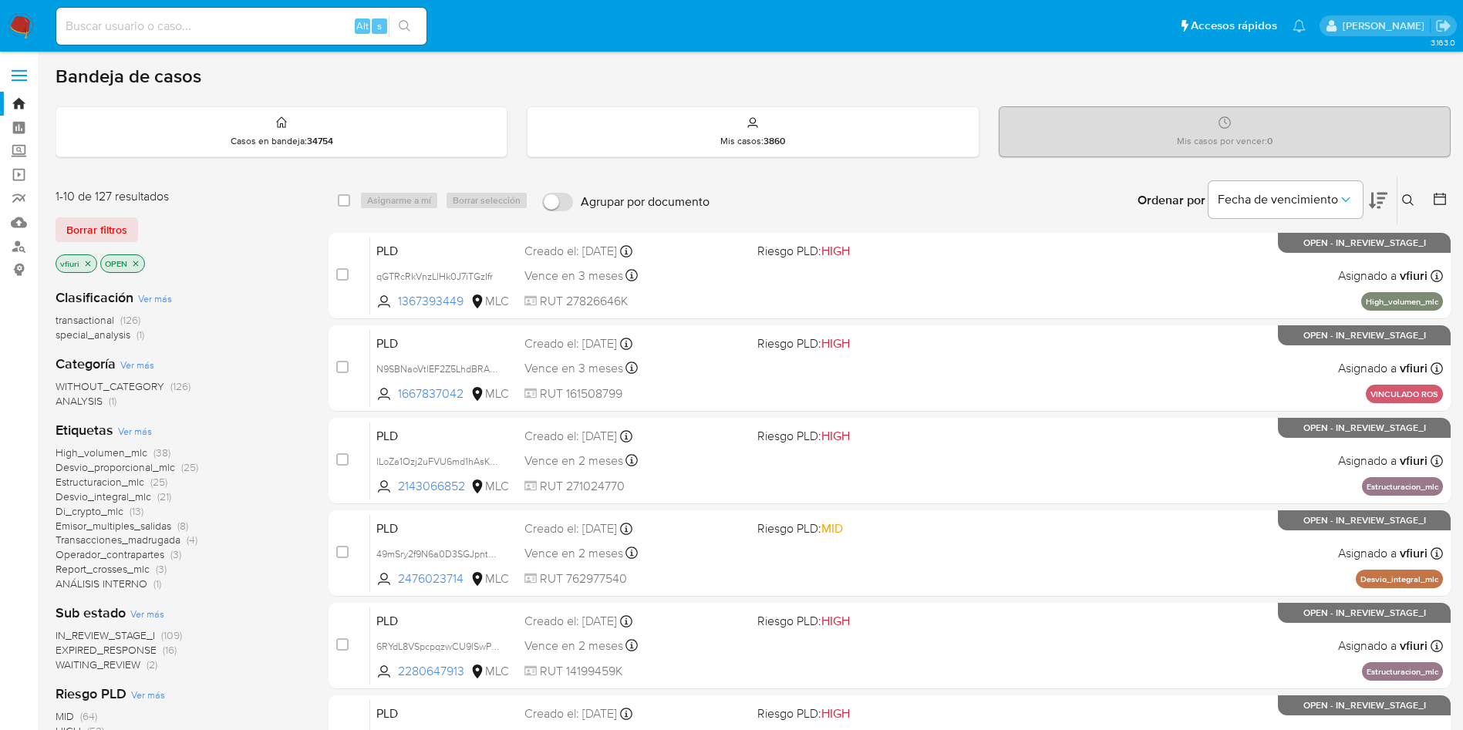
scroll to position [543, 0]
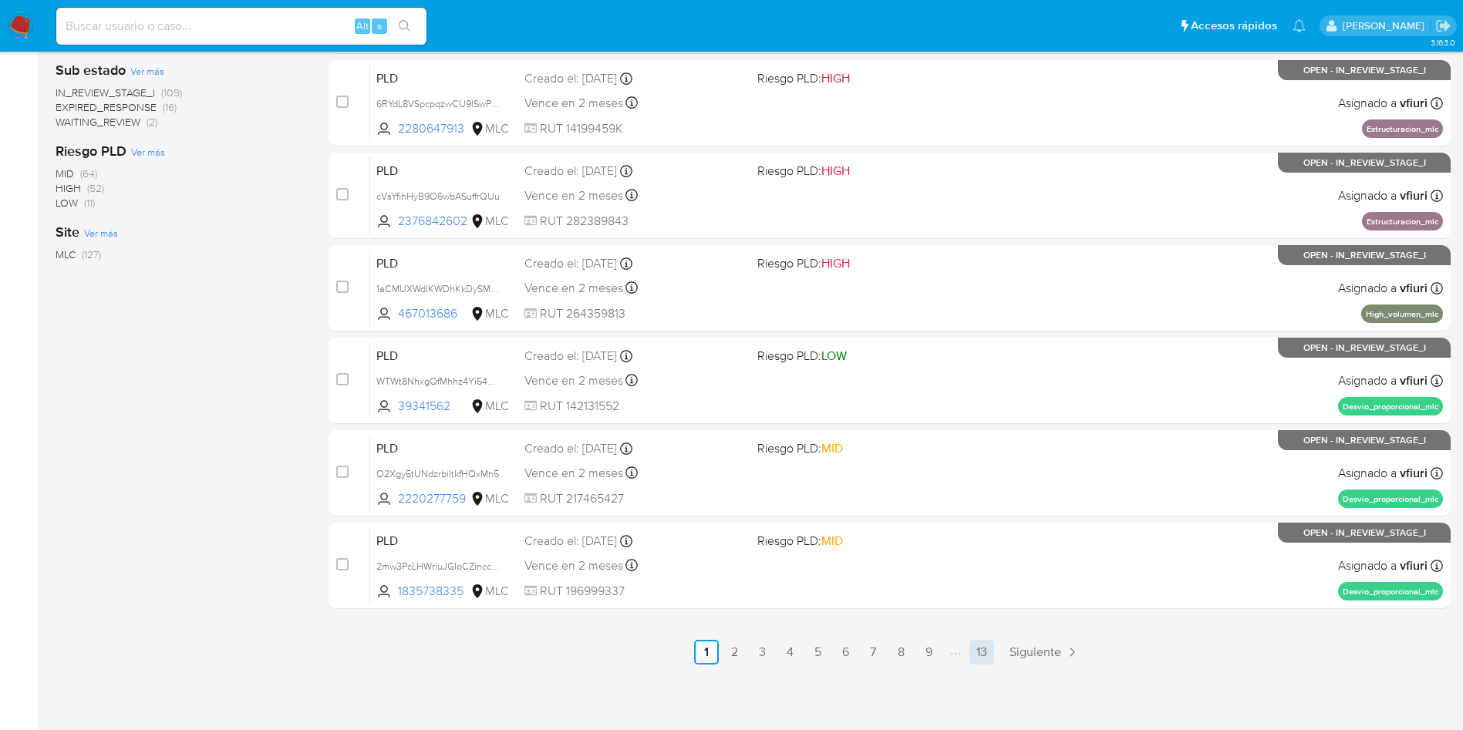
click at [975, 656] on link "13" at bounding box center [981, 652] width 25 height 25
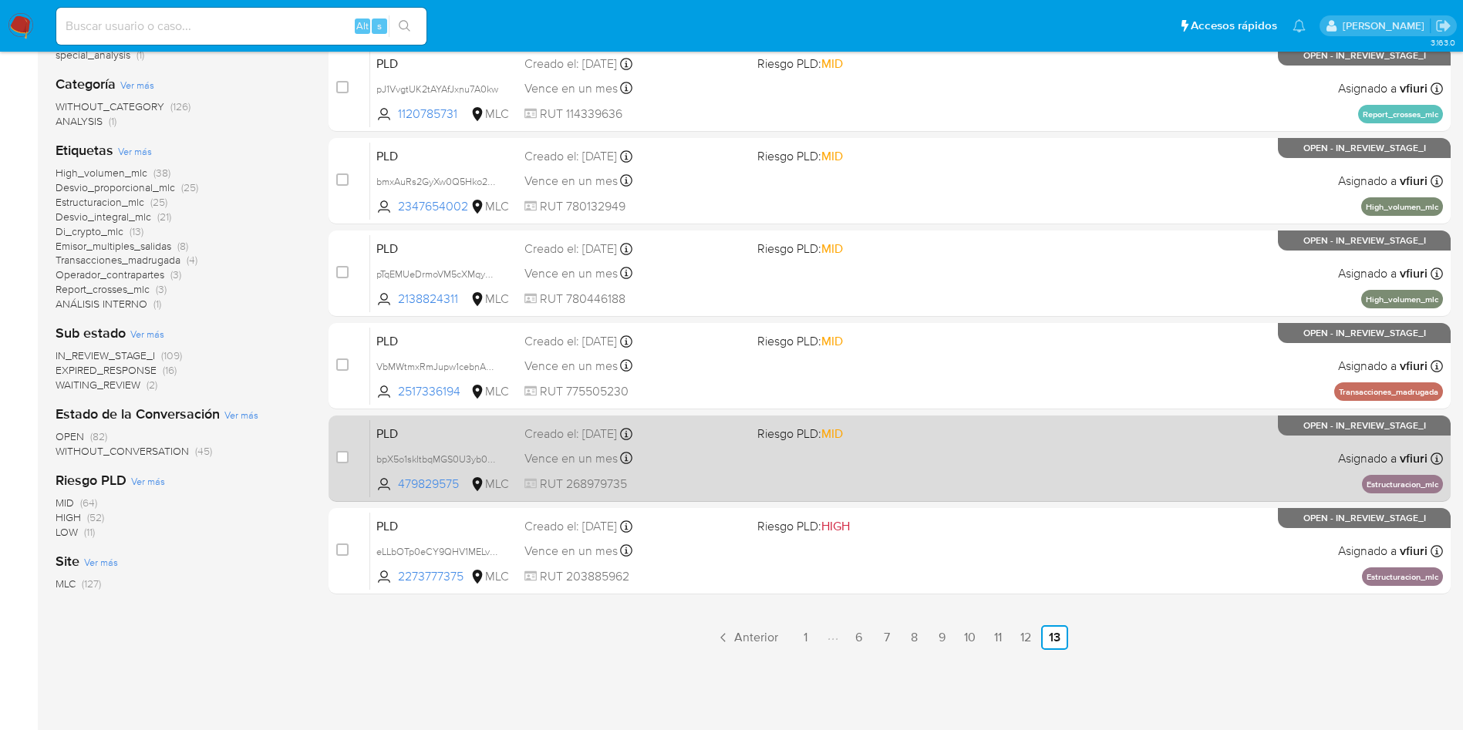
scroll to position [281, 0]
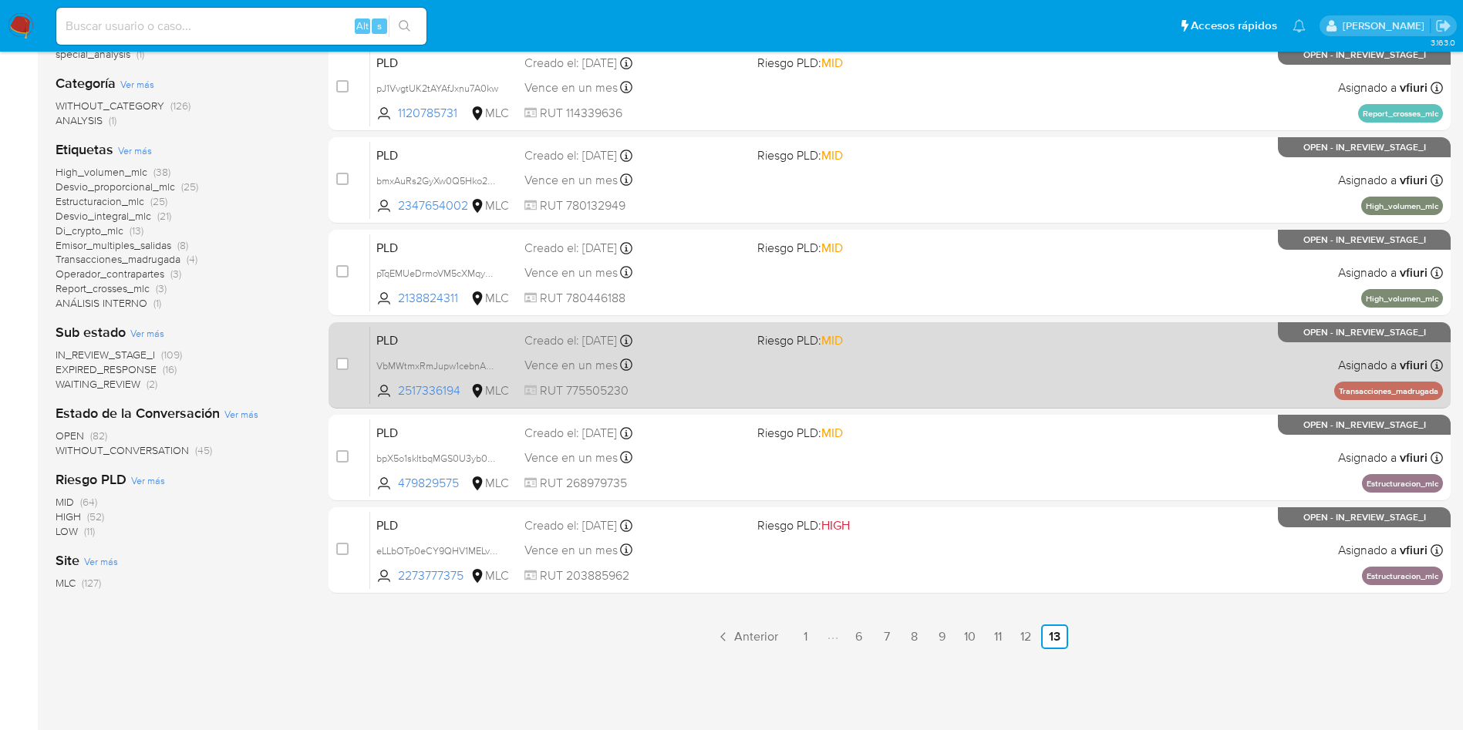
click at [954, 371] on div "PLD VbMWtmxRmJupw1cebnARYINd 2517336194 MLC Riesgo PLD: MID Creado el: [DATE] C…" at bounding box center [906, 365] width 1073 height 78
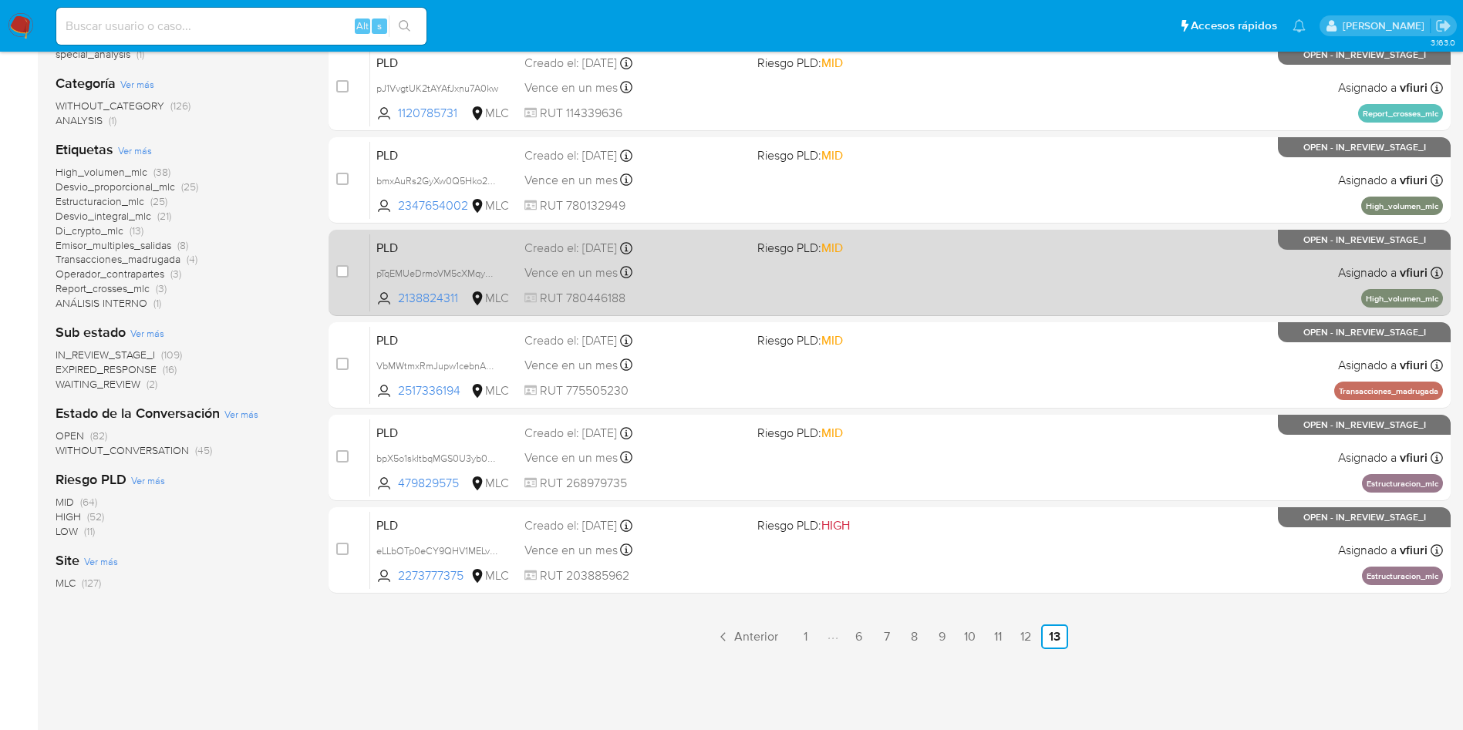
click at [806, 281] on div "PLD pTqEMUeDrmoVM5cXMqyH9F08 2138824311 MLC Riesgo PLD: MID Creado el: [DATE] C…" at bounding box center [906, 273] width 1073 height 78
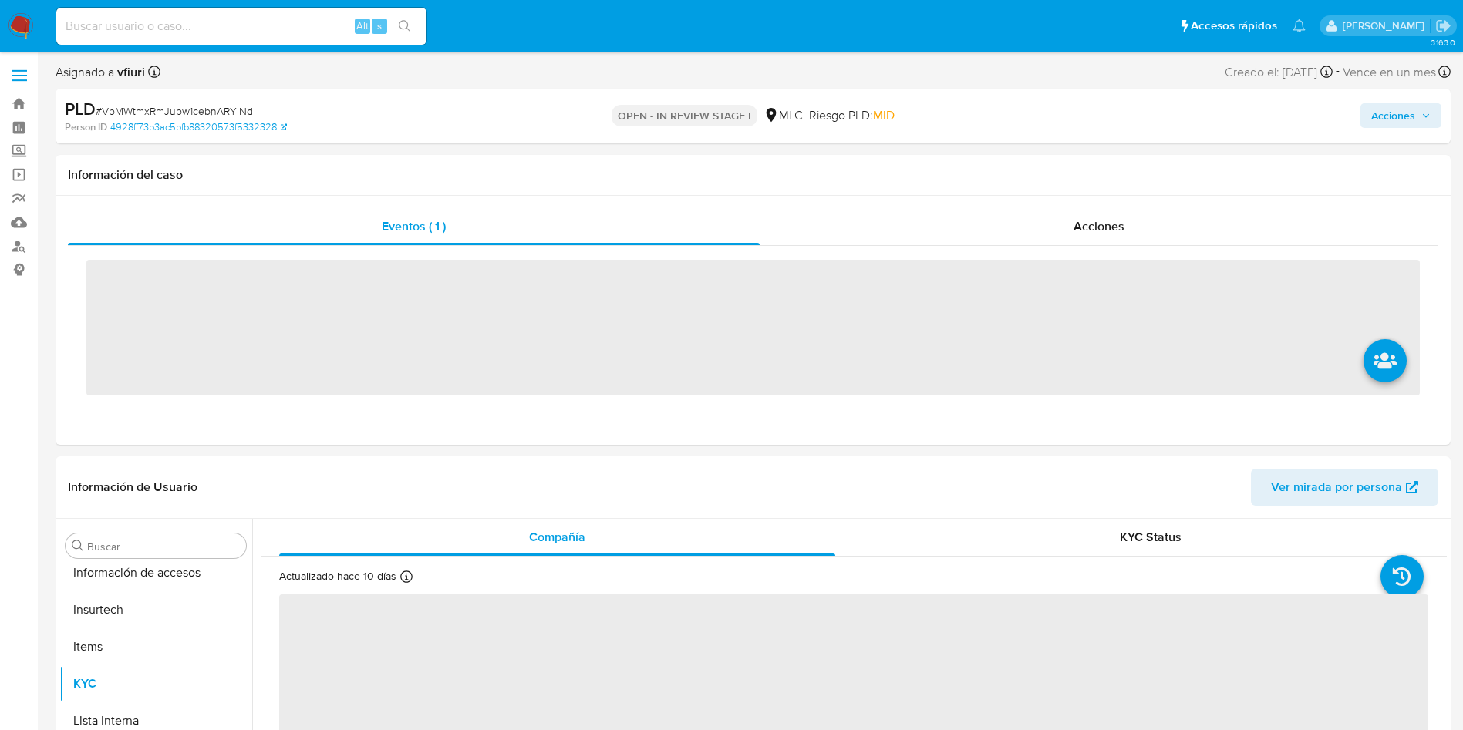
scroll to position [763, 0]
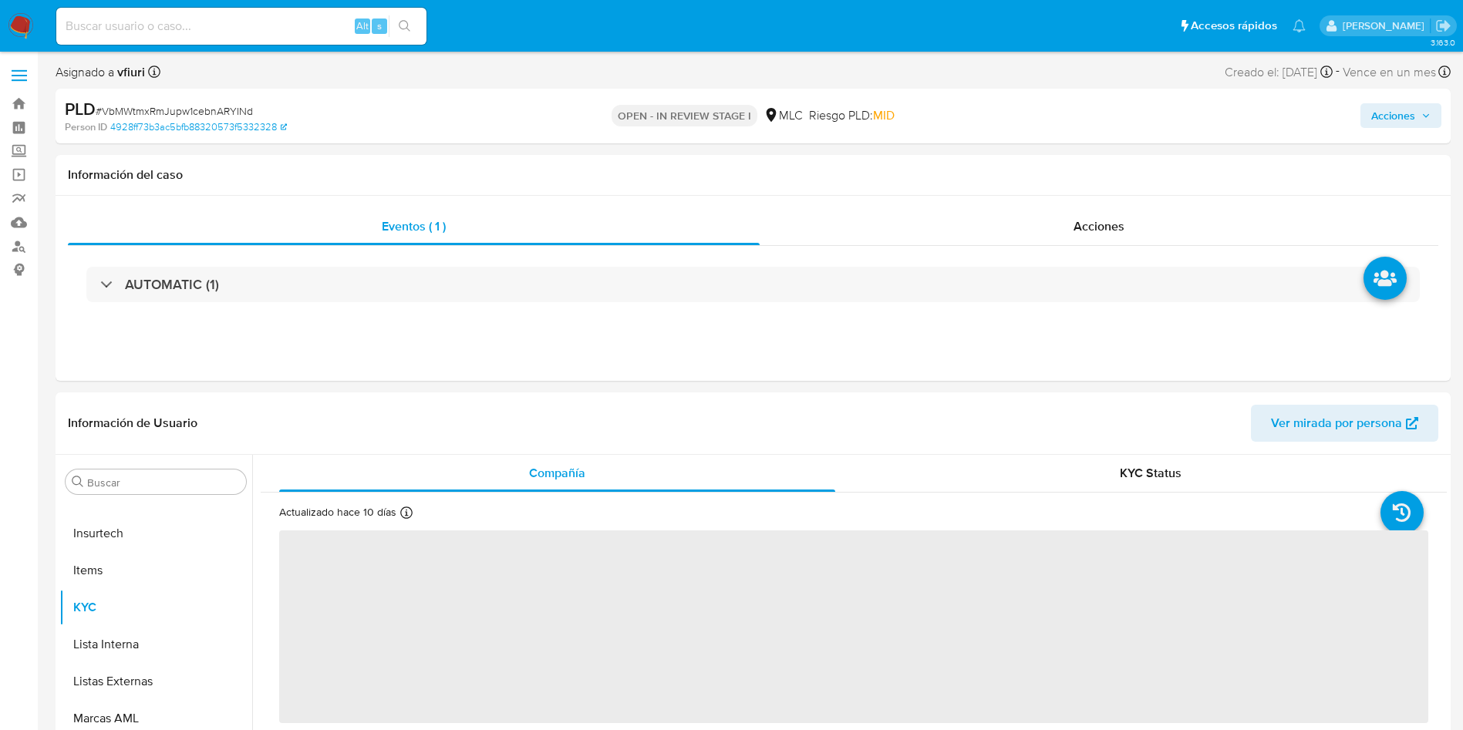
select select "10"
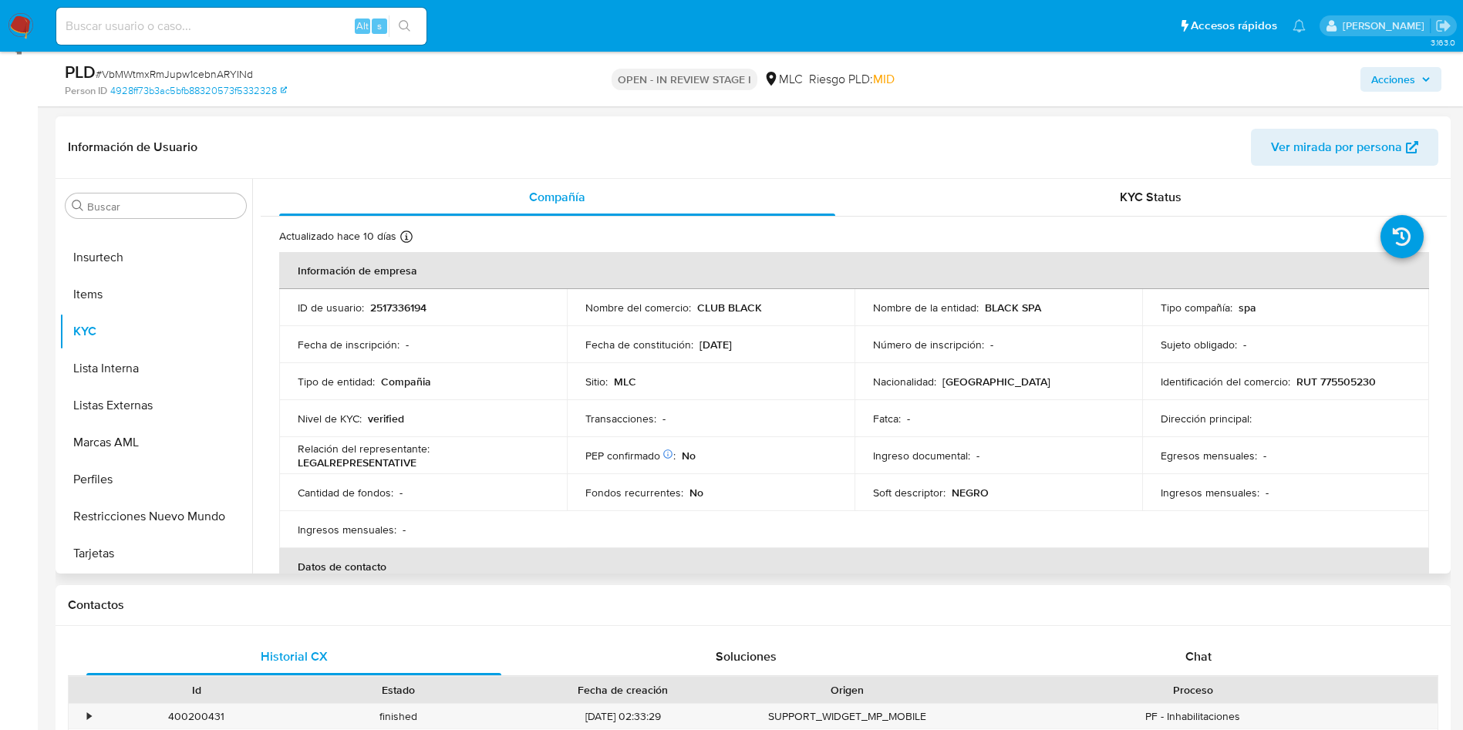
scroll to position [231, 0]
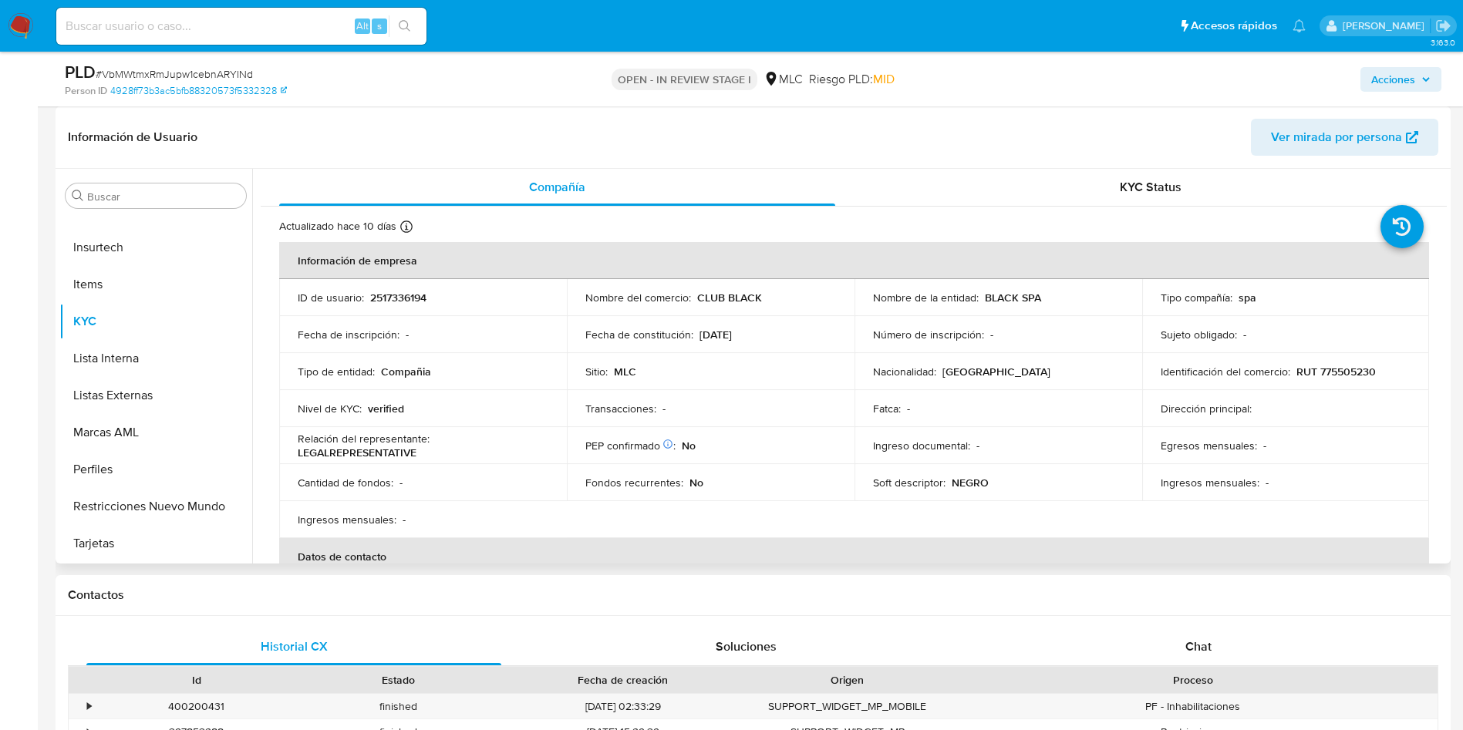
click at [393, 292] on p "2517336194" at bounding box center [398, 298] width 56 height 14
copy p "2517336194"
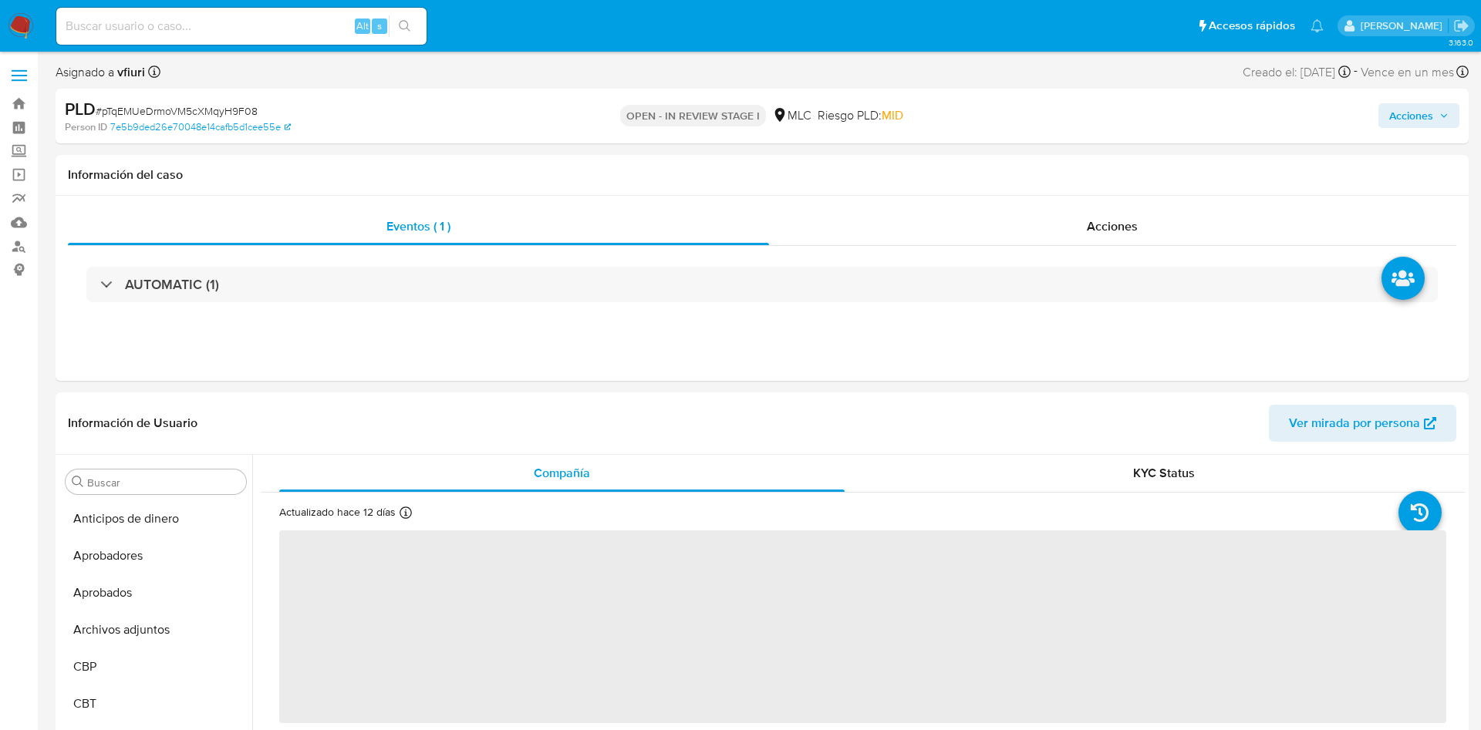
select select "10"
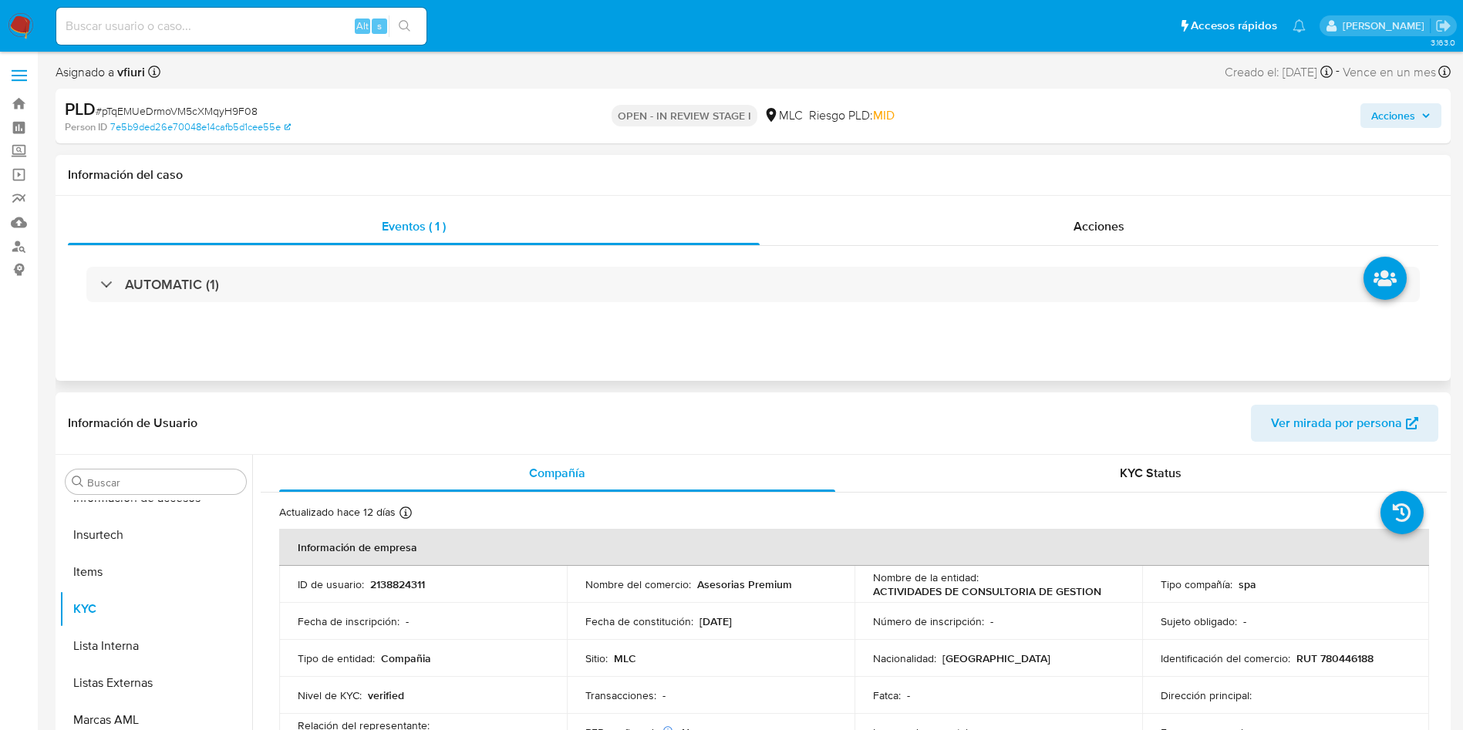
scroll to position [763, 0]
click at [429, 578] on div "ID de usuario : 2138824311" at bounding box center [423, 585] width 251 height 14
click at [404, 571] on td "ID de usuario : 2138824311" at bounding box center [423, 584] width 288 height 37
copy p "2138824311"
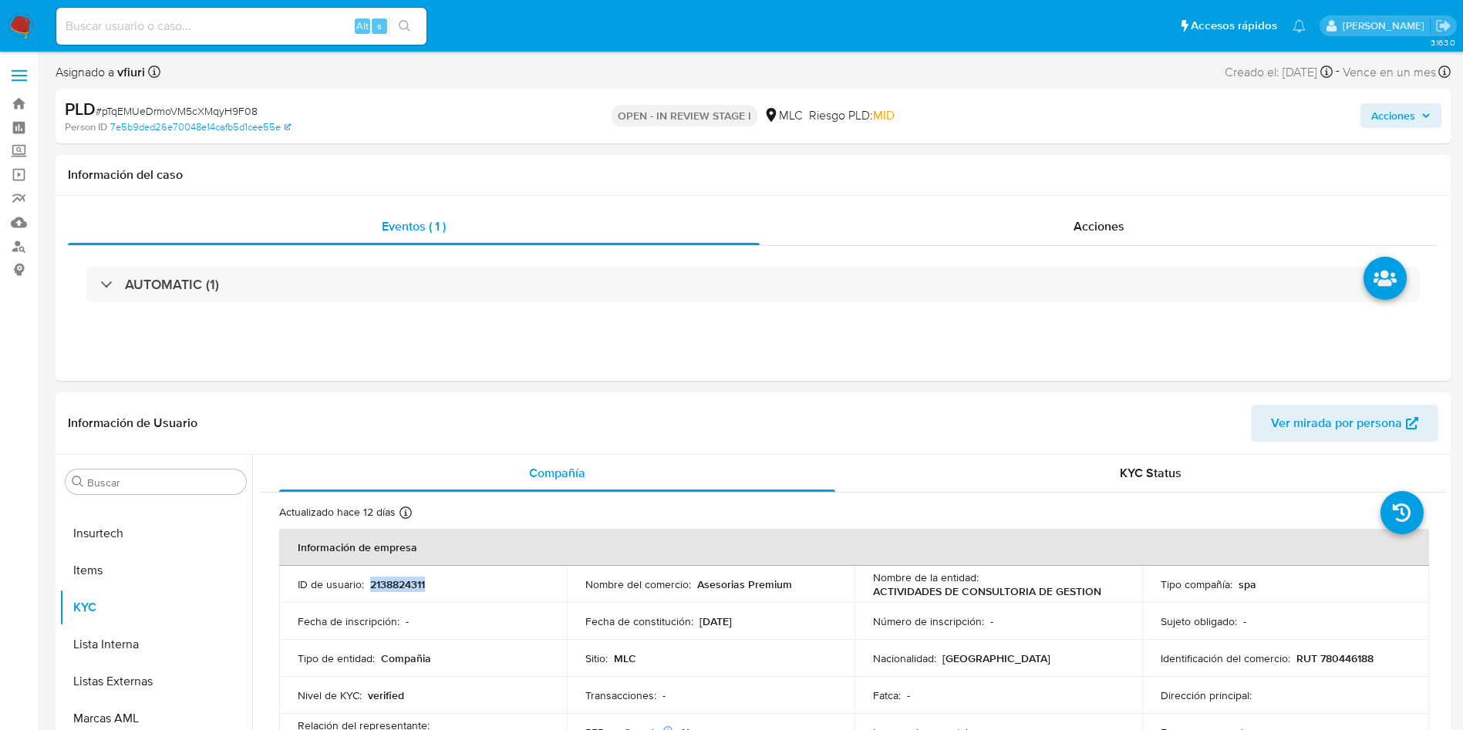
copy p "2138824311"
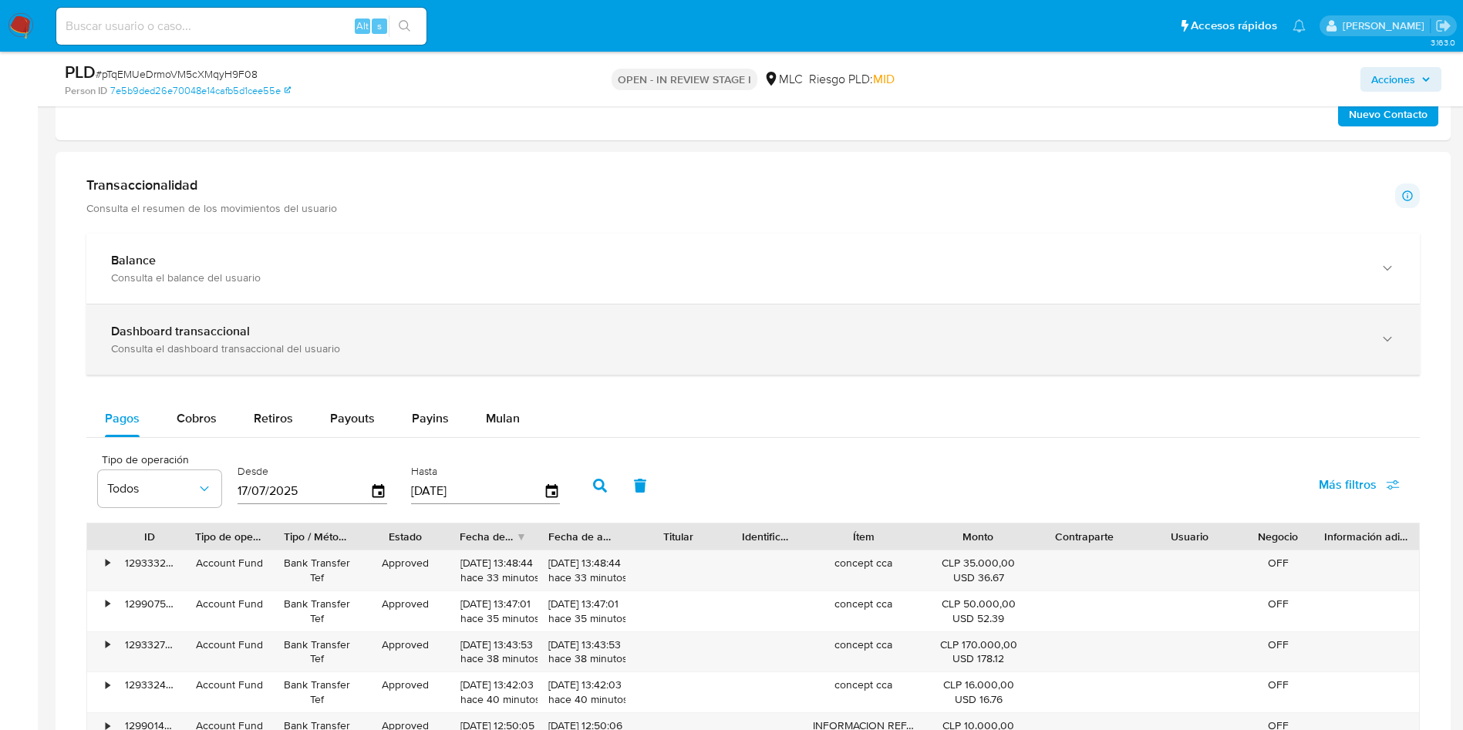
scroll to position [1041, 0]
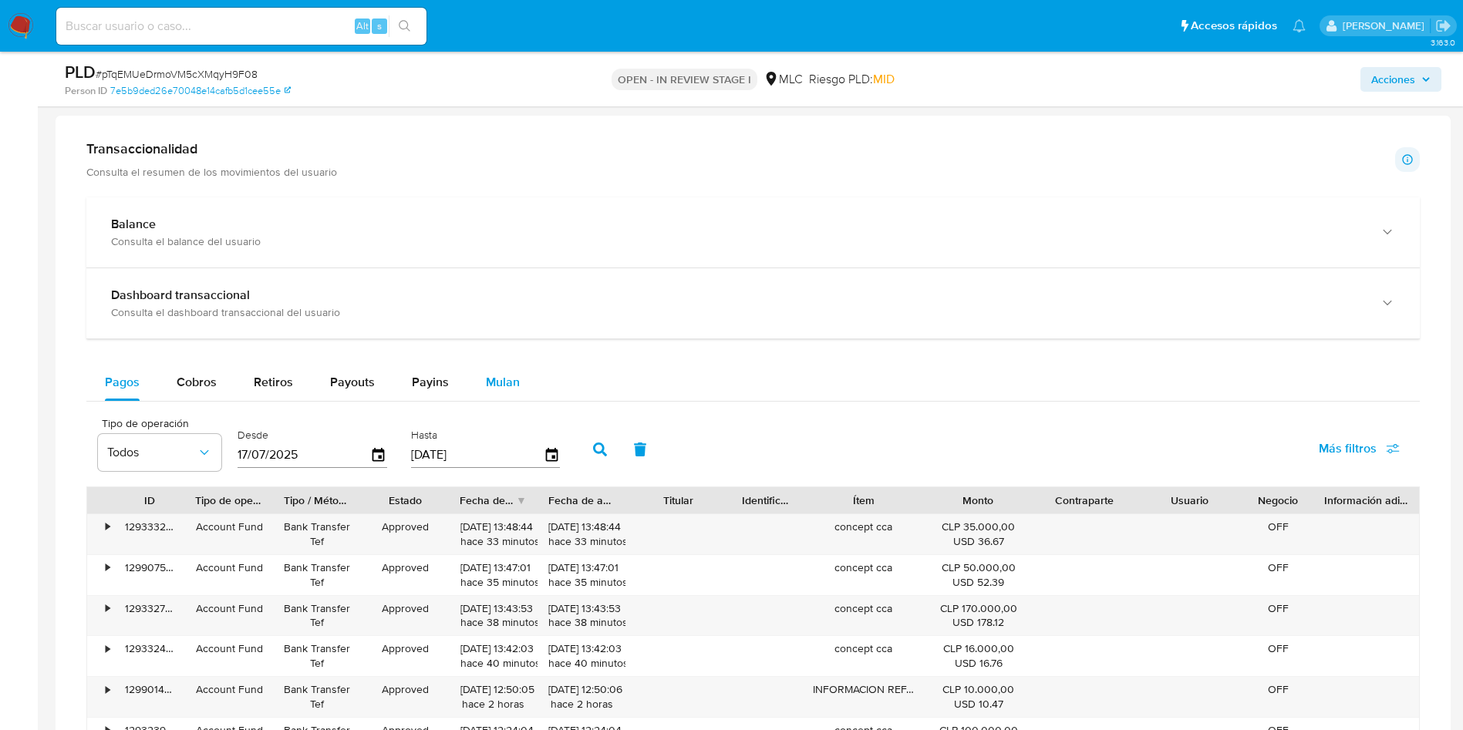
click at [507, 394] on div "Mulan" at bounding box center [503, 382] width 34 height 37
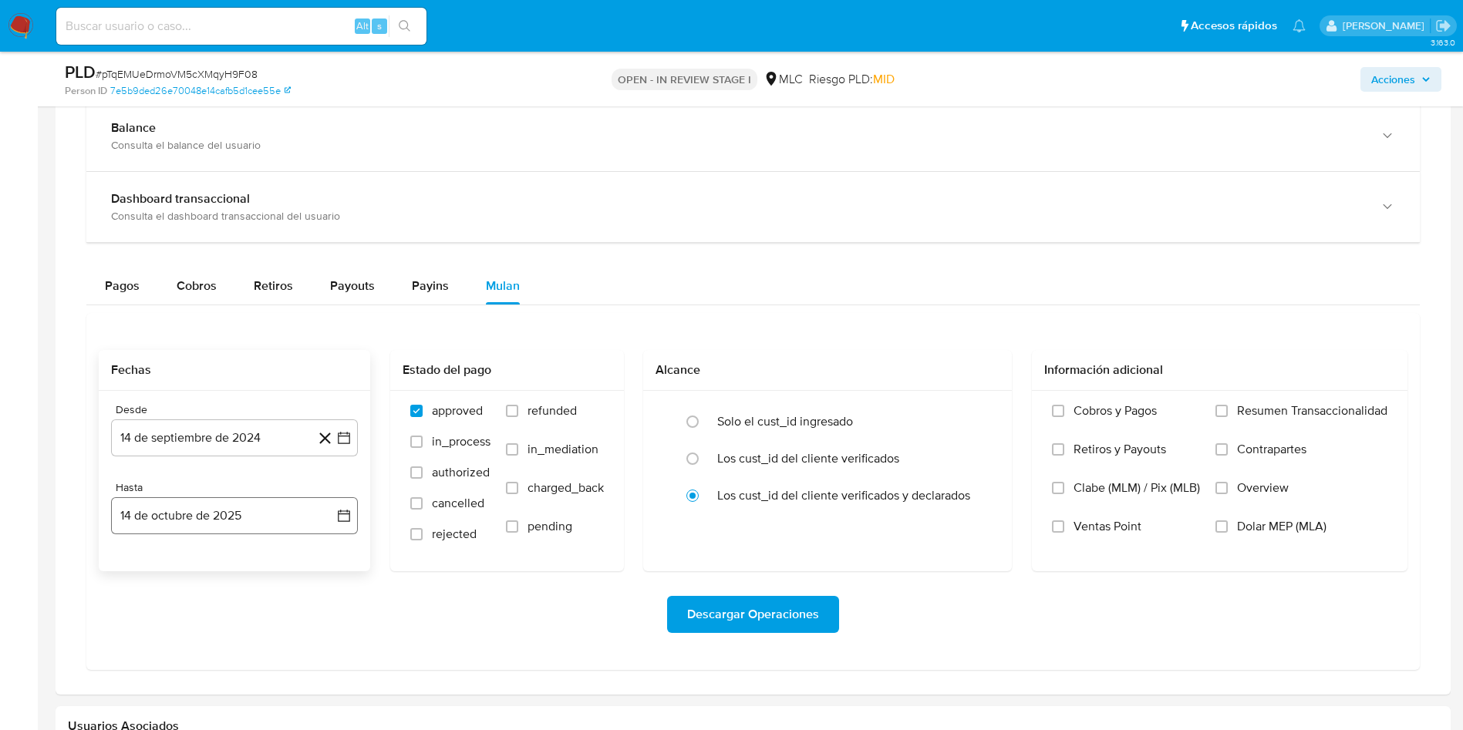
scroll to position [1273, 0]
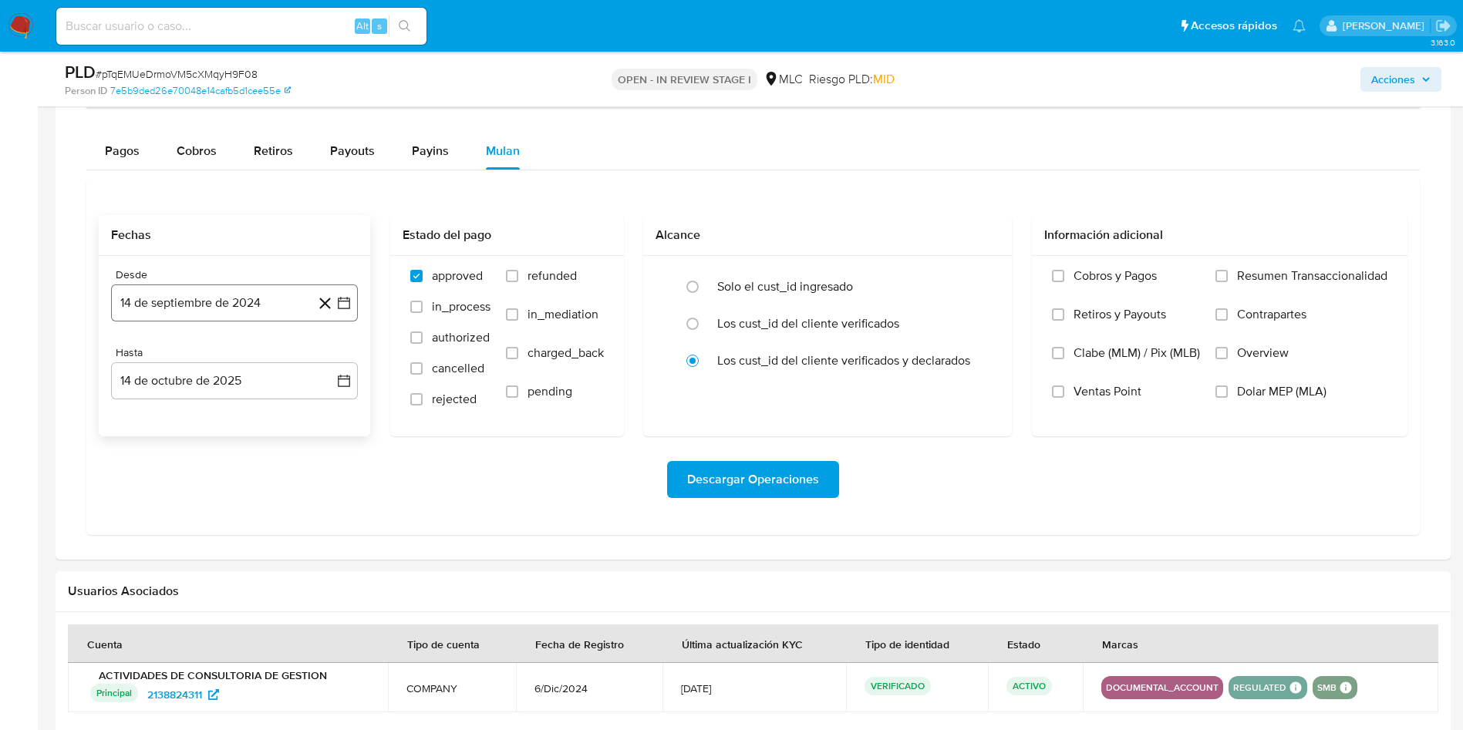
click at [351, 309] on icon "button" at bounding box center [343, 302] width 15 height 15
click at [212, 541] on button "25" at bounding box center [203, 539] width 25 height 25
click at [348, 378] on icon "button" at bounding box center [343, 380] width 15 height 15
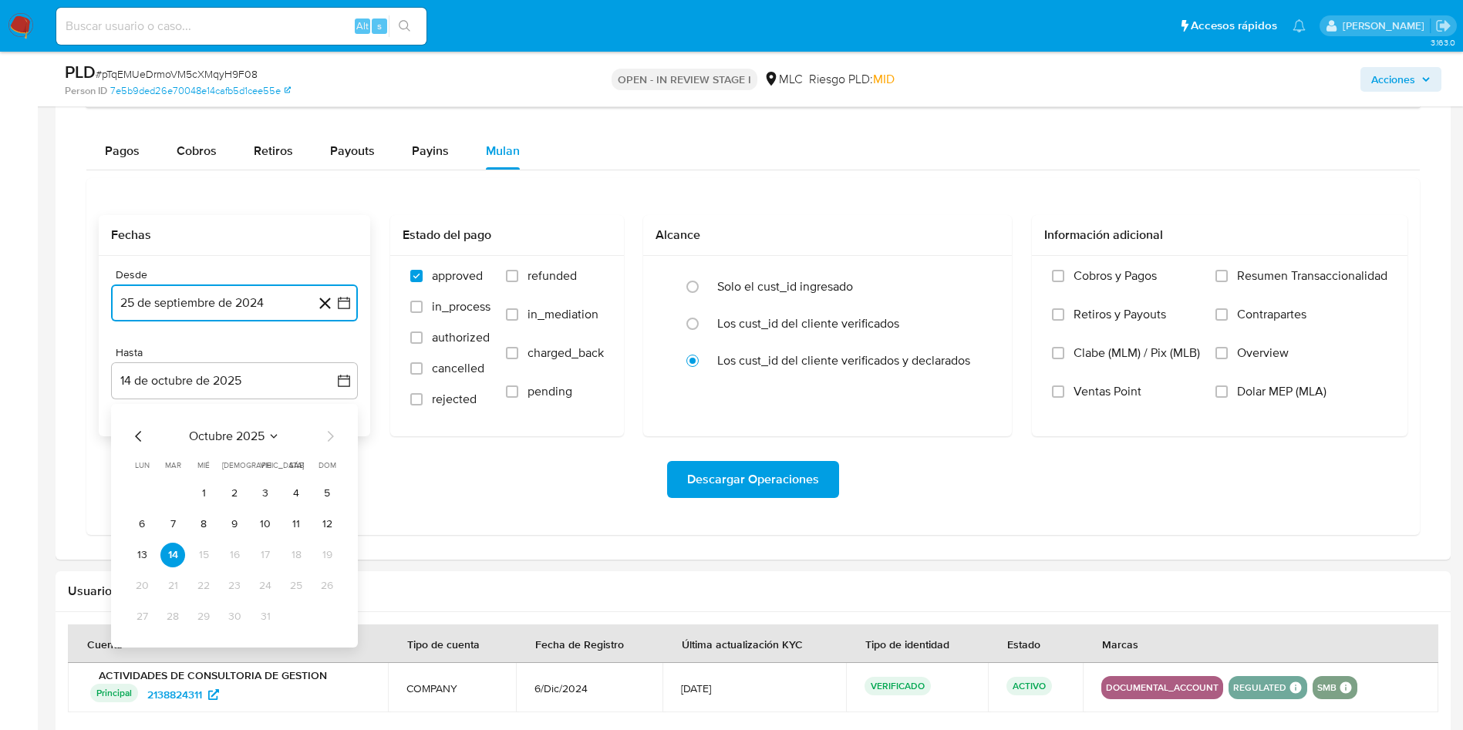
click at [136, 433] on icon "Mes anterior" at bounding box center [139, 436] width 19 height 19
click at [204, 578] on button "24" at bounding box center [203, 586] width 25 height 25
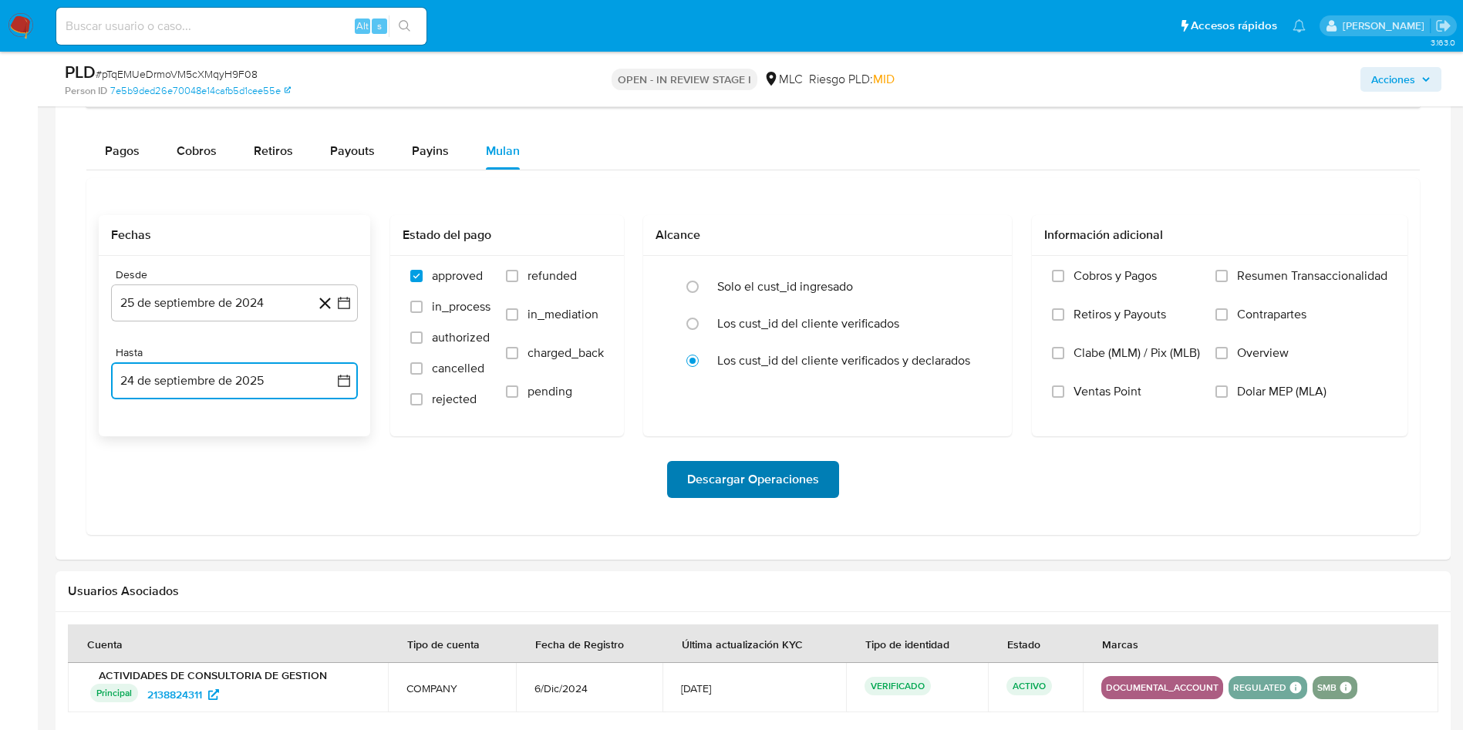
click at [720, 485] on span "Descargar Operaciones" at bounding box center [753, 480] width 132 height 34
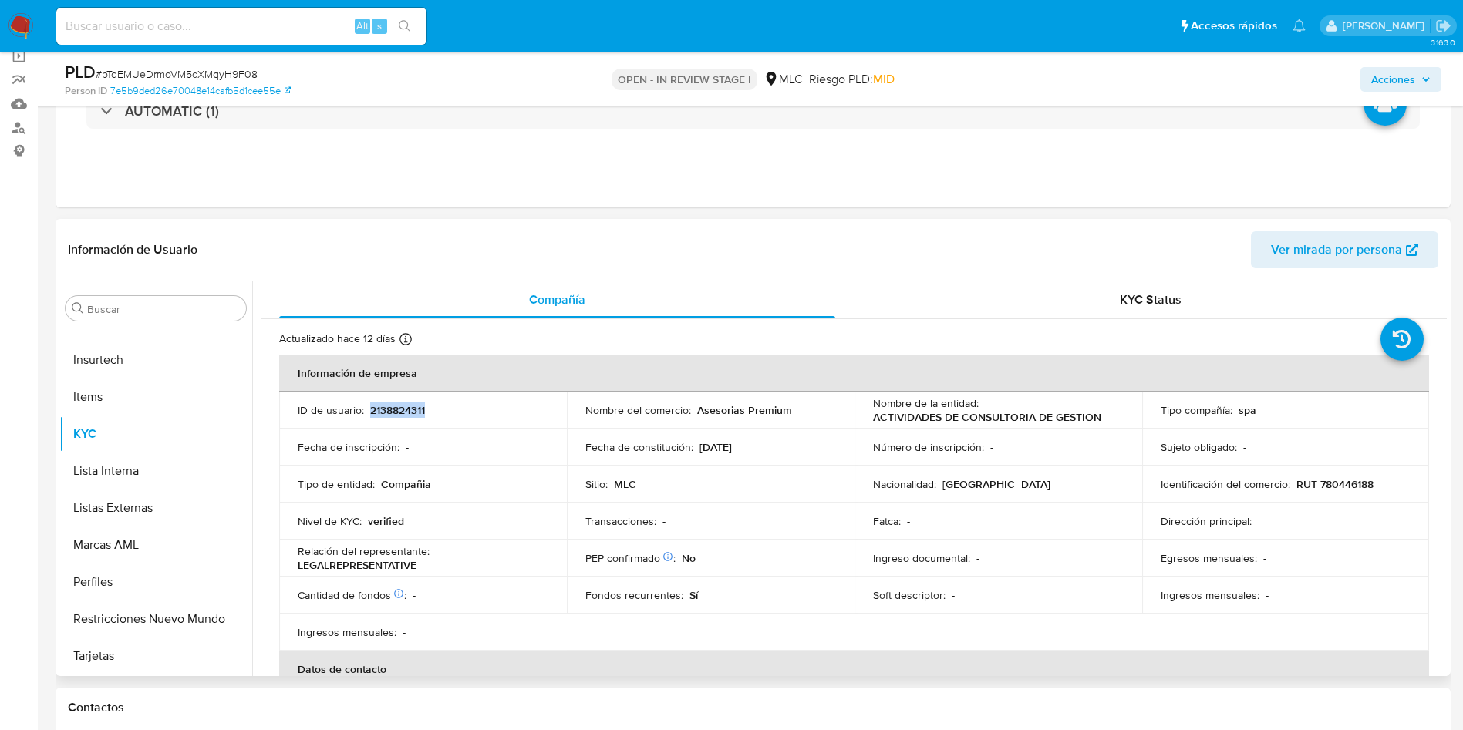
scroll to position [116, 0]
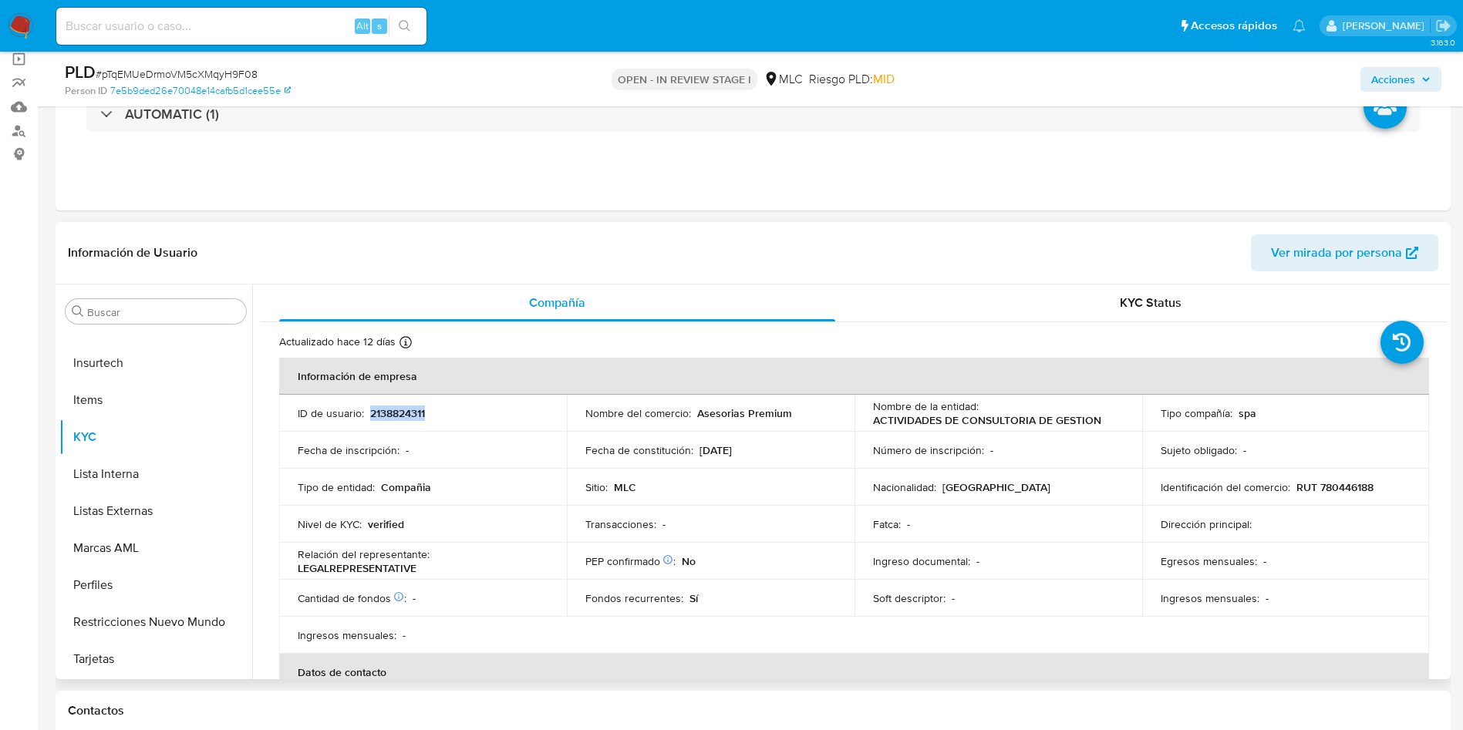
copy p "2138824311"
click at [245, 71] on span "# pTqEMUeDrmoVM5cXMqyH9F08" at bounding box center [177, 73] width 162 height 15
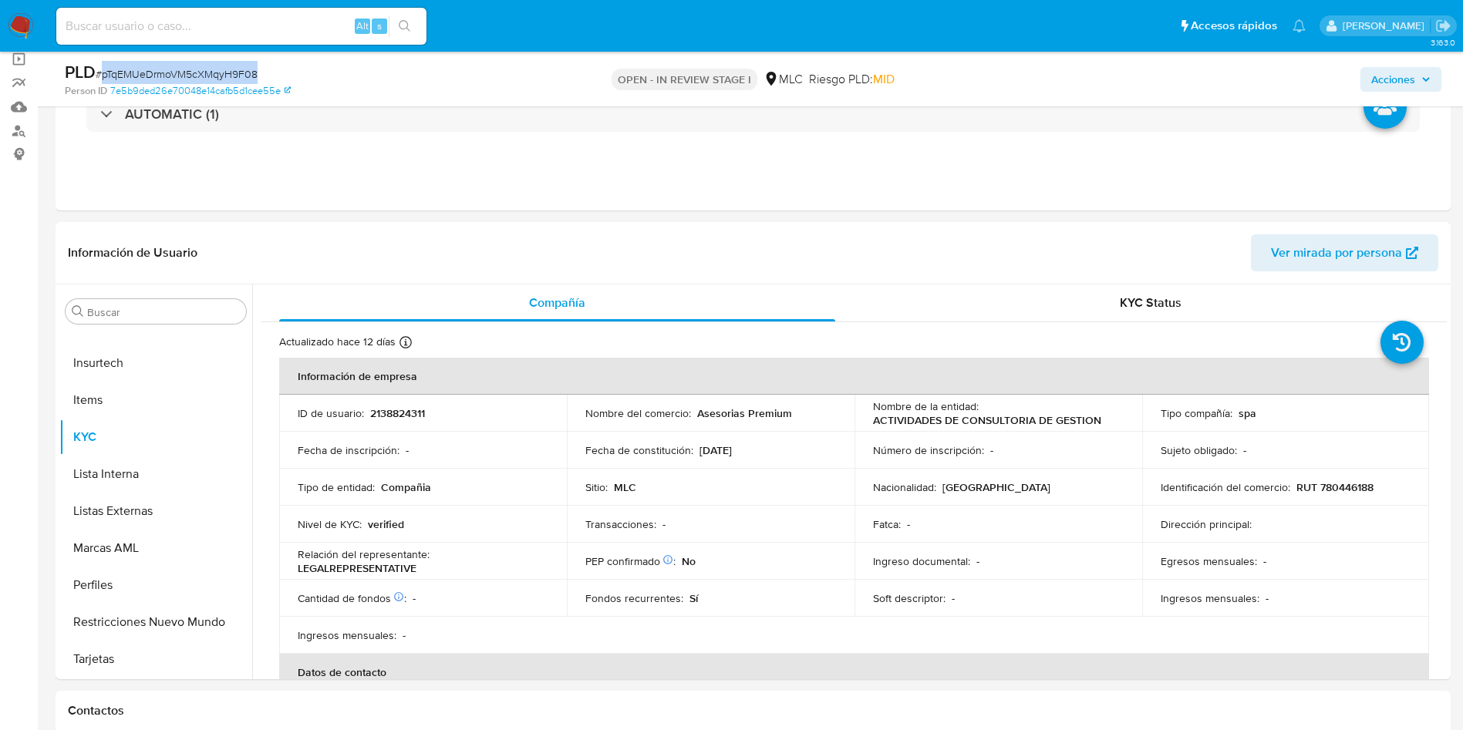
click at [245, 71] on span "# pTqEMUeDrmoVM5cXMqyH9F08" at bounding box center [177, 73] width 162 height 15
copy span "pTqEMUeDrmoVM5cXMqyH9F08"
click at [1338, 487] on p "RUT 780446188" at bounding box center [1334, 487] width 77 height 14
copy p "780446188"
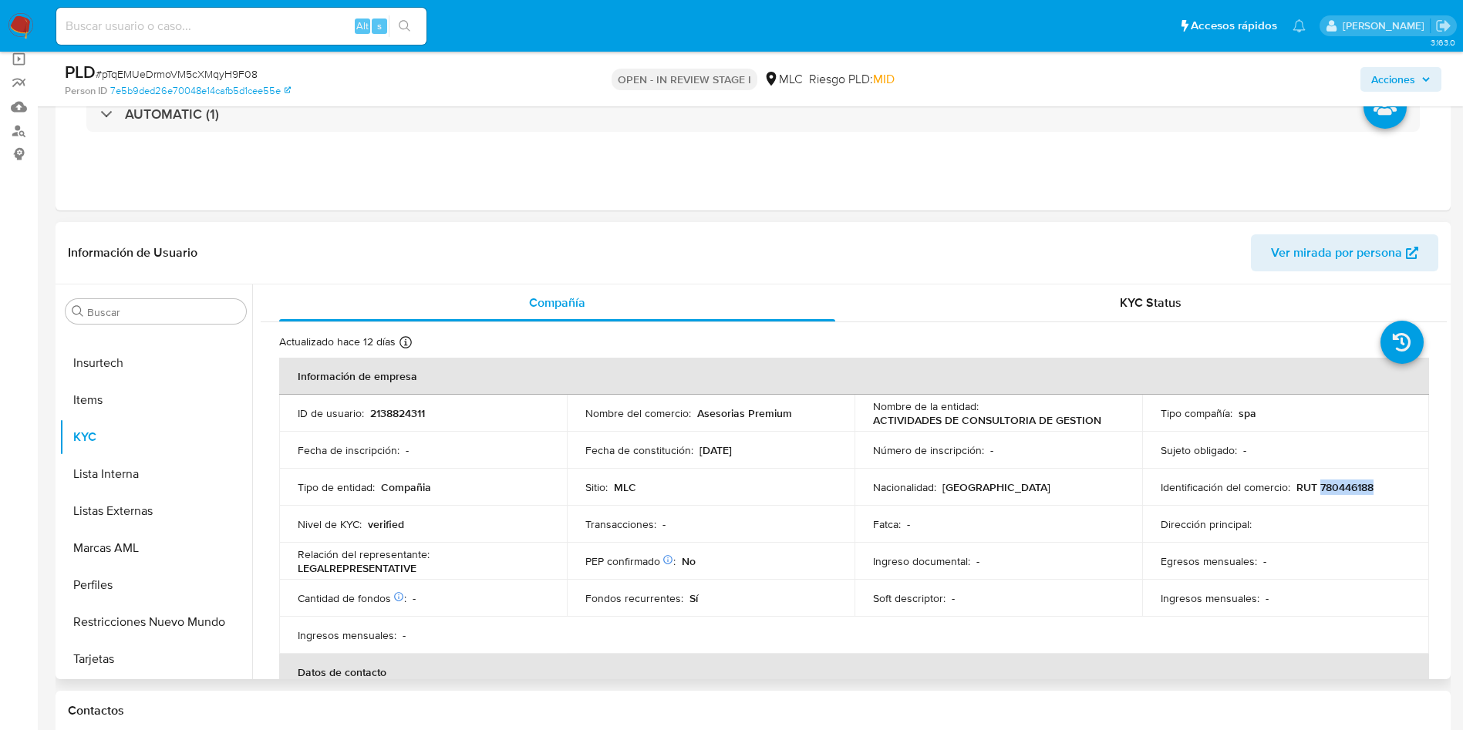
copy p "780446188"
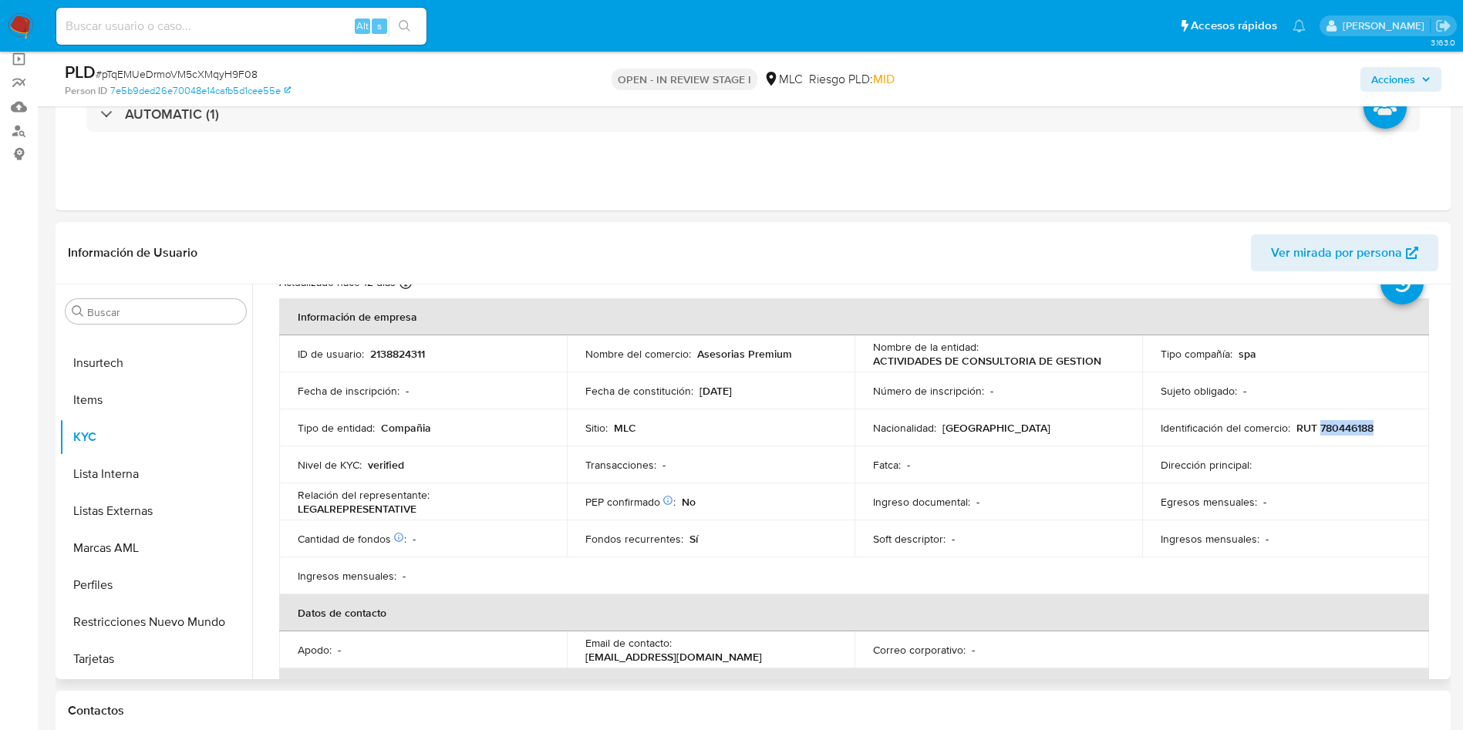
scroll to position [72, 0]
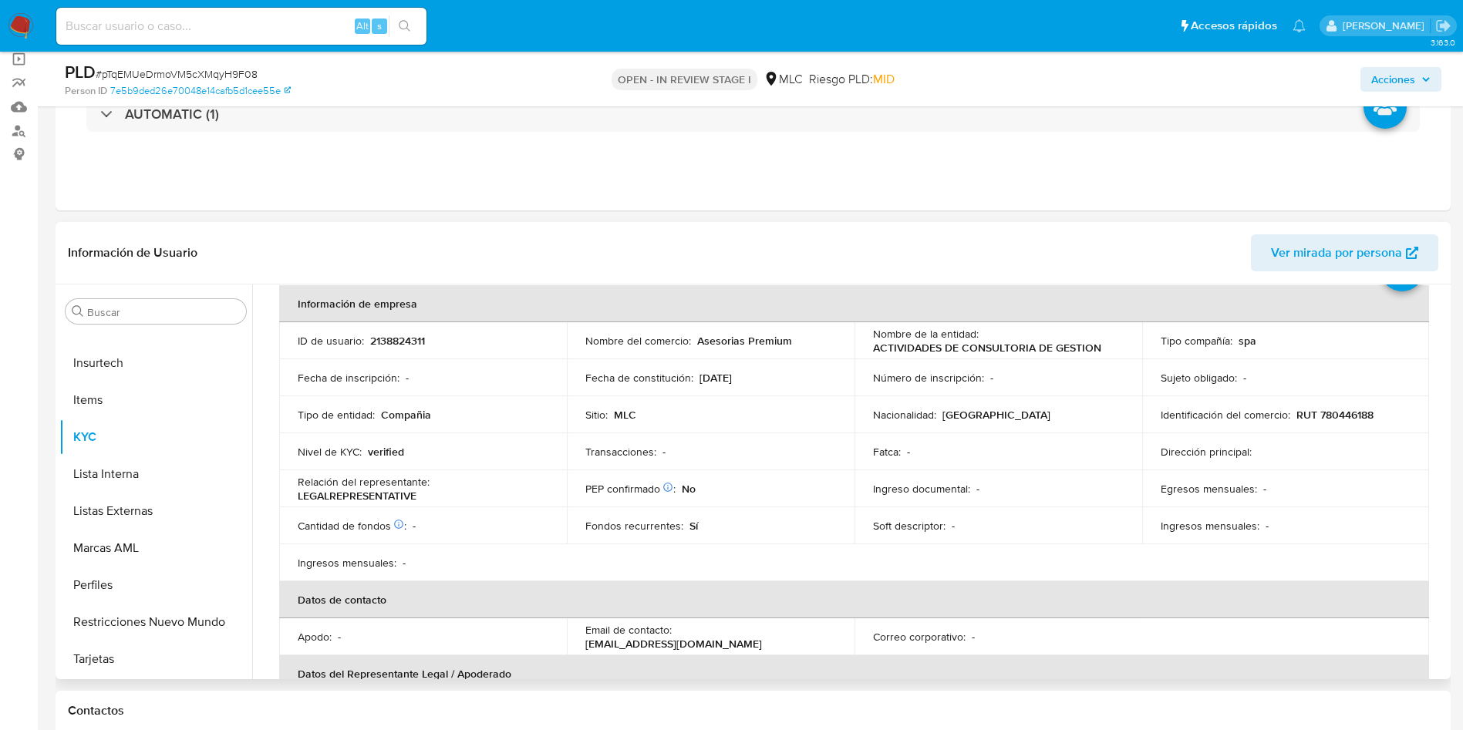
click at [1286, 558] on table "Información de empresa ID de usuario : 2138824311 Nombre del comercio : Asesori…" at bounding box center [854, 565] width 1150 height 560
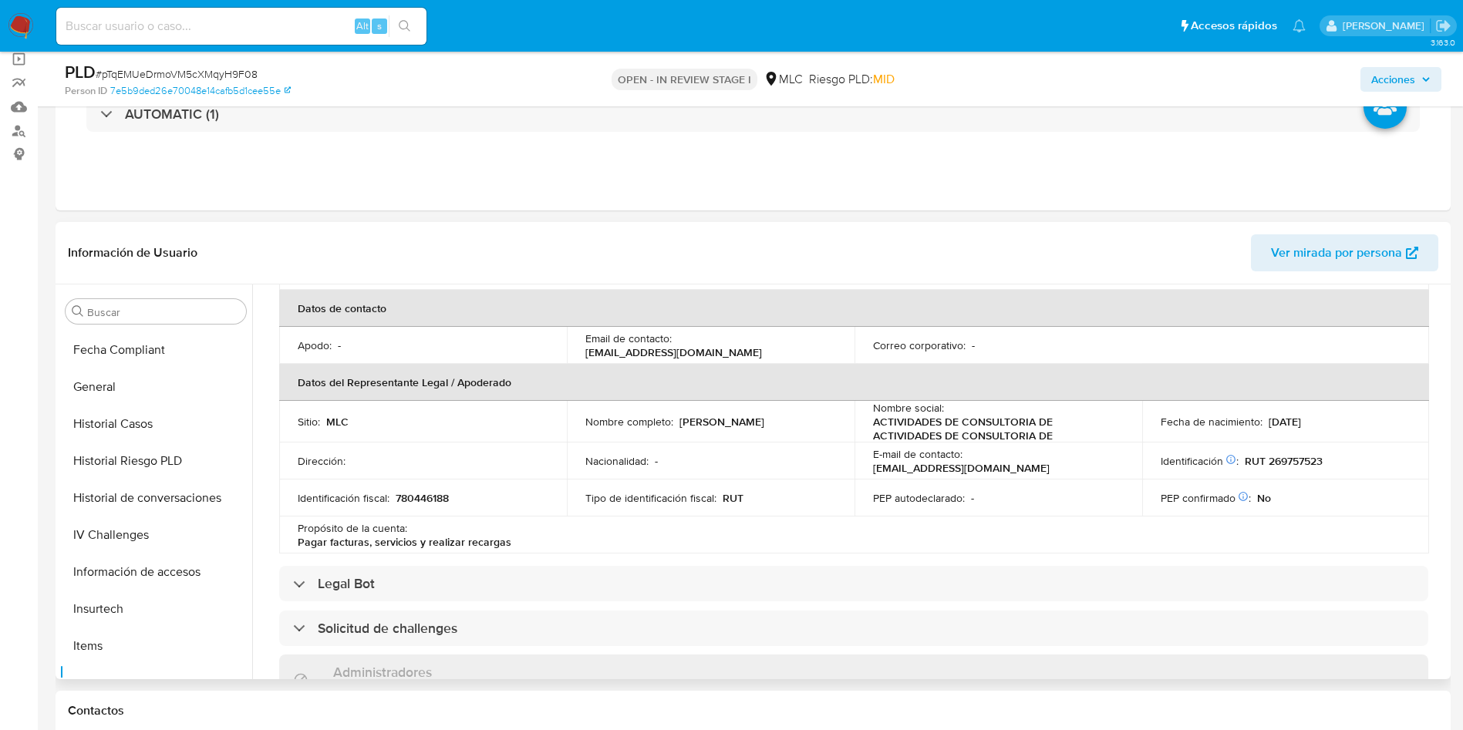
scroll to position [0, 0]
click at [138, 557] on button "Cruces y Relaciones" at bounding box center [149, 570] width 180 height 37
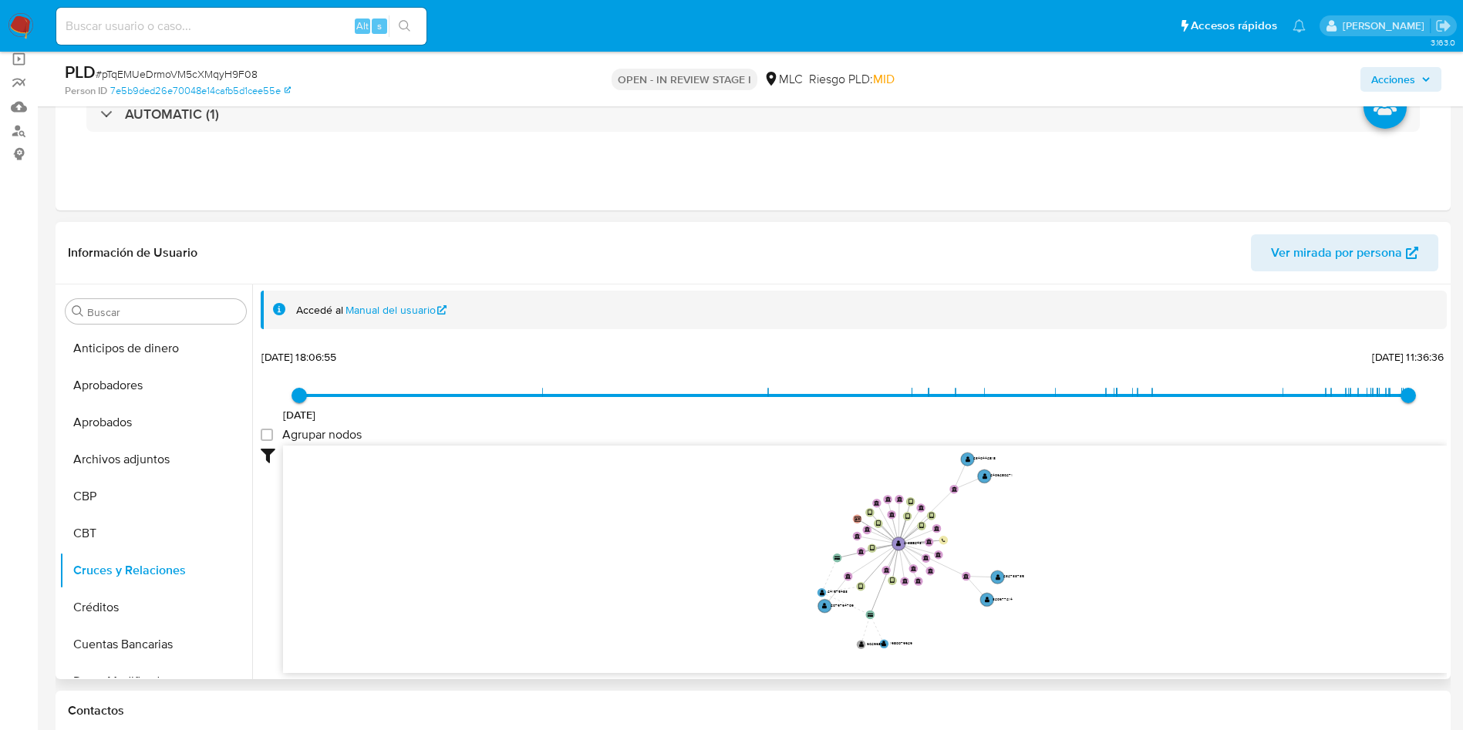
click at [1068, 484] on icon "device-677674d96bdeea85265671b9  device-6882c6fe3e82c5c3e3589f8c  device-67c8…" at bounding box center [865, 558] width 1164 height 224
drag, startPoint x: 866, startPoint y: 613, endPoint x: 603, endPoint y: 540, distance: 273.0
click at [544, 532] on text "" at bounding box center [546, 534] width 5 height 5
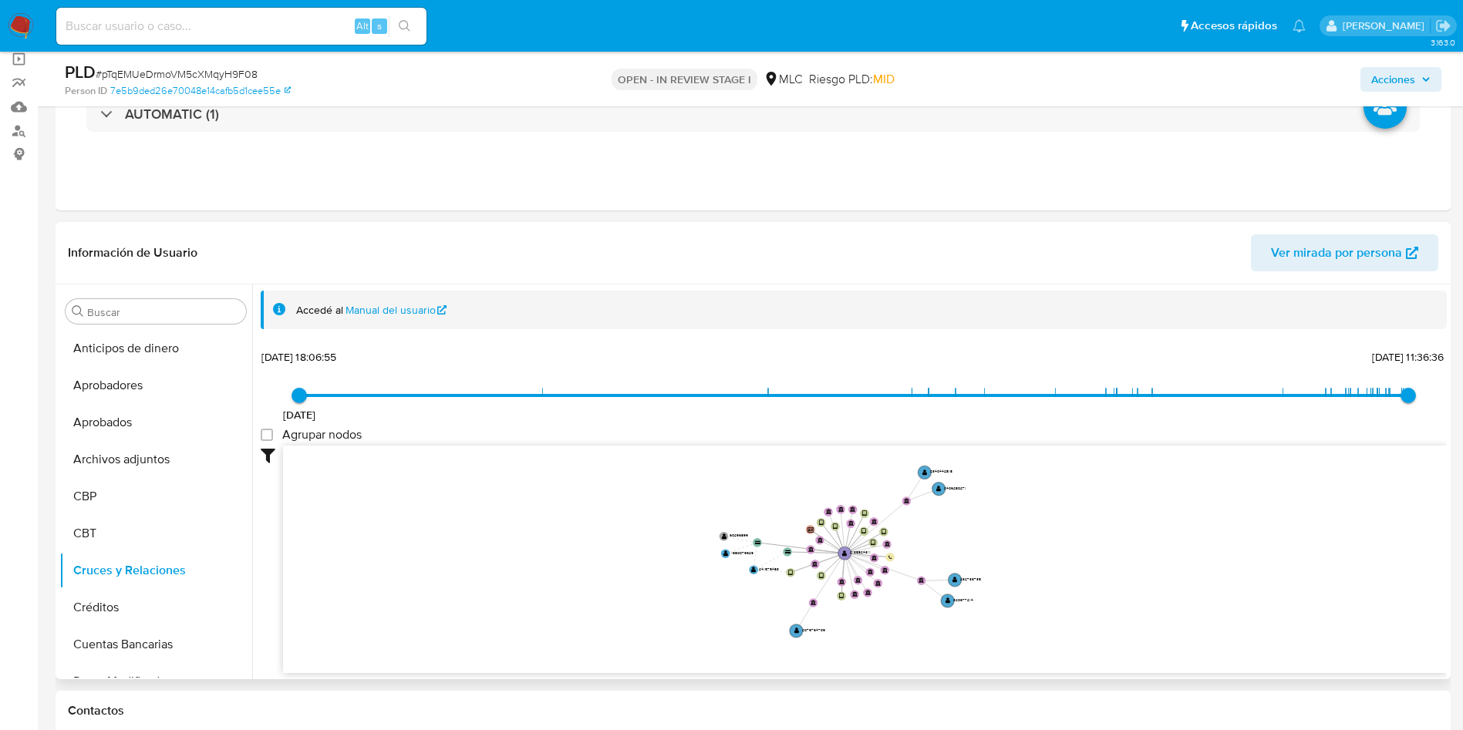
drag, startPoint x: 1230, startPoint y: 556, endPoint x: 1199, endPoint y: 567, distance: 32.7
click at [1199, 567] on icon "device-677674d96bdeea85265671b9  device-6882c6fe3e82c5c3e3589f8c  device-67c8…" at bounding box center [865, 558] width 1164 height 224
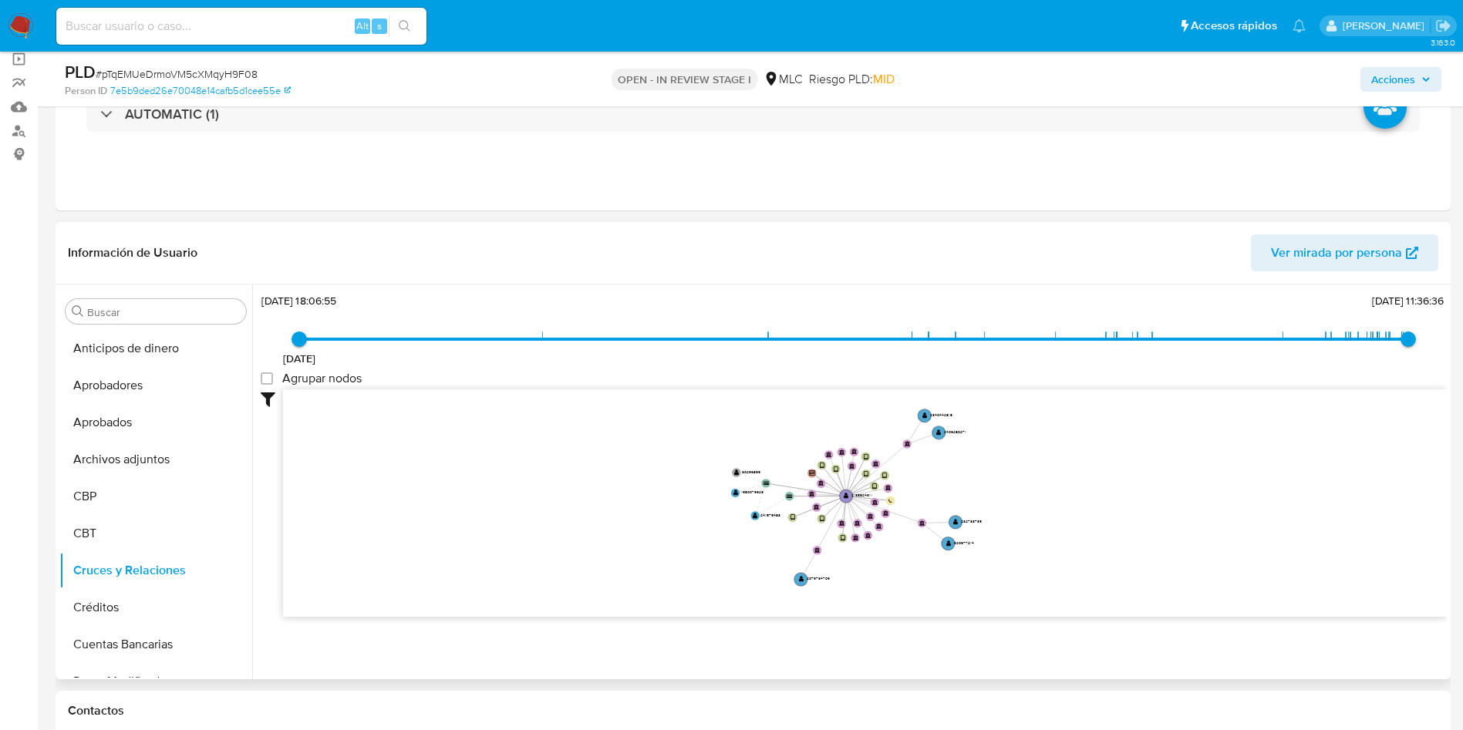
scroll to position [57, 0]
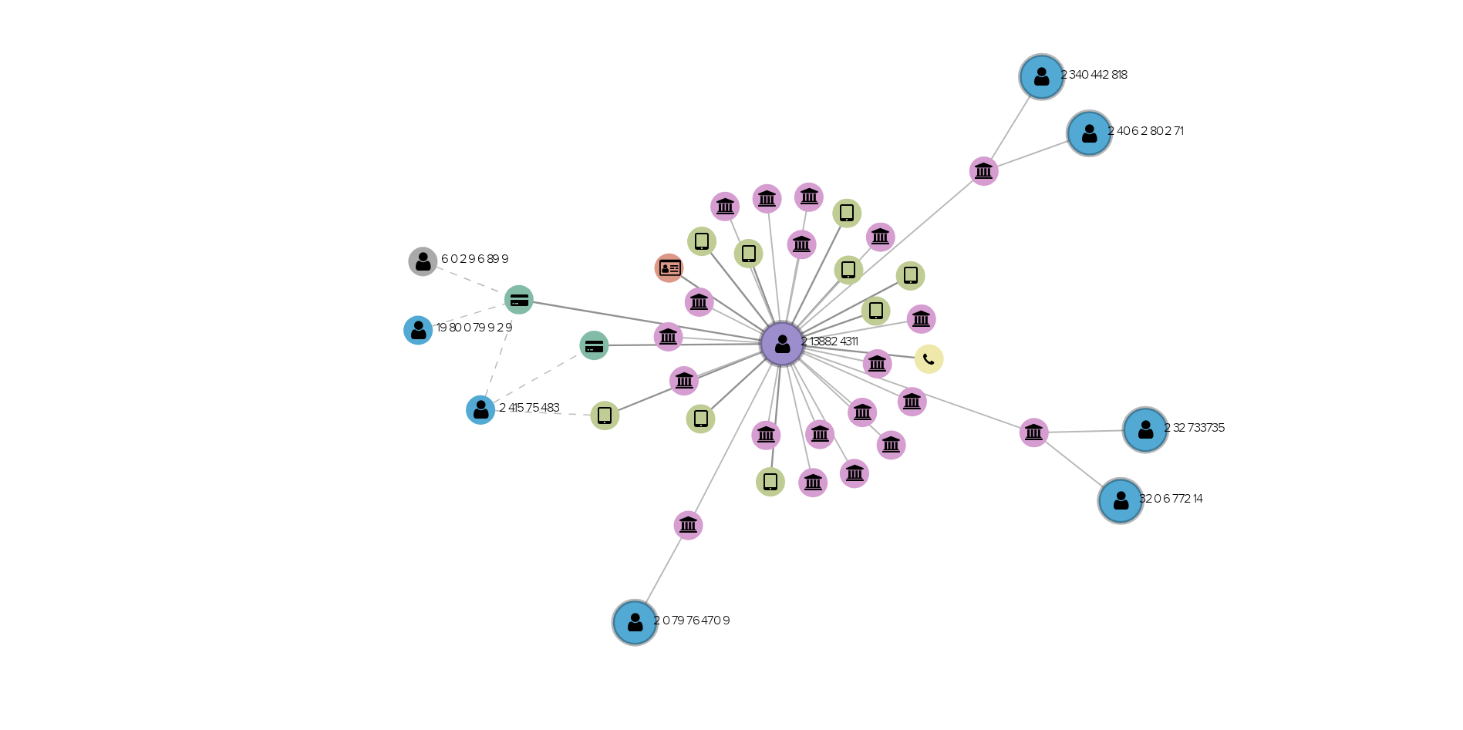
drag, startPoint x: 784, startPoint y: 423, endPoint x: 757, endPoint y: 422, distance: 26.3
click at [757, 422] on icon "device-677674d96bdeea85265671b9  device-6882c6fe3e82c5c3e3589f8c  device-67c8…" at bounding box center [865, 501] width 1164 height 224
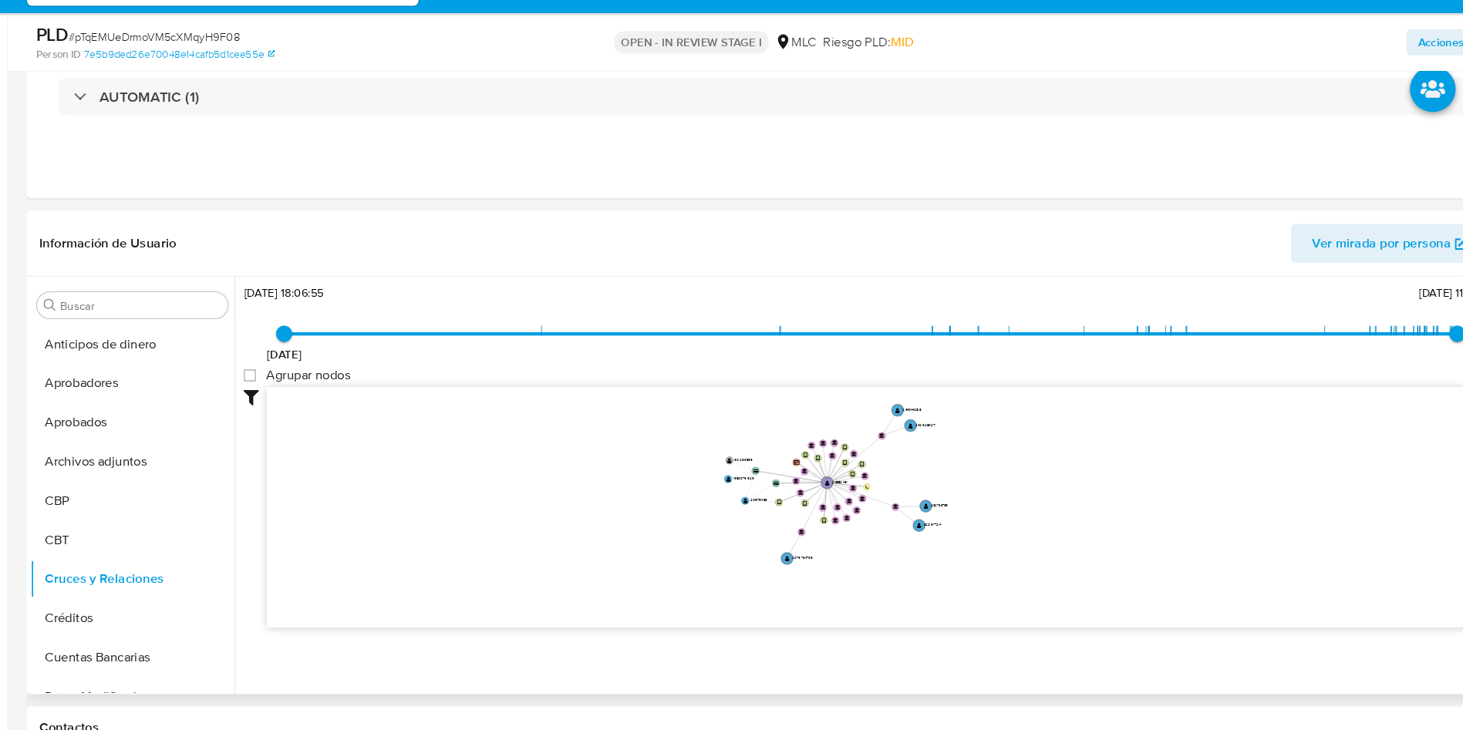
scroll to position [510, 0]
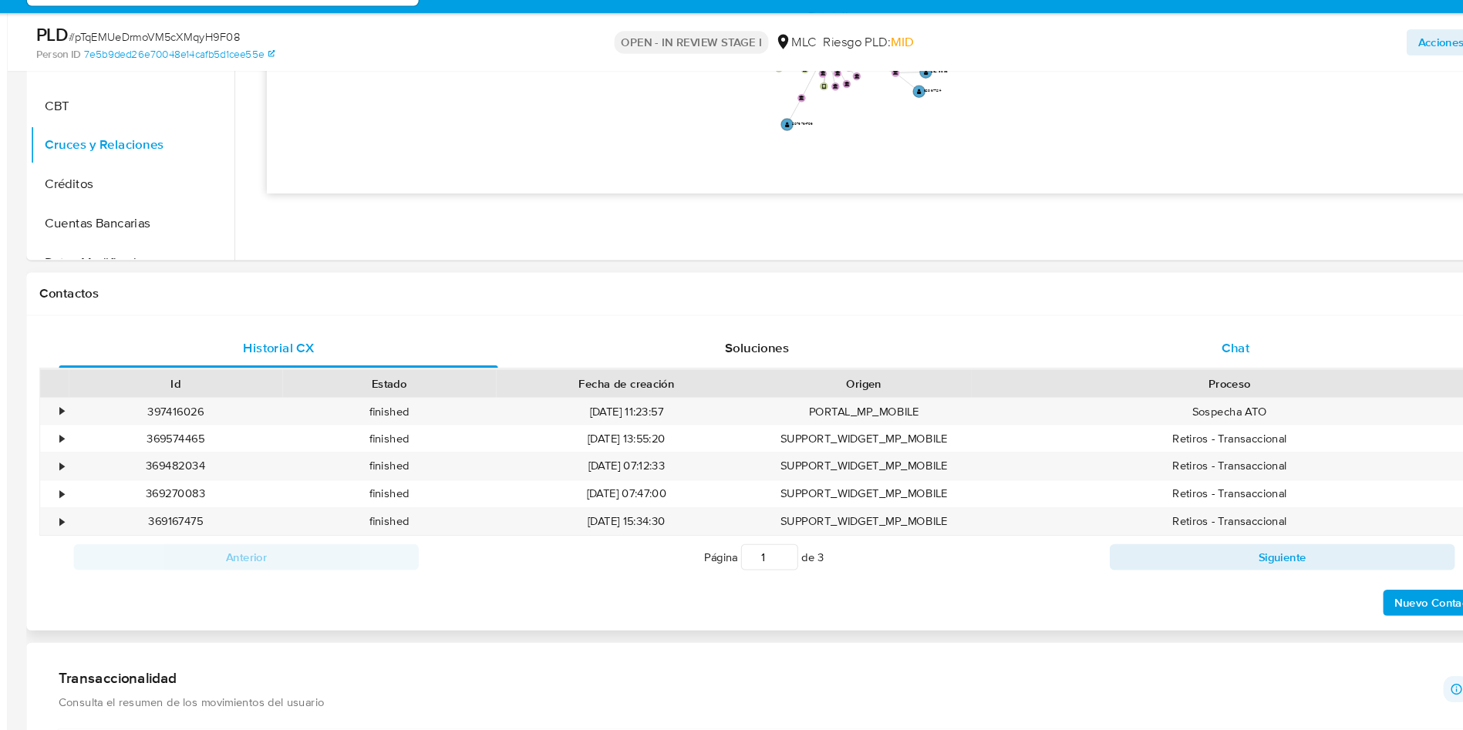
click at [1165, 369] on div "Chat" at bounding box center [1198, 368] width 415 height 37
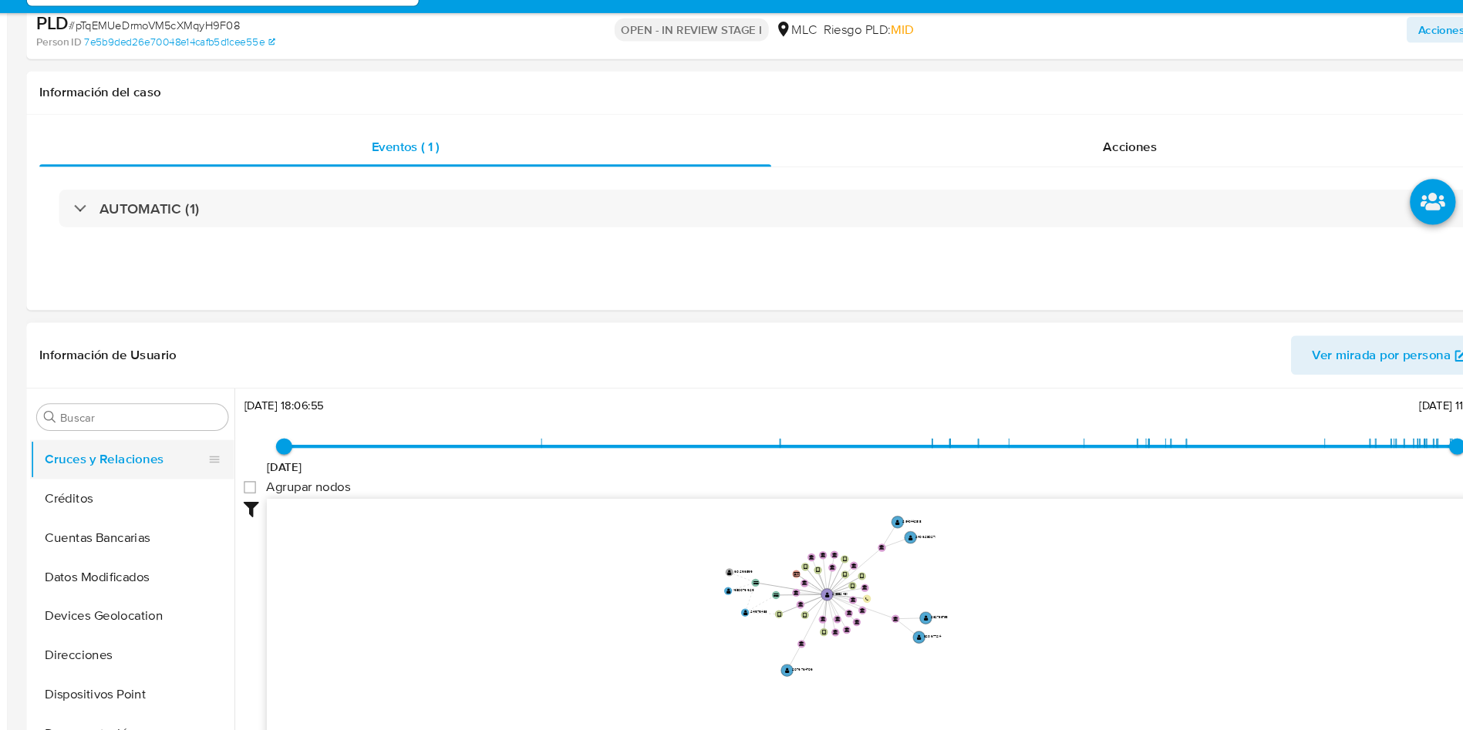
scroll to position [72, 0]
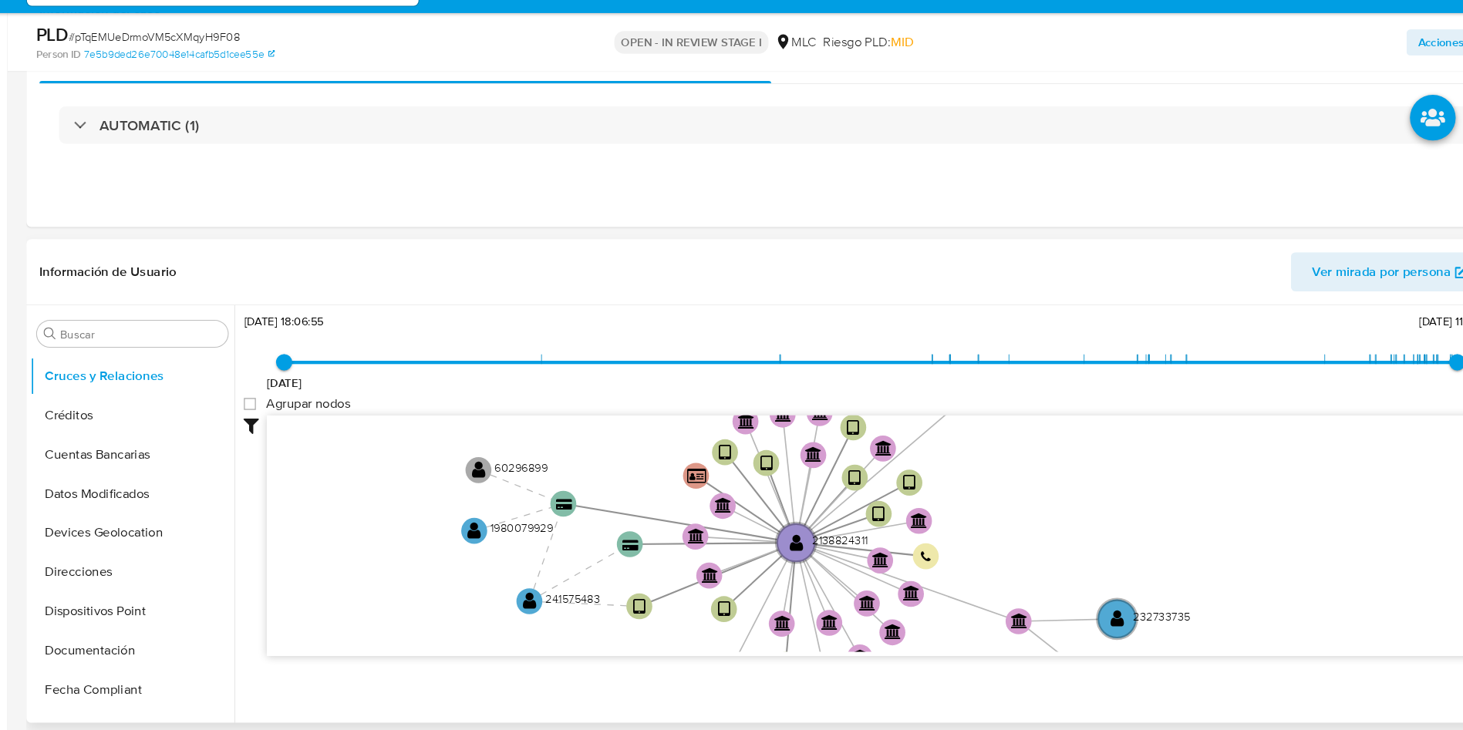
drag, startPoint x: 974, startPoint y: 520, endPoint x: 1001, endPoint y: 520, distance: 27.0
click at [1001, 520] on icon "device-677674d96bdeea85265671b9  device-6882c6fe3e82c5c3e3589f8c  device-67c8…" at bounding box center [865, 544] width 1164 height 224
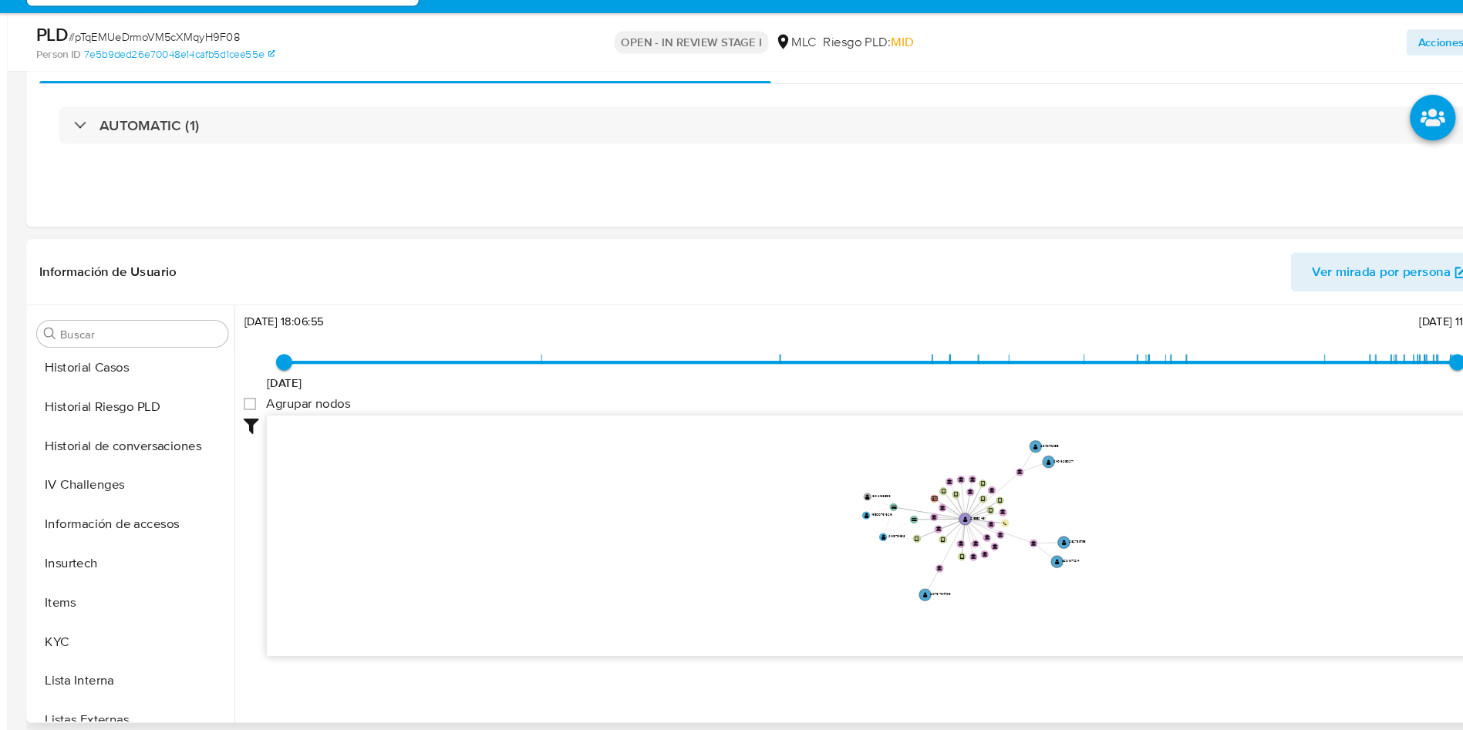
scroll to position [763, 0]
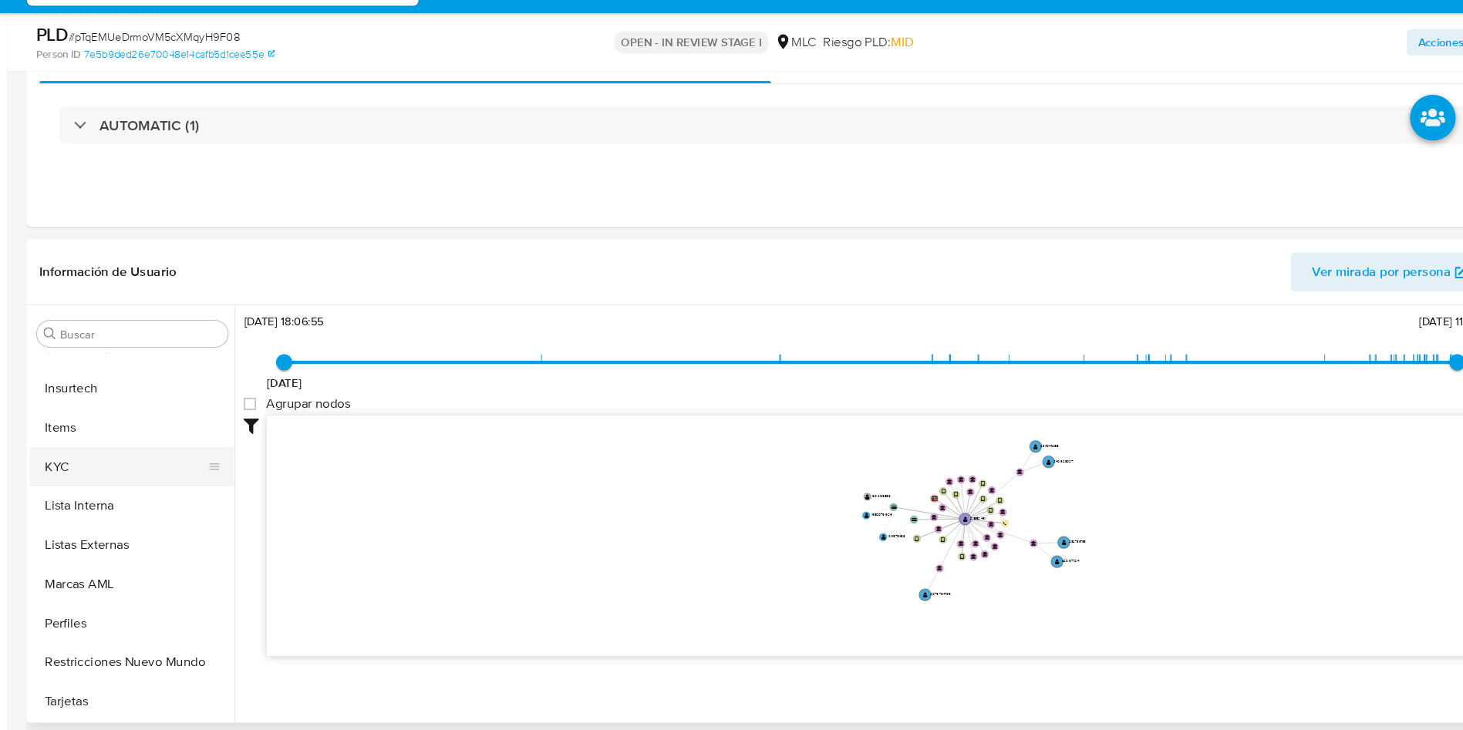
click at [82, 494] on button "KYC" at bounding box center [149, 480] width 180 height 37
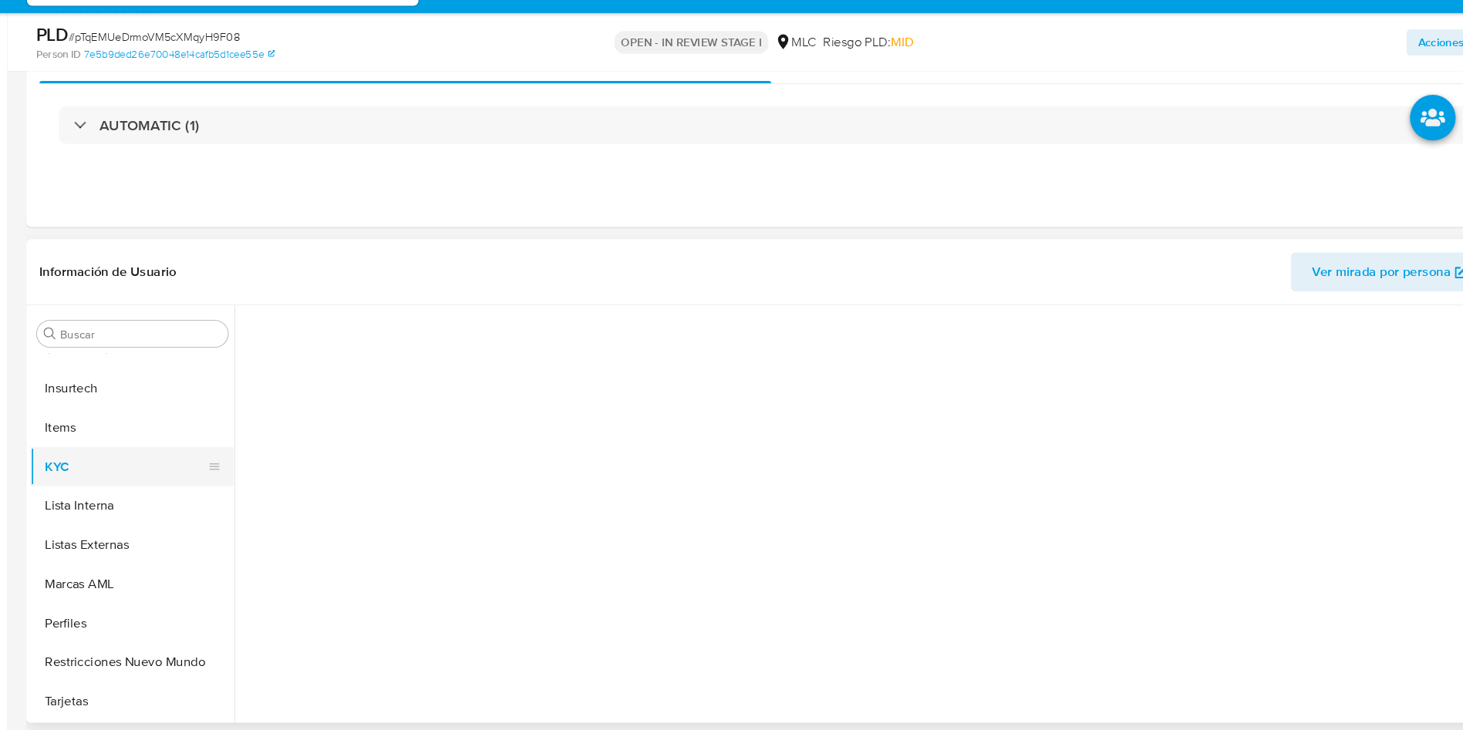
scroll to position [0, 0]
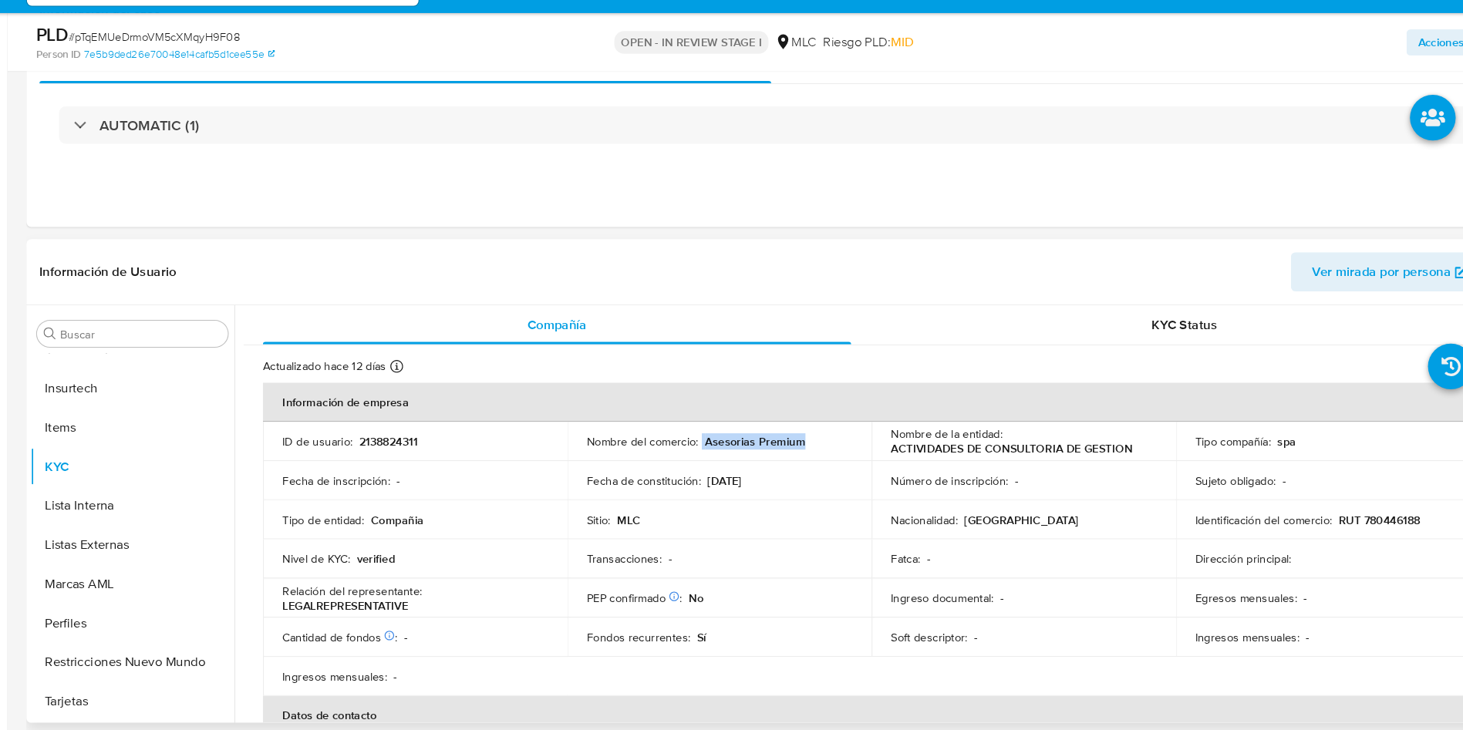
drag, startPoint x: 692, startPoint y: 457, endPoint x: 798, endPoint y: 454, distance: 106.5
click at [798, 454] on div "Nombre del comercio : Asesorias Premium" at bounding box center [710, 457] width 251 height 14
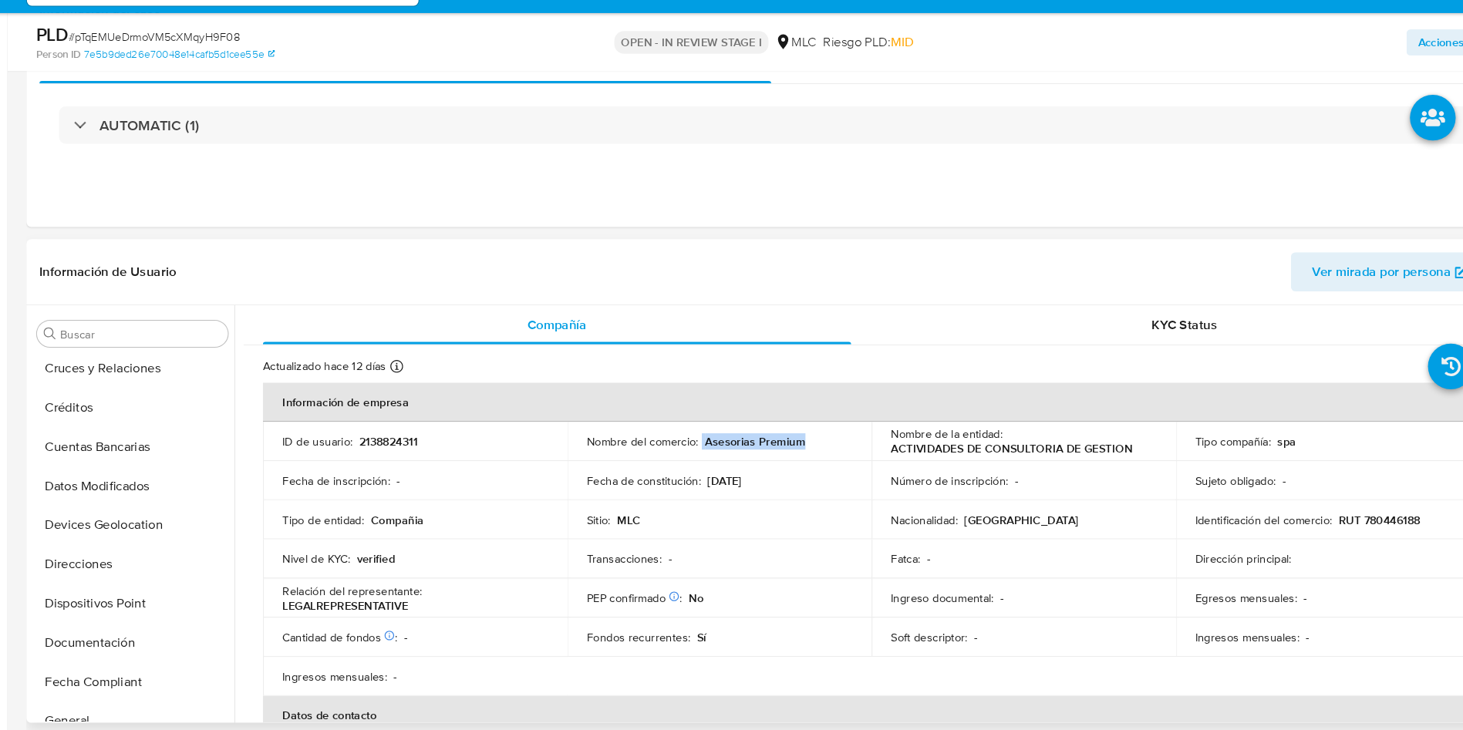
scroll to position [216, 0]
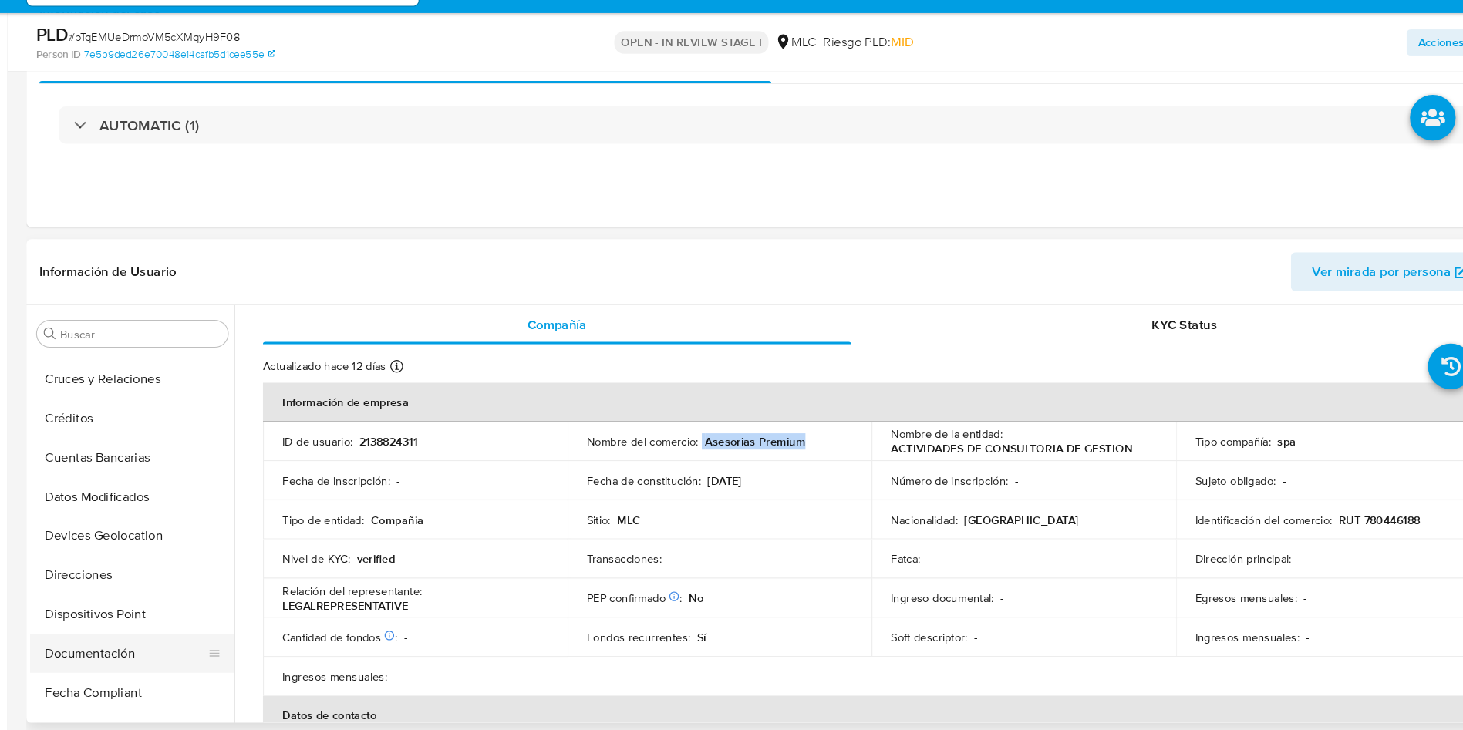
click at [100, 649] on button "Documentación" at bounding box center [149, 657] width 180 height 37
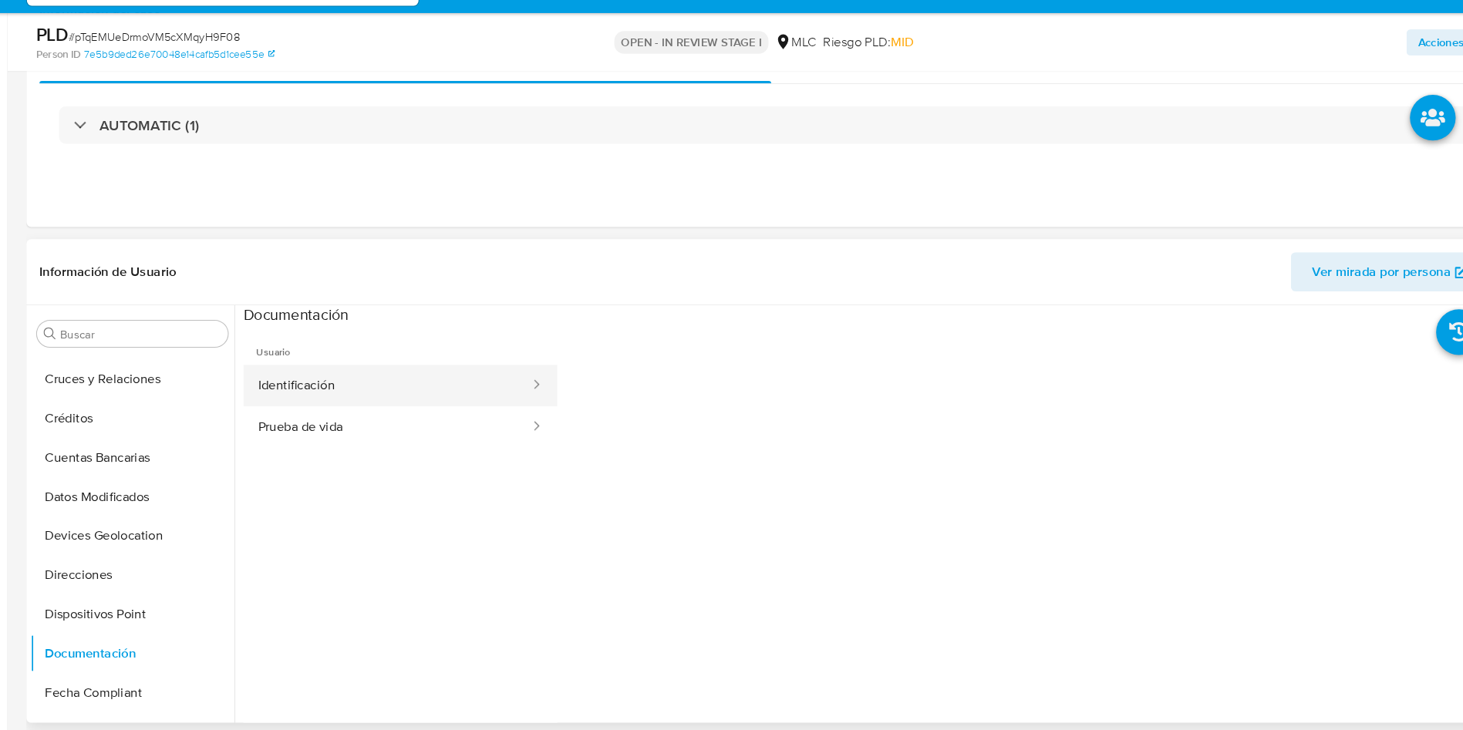
click at [474, 396] on button "Identificación" at bounding box center [397, 403] width 272 height 39
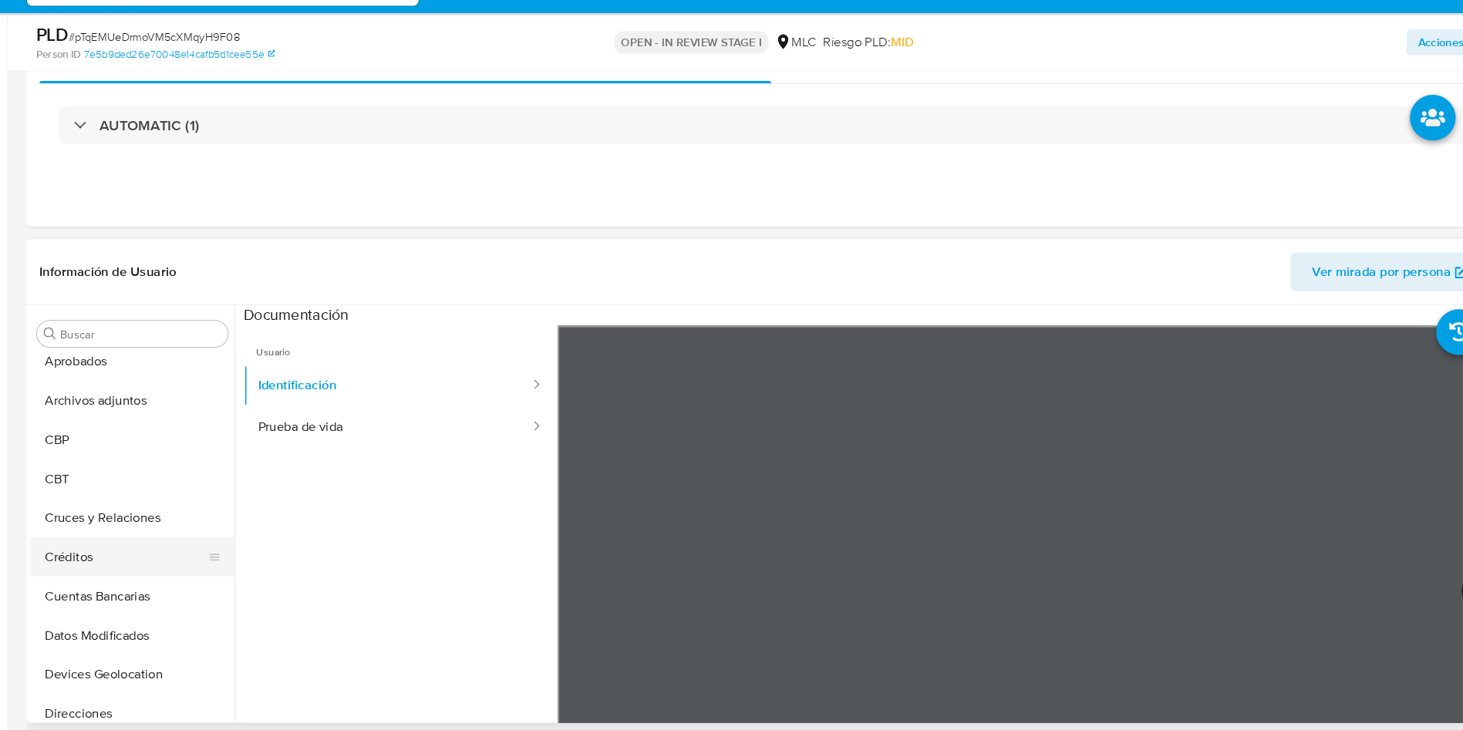
scroll to position [0, 0]
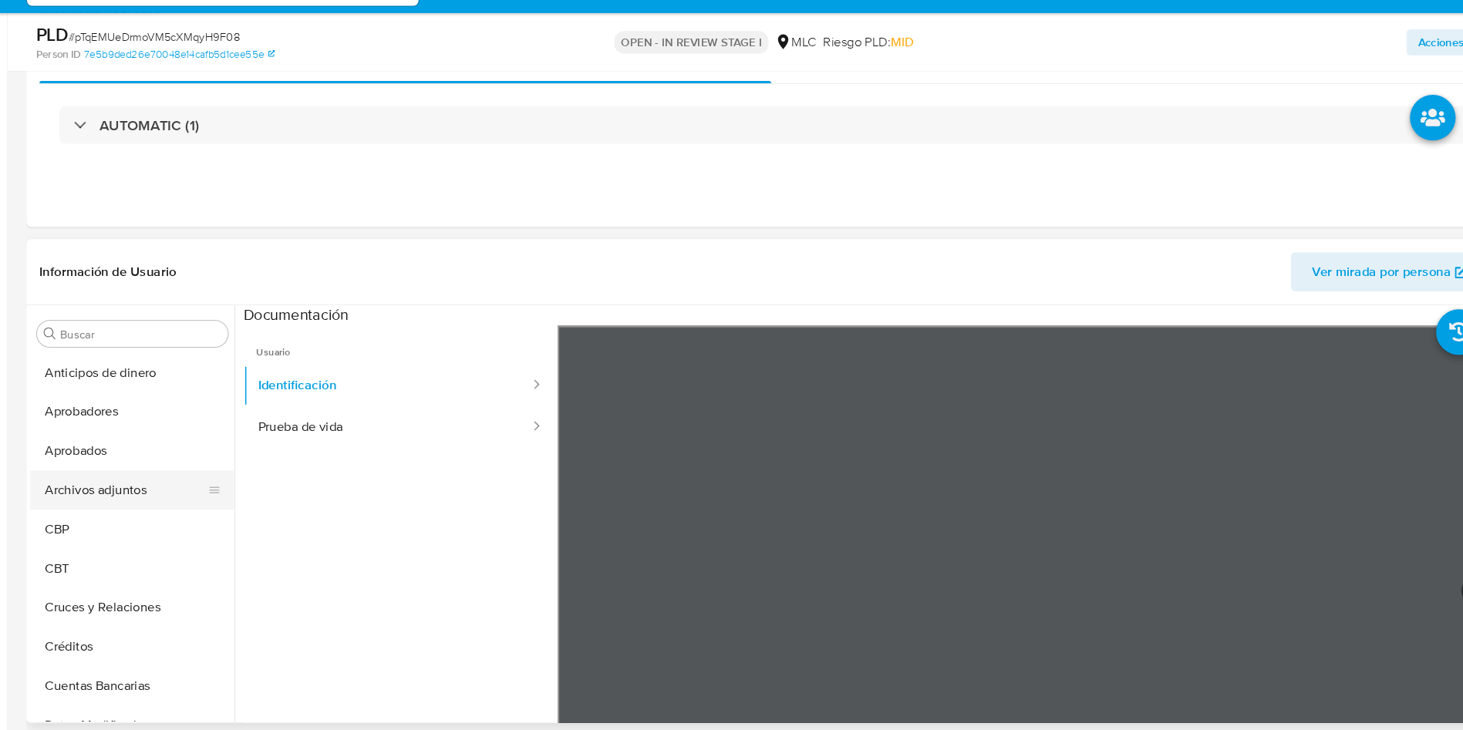
click at [137, 493] on button "Archivos adjuntos" at bounding box center [149, 502] width 180 height 37
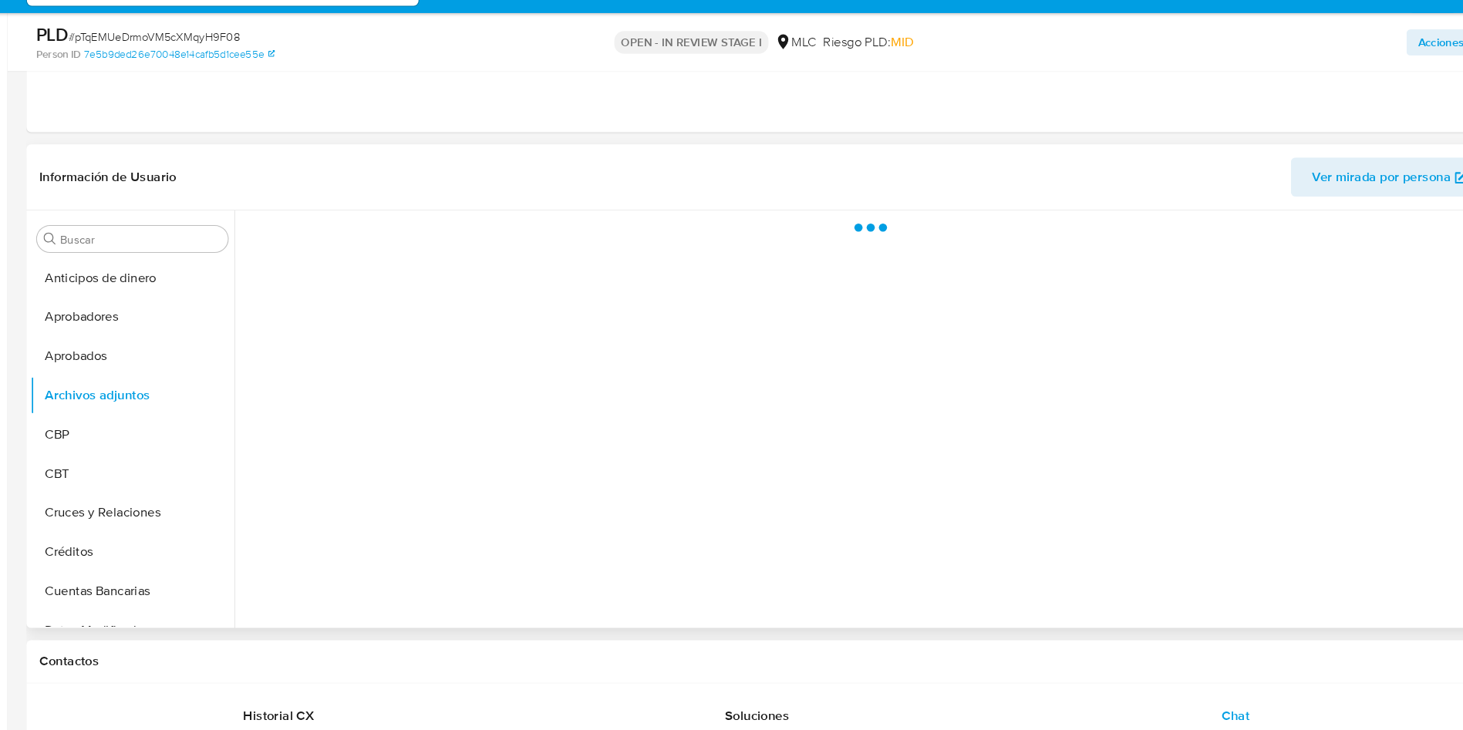
scroll to position [291, 0]
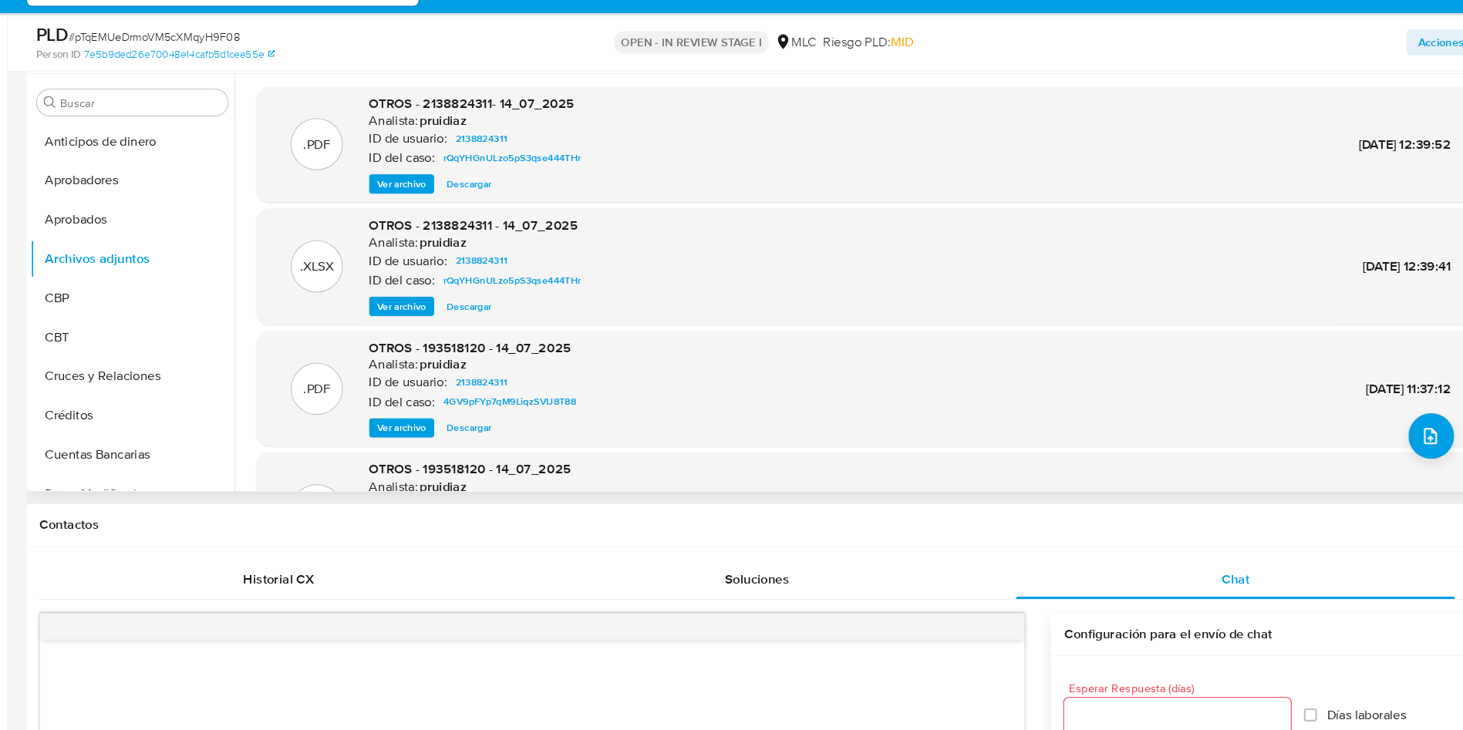
click at [413, 219] on span "Ver archivo" at bounding box center [410, 213] width 46 height 15
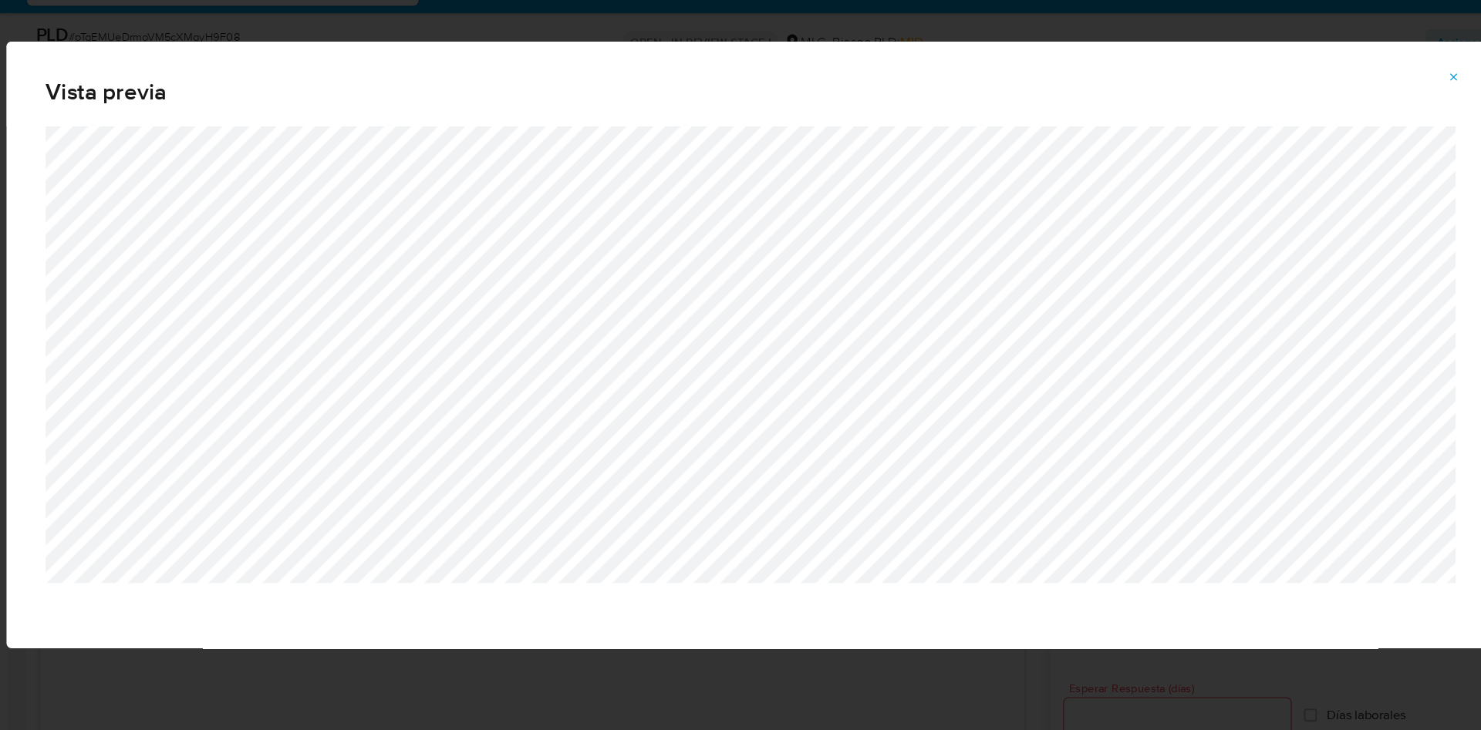
click at [1408, 102] on span "Attachment preview" at bounding box center [1405, 113] width 12 height 22
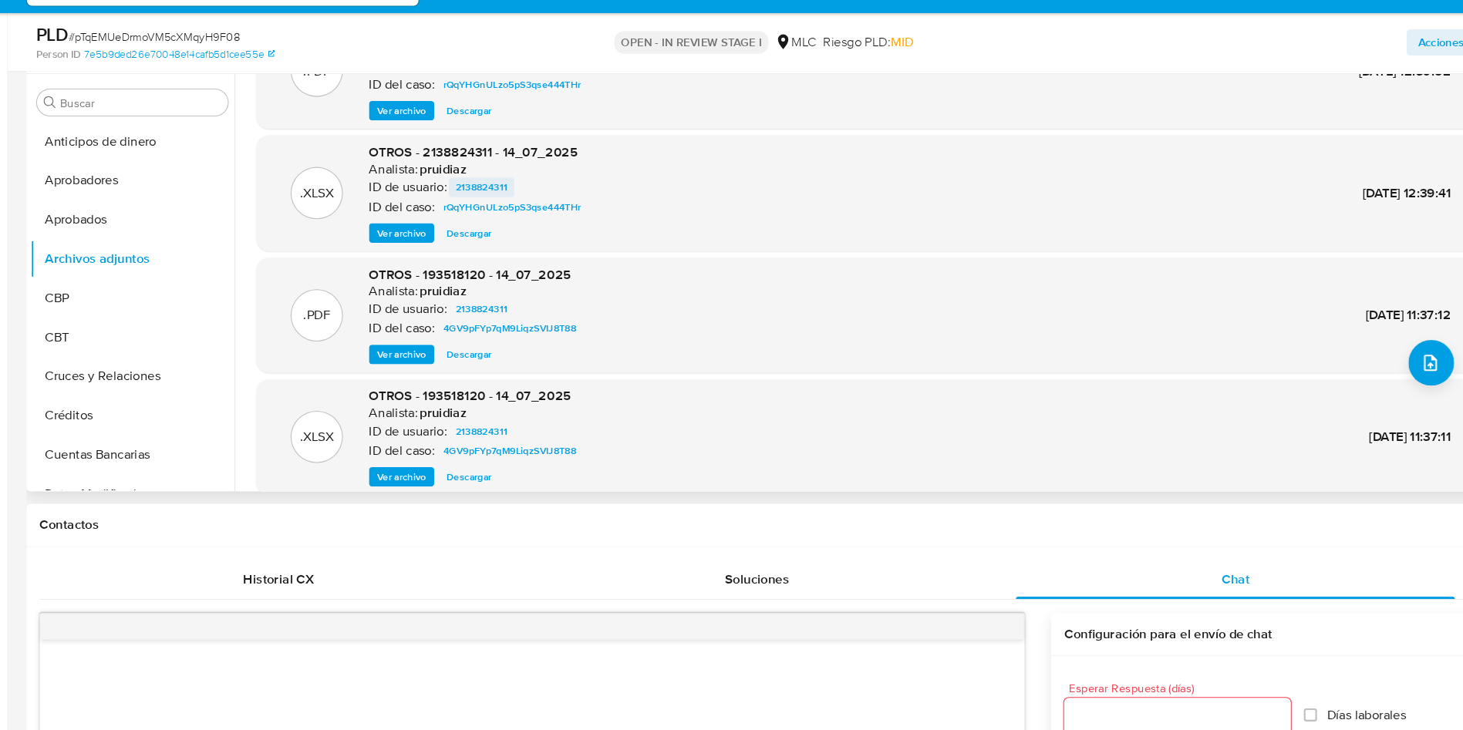
scroll to position [130, 0]
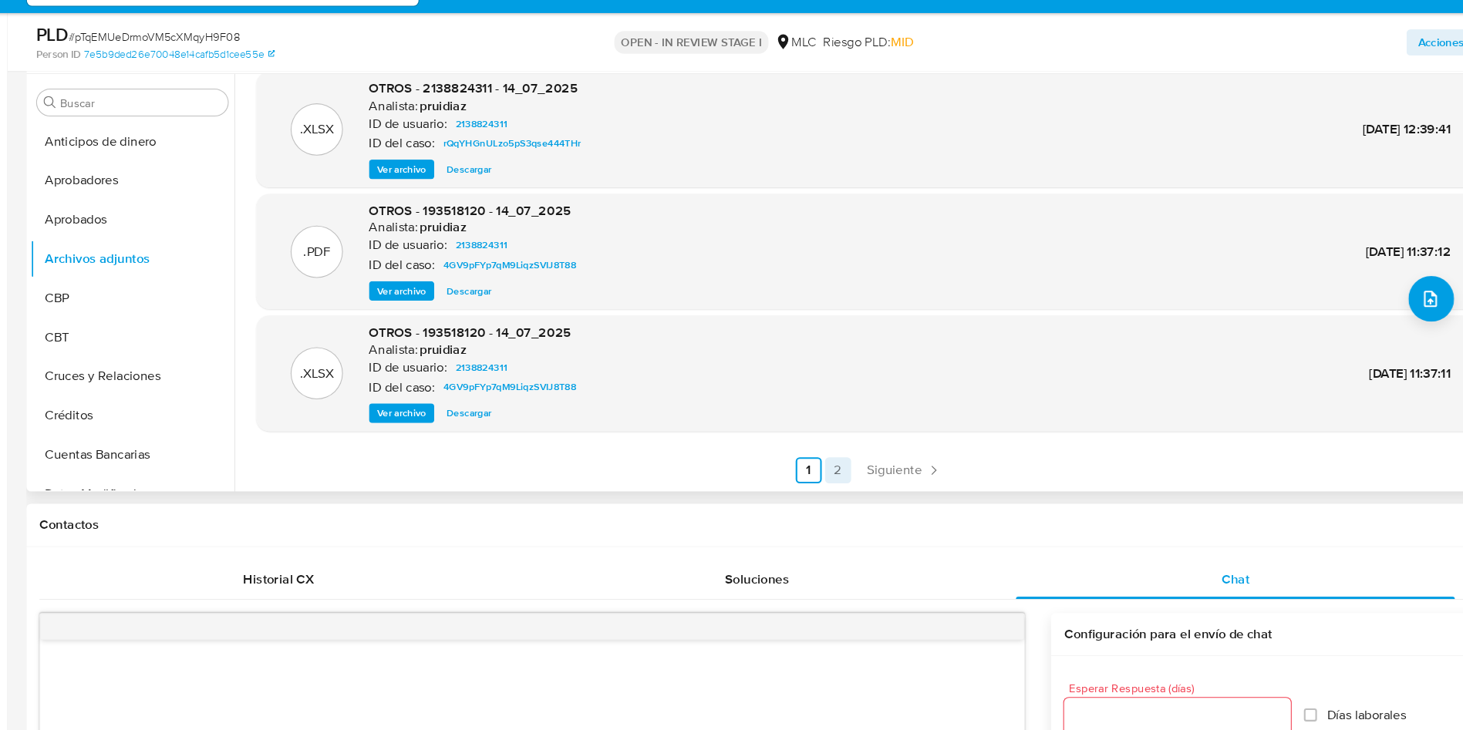
click at [825, 480] on link "2" at bounding box center [823, 484] width 25 height 25
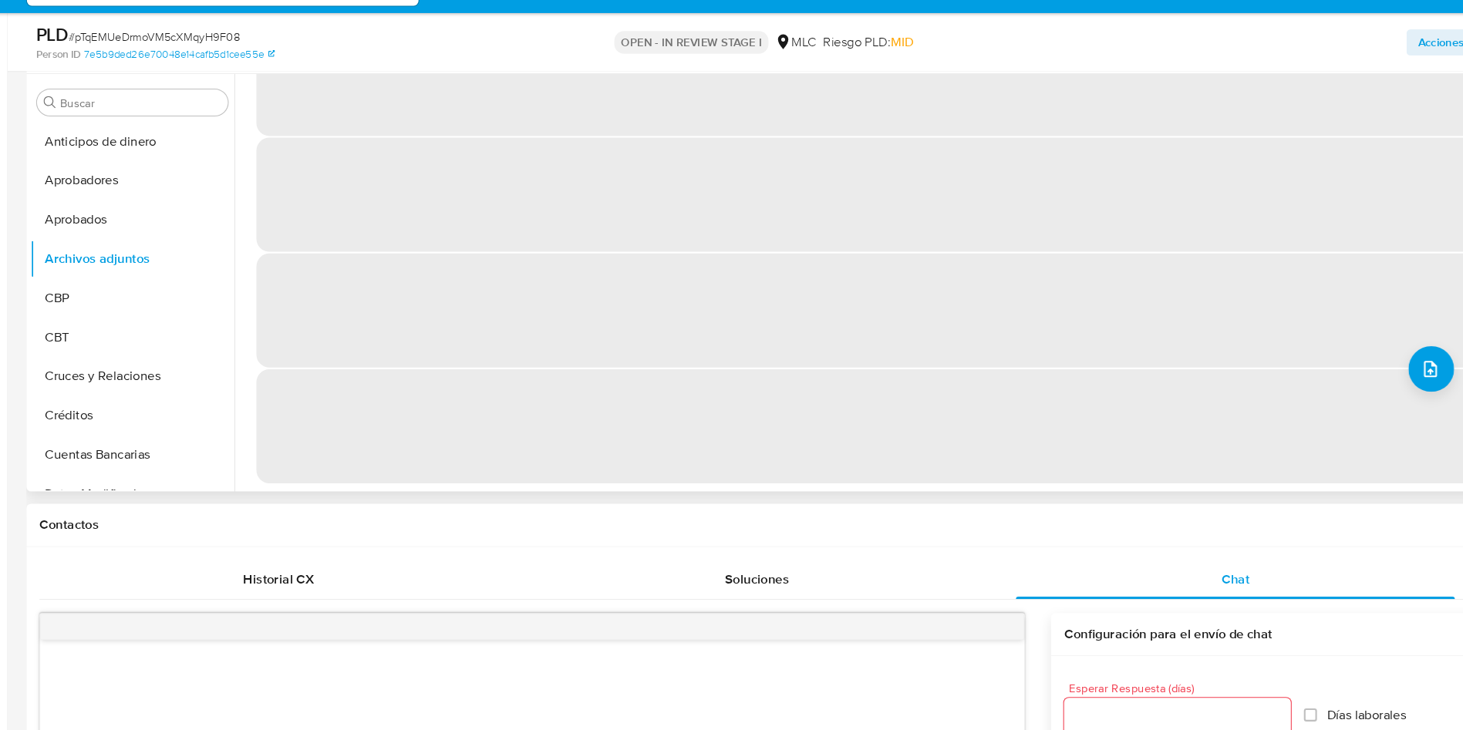
scroll to position [0, 0]
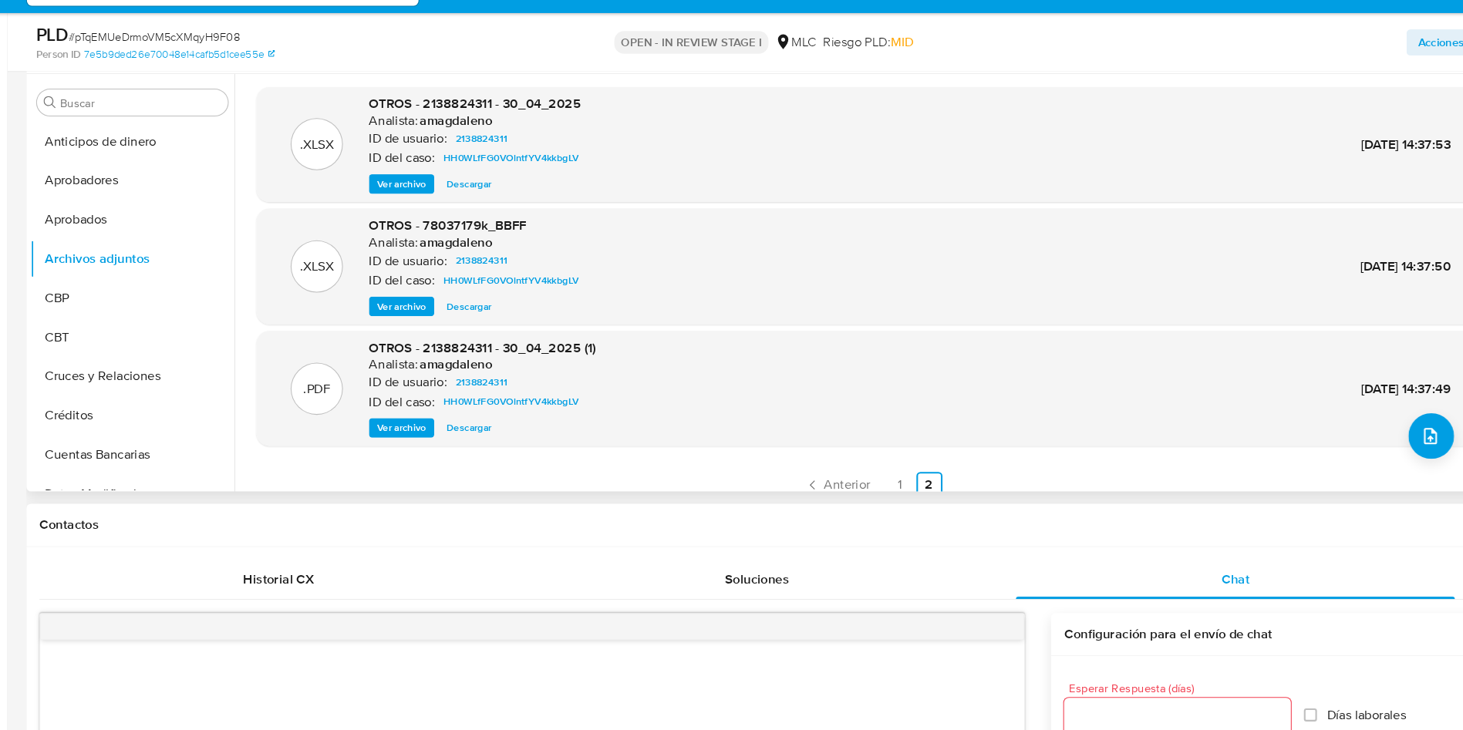
click at [413, 439] on span "Ver archivo" at bounding box center [410, 444] width 46 height 15
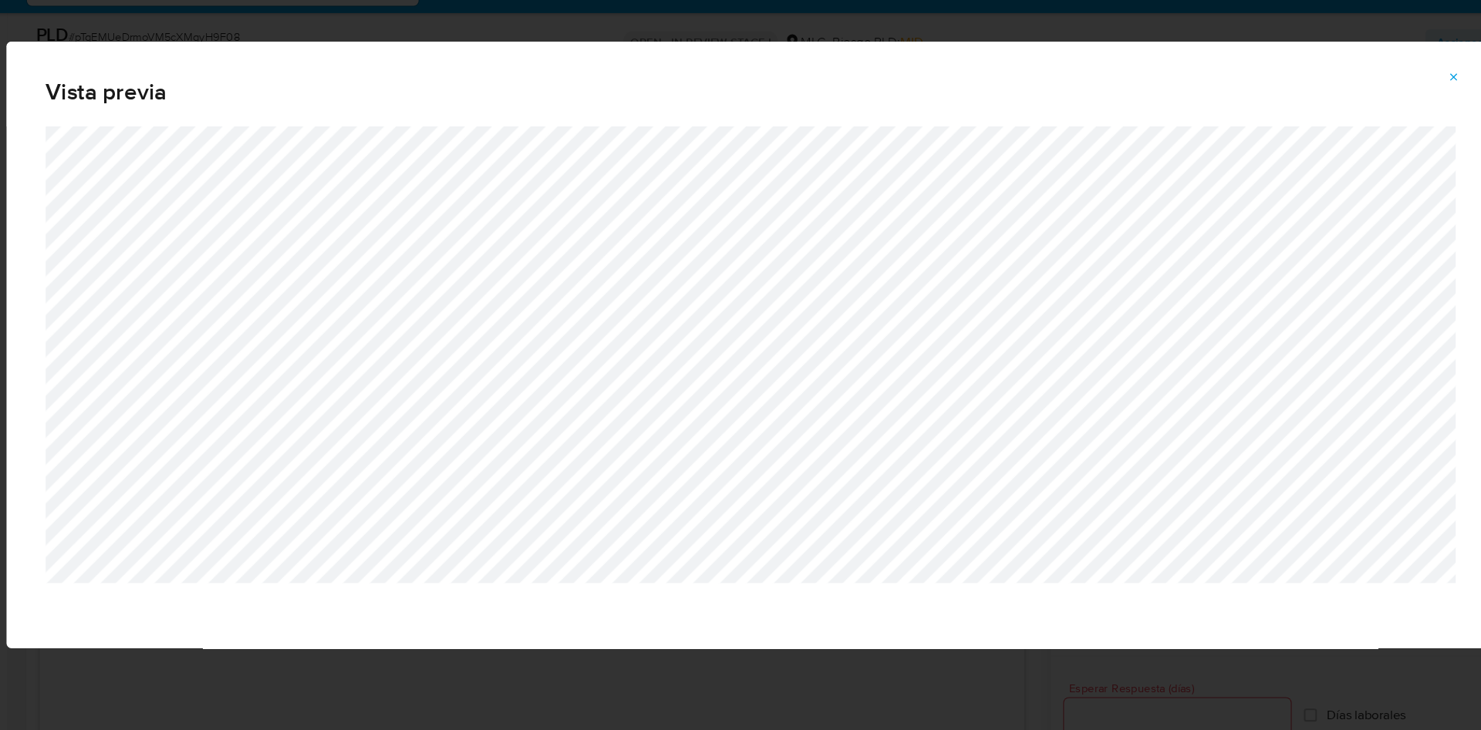
click at [1399, 109] on icon "Attachment preview" at bounding box center [1405, 112] width 12 height 12
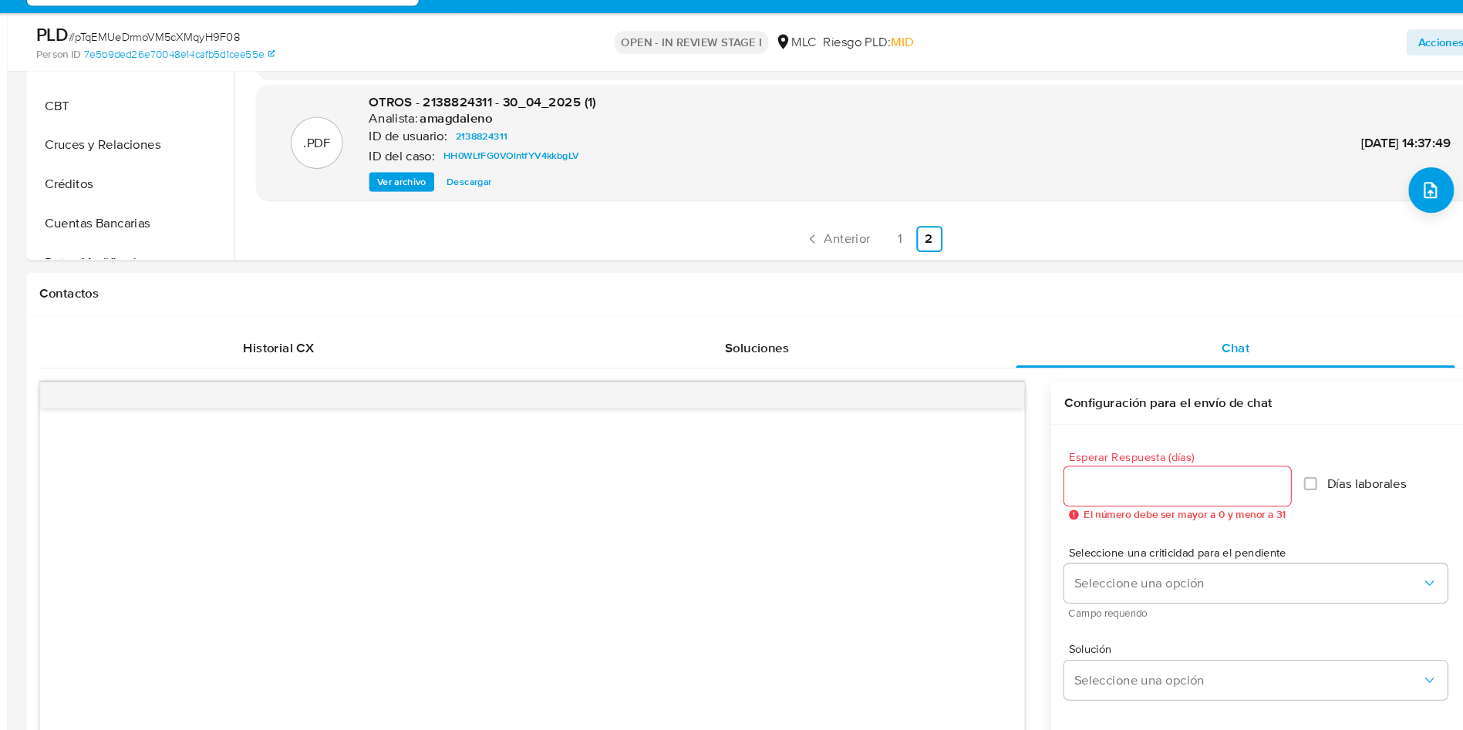
scroll to position [728, 0]
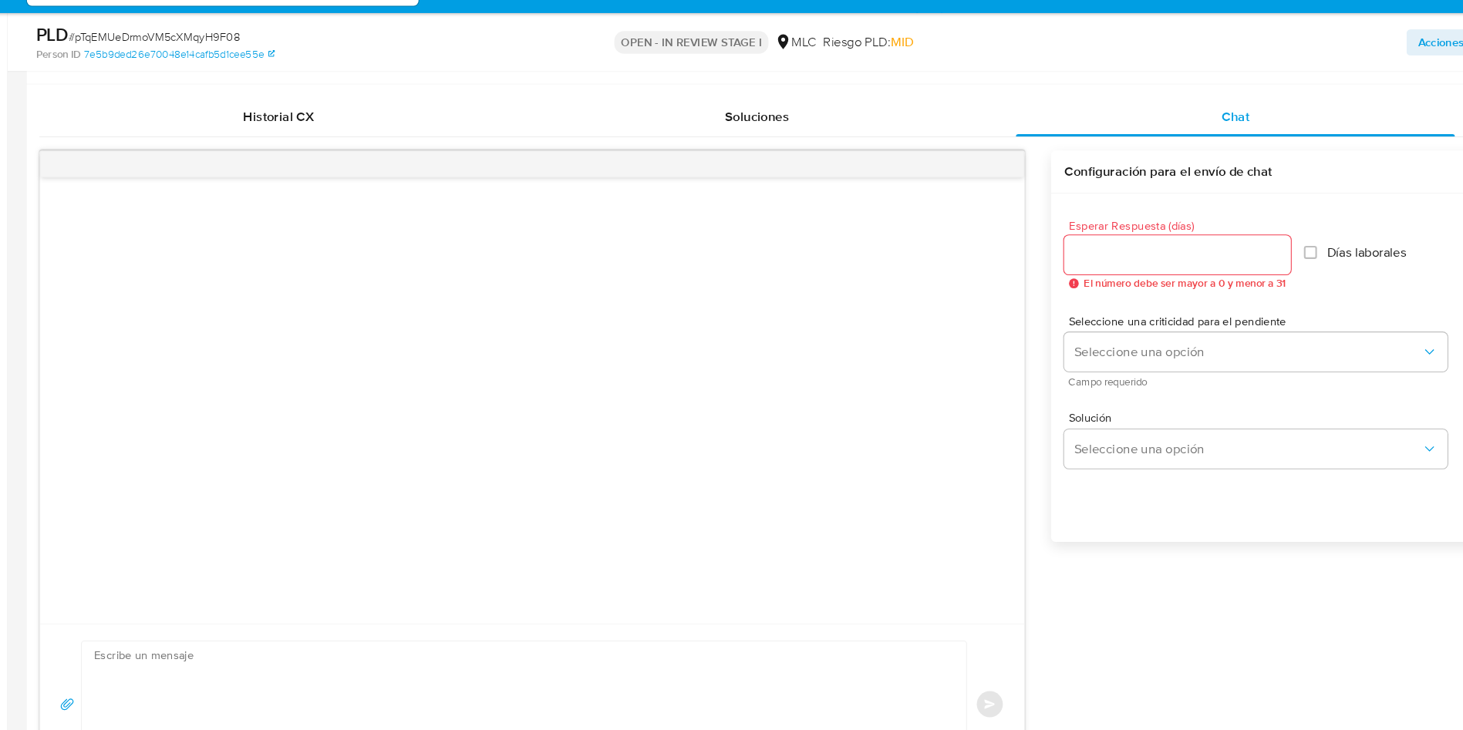
click at [1112, 274] on input "Esperar Respuesta (días)" at bounding box center [1144, 281] width 214 height 20
type input "3"
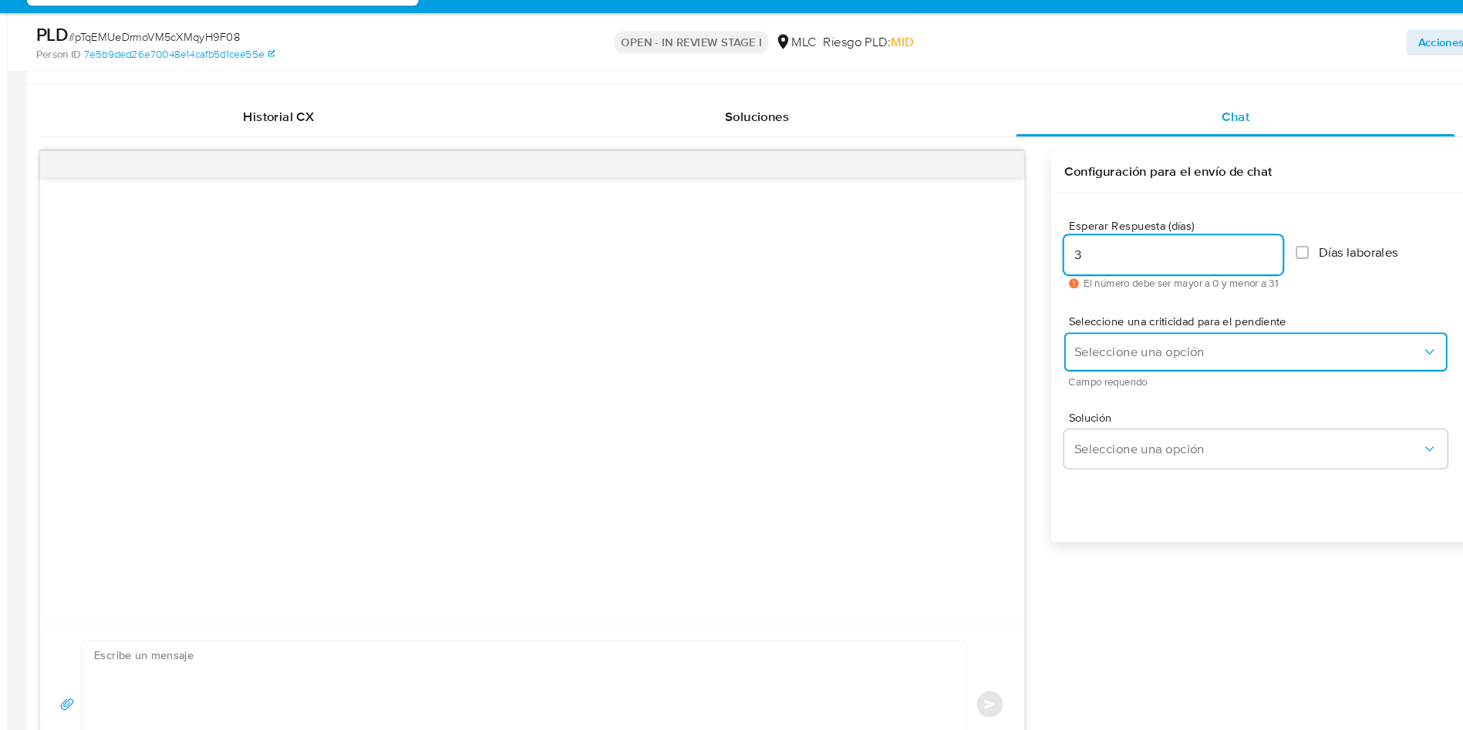
click at [1105, 374] on span "Seleccione una opción" at bounding box center [1210, 372] width 329 height 15
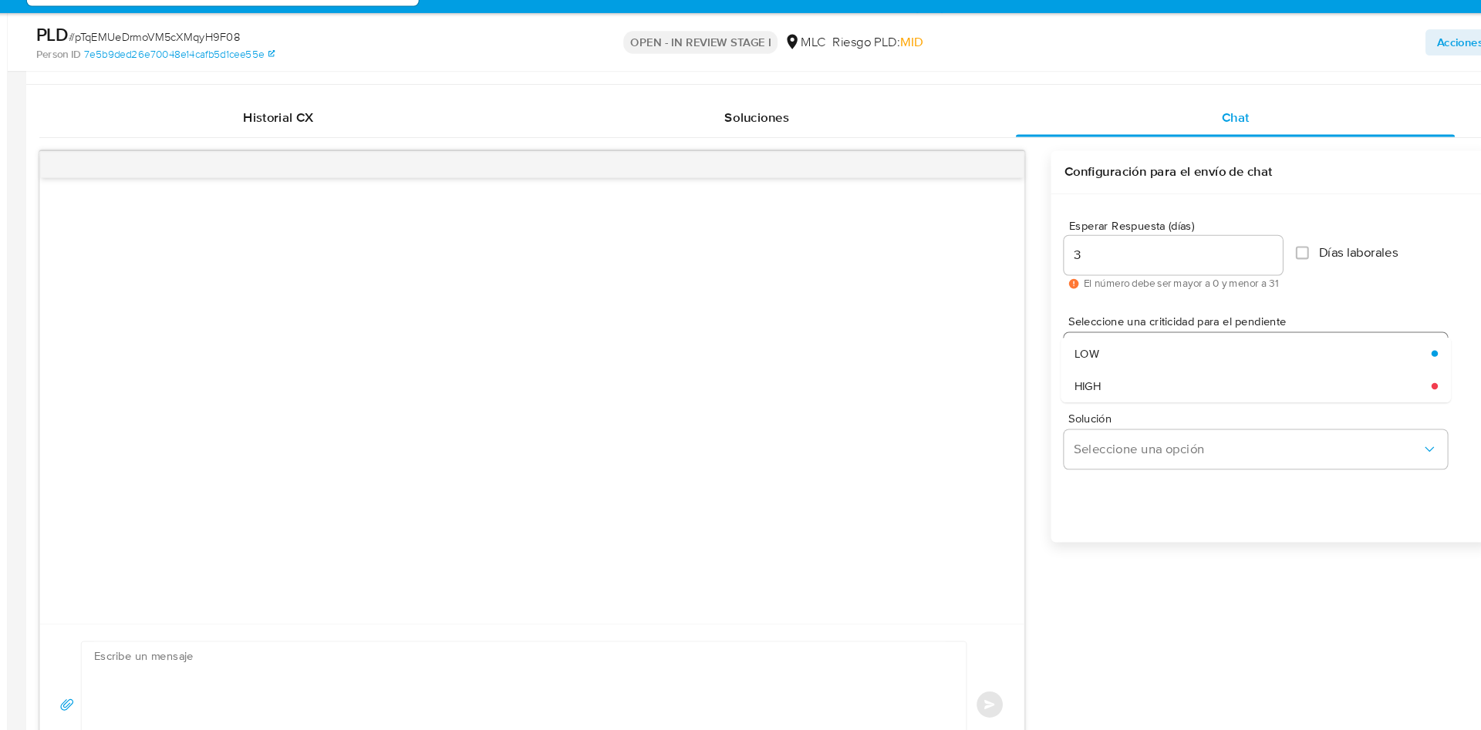
click at [1105, 374] on div "LOW" at bounding box center [1210, 374] width 329 height 31
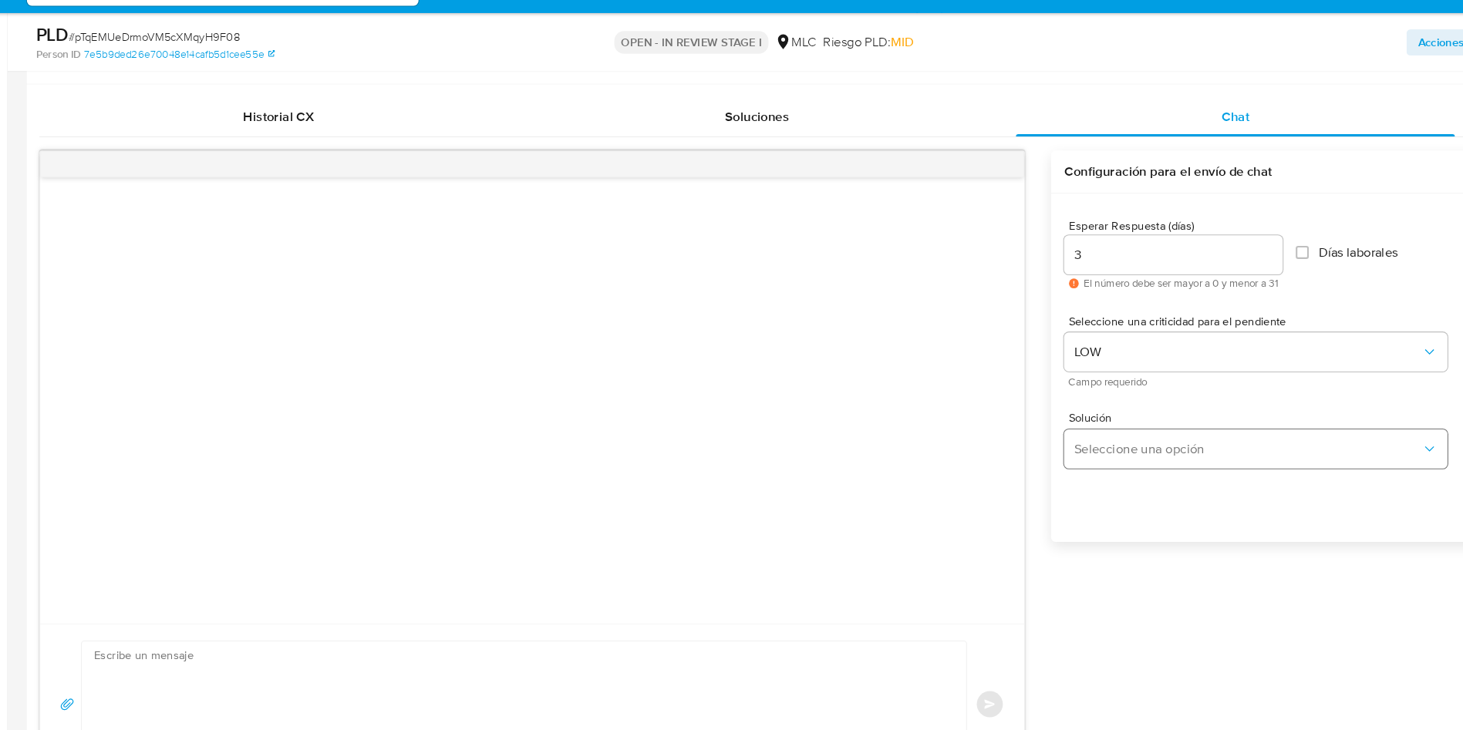
drag, startPoint x: 1103, startPoint y: 443, endPoint x: 1104, endPoint y: 451, distance: 8.5
click at [1103, 445] on div "Solución Seleccione una opción" at bounding box center [1218, 456] width 362 height 53
click at [1104, 453] on button "Seleccione una opción" at bounding box center [1218, 464] width 362 height 37
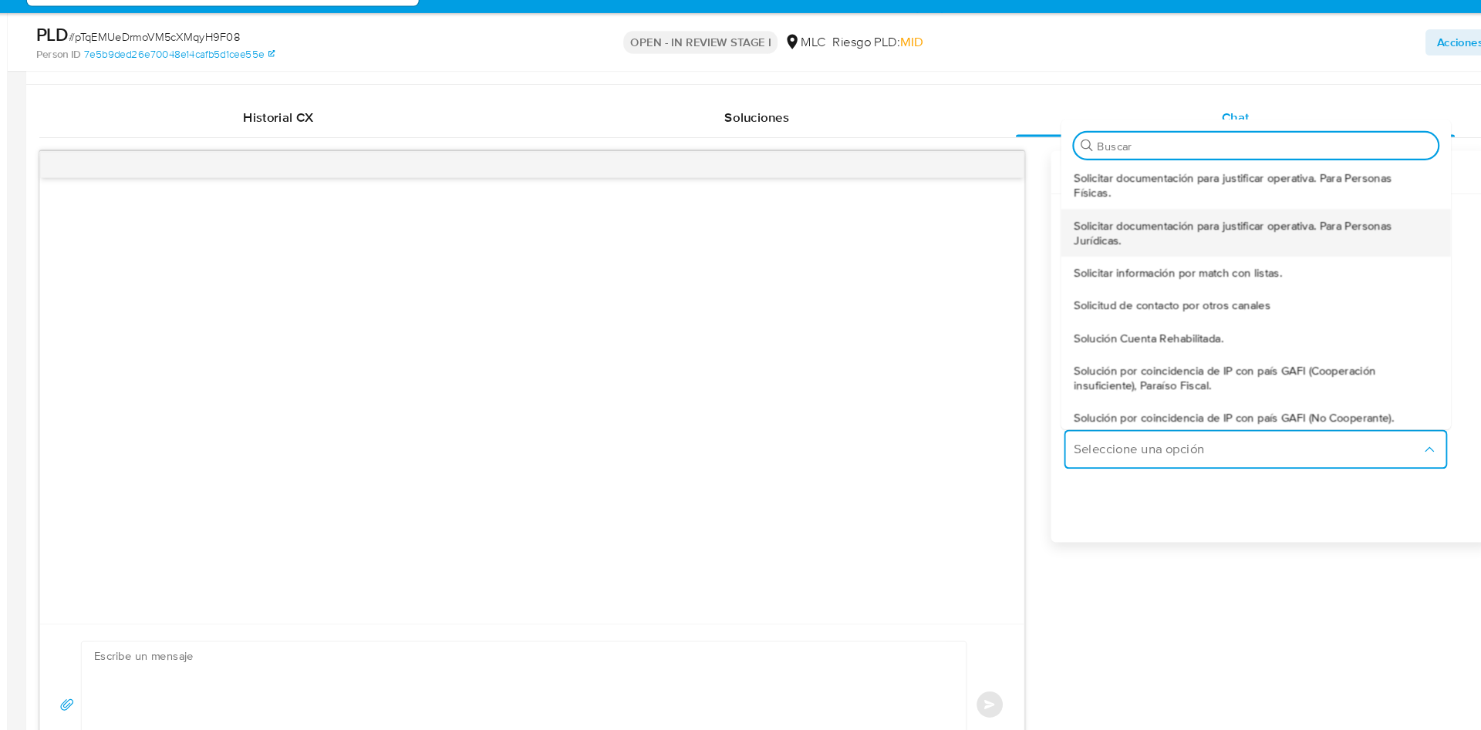
click at [1069, 253] on span "Solicitar documentación para justificar operativa. Para Personas Jurídicas." at bounding box center [1213, 260] width 335 height 28
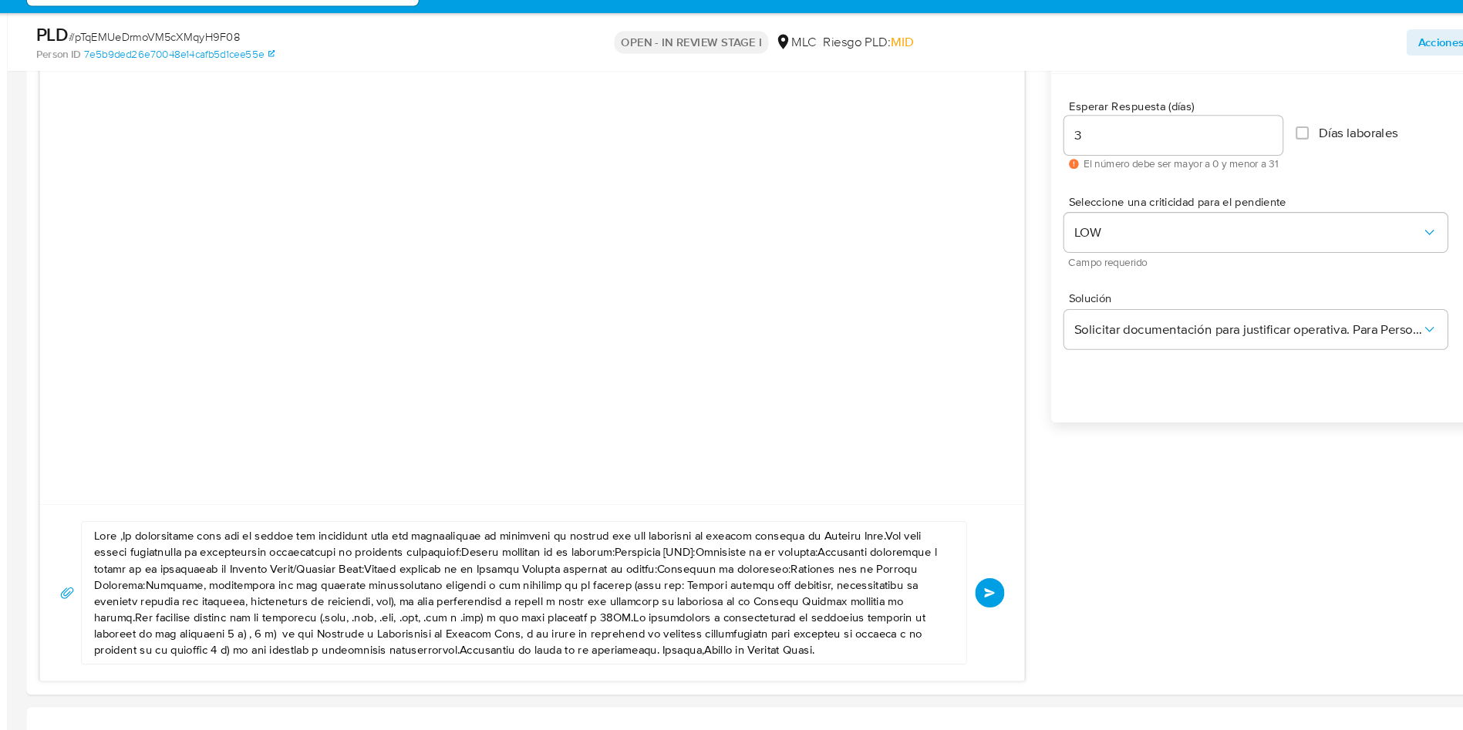
scroll to position [947, 0]
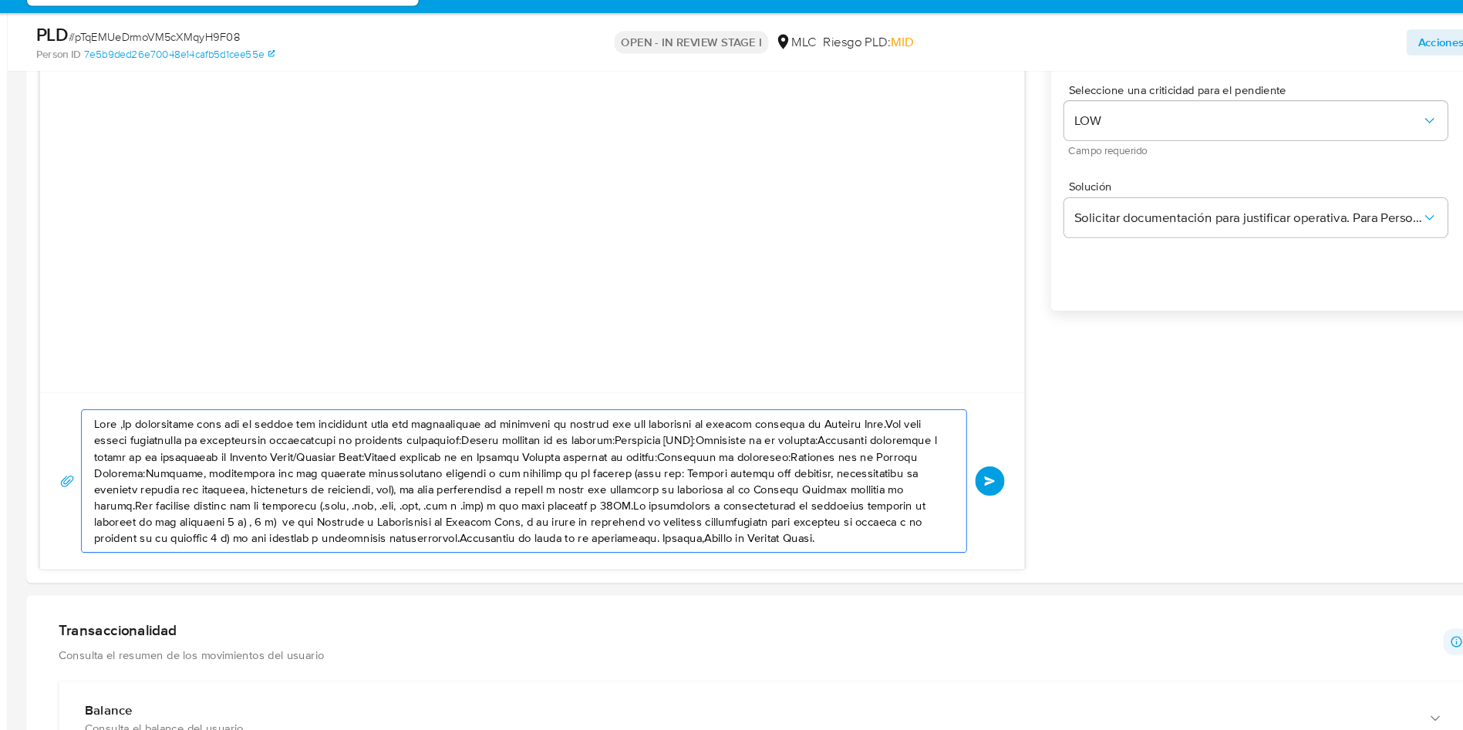
drag, startPoint x: 853, startPoint y: 541, endPoint x: 31, endPoint y: 357, distance: 842.6
click at [31, 357] on section "Bandeja Tablero Screening Búsqueda en Listas Watchlist Herramientas Operaciones…" at bounding box center [731, 552] width 1463 height 2998
paste textarea "XXX, Te contactamos desde el Equipo de Mercado Pago para verificar tus datos co…"
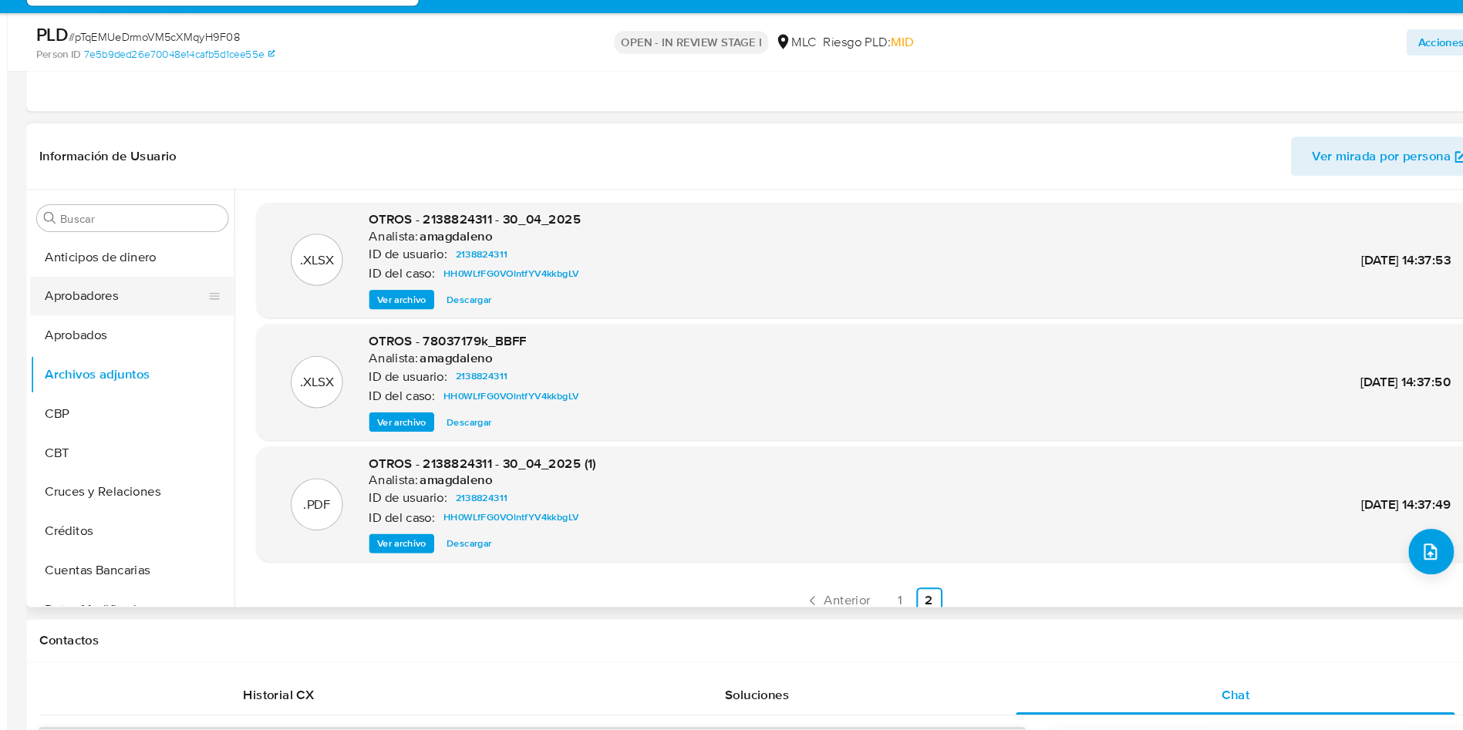
scroll to position [547, 0]
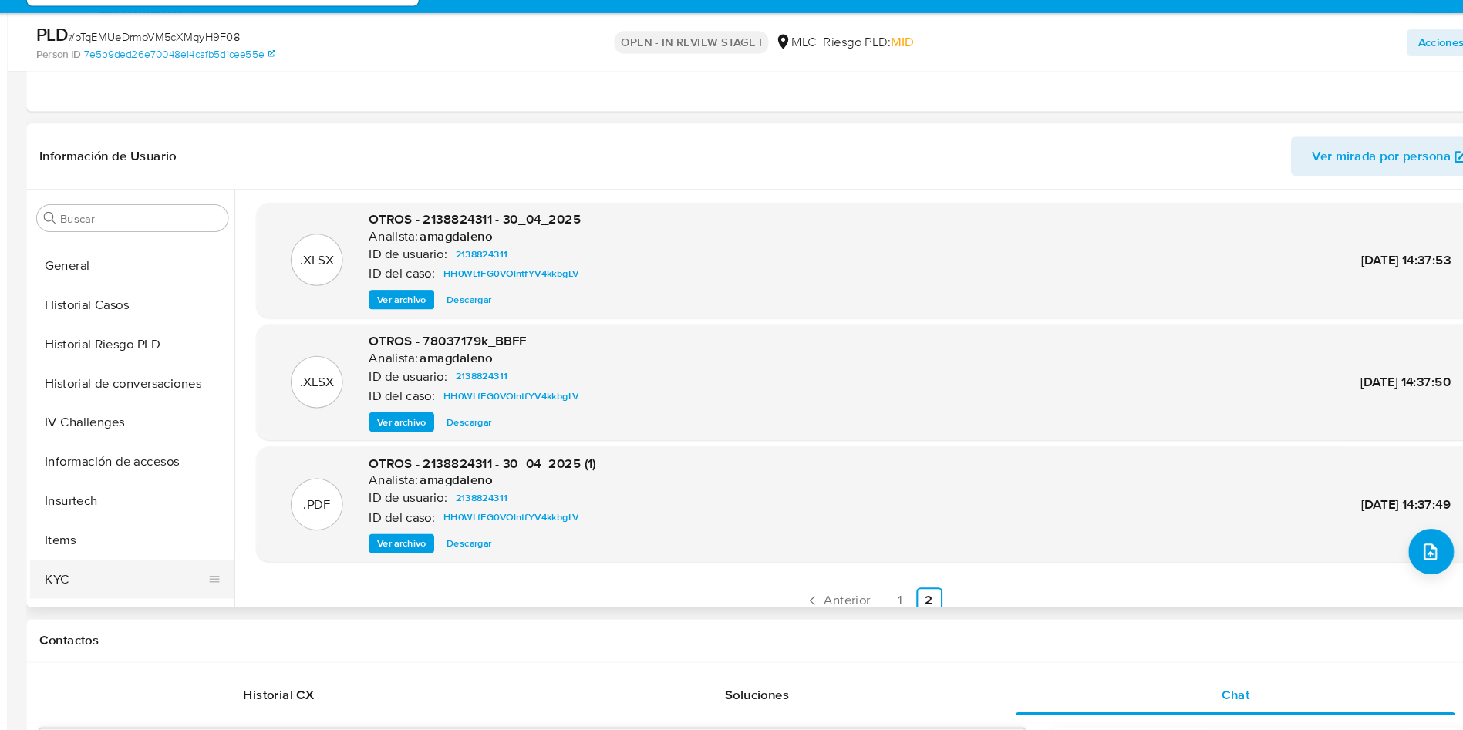
click at [93, 582] on button "KYC" at bounding box center [149, 587] width 180 height 37
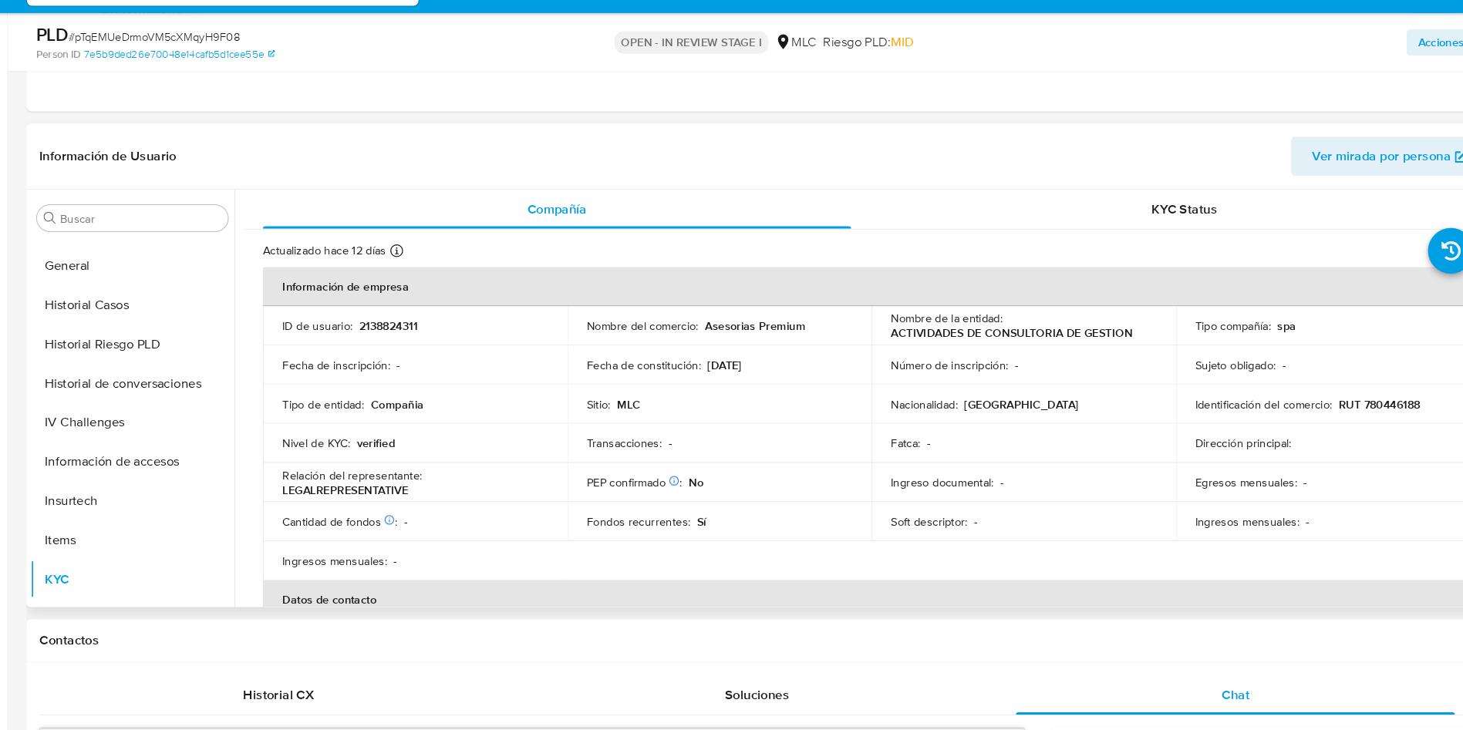
drag, startPoint x: 873, startPoint y: 357, endPoint x: 1098, endPoint y: 354, distance: 225.2
click at [1098, 354] on div "Nombre de la entidad : ACTIVIDADES DE CONSULTORIA DE GESTION" at bounding box center [998, 348] width 251 height 28
drag, startPoint x: 1097, startPoint y: 352, endPoint x: 917, endPoint y: 365, distance: 180.9
click at [919, 366] on td "Nombre de la entidad : ACTIVIDADES DE CONSULTORIA DE GESTION" at bounding box center [999, 347] width 288 height 37
drag, startPoint x: 871, startPoint y: 357, endPoint x: 1105, endPoint y: 349, distance: 234.6
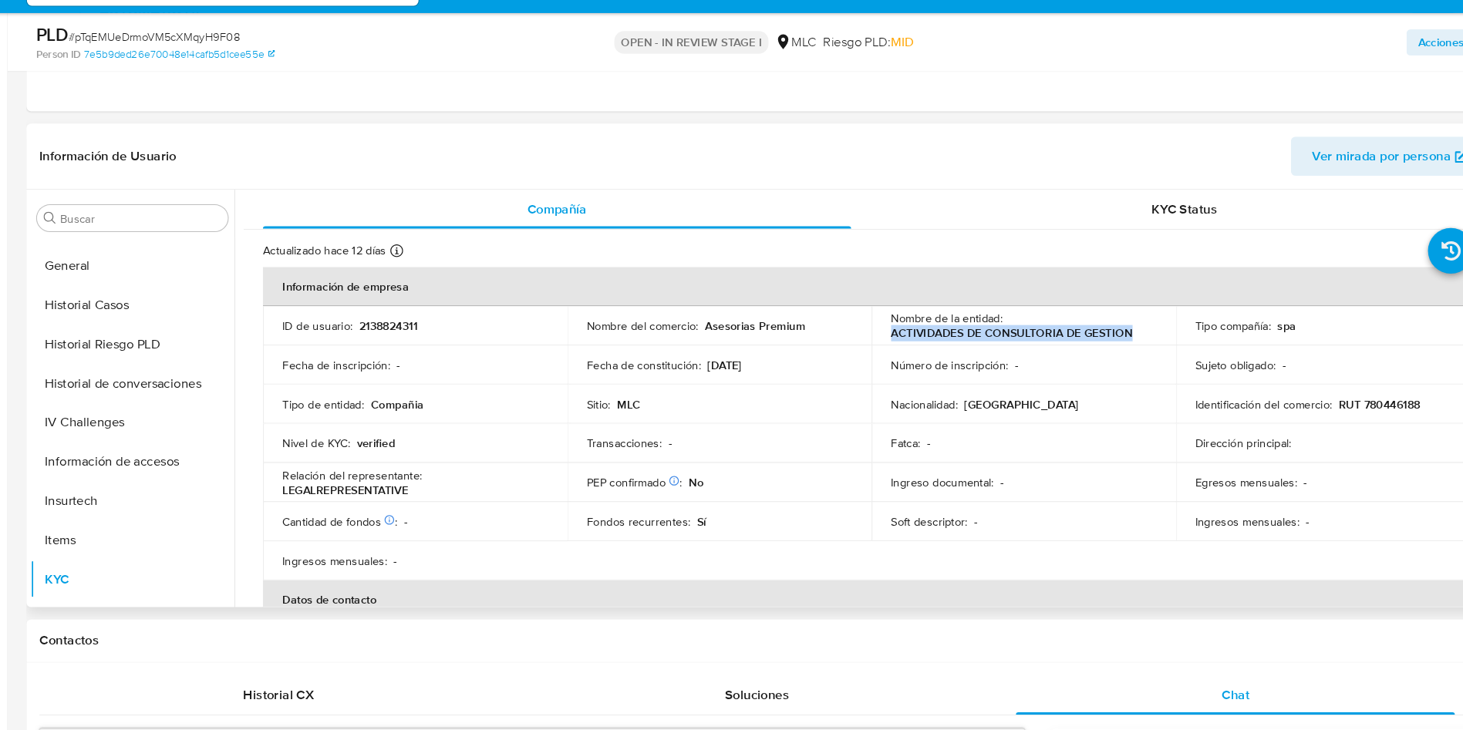
click at [1105, 349] on div "Nombre de la entidad : ACTIVIDADES DE CONSULTORIA DE GESTION" at bounding box center [998, 348] width 251 height 28
click at [832, 323] on th "Información de empresa" at bounding box center [854, 310] width 1150 height 37
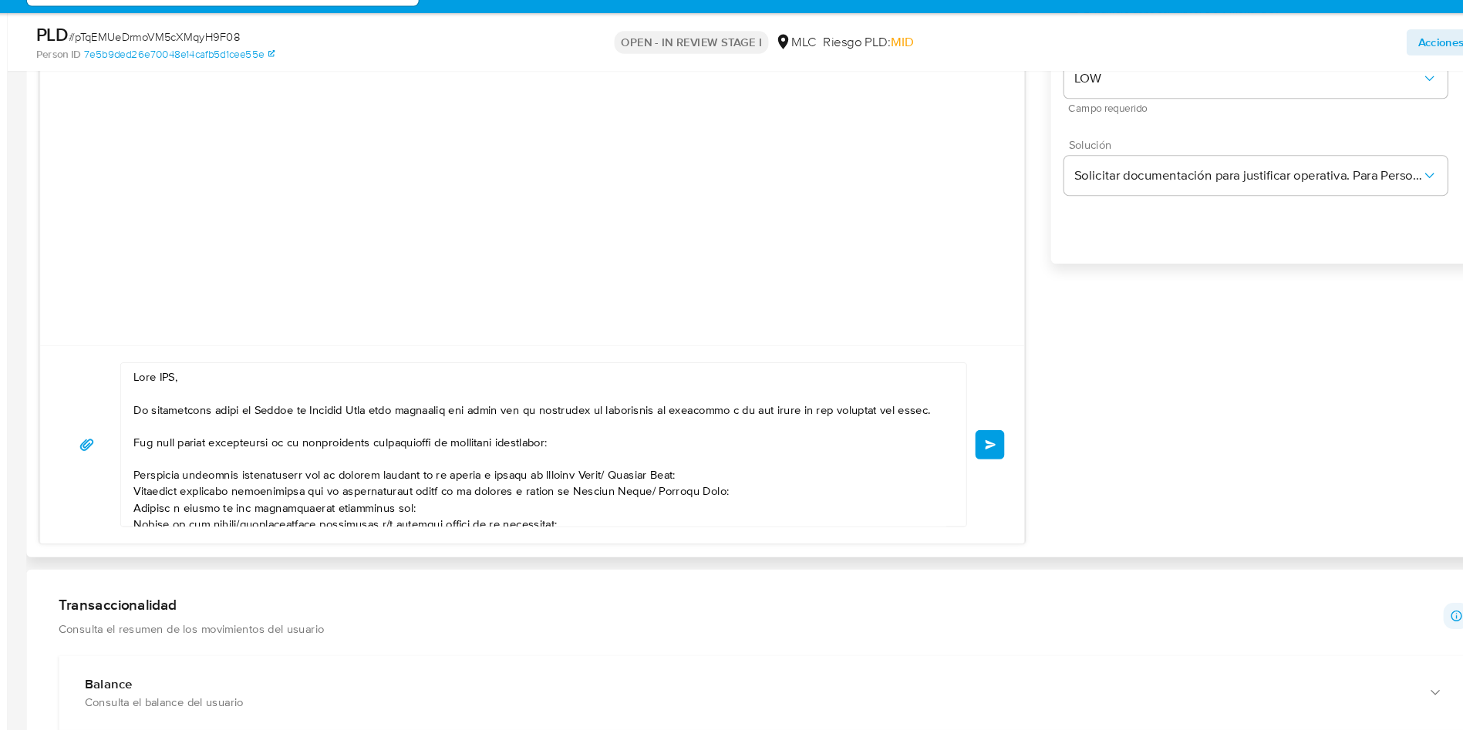
scroll to position [1166, 0]
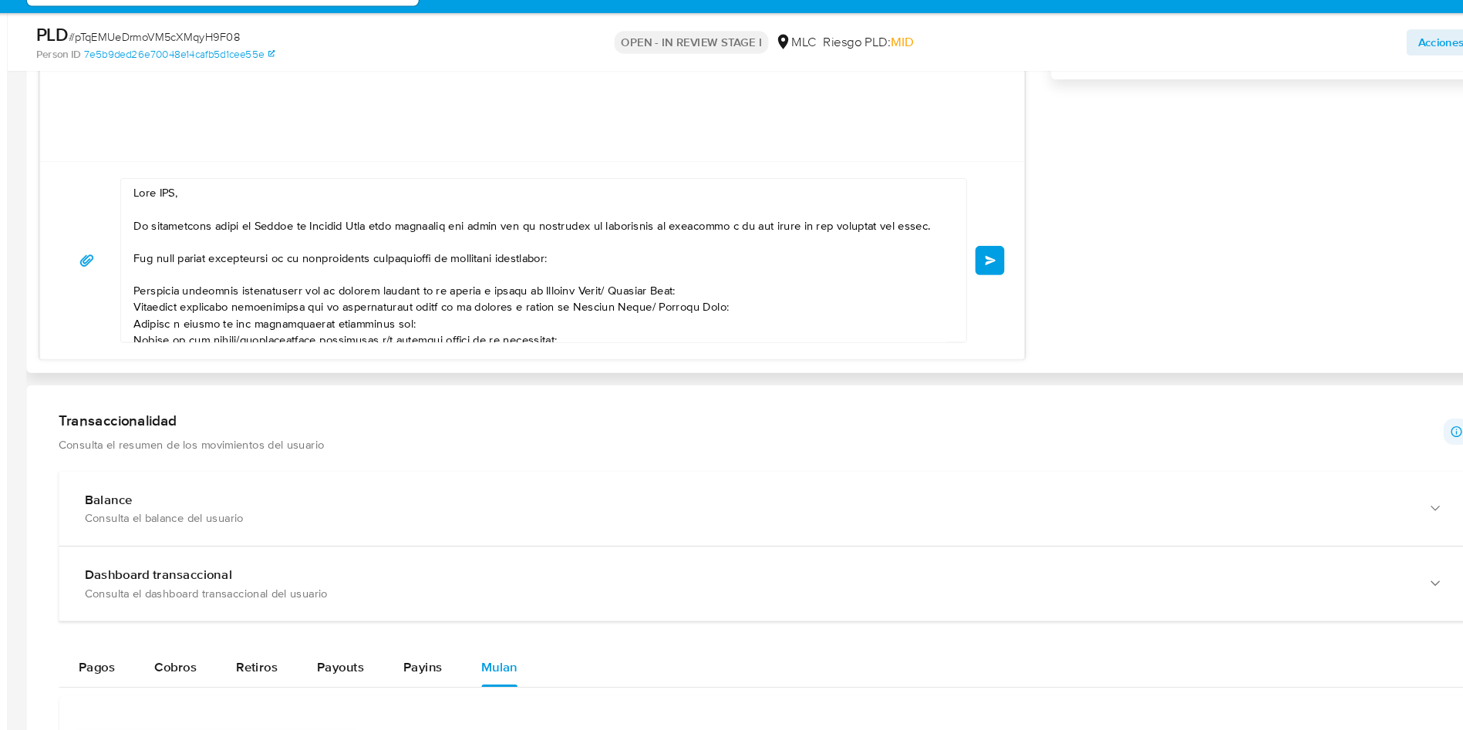
click at [187, 219] on textarea at bounding box center [541, 285] width 768 height 154
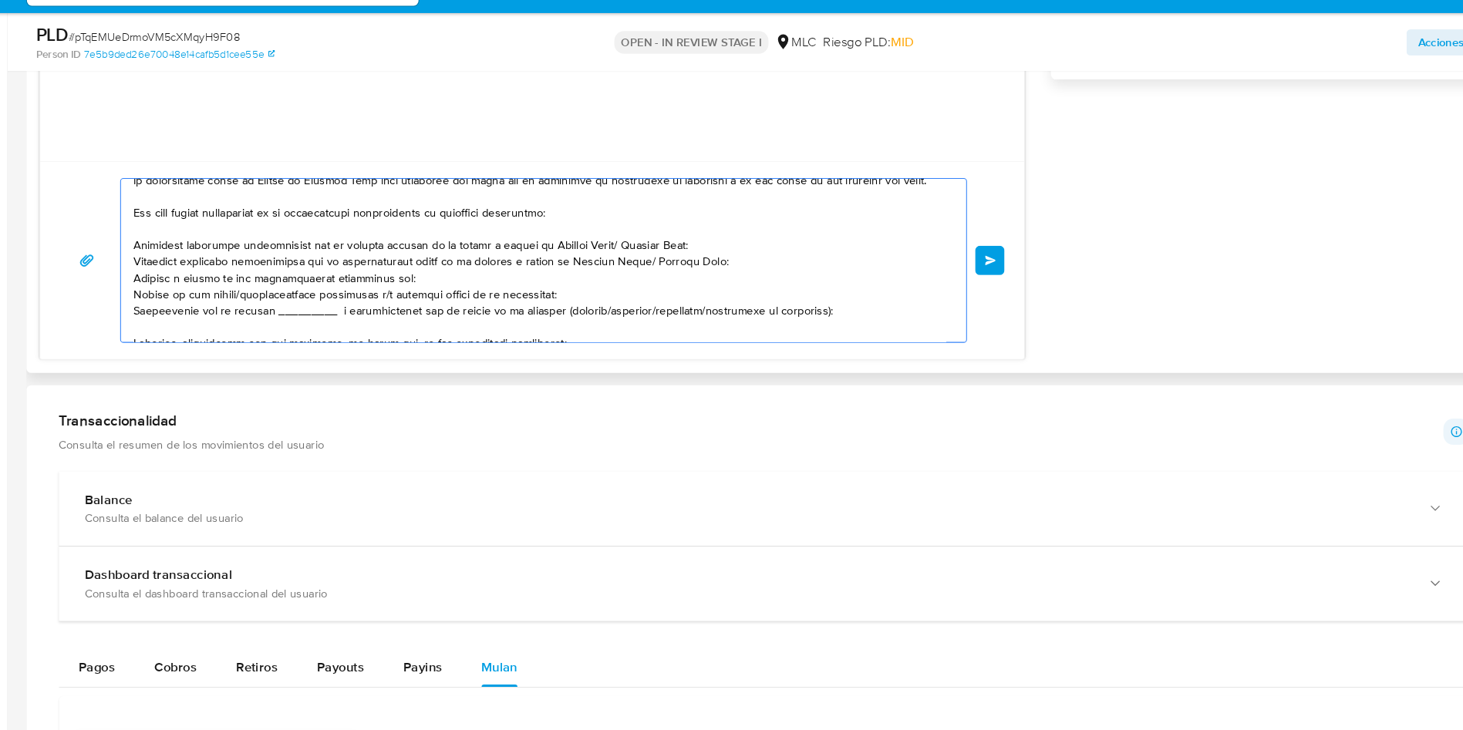
scroll to position [44, 0]
drag, startPoint x: 611, startPoint y: 267, endPoint x: 541, endPoint y: 264, distance: 70.3
click at [541, 264] on textarea at bounding box center [541, 285] width 768 height 154
click at [484, 298] on textarea at bounding box center [541, 285] width 768 height 154
drag, startPoint x: 415, startPoint y: 295, endPoint x: 149, endPoint y: 281, distance: 266.4
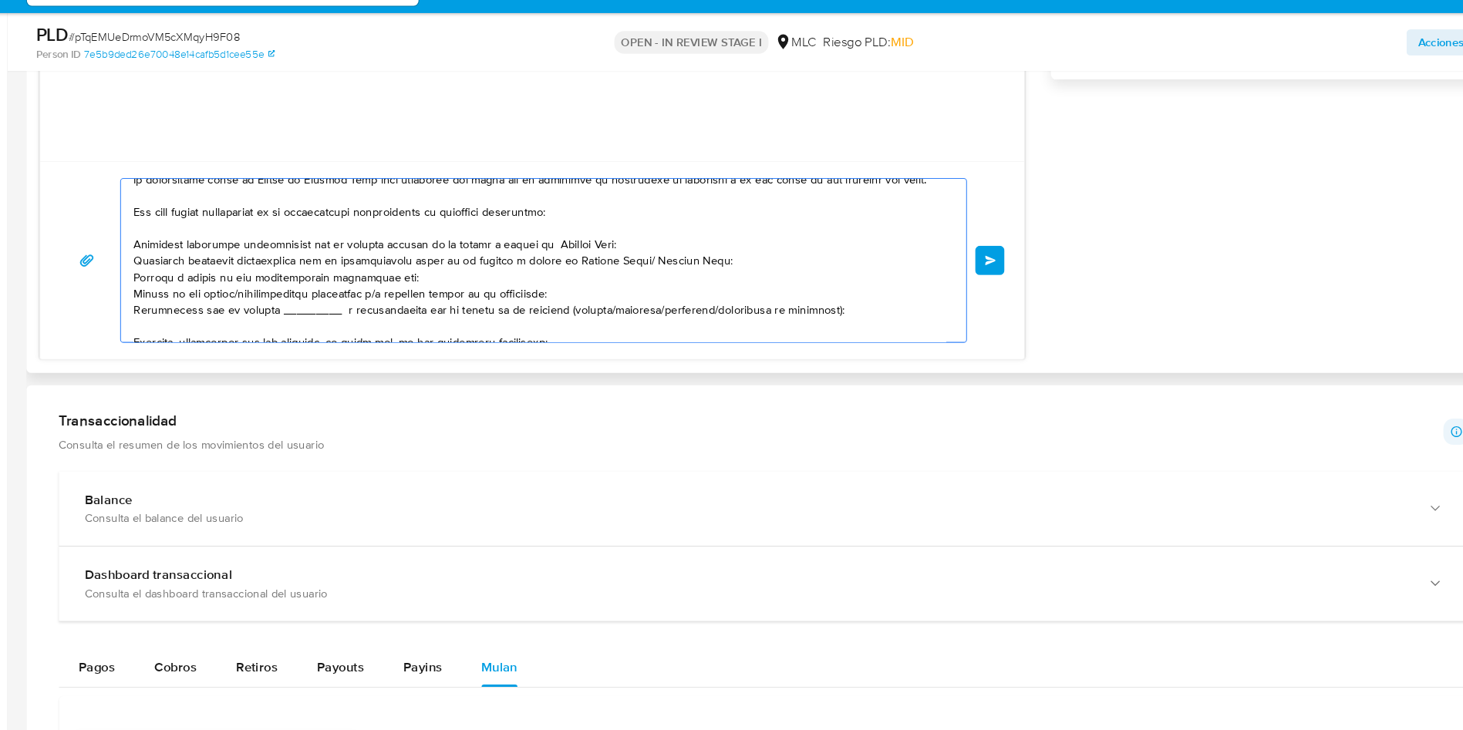
click at [149, 281] on div at bounding box center [540, 285] width 791 height 154
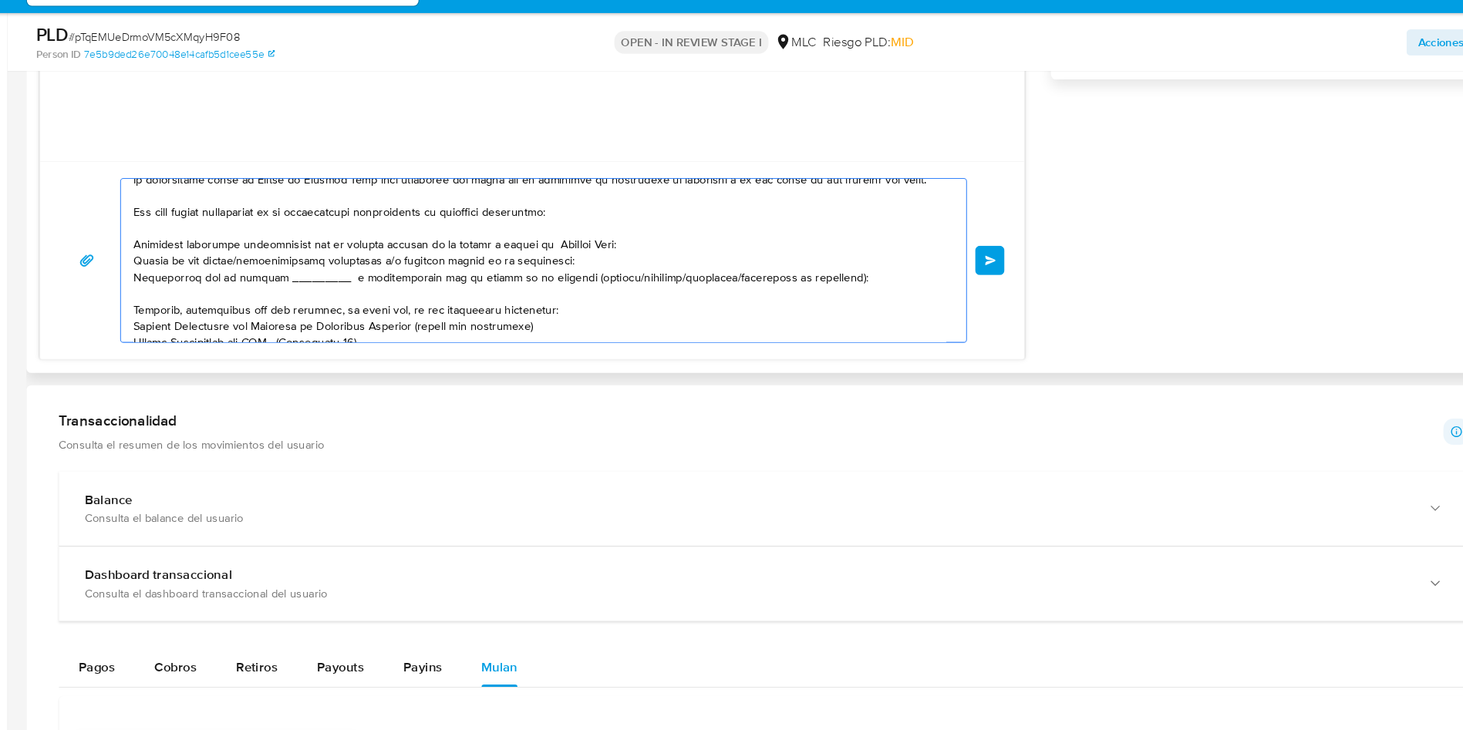
click at [395, 288] on textarea at bounding box center [541, 285] width 768 height 154
click at [589, 291] on textarea at bounding box center [541, 285] width 768 height 154
drag, startPoint x: 844, startPoint y: 312, endPoint x: 150, endPoint y: 301, distance: 694.2
click at [150, 301] on div at bounding box center [540, 285] width 791 height 154
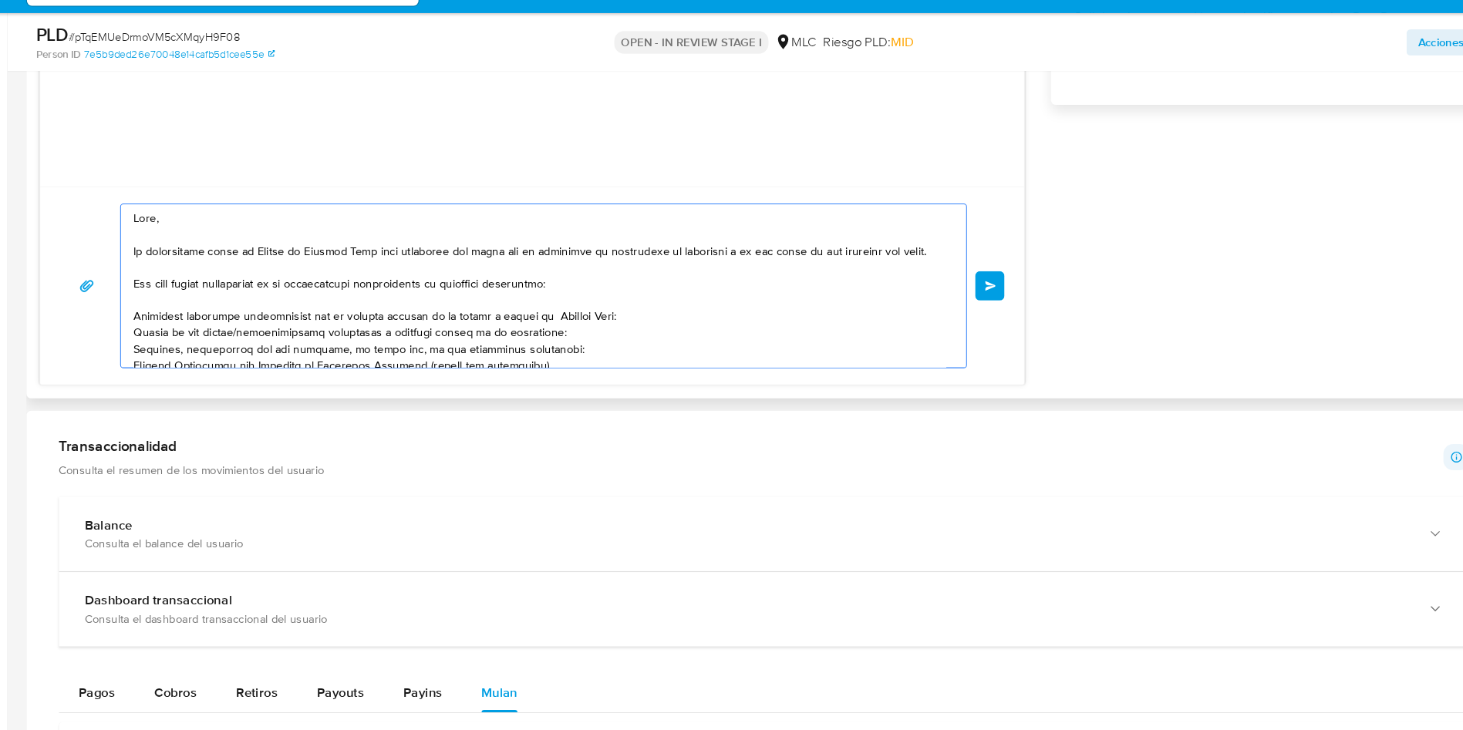
scroll to position [1166, 0]
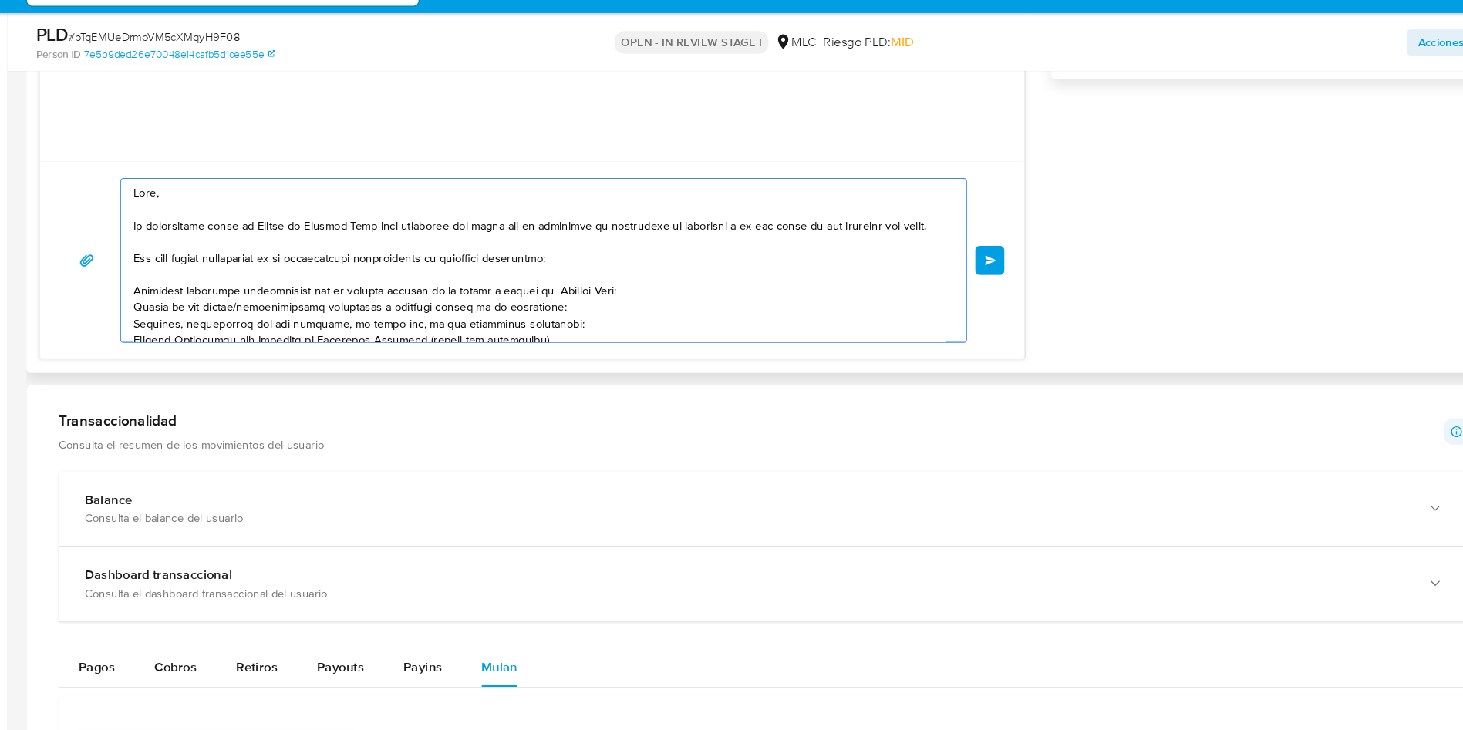
click at [640, 315] on textarea at bounding box center [541, 285] width 768 height 154
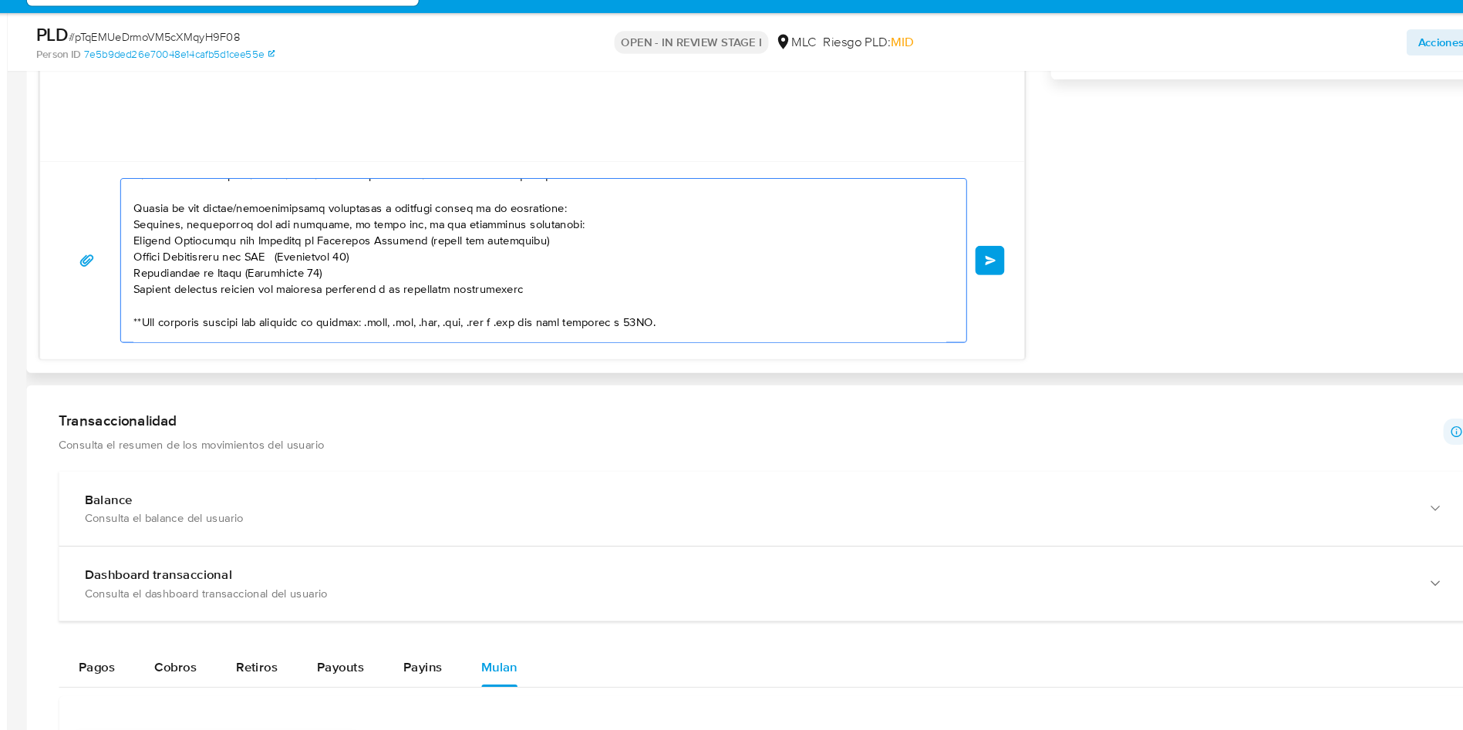
click at [561, 241] on textarea at bounding box center [541, 285] width 768 height 154
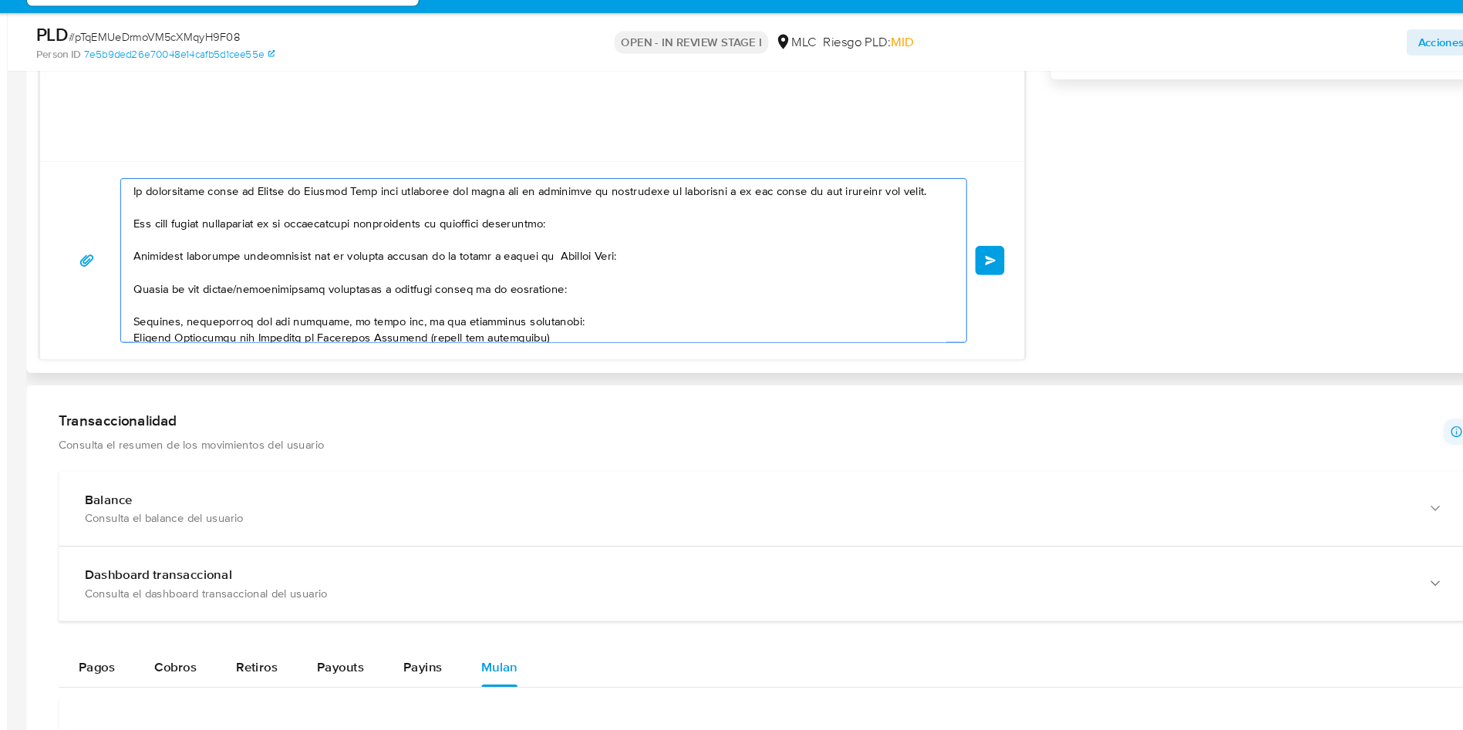
scroll to position [0, 0]
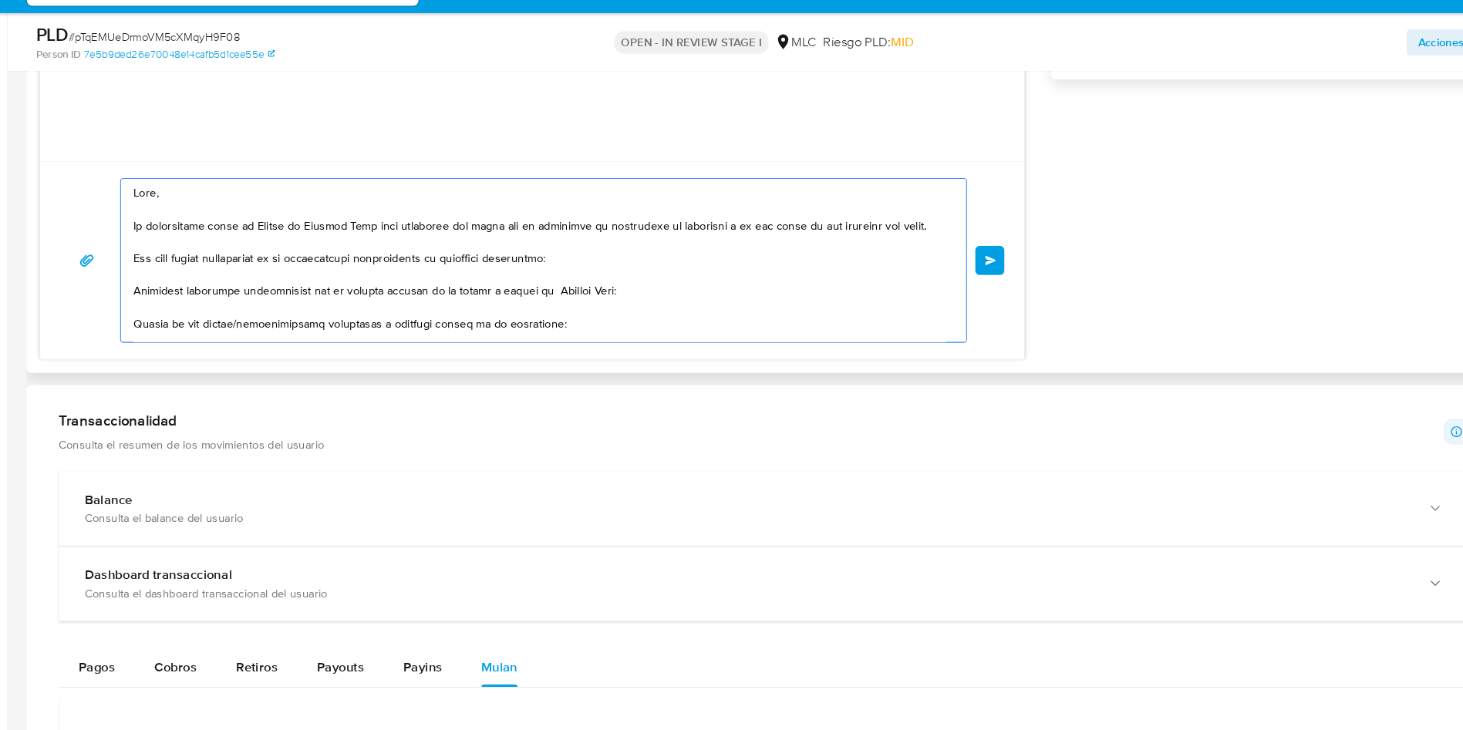
click at [545, 322] on textarea at bounding box center [541, 285] width 768 height 154
click at [539, 320] on textarea at bounding box center [541, 285] width 768 height 154
click at [578, 334] on textarea at bounding box center [541, 285] width 768 height 154
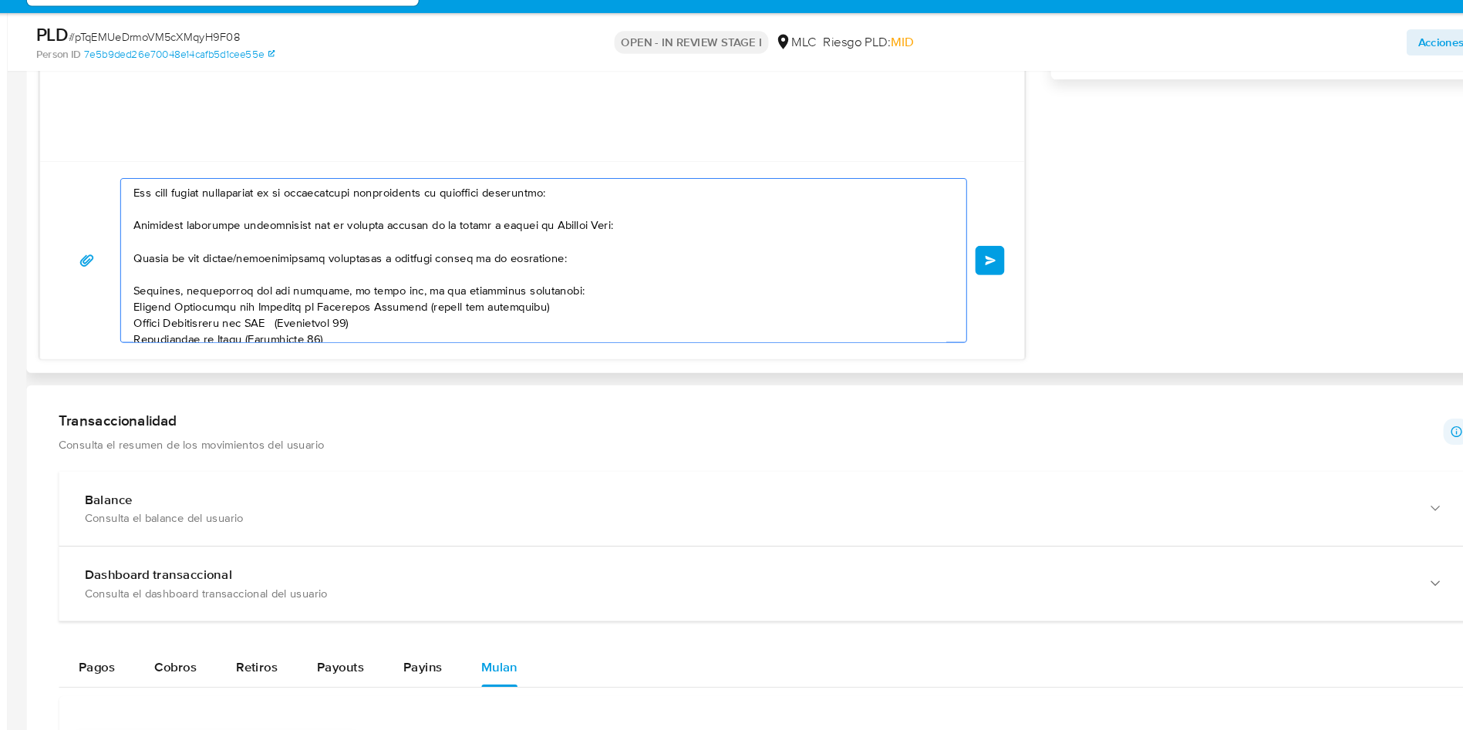
scroll to position [110, 0]
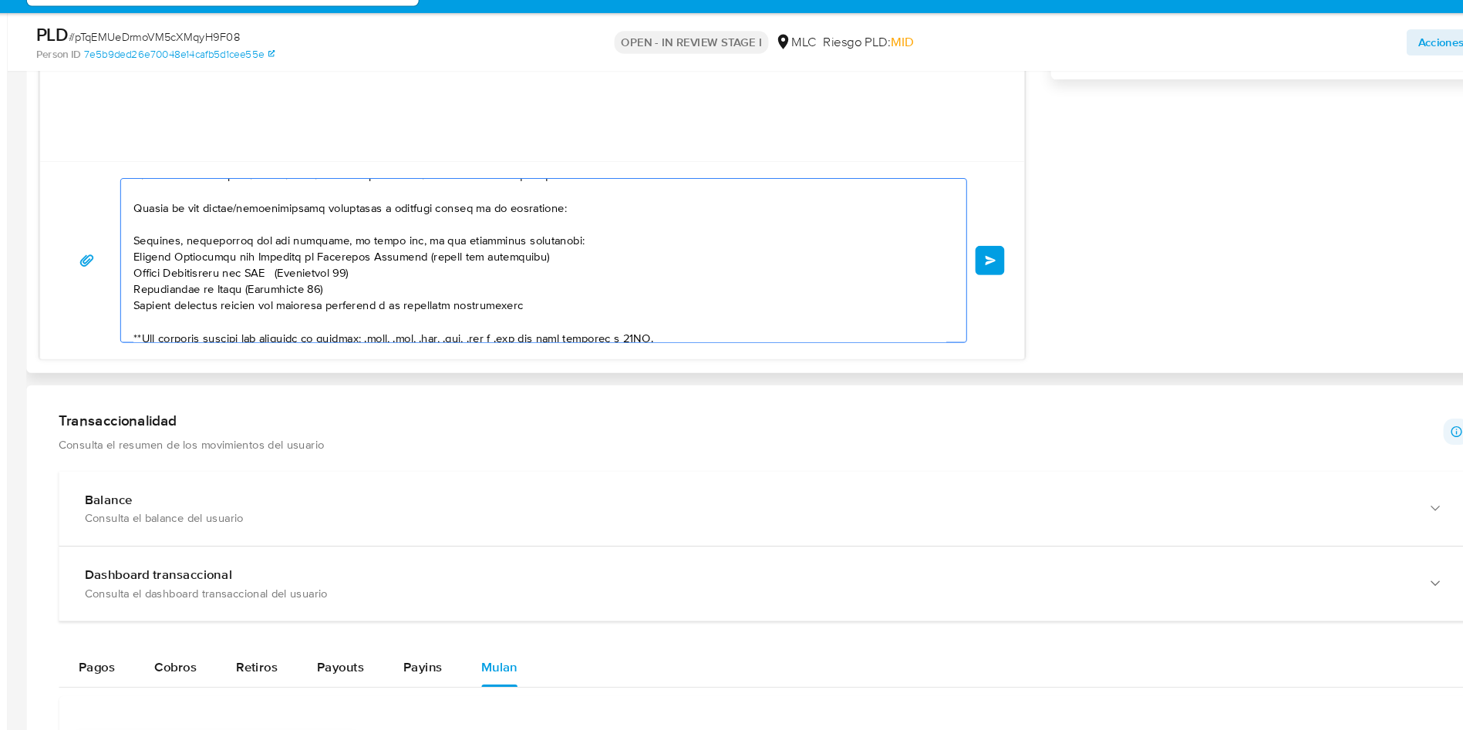
click at [553, 298] on textarea at bounding box center [541, 285] width 768 height 154
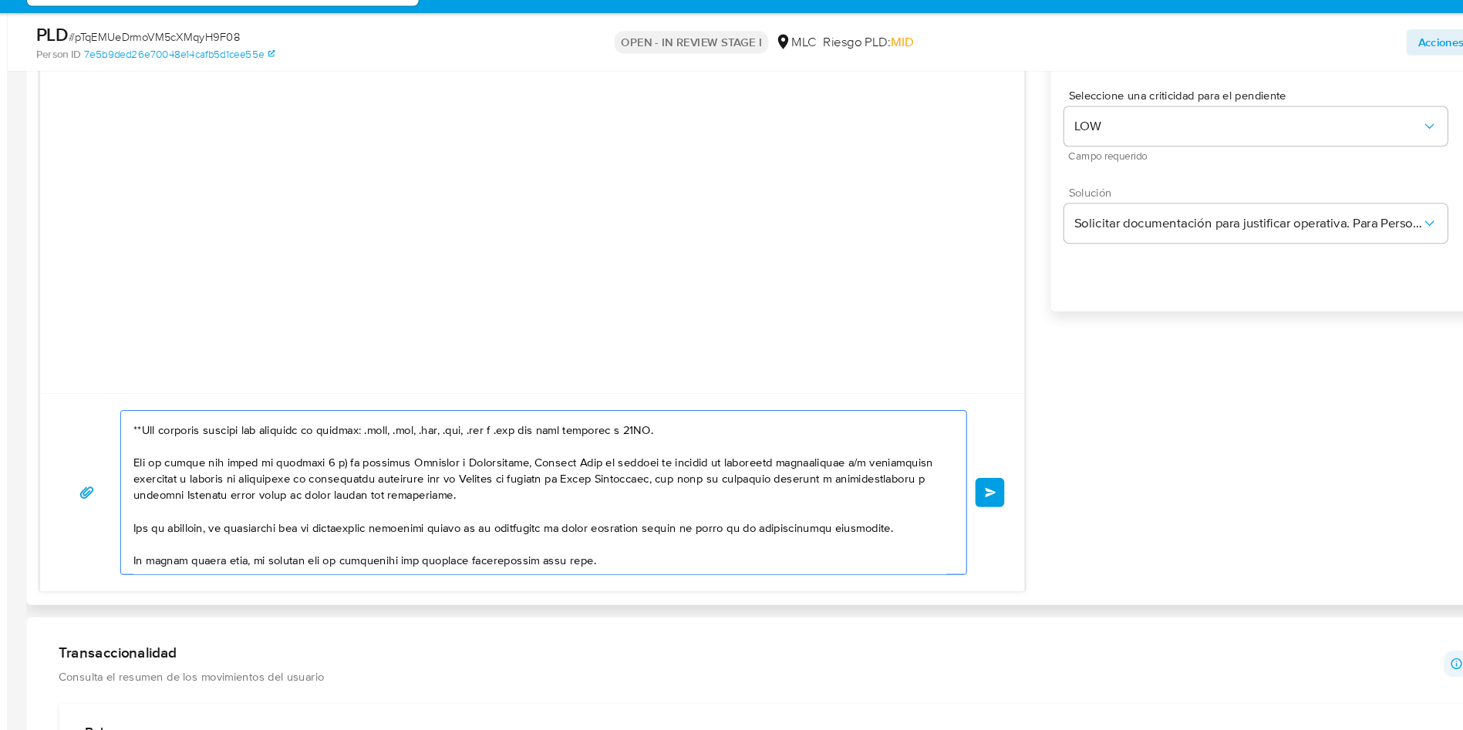
scroll to position [947, 0]
type textarea "Hola, Te contactamos desde el Equipo de Mercado Pago para verificar tus datos c…"
click at [955, 501] on button "Enviar" at bounding box center [966, 505] width 28 height 28
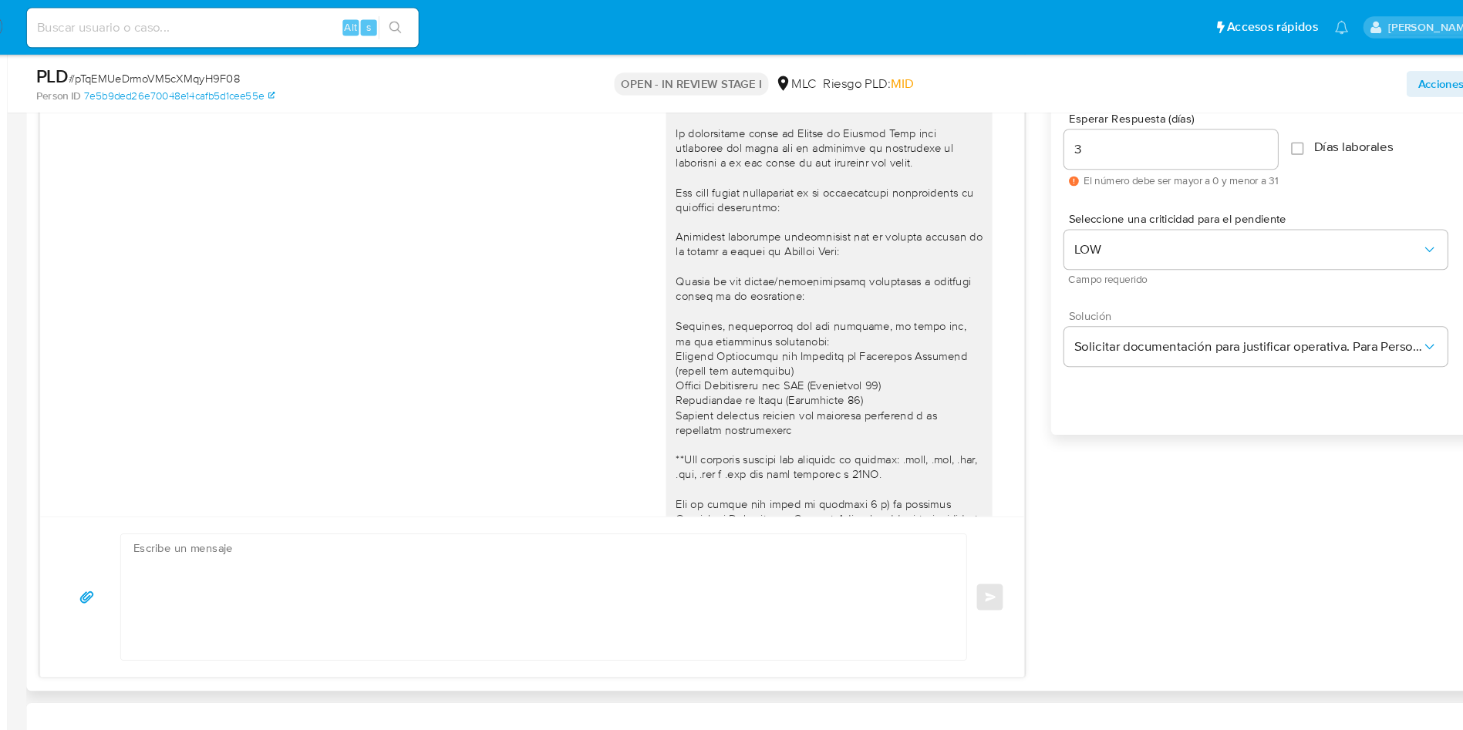
scroll to position [767, 0]
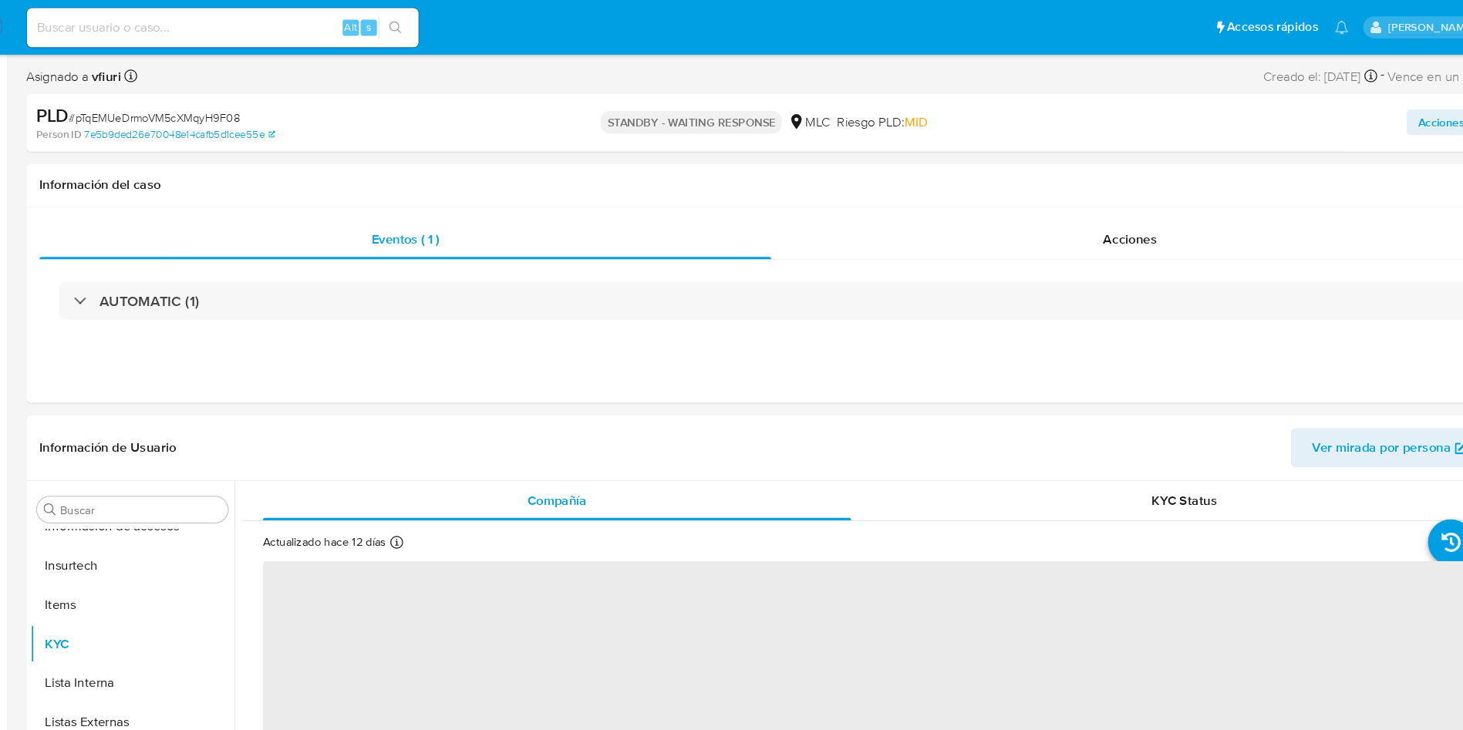
scroll to position [763, 0]
select select "10"
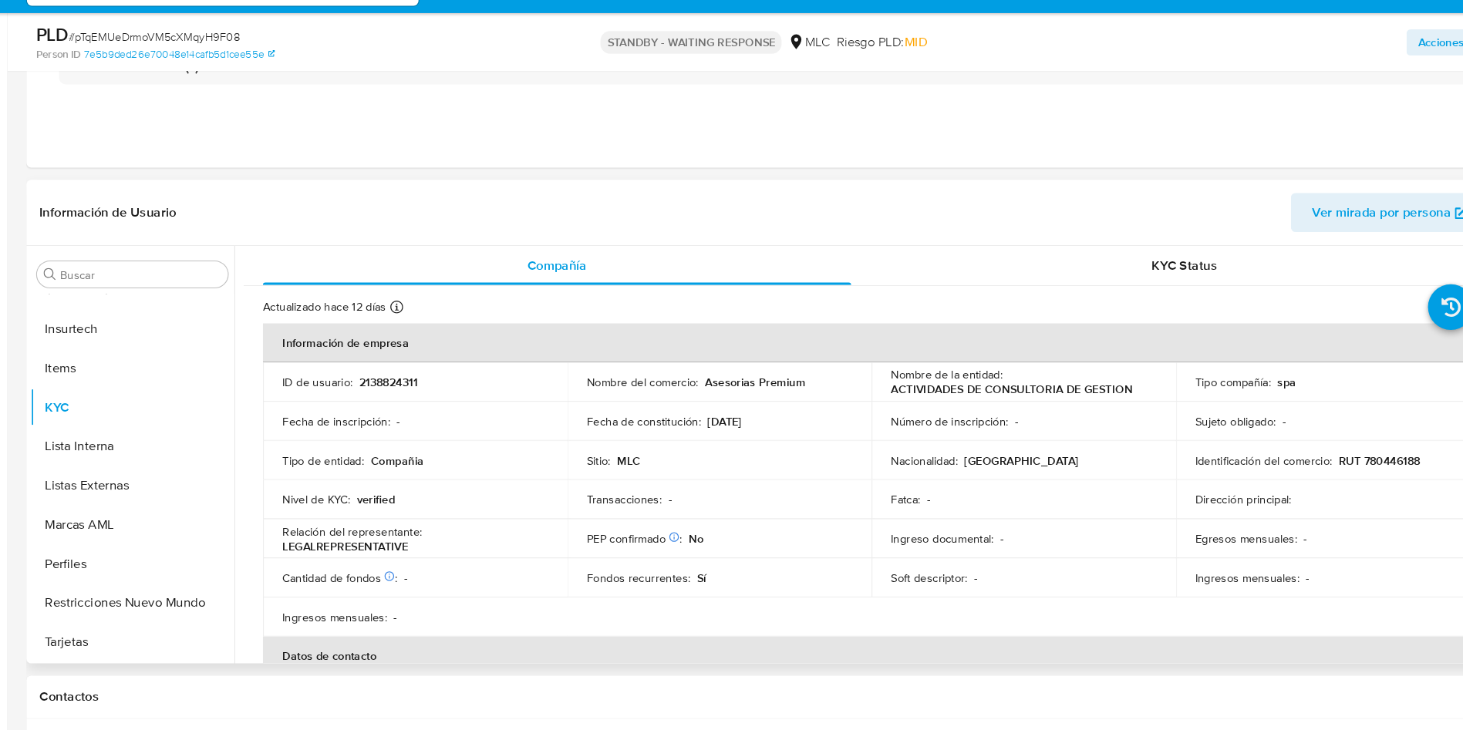
scroll to position [288, 0]
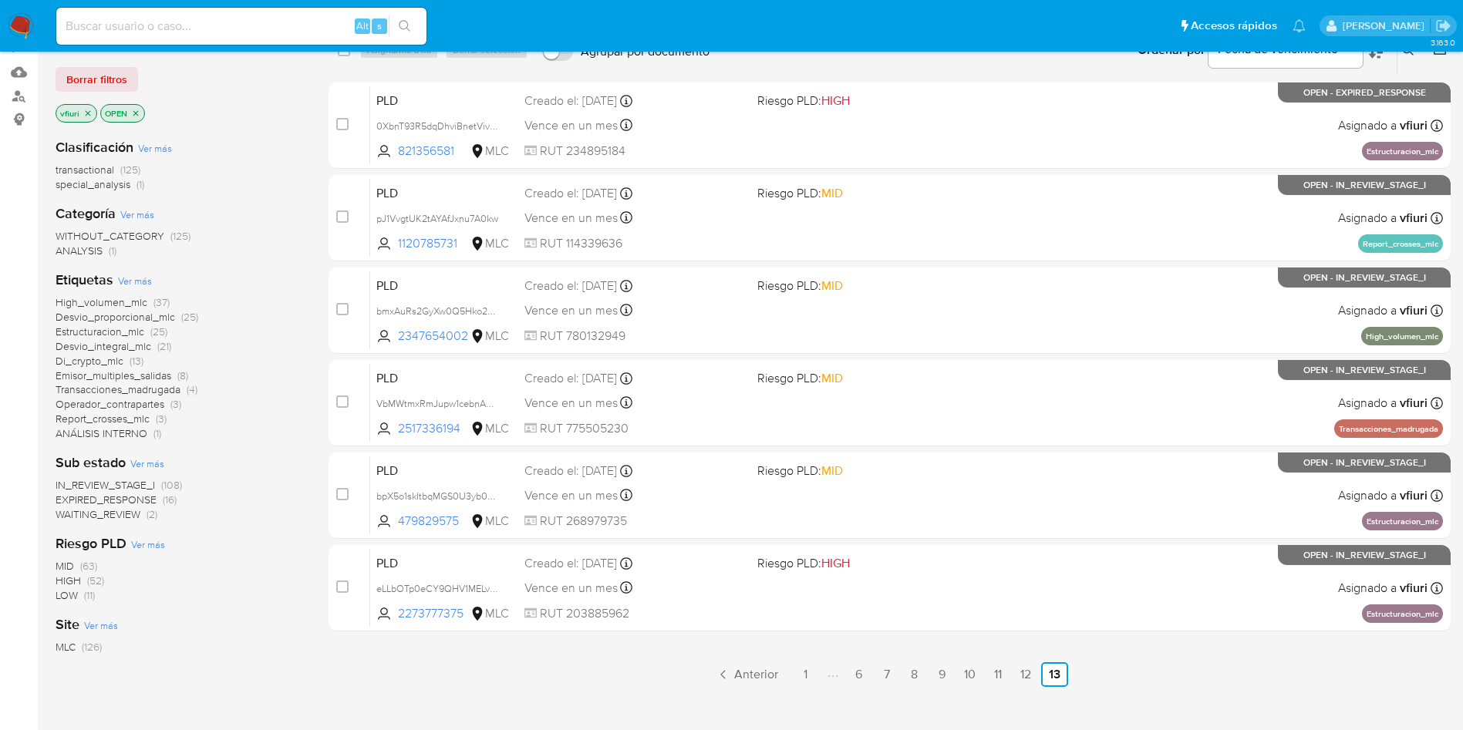
scroll to position [99, 0]
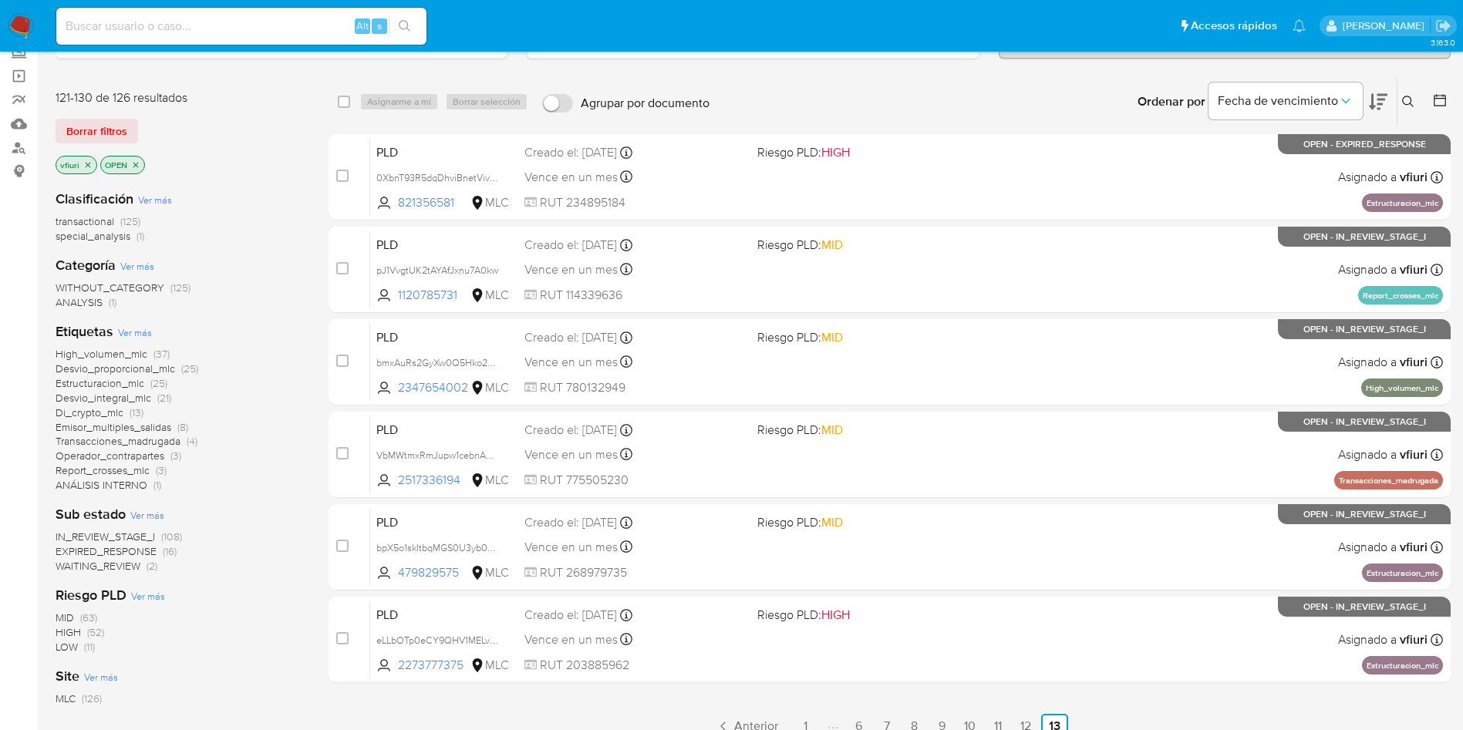
click at [137, 165] on icon "close-filter" at bounding box center [135, 164] width 9 height 9
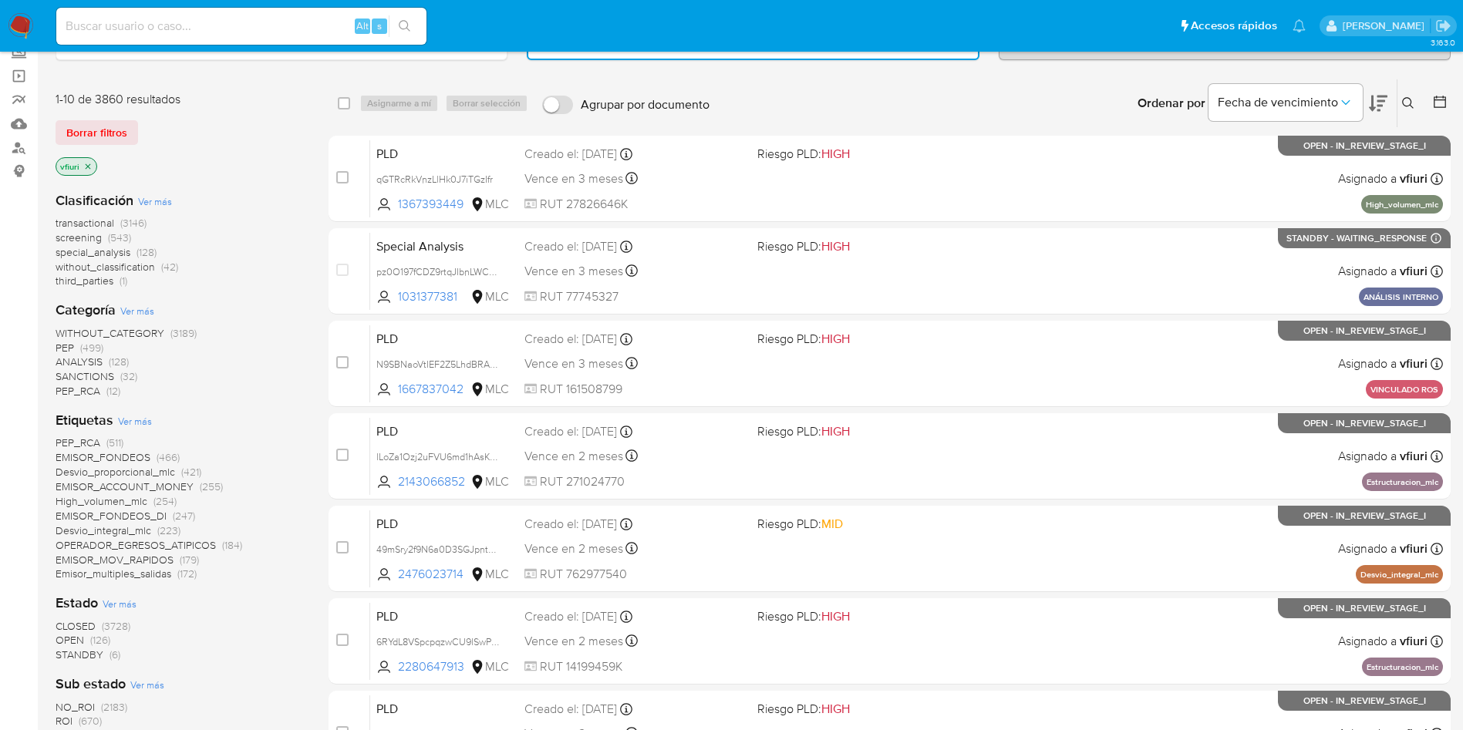
click at [77, 640] on span "OPEN" at bounding box center [70, 639] width 29 height 15
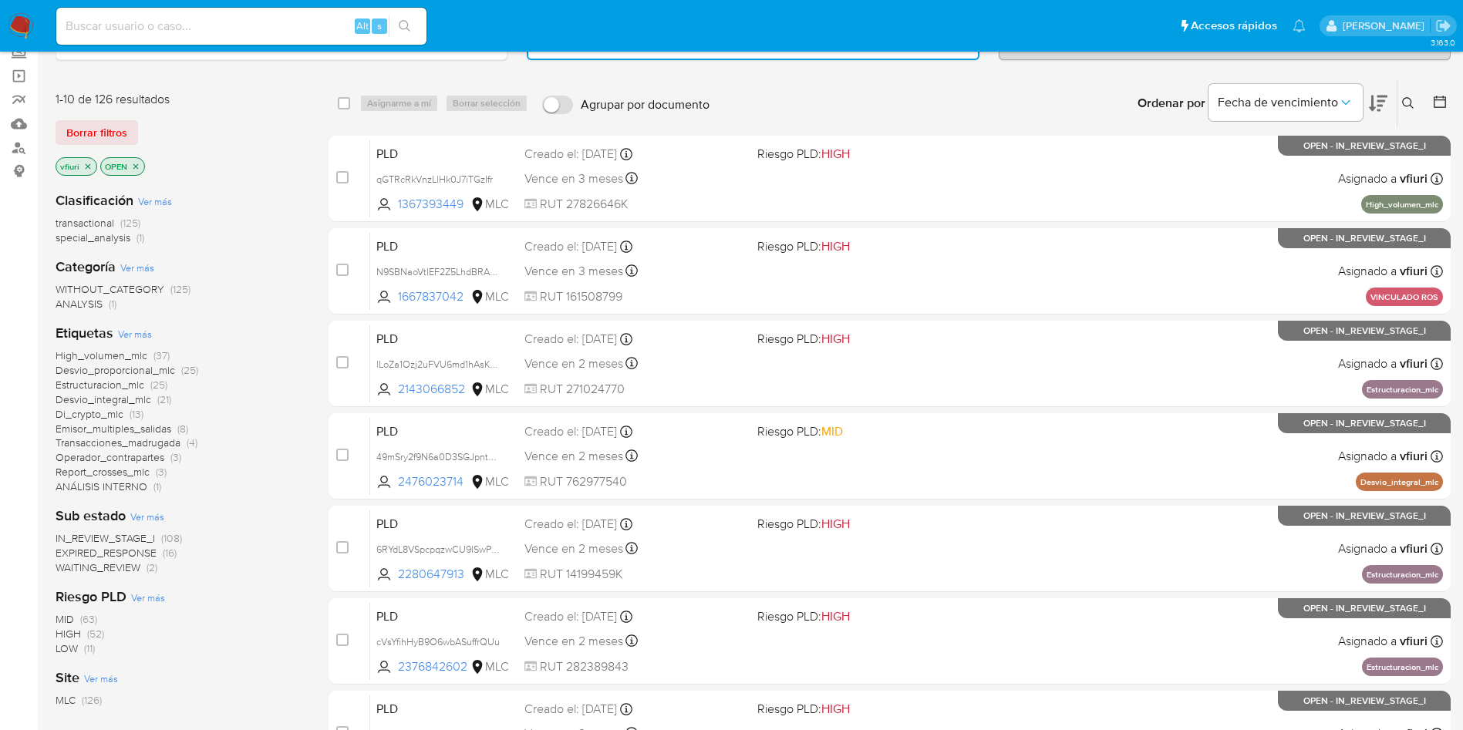
click at [122, 430] on span "Emisor_multiples_salidas" at bounding box center [114, 428] width 116 height 15
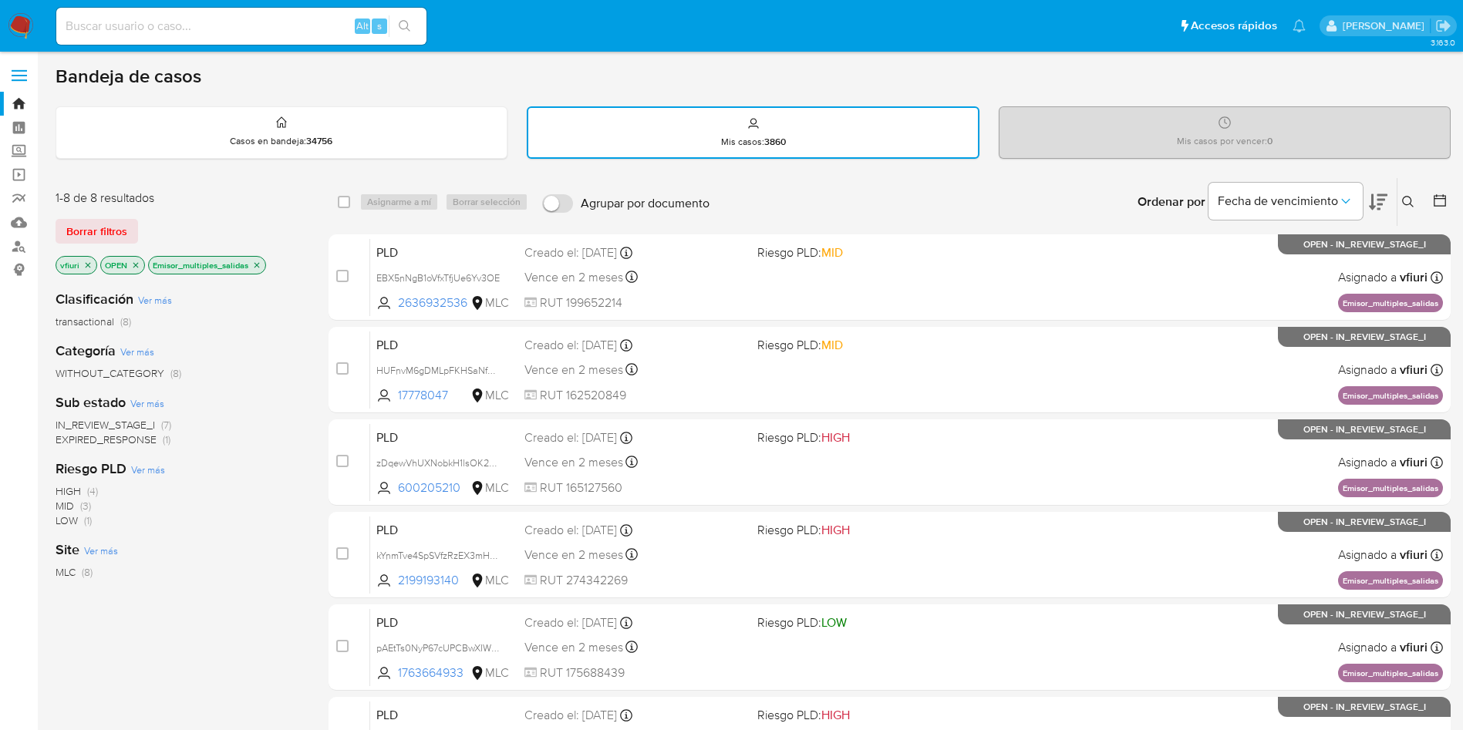
click at [1437, 209] on button at bounding box center [1441, 202] width 19 height 19
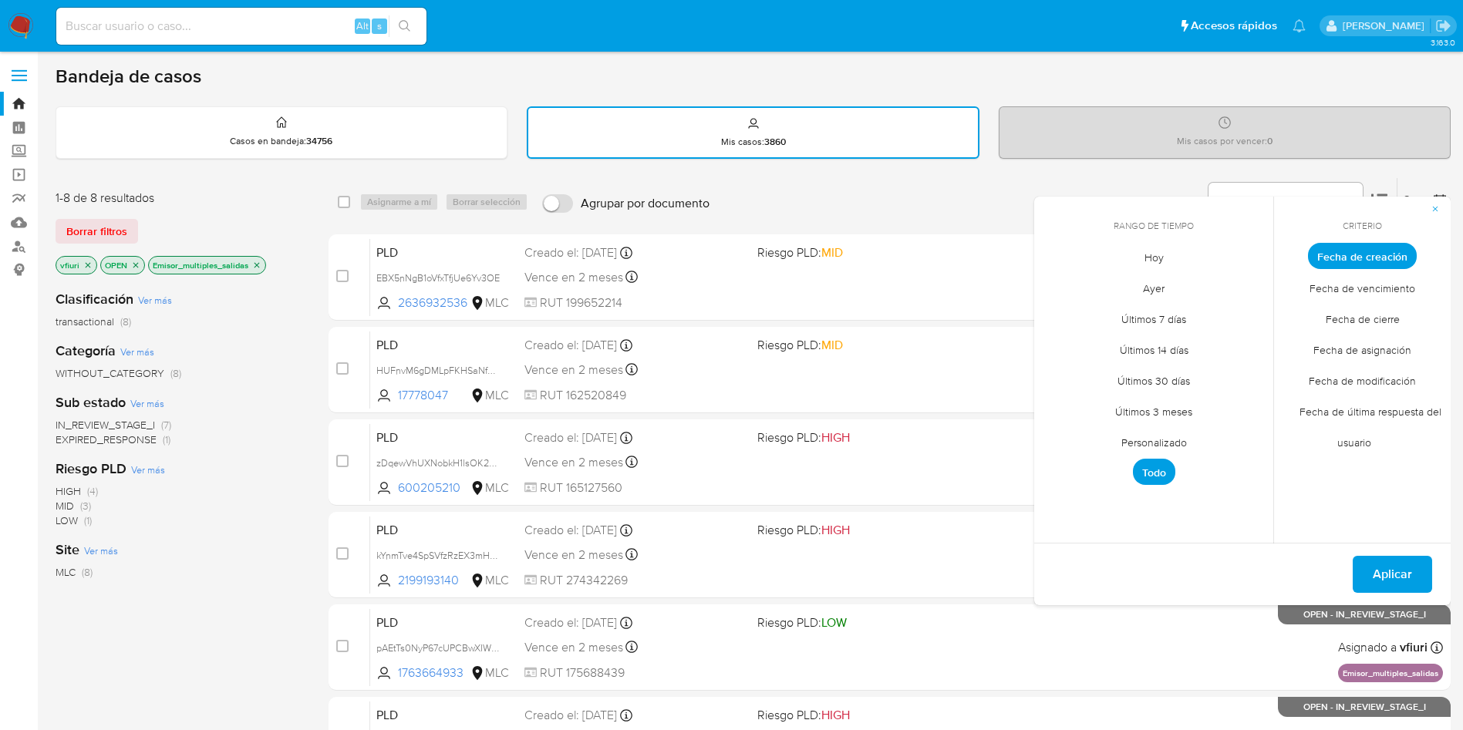
click at [1181, 451] on span "Personalizado" at bounding box center [1154, 443] width 98 height 32
click at [1063, 282] on icon "Mes anterior" at bounding box center [1058, 284] width 19 height 19
click at [1095, 396] on button "12" at bounding box center [1092, 403] width 25 height 25
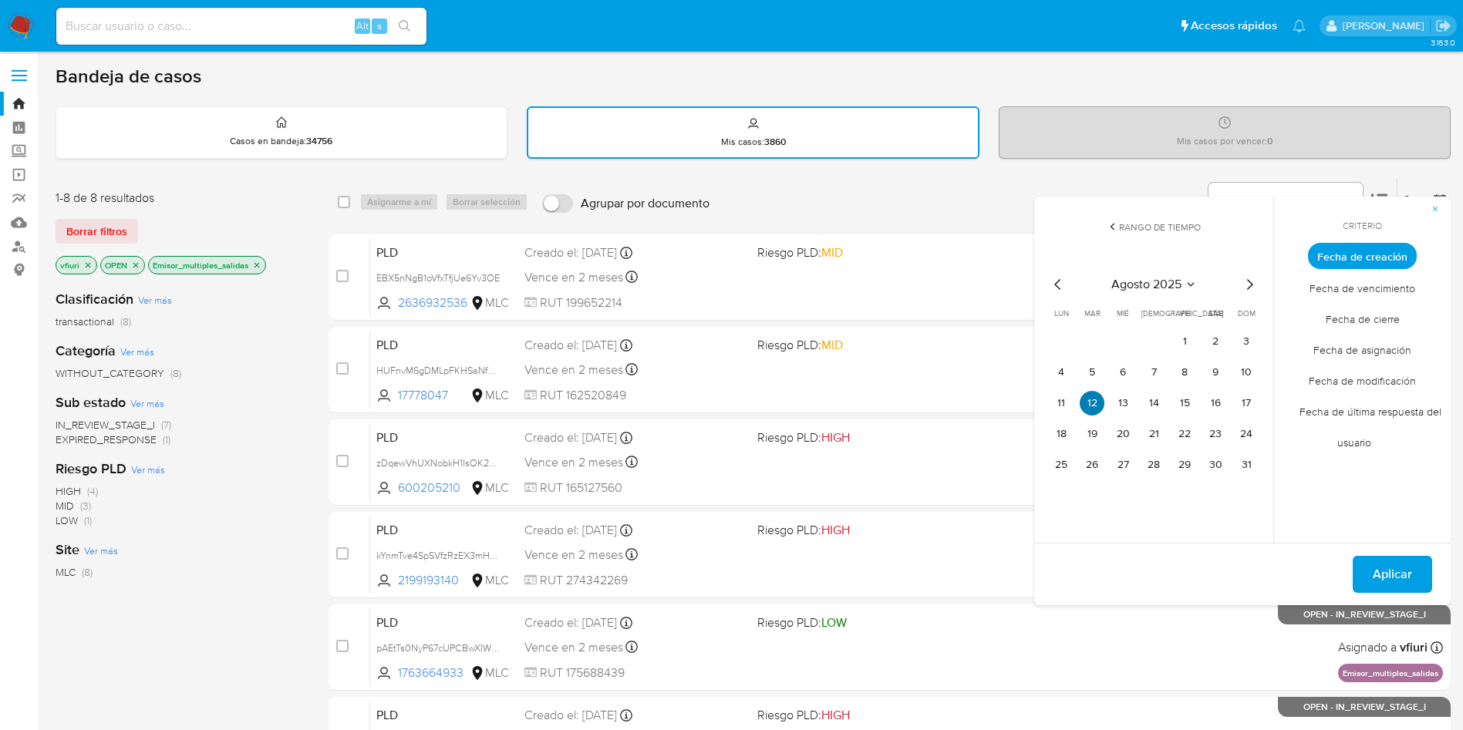
click at [1095, 396] on button "12" at bounding box center [1092, 403] width 25 height 25
click at [1399, 569] on span "Aplicar" at bounding box center [1392, 575] width 39 height 34
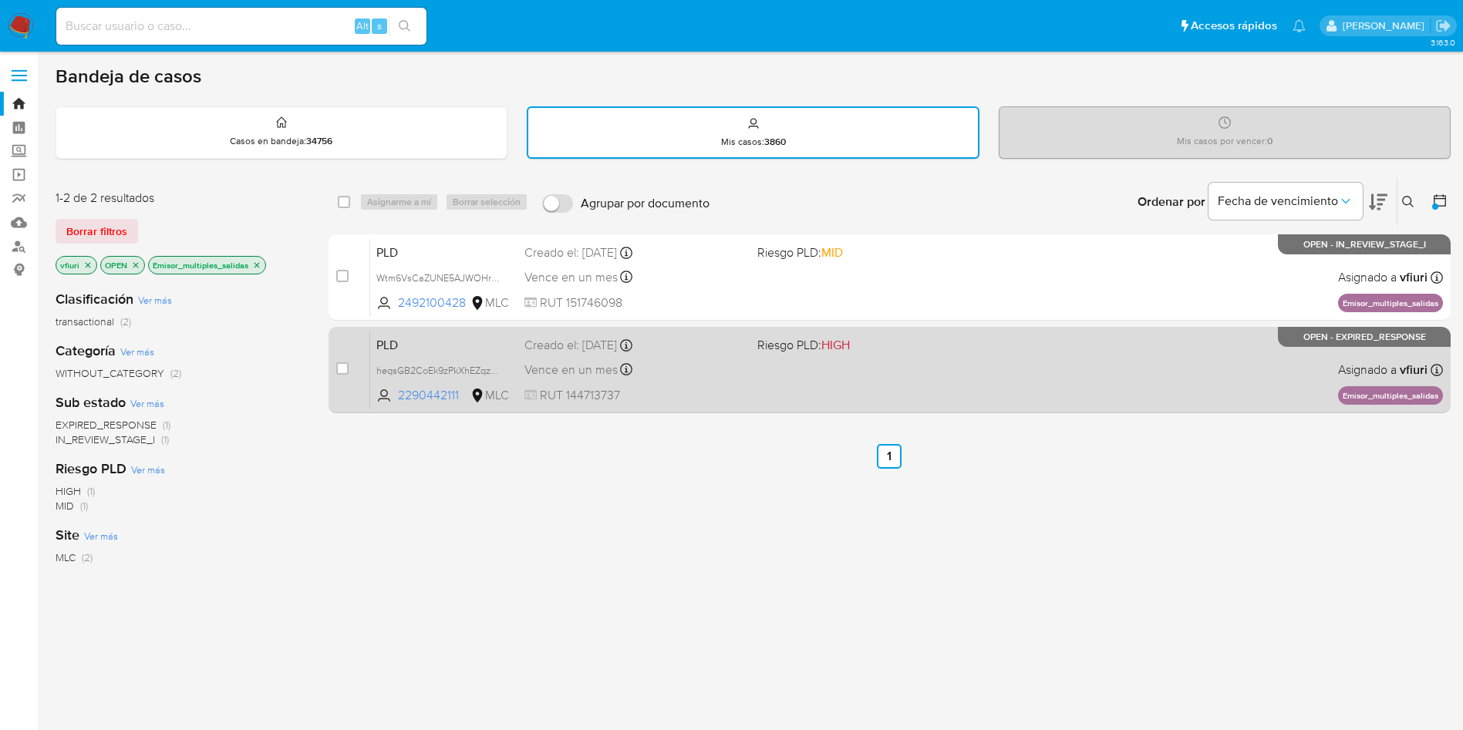
click at [705, 352] on div "Creado el: 12/08/2025 Creado el: 12/08/2025 06:07:30" at bounding box center [634, 345] width 221 height 17
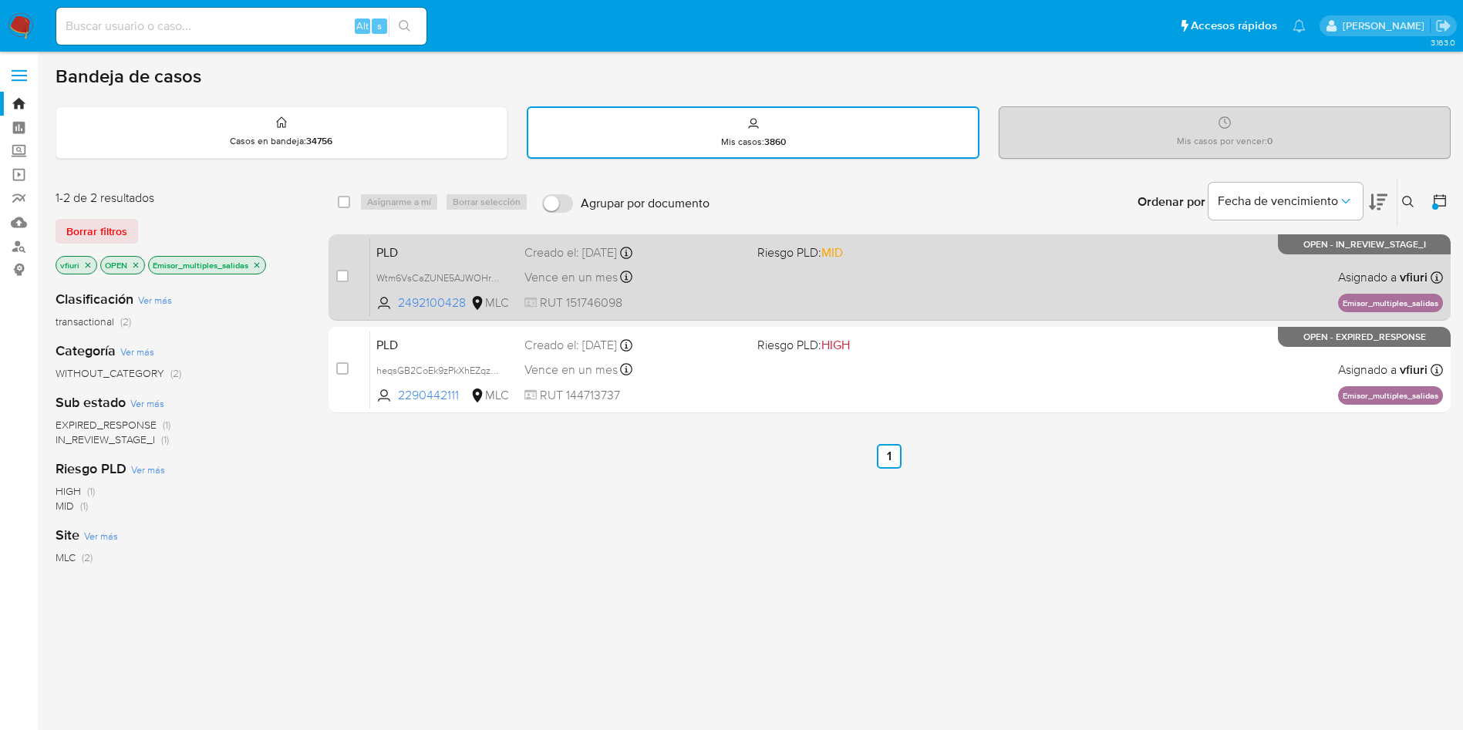
click at [692, 297] on span "RUT 151746098" at bounding box center [634, 303] width 221 height 17
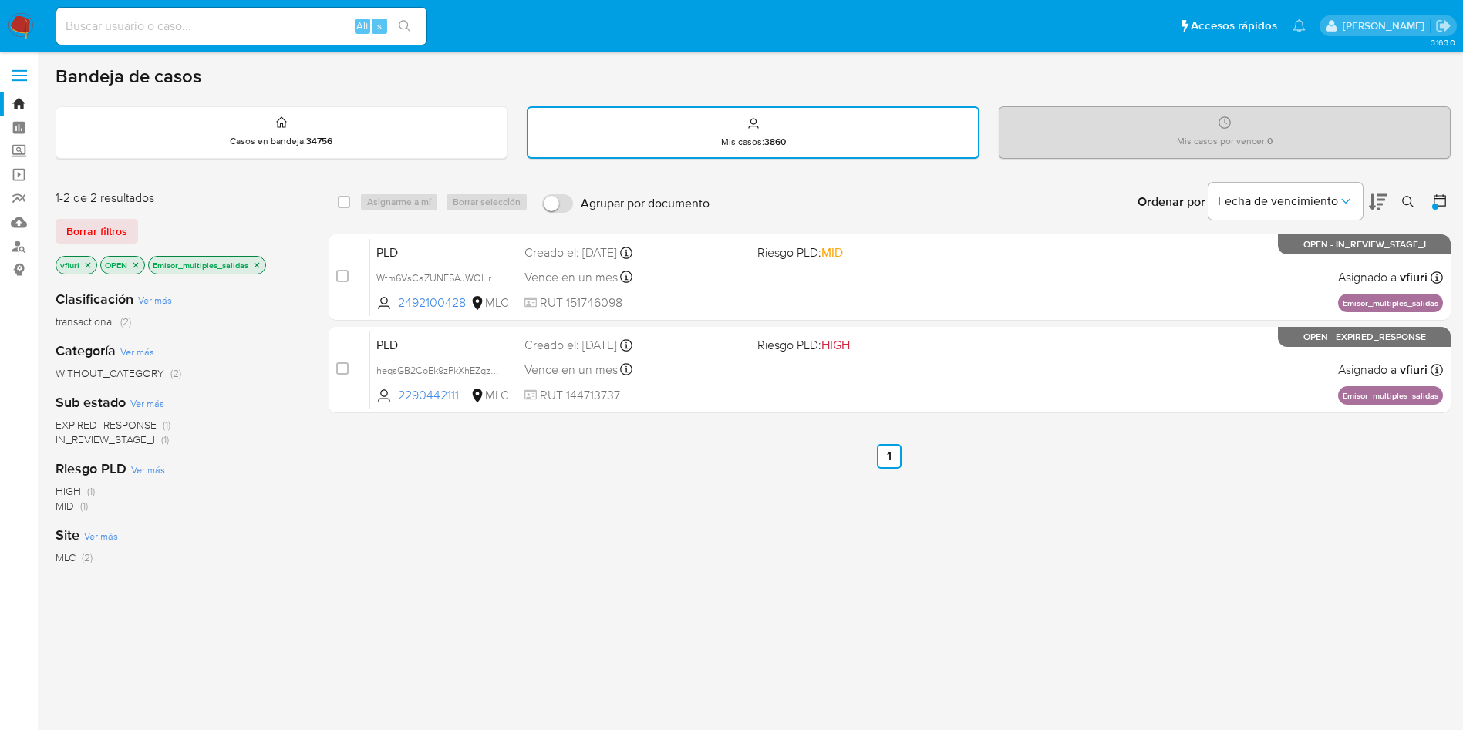
click at [257, 261] on icon "close-filter" at bounding box center [256, 265] width 9 height 9
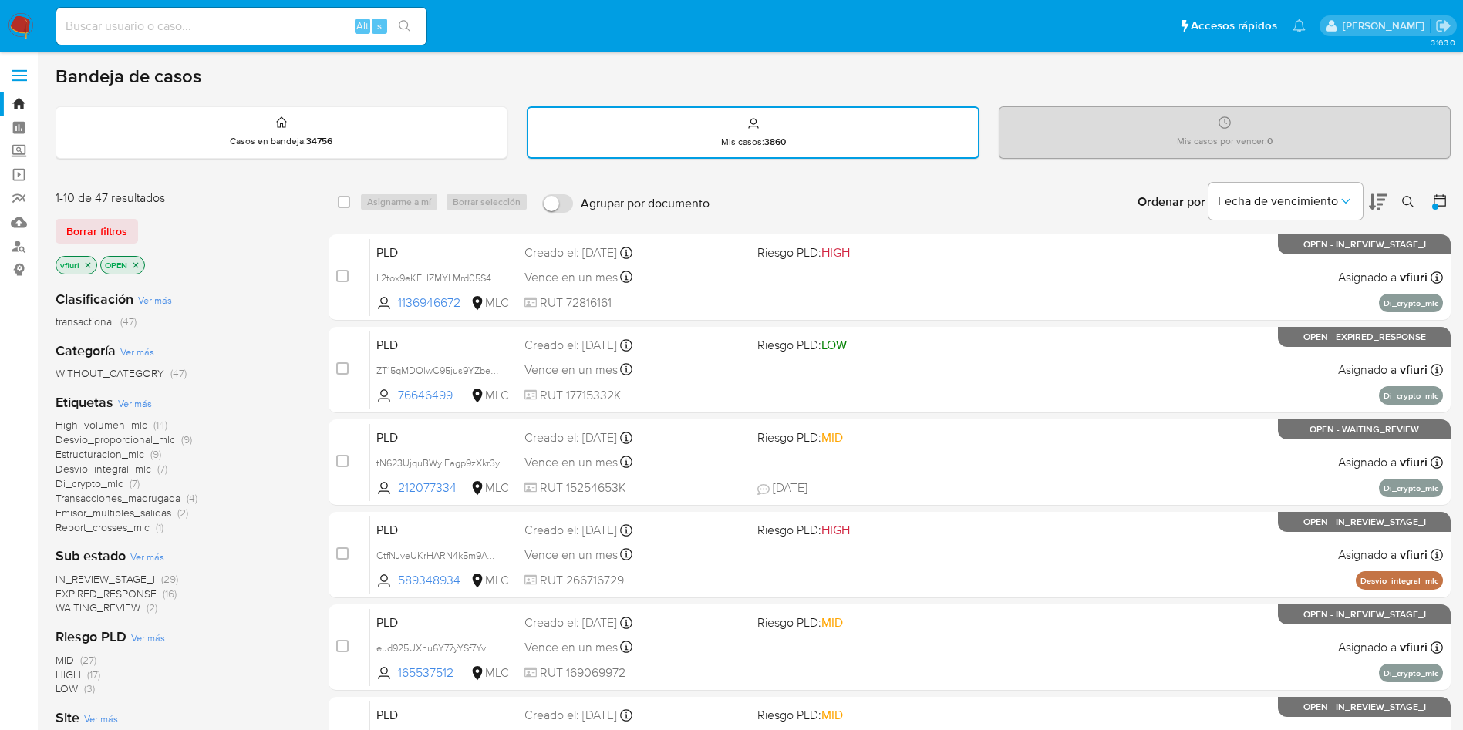
click at [90, 265] on icon "close-filter" at bounding box center [87, 265] width 9 height 9
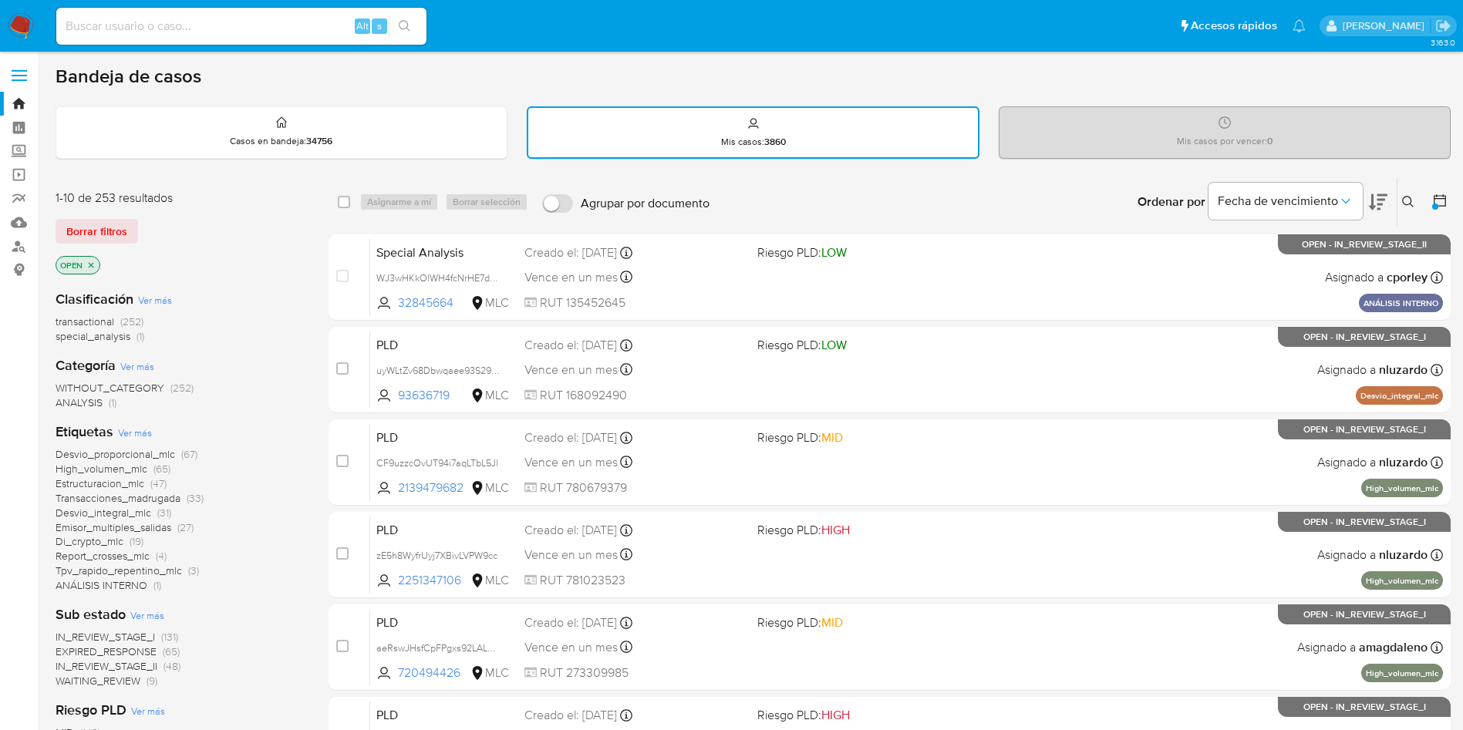
click at [86, 316] on span "transactional" at bounding box center [85, 321] width 59 height 15
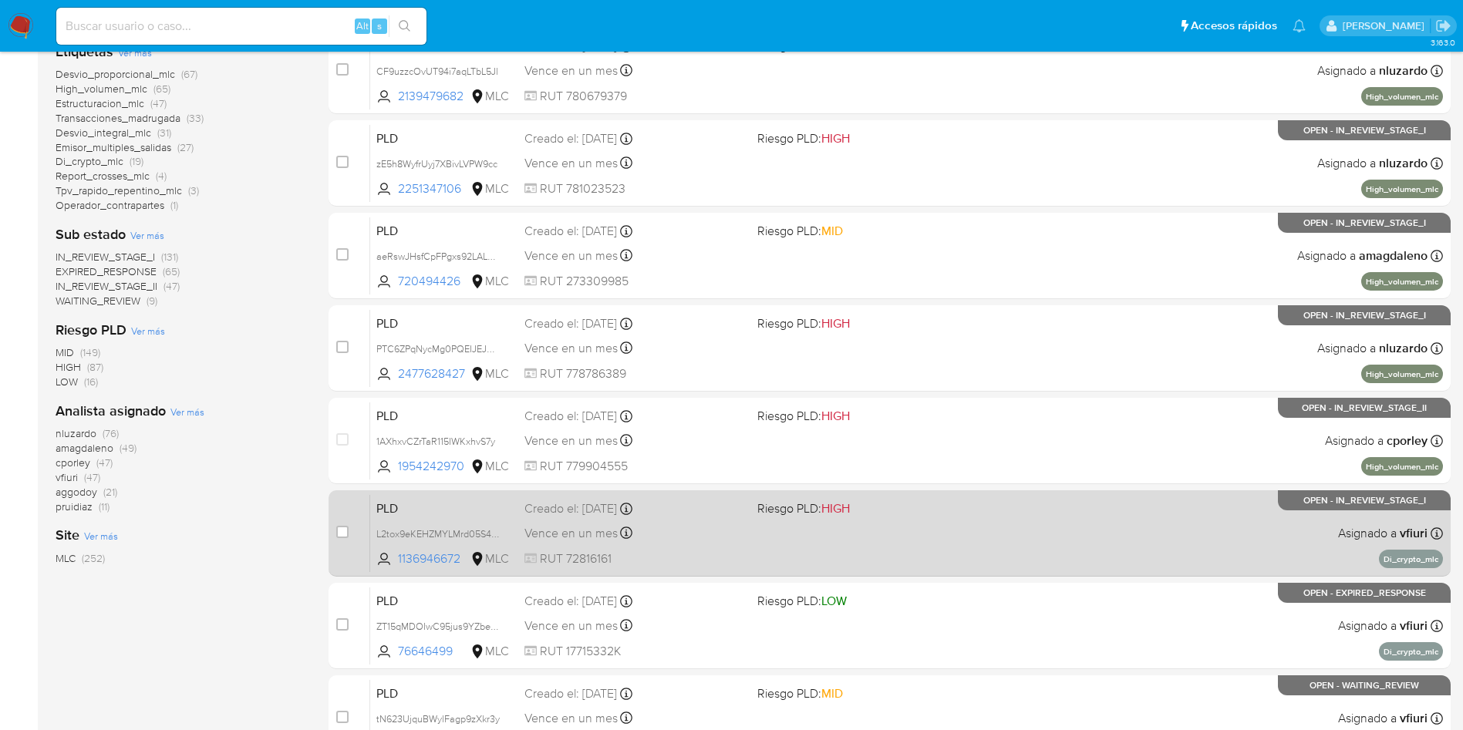
scroll to position [545, 0]
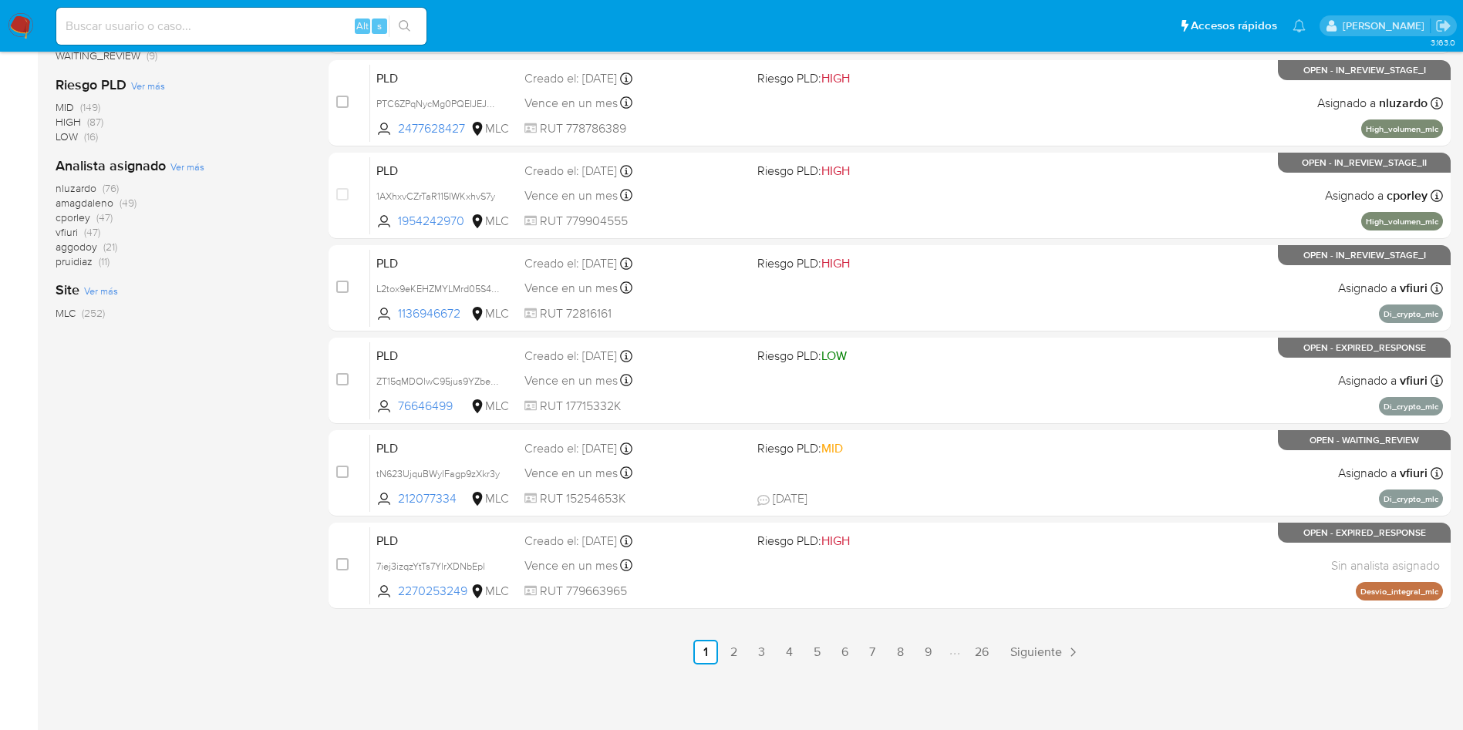
click at [80, 234] on span "vfiuri (47)" at bounding box center [78, 232] width 45 height 15
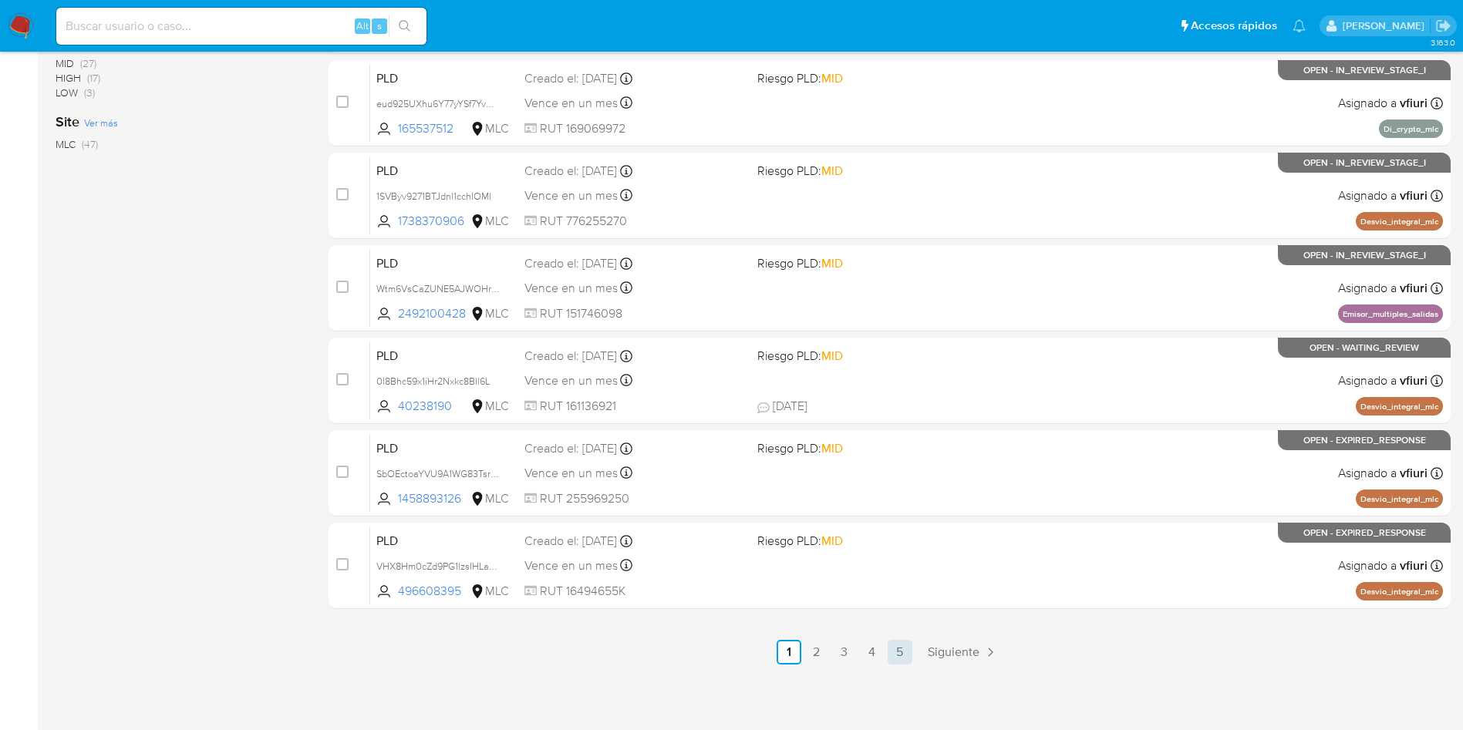
click at [892, 657] on link "5" at bounding box center [900, 652] width 25 height 25
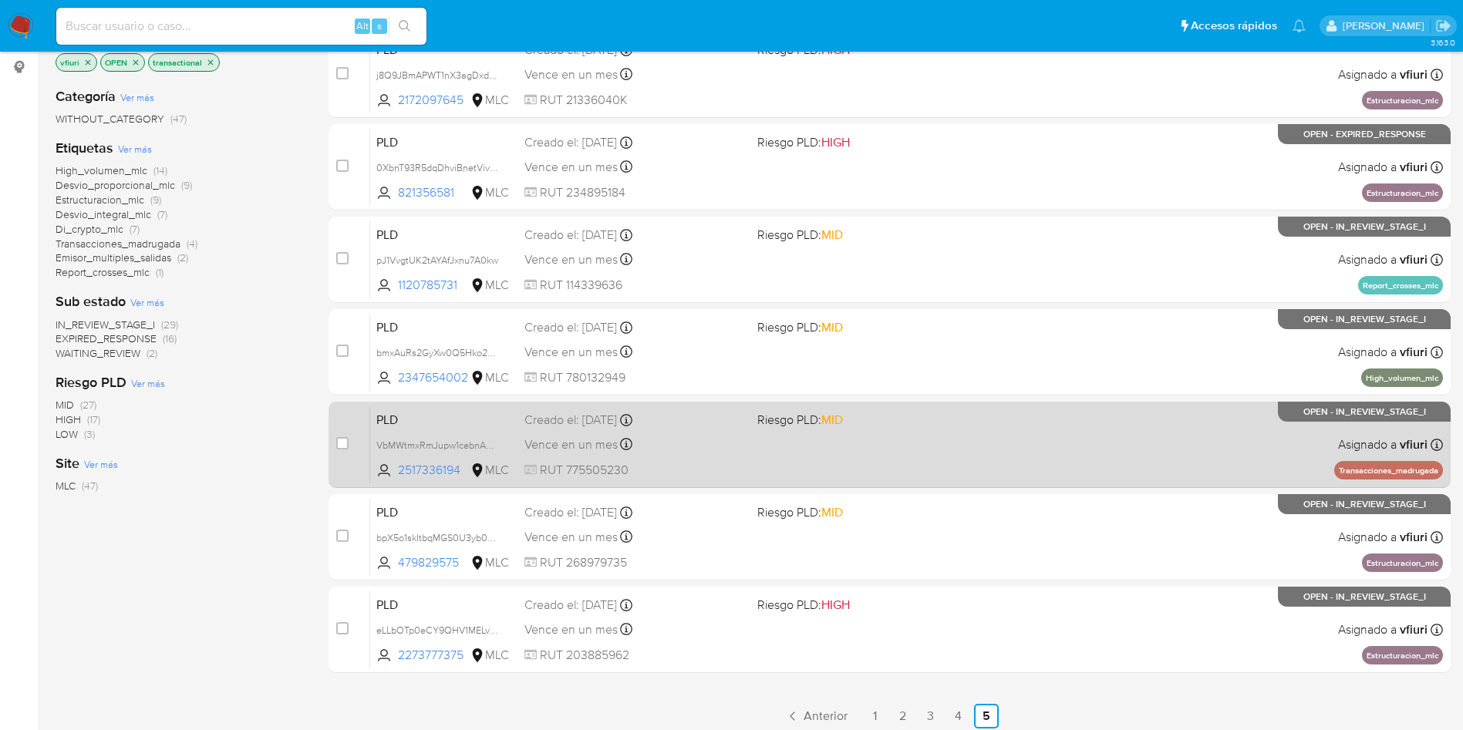
scroll to position [151, 0]
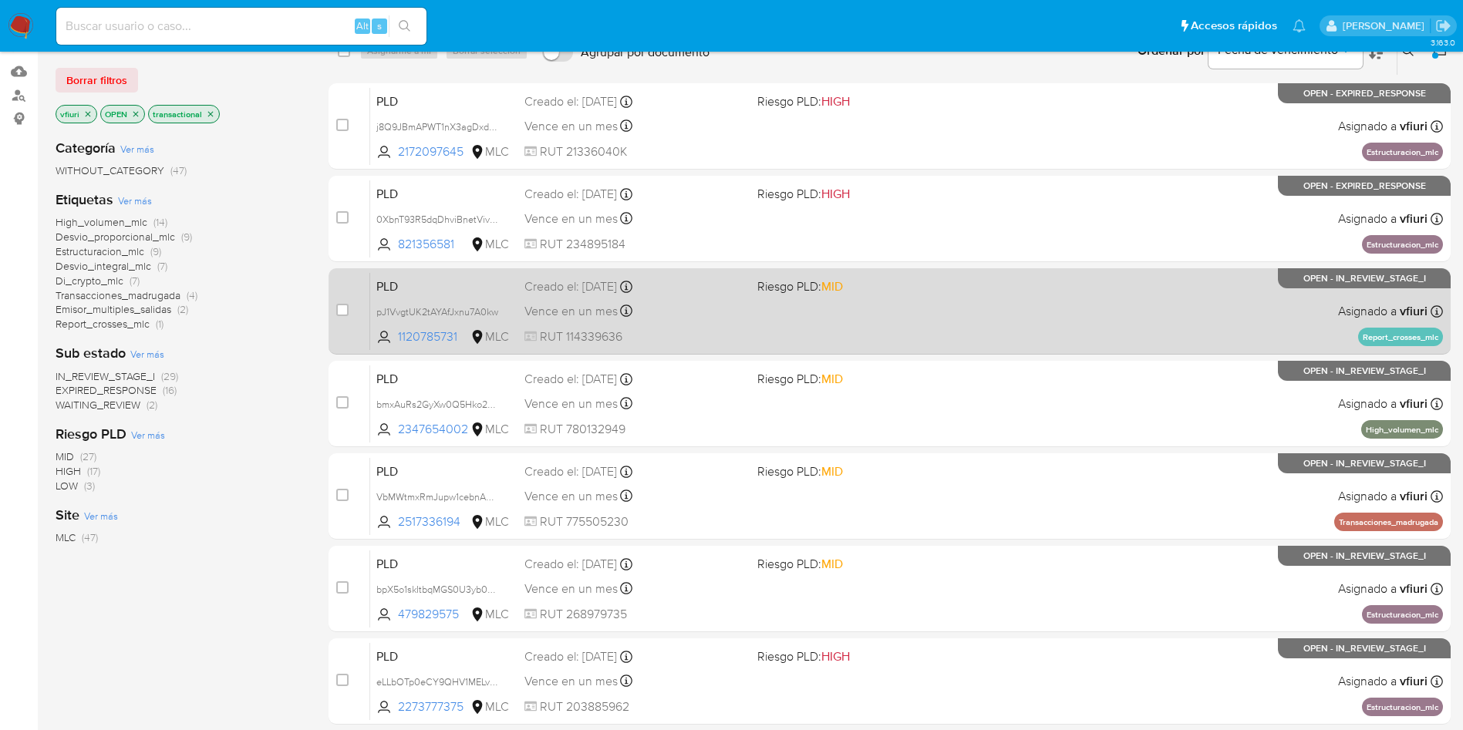
click at [845, 325] on div "PLD pJ1VvgtUK2tAYAfJxnu7A0kw 1120785731 MLC Riesgo PLD: MID Creado el: 12/08/20…" at bounding box center [906, 311] width 1073 height 78
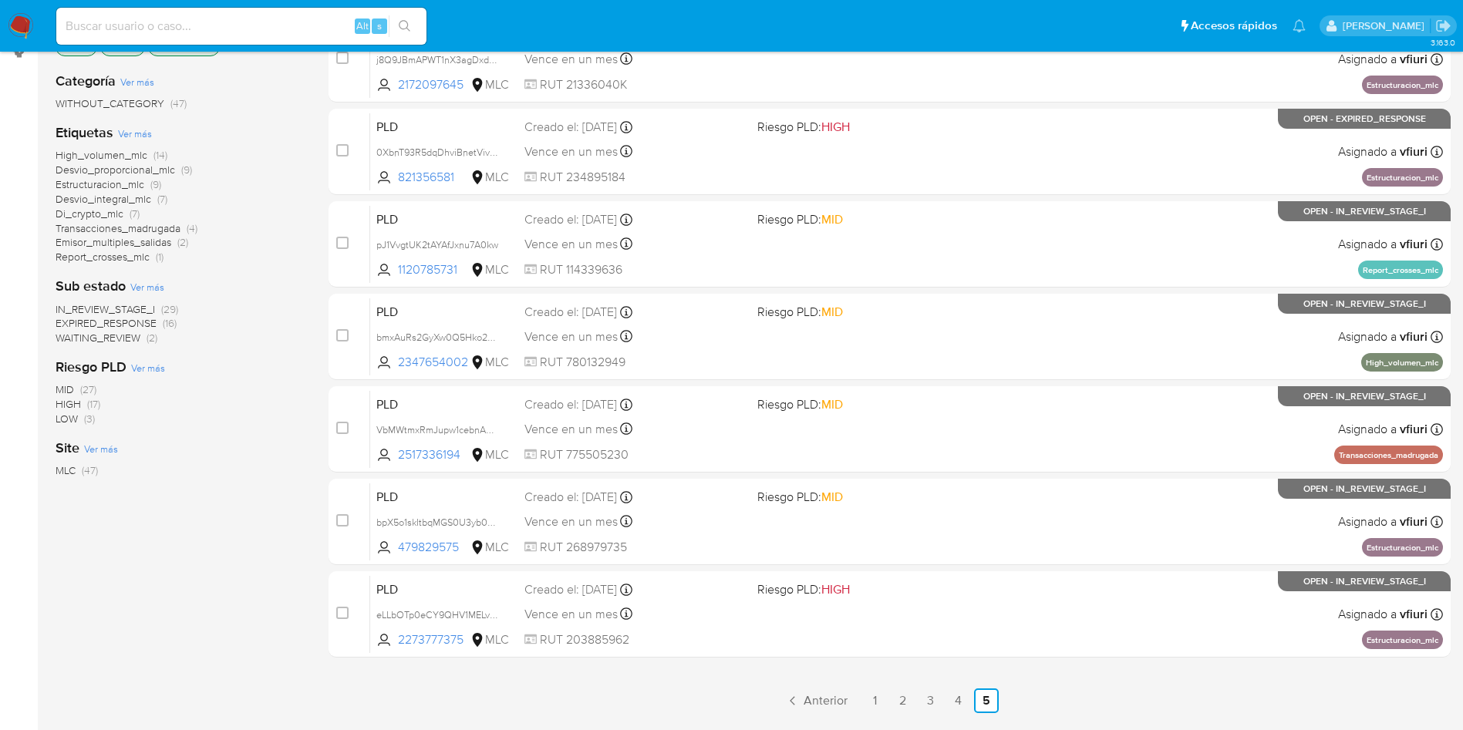
scroll to position [267, 0]
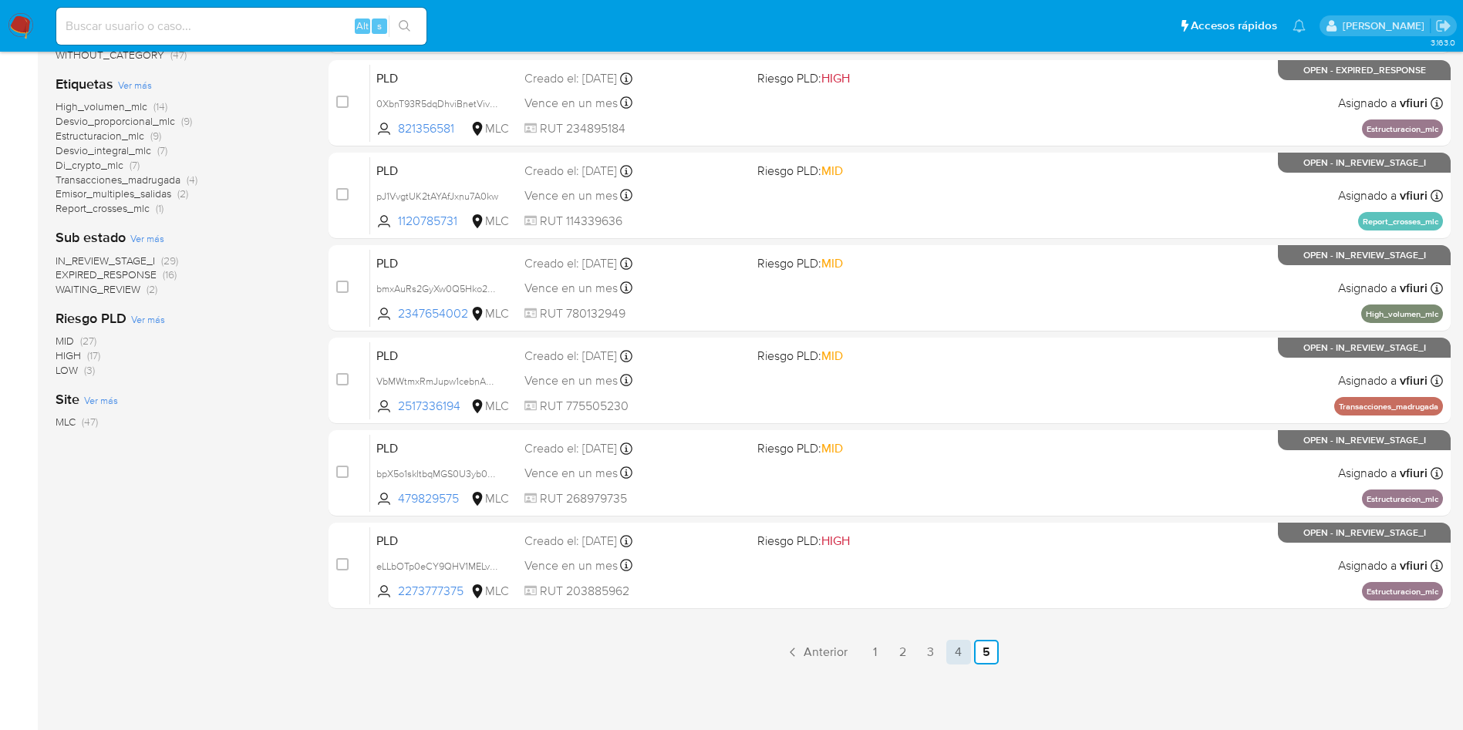
click at [950, 658] on link "4" at bounding box center [958, 652] width 25 height 25
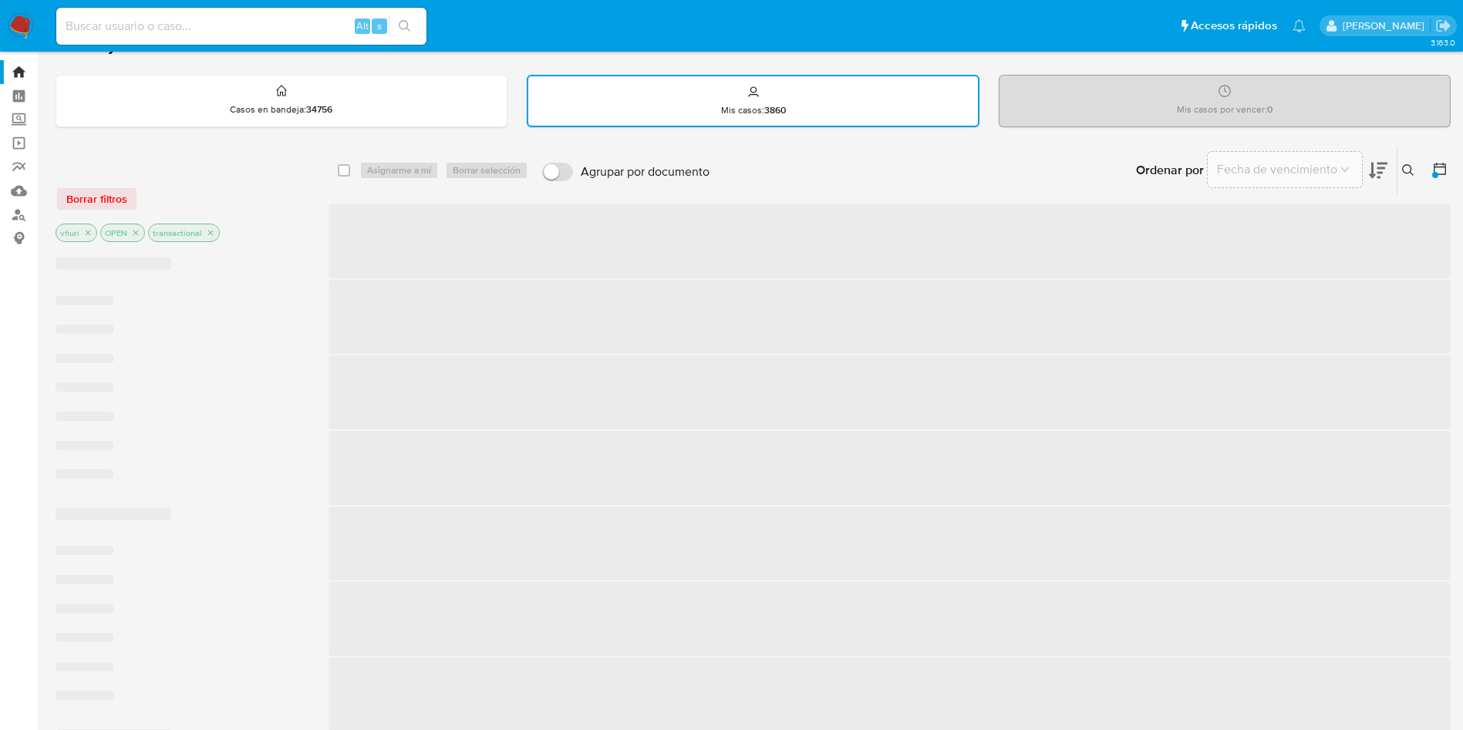
scroll to position [456, 0]
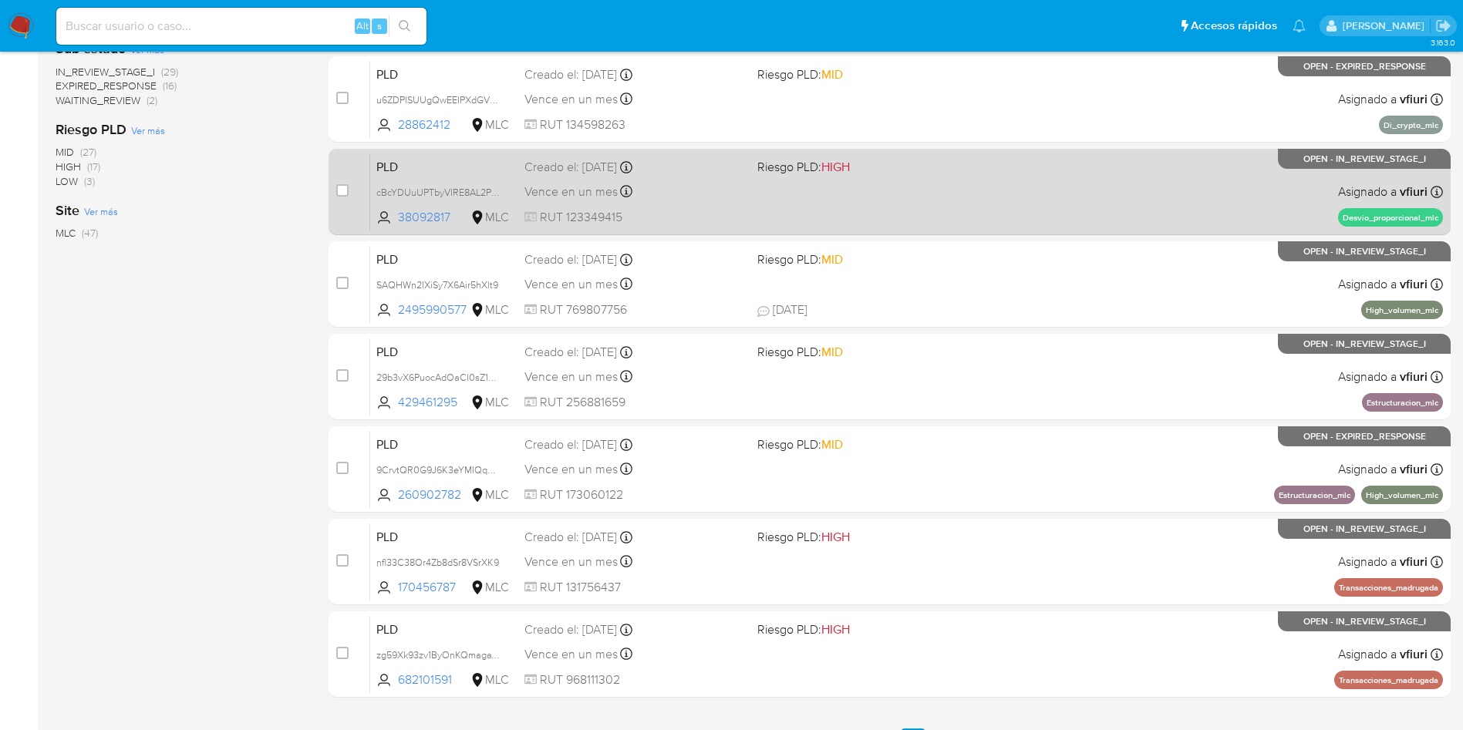
click at [952, 221] on div "PLD cBcYDUuUPTbyVIRE8AL2P1ts 38092817 MLC Riesgo PLD: HIGH Creado el: 12/08/202…" at bounding box center [906, 192] width 1073 height 78
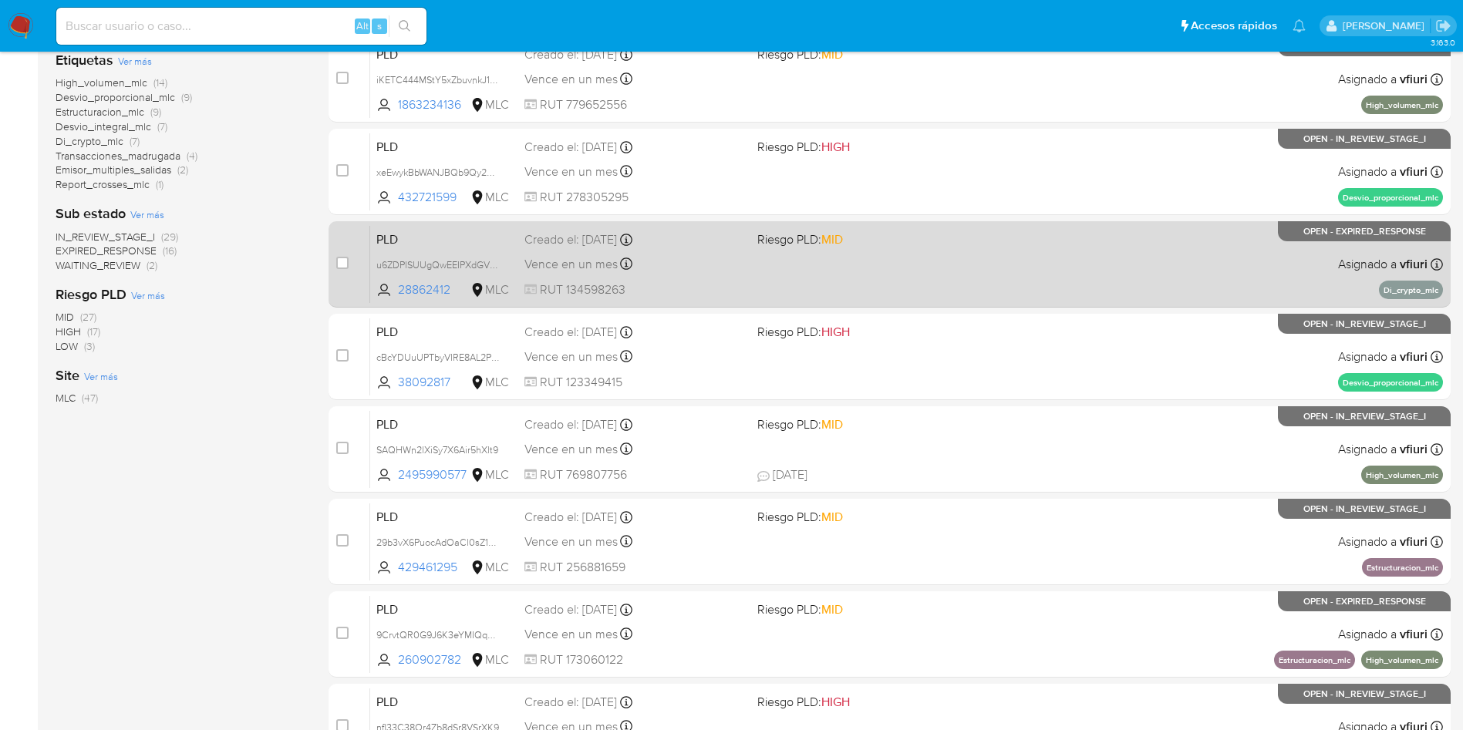
scroll to position [224, 0]
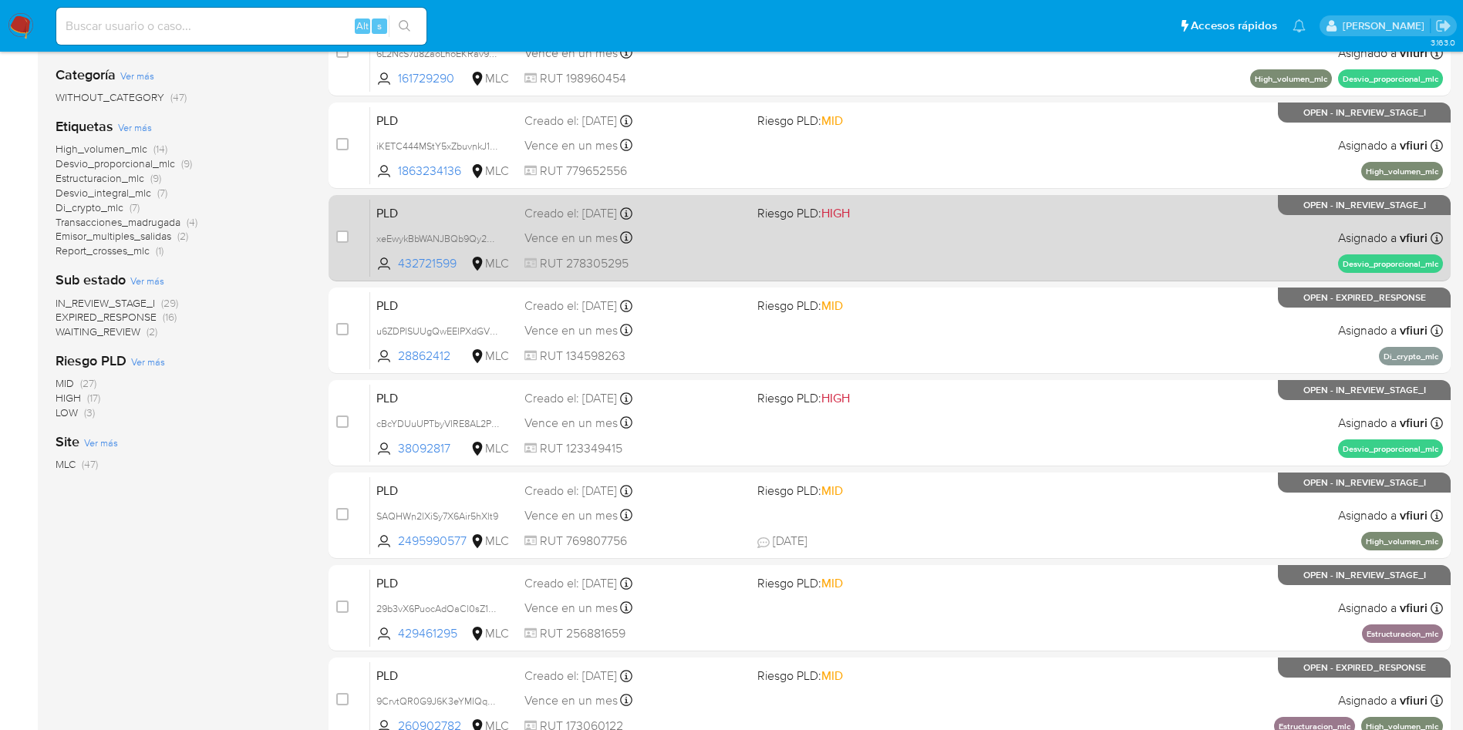
click at [917, 257] on div "PLD xeEwykBbWANJBQb9Qy2aMMWk 432721599 MLC Riesgo PLD: HIGH Creado el: 12/08/20…" at bounding box center [906, 238] width 1073 height 78
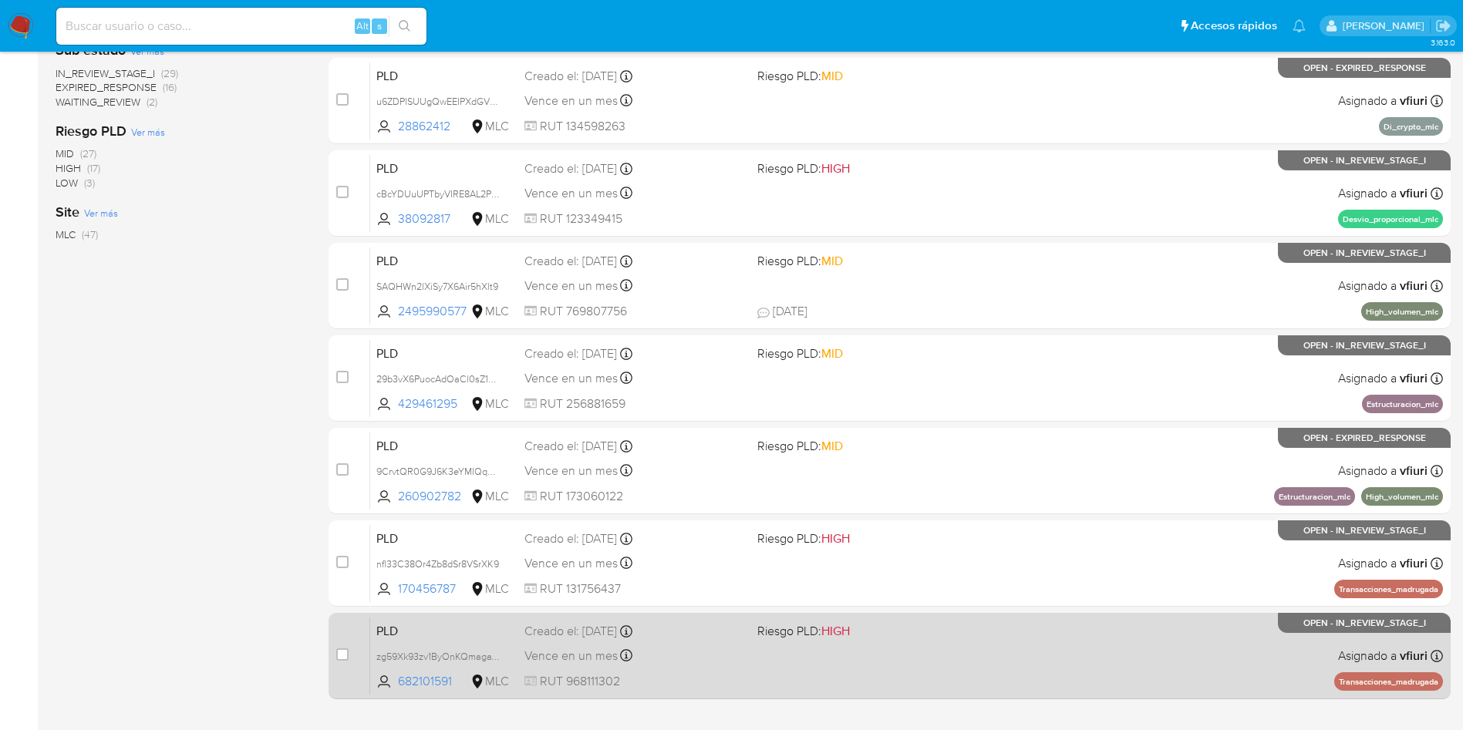
scroll to position [545, 0]
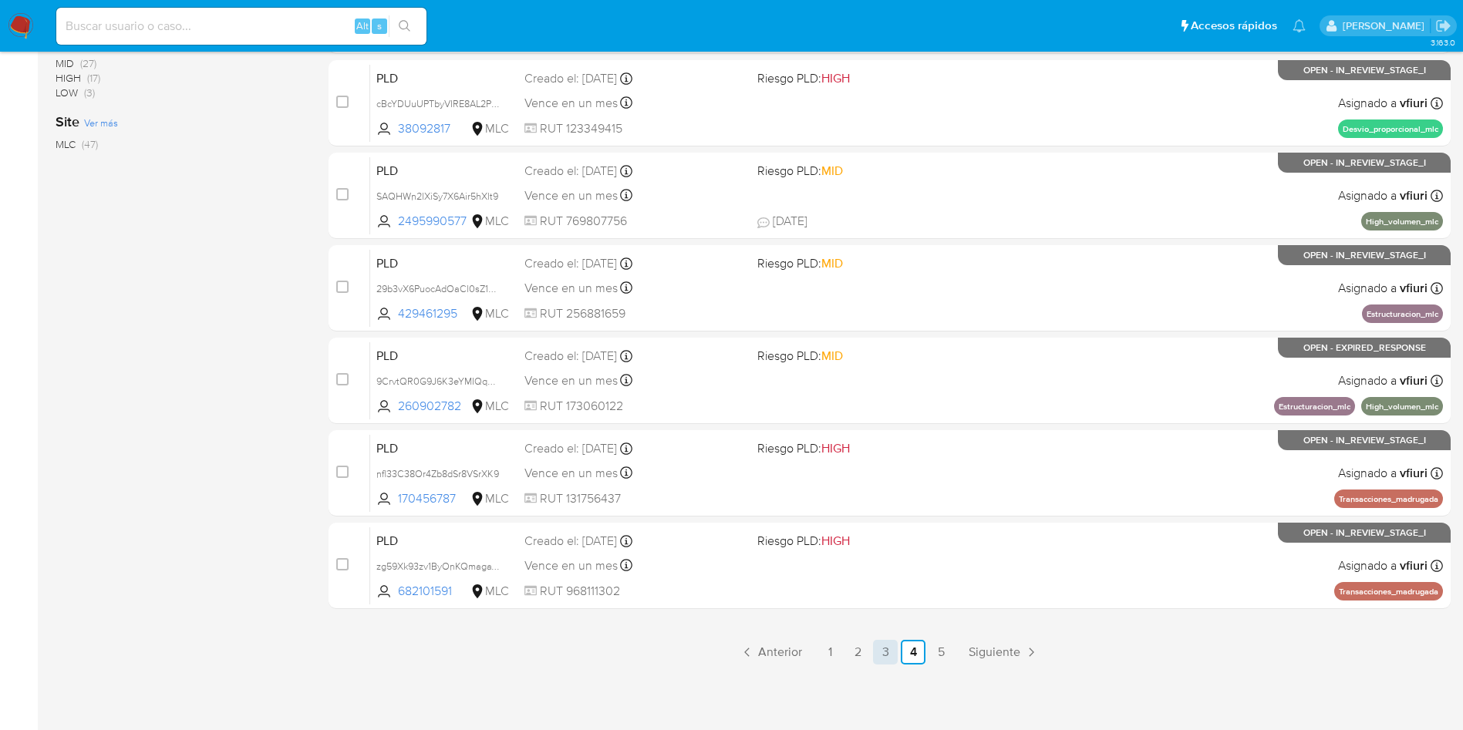
click at [882, 660] on link "3" at bounding box center [885, 652] width 25 height 25
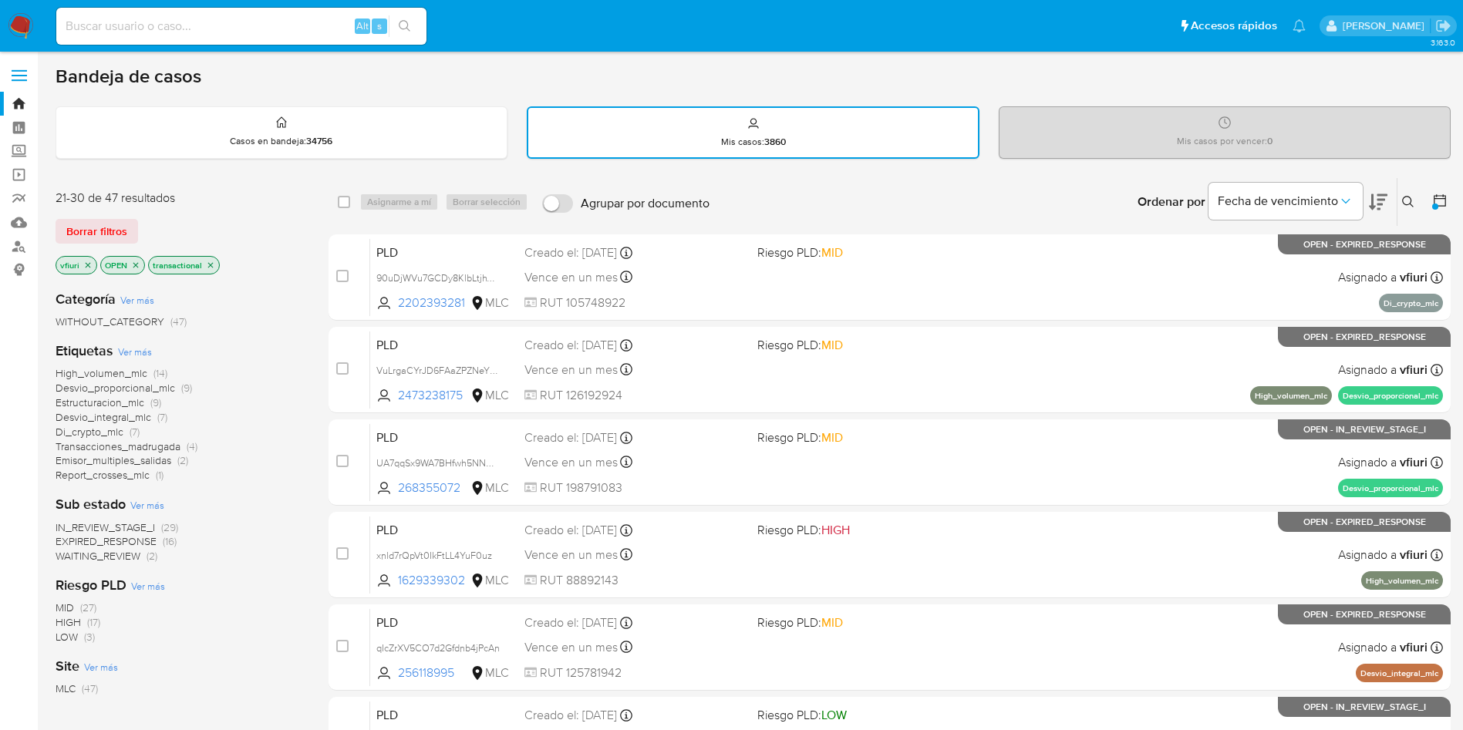
scroll to position [545, 0]
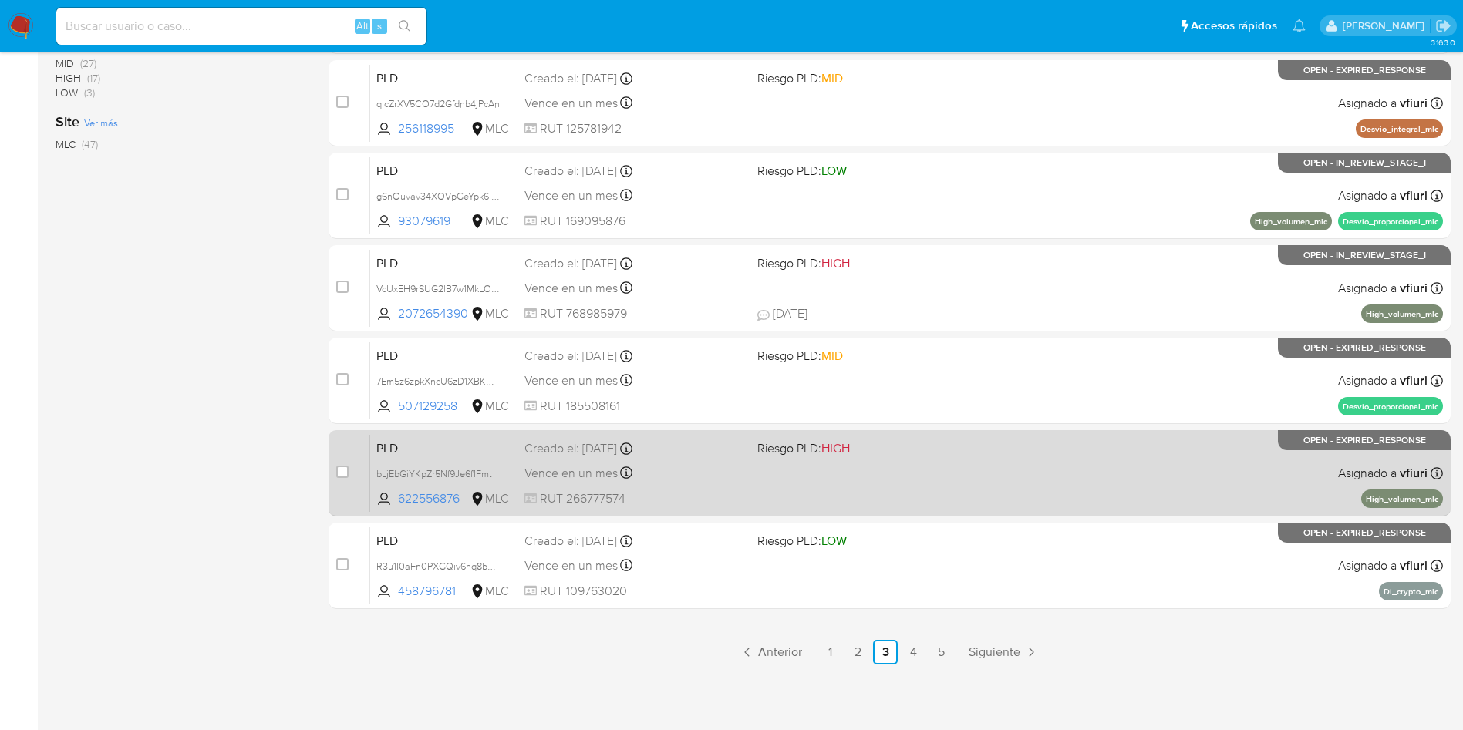
click at [922, 477] on div "PLD bLjEbGiYKpZr5Nf9Je6f1Fmt 622556876 MLC Riesgo PLD: HIGH Creado el: 12/08/20…" at bounding box center [906, 473] width 1073 height 78
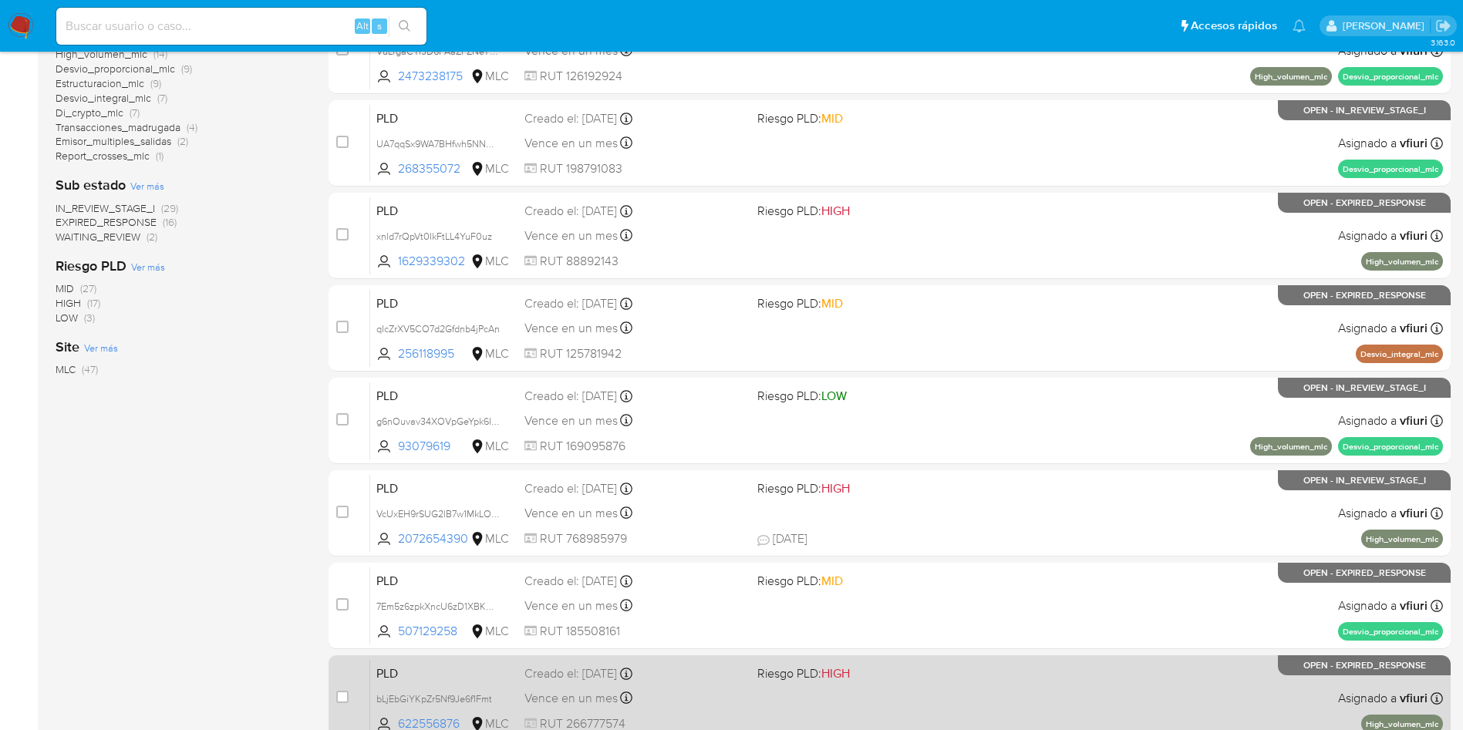
scroll to position [313, 0]
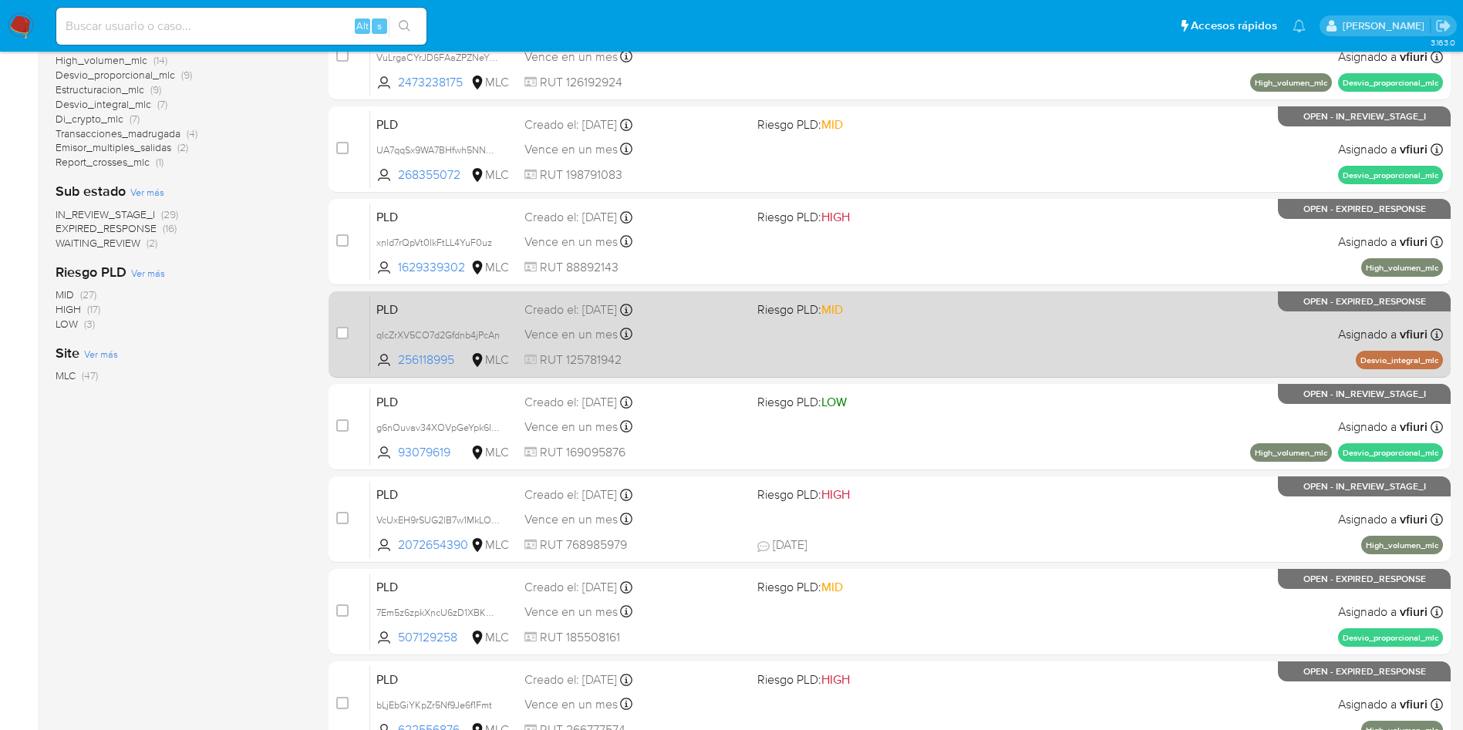
click at [966, 339] on div "PLD qIcZrXV5CO7d2Gfdnb4jPcAn 256118995 MLC Riesgo PLD: MID Creado el: 12/08/202…" at bounding box center [906, 334] width 1073 height 78
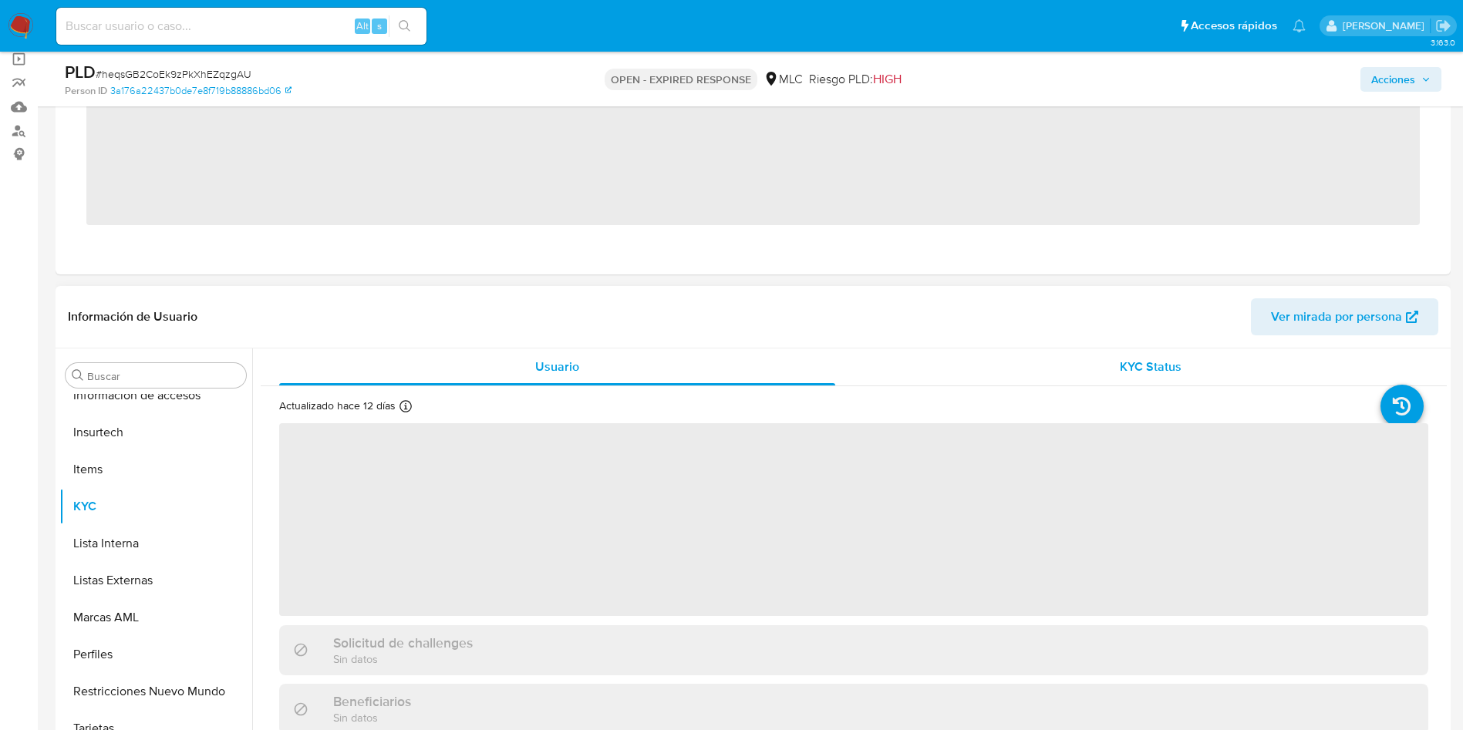
scroll to position [763, 0]
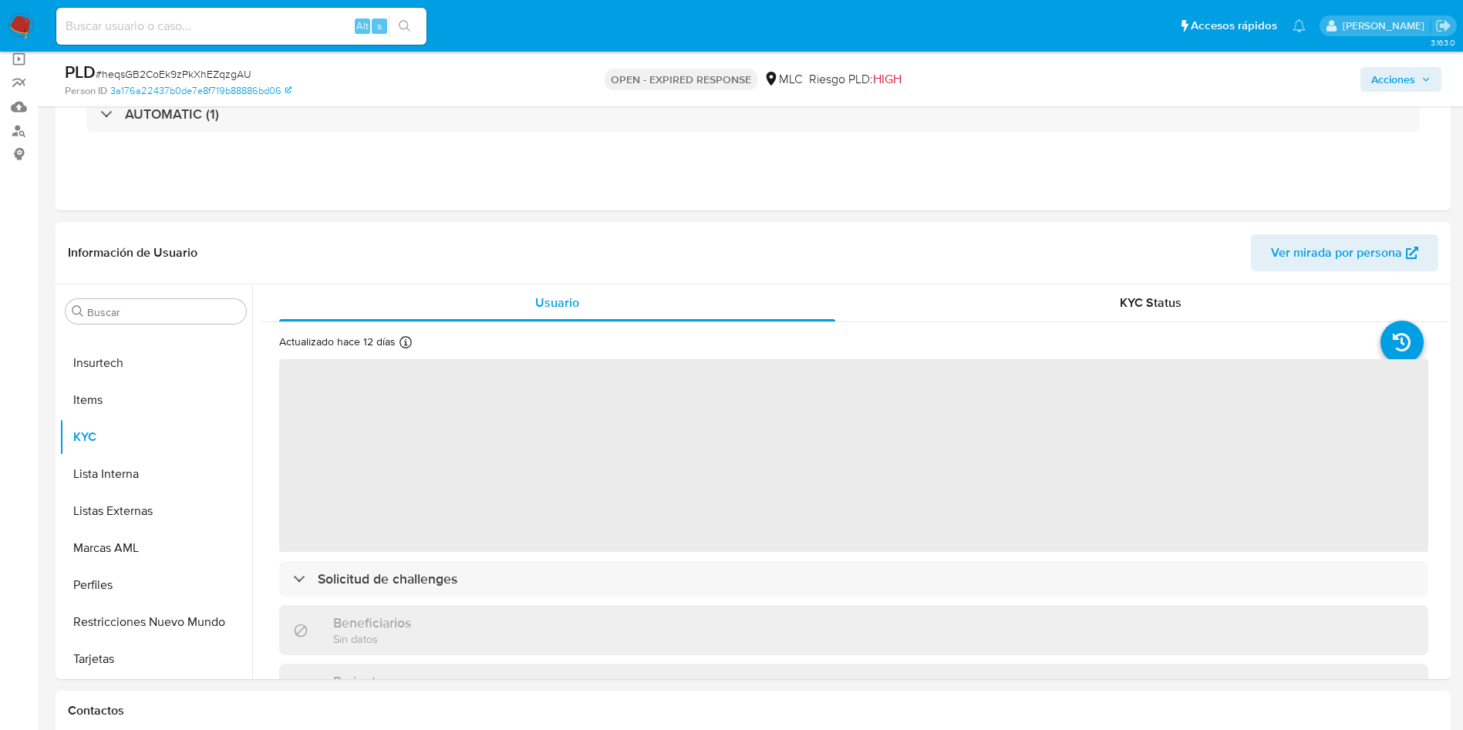
select select "10"
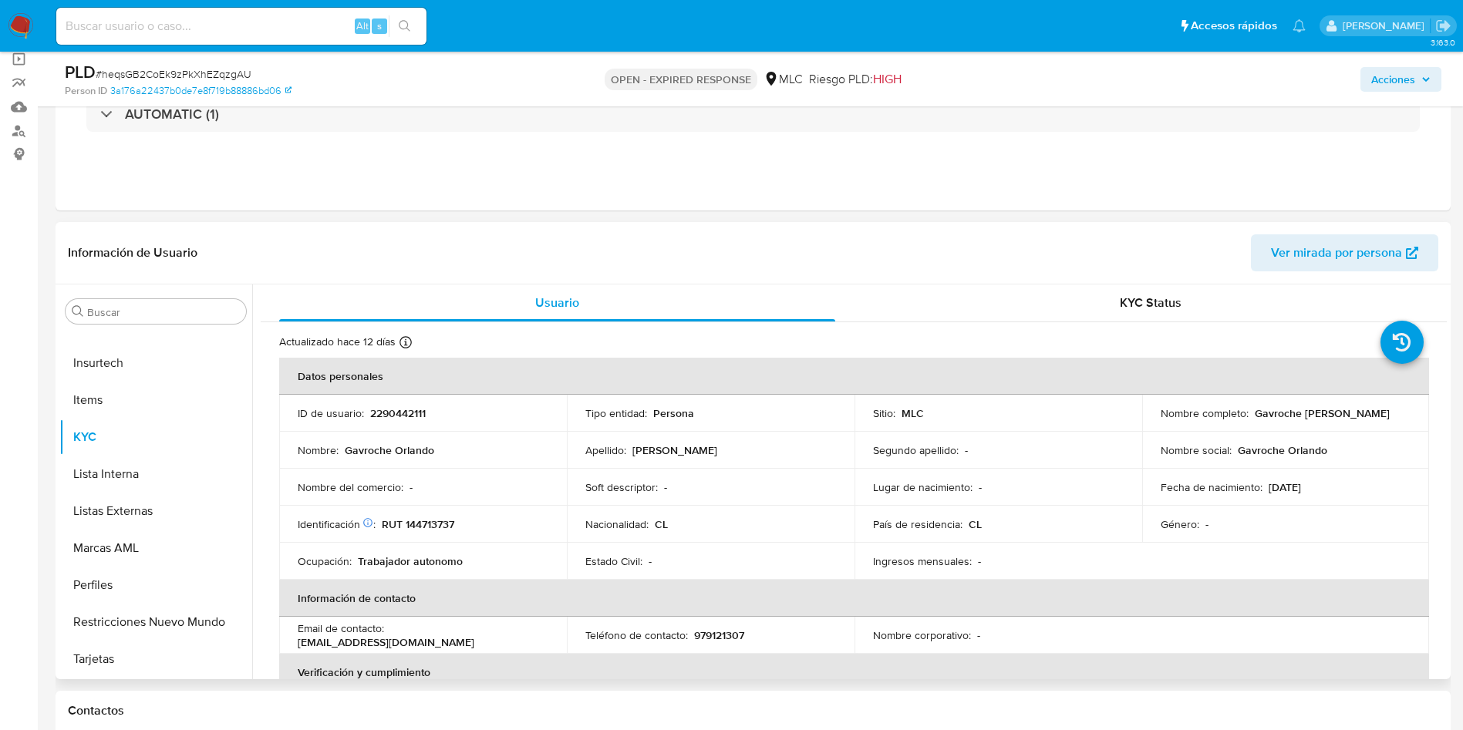
click at [389, 419] on p "2290442111" at bounding box center [398, 413] width 56 height 14
copy p "2290442111"
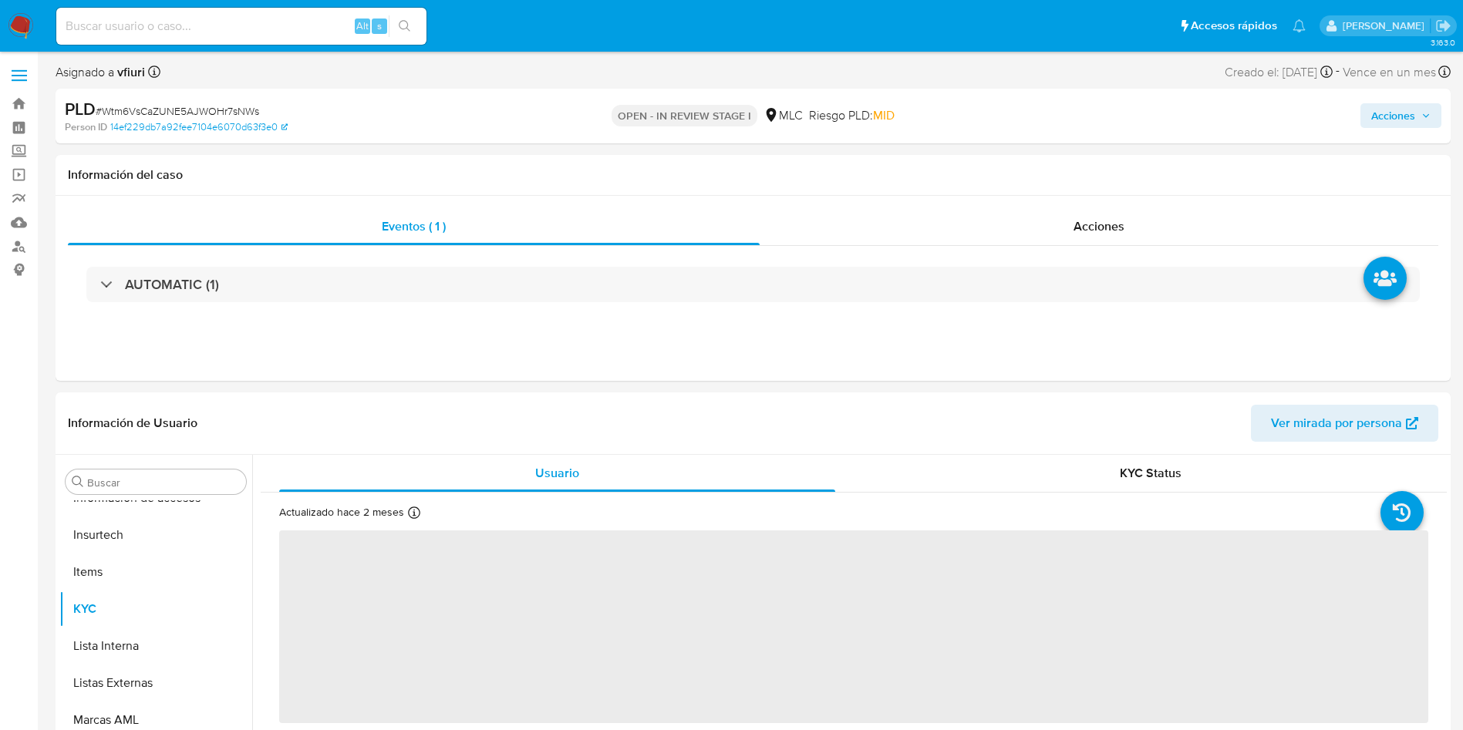
scroll to position [763, 0]
select select "10"
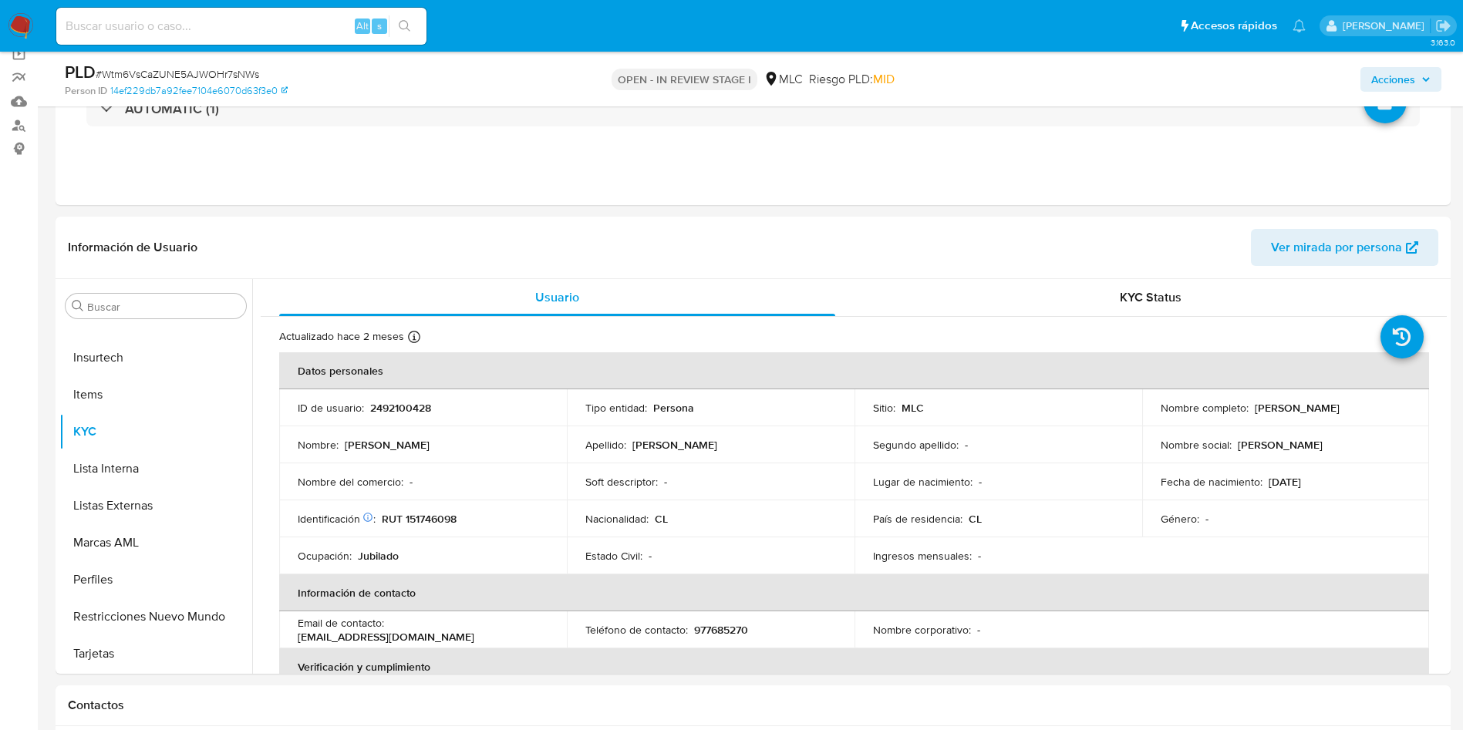
scroll to position [231, 0]
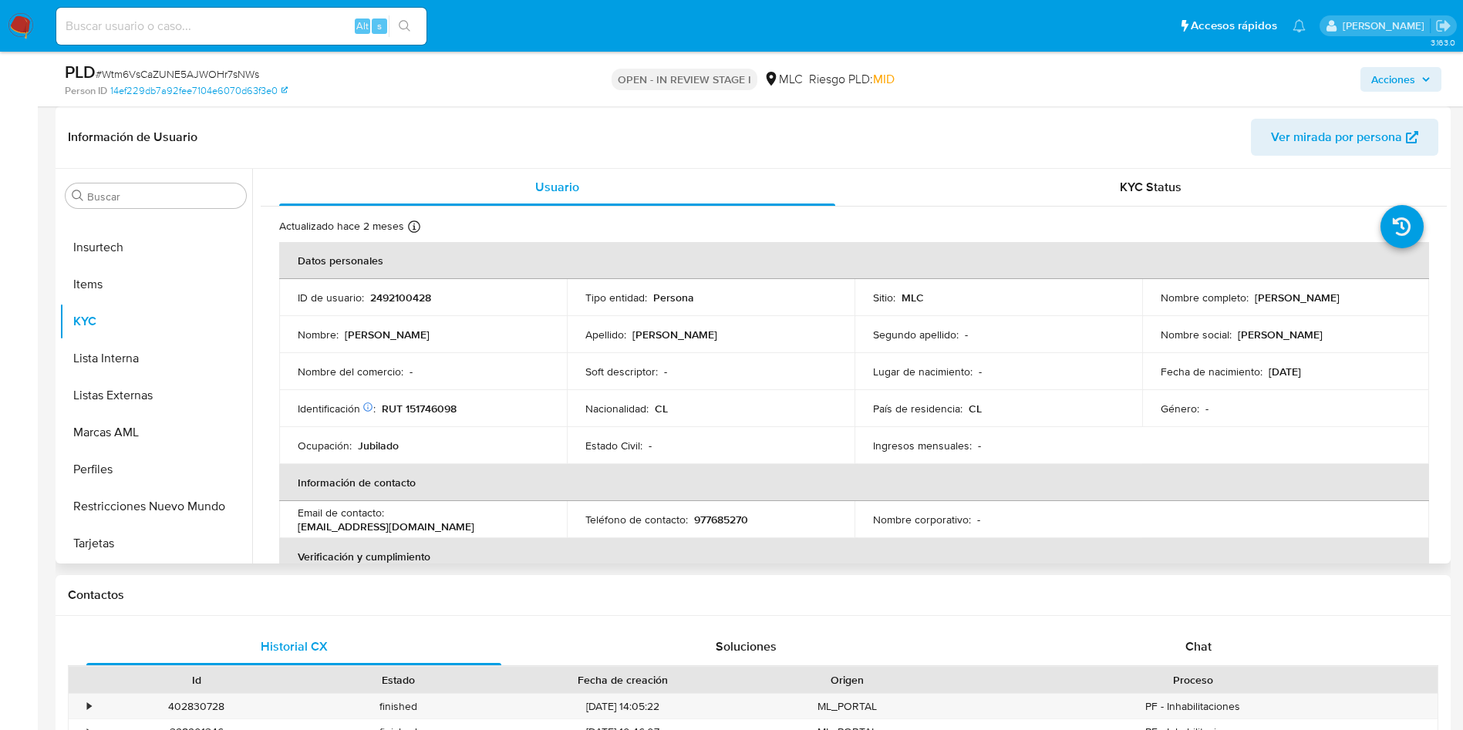
click at [396, 300] on p "2492100428" at bounding box center [400, 298] width 61 height 14
copy p "2492100428"
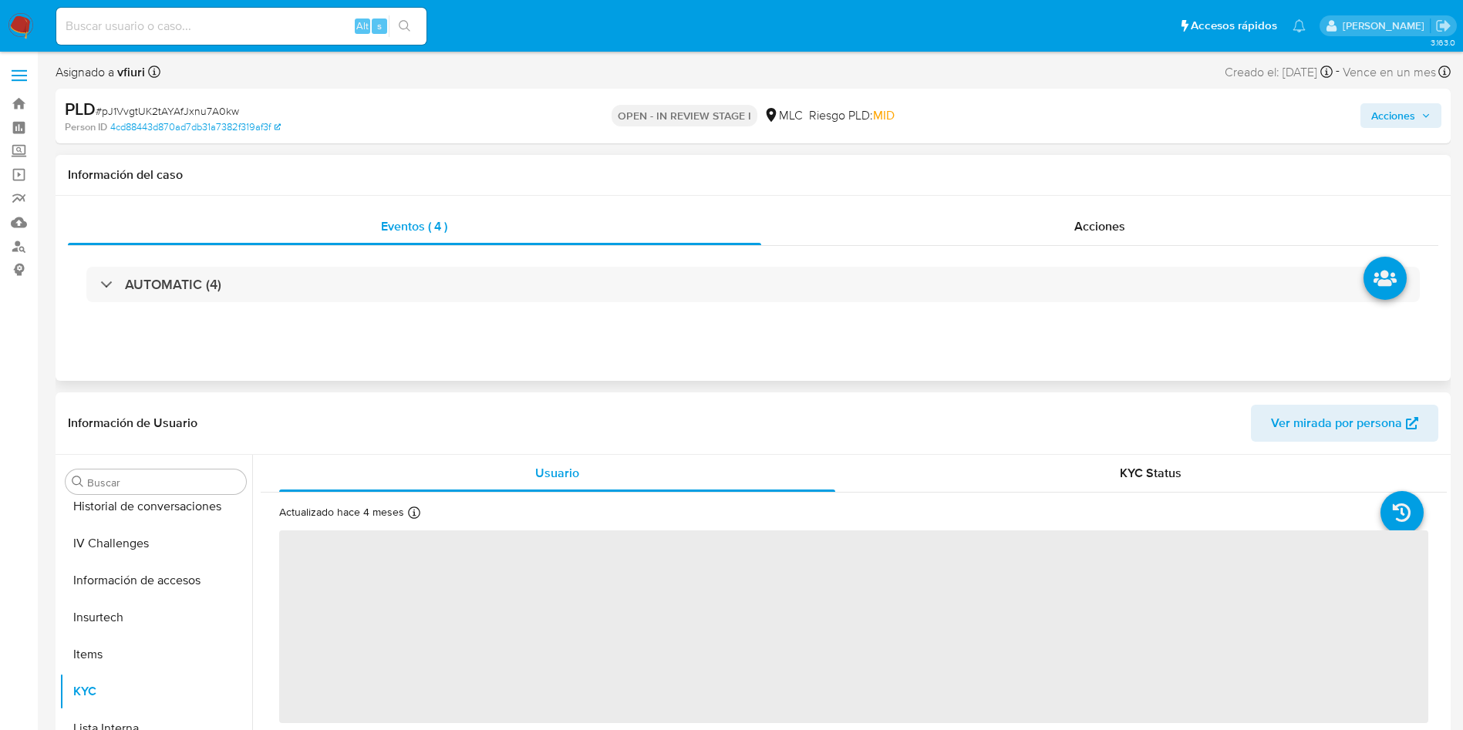
scroll to position [763, 0]
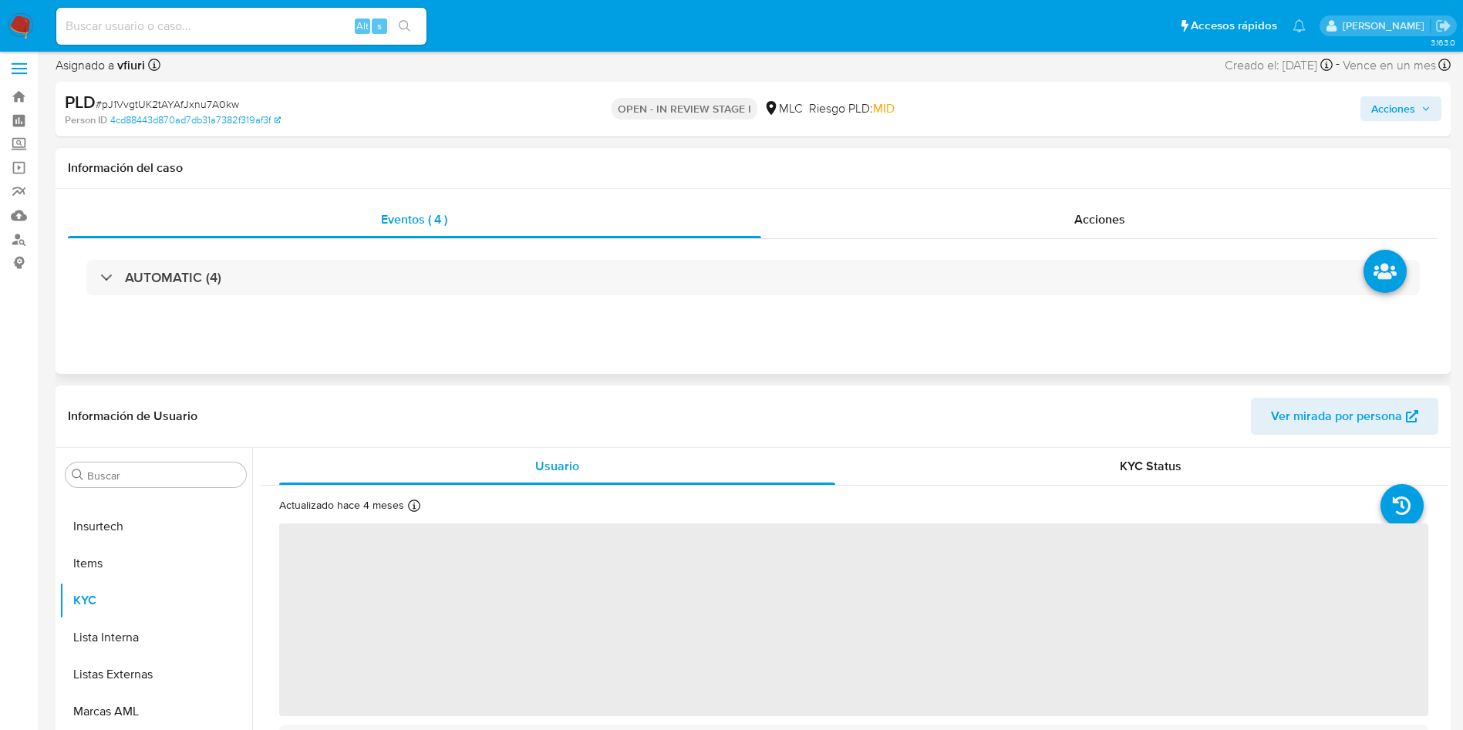
select select "10"
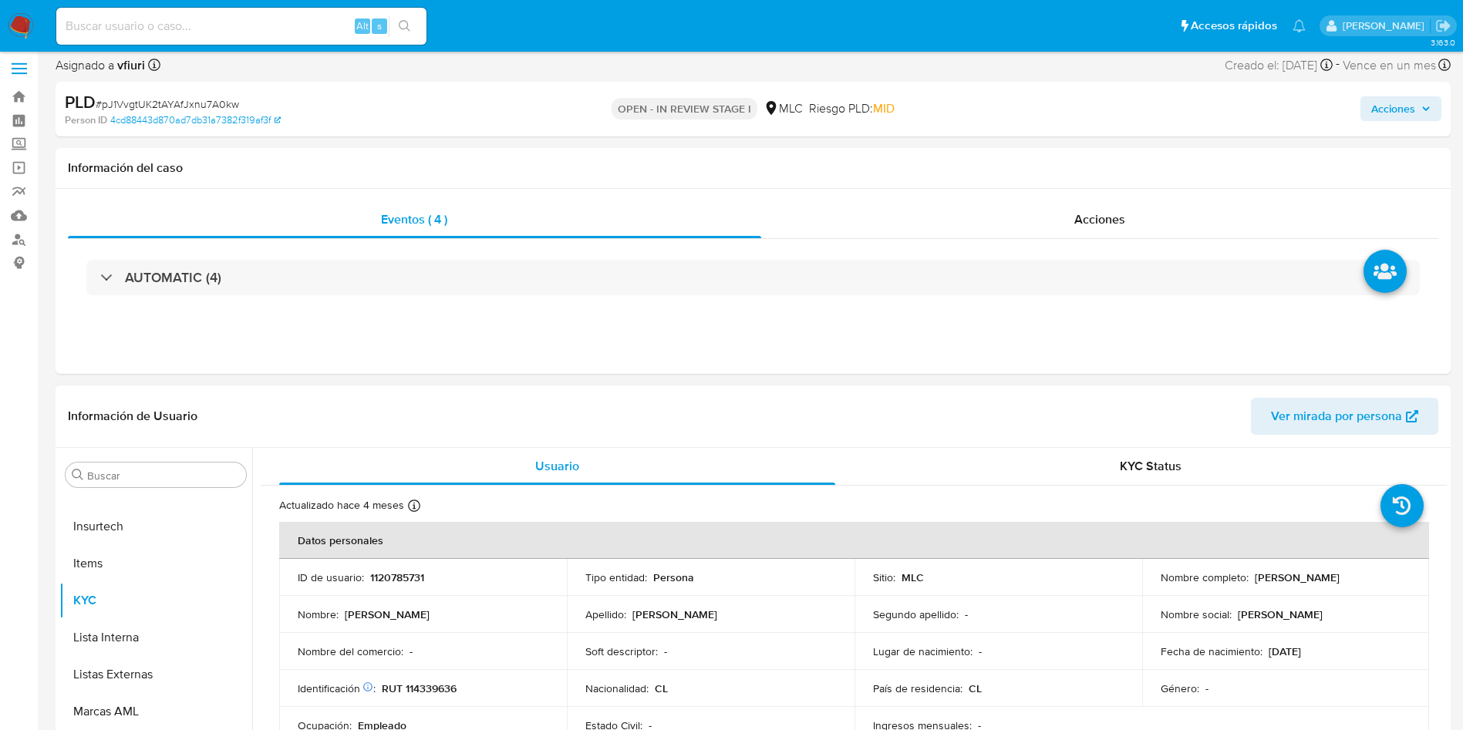
scroll to position [231, 0]
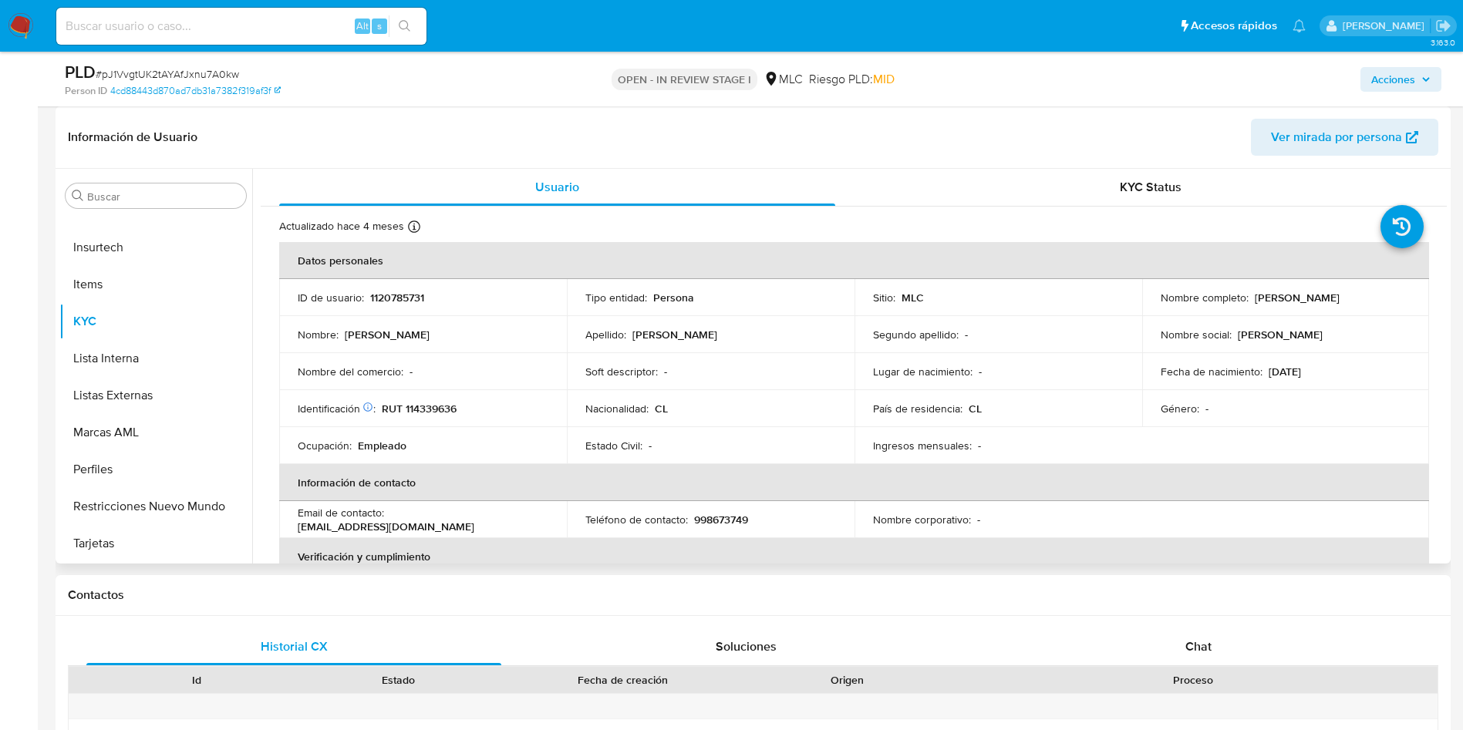
click at [405, 291] on p "1120785731" at bounding box center [397, 298] width 54 height 14
copy p "1120785731"
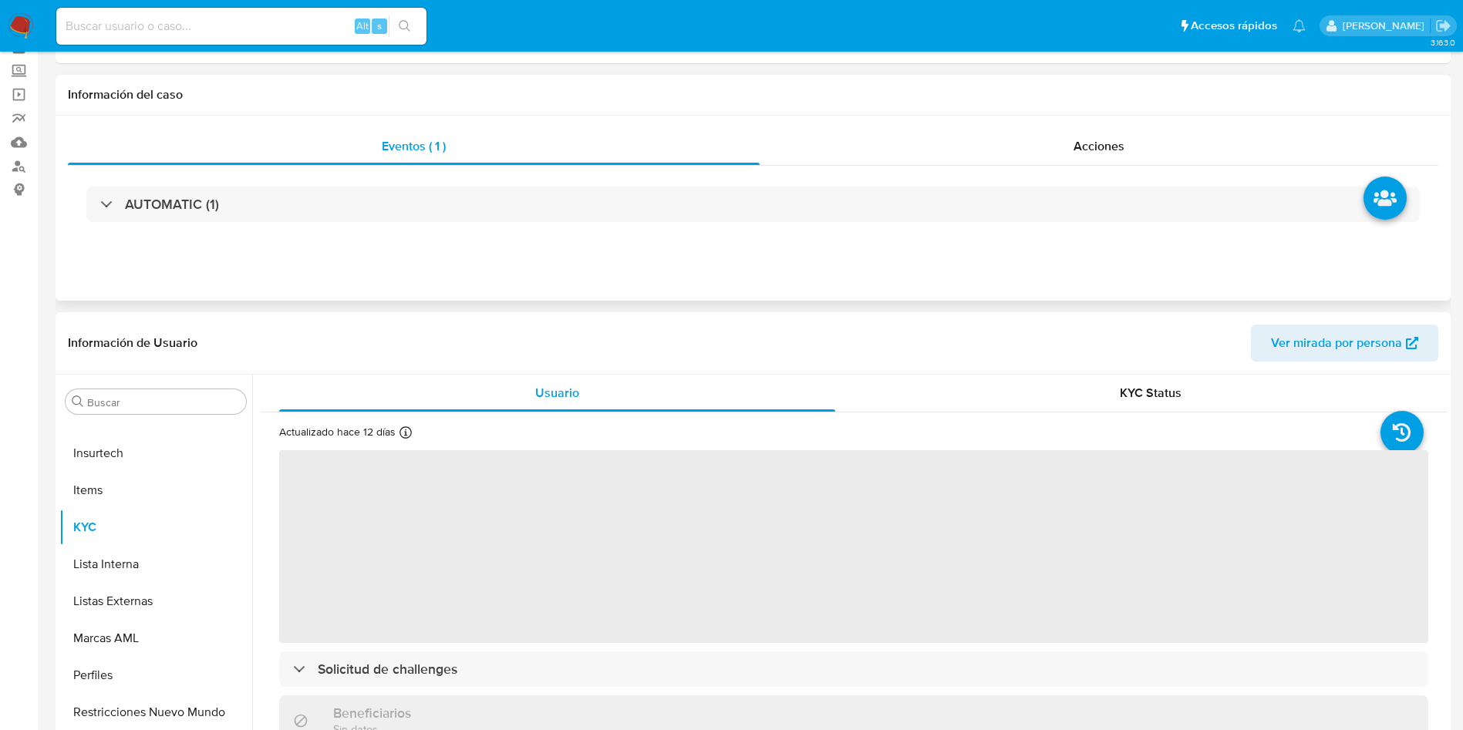
scroll to position [116, 0]
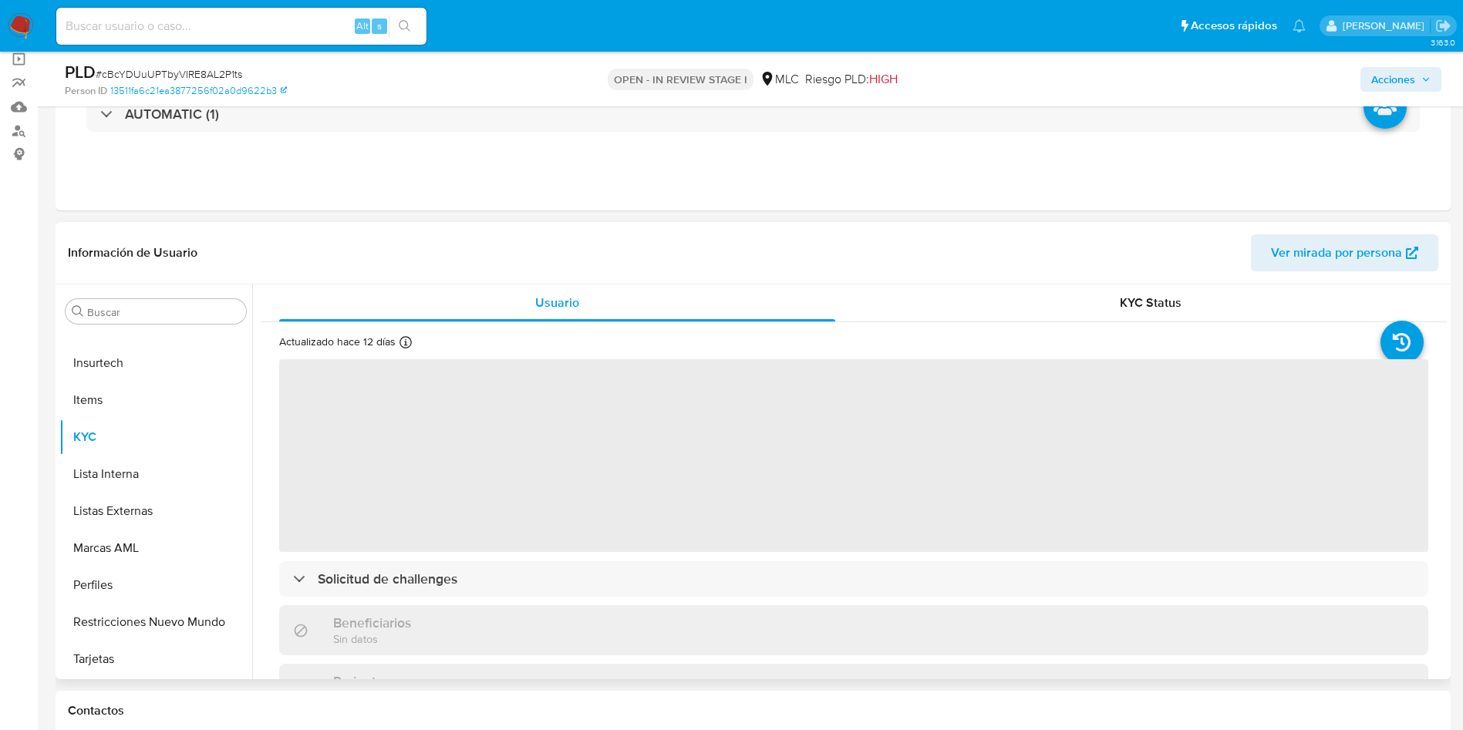
select select "10"
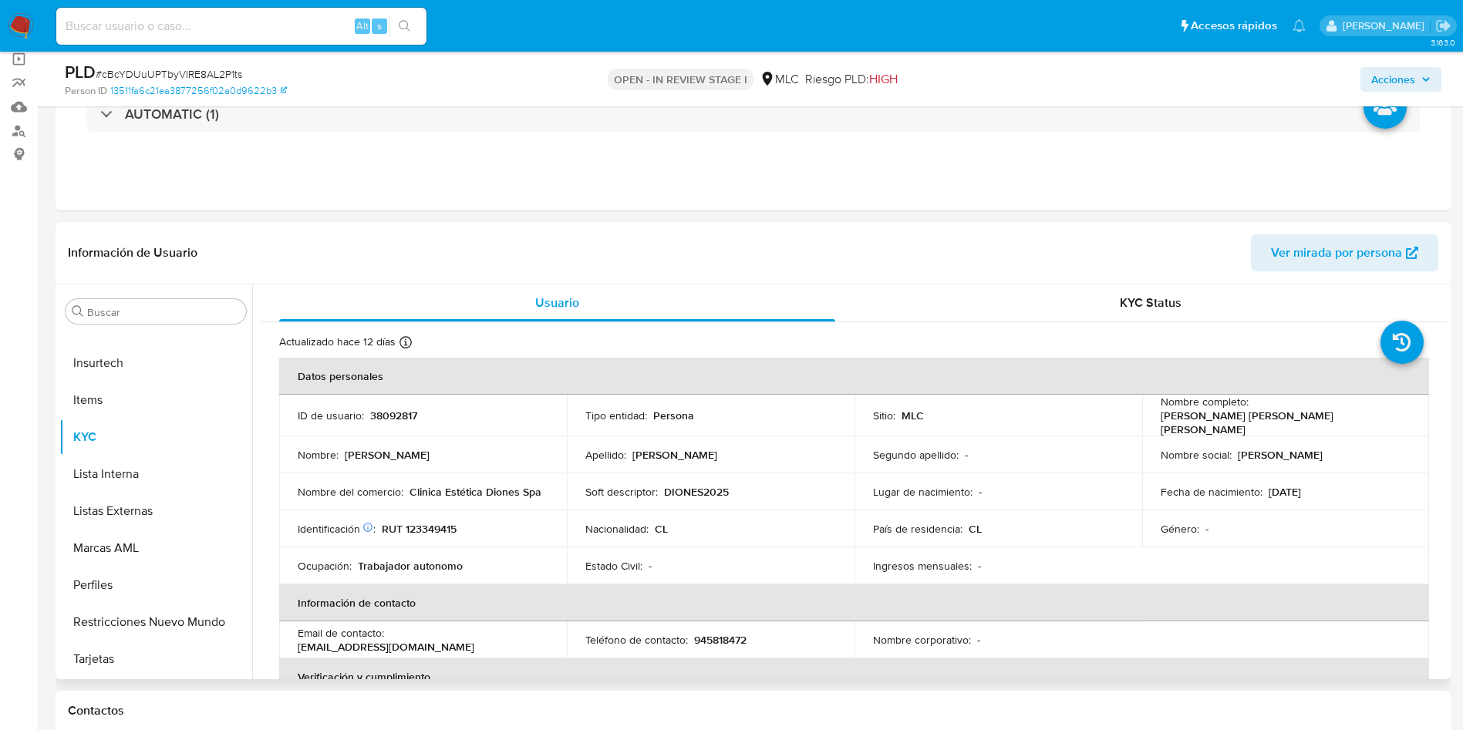
click at [384, 409] on p "38092817" at bounding box center [393, 416] width 47 height 14
copy p "38092817"
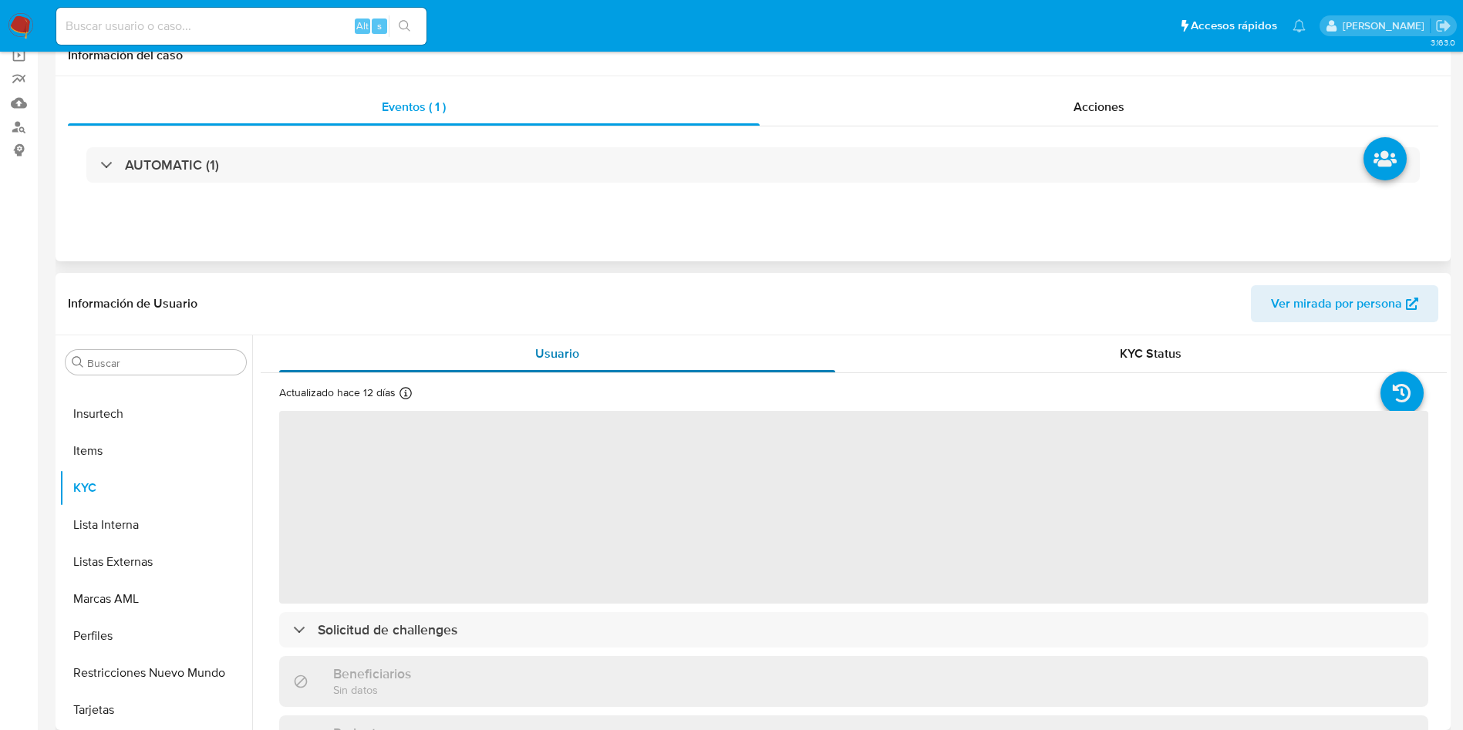
scroll to position [231, 0]
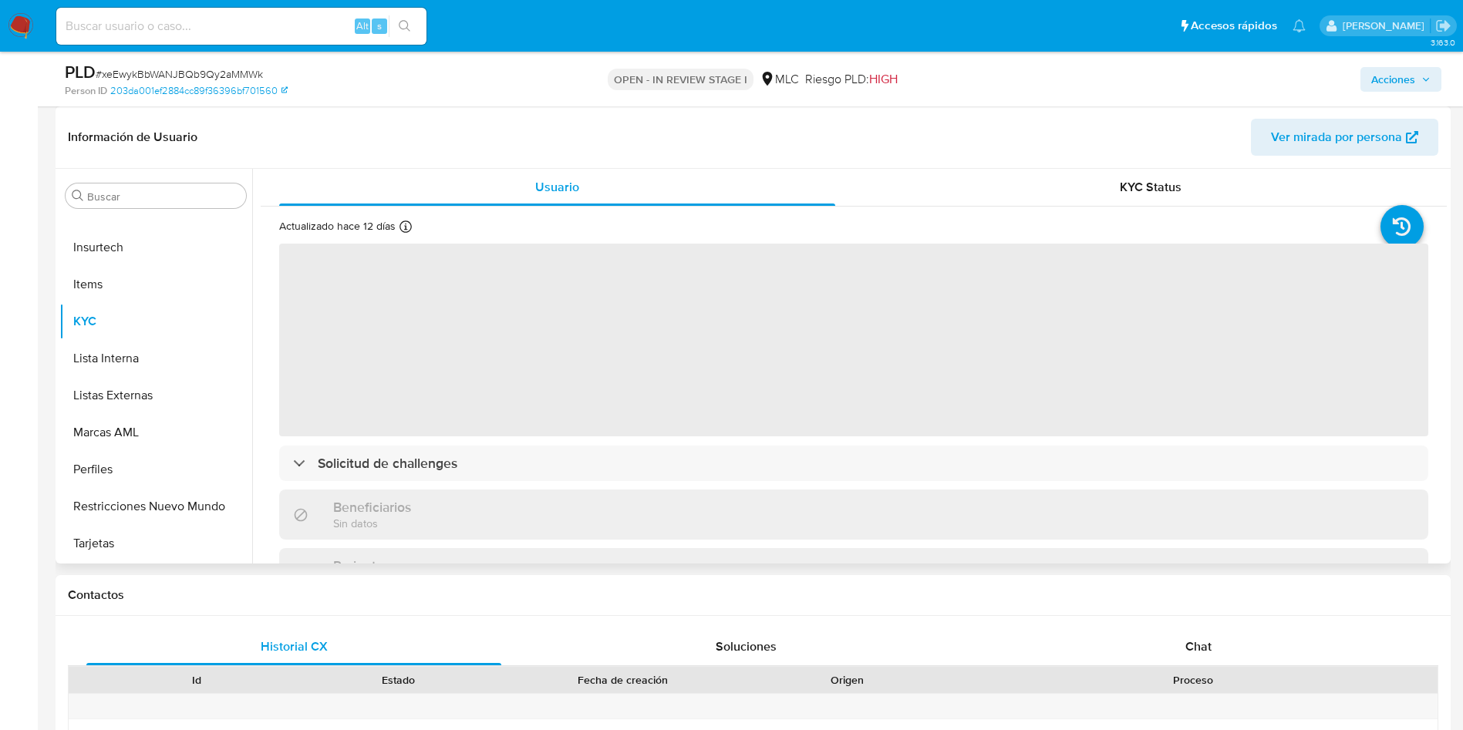
select select "10"
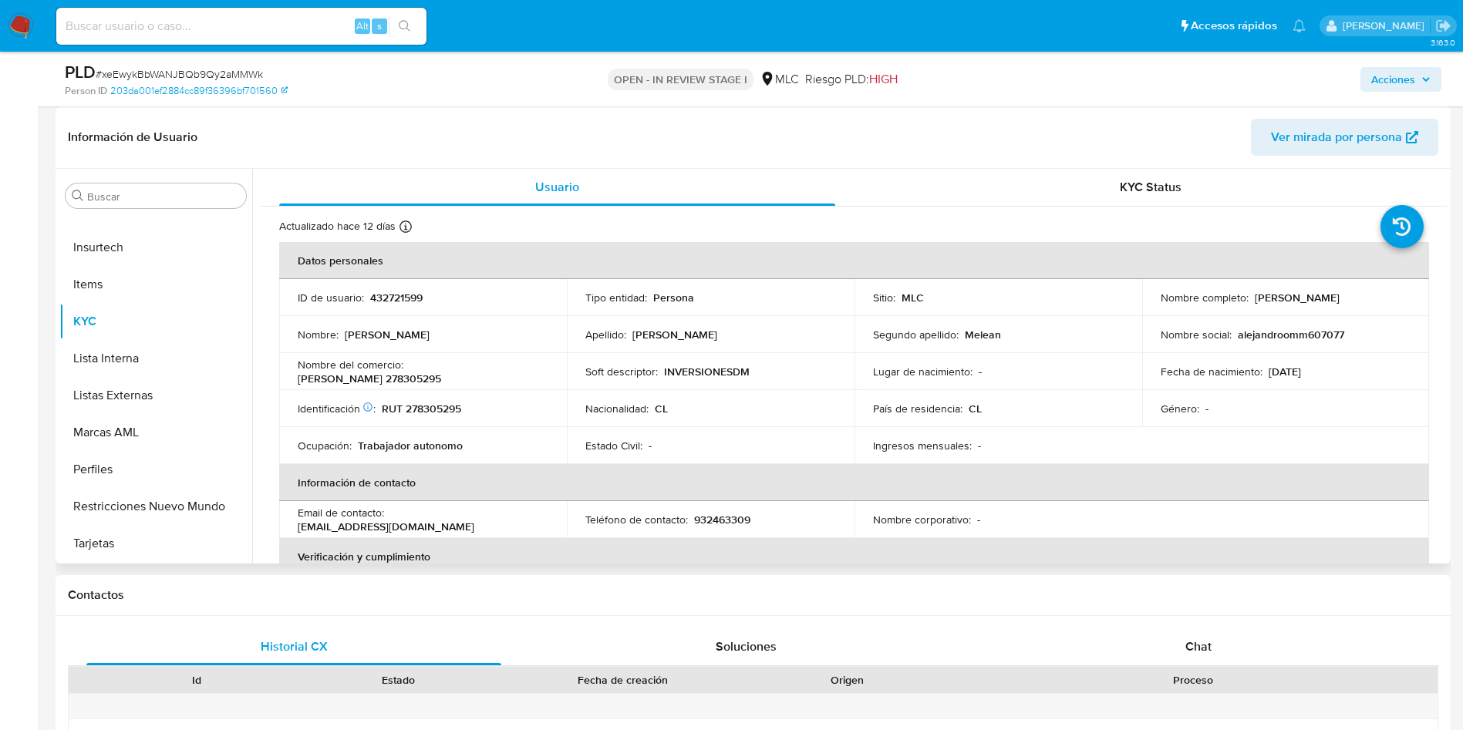
click at [396, 295] on p "432721599" at bounding box center [396, 298] width 52 height 14
copy p "432721599"
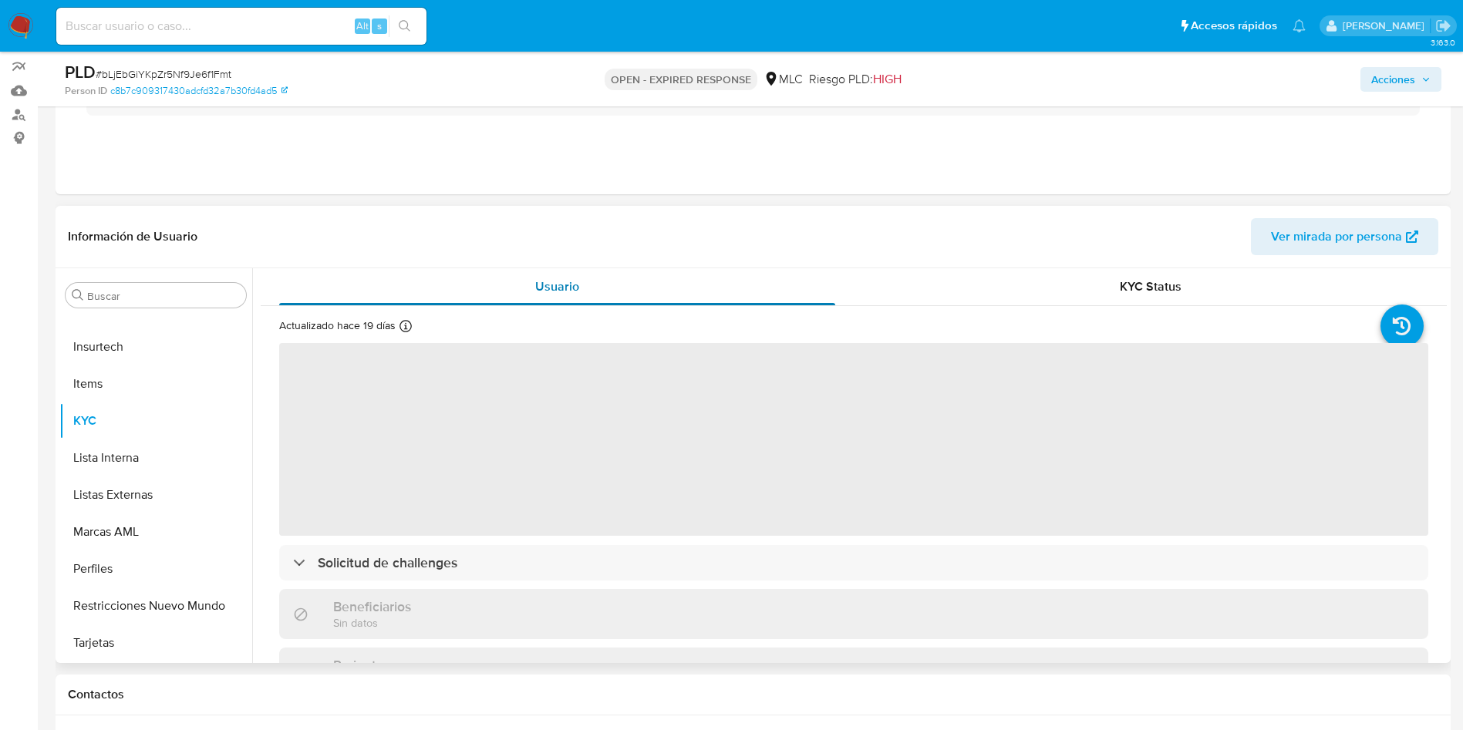
scroll to position [231, 0]
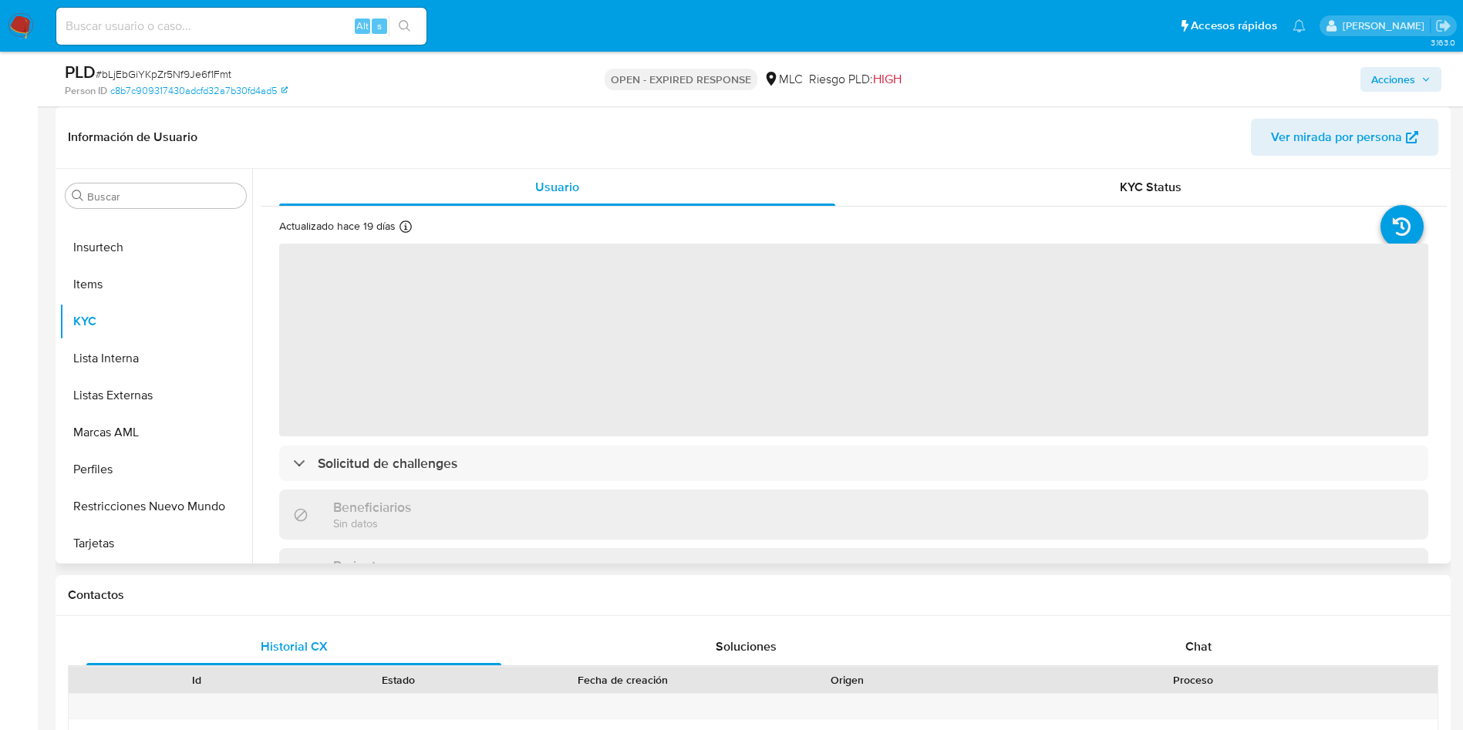
select select "10"
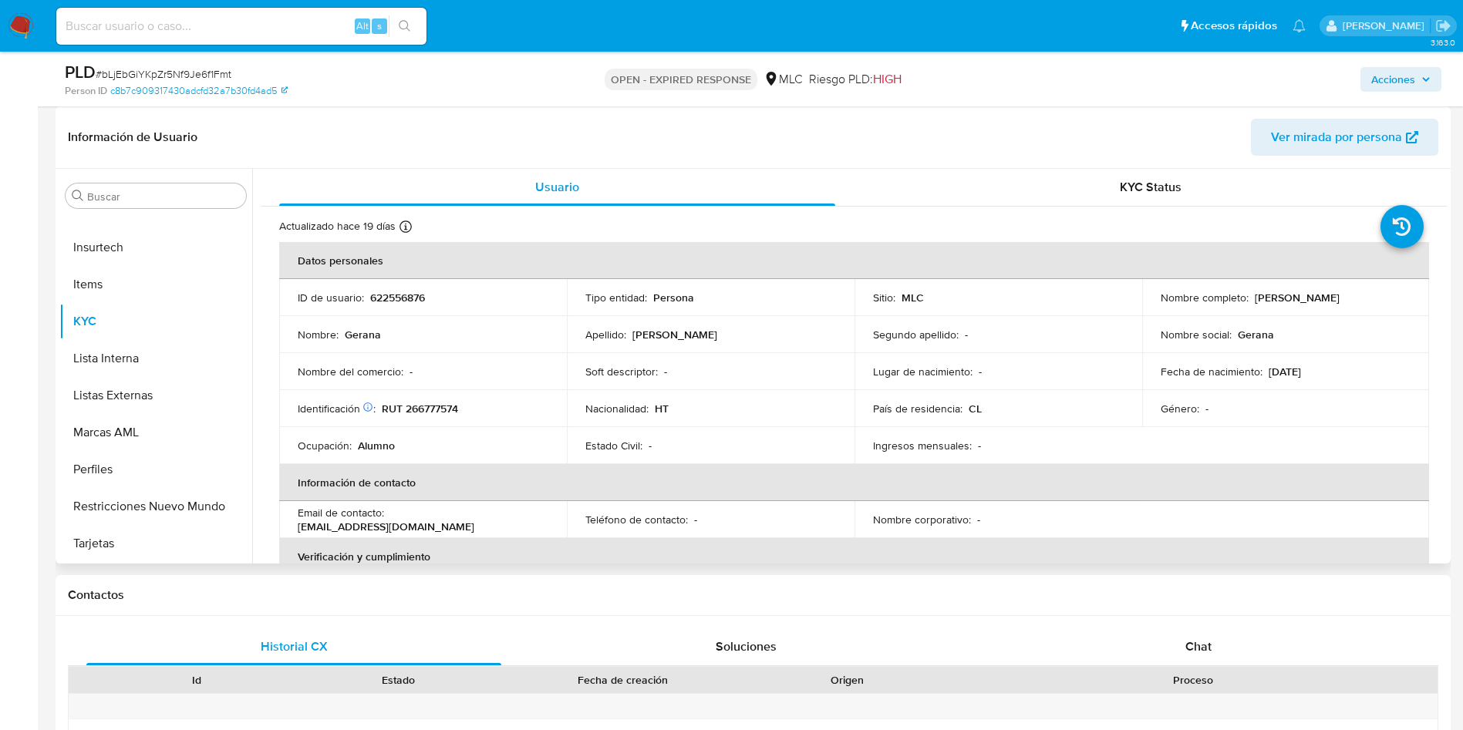
click at [395, 292] on p "622556876" at bounding box center [397, 298] width 55 height 14
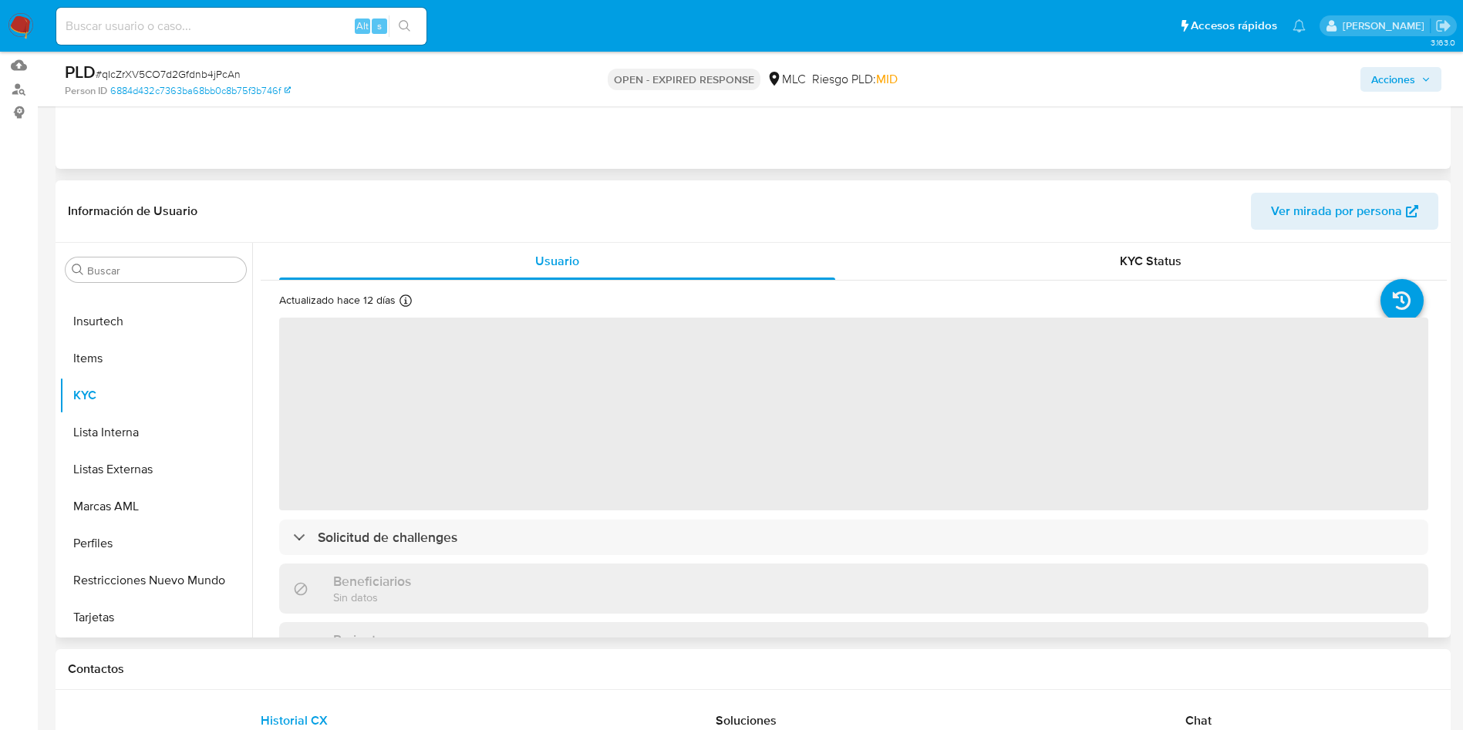
scroll to position [231, 0]
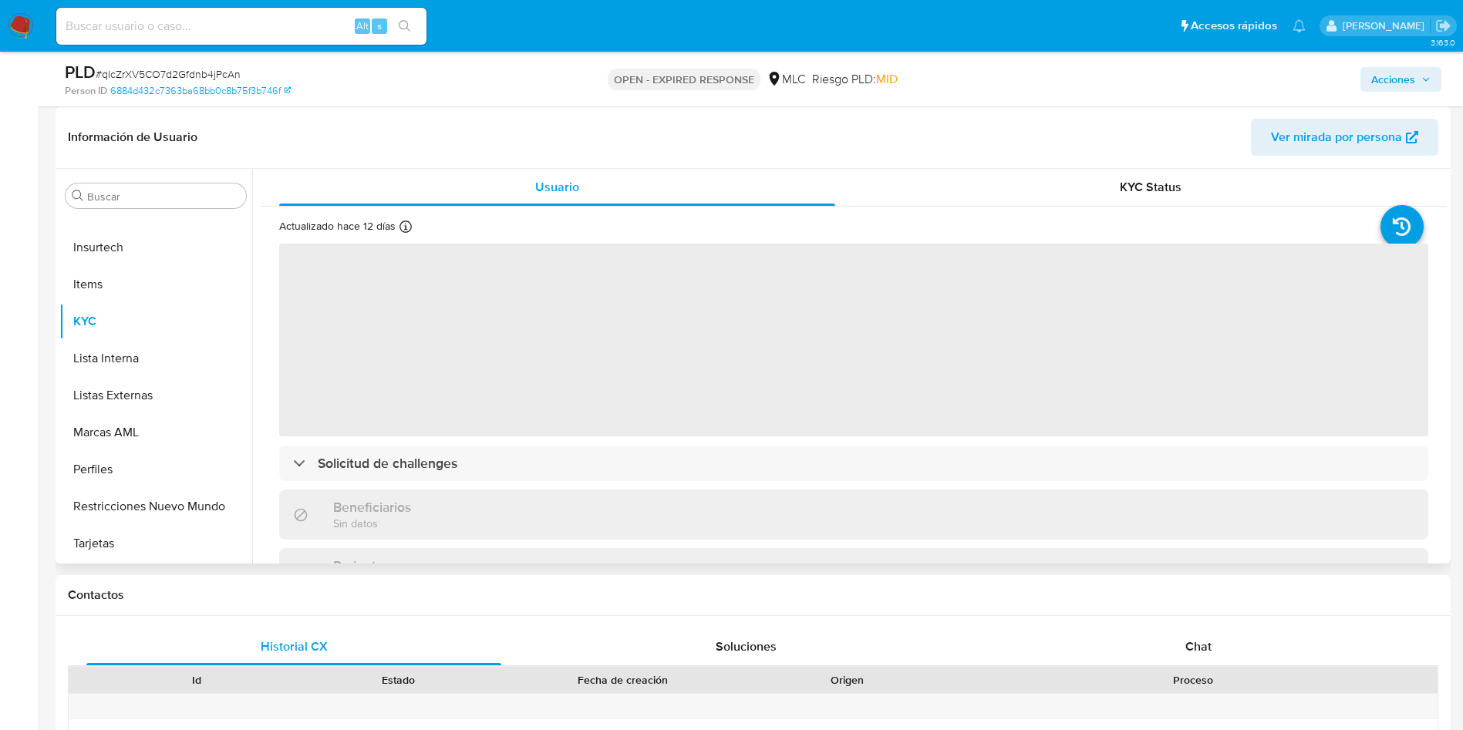
select select "10"
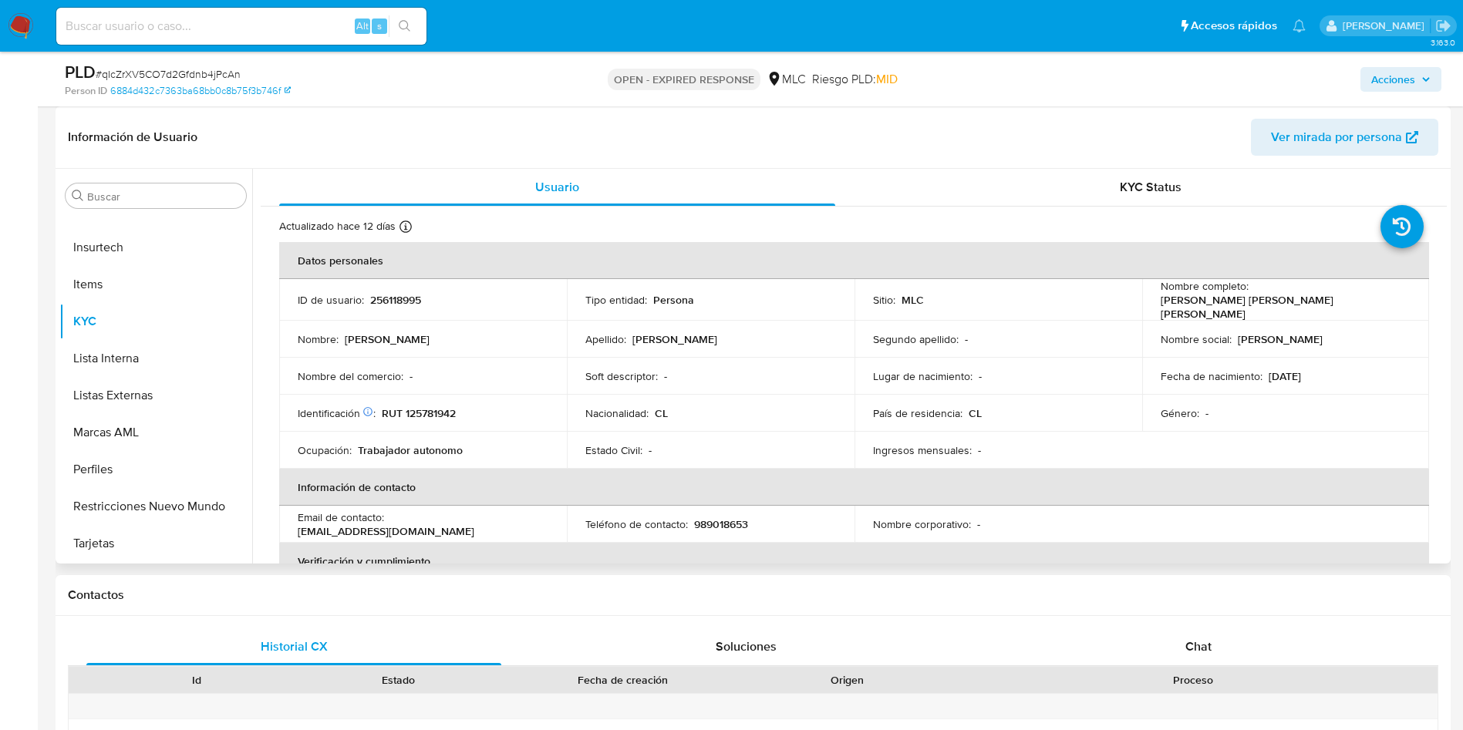
click at [401, 296] on p "256118995" at bounding box center [395, 300] width 51 height 14
copy p "256118995"
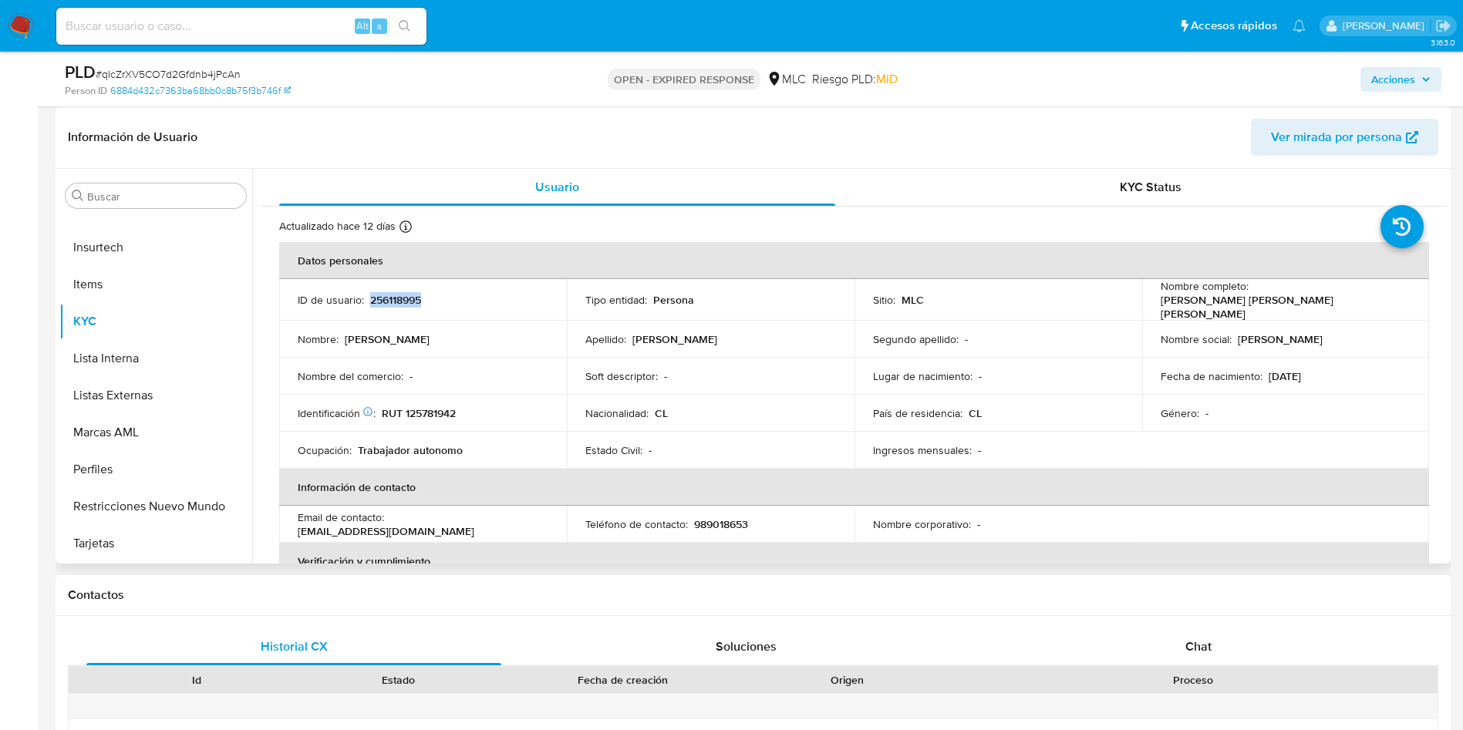
copy p "256118995"
click at [222, 66] on span "# qIcZrXV5CO7d2Gfdnb4jPcAn" at bounding box center [168, 73] width 145 height 15
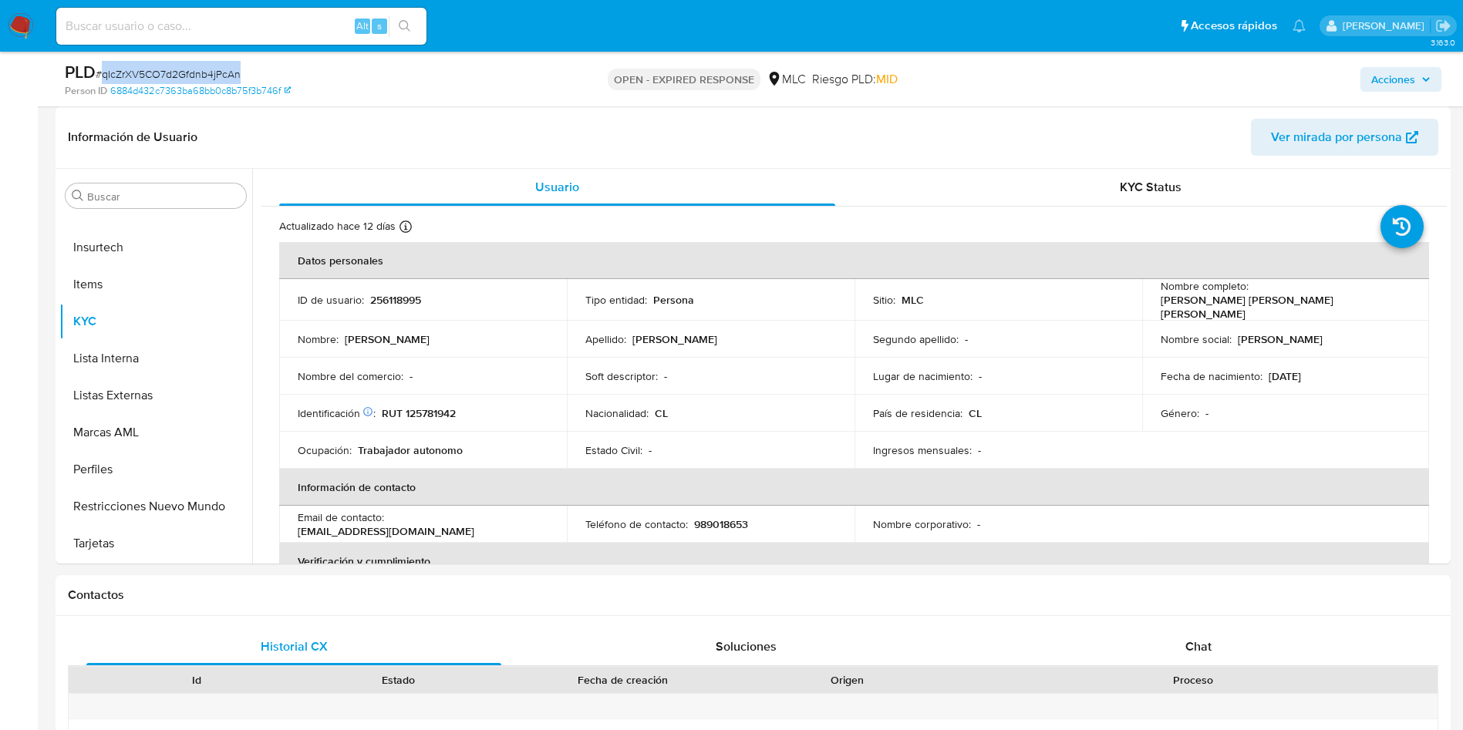
copy span "qIcZrXV5CO7d2Gfdnb4jPcAn"
click at [395, 298] on p "256118995" at bounding box center [395, 300] width 51 height 14
copy p "256118995"
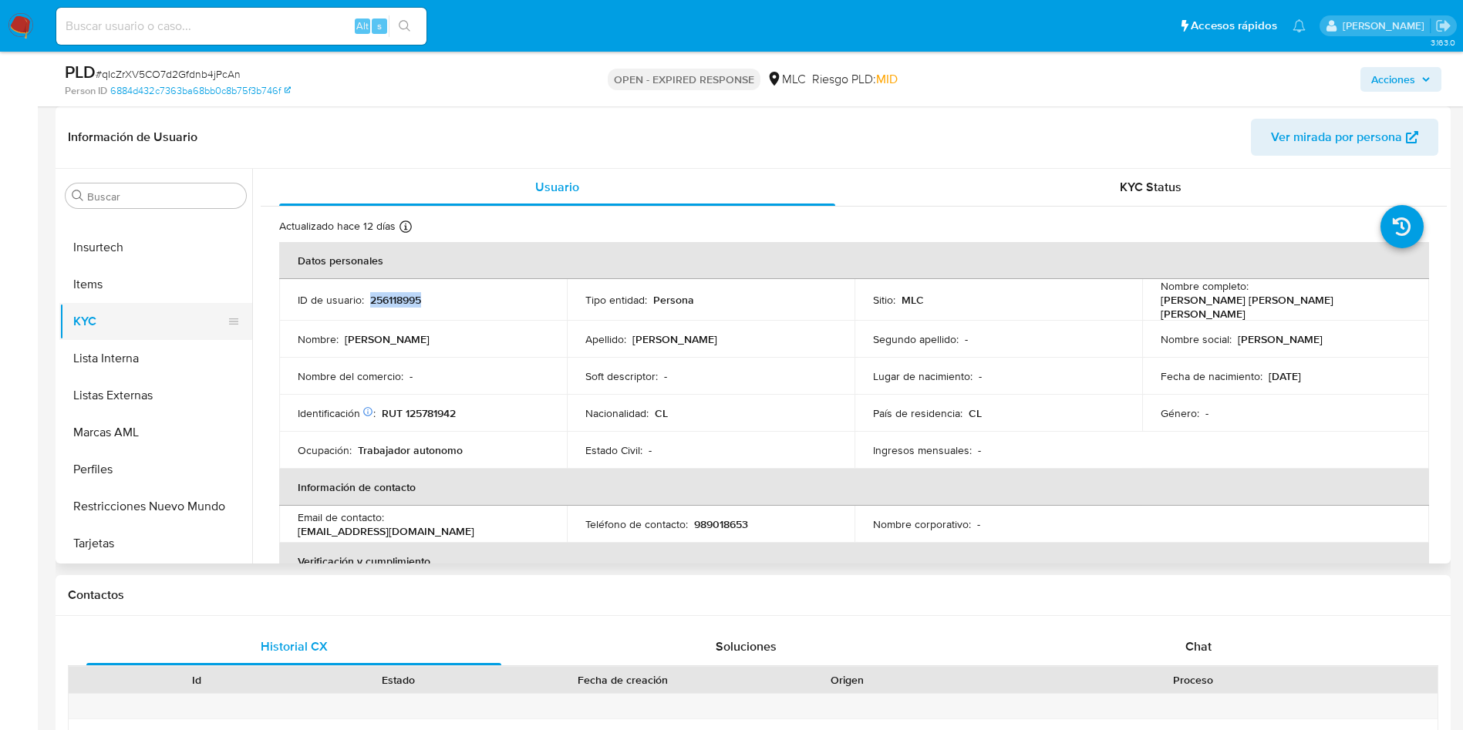
click at [111, 317] on button "KYC" at bounding box center [149, 321] width 180 height 37
click at [467, 347] on td "Nombre : Daniel Eduardo" at bounding box center [423, 339] width 288 height 37
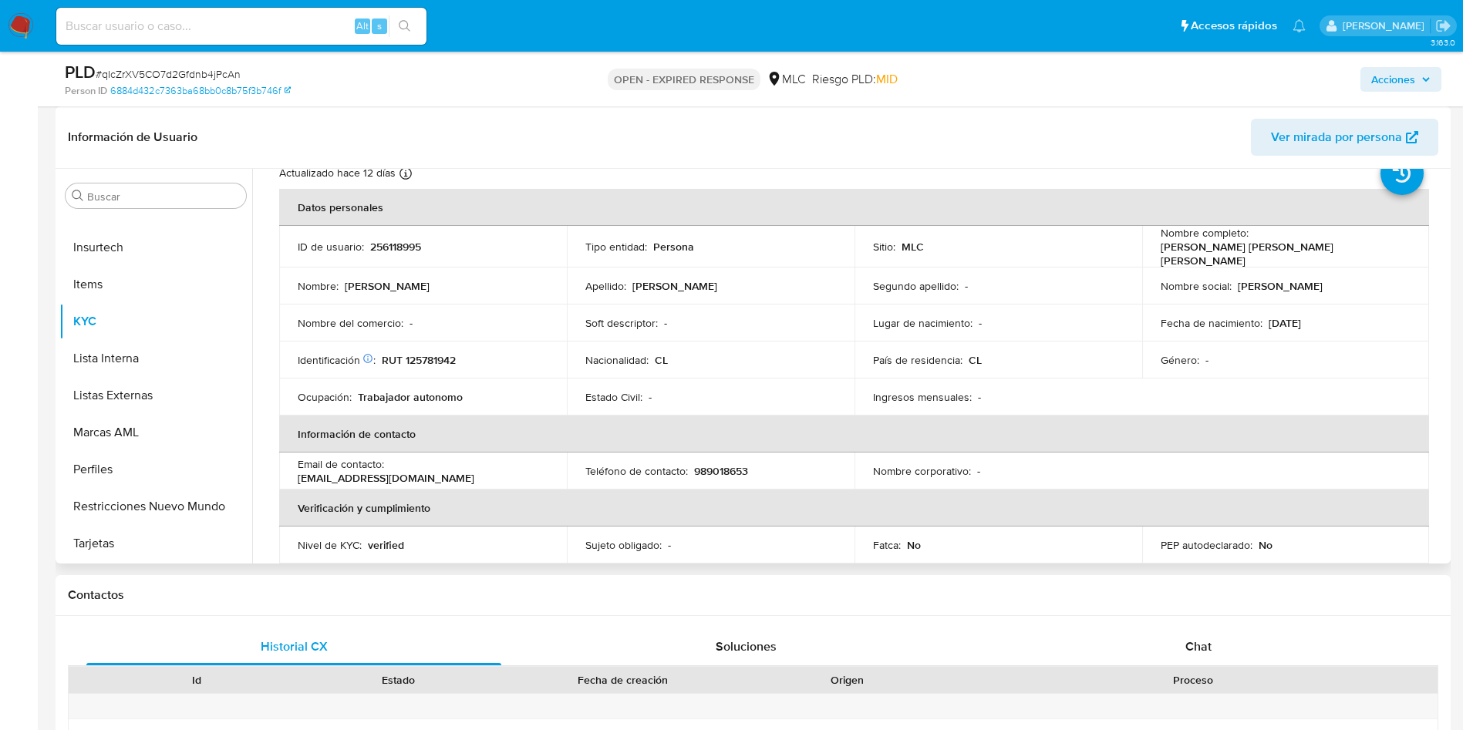
scroll to position [0, 0]
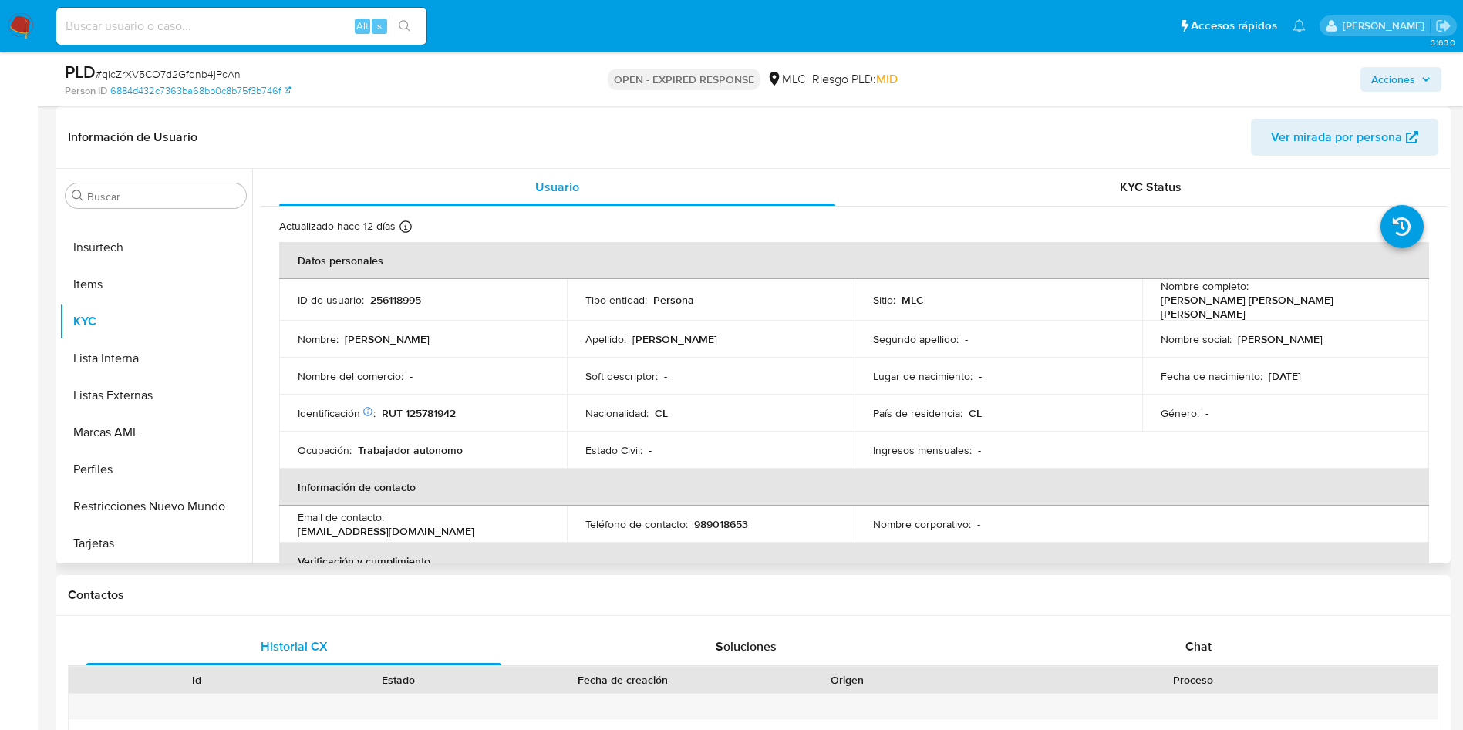
click at [430, 411] on p "RUT 125781942" at bounding box center [419, 413] width 74 height 14
copy p "125781942"
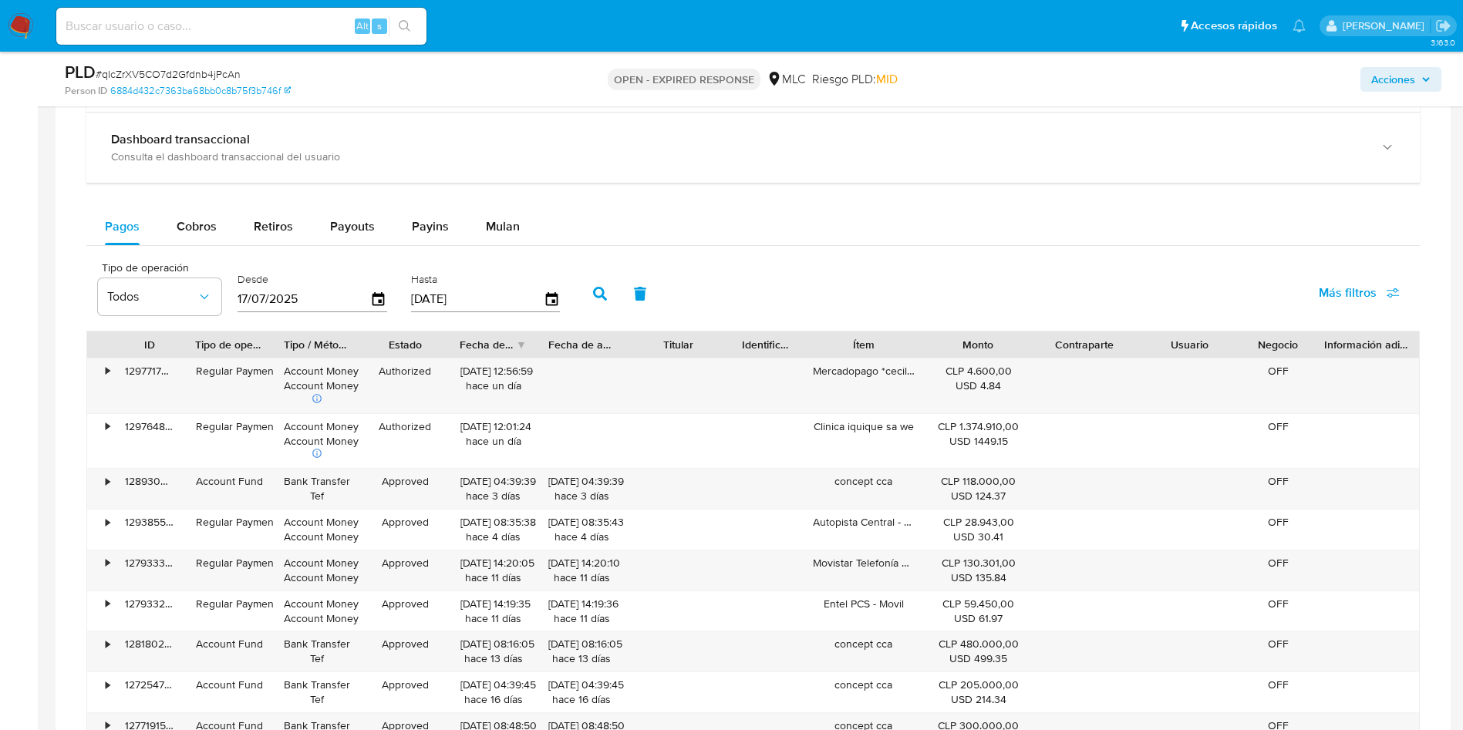
scroll to position [1273, 0]
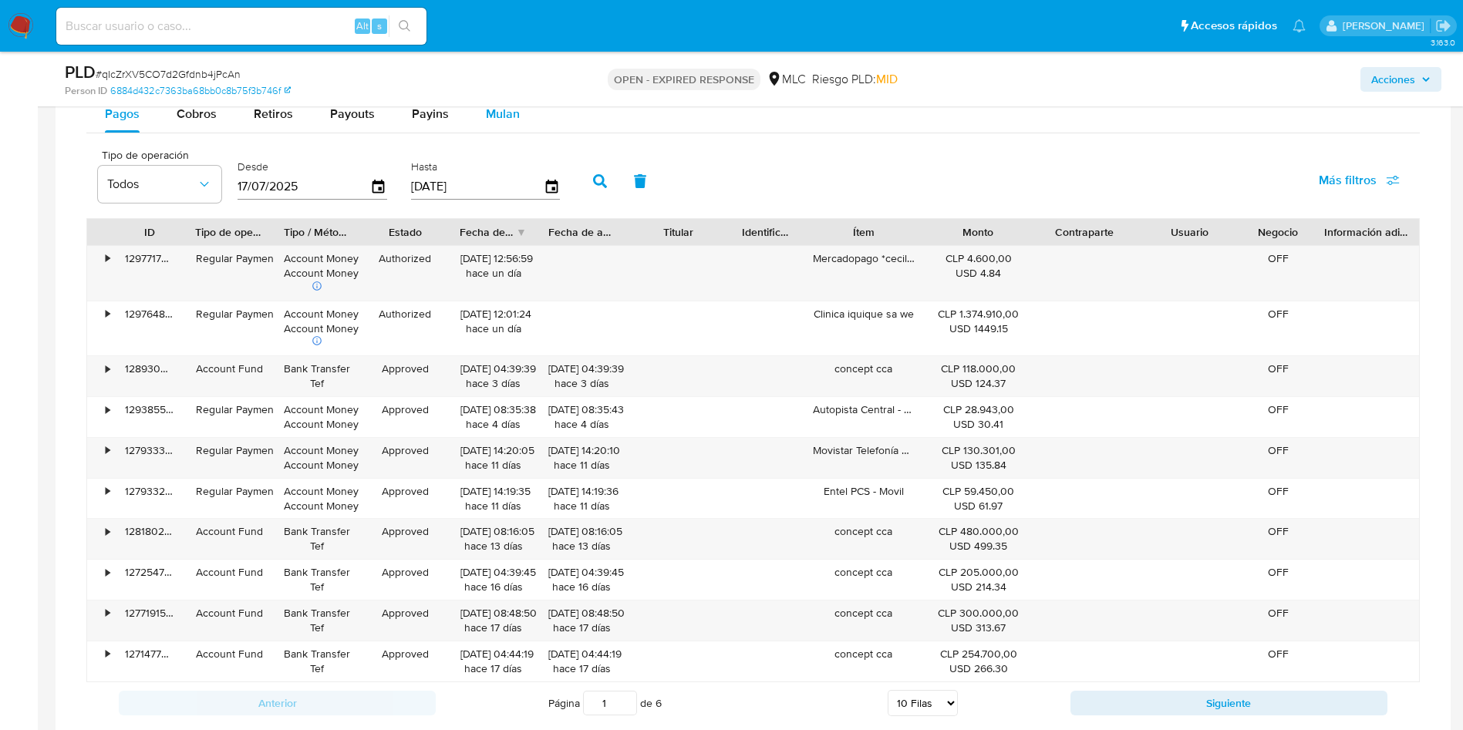
click at [489, 106] on span "Mulan" at bounding box center [503, 114] width 34 height 18
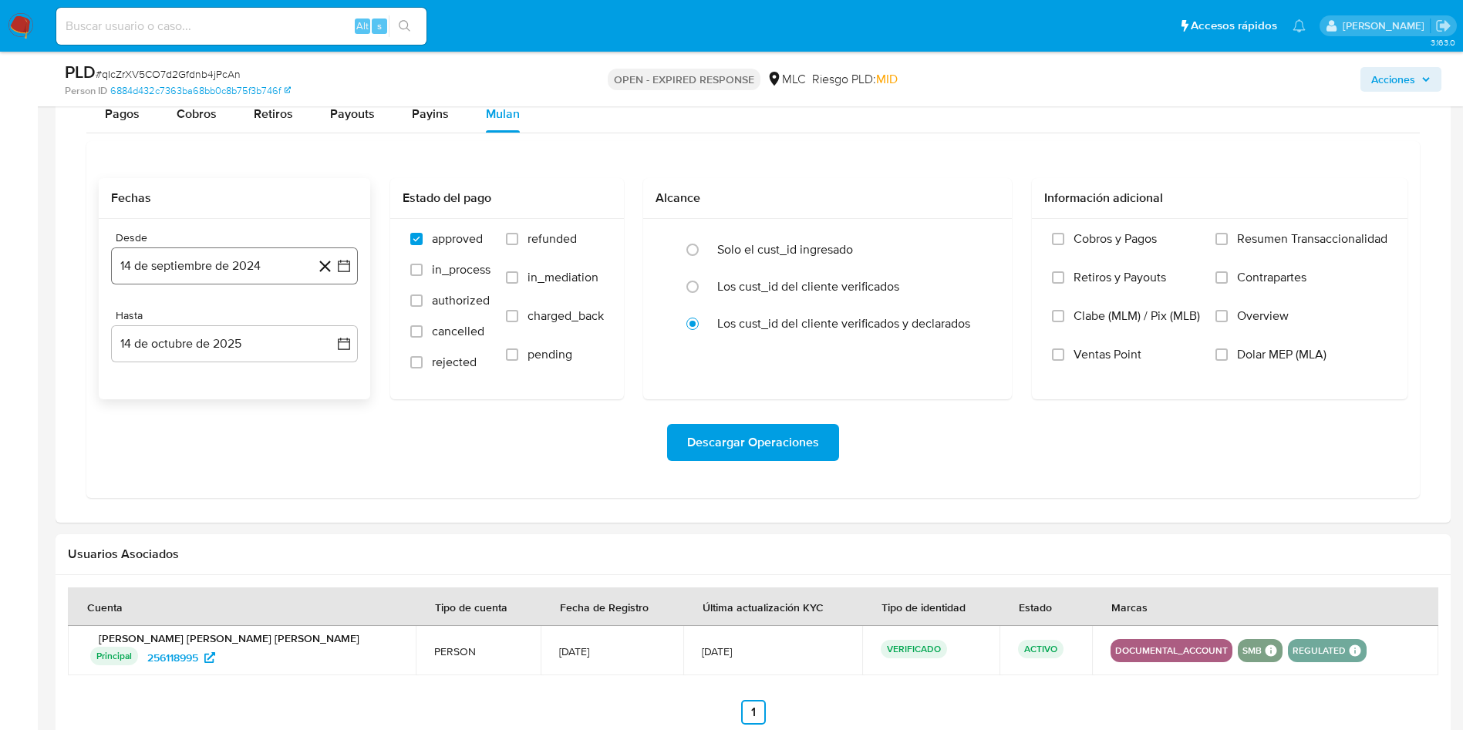
click at [347, 262] on icon "button" at bounding box center [344, 266] width 12 height 12
click at [204, 499] on button "25" at bounding box center [203, 502] width 25 height 25
click at [344, 332] on button "14 de octubre de 2025" at bounding box center [234, 343] width 247 height 37
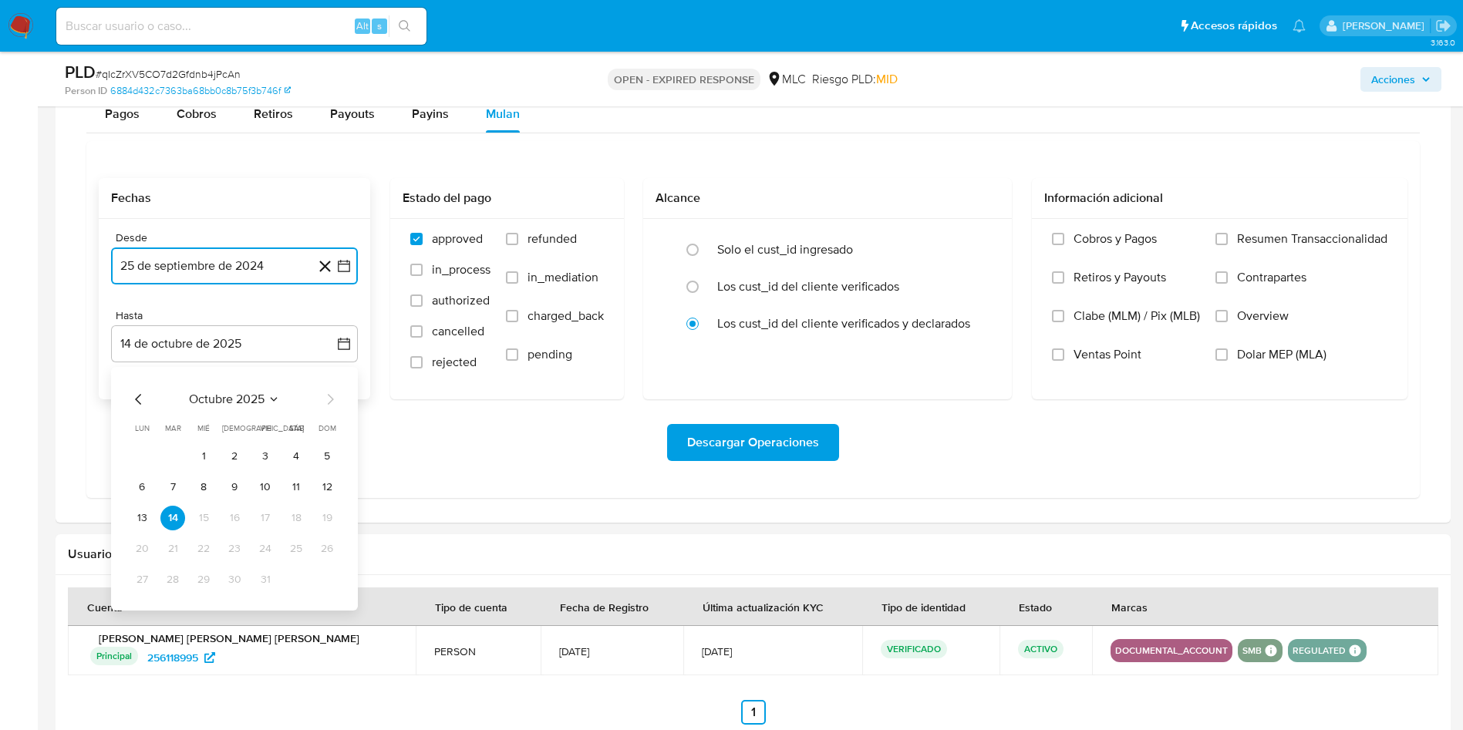
click at [141, 396] on icon "Mes anterior" at bounding box center [139, 399] width 19 height 19
click at [192, 551] on button "24" at bounding box center [203, 549] width 25 height 25
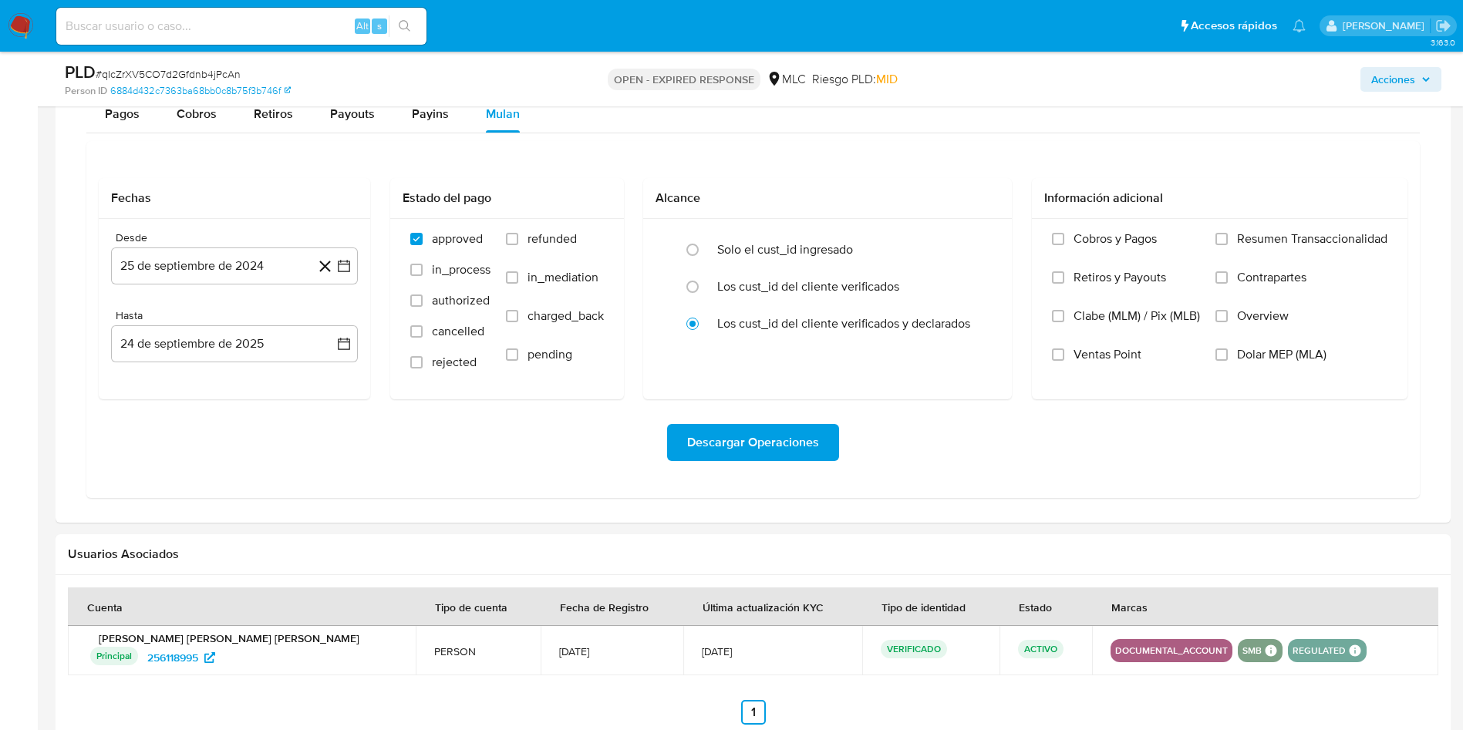
click at [197, 551] on h2 "Usuarios Asociados" at bounding box center [753, 554] width 1371 height 15
click at [730, 450] on span "Descargar Operaciones" at bounding box center [753, 443] width 132 height 34
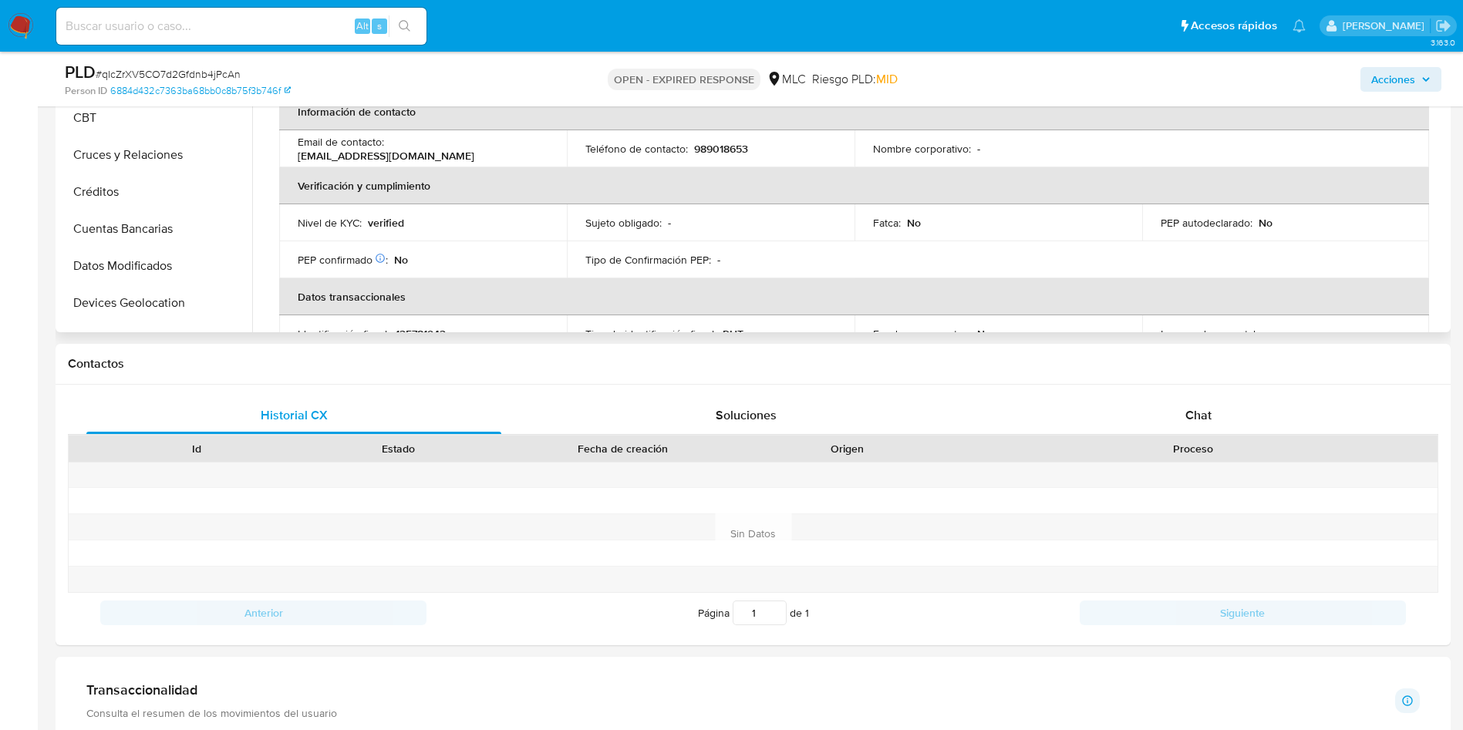
scroll to position [38, 0]
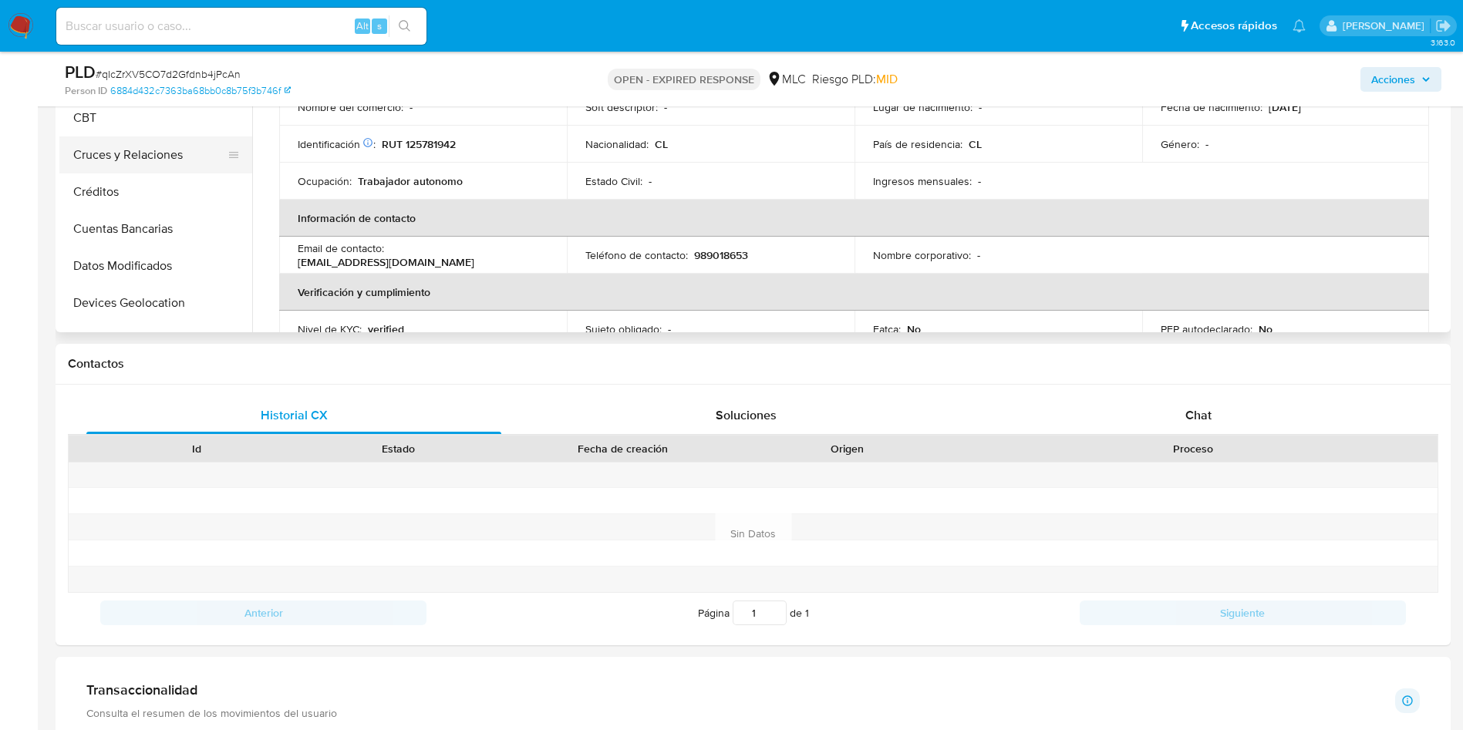
click at [194, 161] on button "Cruces y Relaciones" at bounding box center [149, 155] width 180 height 37
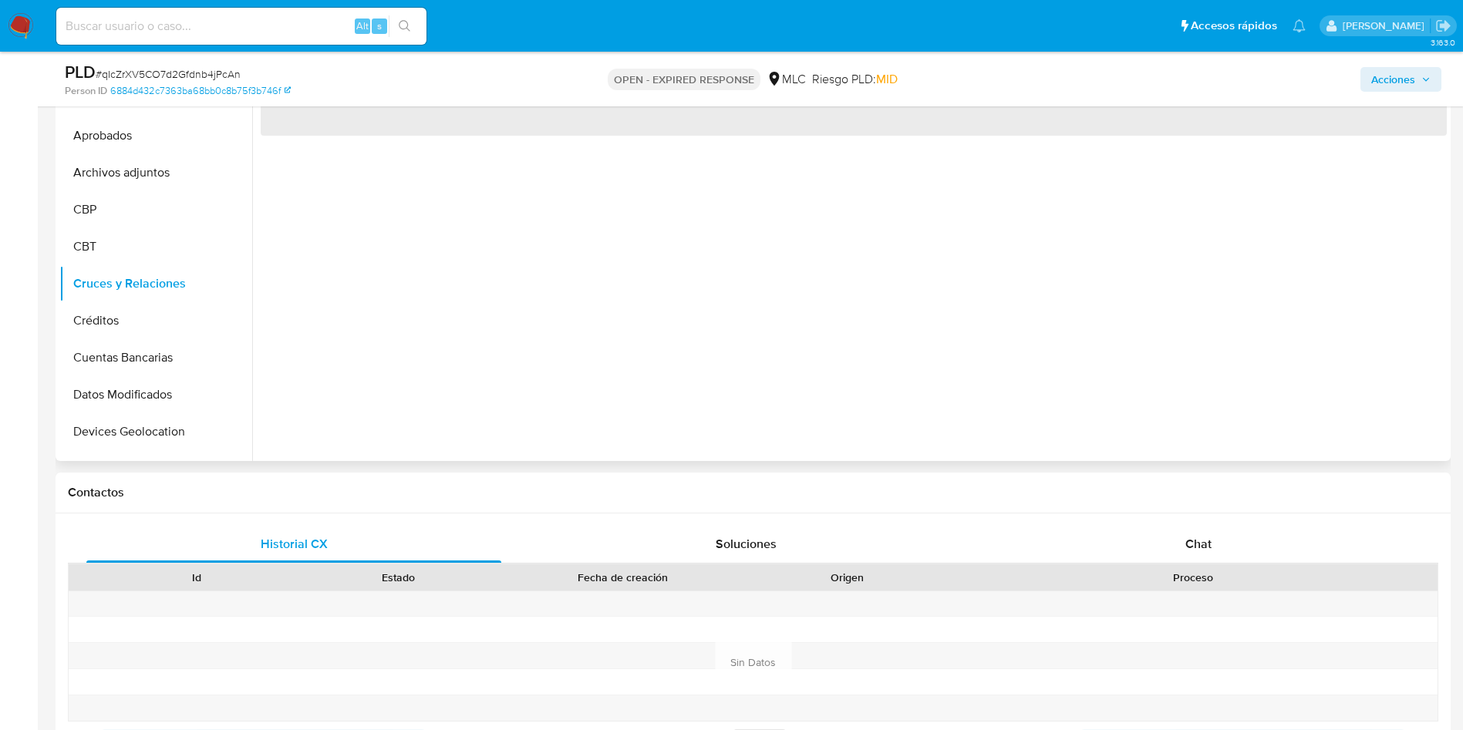
scroll to position [231, 0]
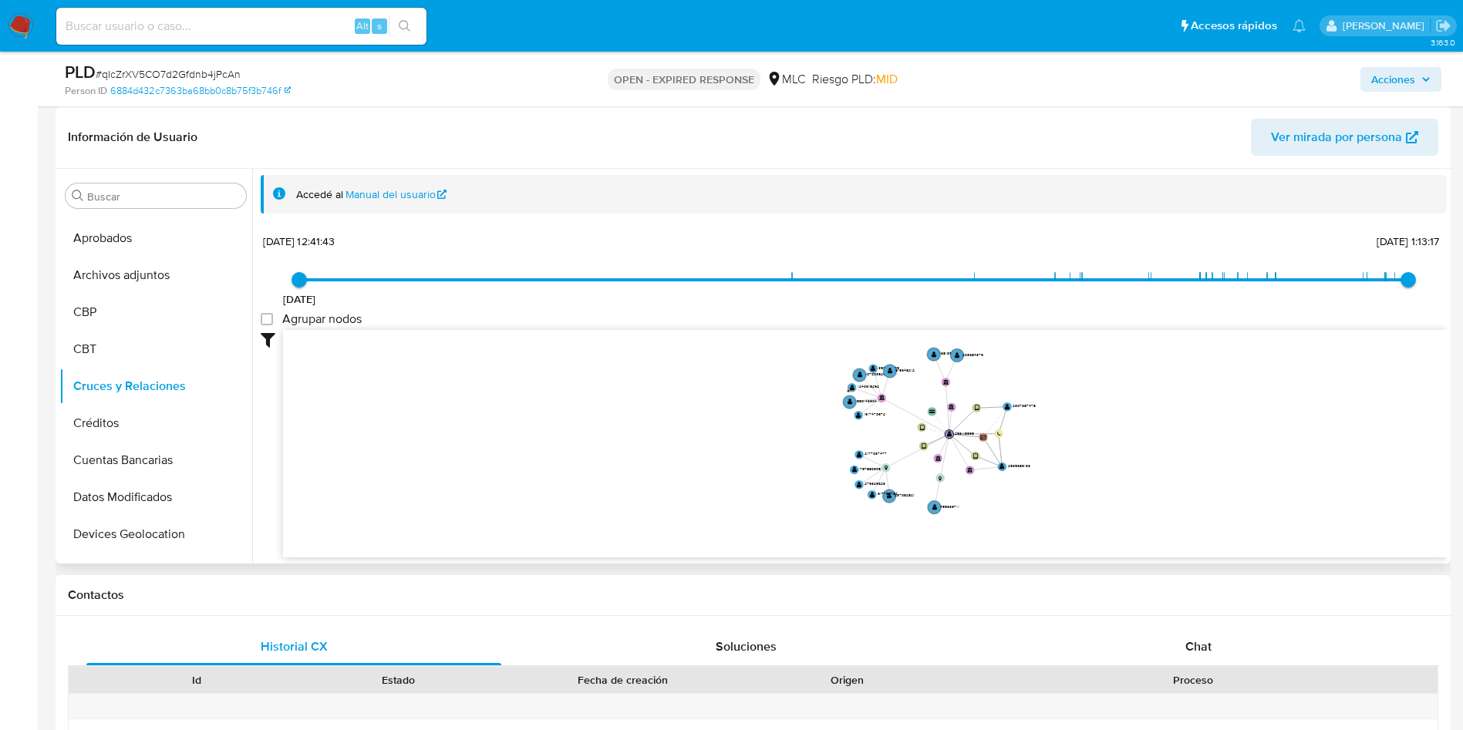
drag, startPoint x: 1062, startPoint y: 415, endPoint x: 1051, endPoint y: 460, distance: 46.8
click at [1051, 460] on icon "device-66466b45b79a78bb4d4209b5  device-688d8ff5a1283de4d9d087f1  device-67c8…" at bounding box center [865, 442] width 1164 height 224
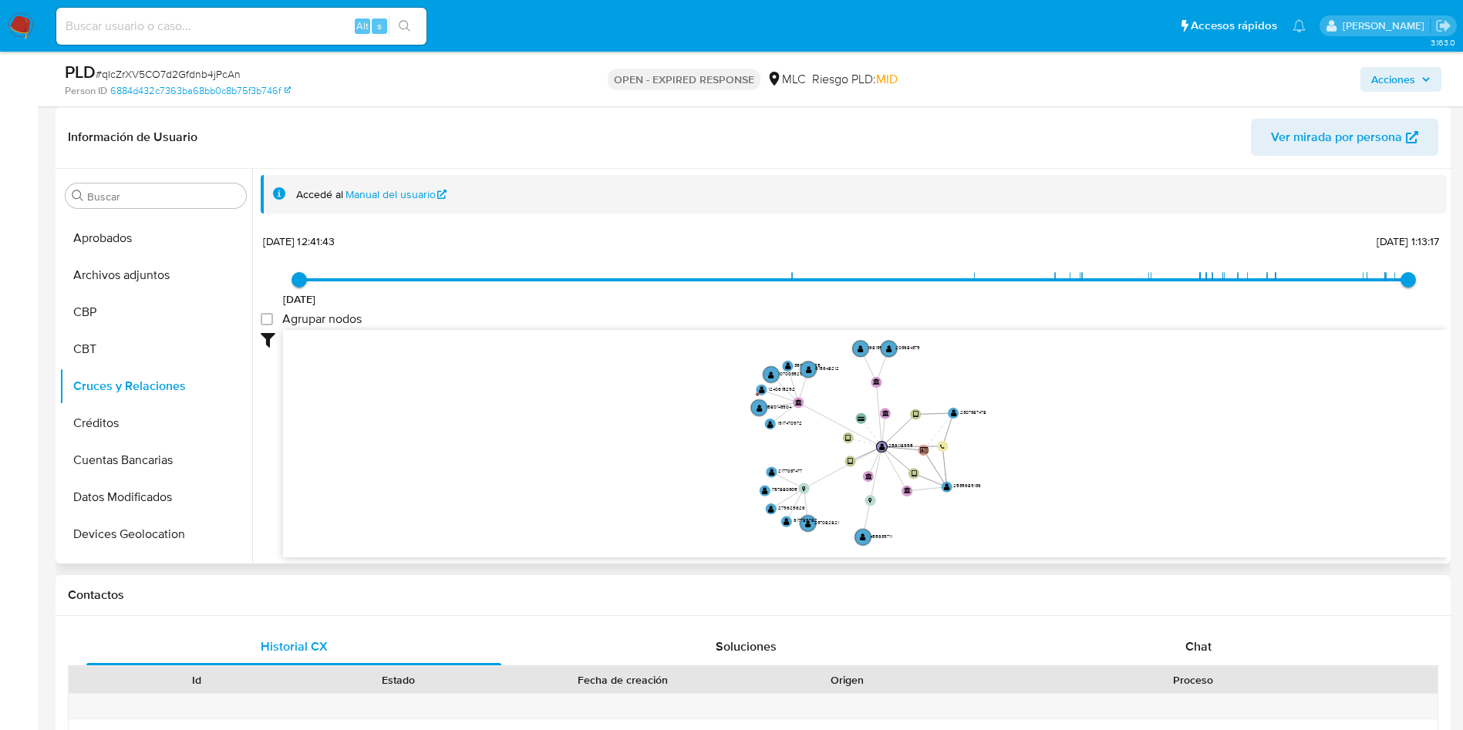
drag, startPoint x: 1040, startPoint y: 460, endPoint x: 993, endPoint y: 478, distance: 50.6
click at [993, 478] on icon "device-66466b45b79a78bb4d4209b5  device-688d8ff5a1283de4d9d087f1  device-67c8…" at bounding box center [865, 442] width 1164 height 224
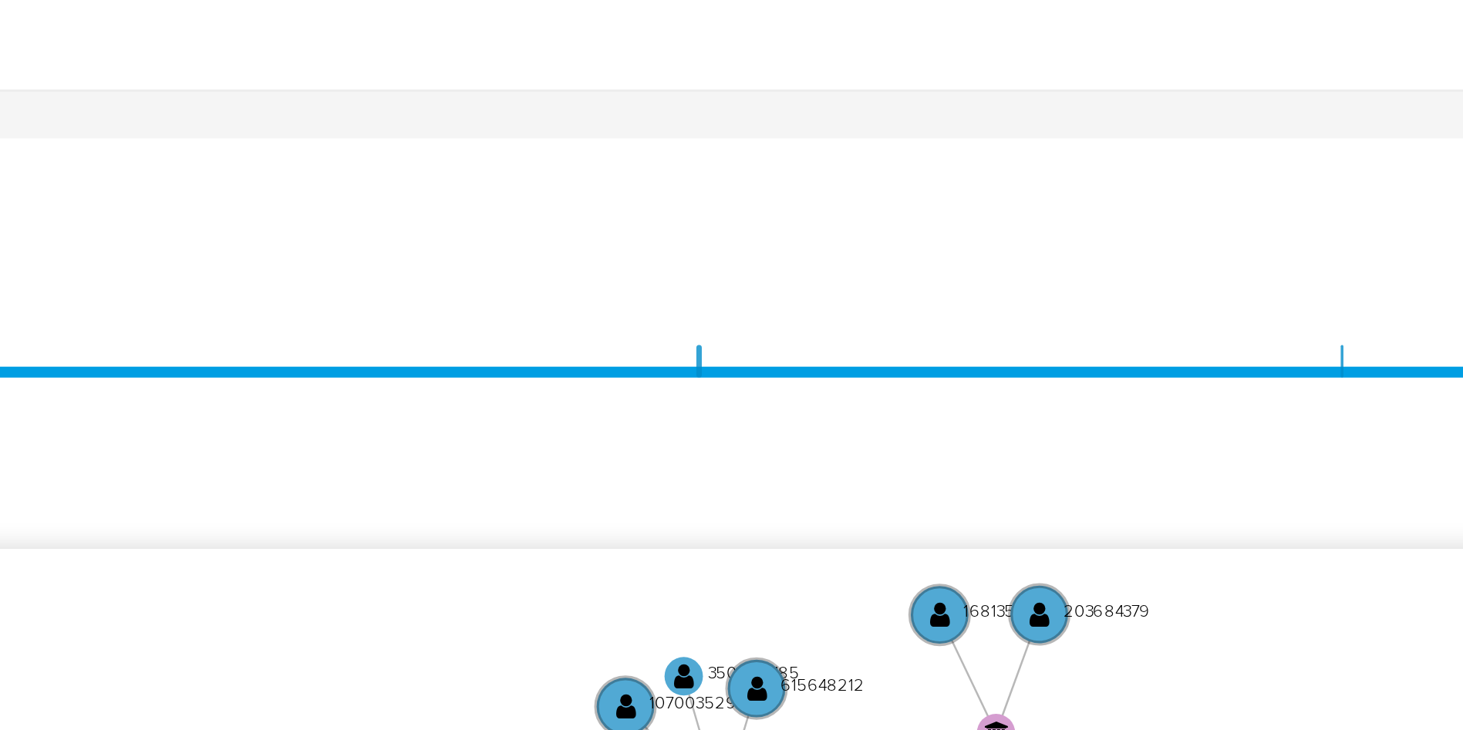
scroll to position [57, 0]
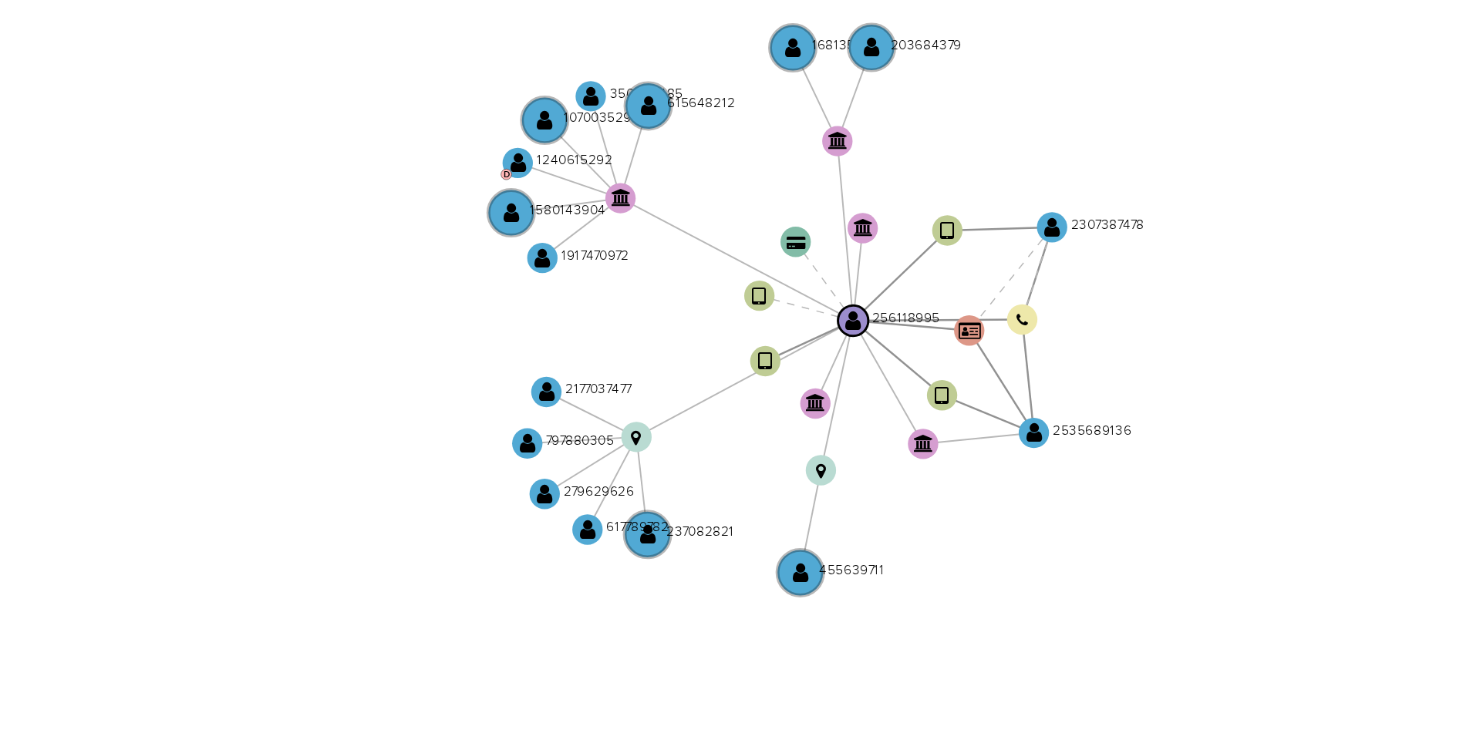
drag, startPoint x: 708, startPoint y: 326, endPoint x: 700, endPoint y: 325, distance: 8.5
click at [700, 325] on icon "device-66466b45b79a78bb4d4209b5  device-688d8ff5a1283de4d9d087f1  device-67c8…" at bounding box center [865, 385] width 1164 height 224
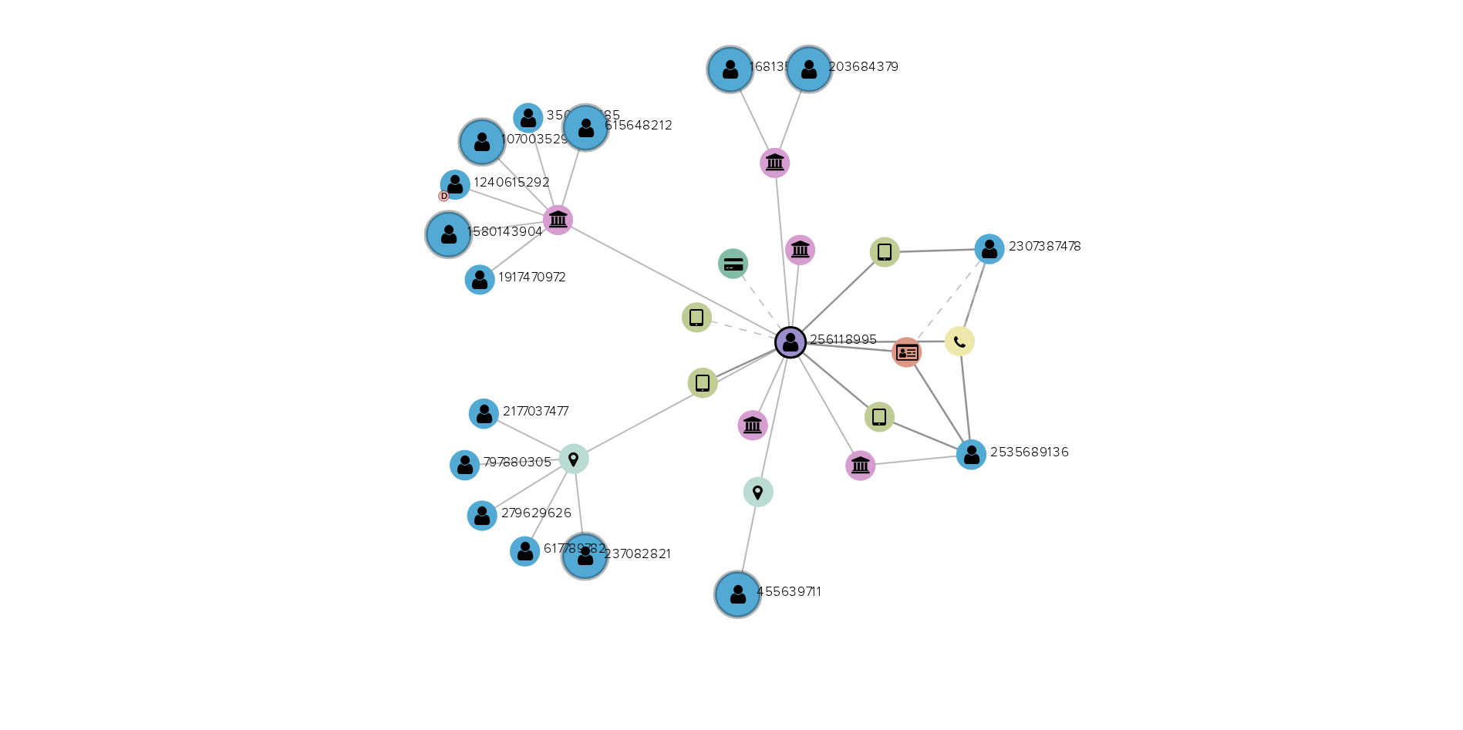
click at [670, 376] on icon "device-66466b45b79a78bb4d4209b5  device-688d8ff5a1283de4d9d087f1  device-67c8…" at bounding box center [865, 385] width 1164 height 224
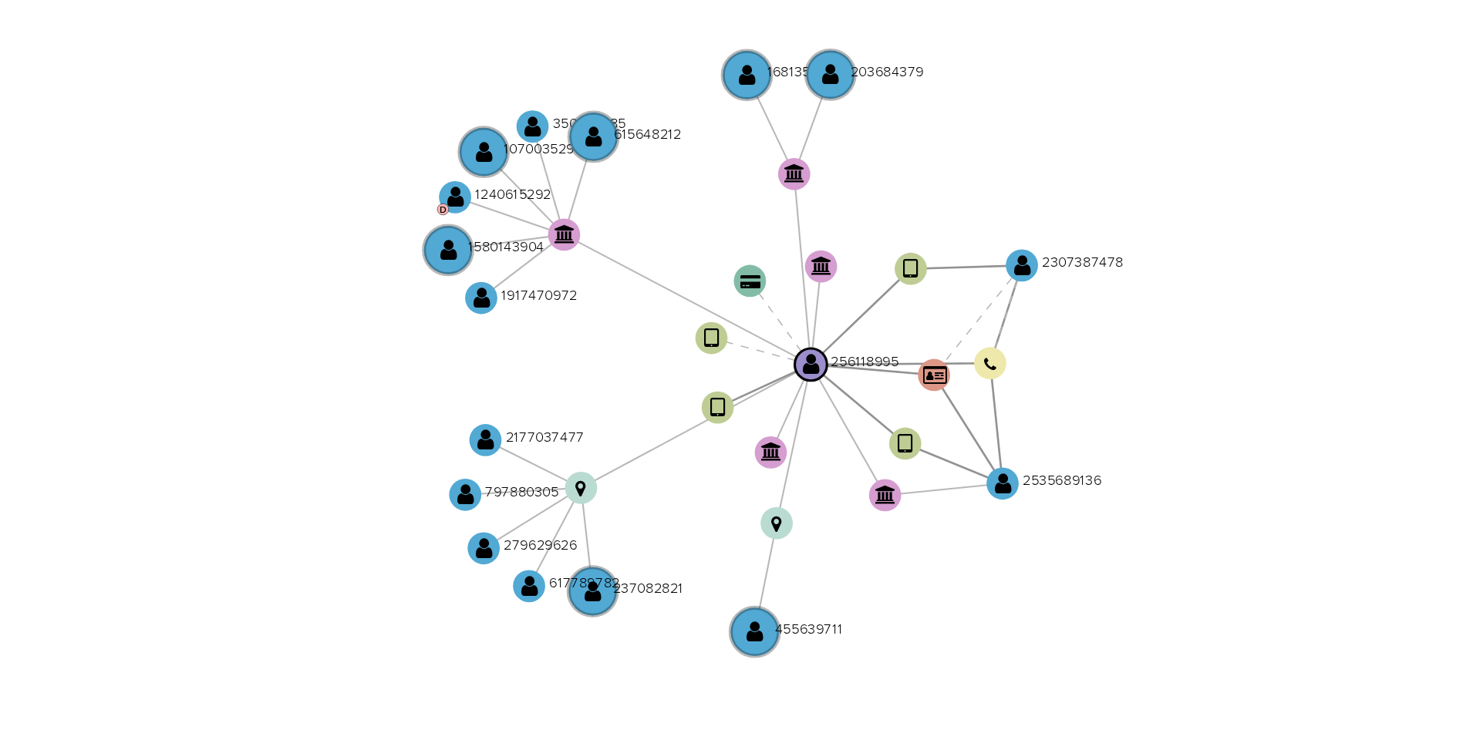
drag, startPoint x: 840, startPoint y: 450, endPoint x: 847, endPoint y: 463, distance: 14.8
click at [843, 463] on icon "device-66466b45b79a78bb4d4209b5  device-688d8ff5a1283de4d9d087f1  device-67c8…" at bounding box center [865, 385] width 1164 height 224
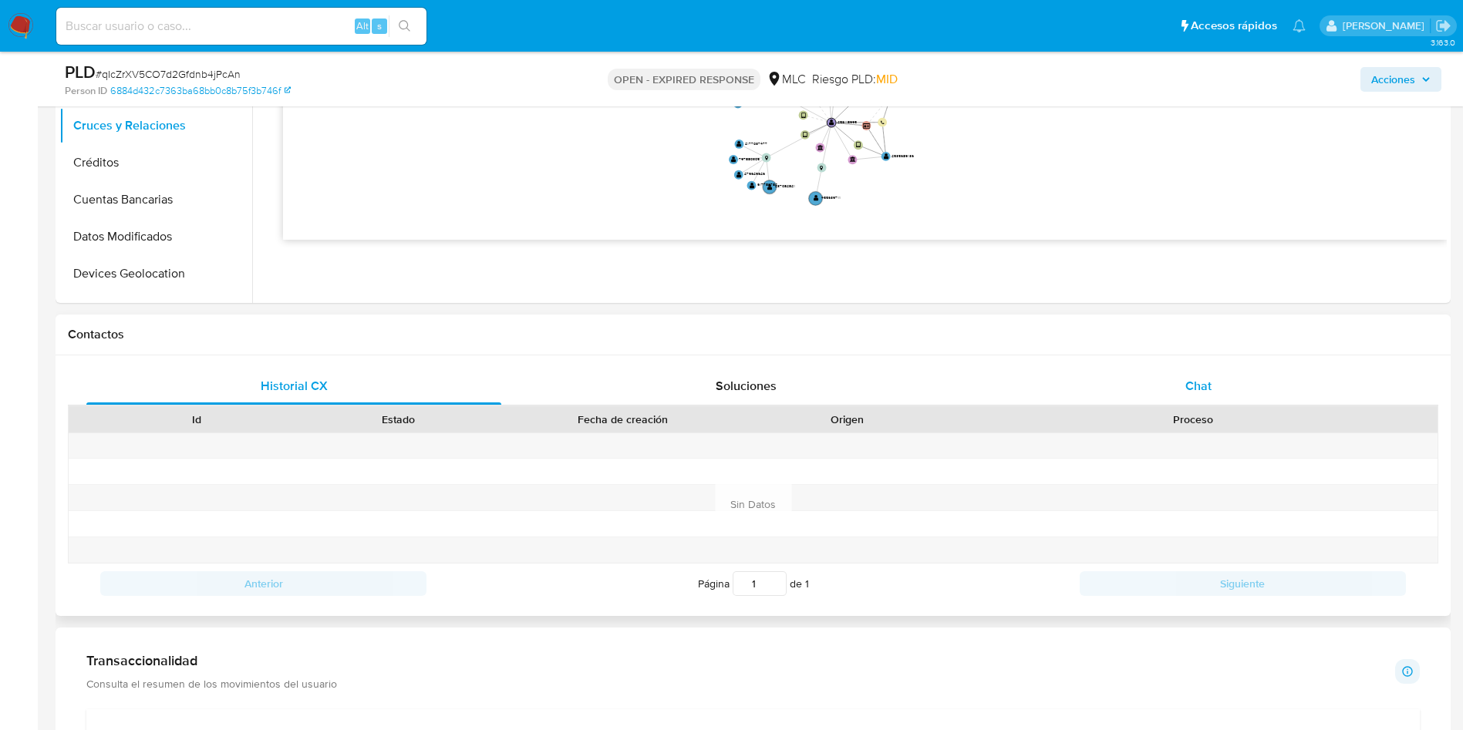
scroll to position [578, 0]
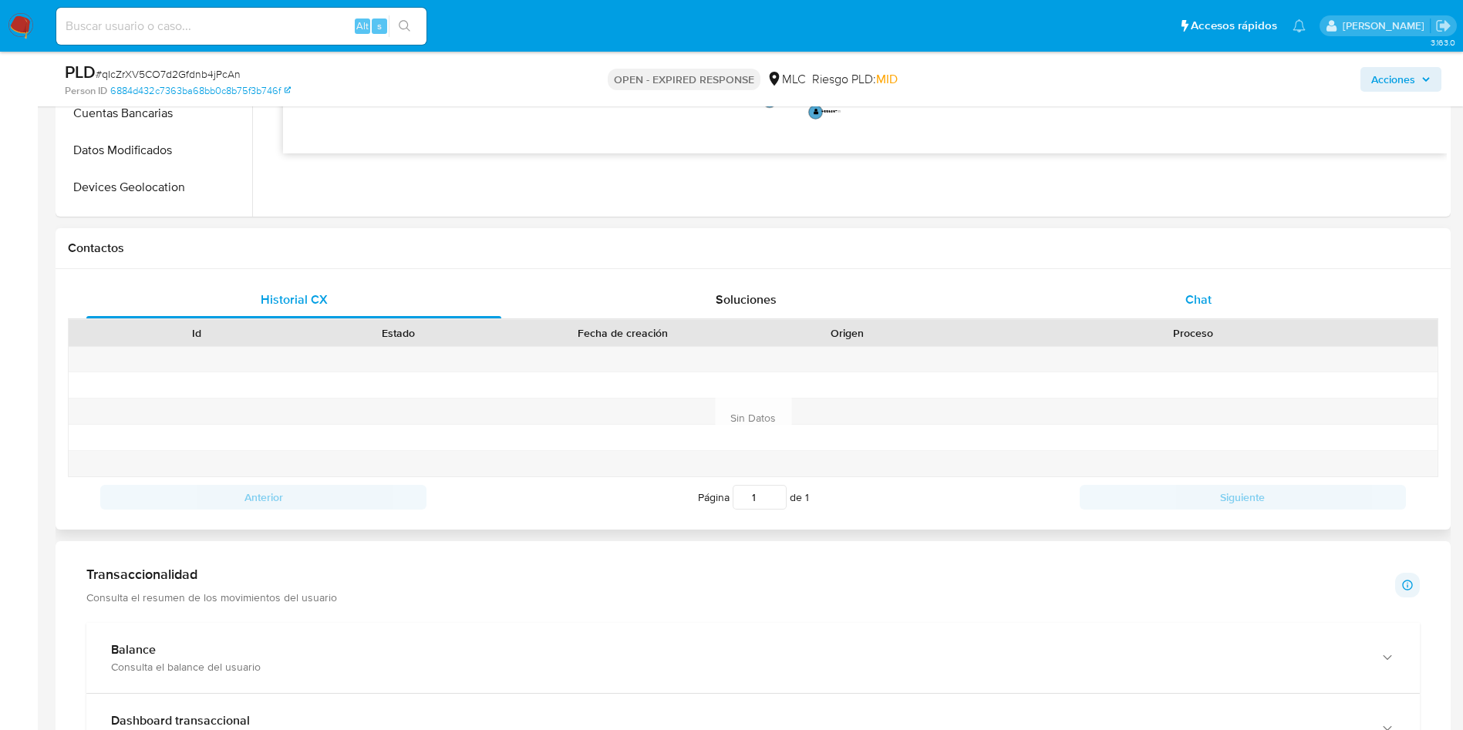
click at [1204, 297] on span "Chat" at bounding box center [1198, 300] width 26 height 18
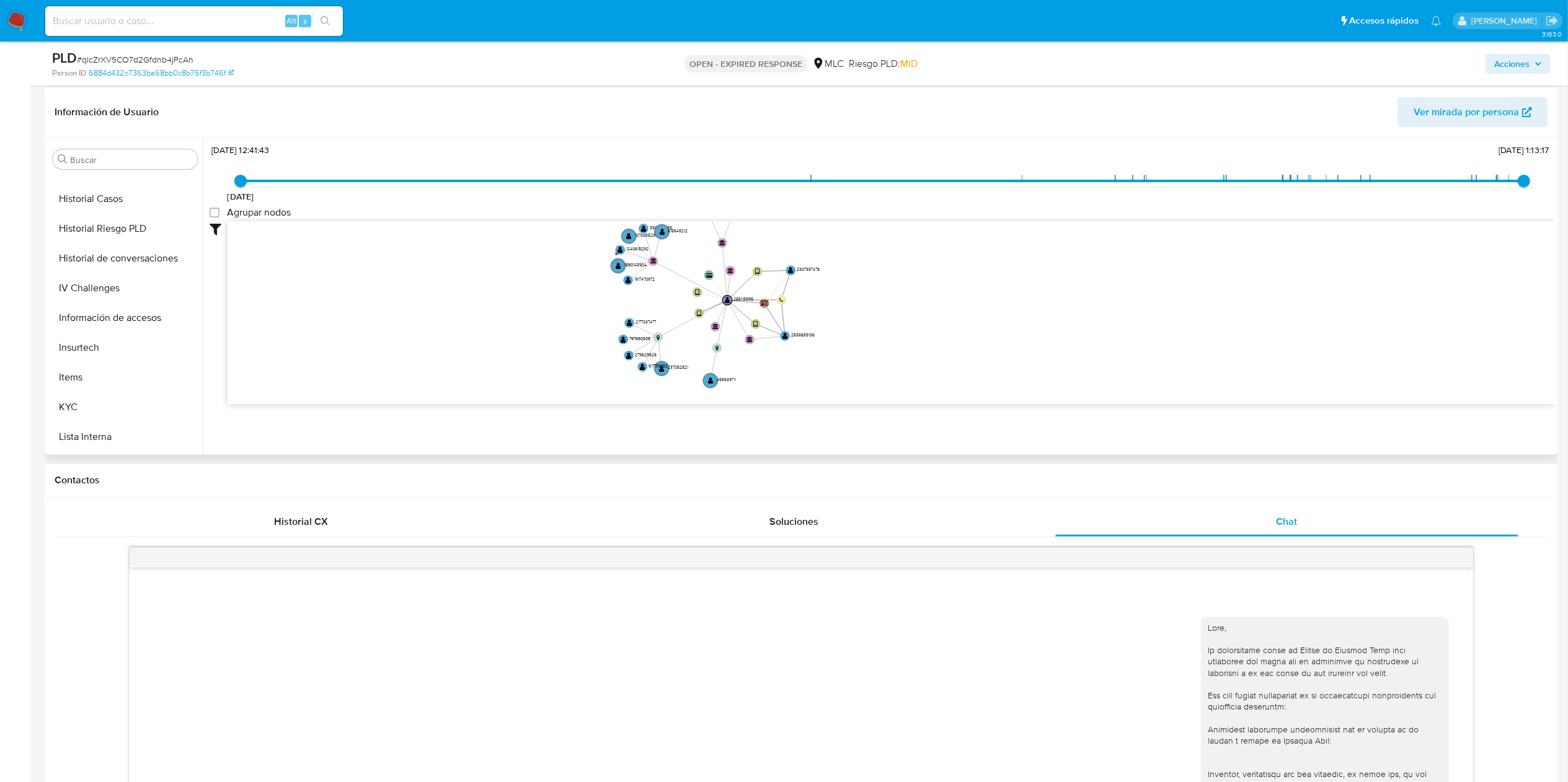
scroll to position [613, 0]
click at [123, 259] on button "KYC" at bounding box center [120, 260] width 145 height 30
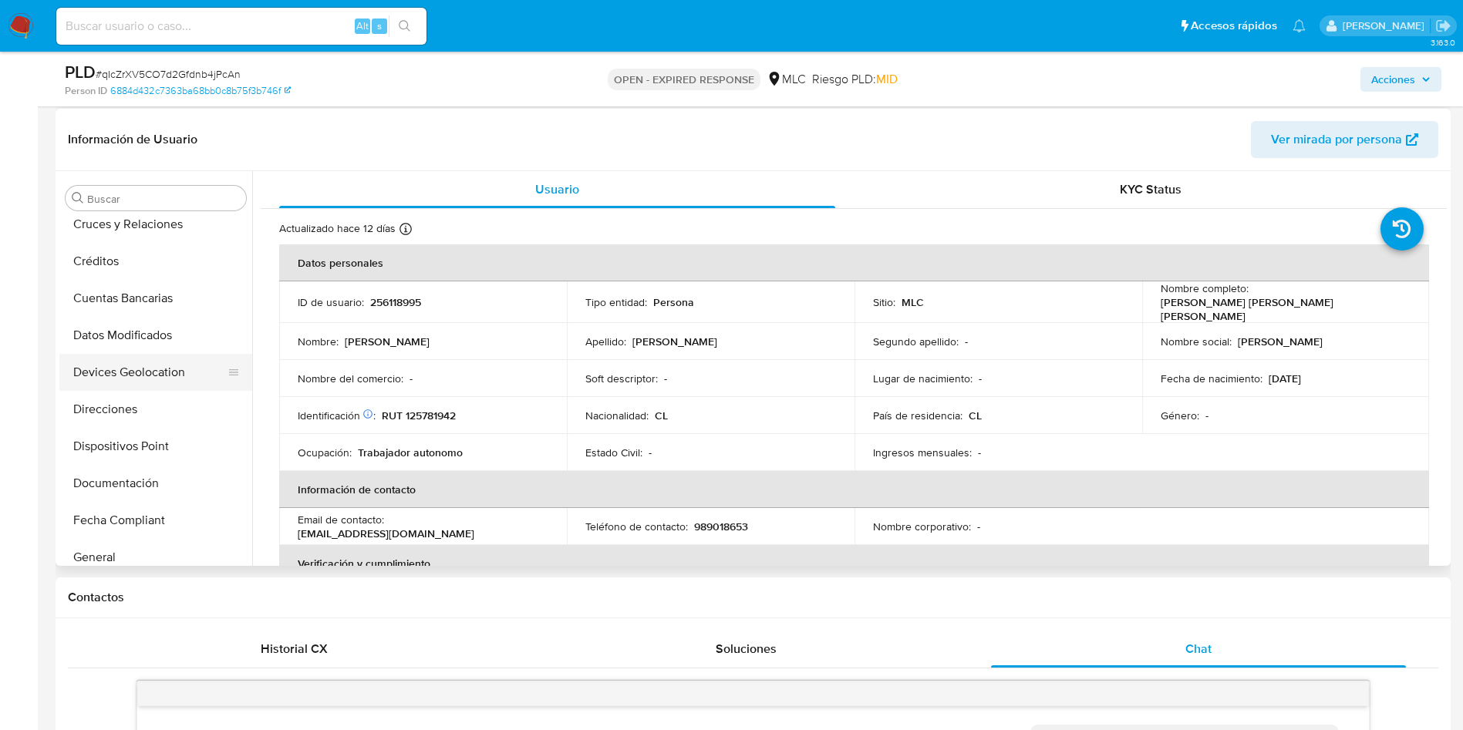
scroll to position [184, 0]
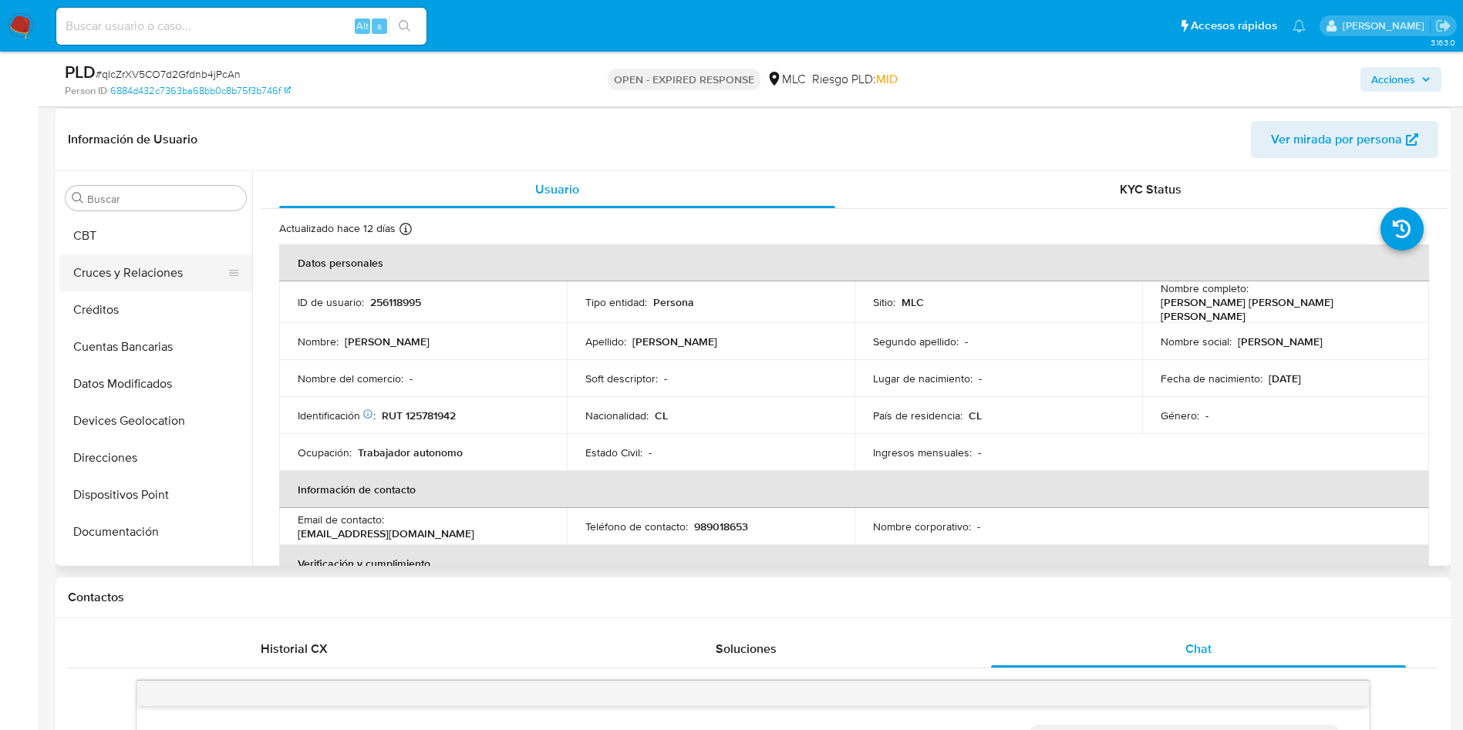
click at [155, 282] on button "Cruces y Relaciones" at bounding box center [149, 273] width 180 height 37
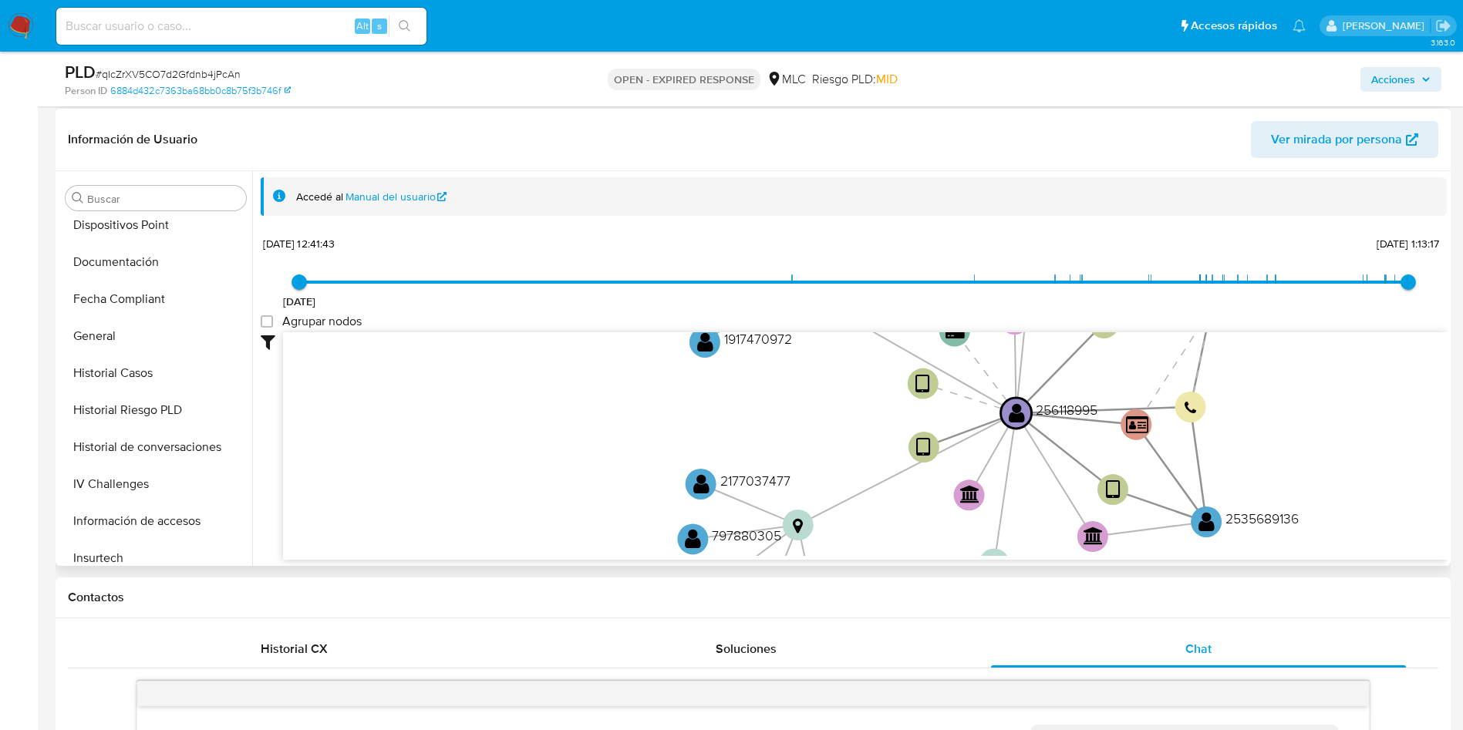
scroll to position [763, 0]
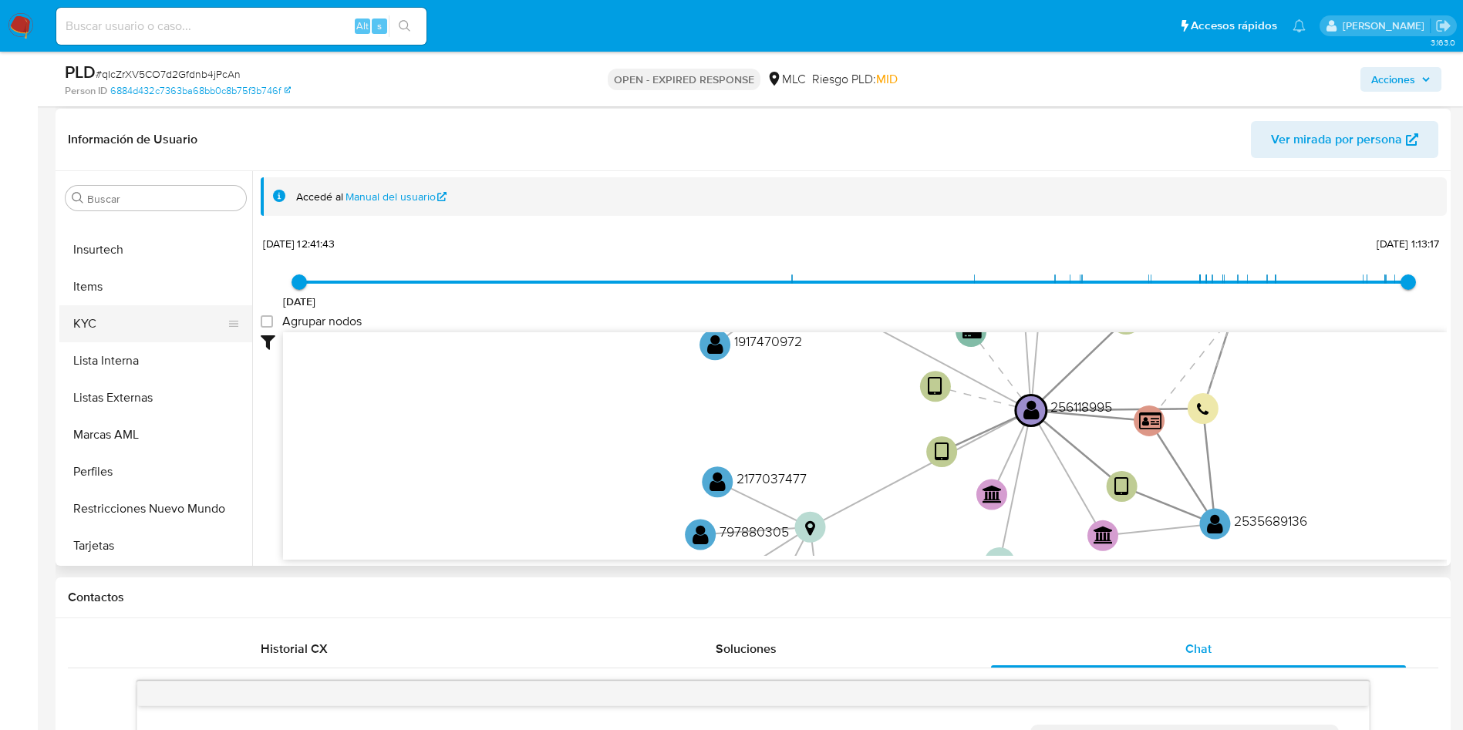
click at [110, 307] on button "KYC" at bounding box center [149, 323] width 180 height 37
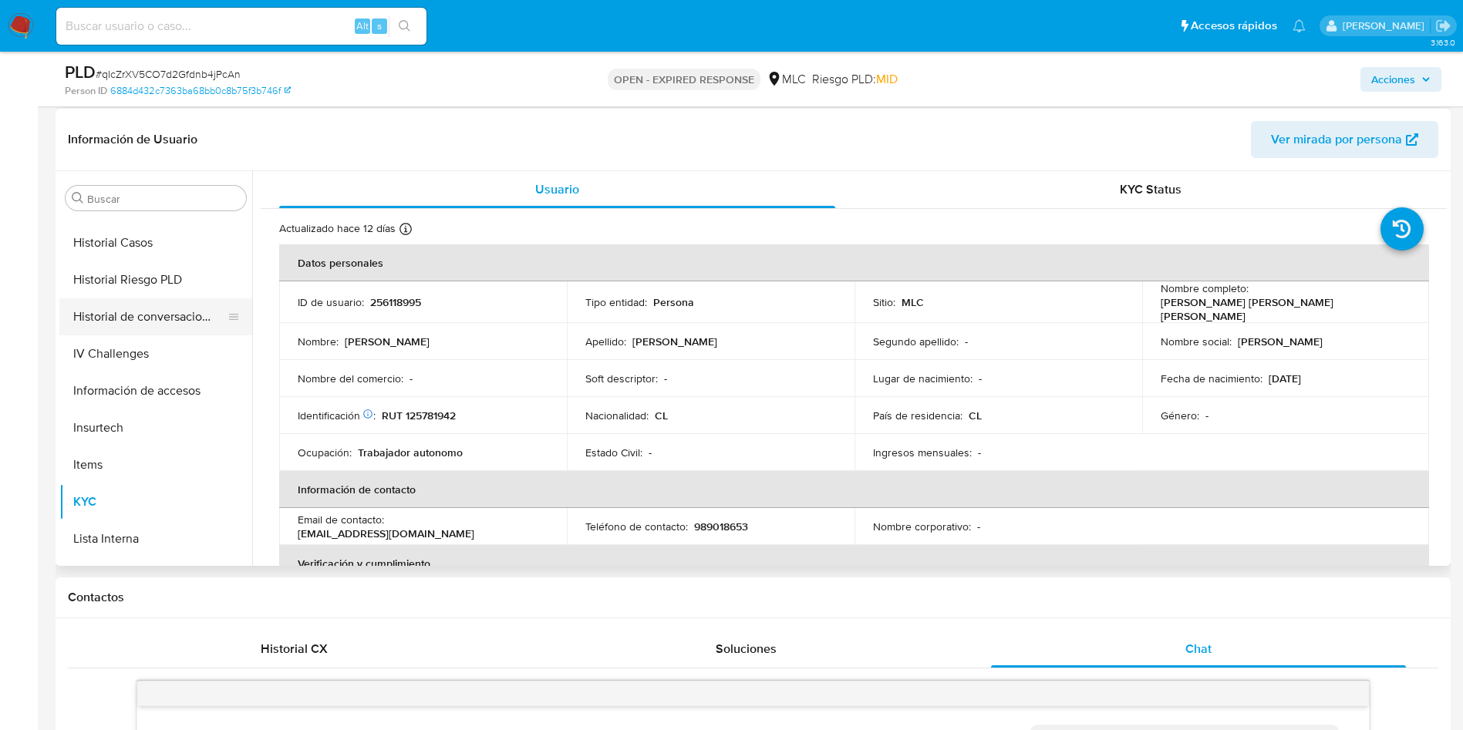
scroll to position [531, 0]
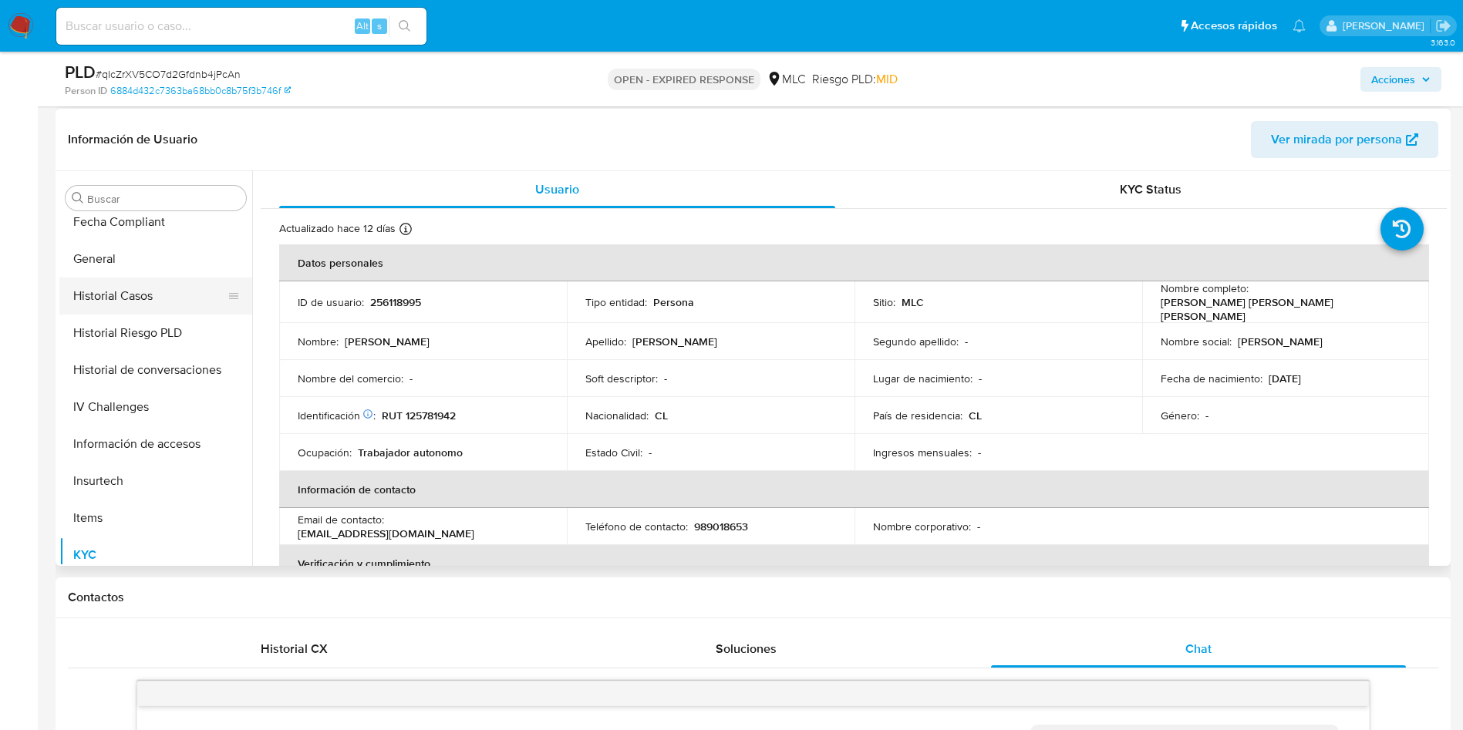
click at [109, 292] on button "Historial Casos" at bounding box center [149, 296] width 180 height 37
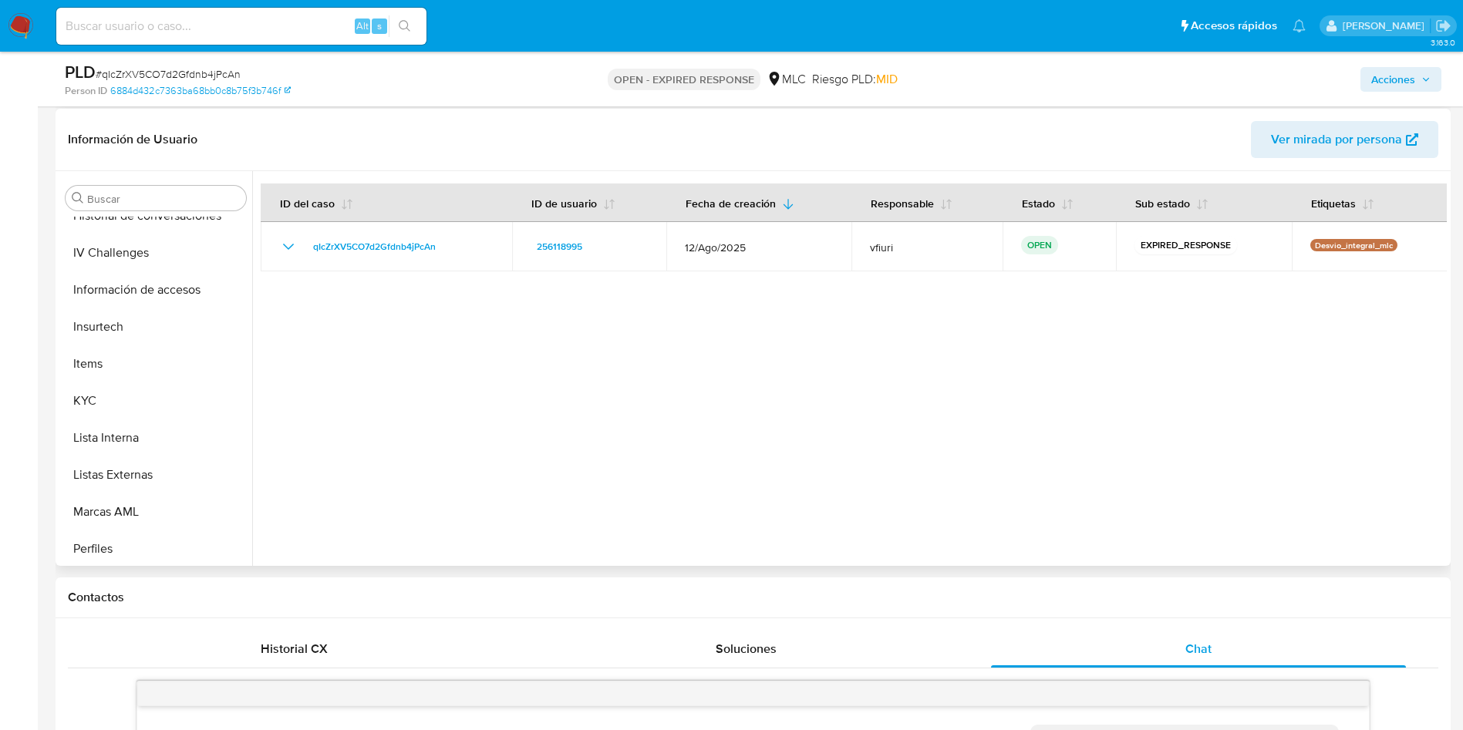
scroll to position [763, 0]
click at [113, 327] on button "KYC" at bounding box center [149, 323] width 180 height 37
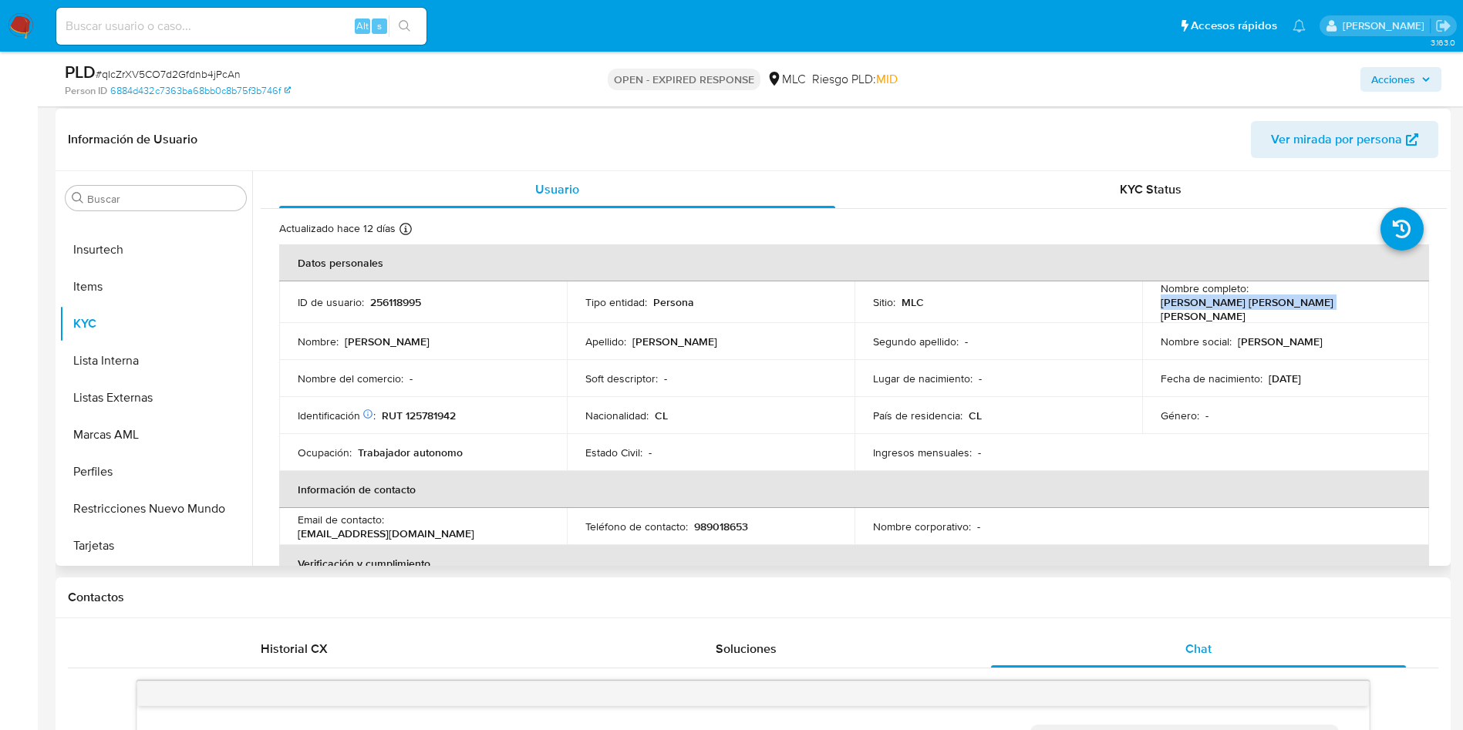
drag, startPoint x: 1158, startPoint y: 304, endPoint x: 1311, endPoint y: 310, distance: 152.8
click at [1311, 310] on div "Nombre completo : Daniel Eduardo Núñez Chacana" at bounding box center [1286, 303] width 251 height 42
click at [159, 77] on span "# qIcZrXV5CO7d2Gfdnb4jPcAn" at bounding box center [168, 73] width 145 height 15
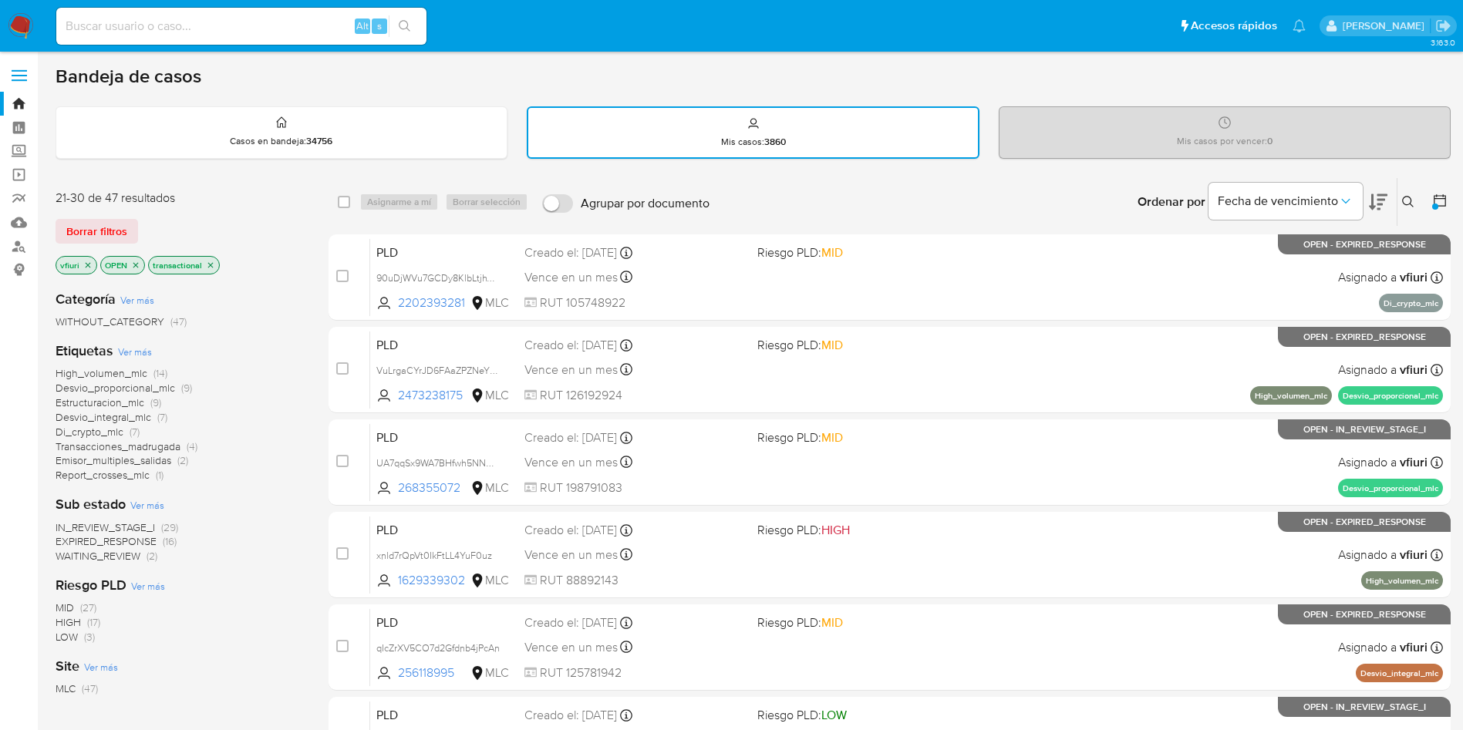
click at [1409, 201] on icon at bounding box center [1408, 202] width 12 height 12
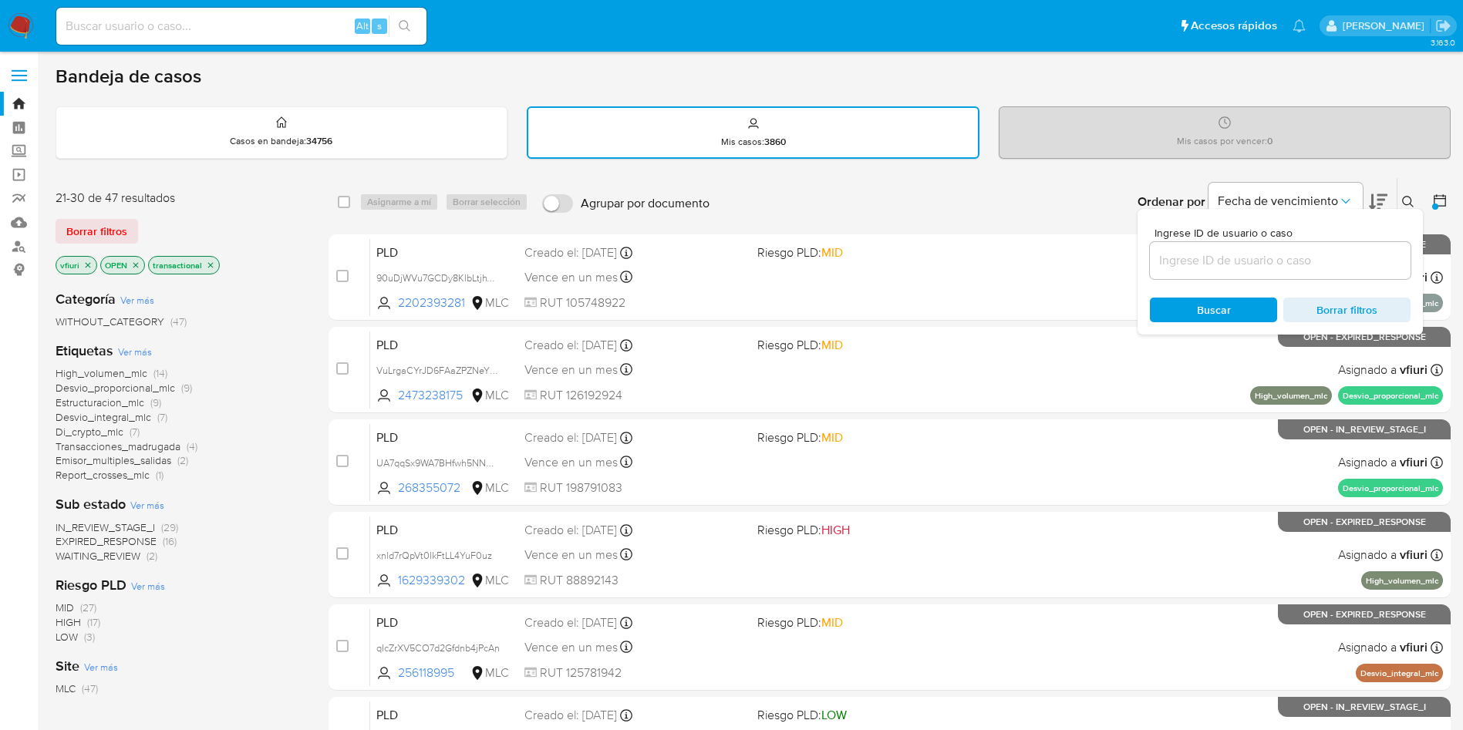
click at [1198, 252] on input at bounding box center [1280, 261] width 261 height 20
type input "qIcZrXV5CO7d2Gfdnb4jPcAn"
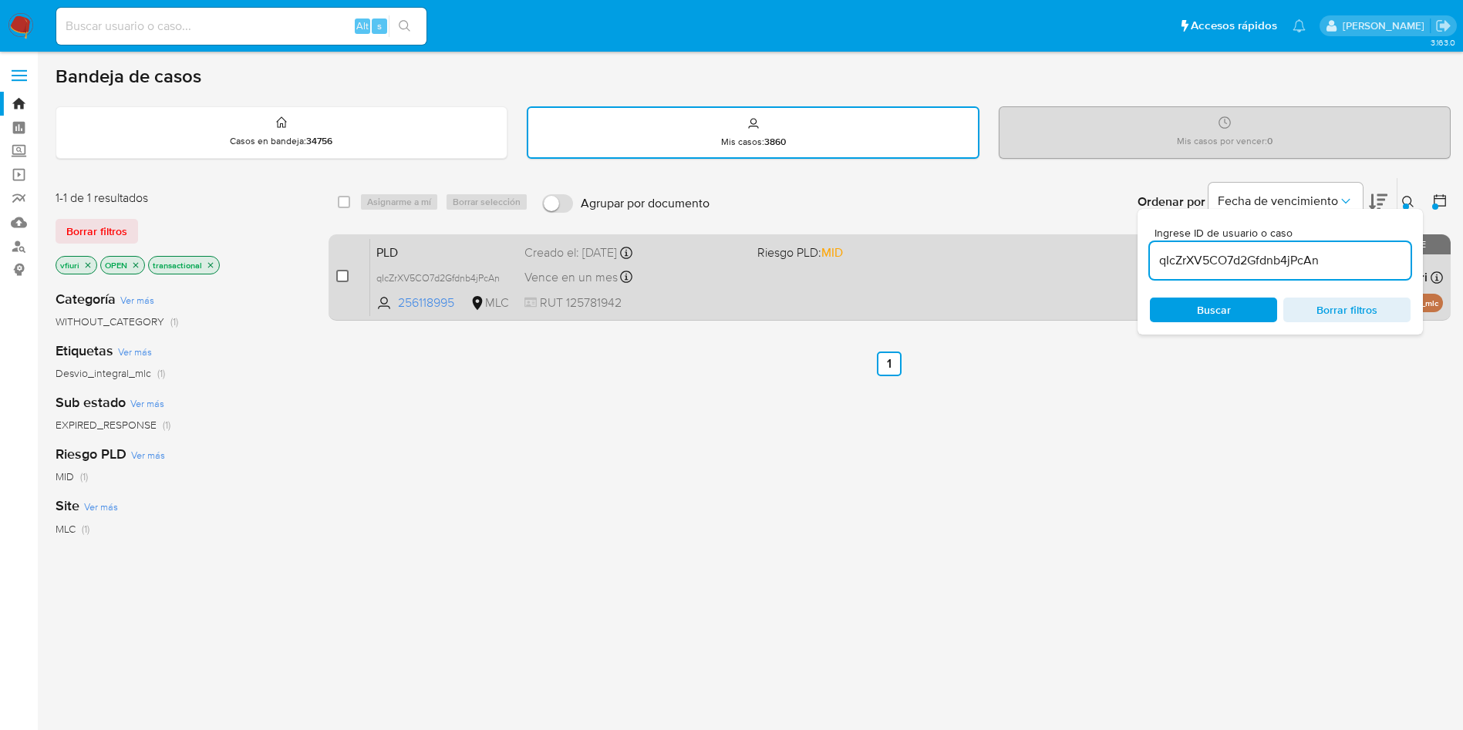
click at [344, 274] on input "checkbox" at bounding box center [342, 276] width 12 height 12
checkbox input "true"
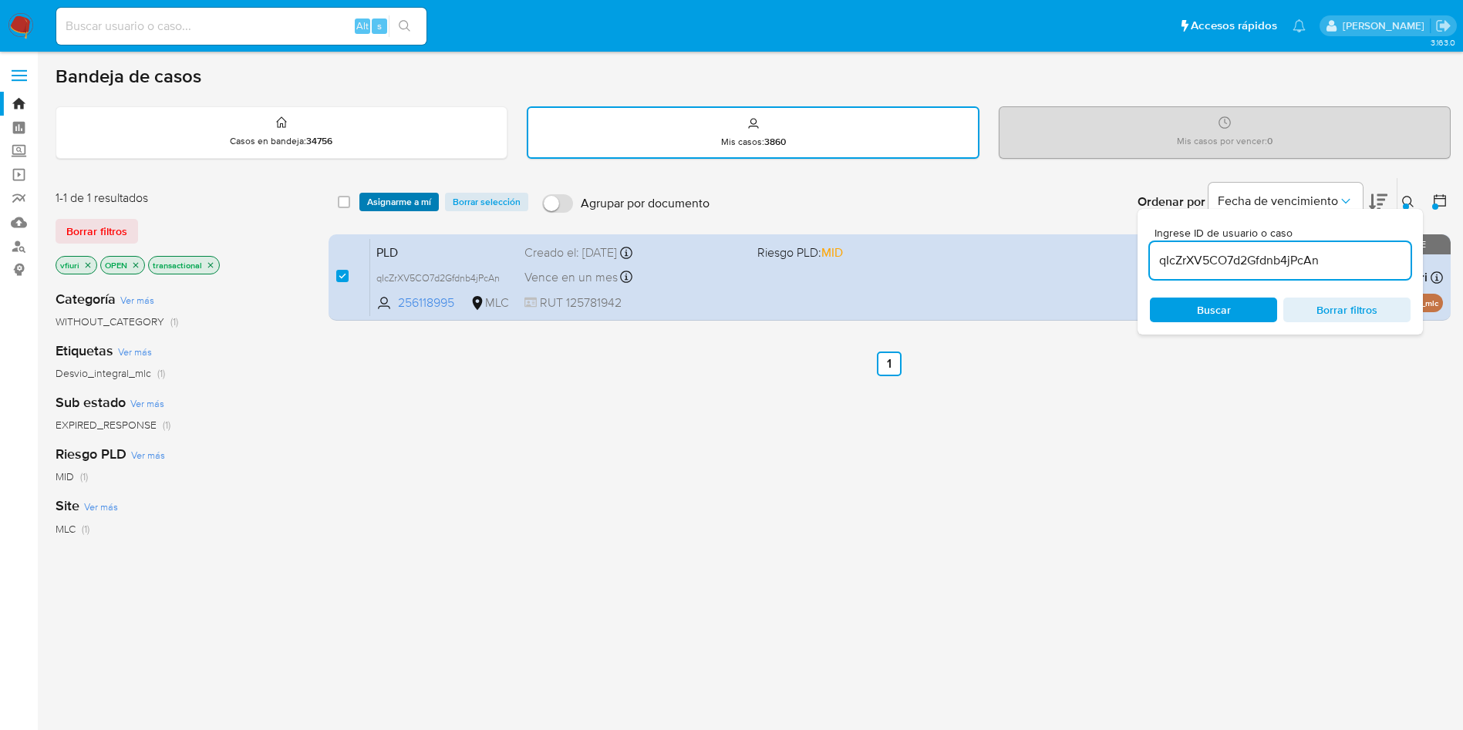
click at [377, 207] on span "Asignarme a mí" at bounding box center [399, 201] width 64 height 15
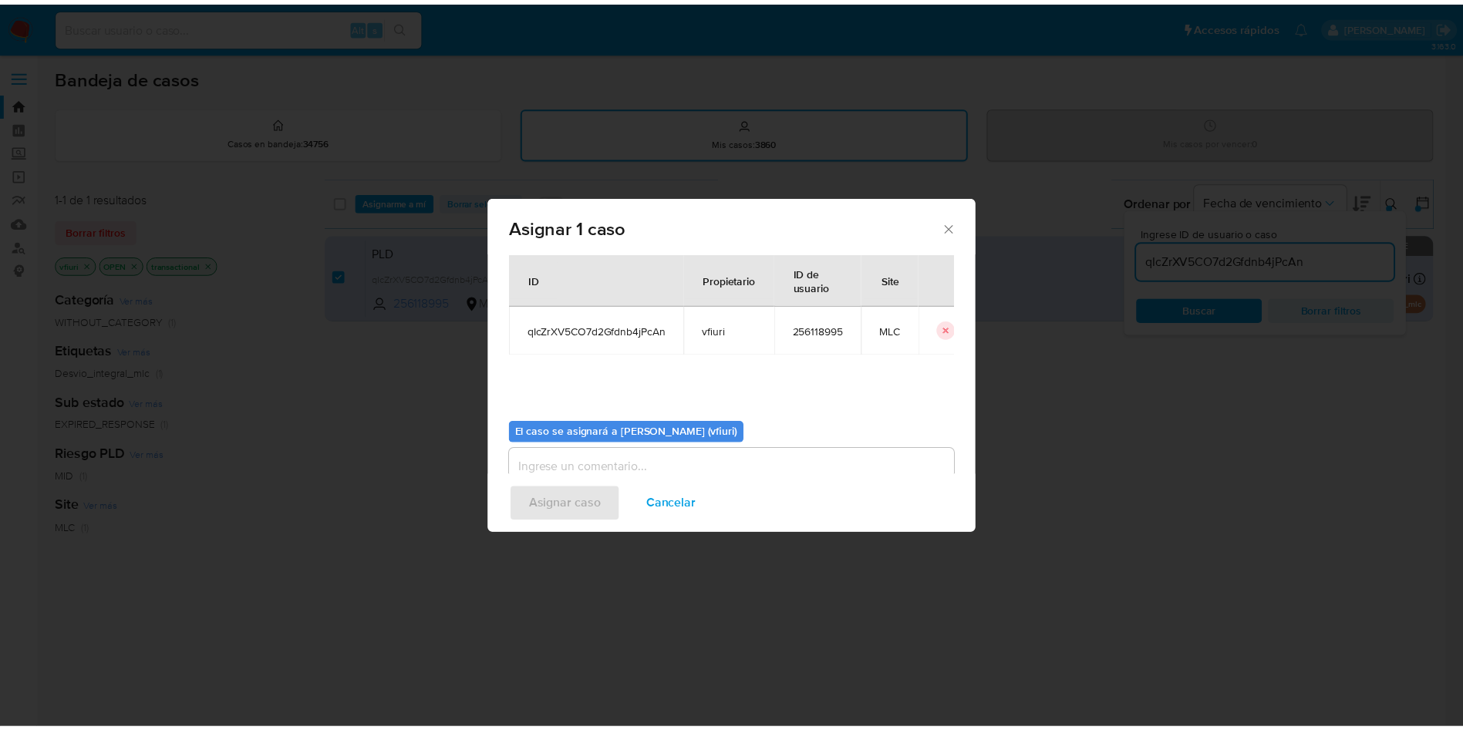
scroll to position [80, 0]
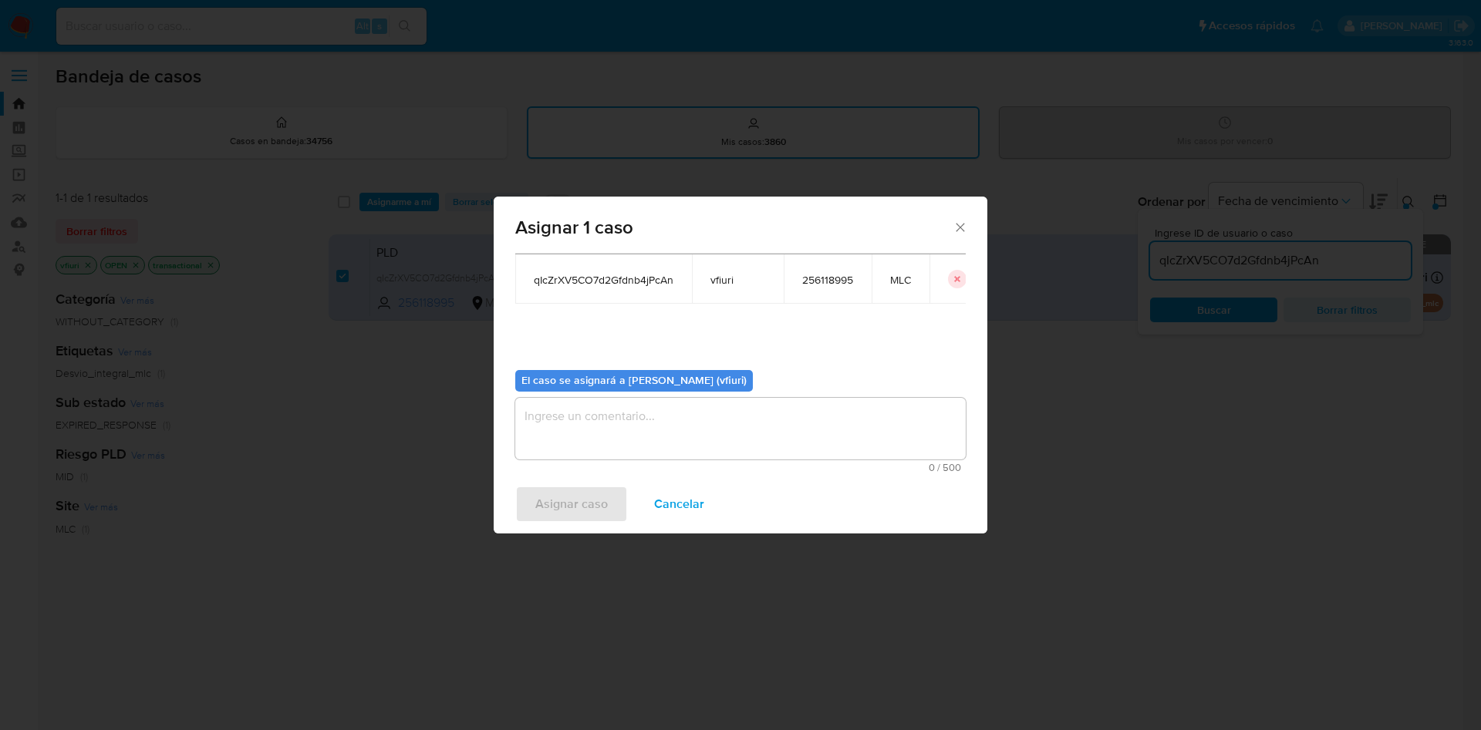
click at [703, 439] on textarea "assign-modal" at bounding box center [740, 429] width 450 height 62
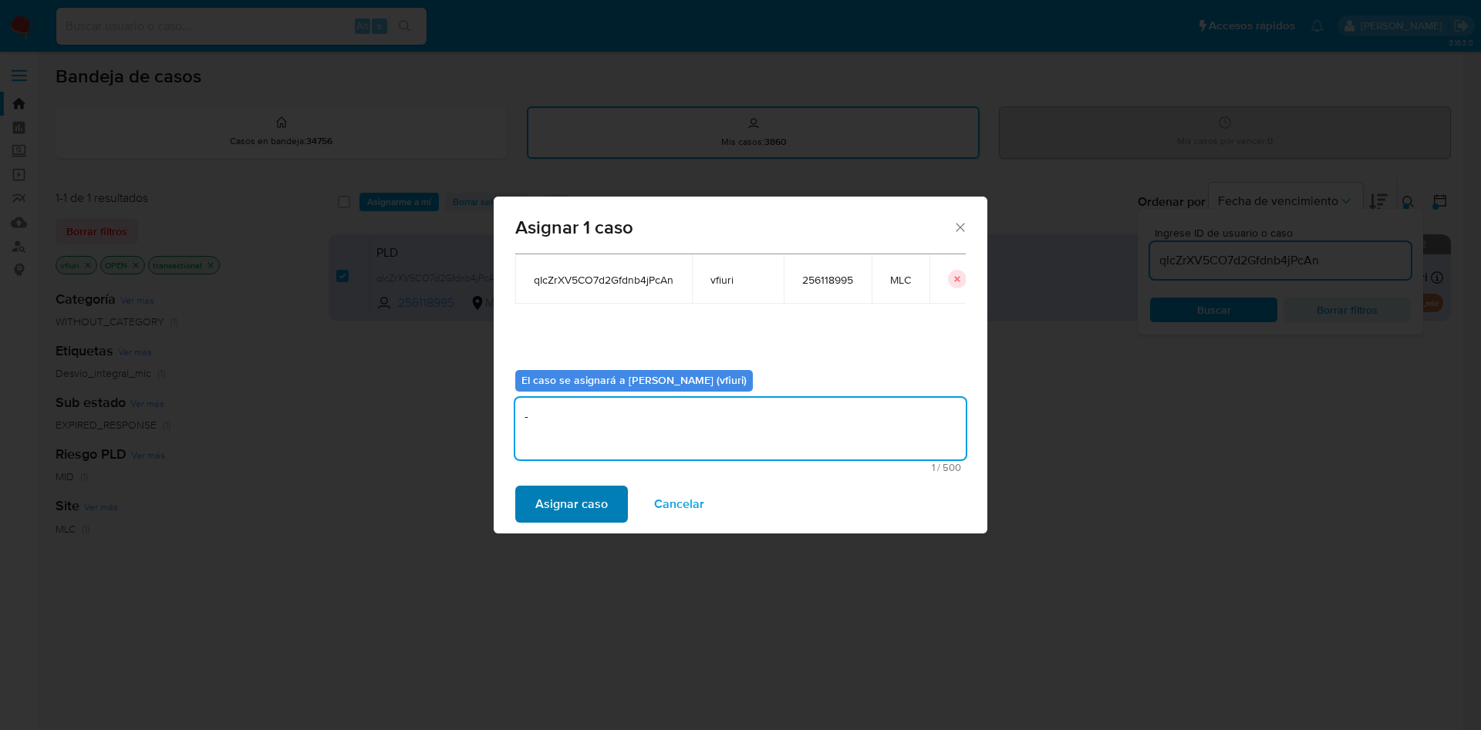
type textarea "-"
click at [589, 487] on span "Asignar caso" at bounding box center [571, 504] width 72 height 34
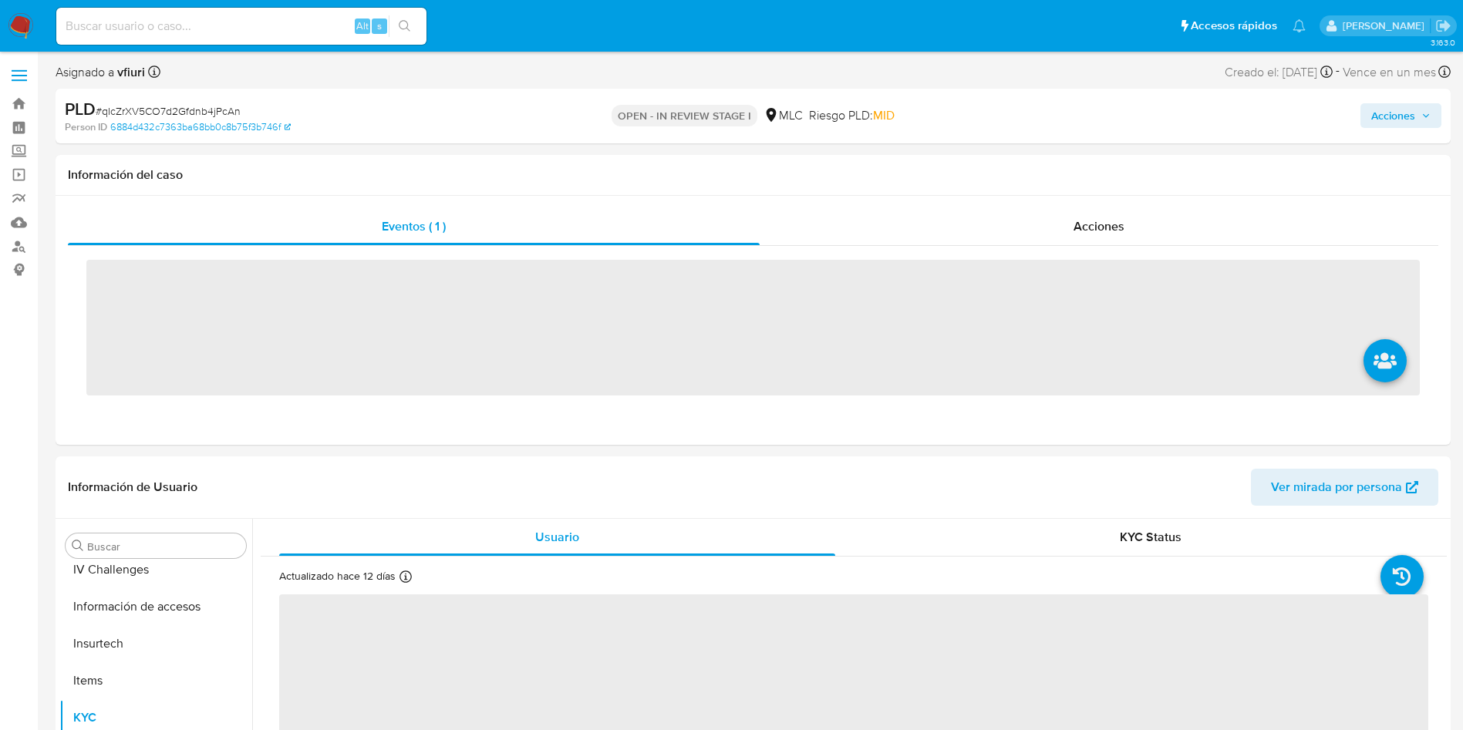
scroll to position [763, 0]
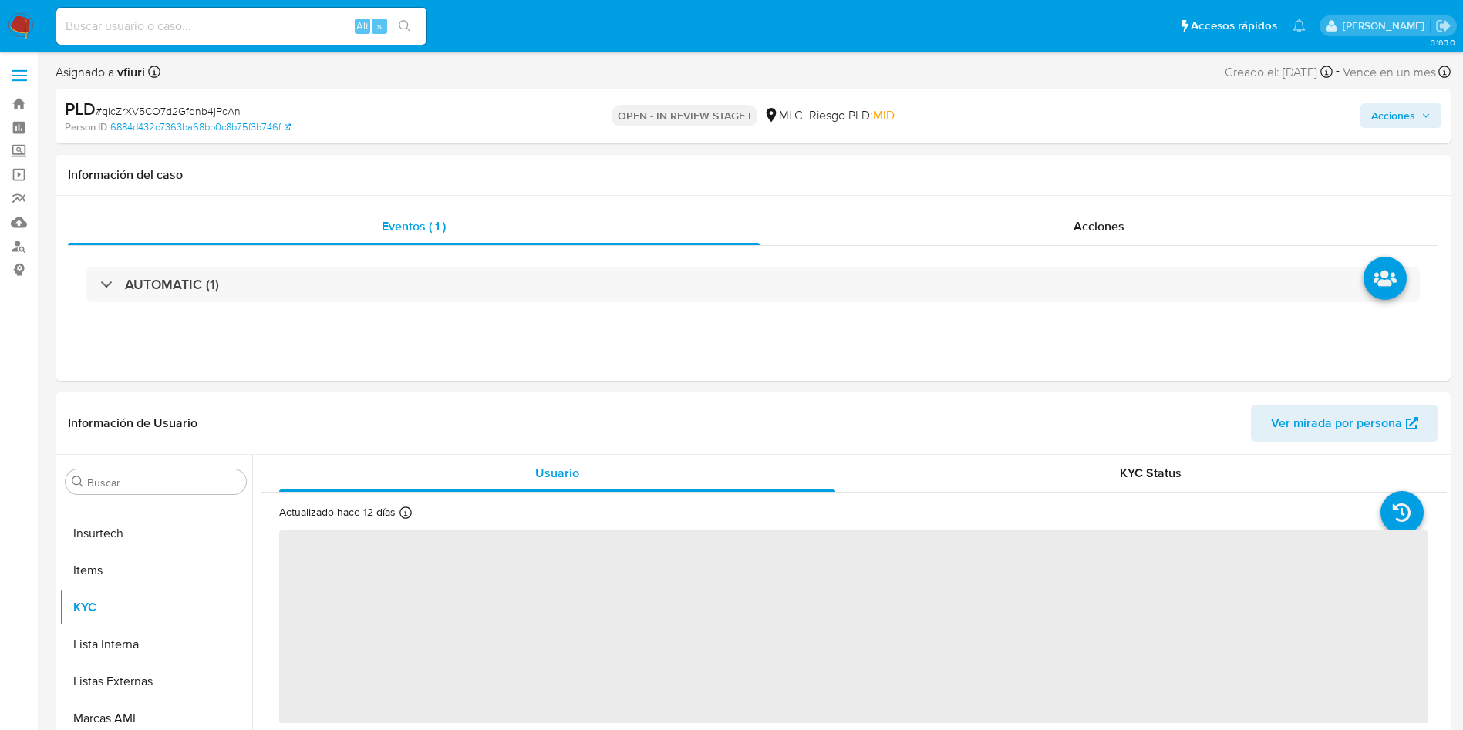
select select "10"
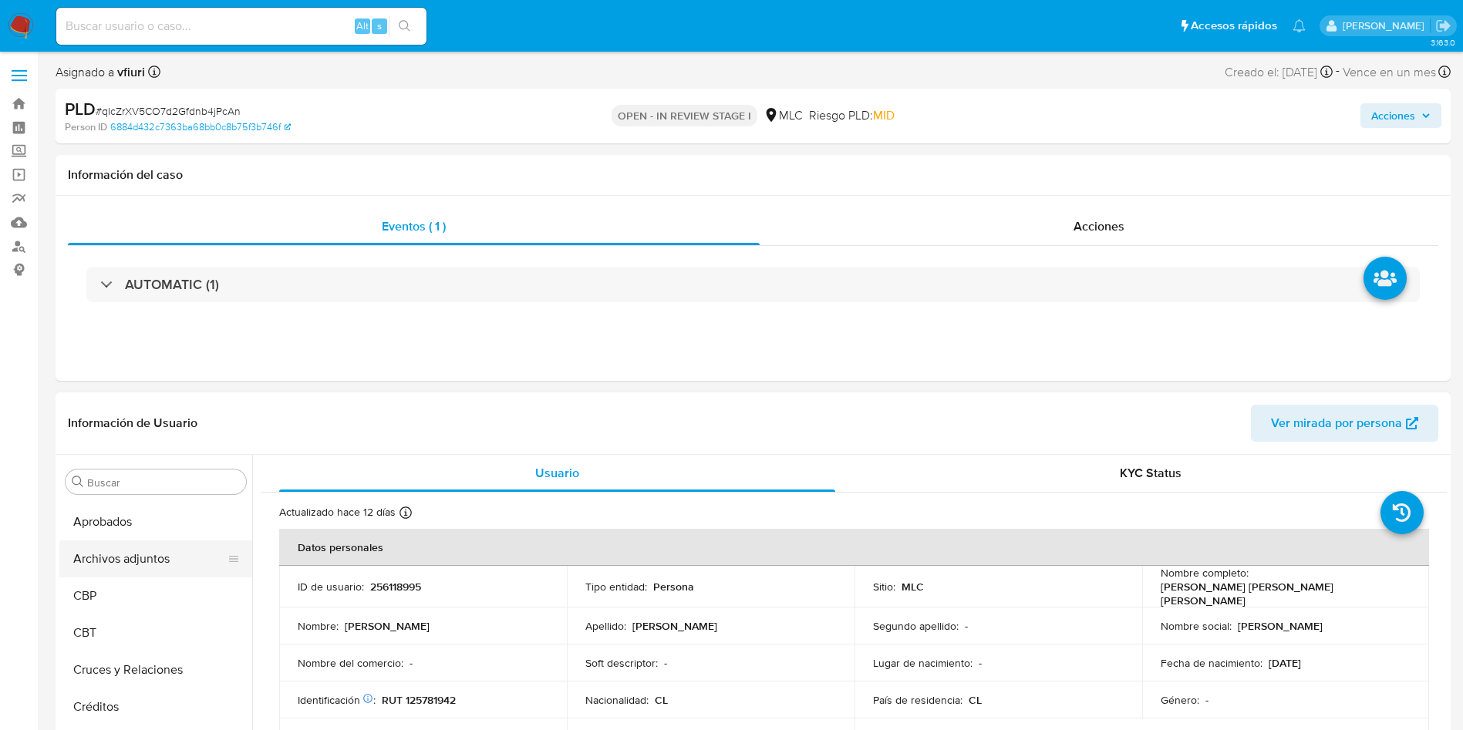
scroll to position [69, 0]
click at [133, 571] on button "Archivos adjuntos" at bounding box center [149, 561] width 180 height 37
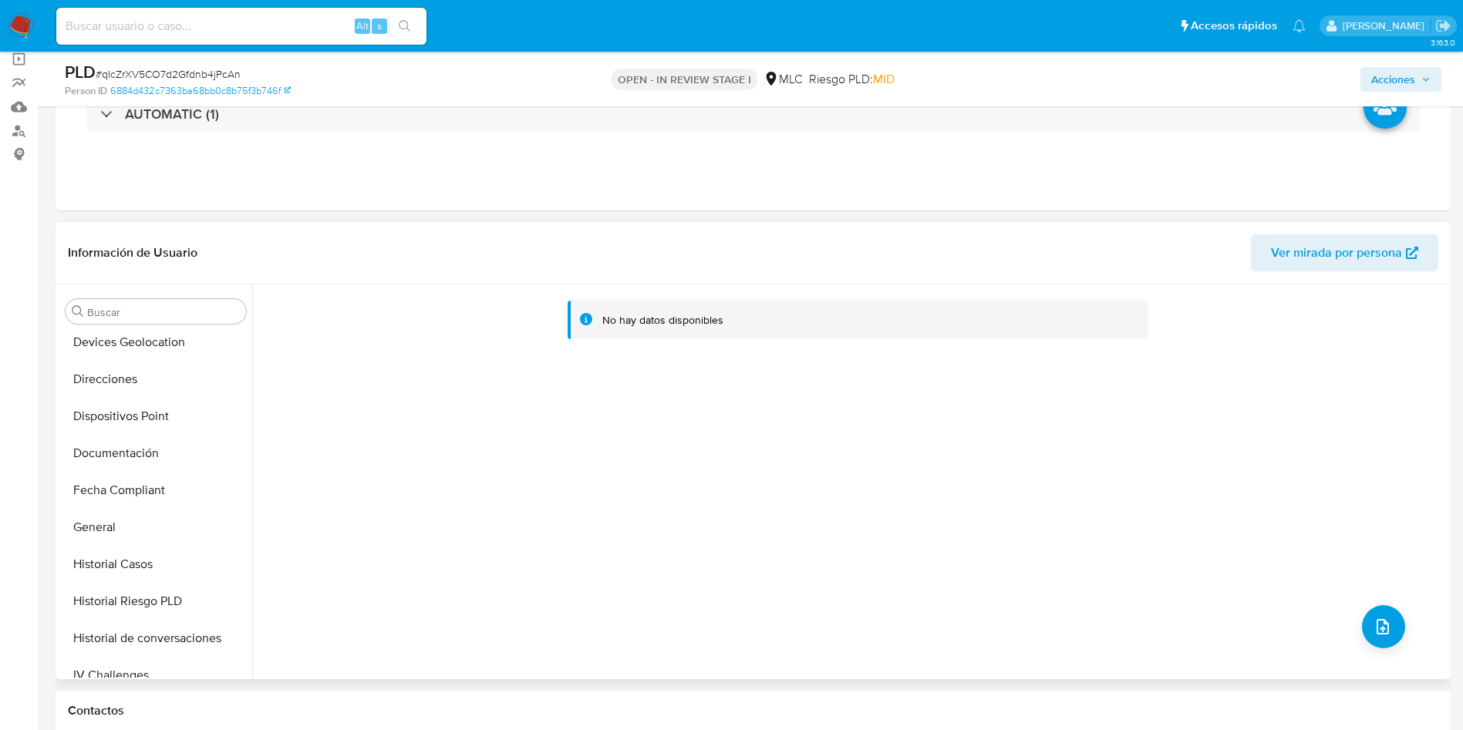
scroll to position [647, 0]
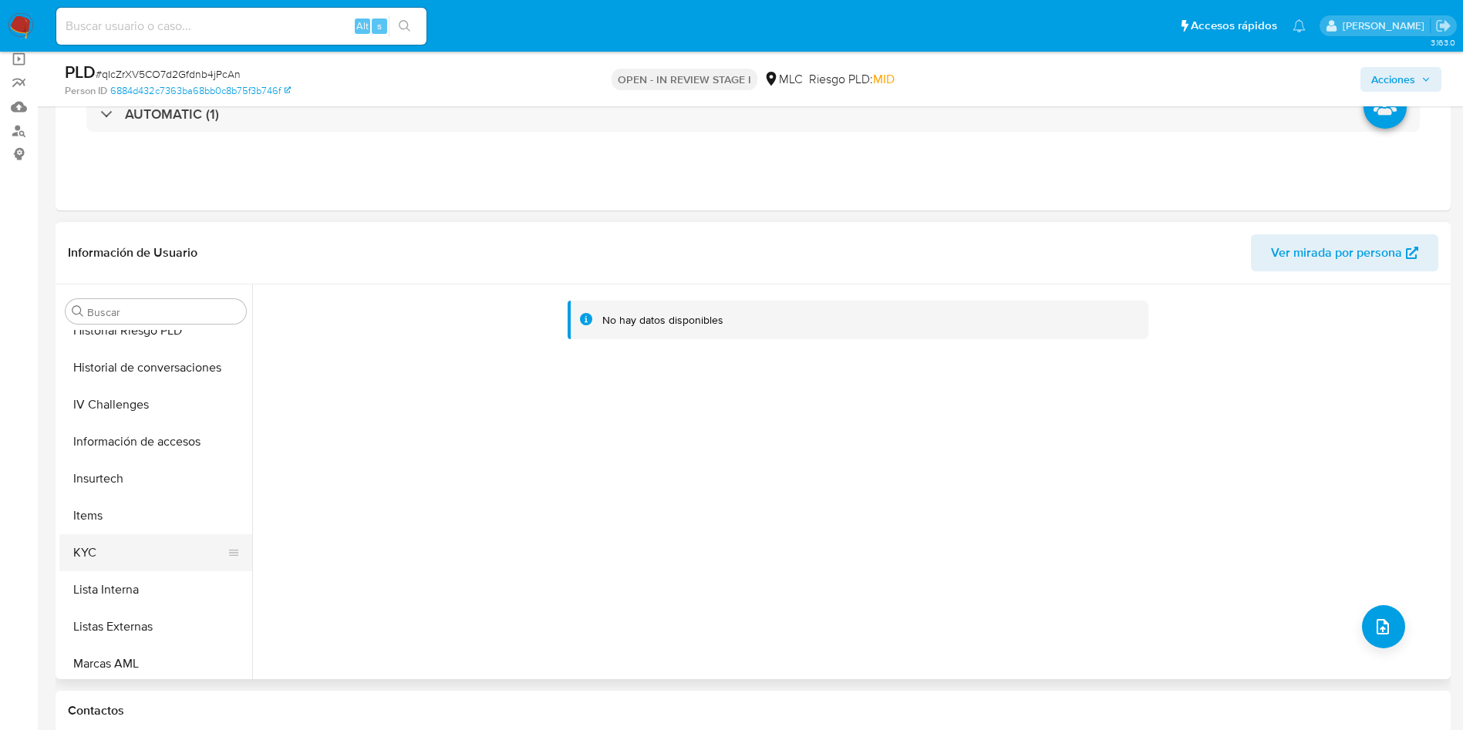
click at [93, 559] on button "KYC" at bounding box center [149, 552] width 180 height 37
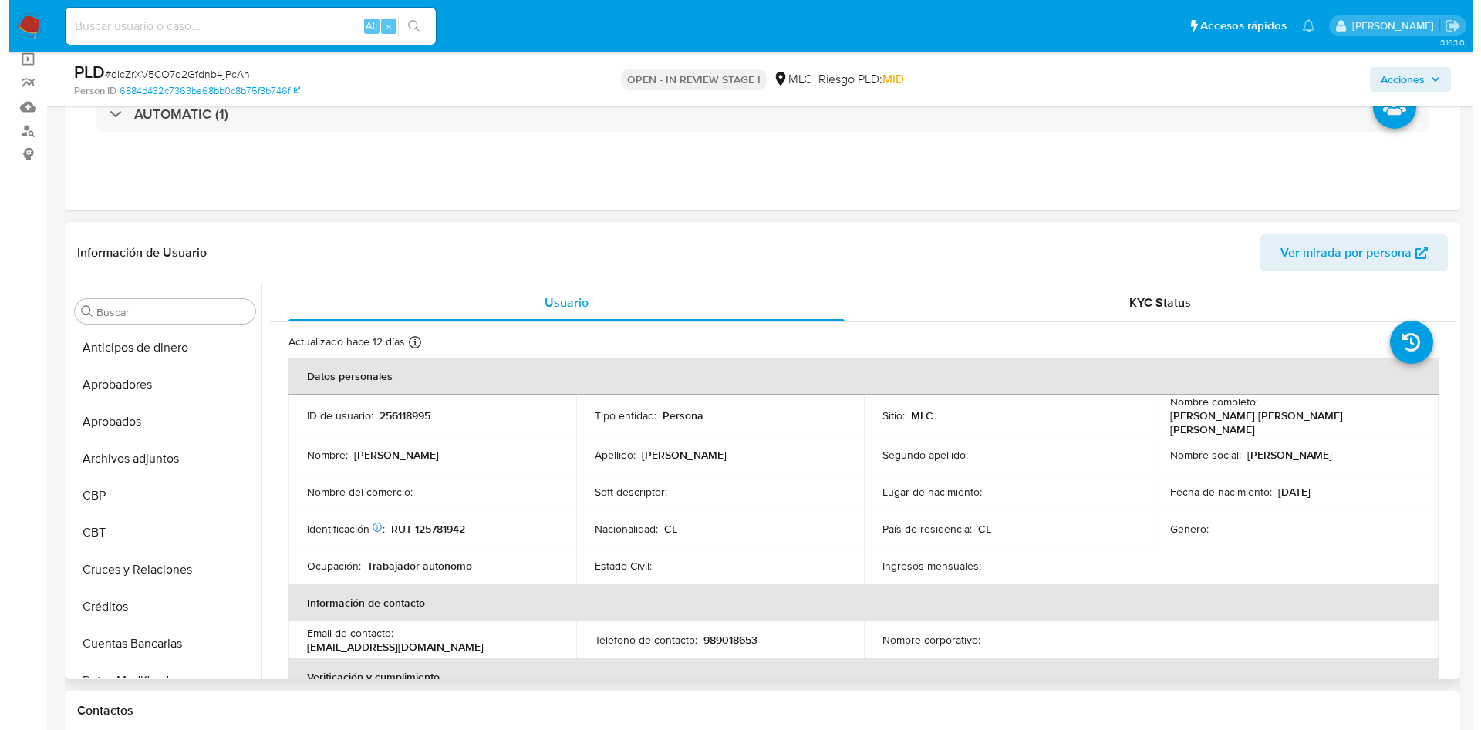
scroll to position [0, 0]
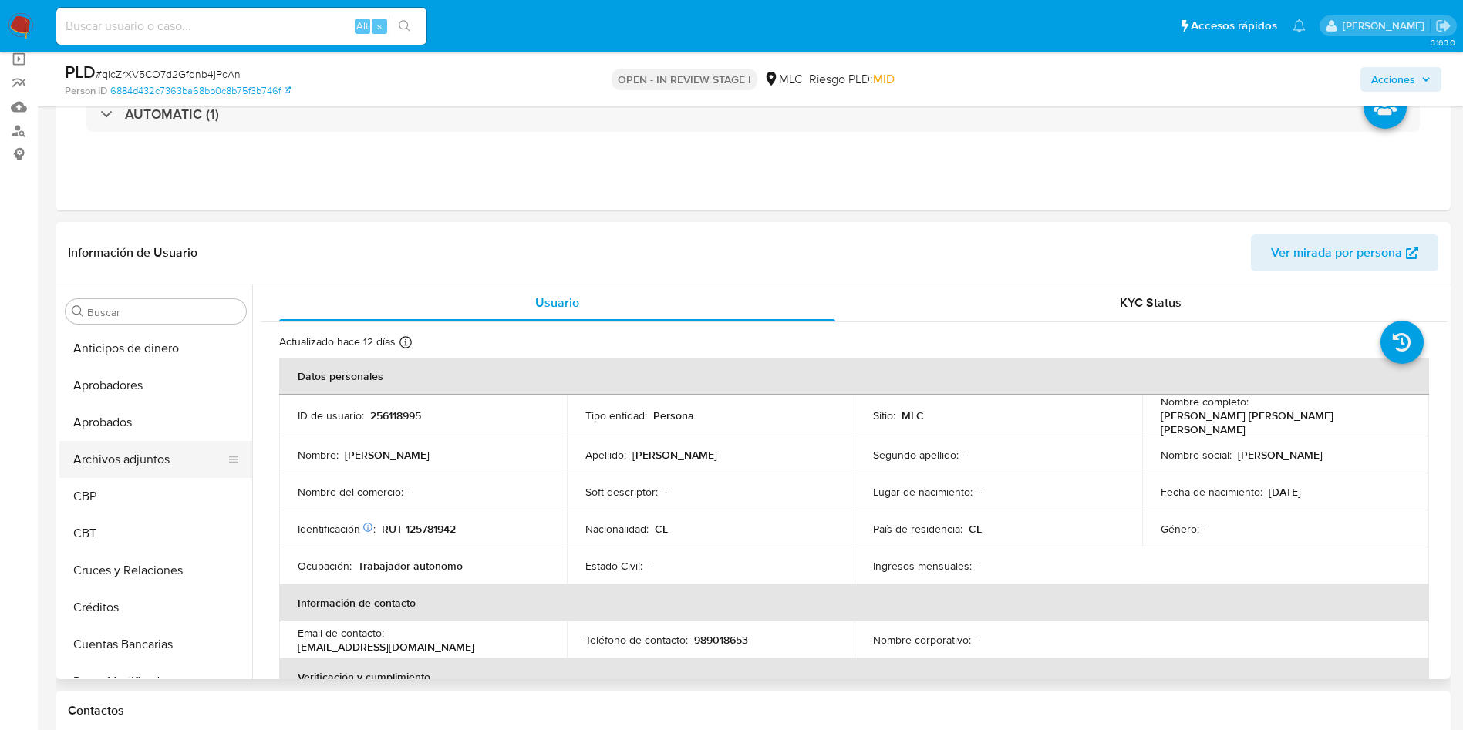
click at [110, 453] on button "Archivos adjuntos" at bounding box center [149, 459] width 180 height 37
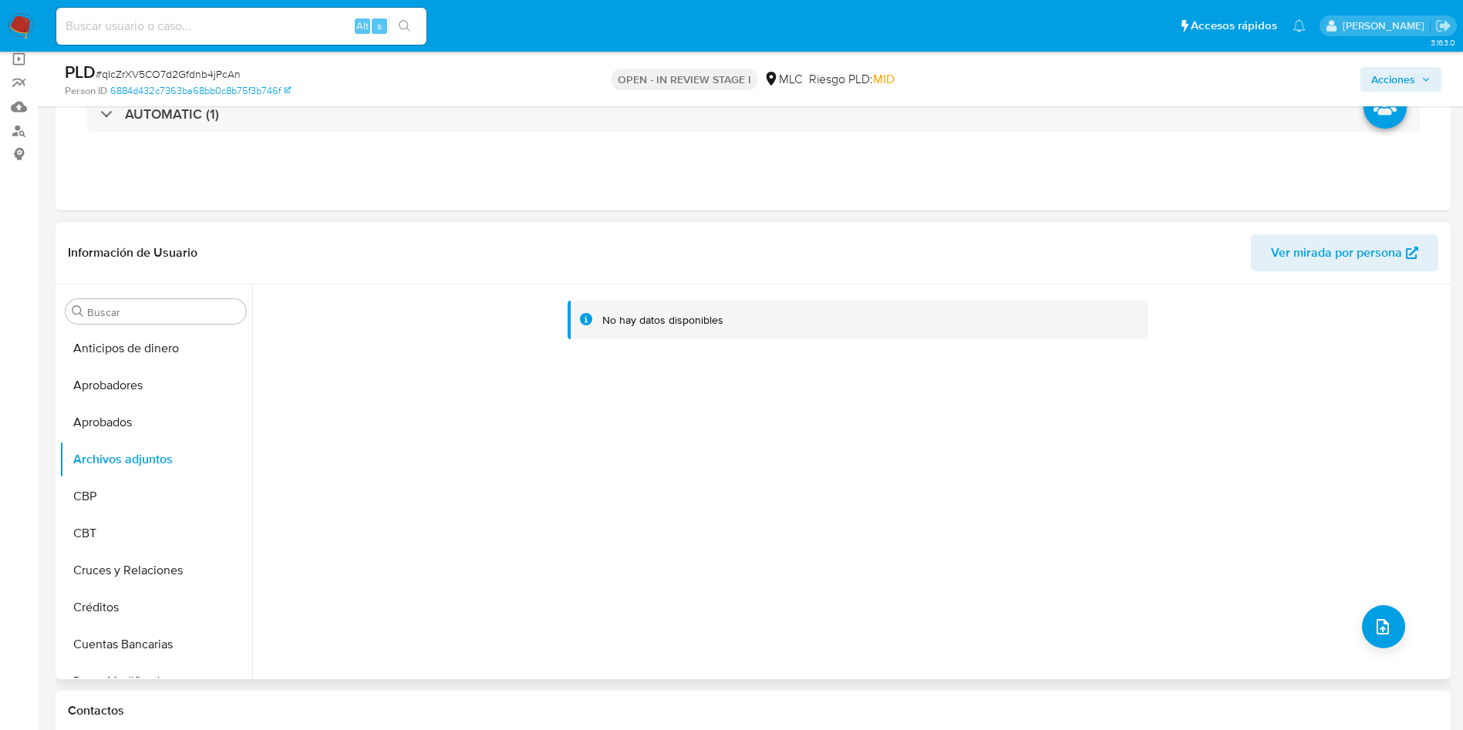
click at [1375, 601] on div "No hay datos disponibles" at bounding box center [849, 482] width 1195 height 395
click at [1374, 613] on button "upload-file" at bounding box center [1383, 626] width 43 height 43
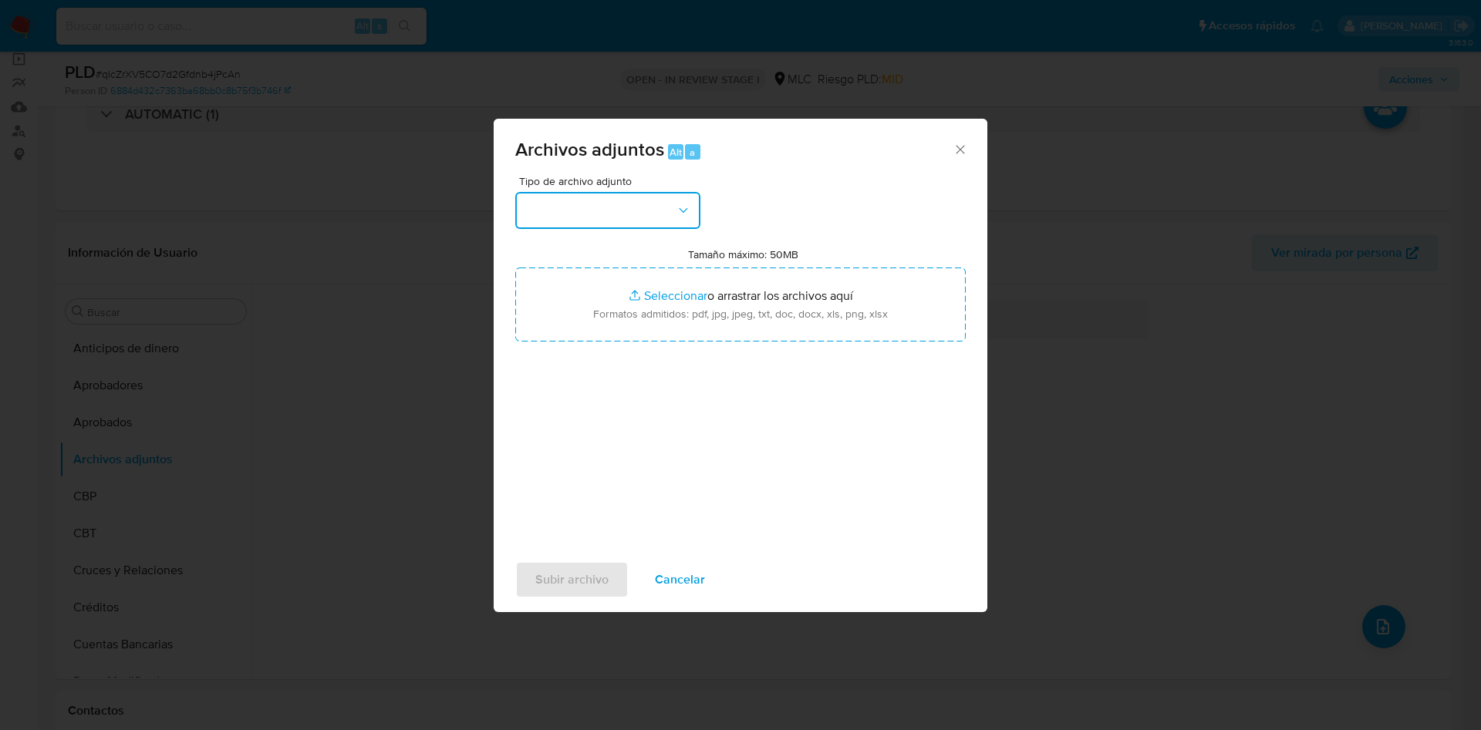
click at [542, 201] on button "button" at bounding box center [607, 210] width 185 height 37
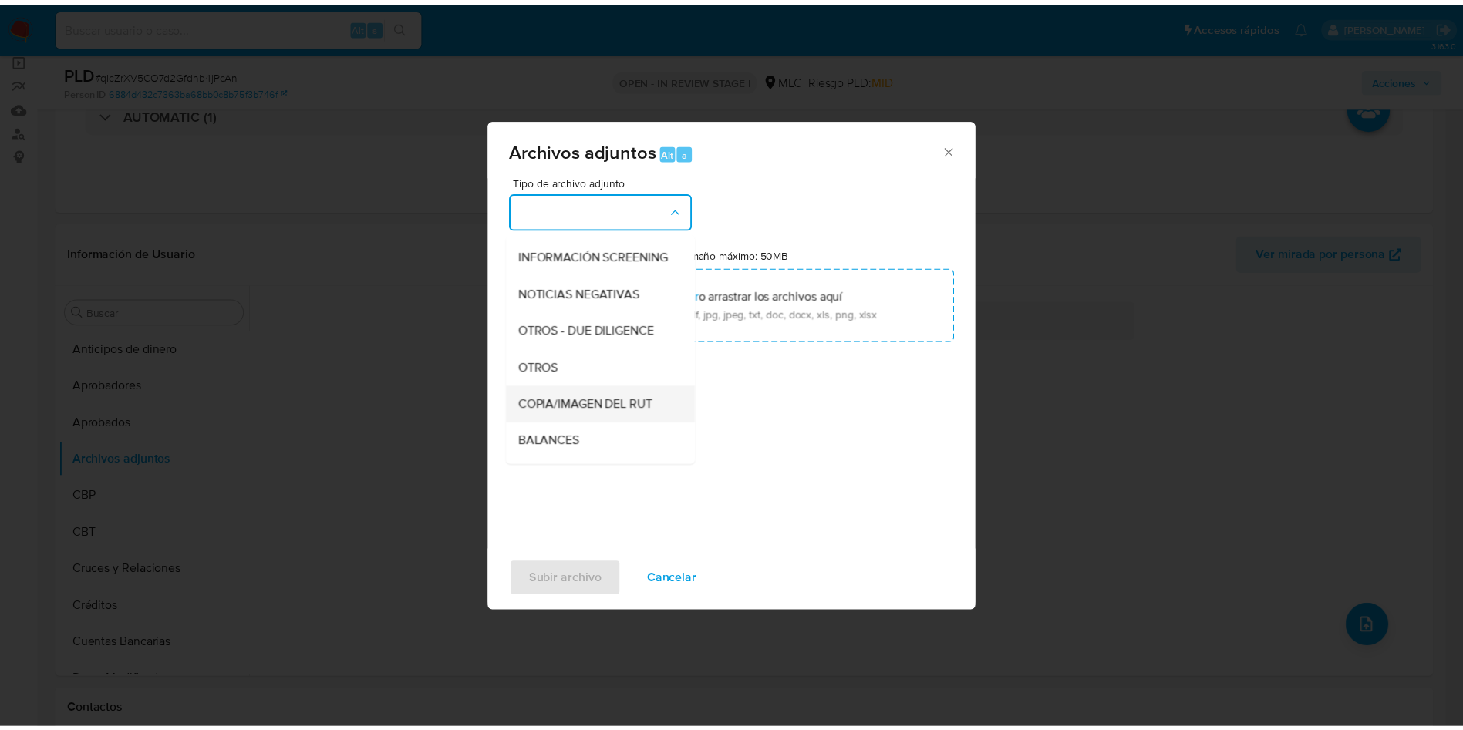
scroll to position [179, 0]
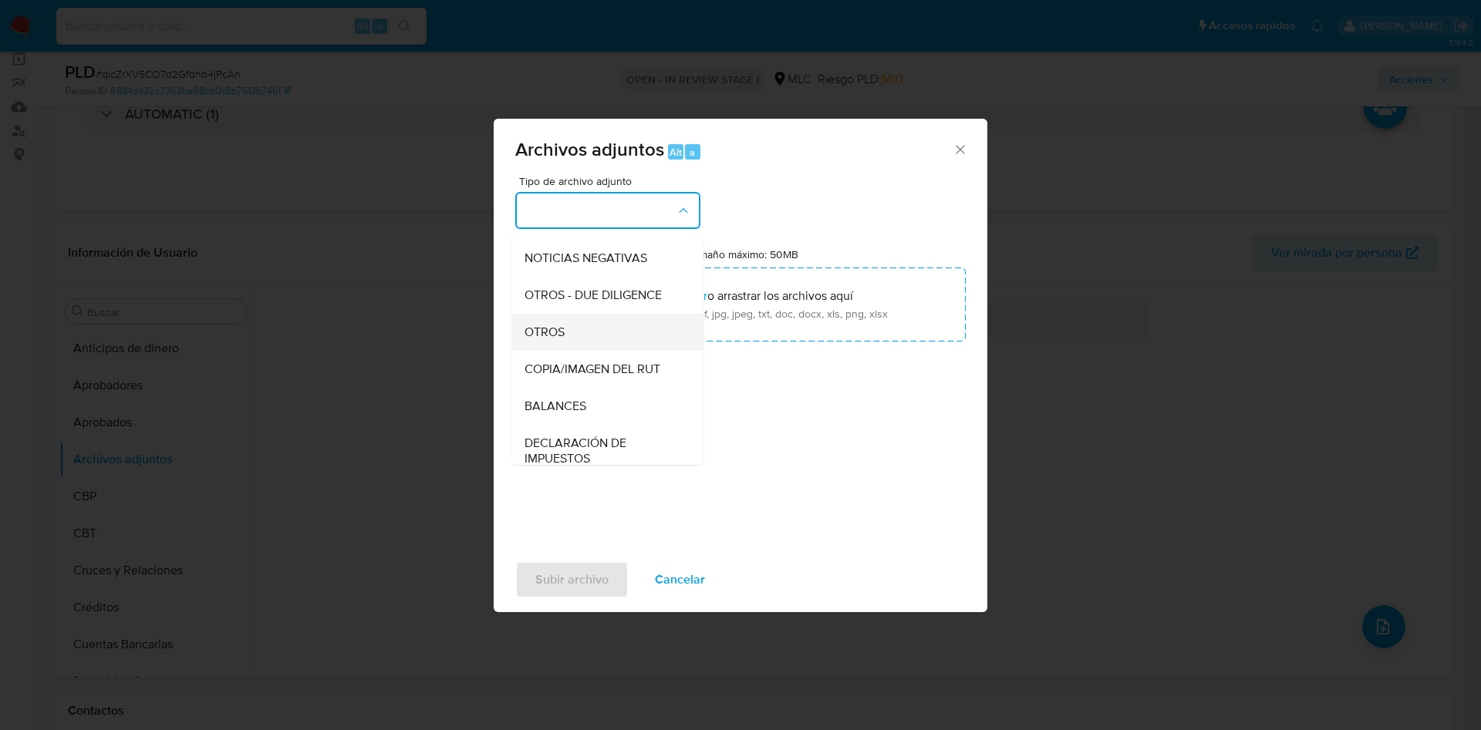
click at [575, 345] on div "OTROS" at bounding box center [602, 332] width 157 height 37
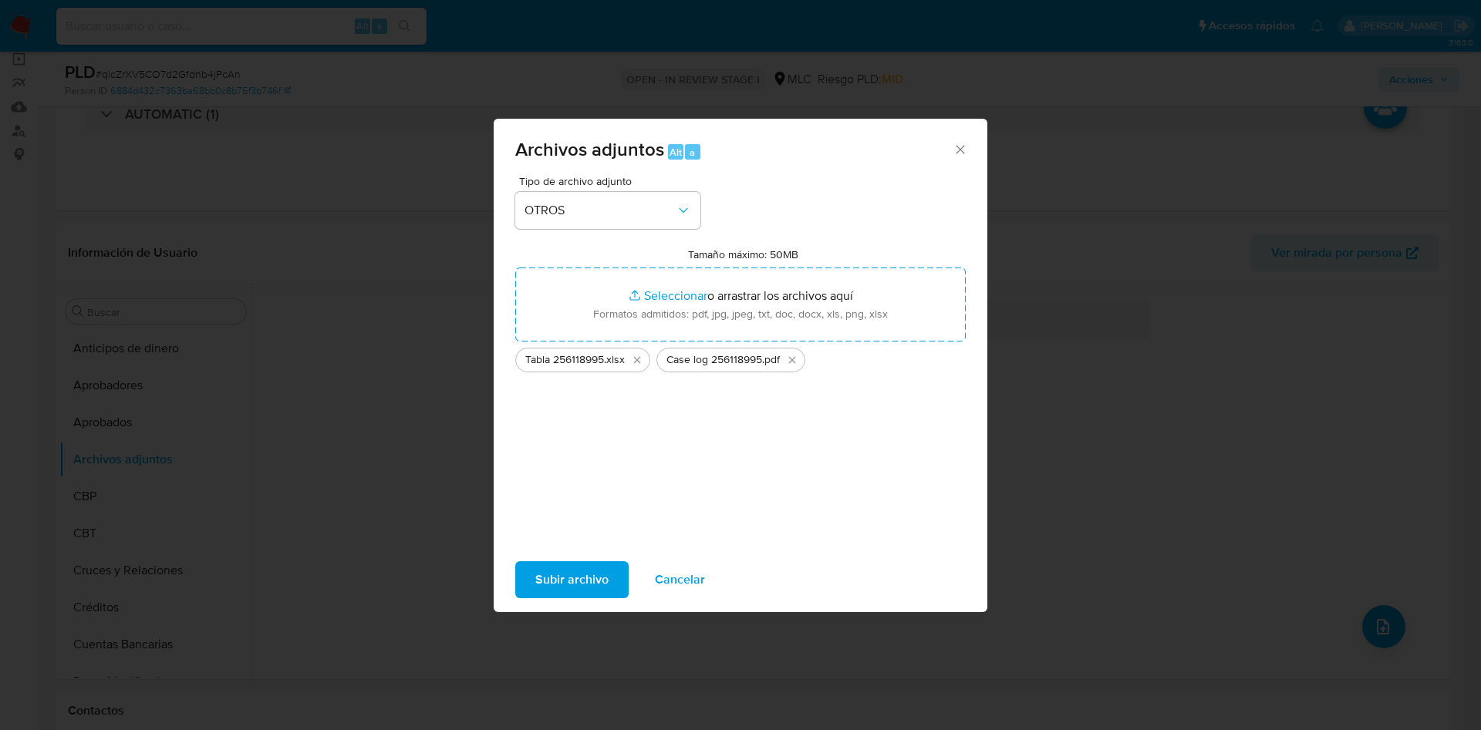
click at [584, 571] on span "Subir archivo" at bounding box center [571, 580] width 73 height 34
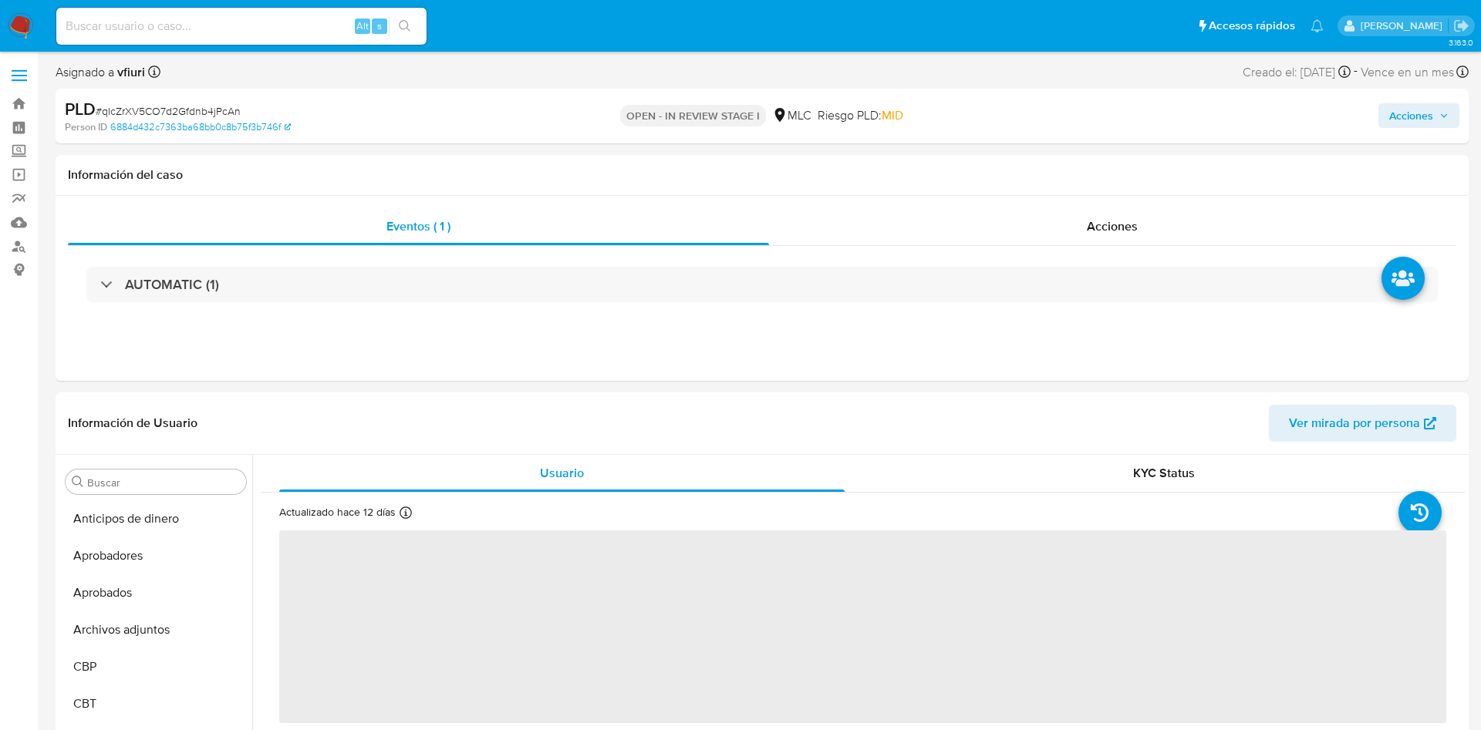
select select "10"
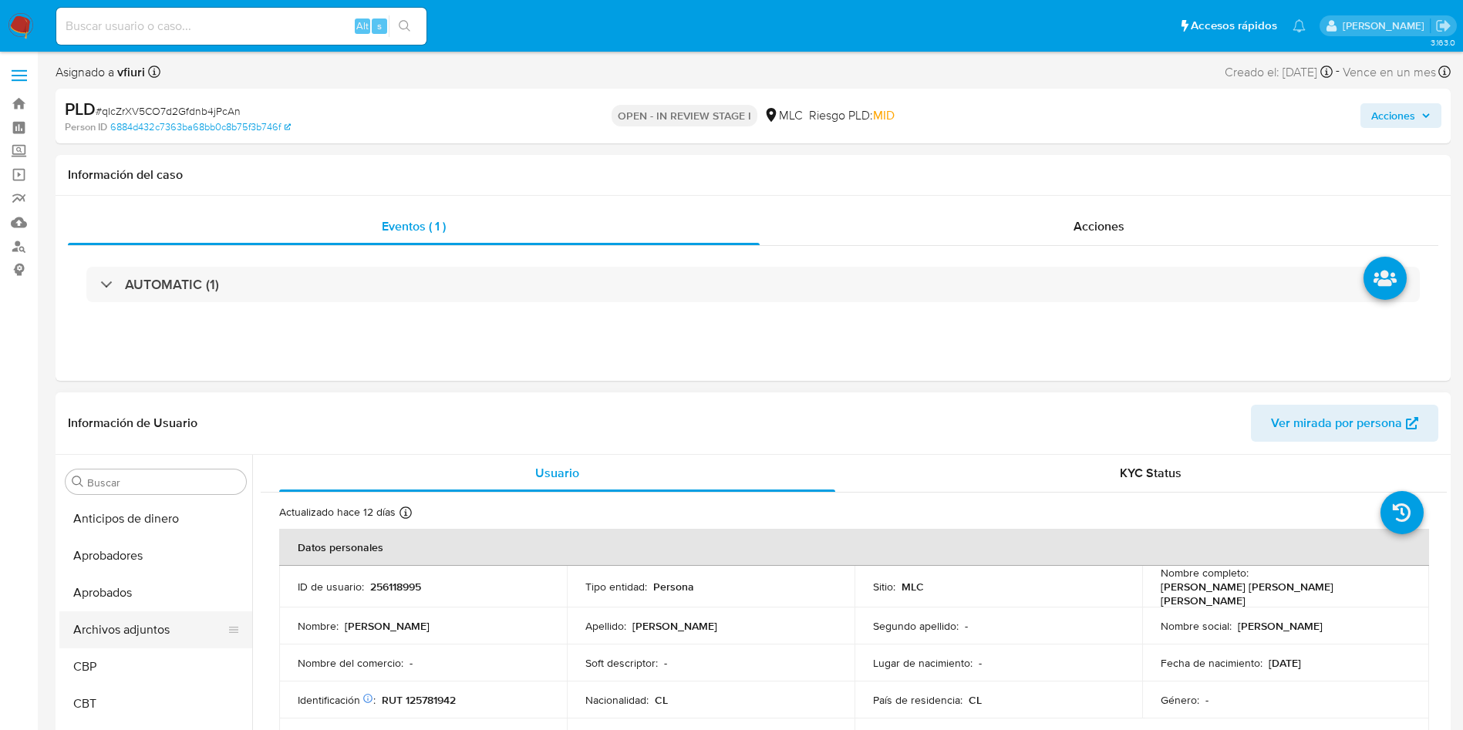
click at [133, 627] on button "Archivos adjuntos" at bounding box center [149, 630] width 180 height 37
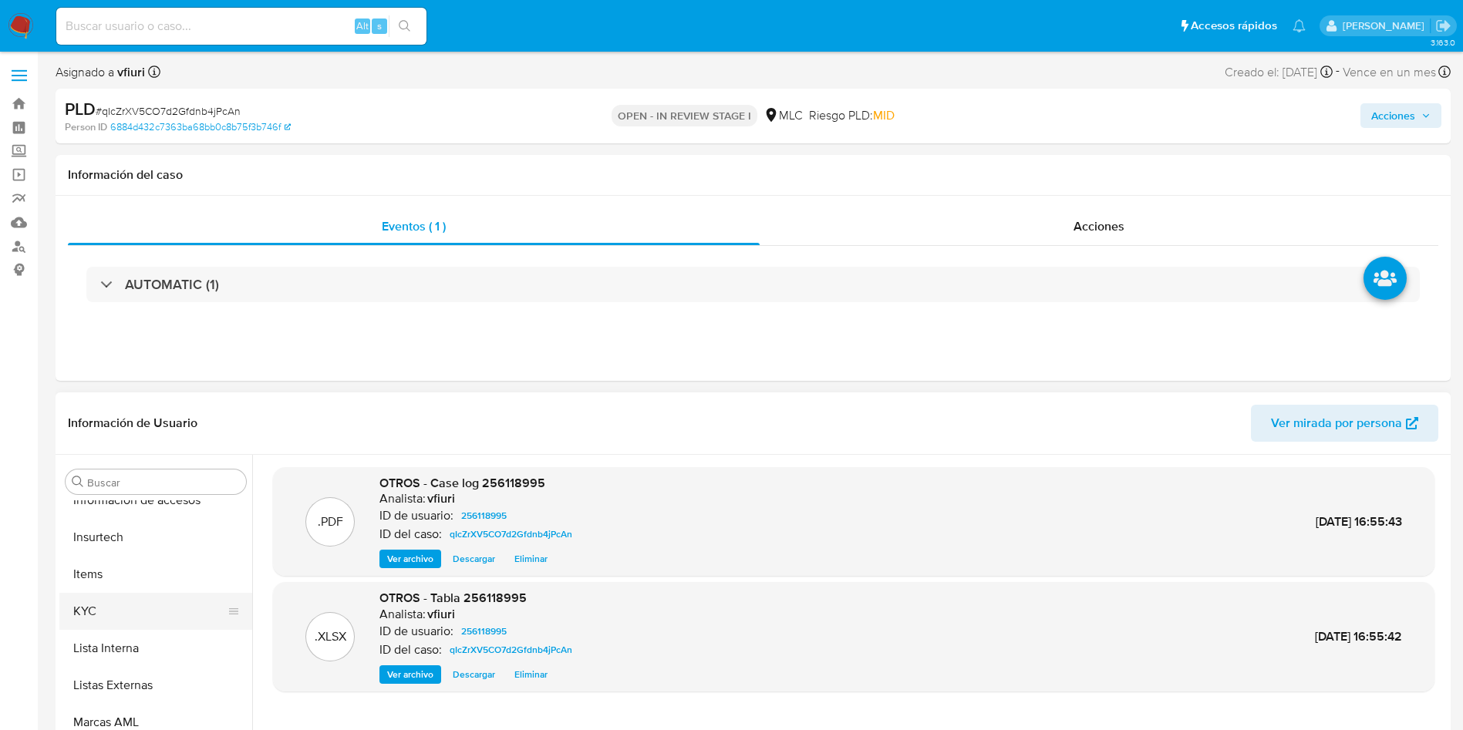
scroll to position [763, 0]
click at [110, 602] on button "KYC" at bounding box center [149, 607] width 180 height 37
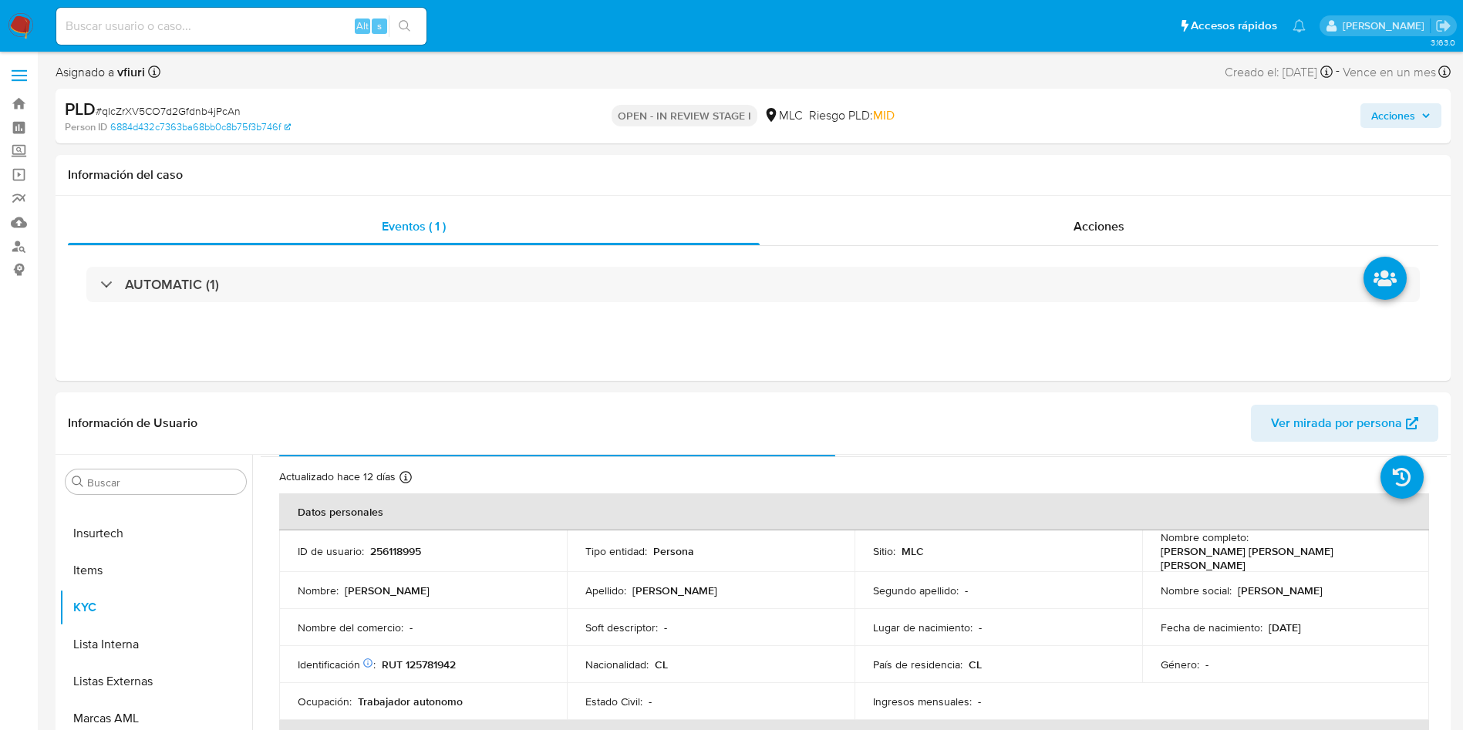
scroll to position [0, 0]
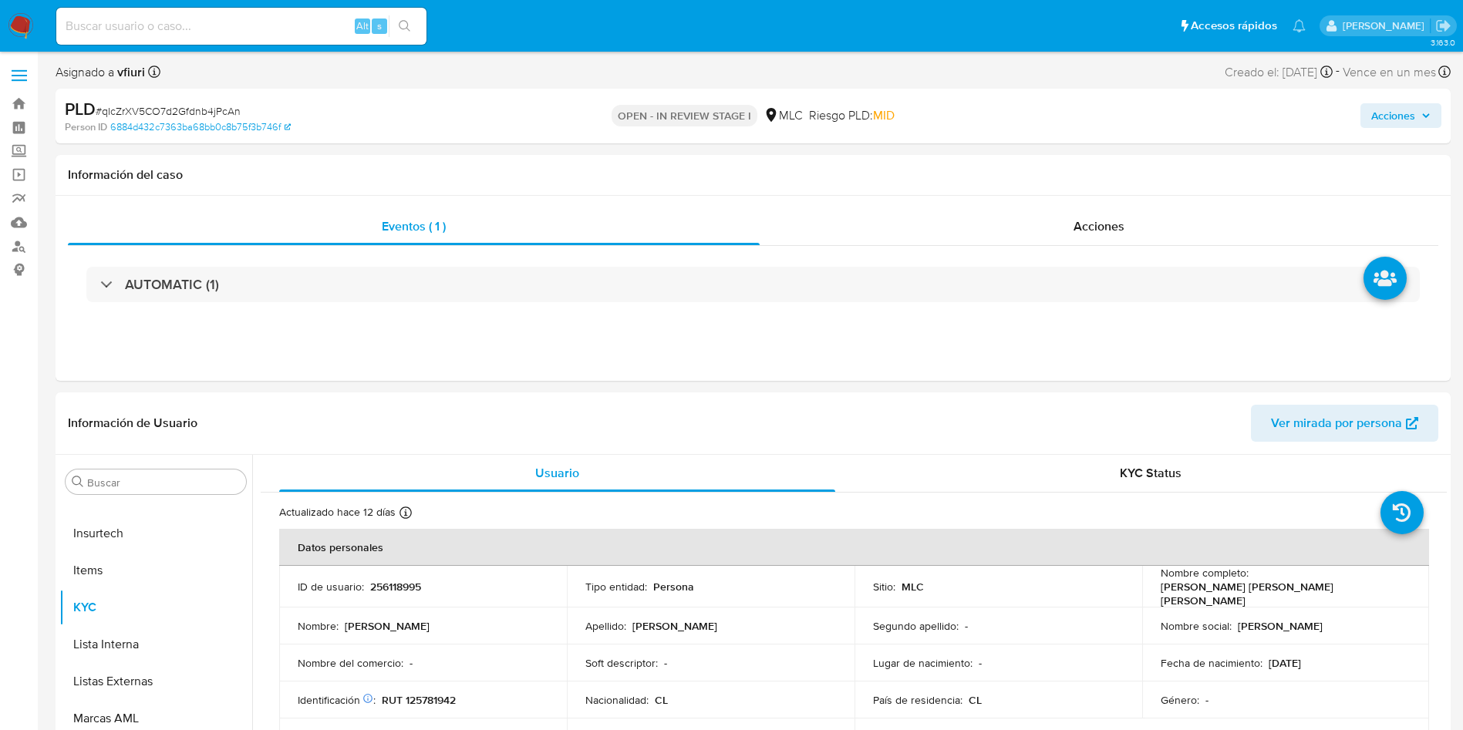
click at [1399, 107] on span "Acciones" at bounding box center [1393, 115] width 44 height 25
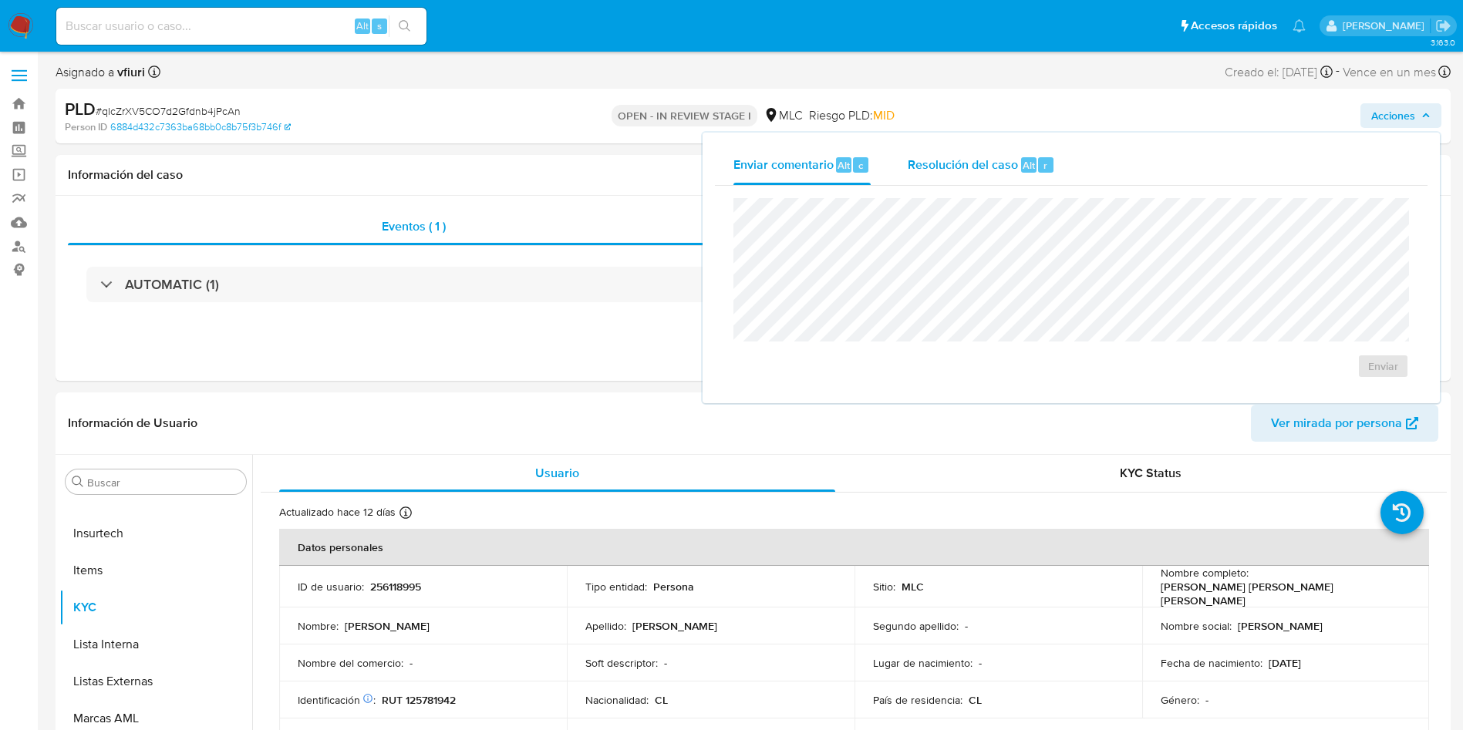
click at [998, 153] on div "Resolución del caso Alt r" at bounding box center [981, 165] width 147 height 40
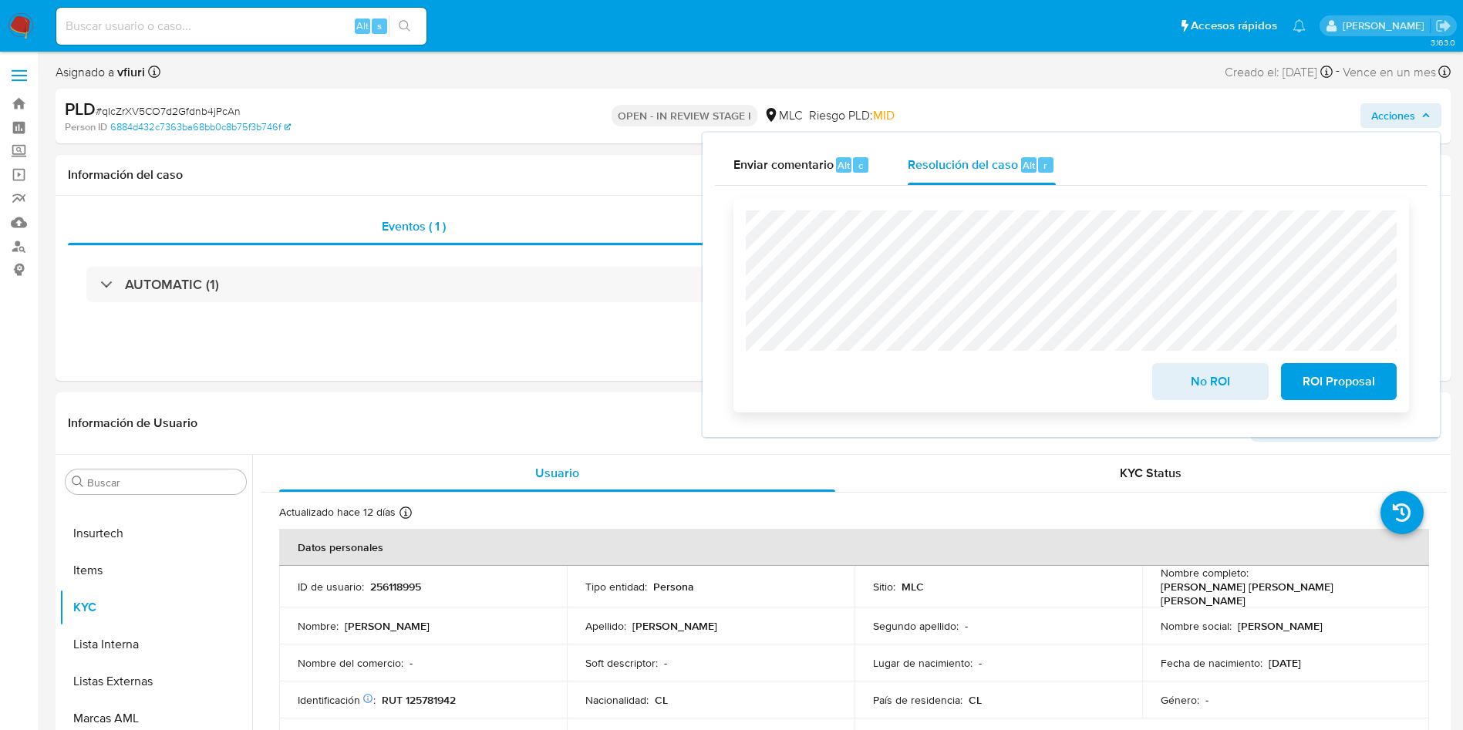
click at [1175, 383] on span "No ROI" at bounding box center [1210, 382] width 76 height 34
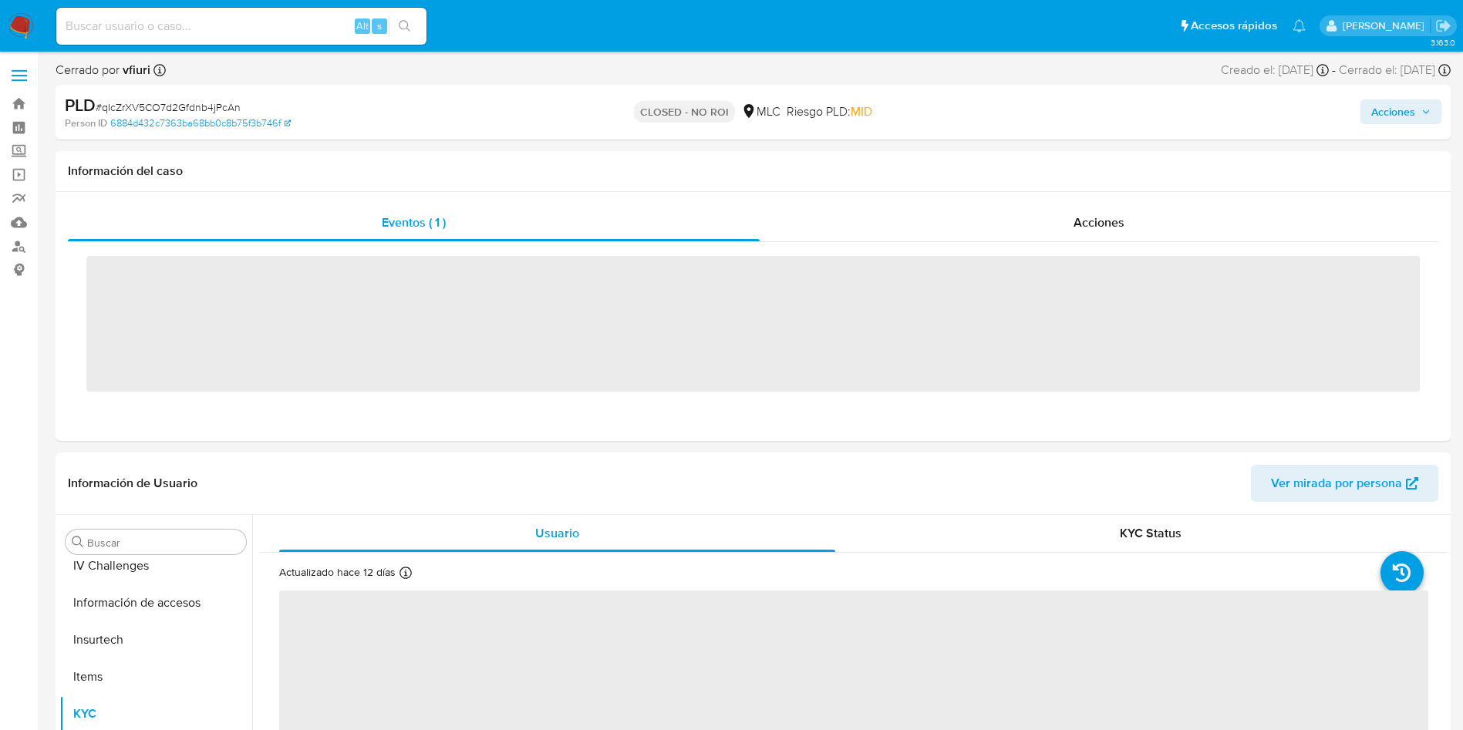
scroll to position [763, 0]
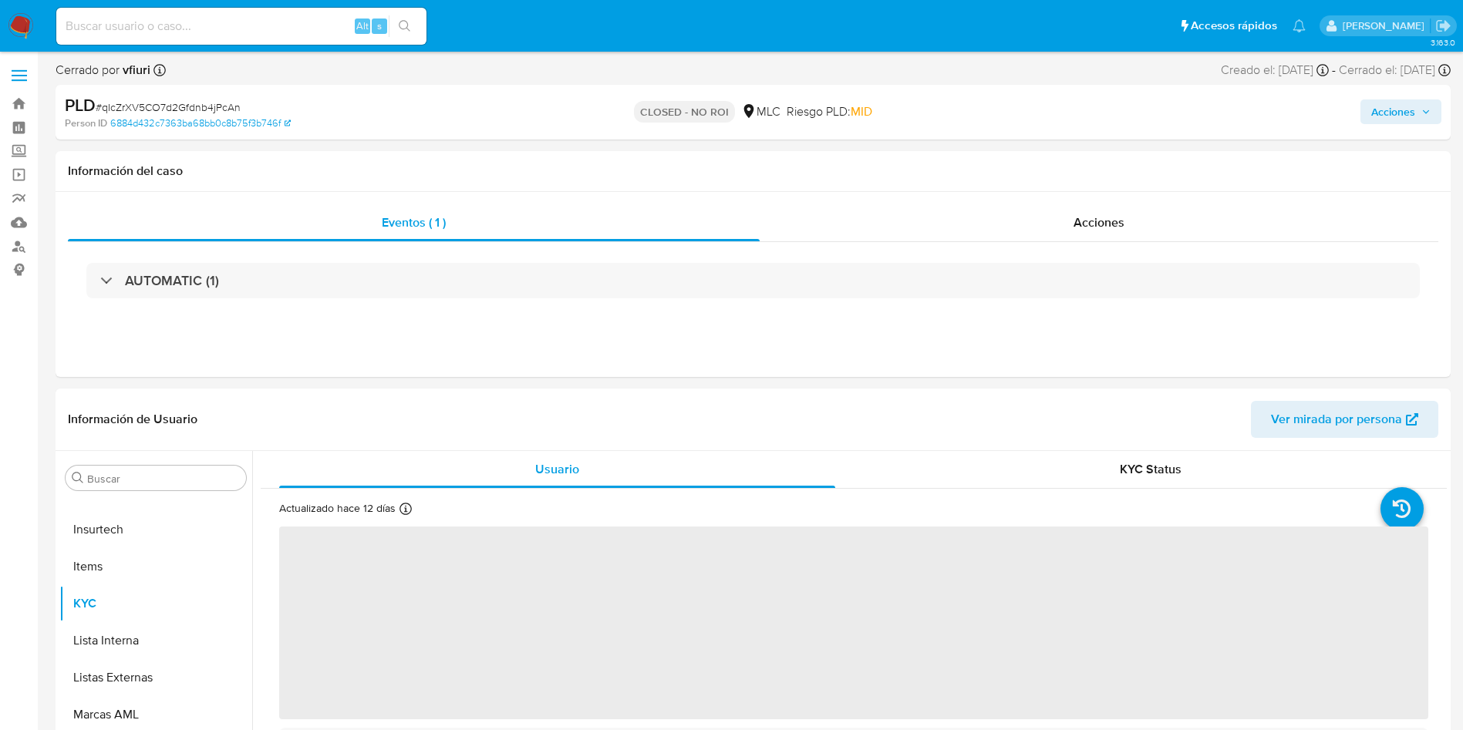
select select "10"
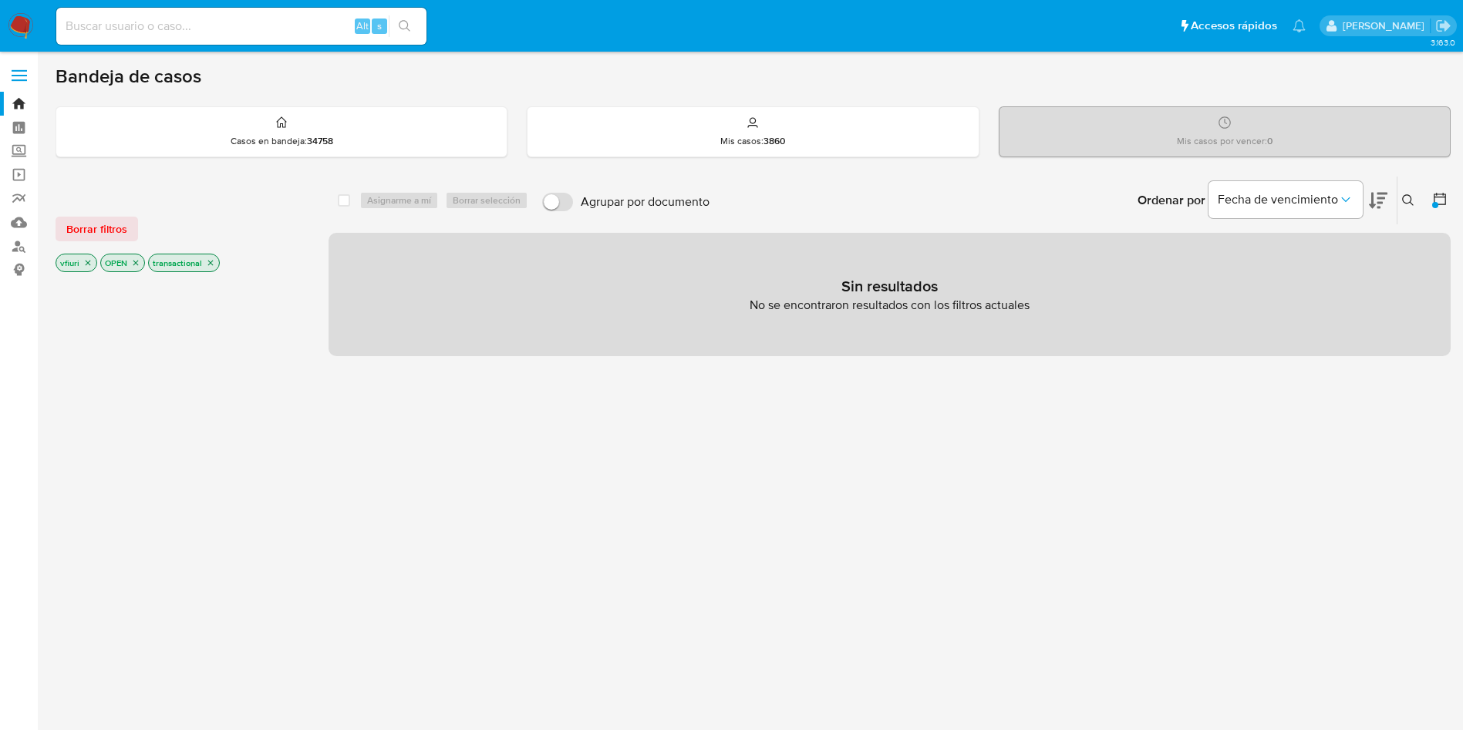
click at [213, 261] on icon "close-filter" at bounding box center [210, 262] width 9 height 9
